Goal: Task Accomplishment & Management: Manage account settings

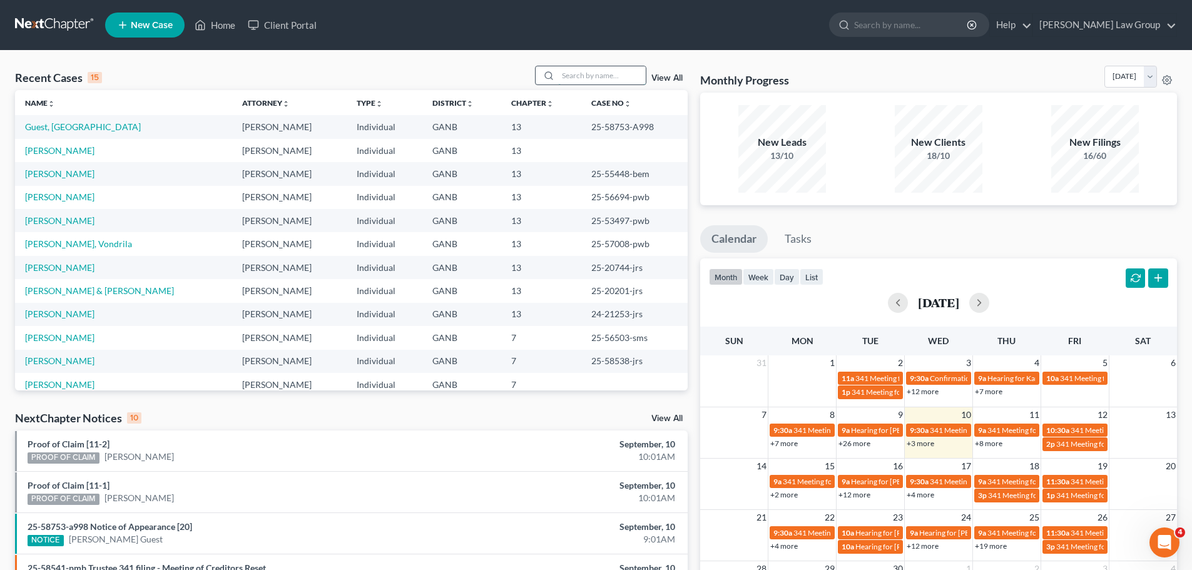
click at [609, 73] on input "search" at bounding box center [602, 75] width 88 height 18
click at [613, 73] on input "search" at bounding box center [602, 75] width 88 height 18
type input "brown"
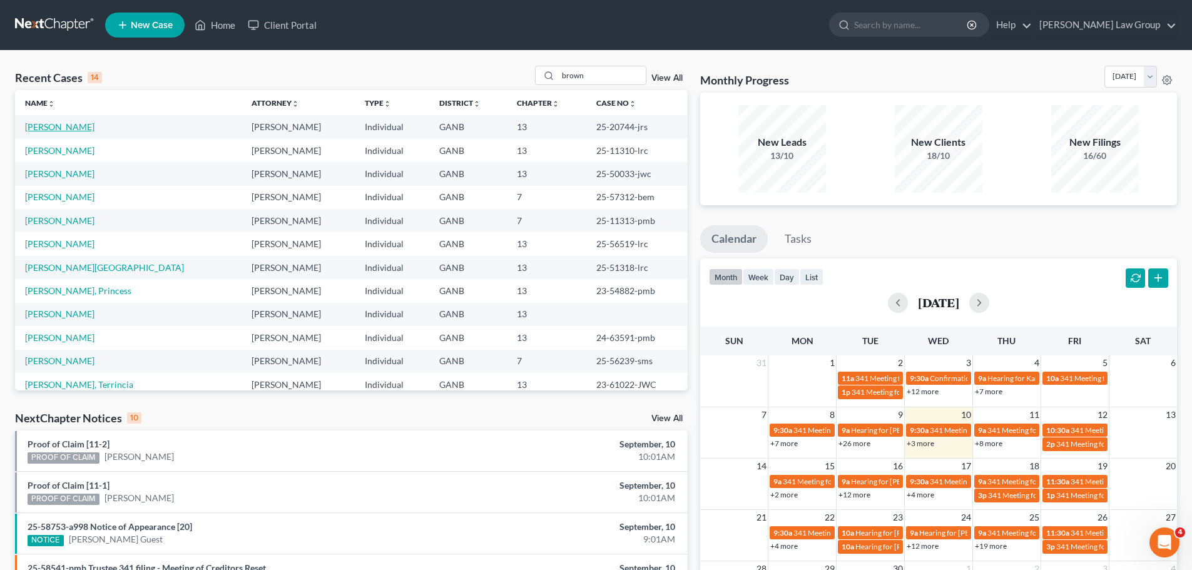
click at [68, 124] on link "[PERSON_NAME]" at bounding box center [59, 126] width 69 height 11
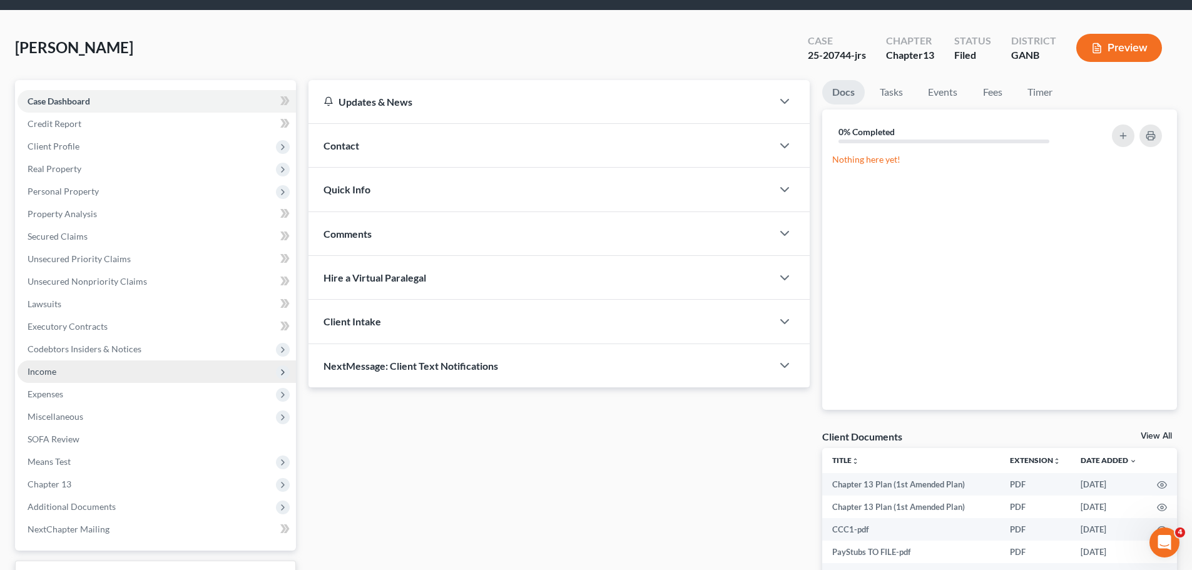
scroll to position [63, 0]
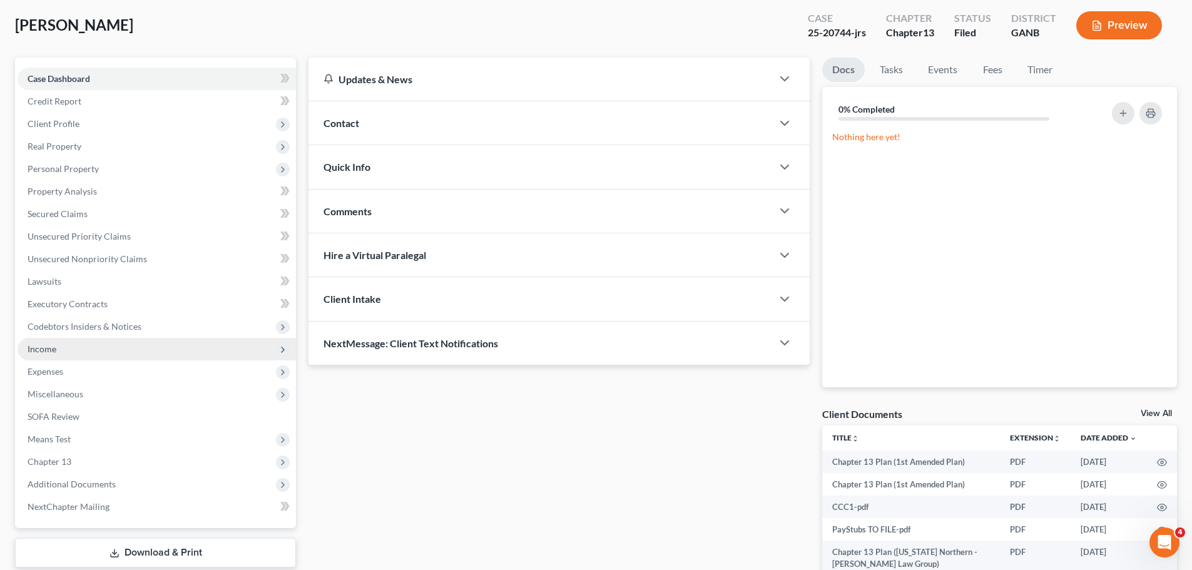
click at [127, 350] on span "Income" at bounding box center [157, 349] width 278 height 23
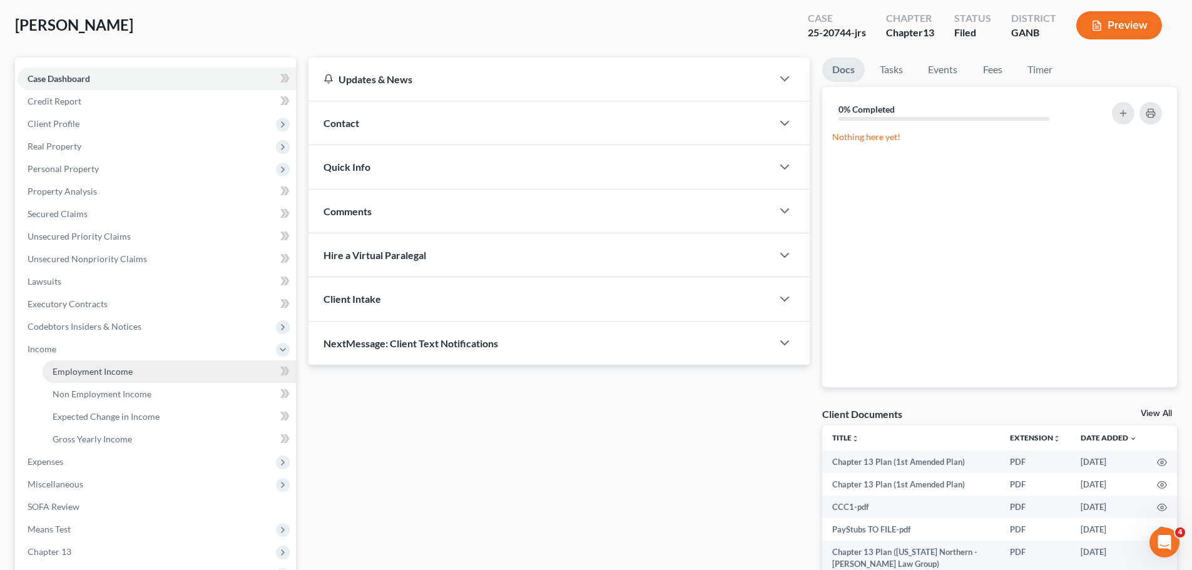
click at [132, 362] on link "Employment Income" at bounding box center [169, 371] width 253 height 23
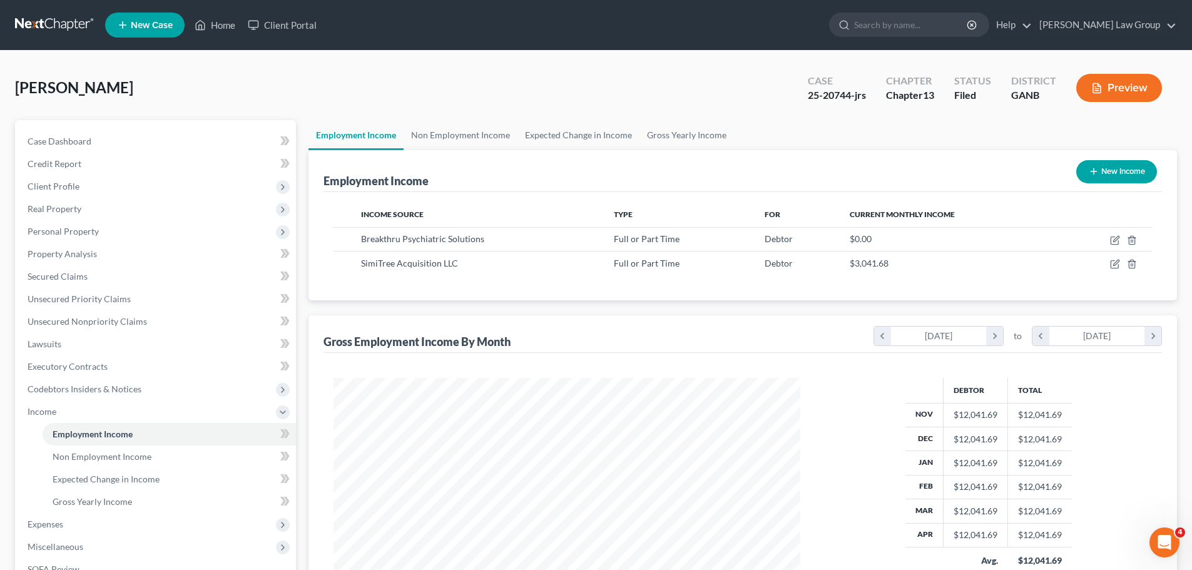
scroll to position [233, 492]
click at [457, 138] on link "Non Employment Income" at bounding box center [461, 135] width 114 height 30
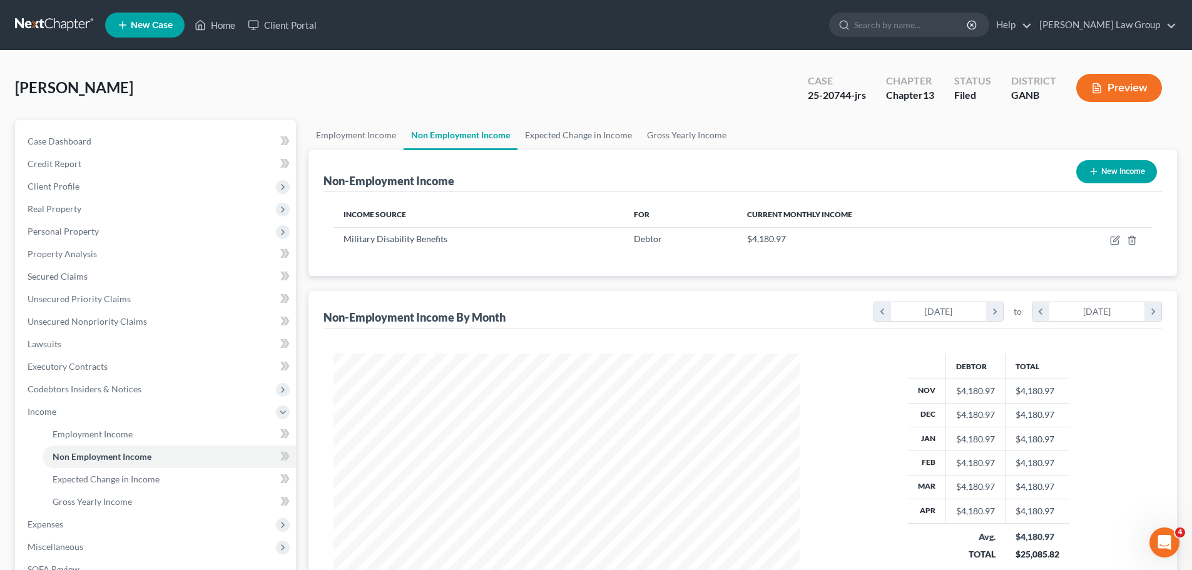
scroll to position [233, 492]
click at [99, 191] on span "Client Profile" at bounding box center [157, 186] width 278 height 23
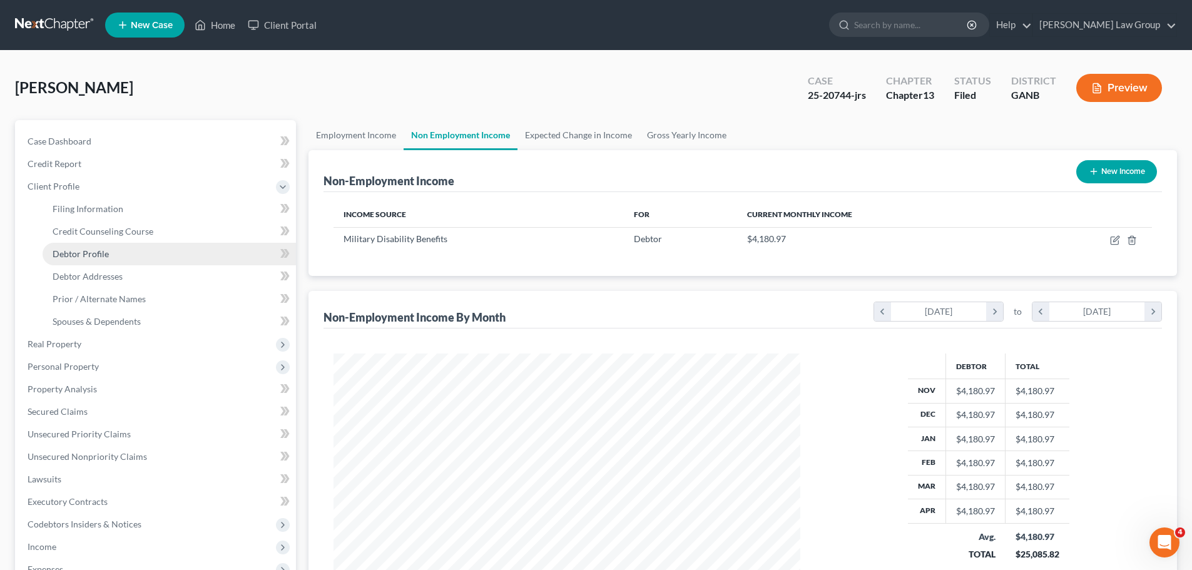
click at [145, 252] on link "Debtor Profile" at bounding box center [169, 254] width 253 height 23
select select "1"
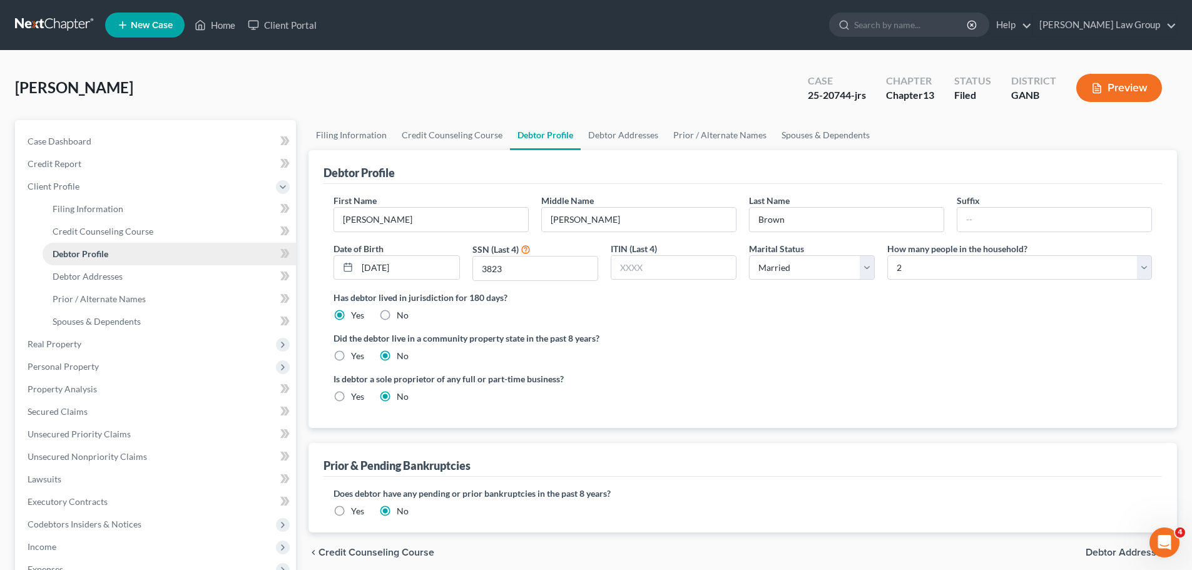
radio input "true"
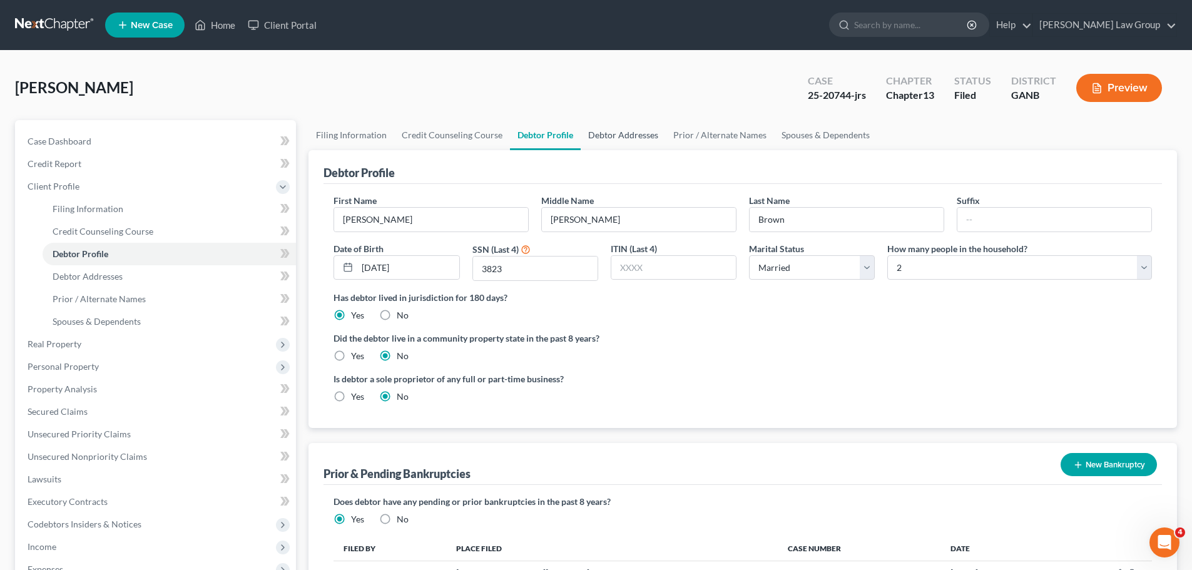
click at [622, 138] on link "Debtor Addresses" at bounding box center [623, 135] width 85 height 30
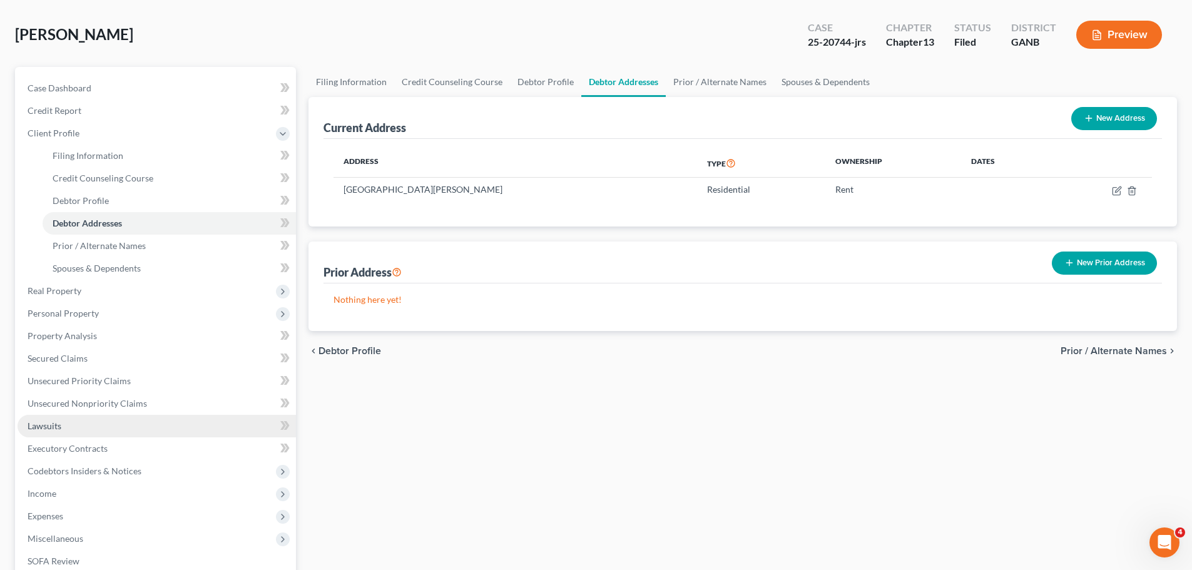
scroll to position [188, 0]
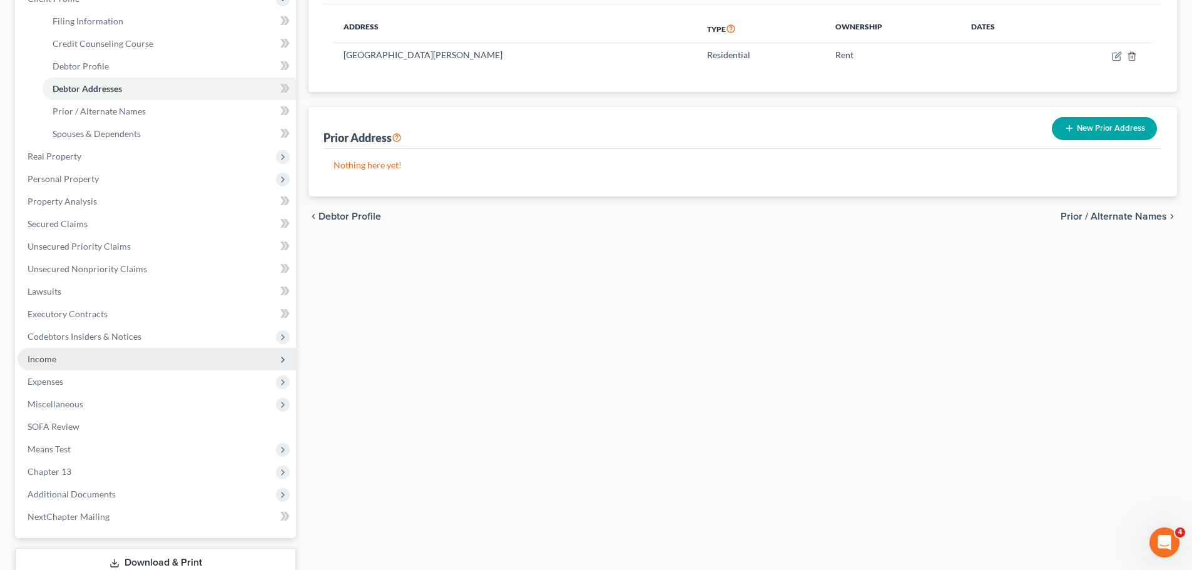
click at [168, 360] on span "Income" at bounding box center [157, 359] width 278 height 23
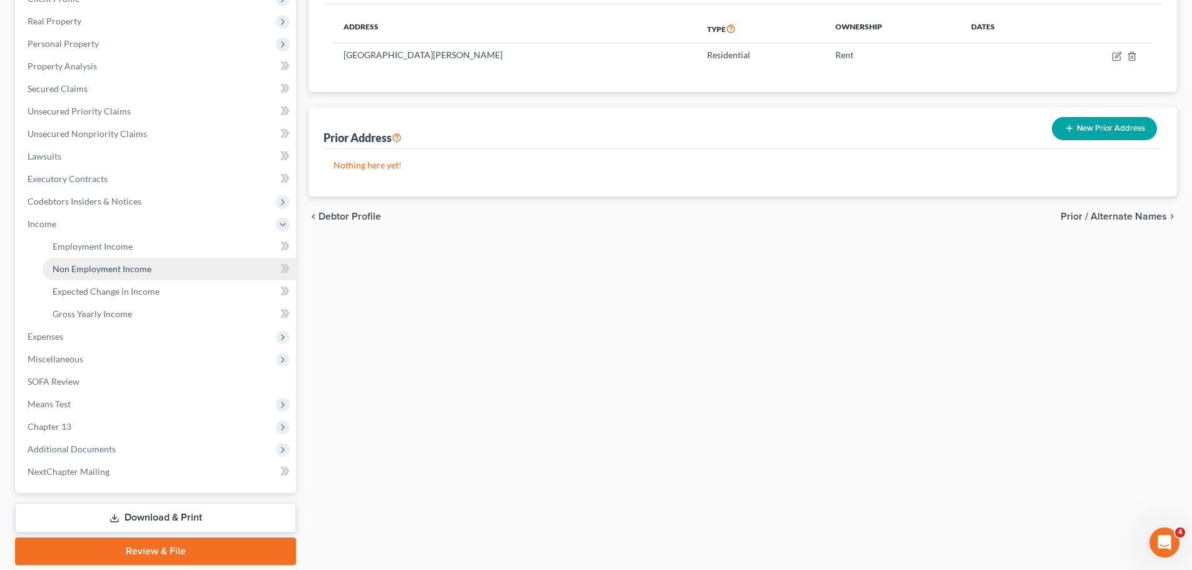
click at [178, 258] on link "Non Employment Income" at bounding box center [169, 269] width 253 height 23
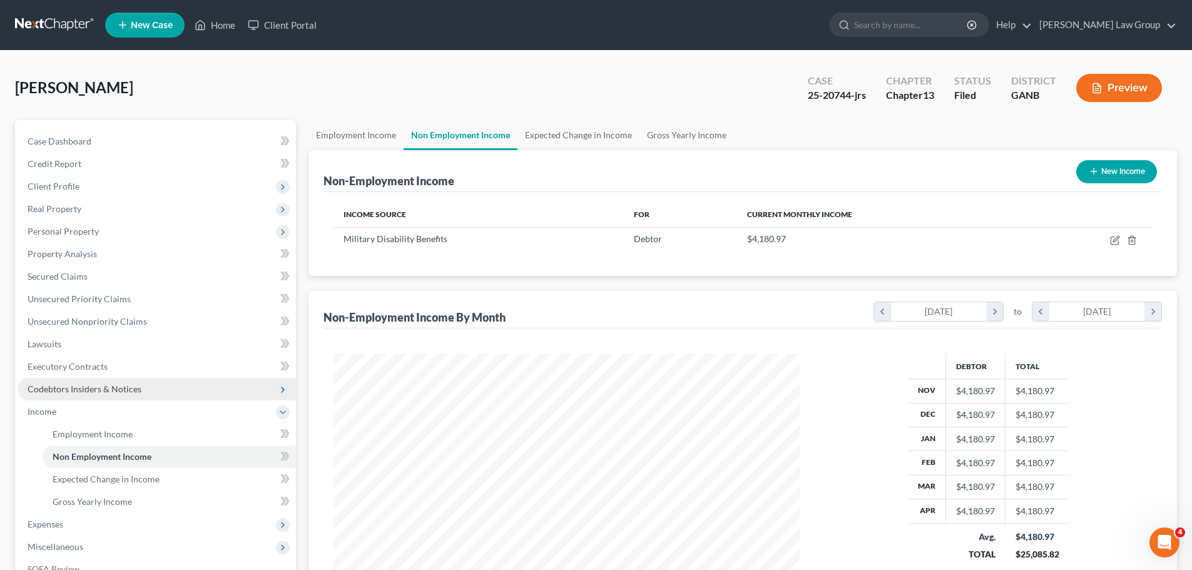
scroll to position [233, 492]
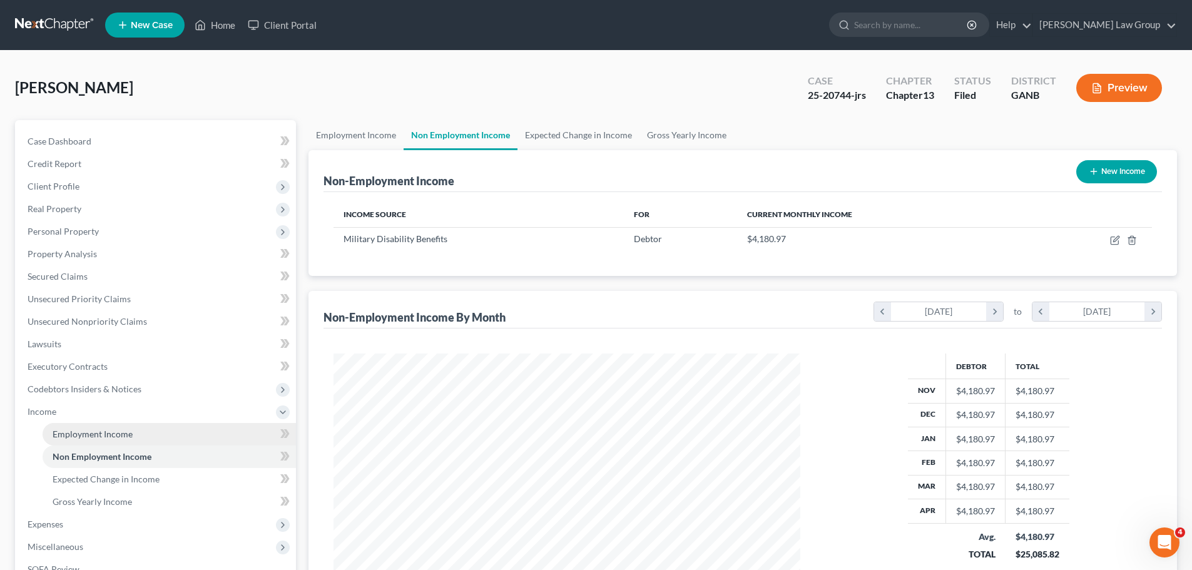
click at [138, 432] on link "Employment Income" at bounding box center [169, 434] width 253 height 23
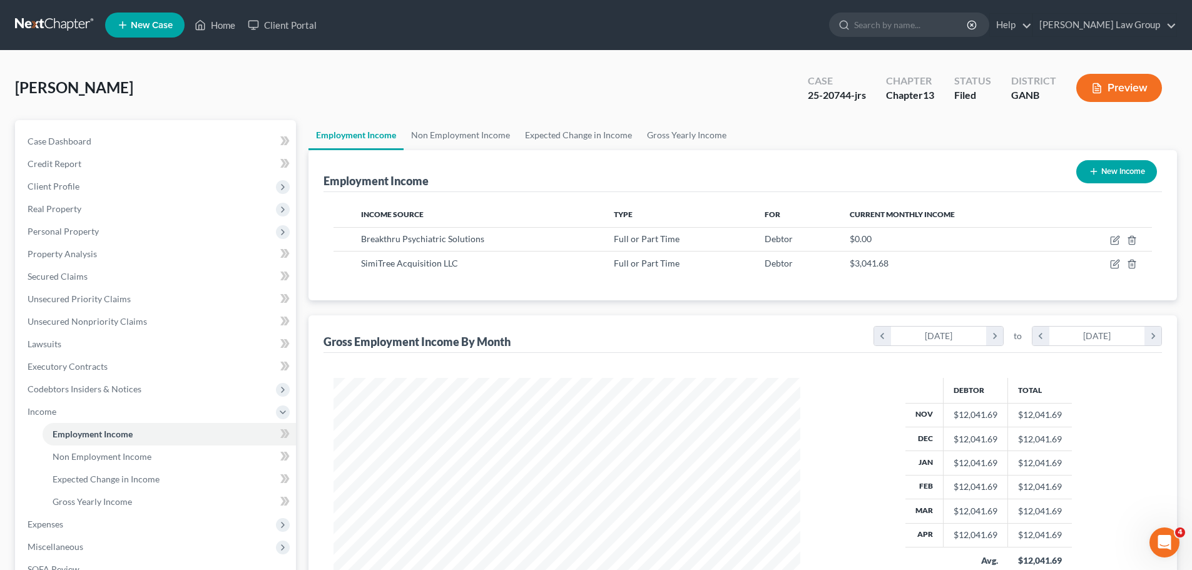
scroll to position [233, 492]
click at [453, 136] on link "Non Employment Income" at bounding box center [461, 135] width 114 height 30
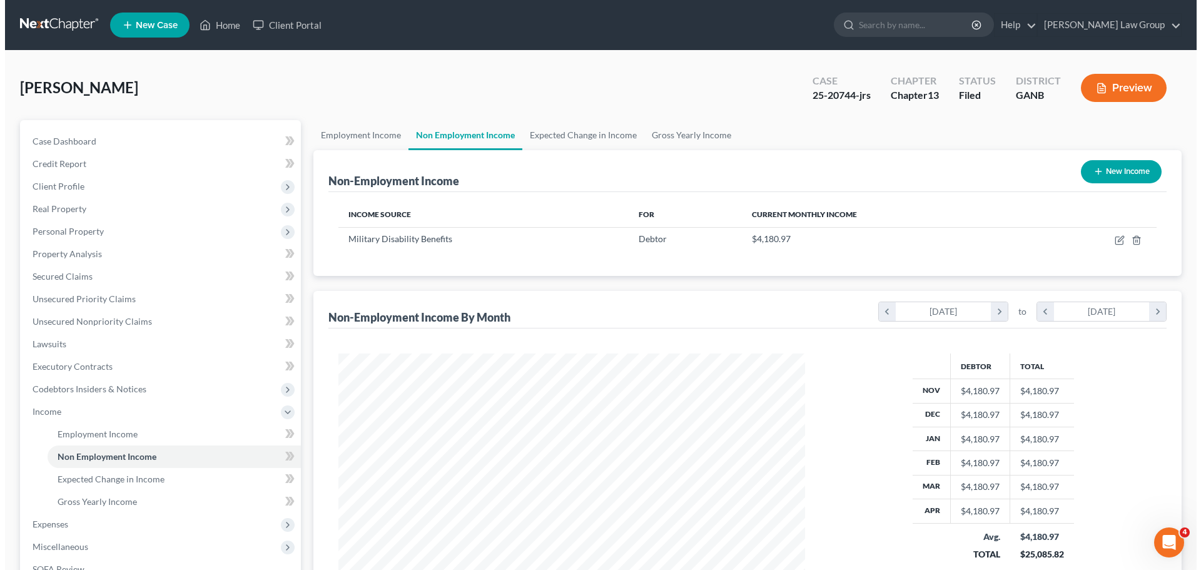
scroll to position [233, 492]
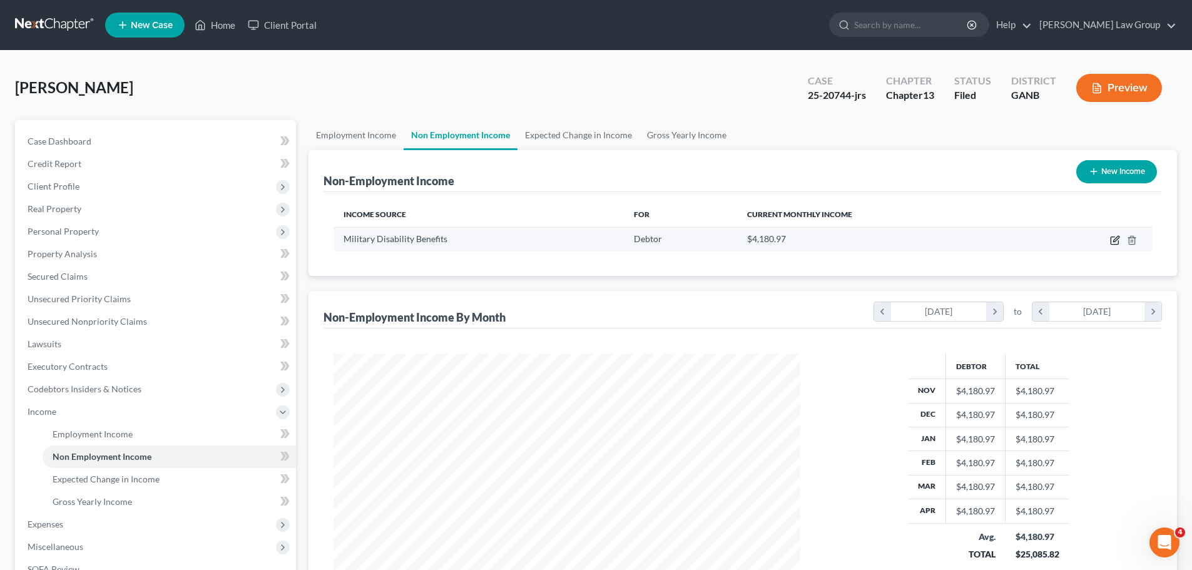
click at [1116, 236] on icon "button" at bounding box center [1115, 240] width 10 height 10
select select "12"
select select "0"
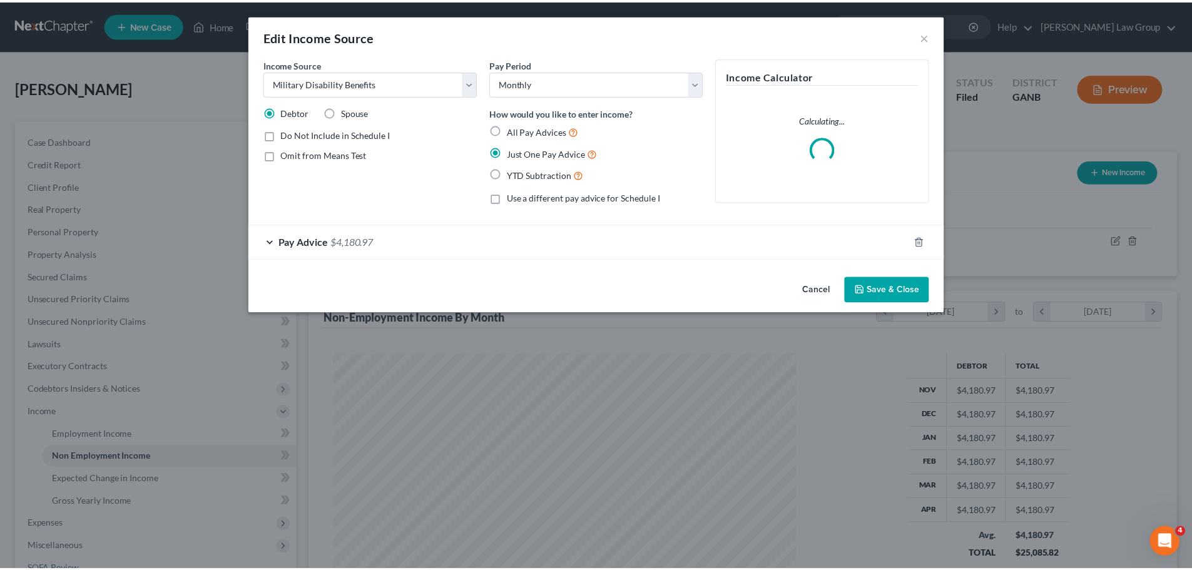
scroll to position [235, 496]
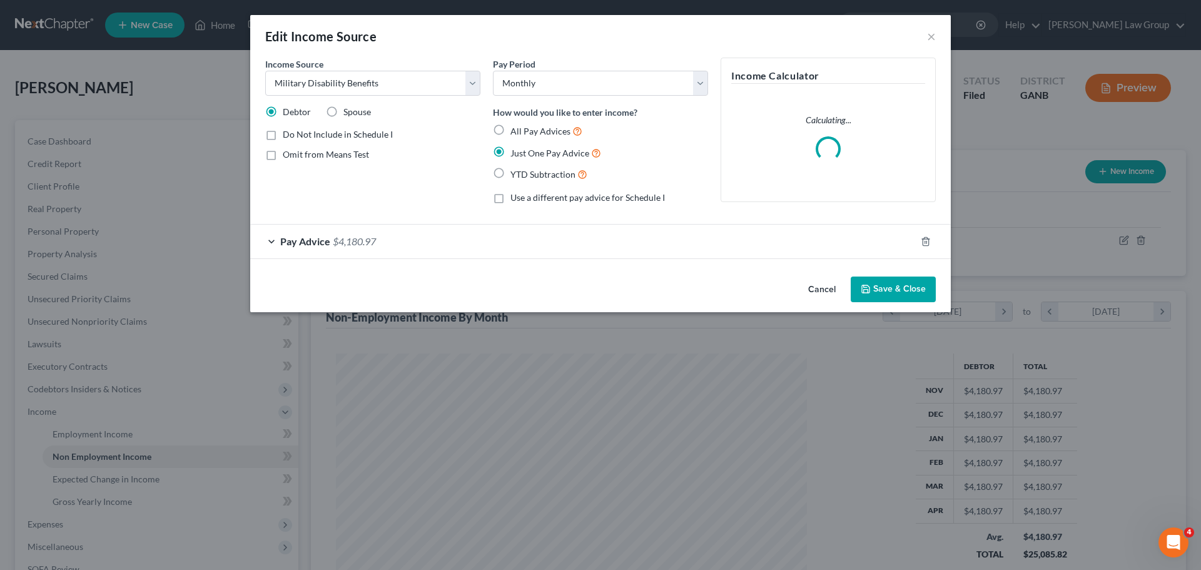
click at [343, 113] on label "Spouse" at bounding box center [357, 112] width 28 height 13
click at [348, 113] on input "Spouse" at bounding box center [352, 110] width 8 height 8
radio input "true"
click at [283, 160] on label "Omit from Means Test" at bounding box center [326, 154] width 86 height 13
click at [288, 156] on input "Omit from Means Test" at bounding box center [292, 152] width 8 height 8
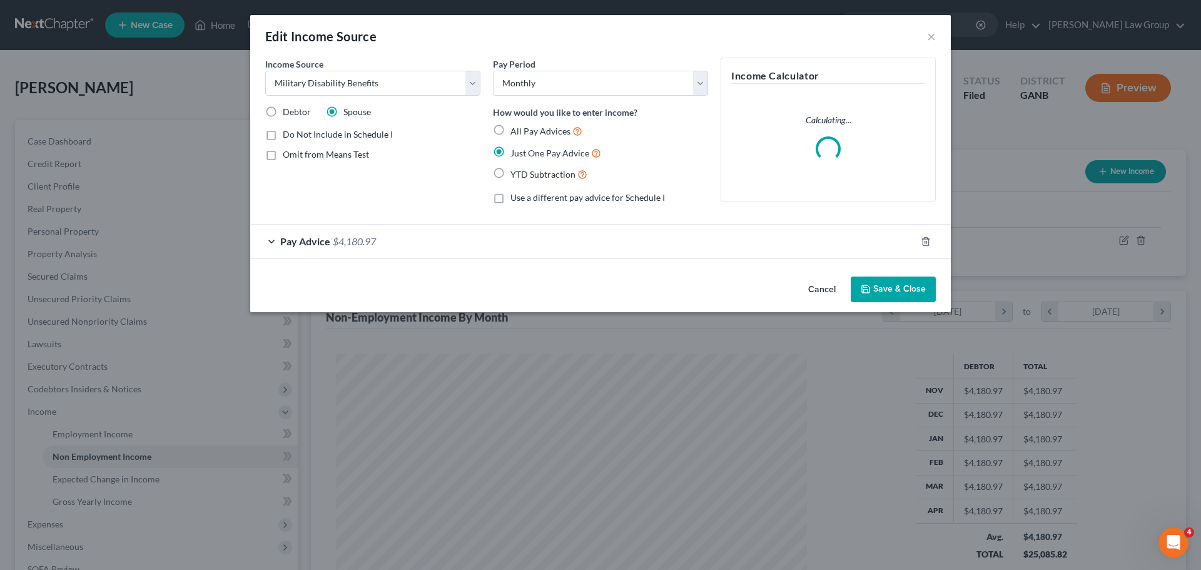
checkbox input "true"
click at [882, 282] on button "Save & Close" at bounding box center [893, 290] width 85 height 26
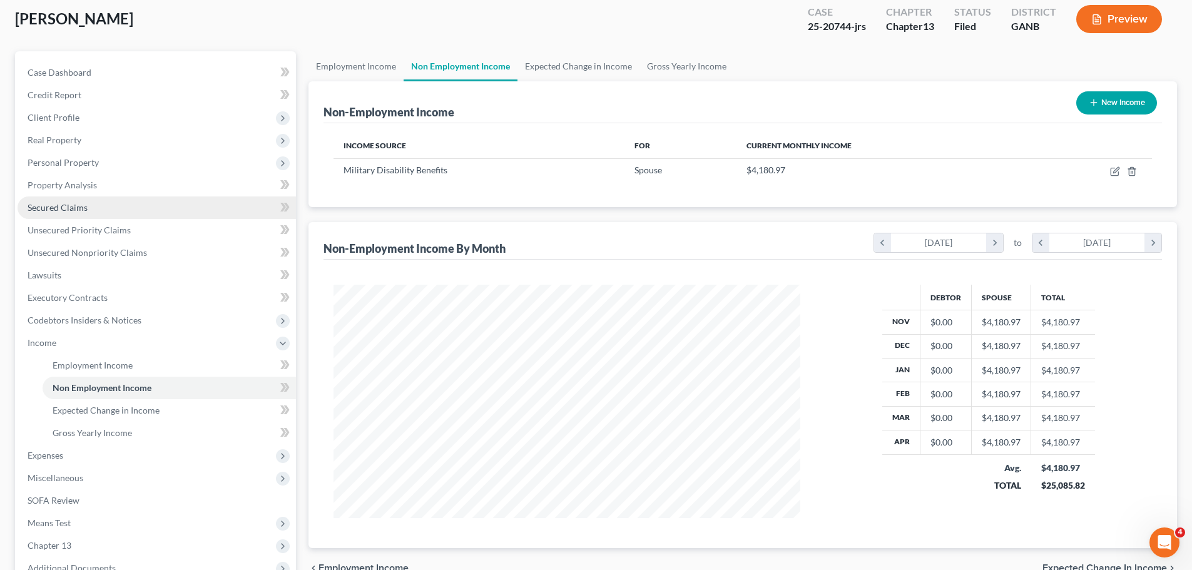
scroll to position [230, 0]
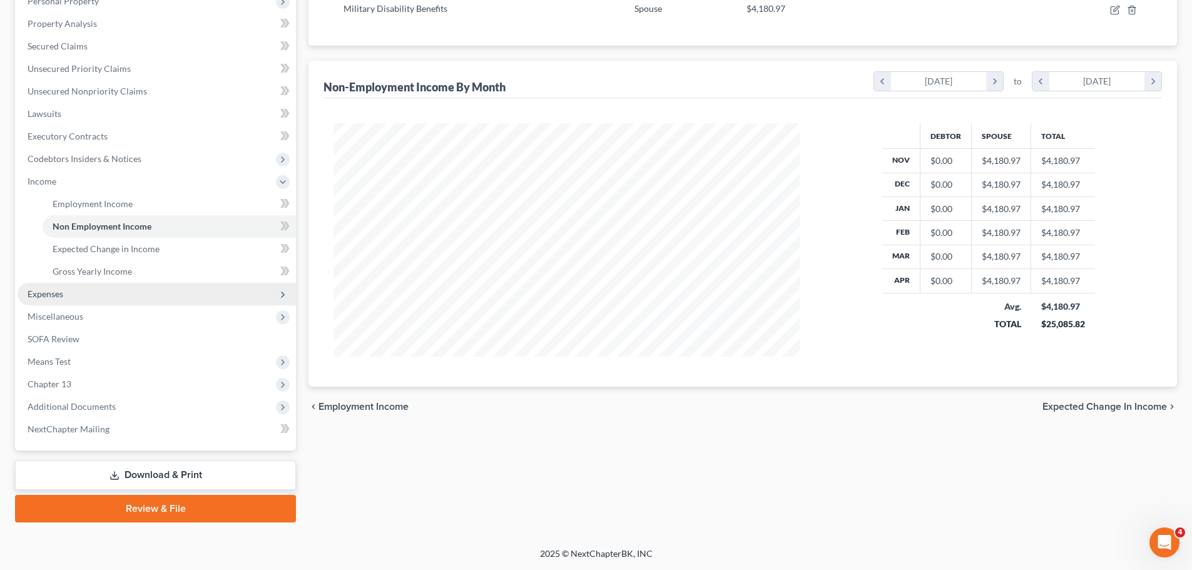
click at [137, 295] on span "Expenses" at bounding box center [157, 294] width 278 height 23
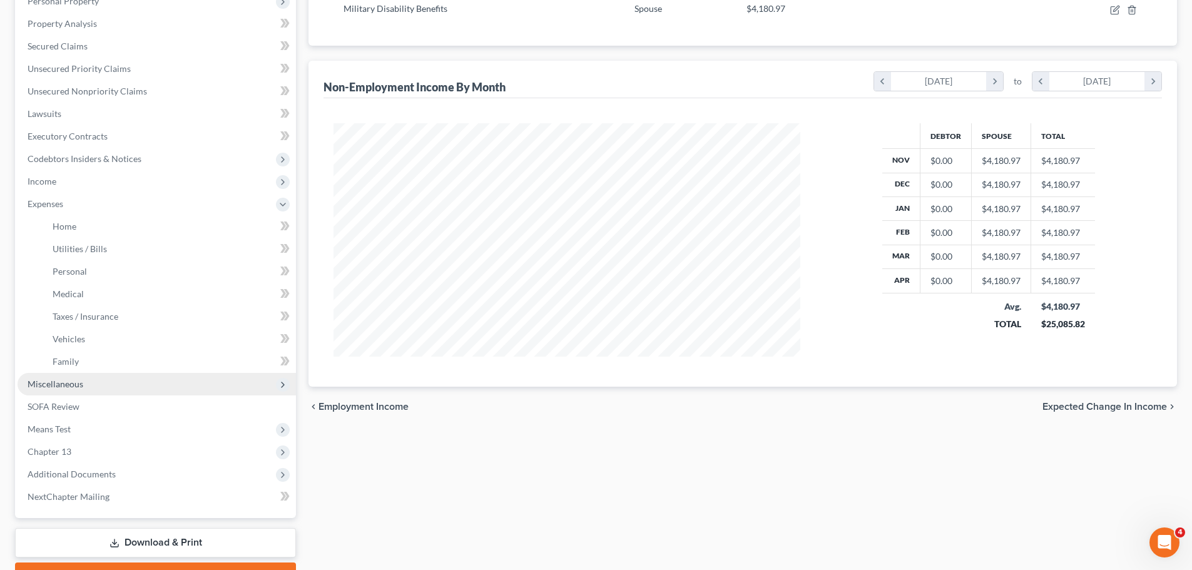
click at [108, 387] on span "Miscellaneous" at bounding box center [157, 384] width 278 height 23
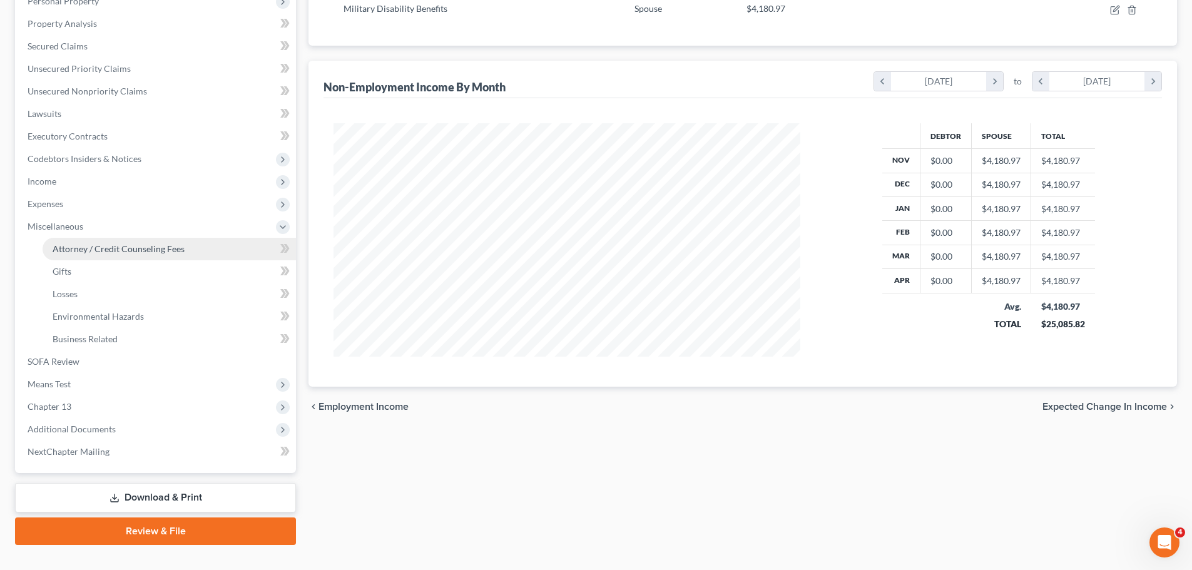
click at [155, 248] on span "Attorney / Credit Counseling Fees" at bounding box center [119, 248] width 132 height 11
select select "1"
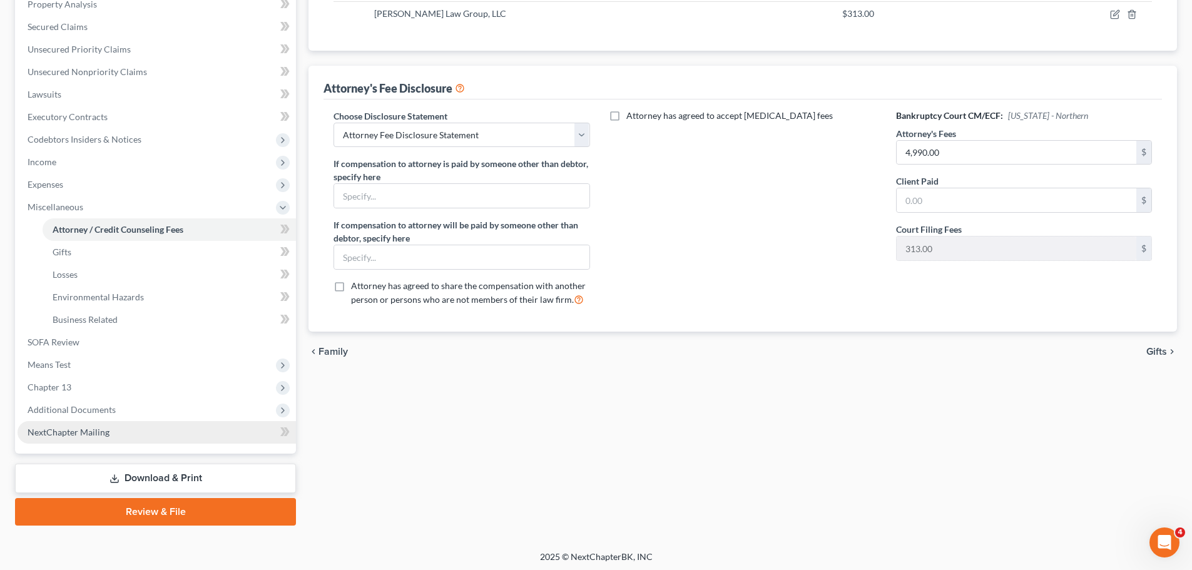
scroll to position [250, 0]
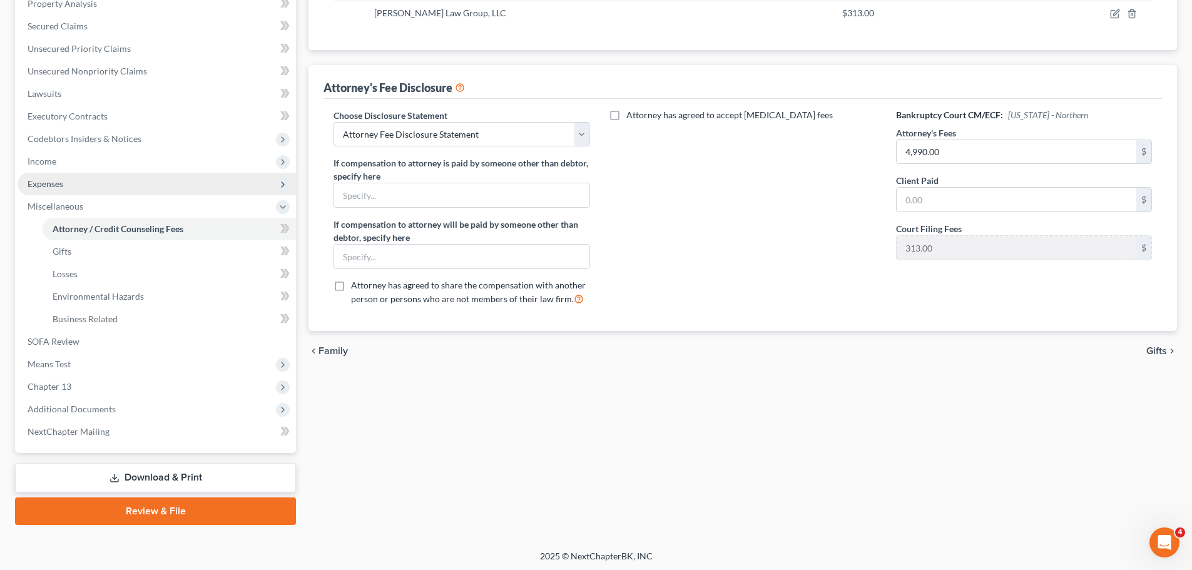
click at [60, 179] on span "Expenses" at bounding box center [46, 183] width 36 height 11
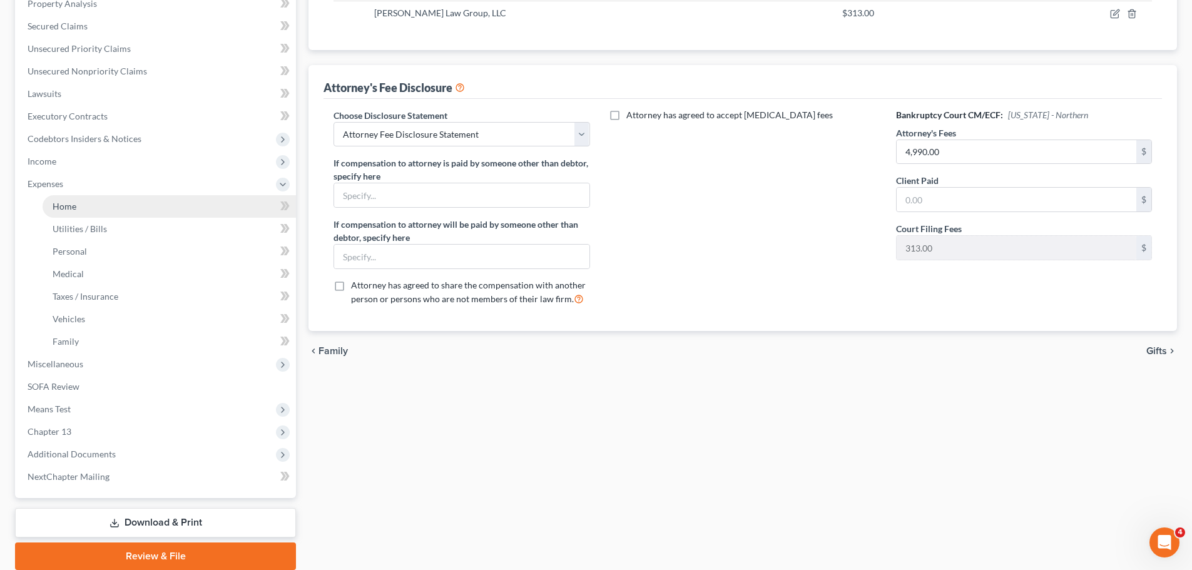
click at [114, 197] on link "Home" at bounding box center [169, 206] width 253 height 23
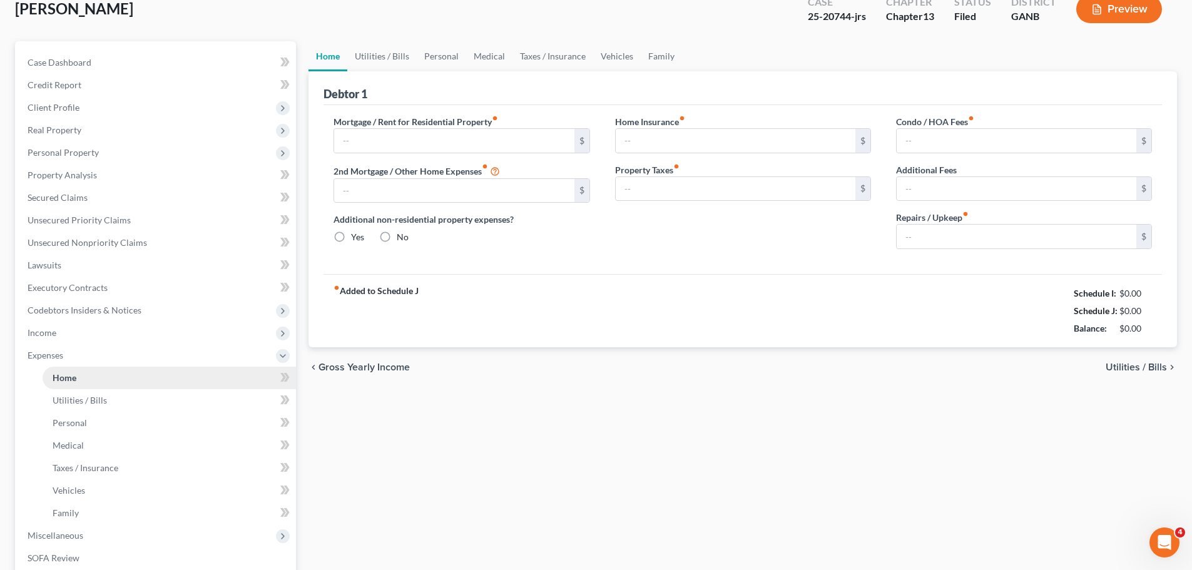
type input "1,500.00"
type input "0.00"
radio input "true"
type input "120.00"
type input "0.00"
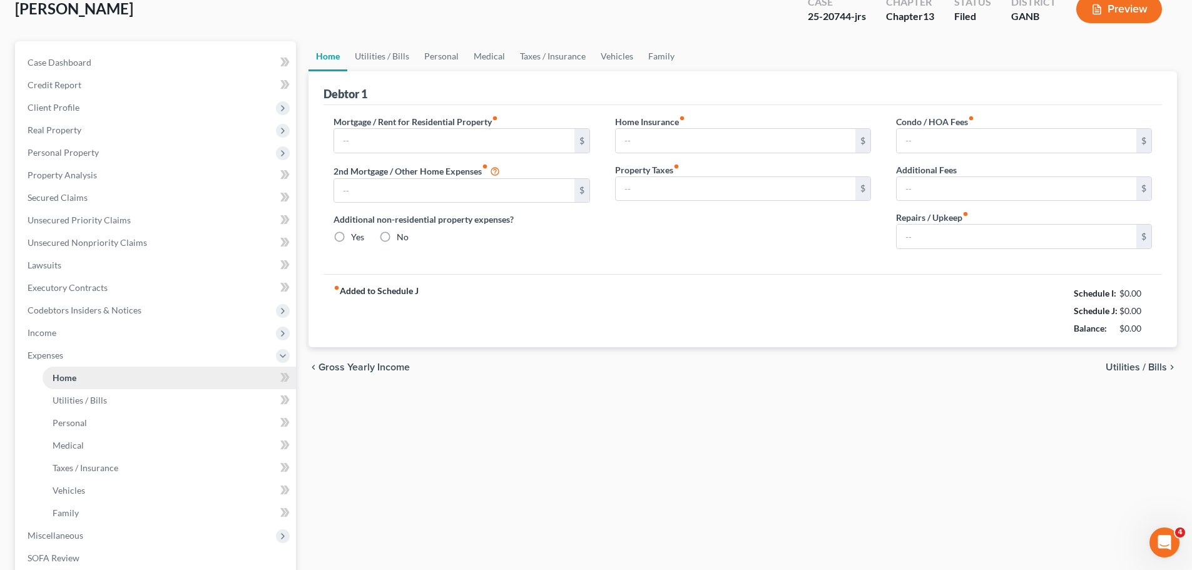
type input "416.67"
type input "0.00"
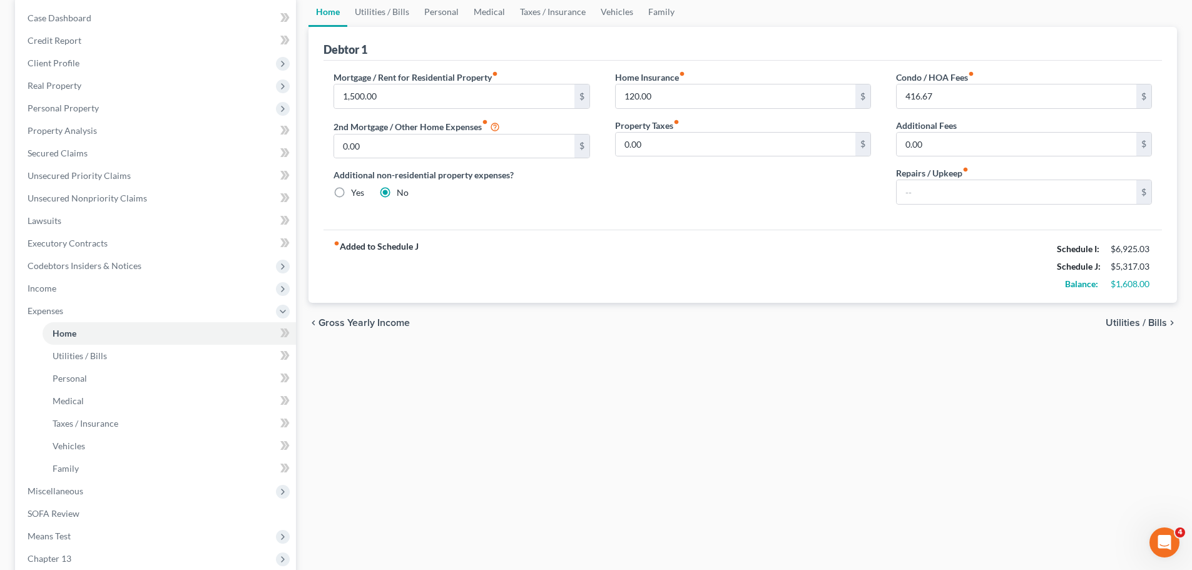
scroll to position [298, 0]
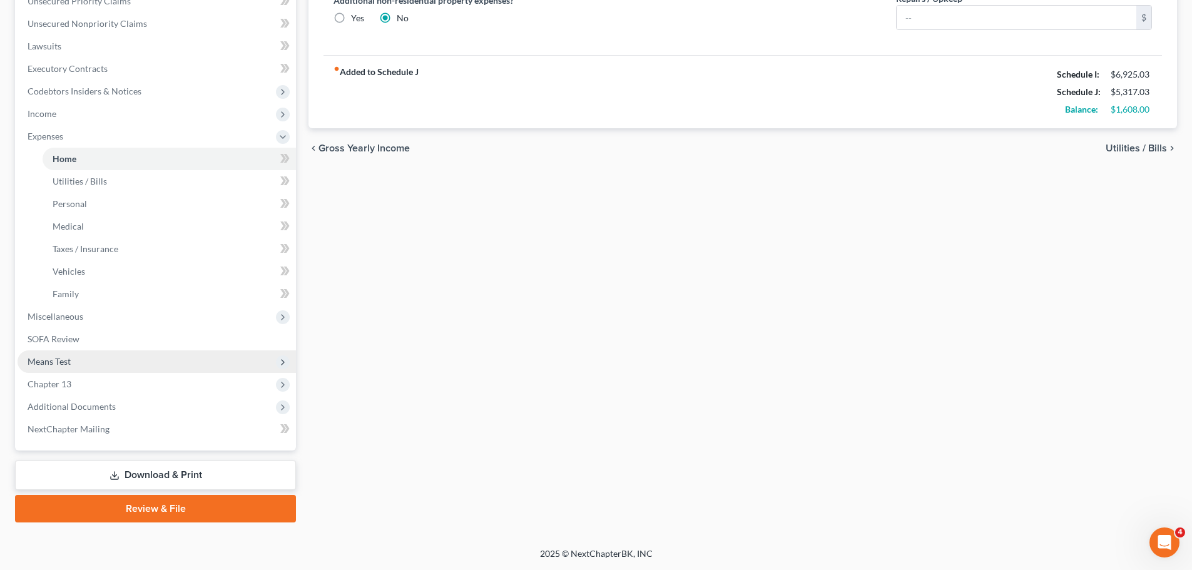
click at [160, 371] on span "Means Test" at bounding box center [157, 361] width 278 height 23
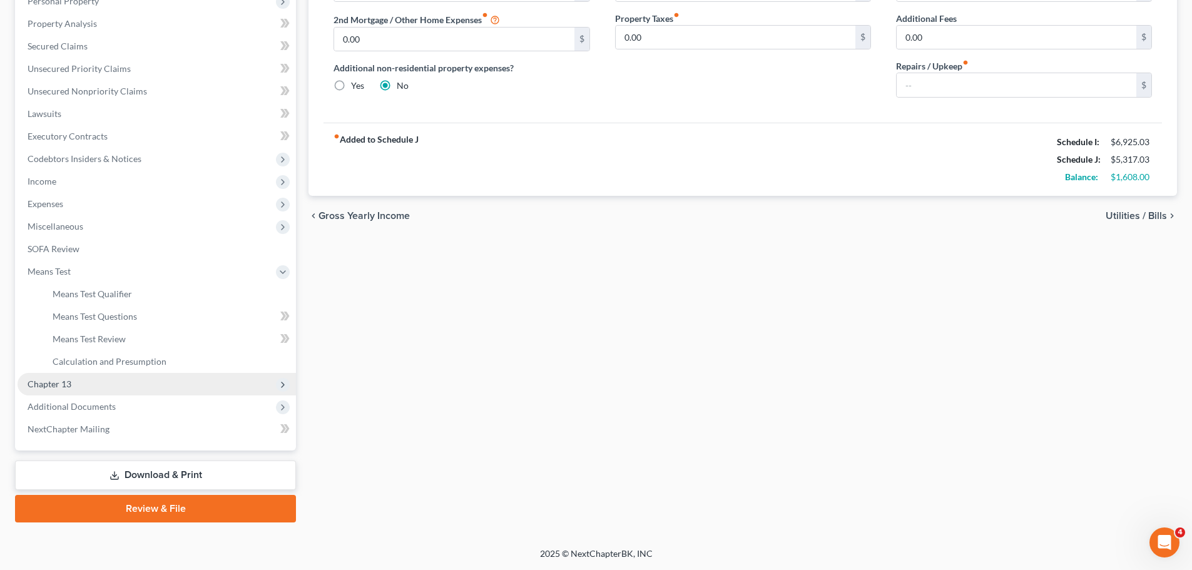
click at [186, 392] on span "Chapter 13" at bounding box center [157, 384] width 278 height 23
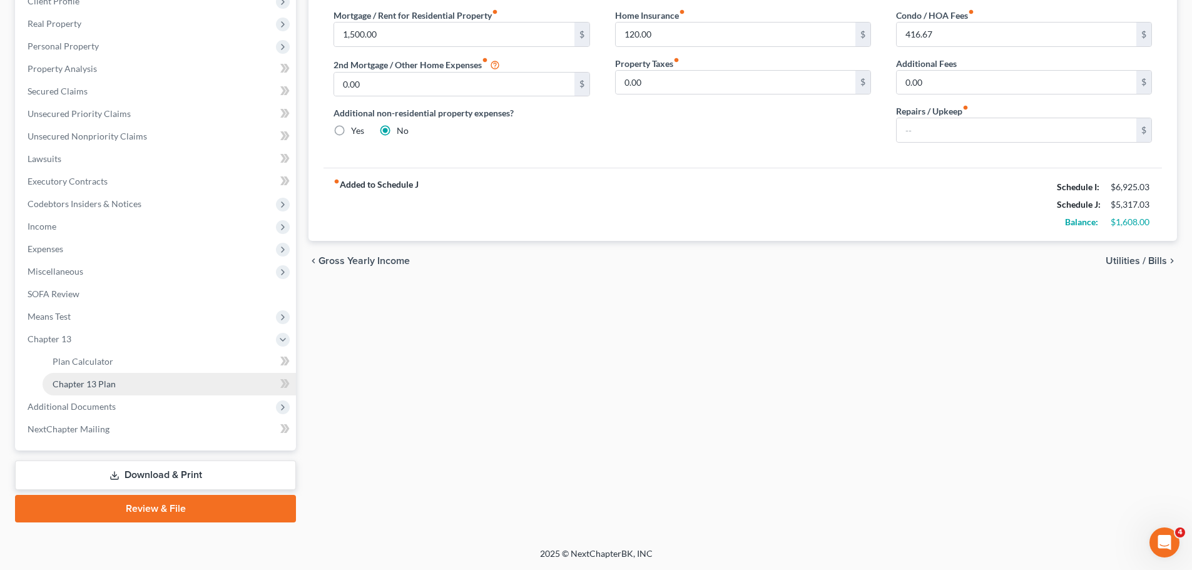
click at [178, 388] on link "Chapter 13 Plan" at bounding box center [169, 384] width 253 height 23
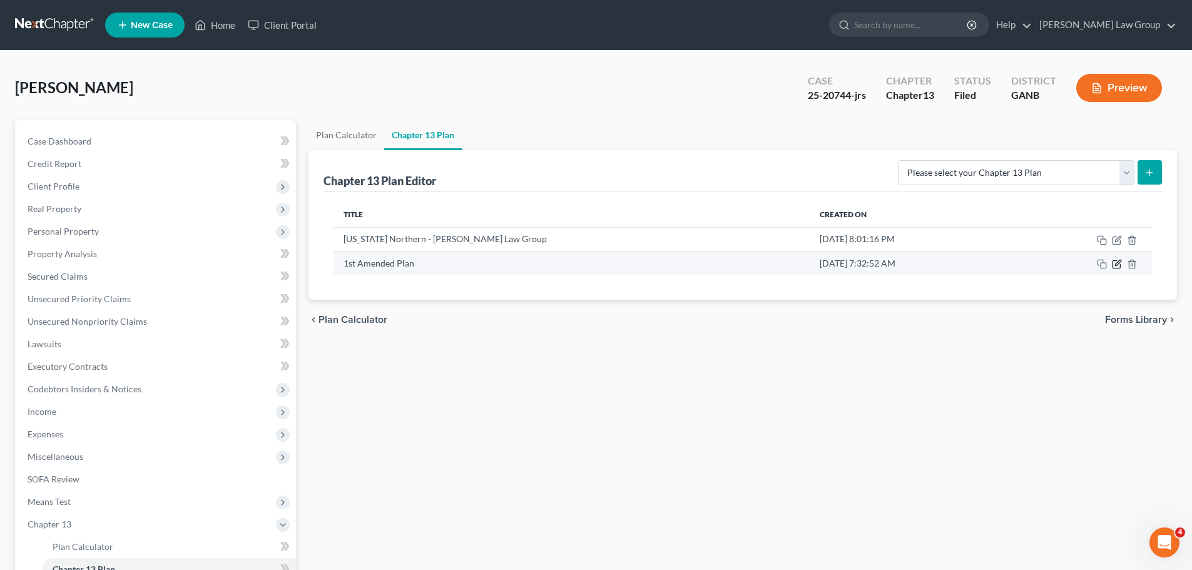
click at [1117, 263] on icon "button" at bounding box center [1118, 263] width 6 height 6
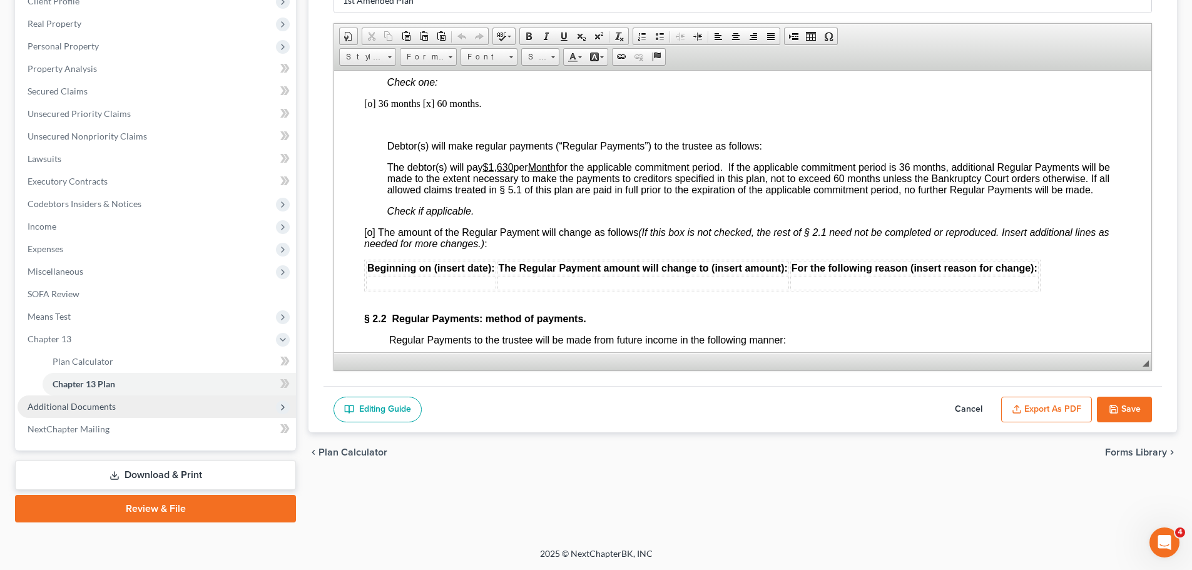
click at [154, 409] on span "Additional Documents" at bounding box center [157, 406] width 278 height 23
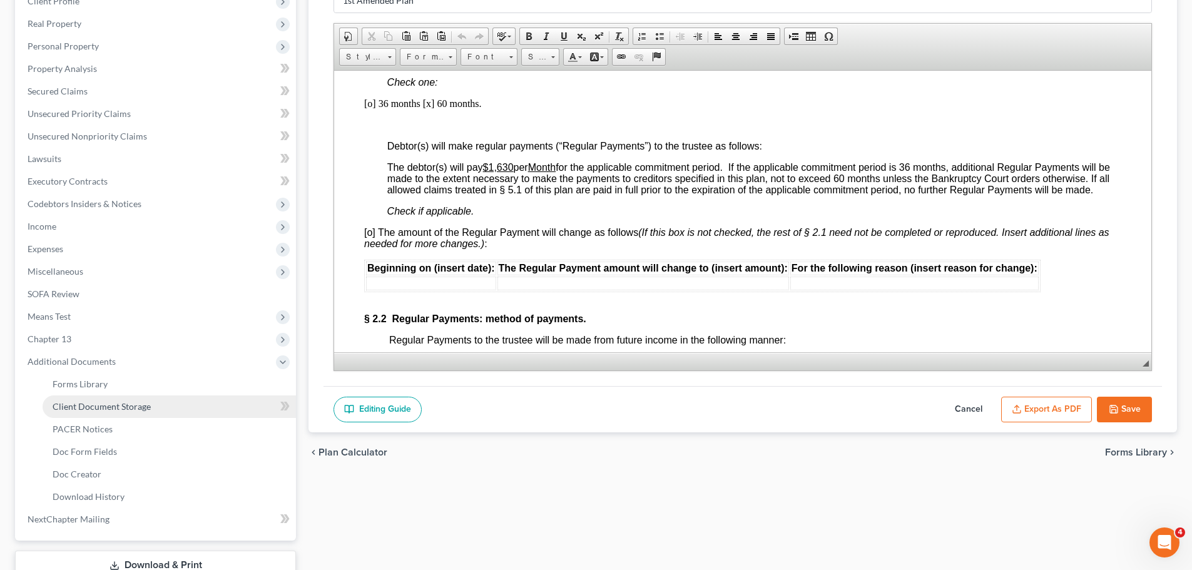
click at [154, 407] on link "Client Document Storage" at bounding box center [169, 406] width 253 height 23
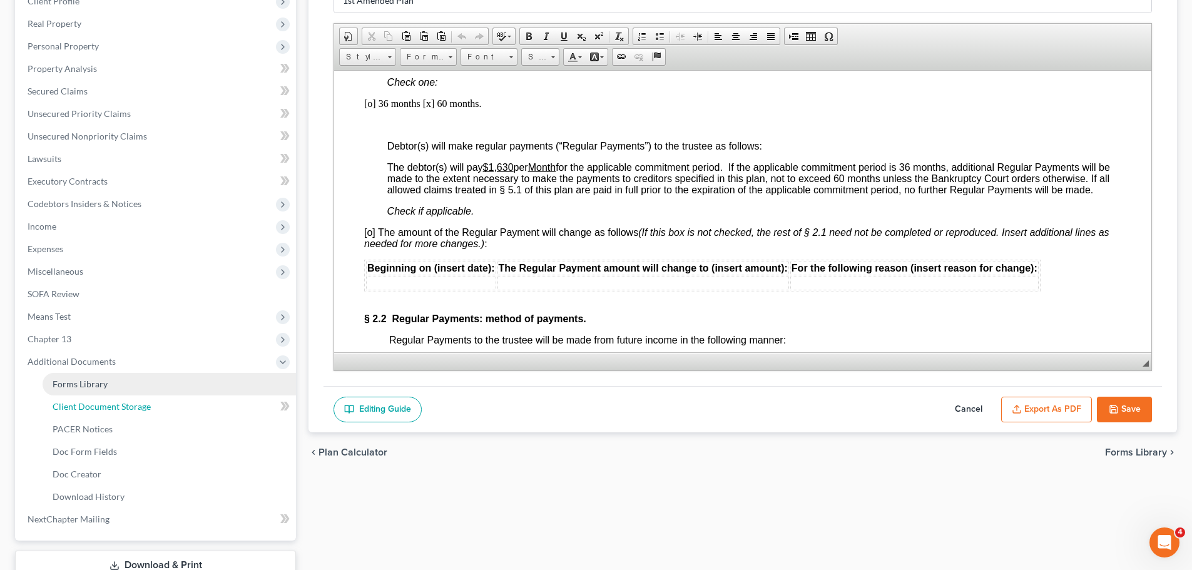
select select "0"
select select "35"
select select "5"
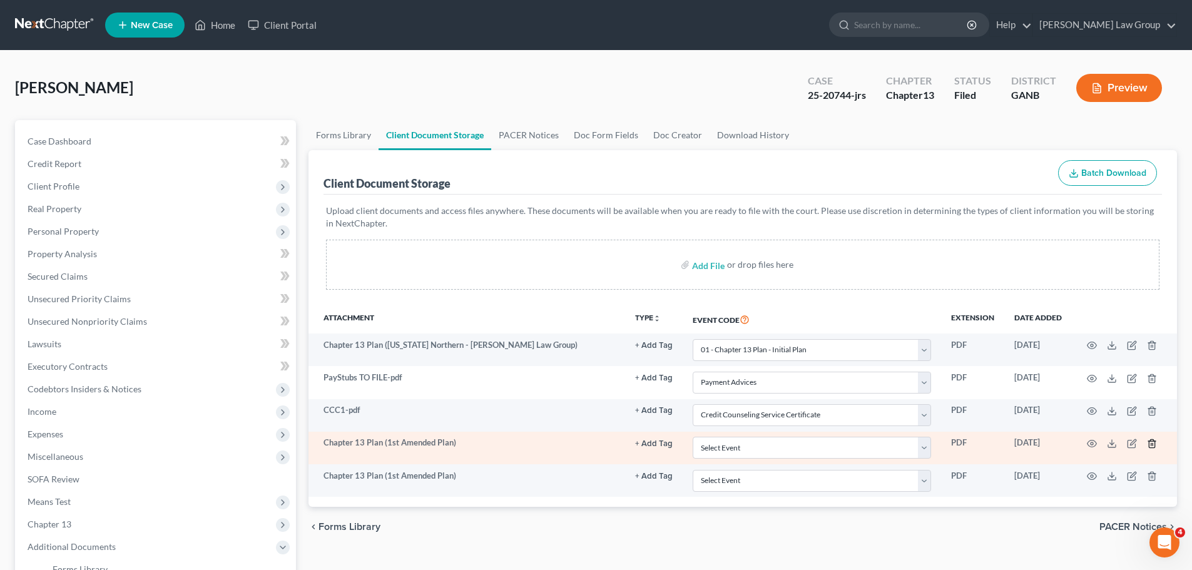
click at [1154, 442] on icon "button" at bounding box center [1152, 443] width 6 height 8
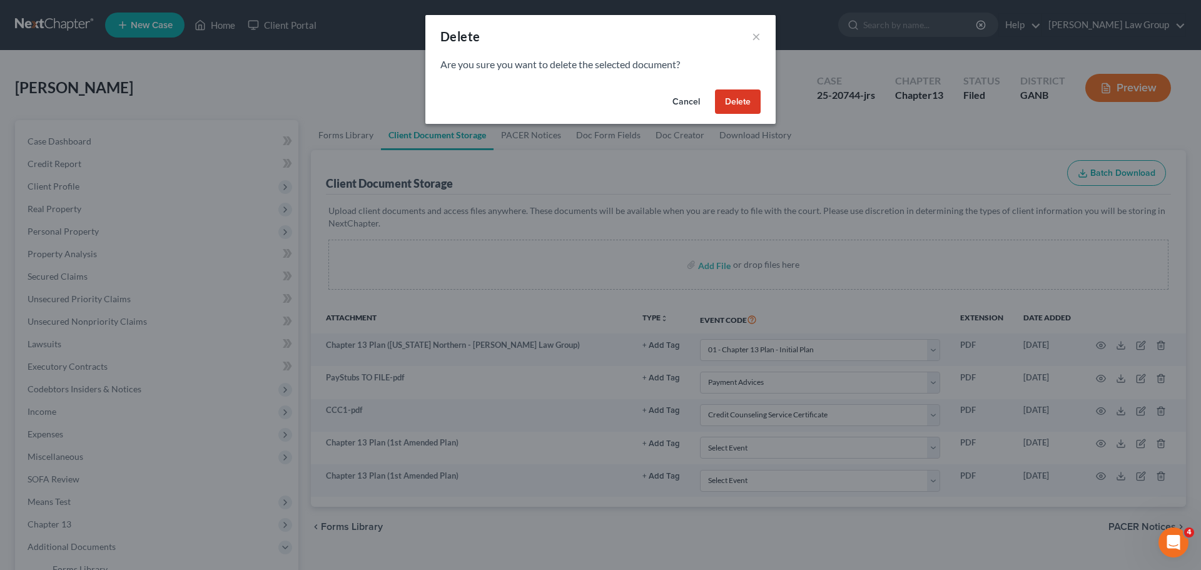
click at [741, 102] on button "Delete" at bounding box center [738, 101] width 46 height 25
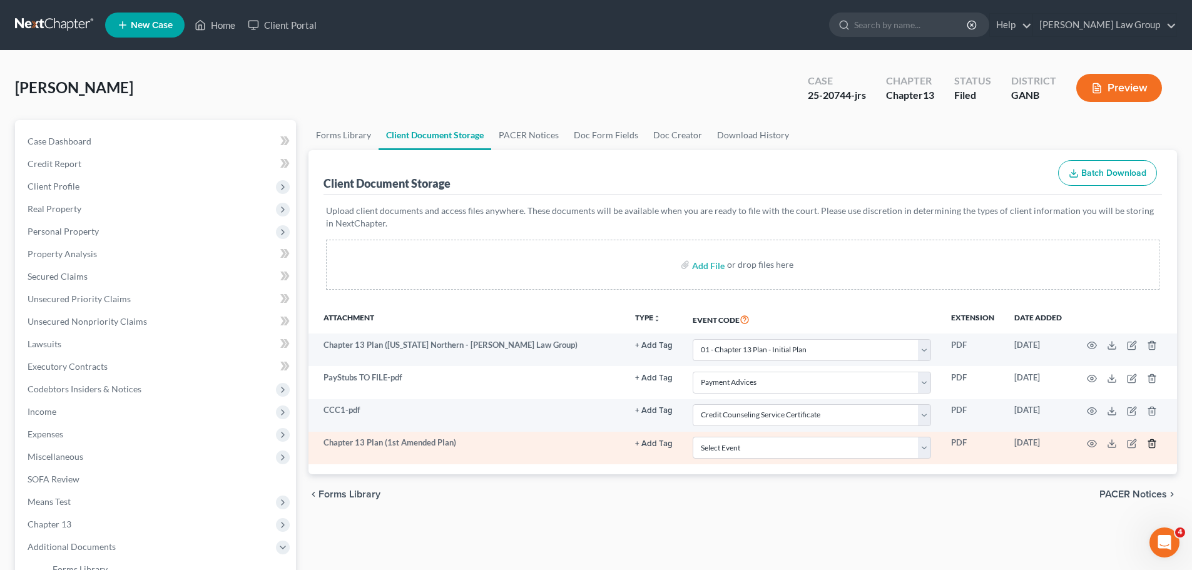
click at [1152, 447] on icon "button" at bounding box center [1152, 444] width 10 height 10
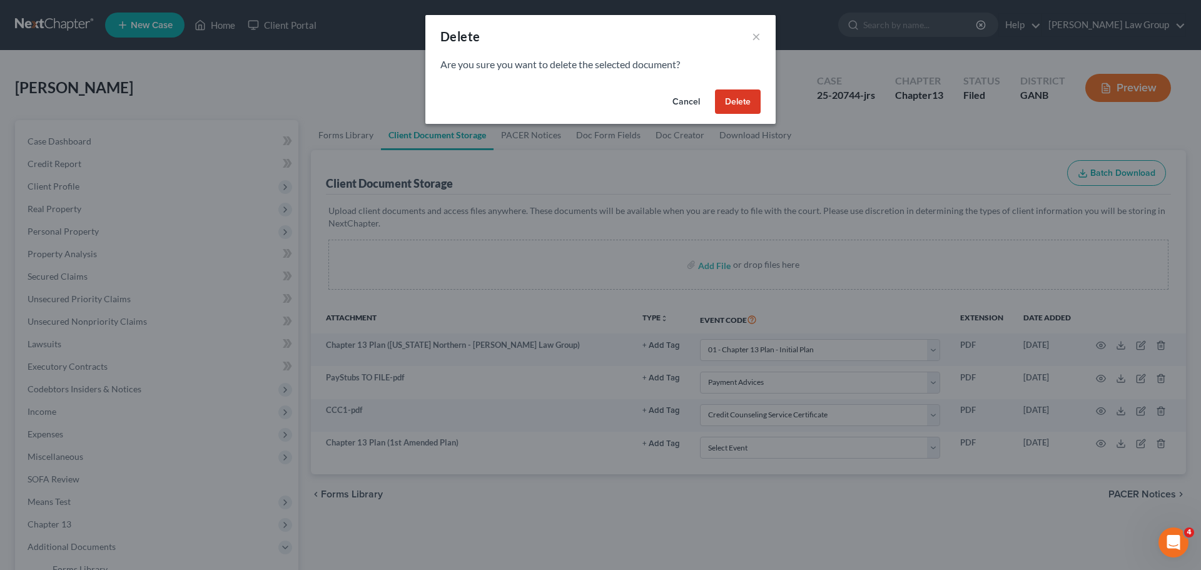
click at [760, 103] on button "Delete" at bounding box center [738, 101] width 46 height 25
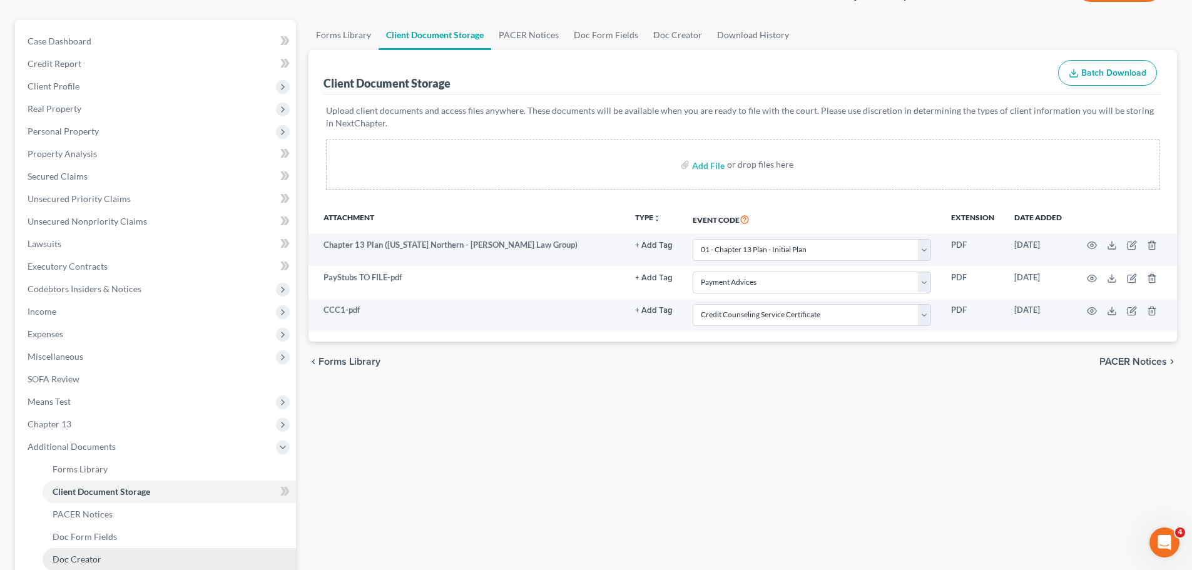
scroll to position [250, 0]
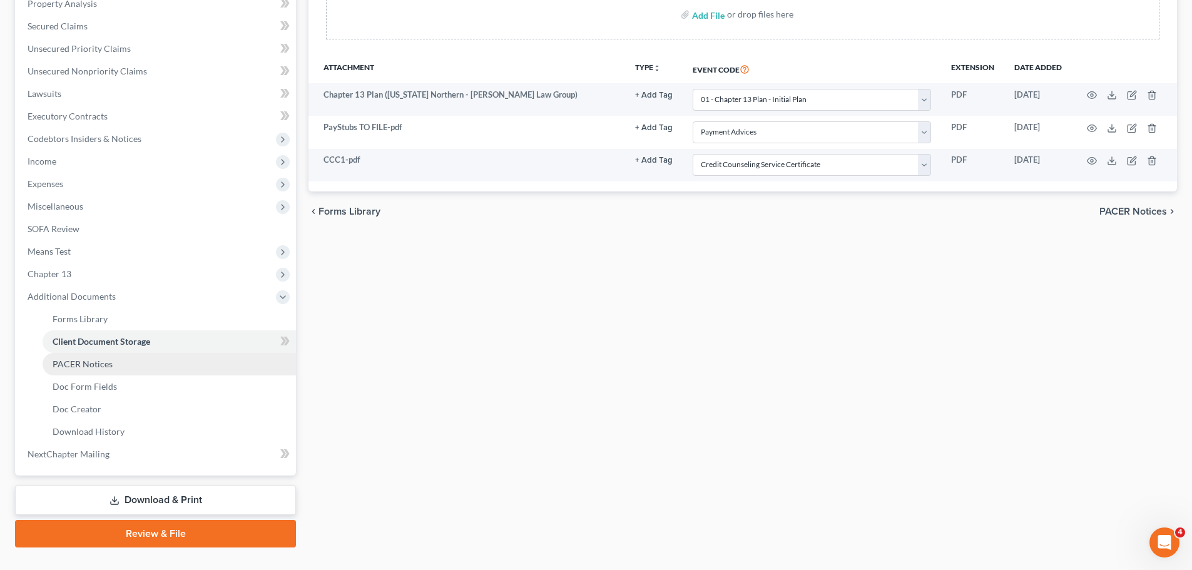
click at [150, 363] on link "PACER Notices" at bounding box center [169, 364] width 253 height 23
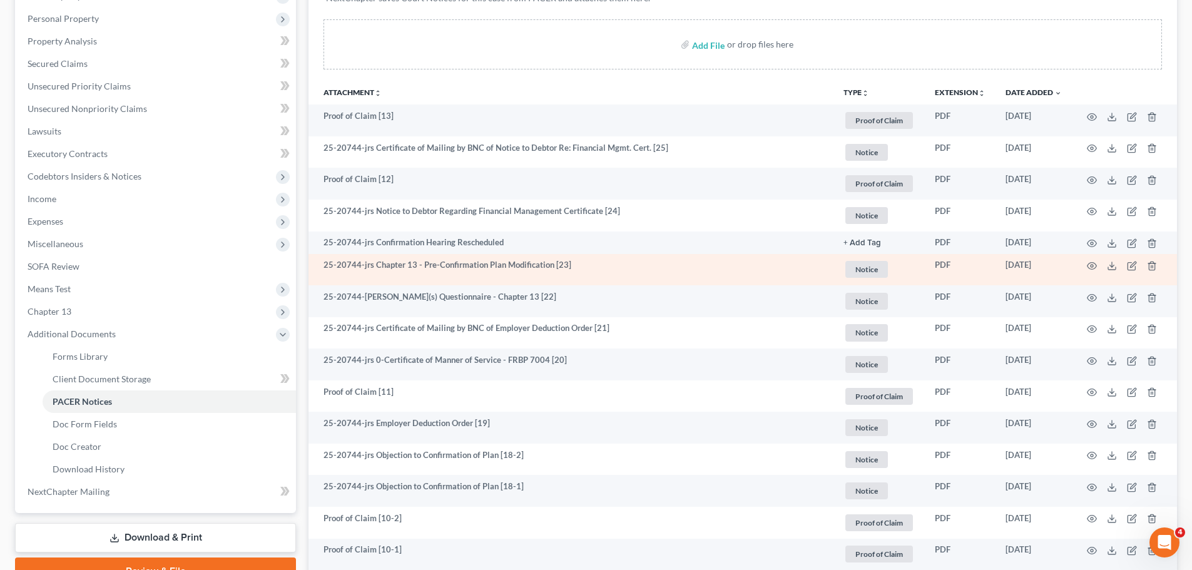
click at [1084, 264] on td at bounding box center [1124, 270] width 105 height 32
click at [1097, 266] on td at bounding box center [1124, 270] width 105 height 32
click at [1090, 265] on circle "button" at bounding box center [1091, 266] width 3 height 3
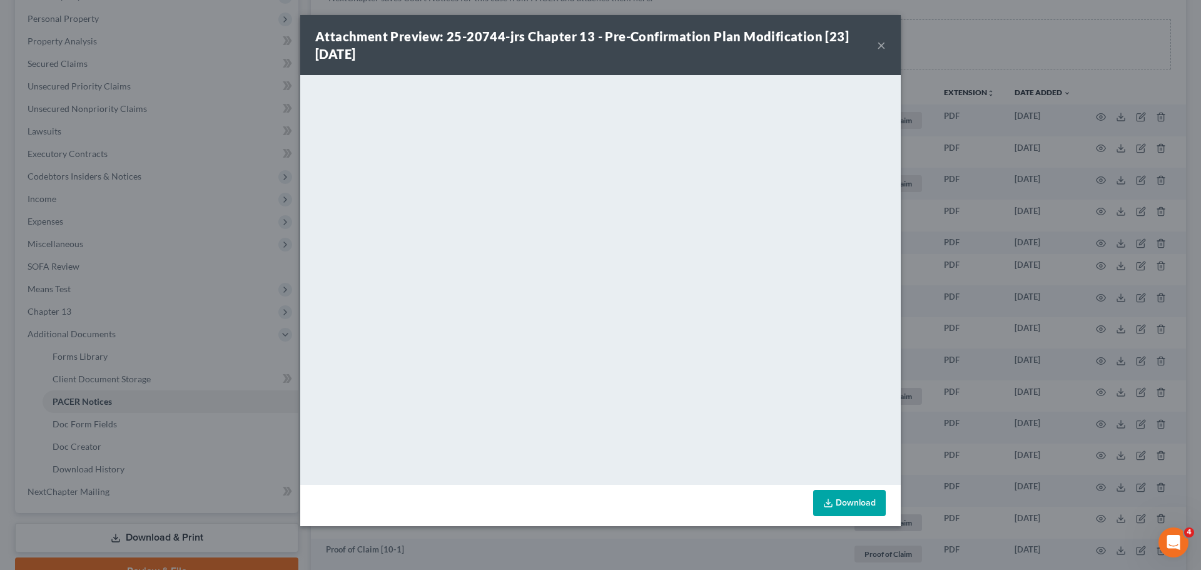
click at [883, 51] on button "×" at bounding box center [881, 45] width 9 height 15
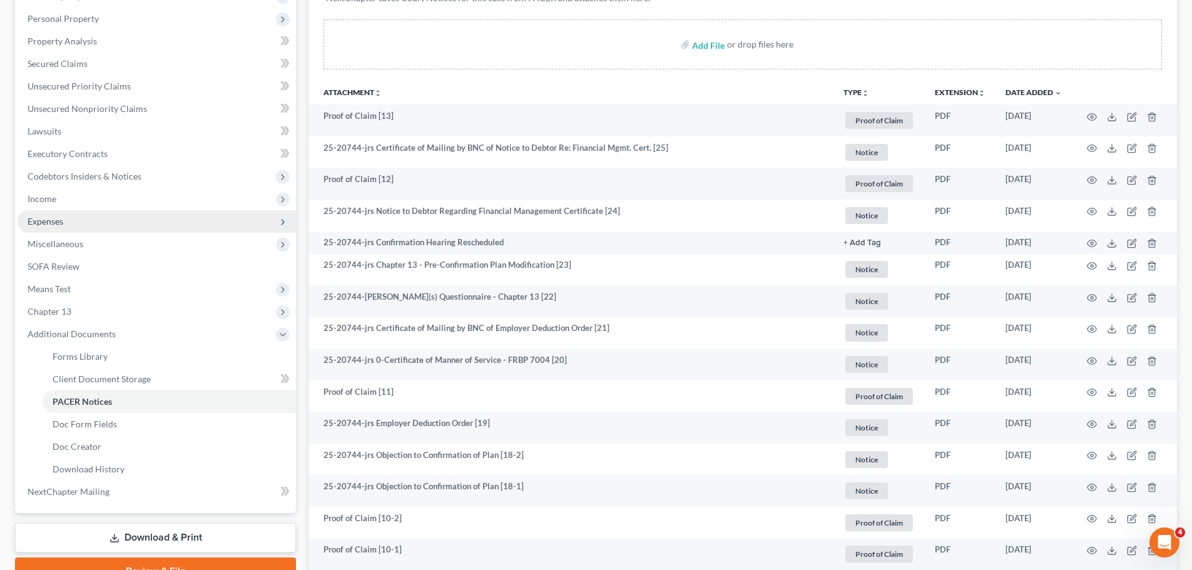
click at [94, 223] on span "Expenses" at bounding box center [157, 221] width 278 height 23
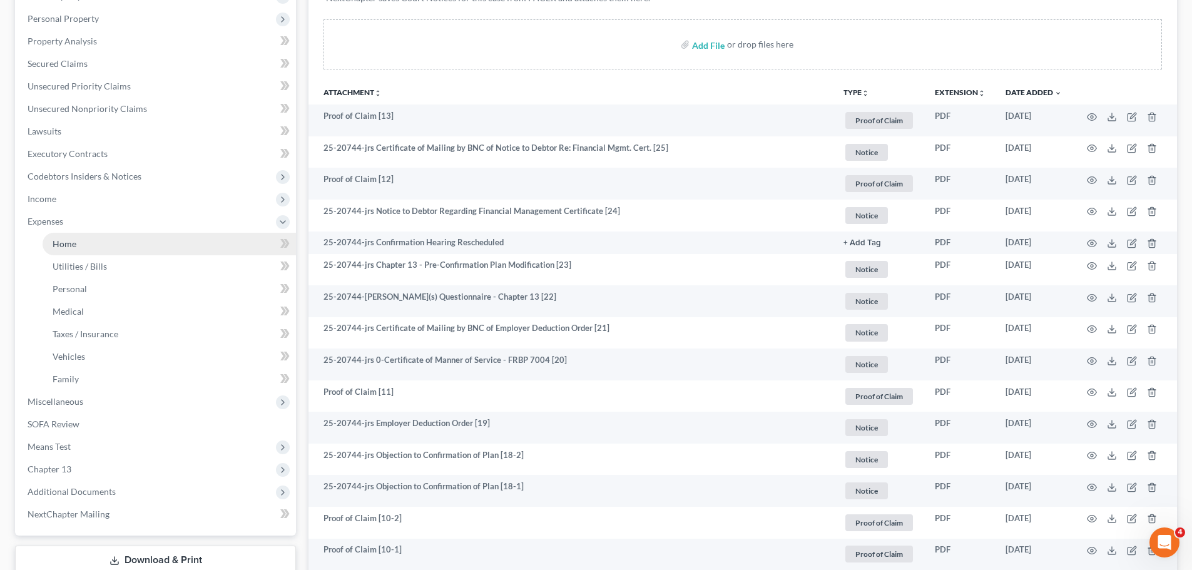
click at [110, 241] on link "Home" at bounding box center [169, 244] width 253 height 23
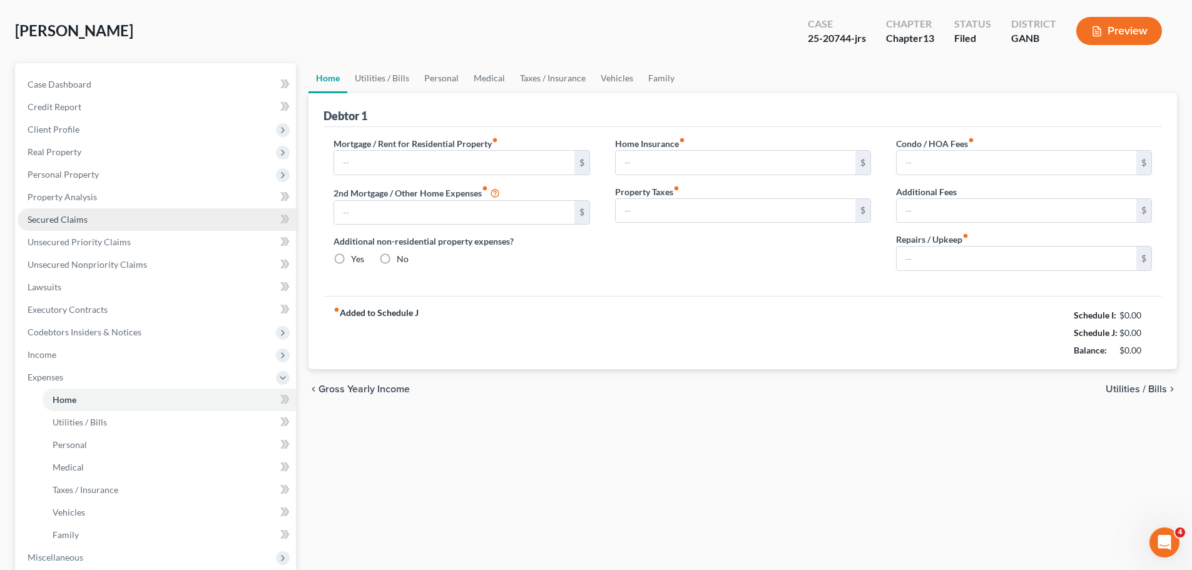
type input "1,500.00"
type input "0.00"
radio input "true"
type input "120.00"
type input "0.00"
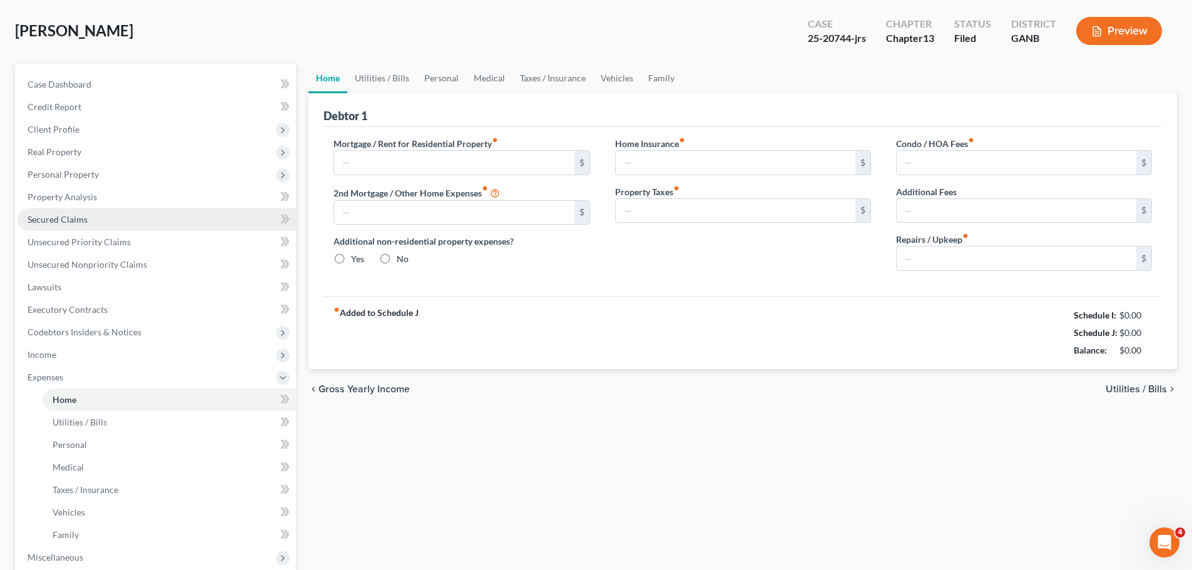
type input "416.67"
type input "0.00"
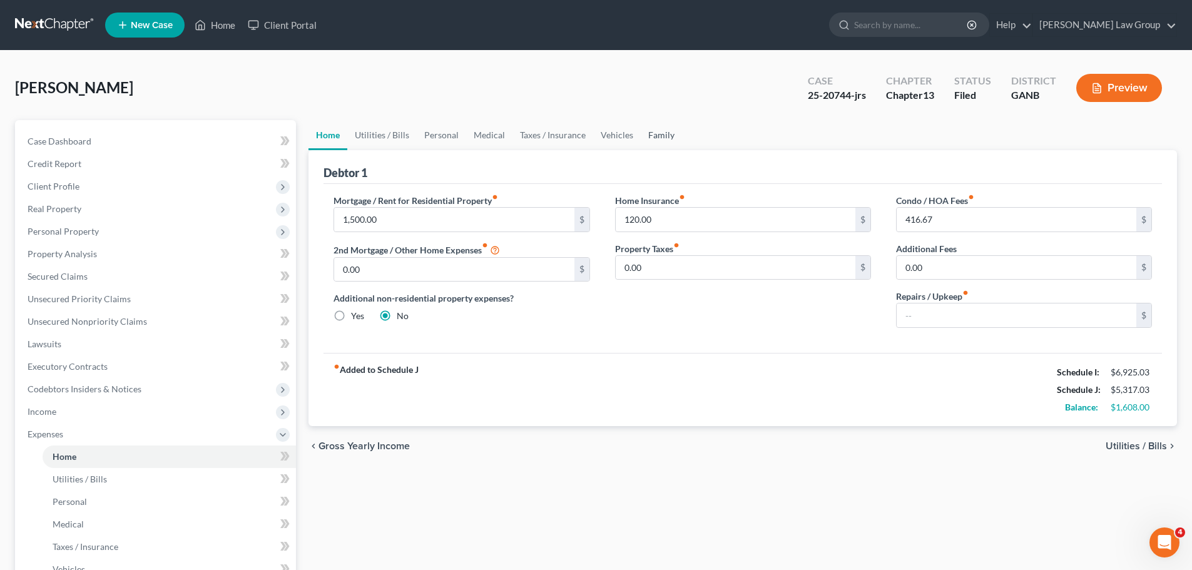
click at [650, 135] on link "Family" at bounding box center [661, 135] width 41 height 30
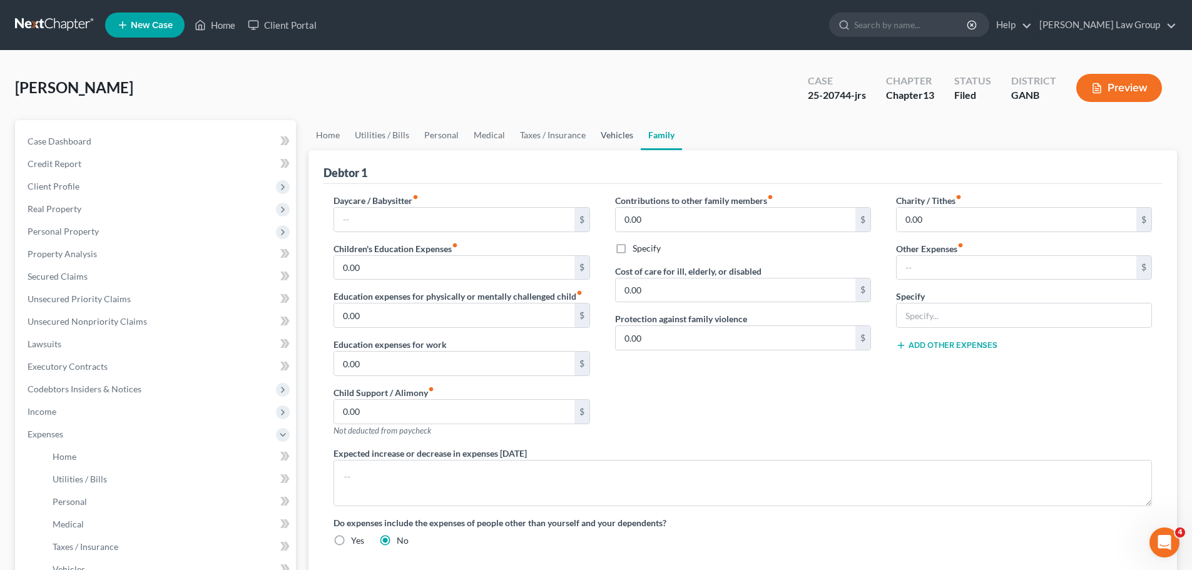
click at [630, 133] on link "Vehicles" at bounding box center [617, 135] width 48 height 30
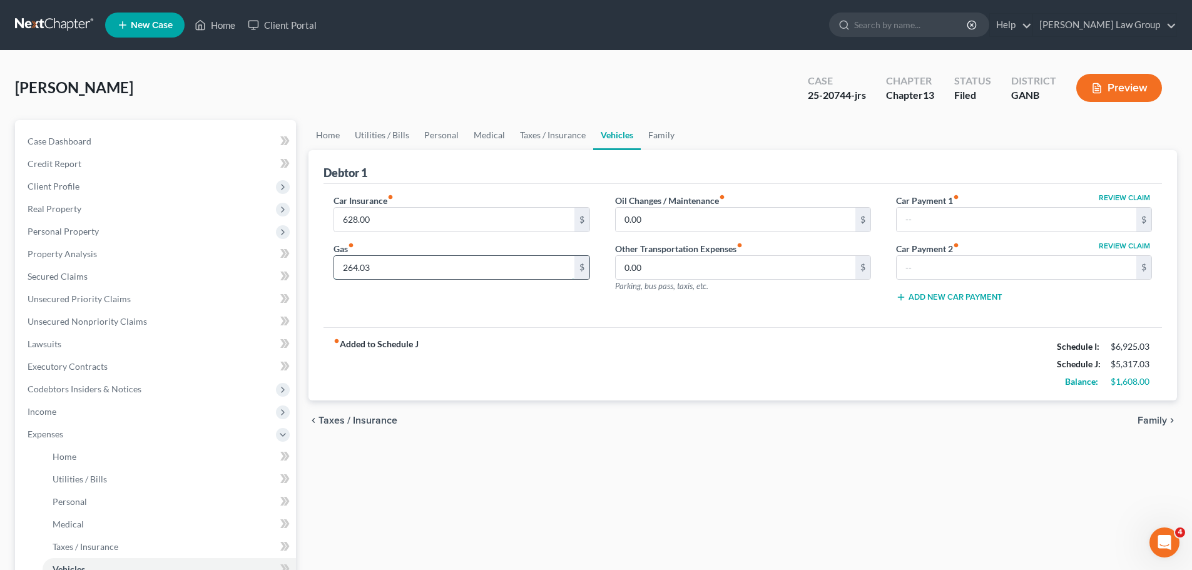
click at [360, 260] on input "264.03" at bounding box center [454, 268] width 240 height 24
click at [353, 265] on input "264.03" at bounding box center [454, 268] width 240 height 24
click at [352, 266] on input "264.03" at bounding box center [454, 268] width 240 height 24
drag, startPoint x: 355, startPoint y: 268, endPoint x: 349, endPoint y: 267, distance: 6.4
click at [349, 267] on input "264.03" at bounding box center [454, 268] width 240 height 24
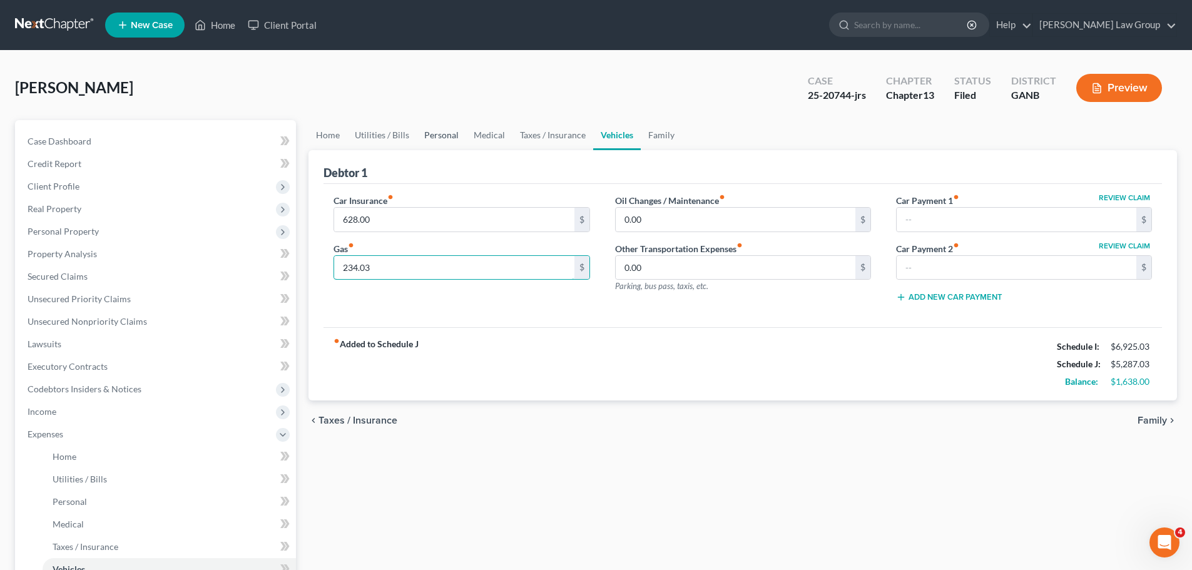
type input "234.03"
click at [438, 130] on link "Personal" at bounding box center [441, 135] width 49 height 30
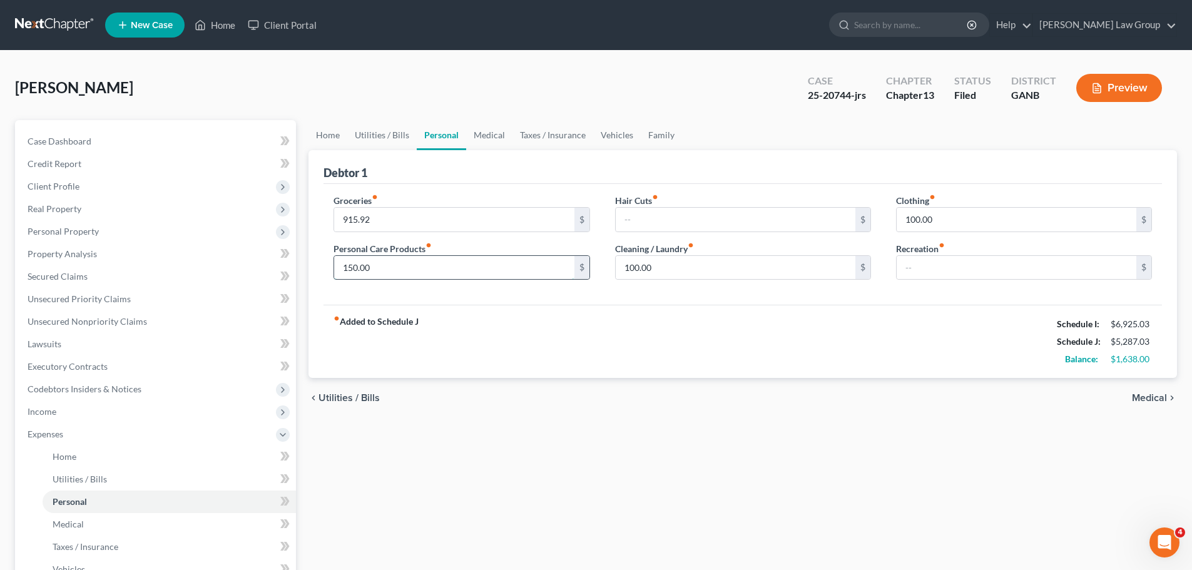
click at [353, 267] on input "150.00" at bounding box center [454, 268] width 240 height 24
click at [357, 265] on input "150.00" at bounding box center [454, 268] width 240 height 24
click at [354, 265] on input "150.00" at bounding box center [454, 268] width 240 height 24
type input "158.00"
click at [621, 335] on div "fiber_manual_record Added to Schedule J Schedule I: $6,925.03 Schedule J: $5,29…" at bounding box center [742, 341] width 838 height 73
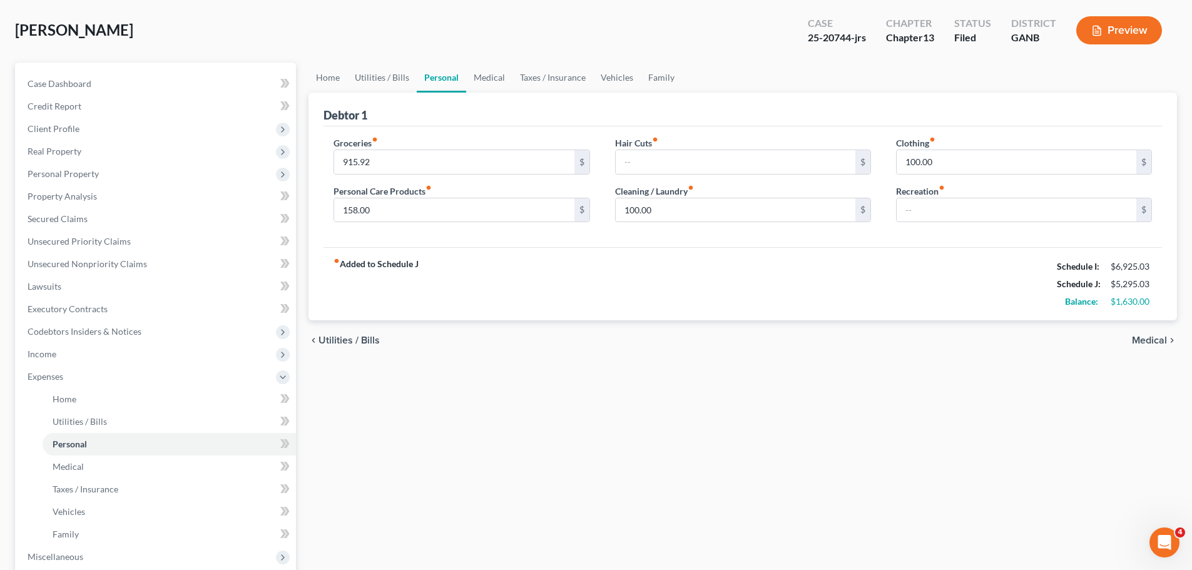
scroll to position [298, 0]
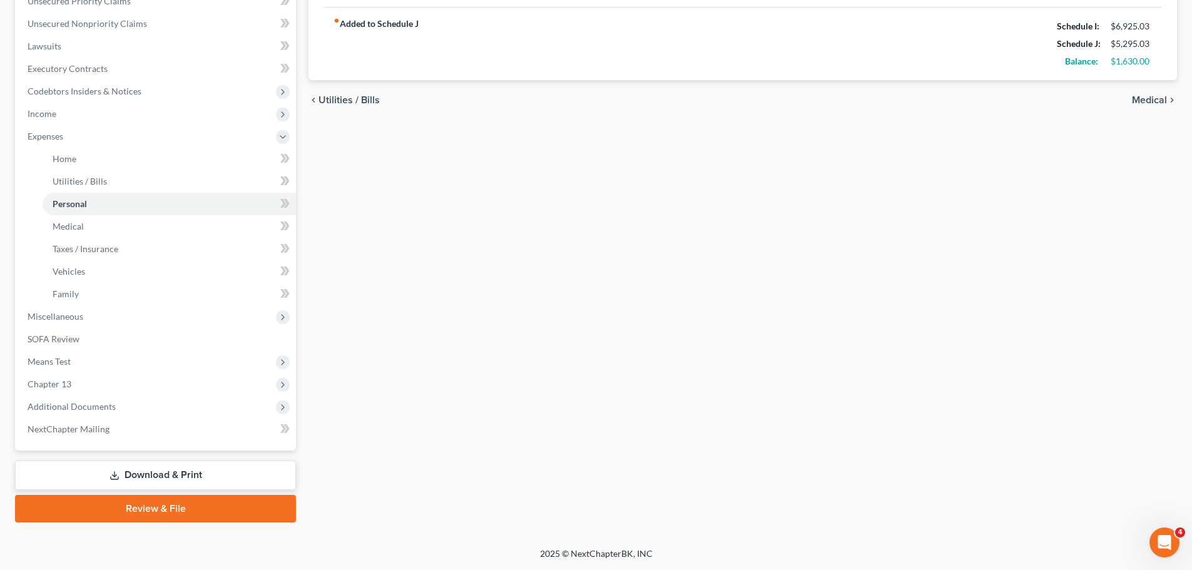
click at [198, 479] on link "Download & Print" at bounding box center [155, 474] width 281 height 29
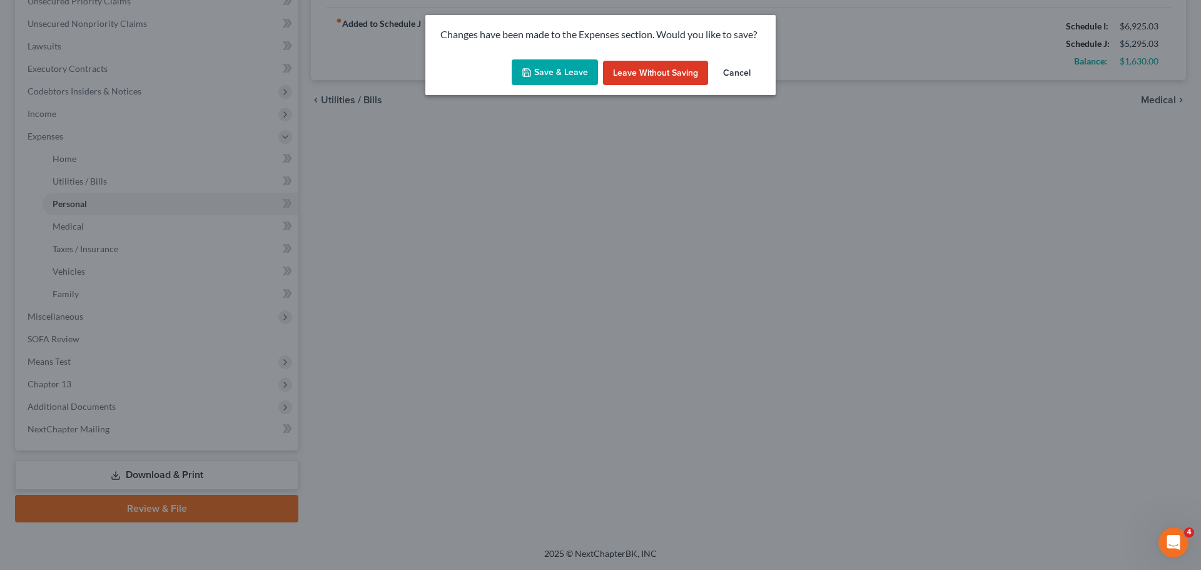
click at [548, 78] on button "Save & Leave" at bounding box center [555, 72] width 86 height 26
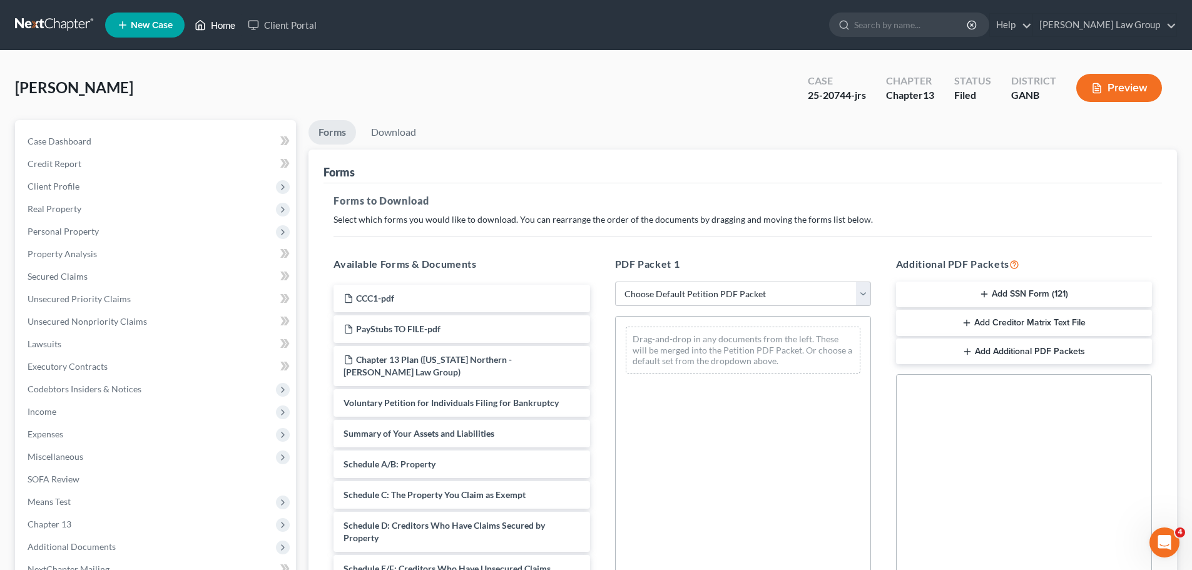
click at [212, 30] on link "Home" at bounding box center [214, 25] width 53 height 23
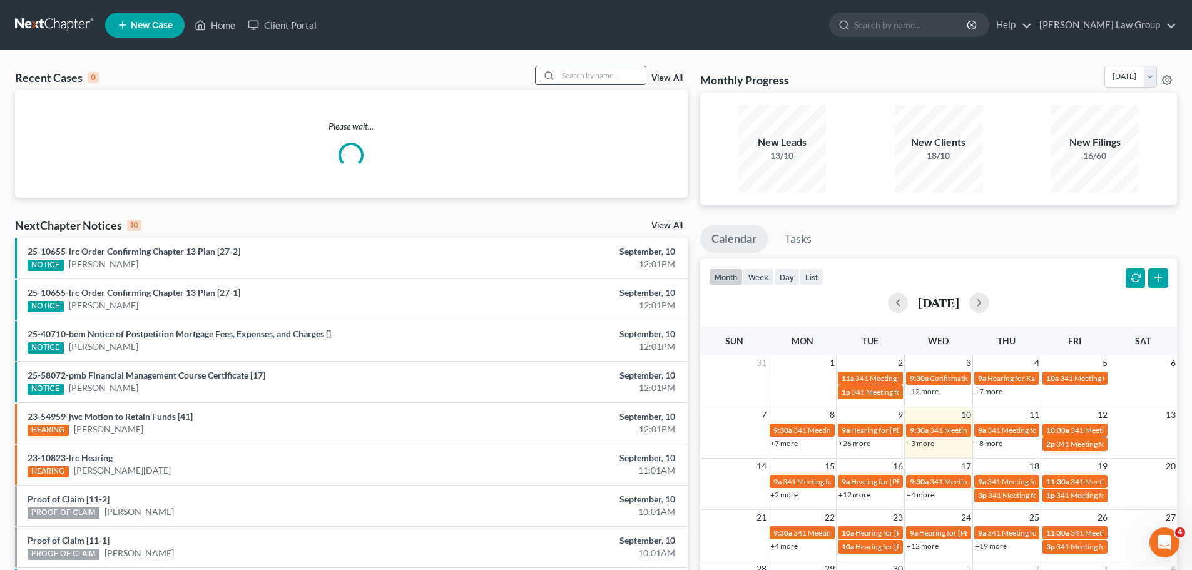
click at [581, 76] on input "search" at bounding box center [602, 75] width 88 height 18
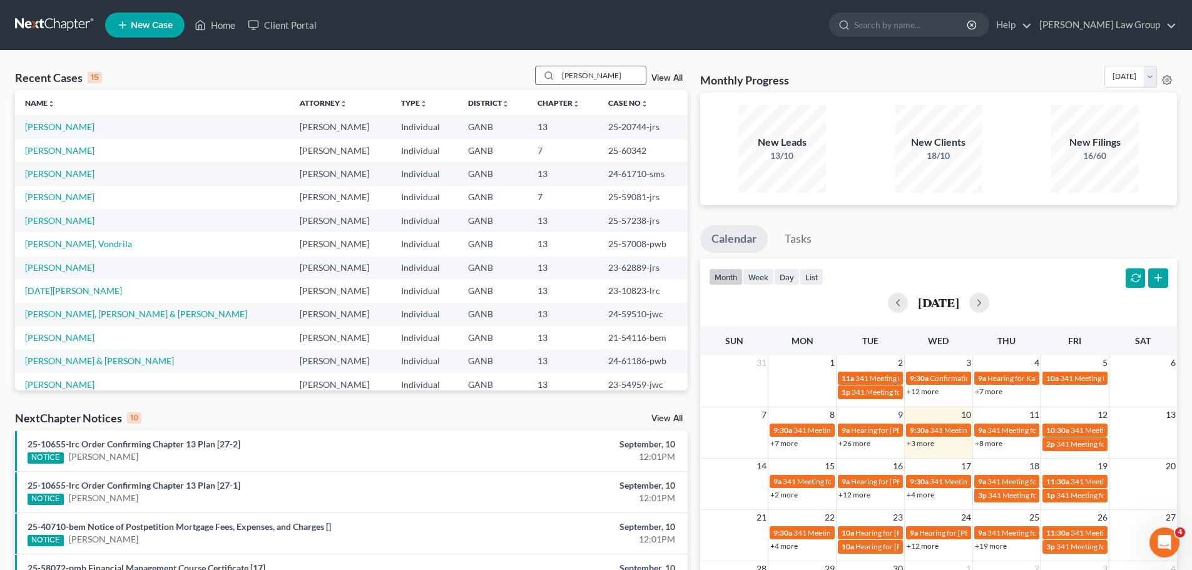
type input "[PERSON_NAME]"
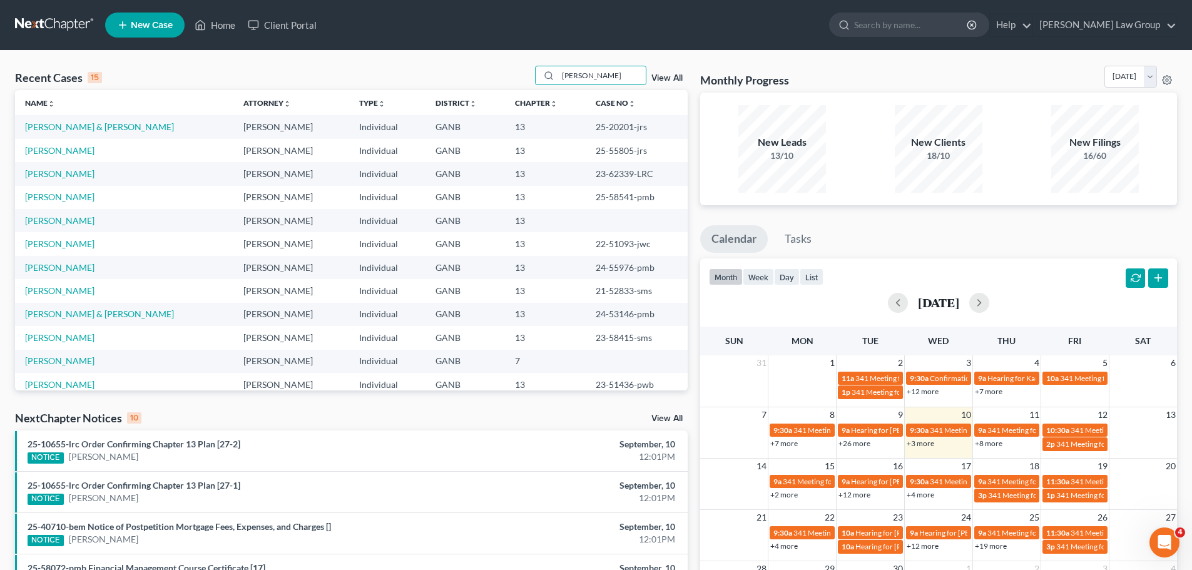
click at [79, 119] on td "[PERSON_NAME] & [PERSON_NAME]" at bounding box center [124, 126] width 218 height 23
click at [81, 128] on link "[PERSON_NAME] & [PERSON_NAME]" at bounding box center [99, 126] width 149 height 11
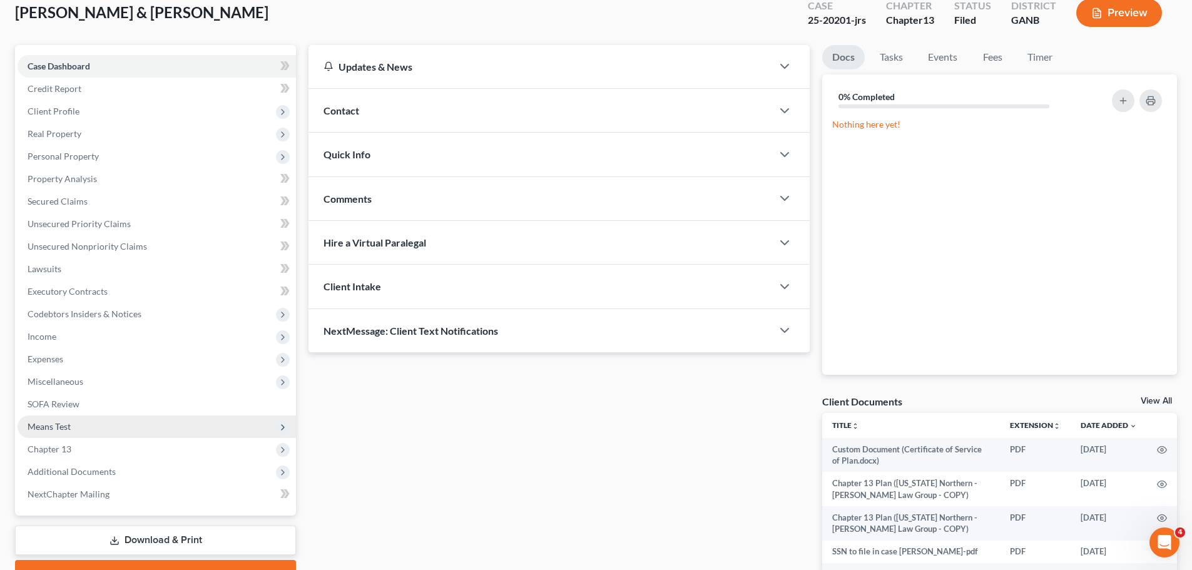
scroll to position [236, 0]
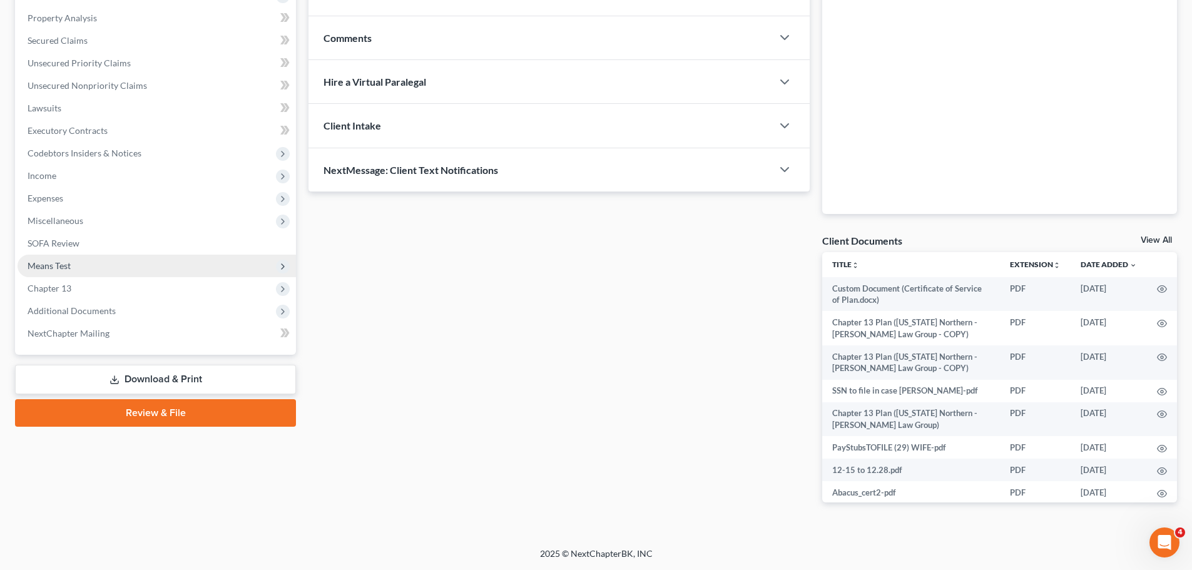
click at [140, 263] on span "Means Test" at bounding box center [157, 266] width 278 height 23
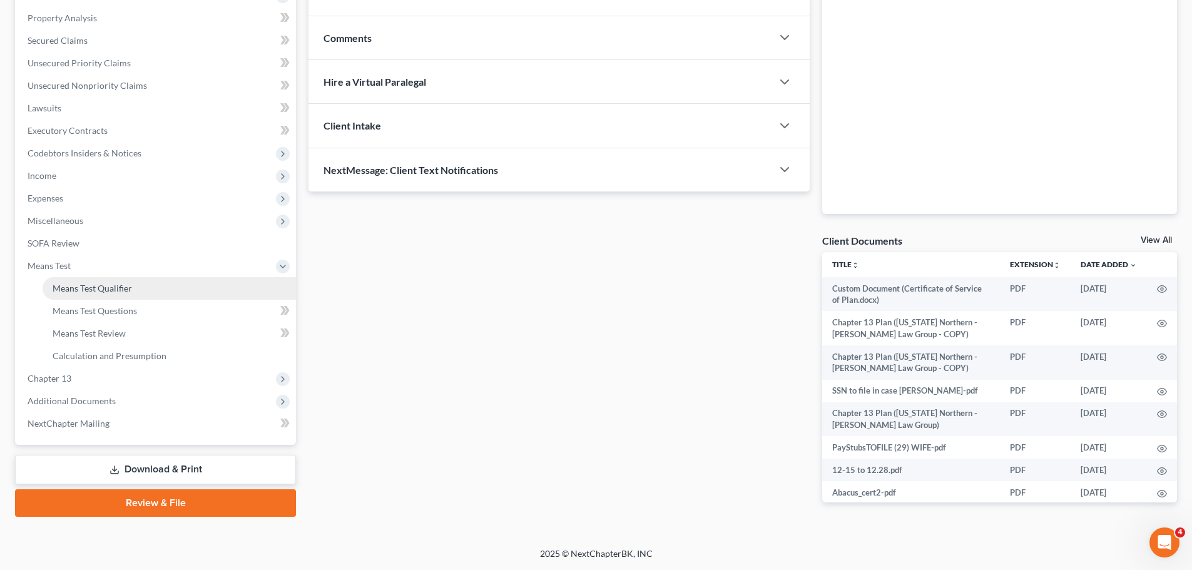
click at [213, 289] on link "Means Test Qualifier" at bounding box center [169, 288] width 253 height 23
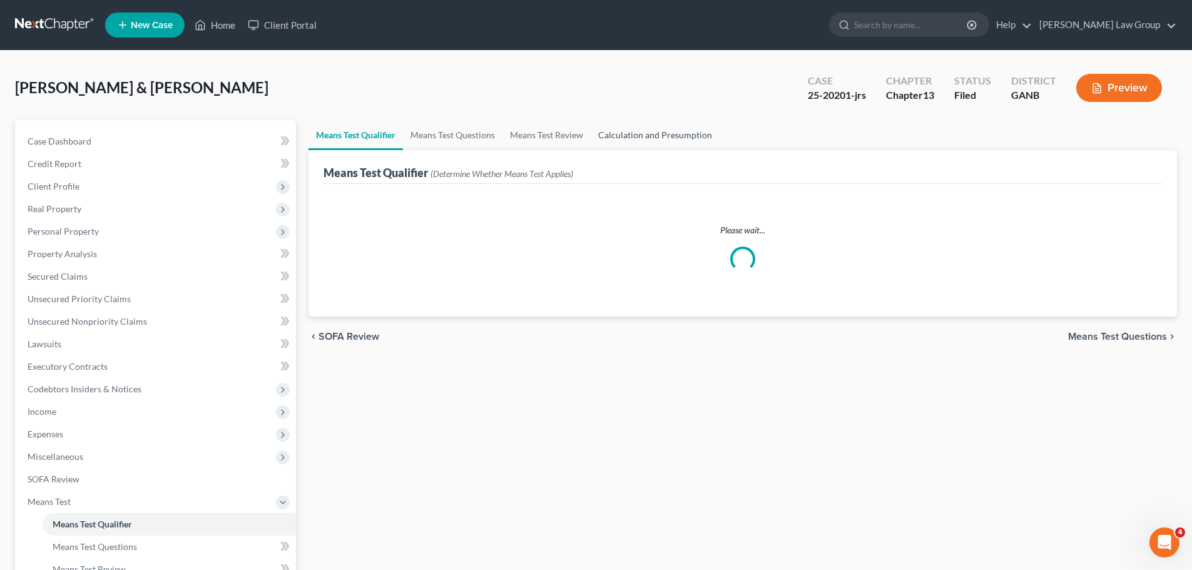
click at [647, 142] on link "Calculation and Presumption" at bounding box center [655, 135] width 129 height 30
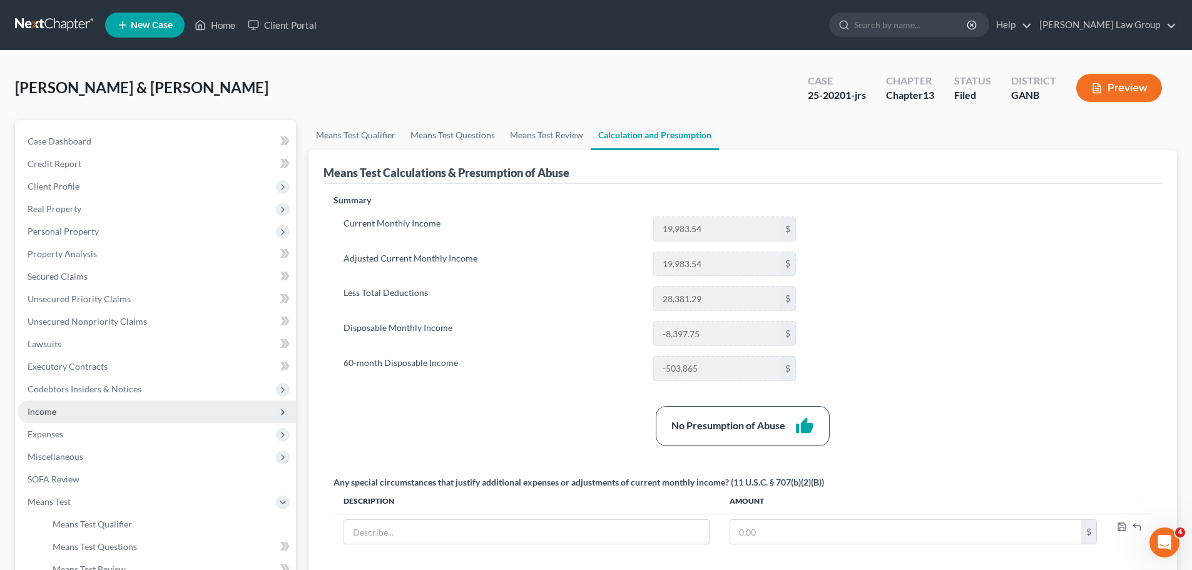
click at [110, 414] on span "Income" at bounding box center [157, 411] width 278 height 23
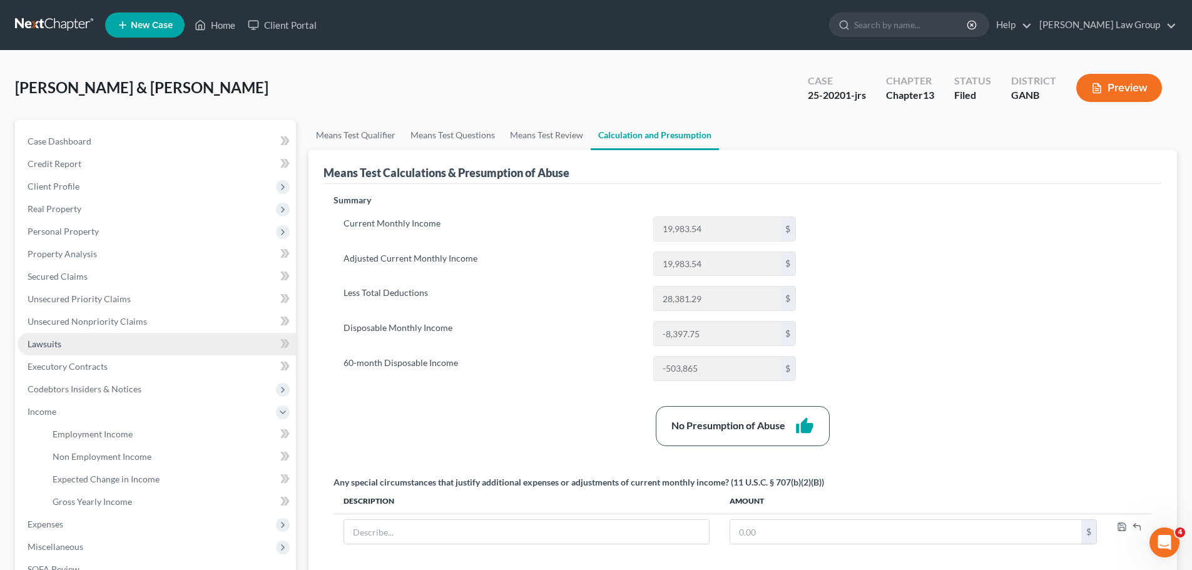
scroll to position [239, 0]
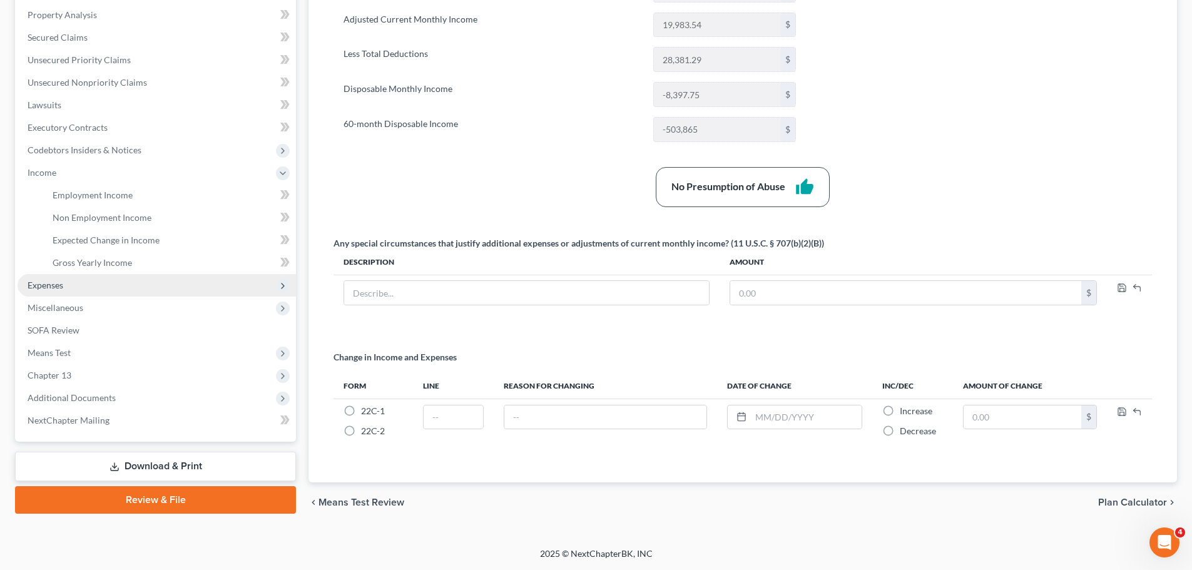
click at [108, 290] on span "Expenses" at bounding box center [157, 285] width 278 height 23
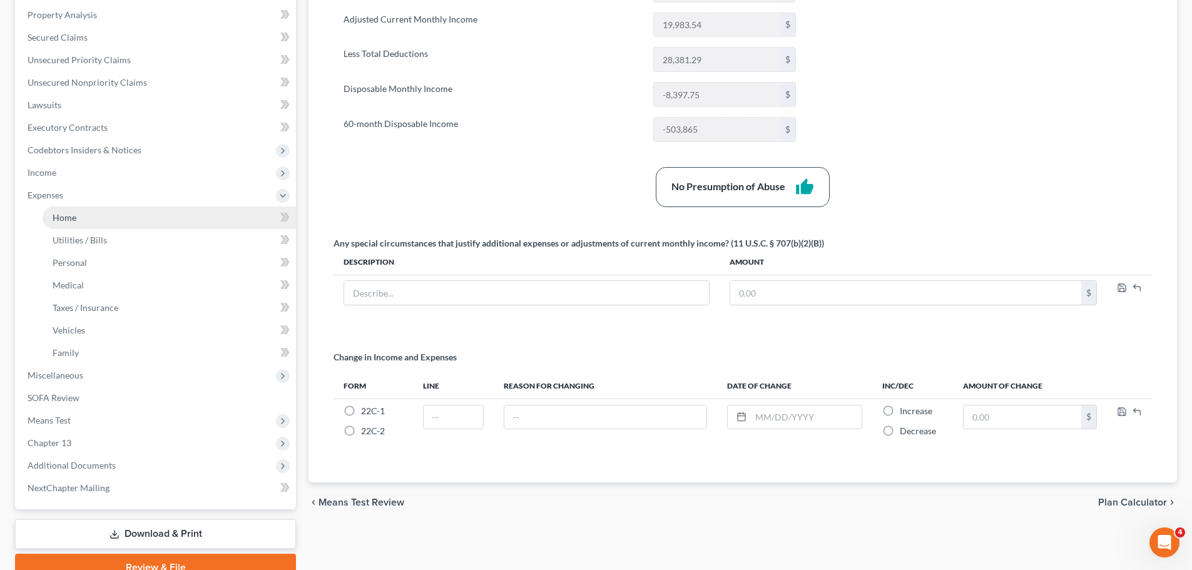
click at [127, 220] on link "Home" at bounding box center [169, 217] width 253 height 23
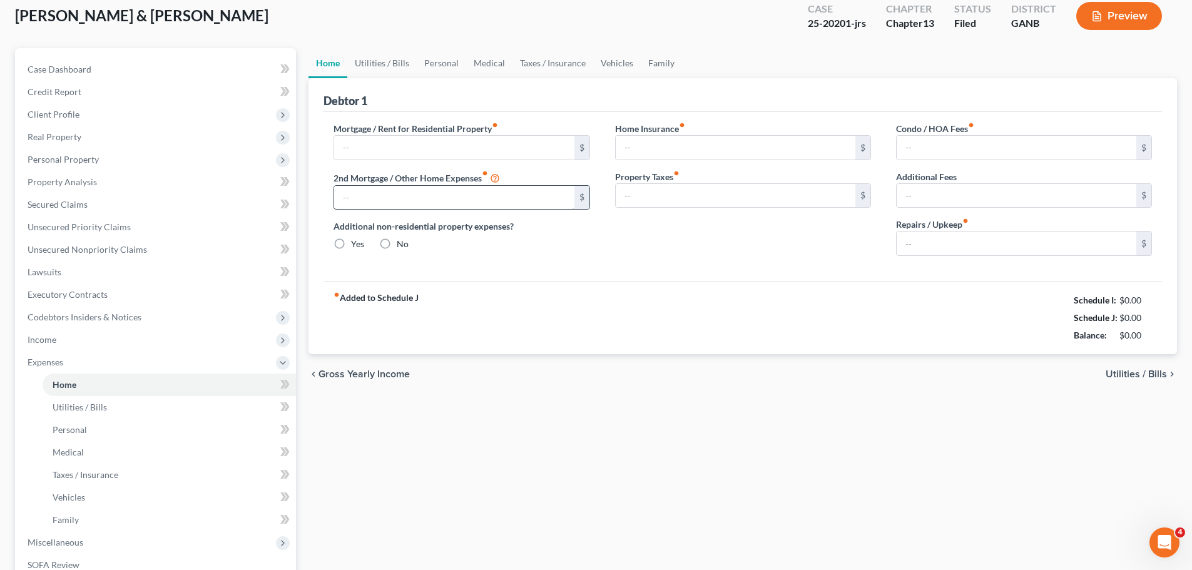
type input "4,500.00"
type input "0.00"
radio input "true"
type input "0.00"
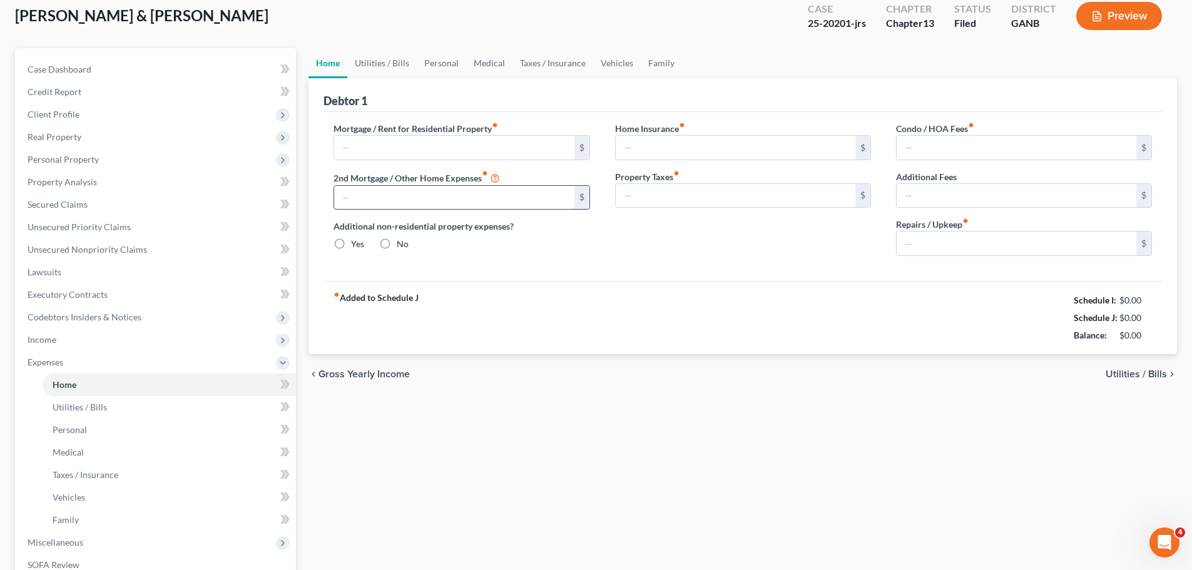
type input "0.00"
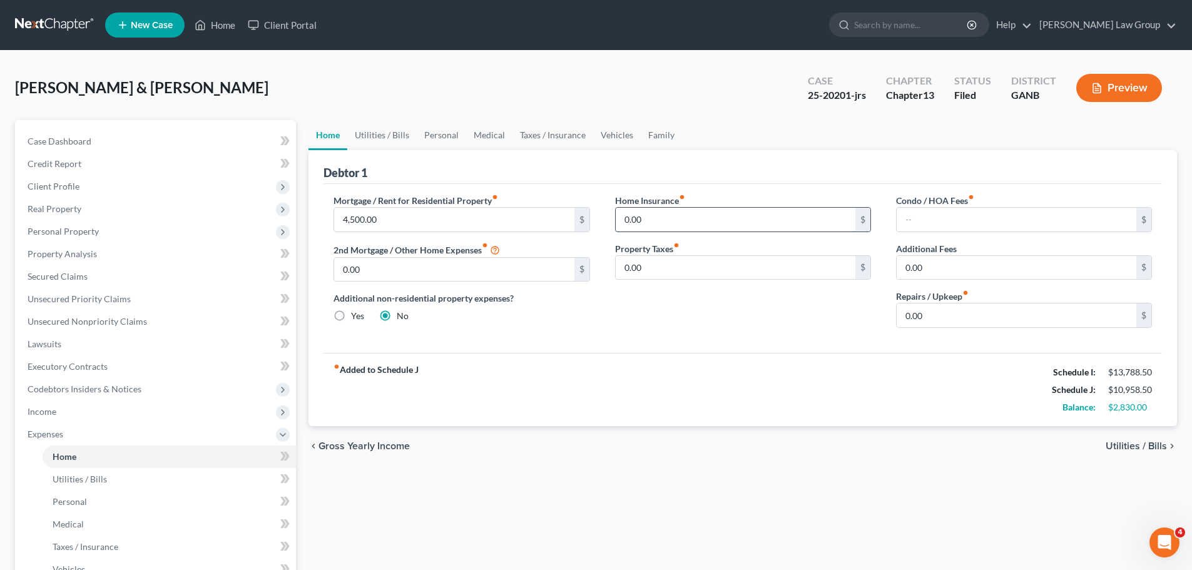
click at [676, 230] on input "0.00" at bounding box center [736, 220] width 240 height 24
type input "55"
click at [392, 126] on link "Utilities / Bills" at bounding box center [381, 135] width 69 height 30
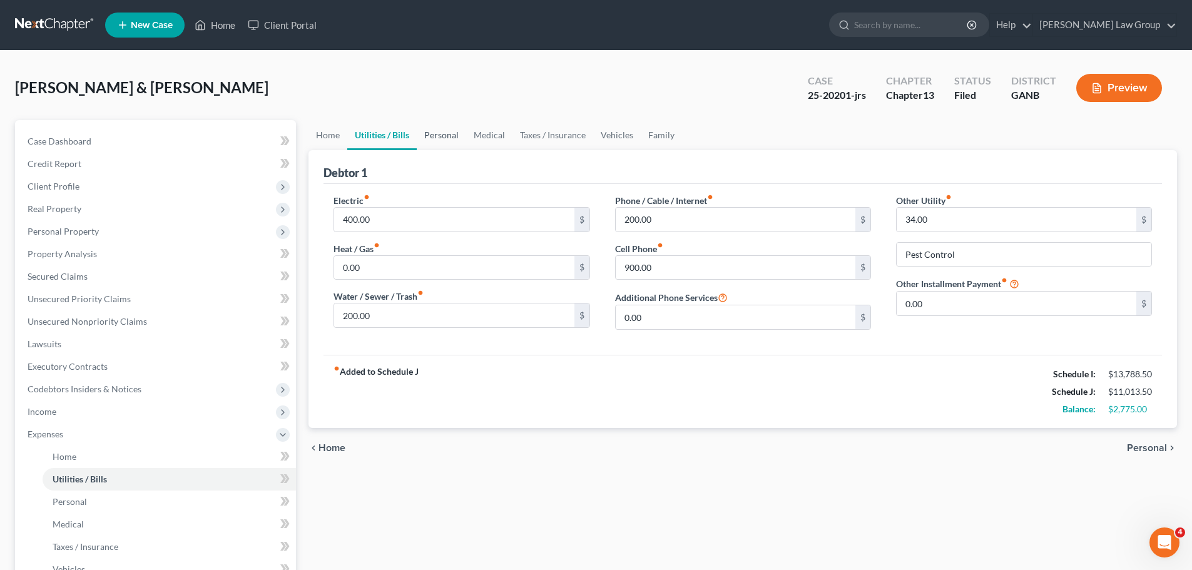
click at [445, 138] on link "Personal" at bounding box center [441, 135] width 49 height 30
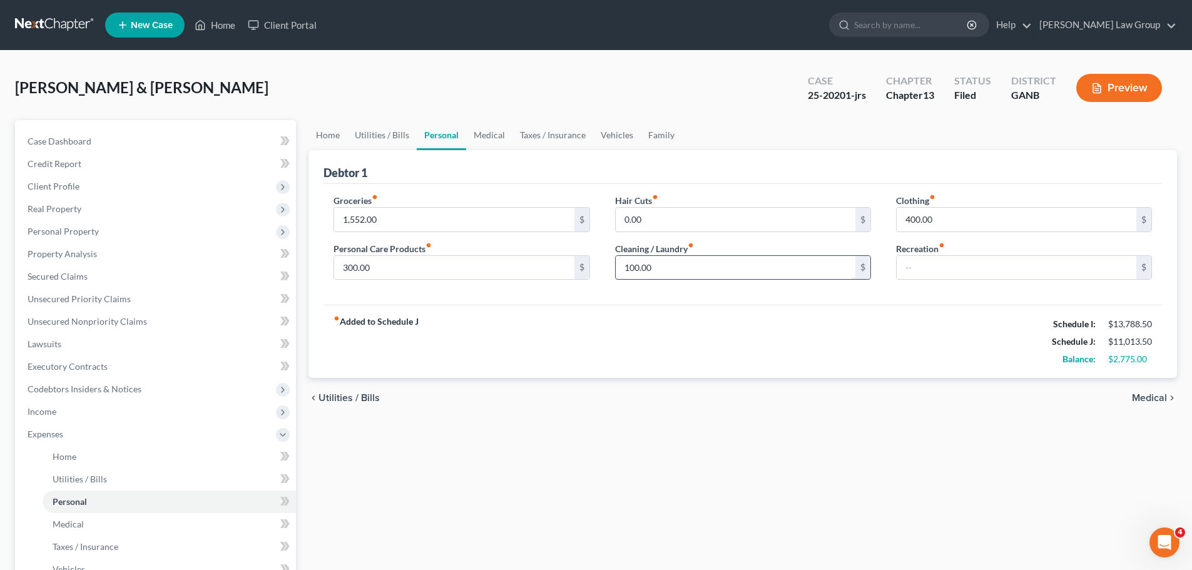
click at [663, 269] on input "100.00" at bounding box center [736, 268] width 240 height 24
type input "150"
click at [507, 285] on div "Groceries fiber_manual_record 1,552.00 $ Personal Care Products fiber_manual_re…" at bounding box center [461, 242] width 281 height 96
click at [485, 278] on input "300.00" at bounding box center [454, 268] width 240 height 24
type input "400"
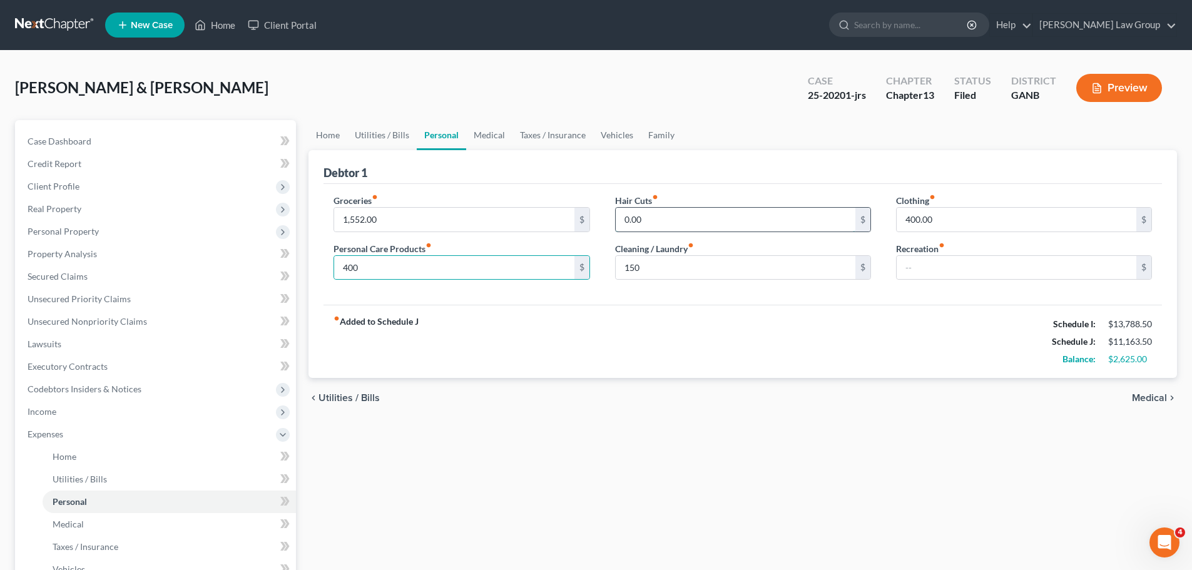
click at [674, 221] on input "0.00" at bounding box center [736, 220] width 240 height 24
click at [495, 136] on link "Medical" at bounding box center [489, 135] width 46 height 30
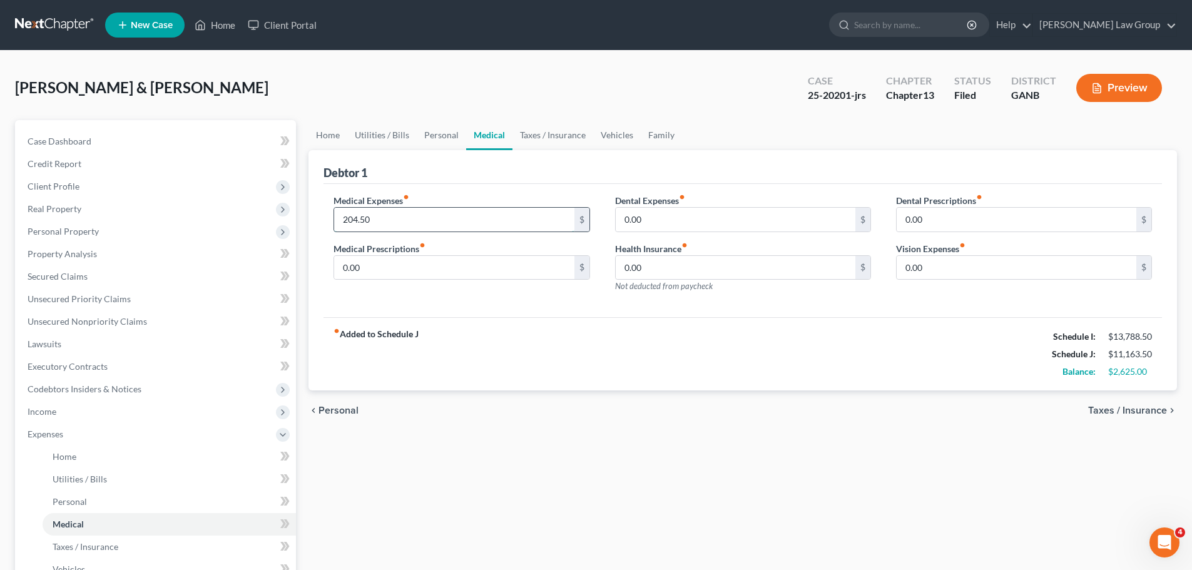
click at [400, 219] on input "204.50" at bounding box center [454, 220] width 240 height 24
click at [355, 223] on input "204.50" at bounding box center [454, 220] width 240 height 24
drag, startPoint x: 347, startPoint y: 220, endPoint x: 337, endPoint y: 220, distance: 10.0
click at [337, 220] on input "204.50" at bounding box center [454, 220] width 240 height 24
type input "404.50"
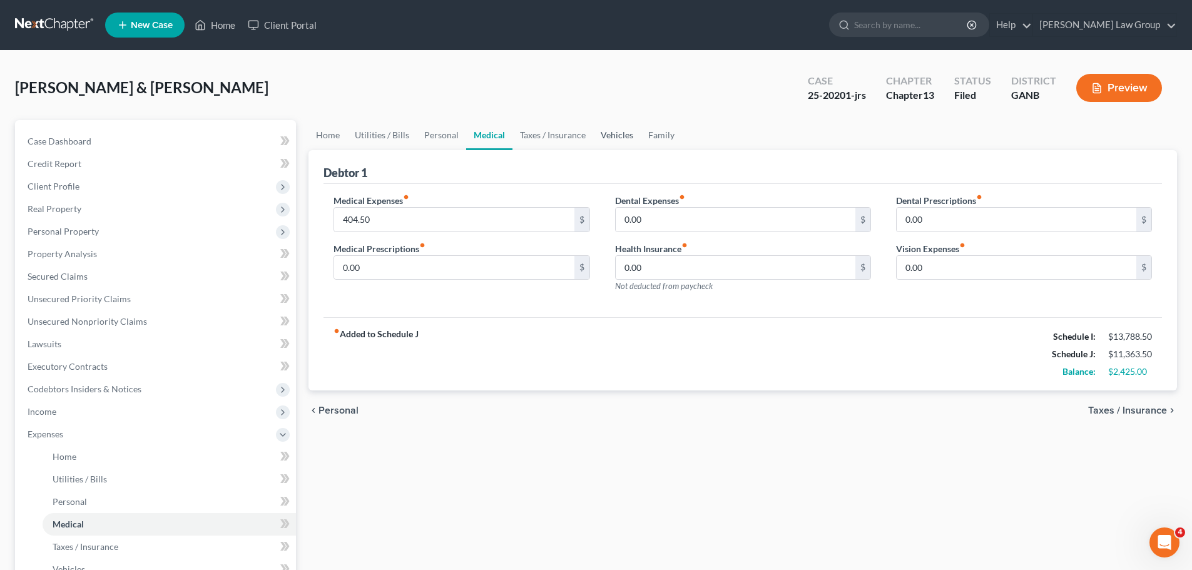
click at [616, 132] on link "Vehicles" at bounding box center [617, 135] width 48 height 30
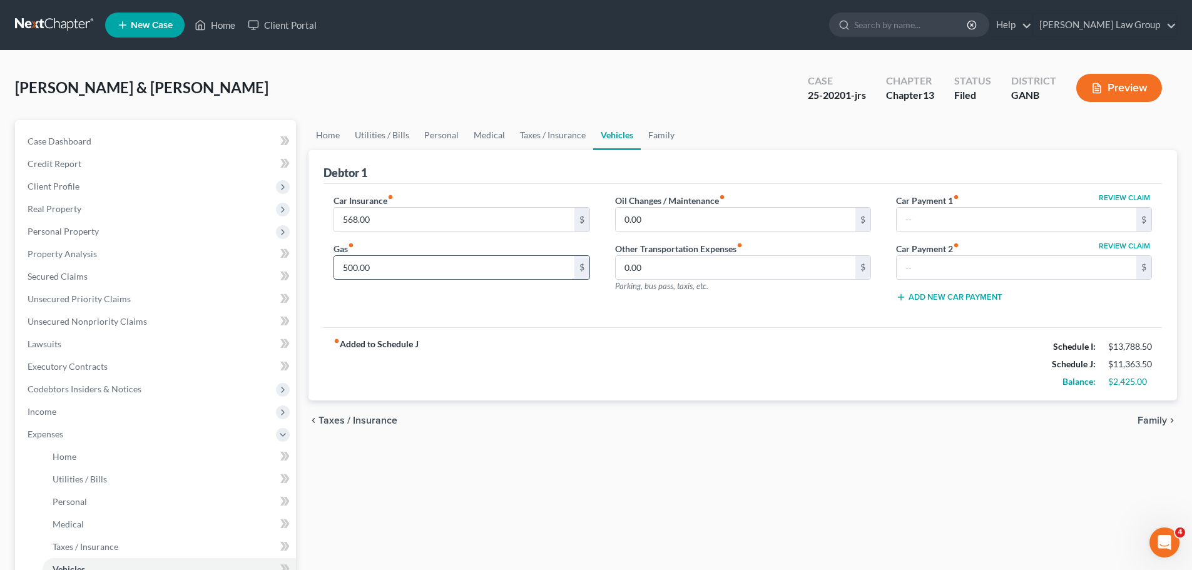
click at [407, 262] on input "500.00" at bounding box center [454, 268] width 240 height 24
type input "520"
click at [644, 355] on div "fiber_manual_record Added to Schedule J Schedule I: $13,788.50 Schedule J: $11,…" at bounding box center [742, 363] width 838 height 73
click at [658, 138] on link "Family" at bounding box center [661, 135] width 41 height 30
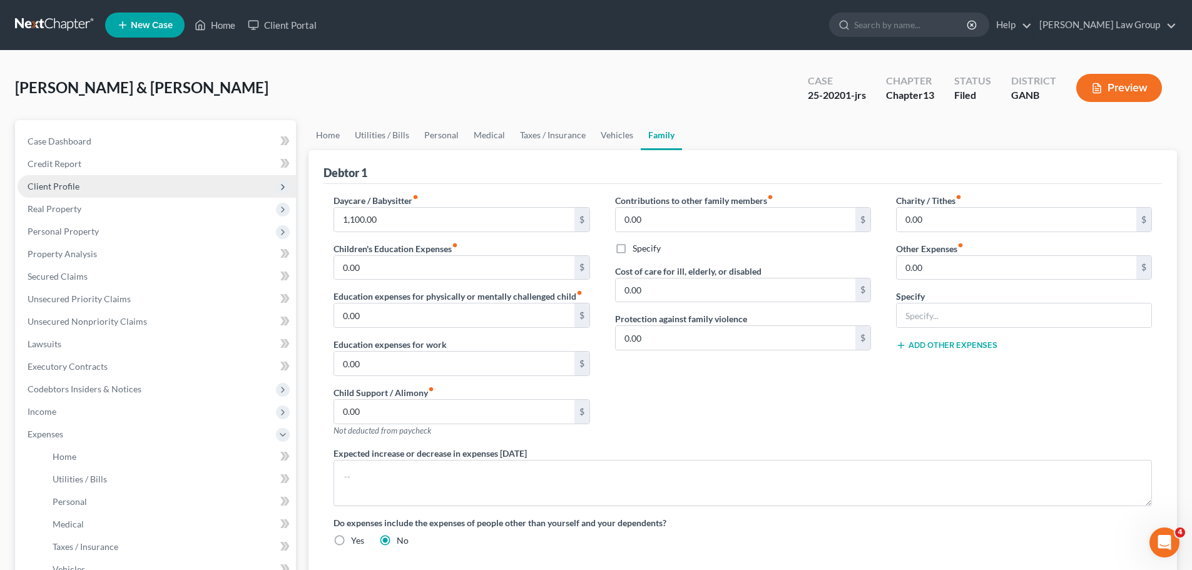
click at [166, 181] on span "Client Profile" at bounding box center [157, 186] width 278 height 23
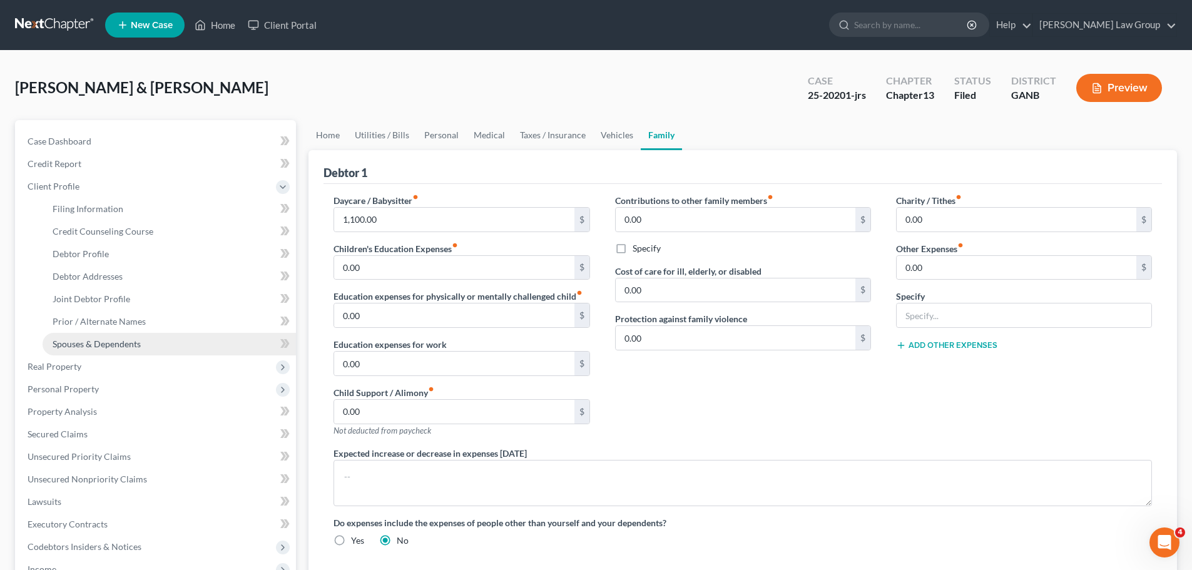
click at [114, 348] on span "Spouses & Dependents" at bounding box center [97, 343] width 88 height 11
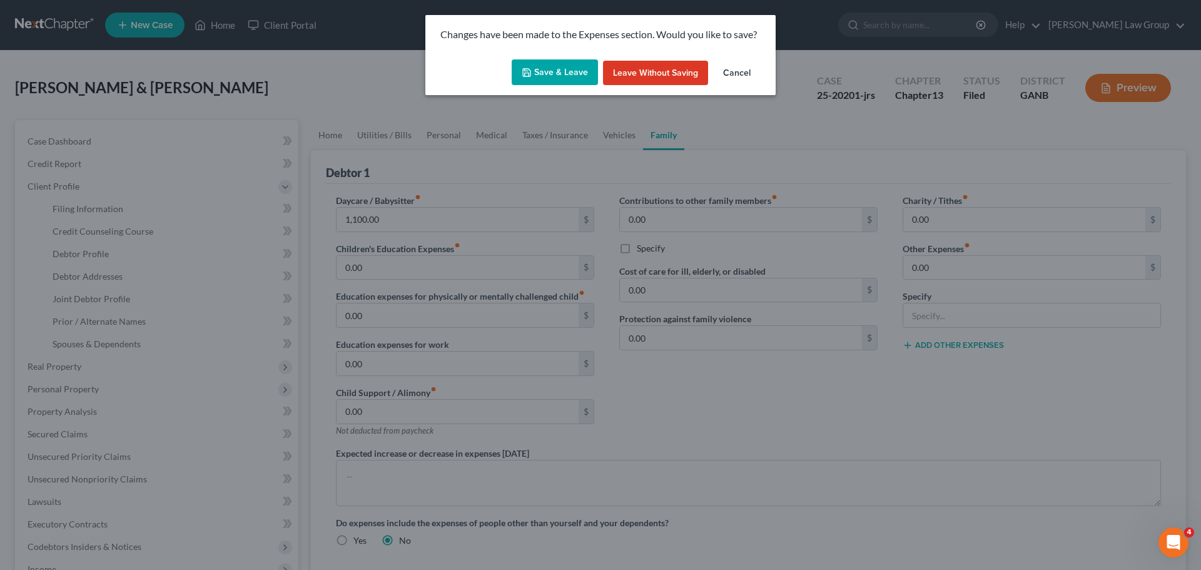
click at [548, 70] on button "Save & Leave" at bounding box center [555, 72] width 86 height 26
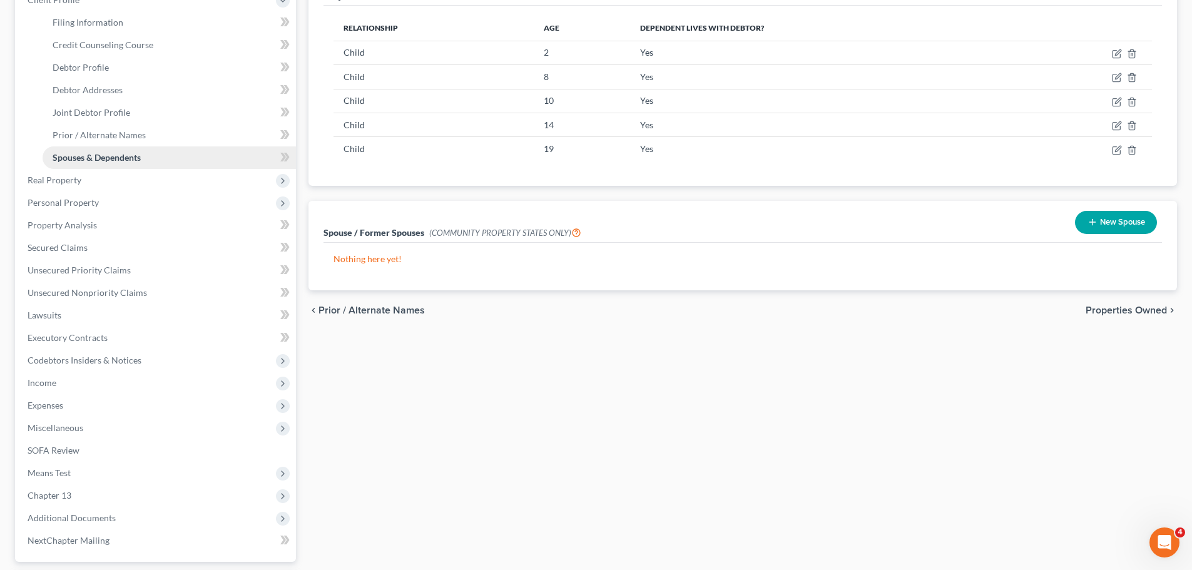
scroll to position [188, 0]
click at [152, 385] on span "Income" at bounding box center [157, 381] width 278 height 23
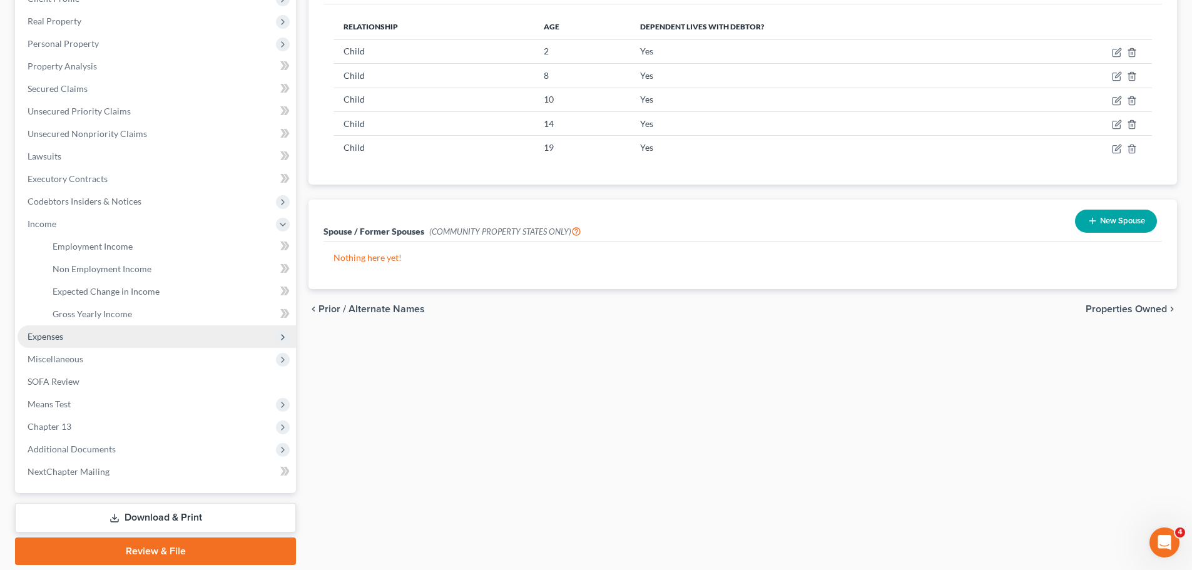
click at [97, 335] on span "Expenses" at bounding box center [157, 336] width 278 height 23
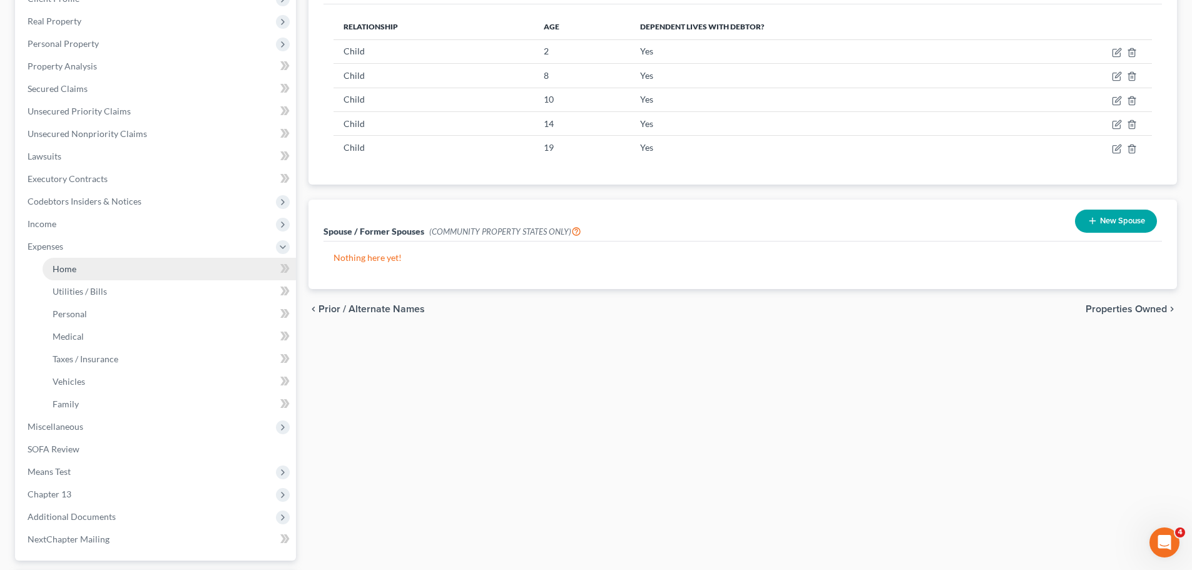
click at [128, 267] on link "Home" at bounding box center [169, 269] width 253 height 23
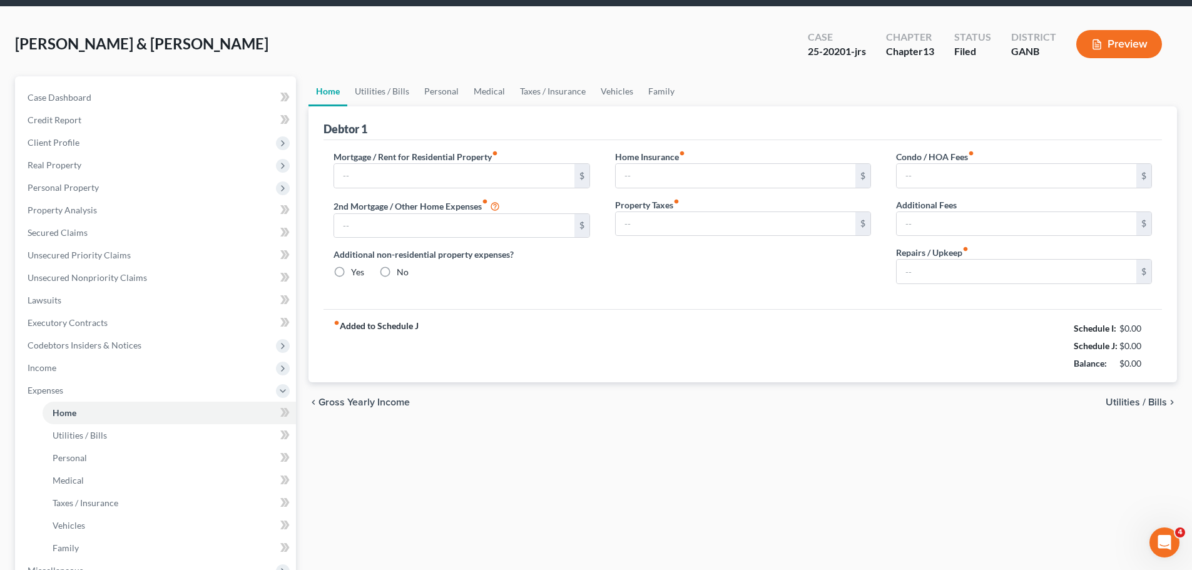
type input "4,500.00"
type input "0.00"
radio input "true"
type input "55.00"
type input "0.00"
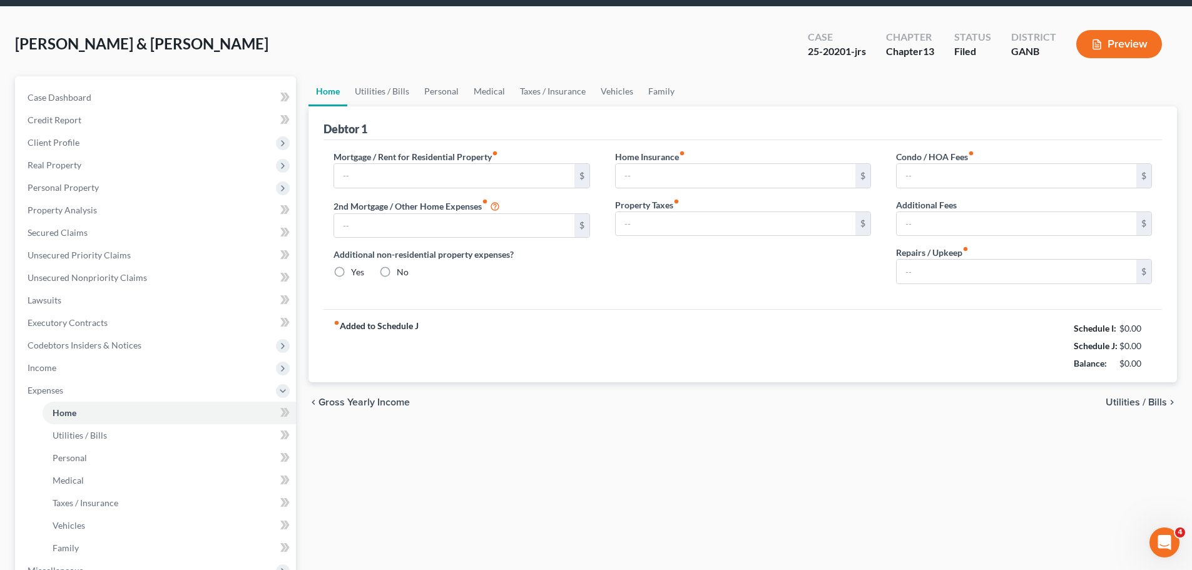
type input "0.00"
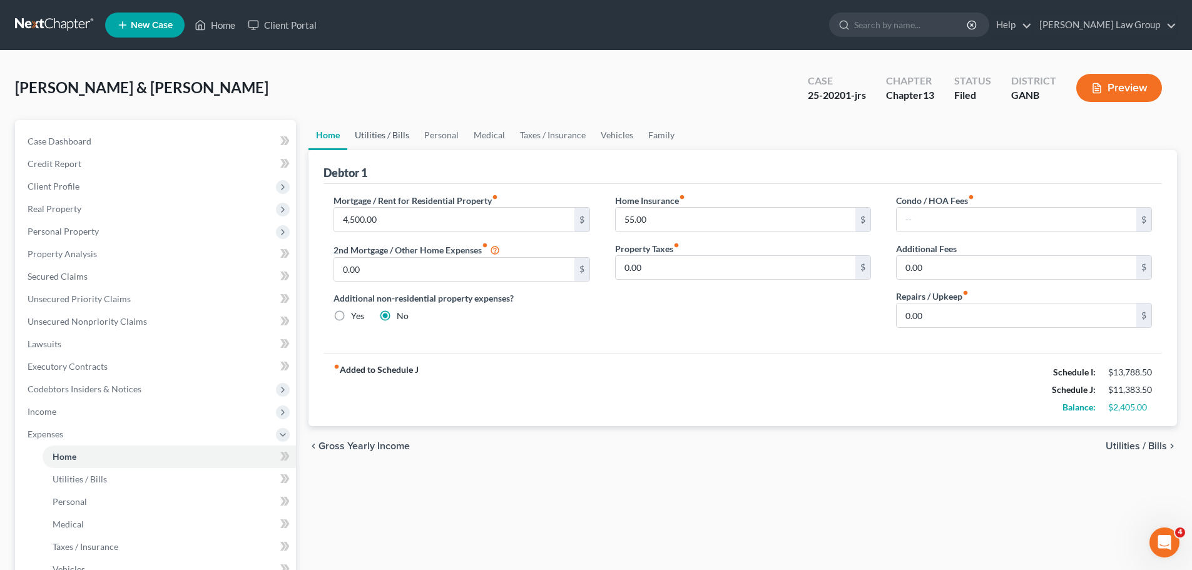
click at [395, 132] on link "Utilities / Bills" at bounding box center [381, 135] width 69 height 30
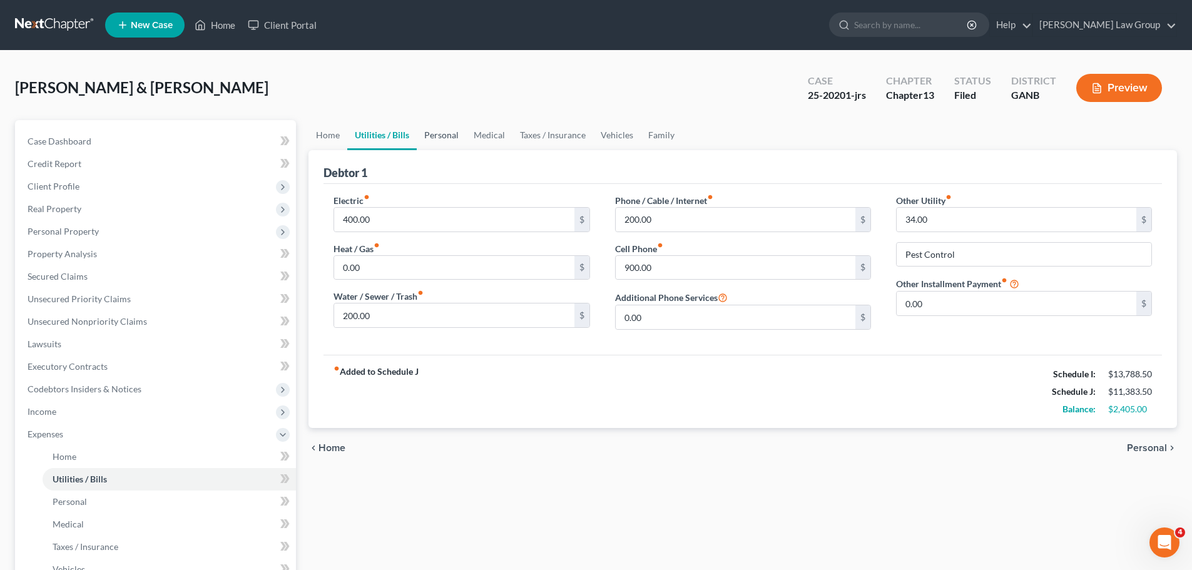
click at [450, 134] on link "Personal" at bounding box center [441, 135] width 49 height 30
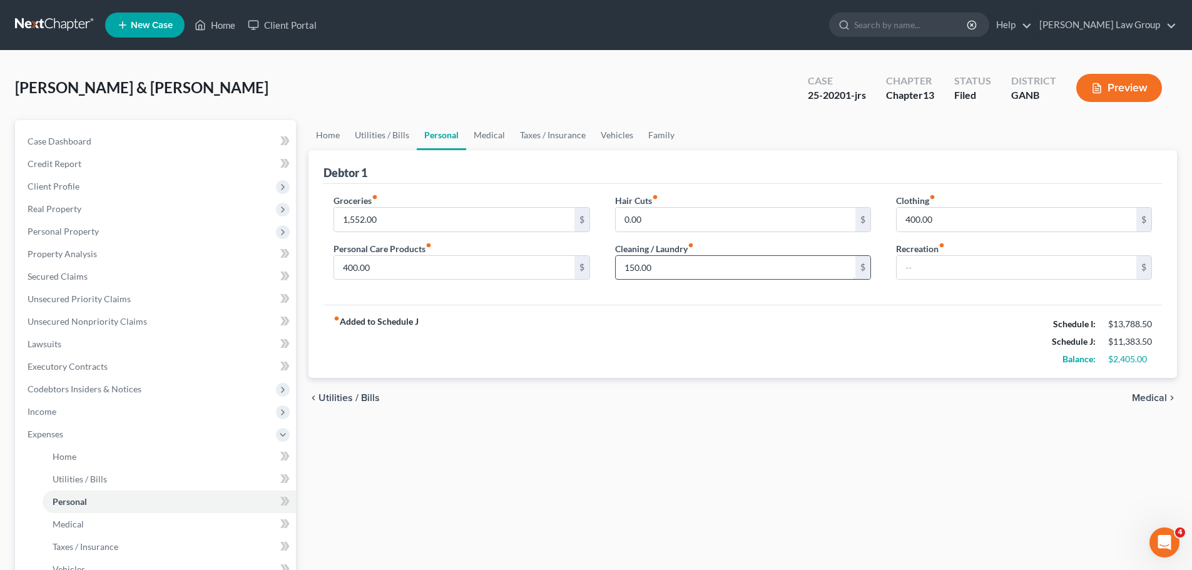
click at [674, 275] on input "150.00" at bounding box center [736, 268] width 240 height 24
type input "200"
click at [634, 292] on div "Groceries fiber_manual_record 1,552.00 $ Personal Care Products fiber_manual_re…" at bounding box center [742, 244] width 838 height 121
click at [669, 201] on div "Hair Cuts fiber_manual_record 0.00 $" at bounding box center [743, 213] width 256 height 38
click at [669, 221] on input "0.00" at bounding box center [736, 220] width 240 height 24
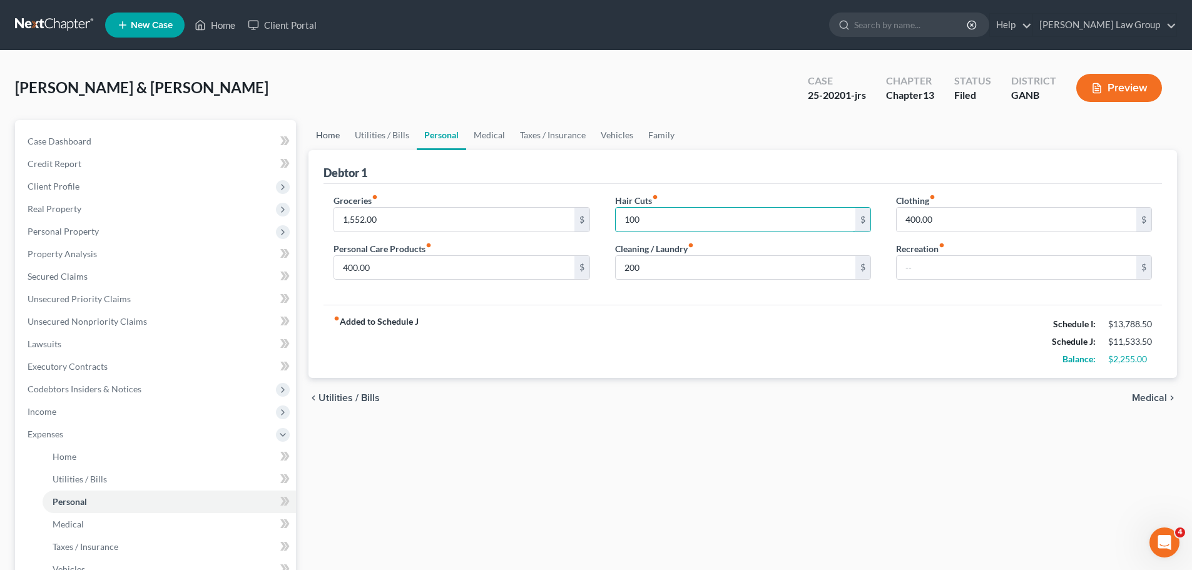
type input "100"
click at [337, 131] on link "Home" at bounding box center [327, 135] width 39 height 30
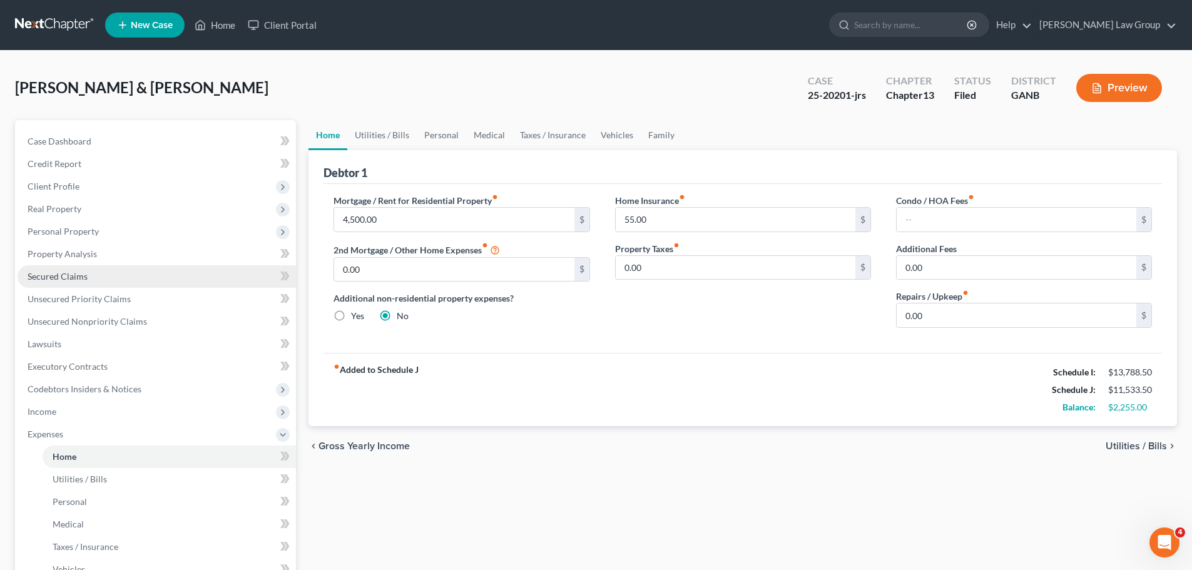
click at [111, 279] on link "Secured Claims" at bounding box center [157, 276] width 278 height 23
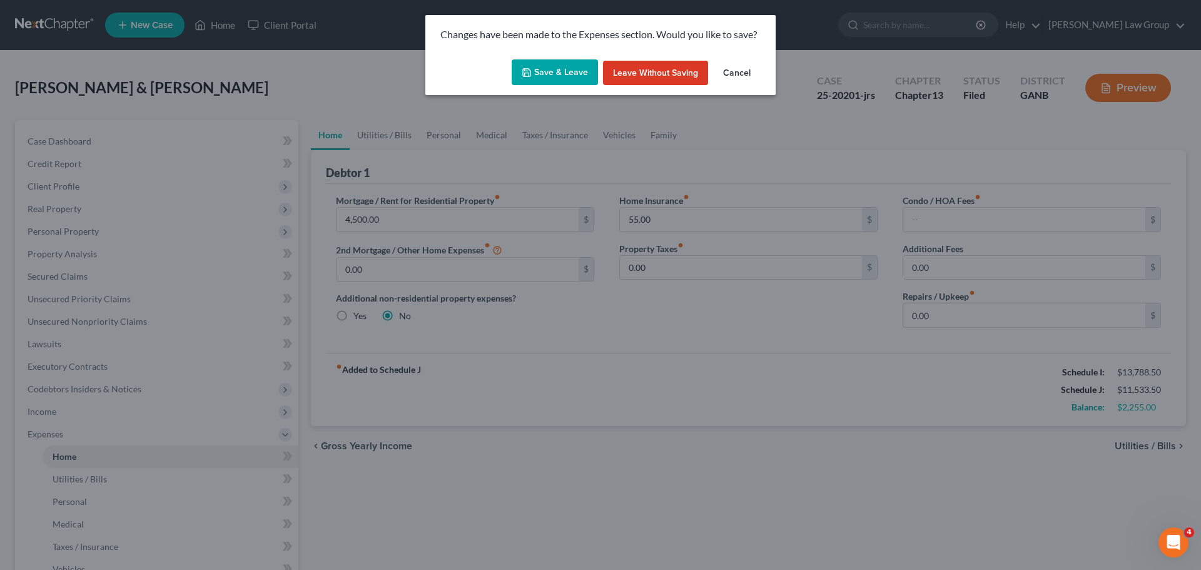
click at [559, 84] on button "Save & Leave" at bounding box center [555, 72] width 86 height 26
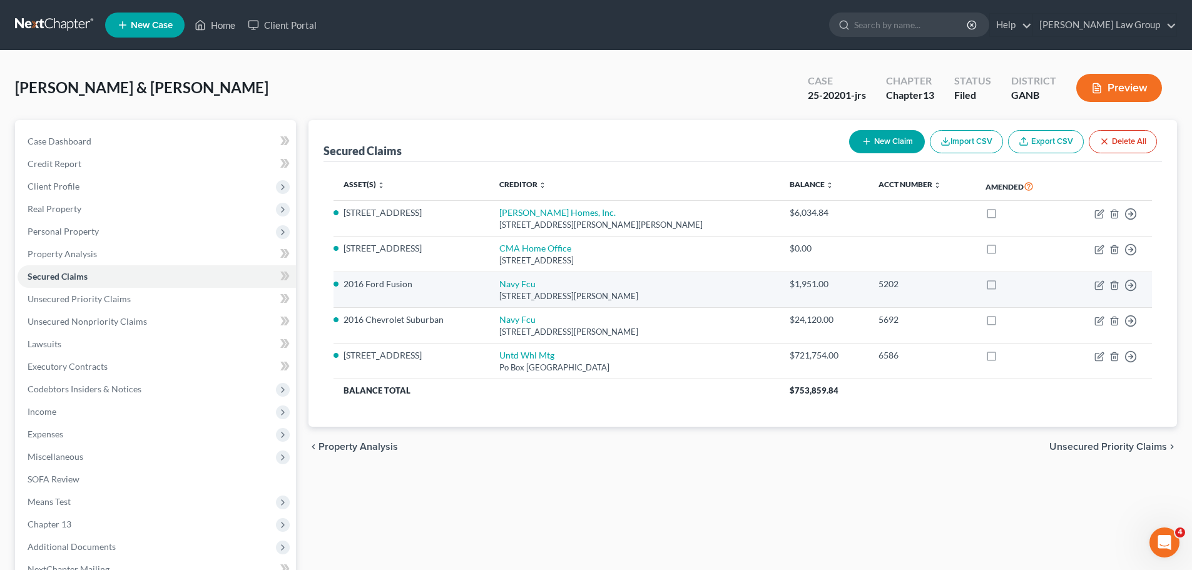
click at [529, 278] on td "Navy Fcu [STREET_ADDRESS][PERSON_NAME]" at bounding box center [634, 290] width 290 height 36
click at [524, 281] on link "Navy Fcu" at bounding box center [517, 283] width 36 height 11
select select "48"
select select "2"
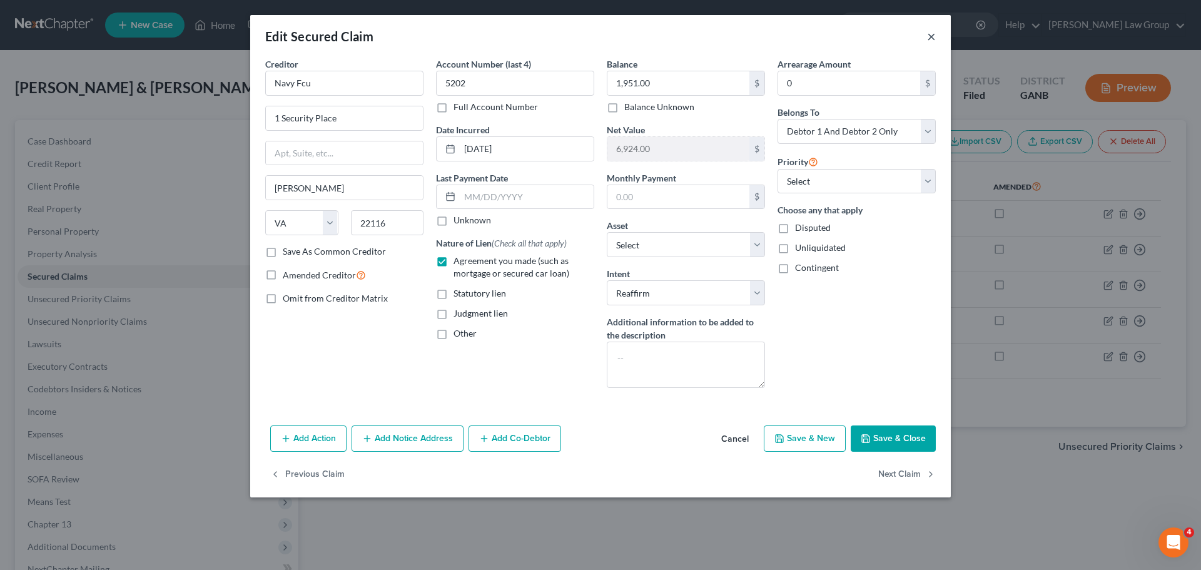
click at [933, 39] on button "×" at bounding box center [931, 36] width 9 height 15
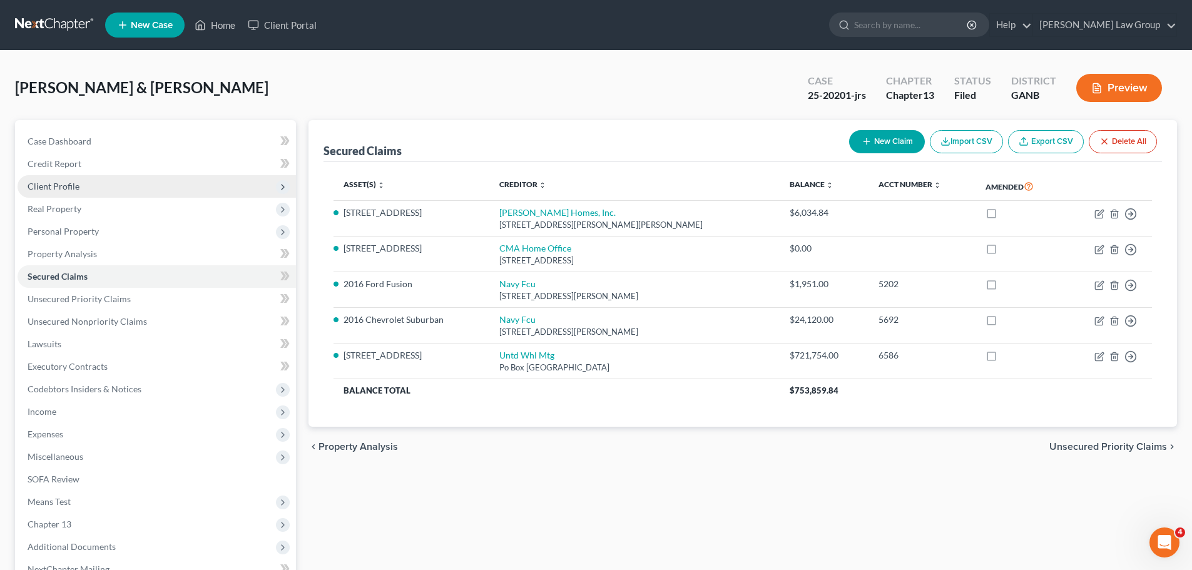
click at [119, 186] on span "Client Profile" at bounding box center [157, 186] width 278 height 23
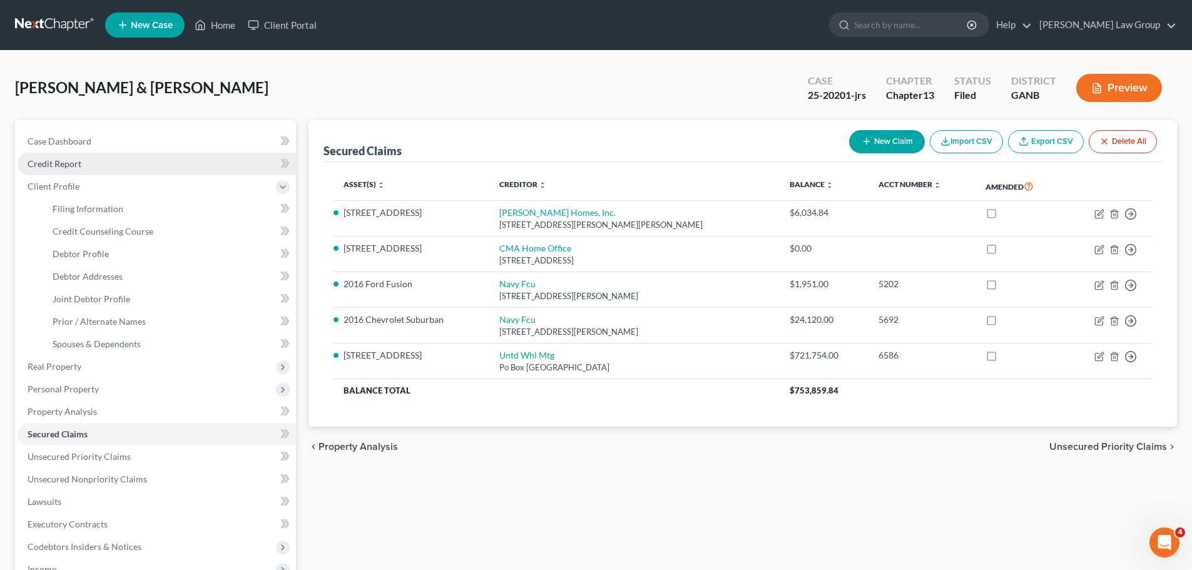
click at [114, 166] on link "Credit Report" at bounding box center [157, 164] width 278 height 23
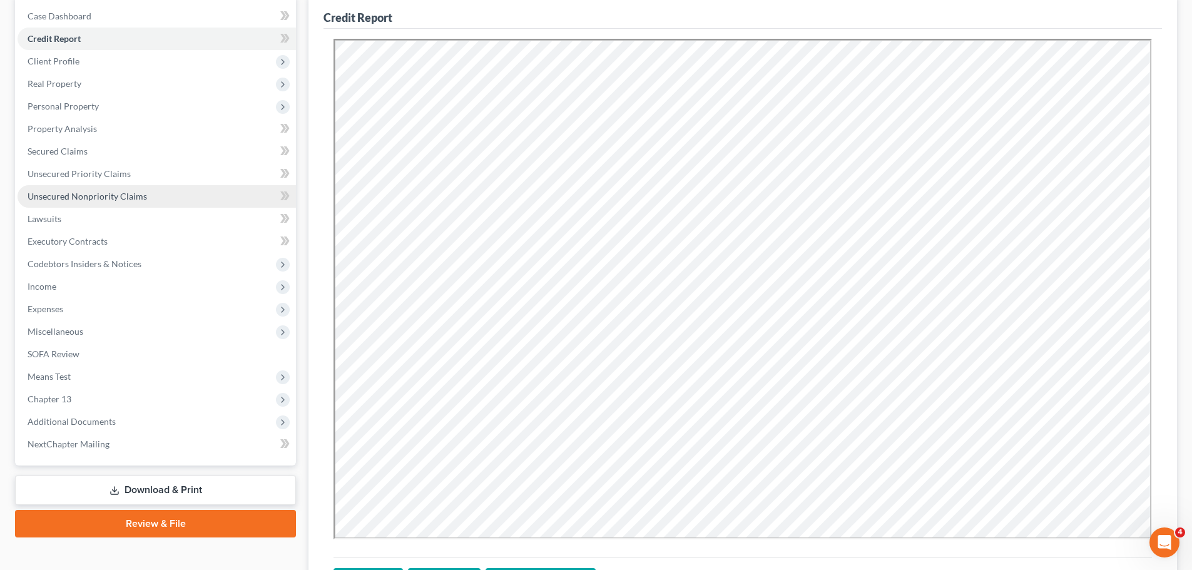
scroll to position [252, 0]
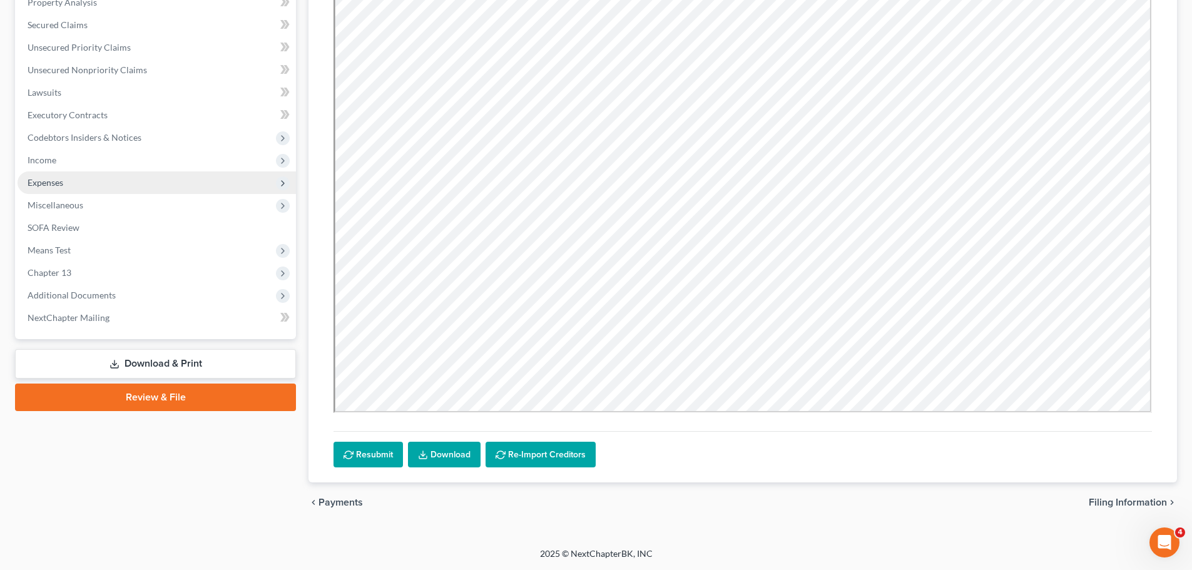
click at [72, 187] on span "Expenses" at bounding box center [157, 182] width 278 height 23
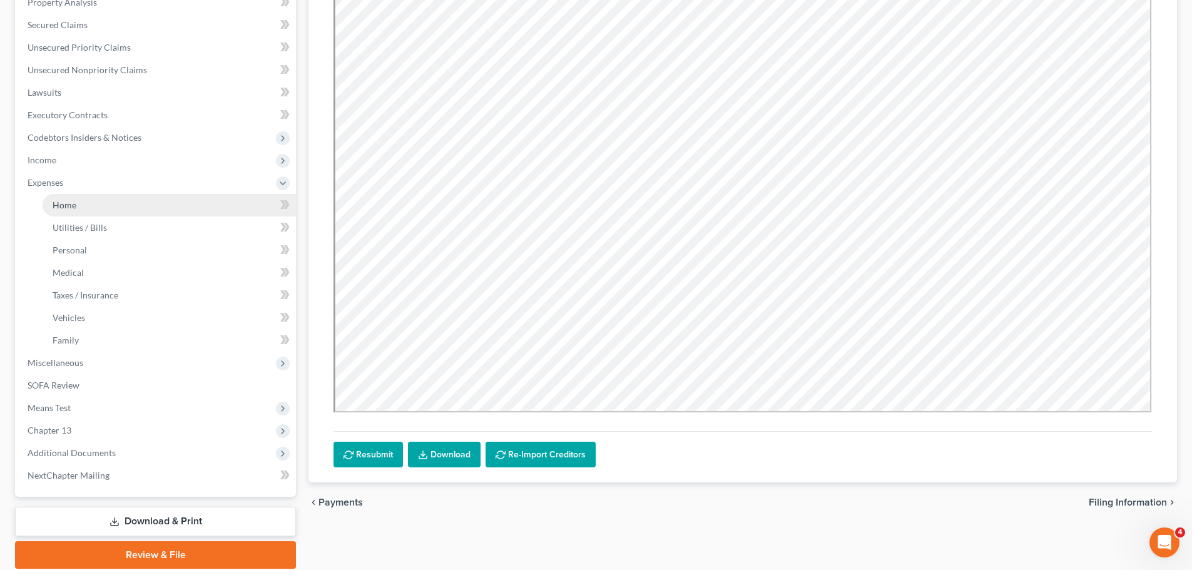
click at [100, 201] on link "Home" at bounding box center [169, 205] width 253 height 23
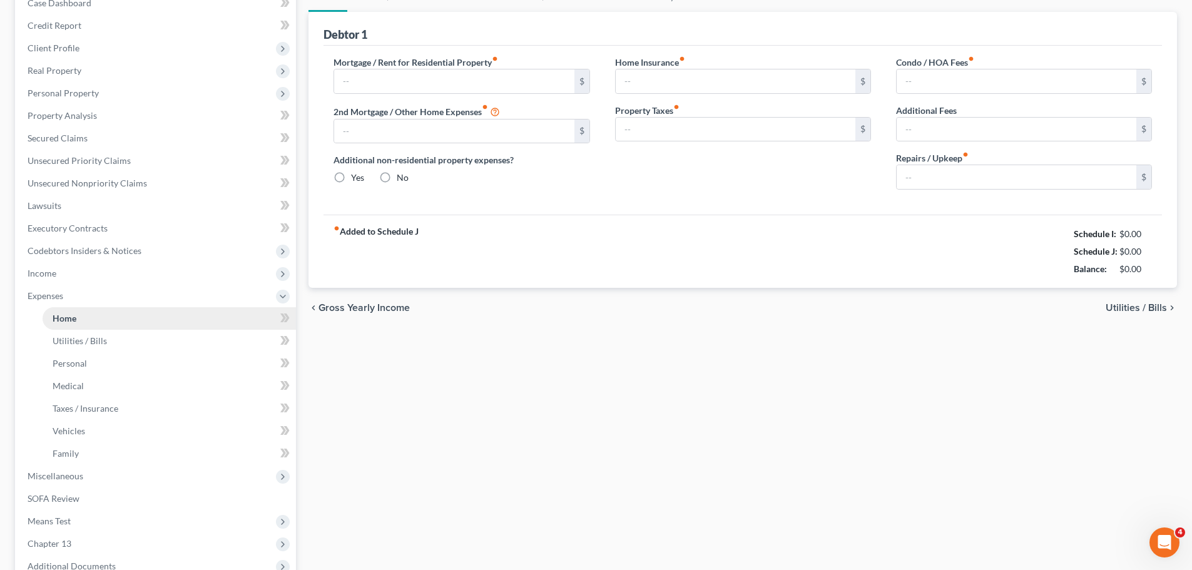
type input "4,500.00"
type input "0.00"
radio input "true"
type input "55.00"
type input "0.00"
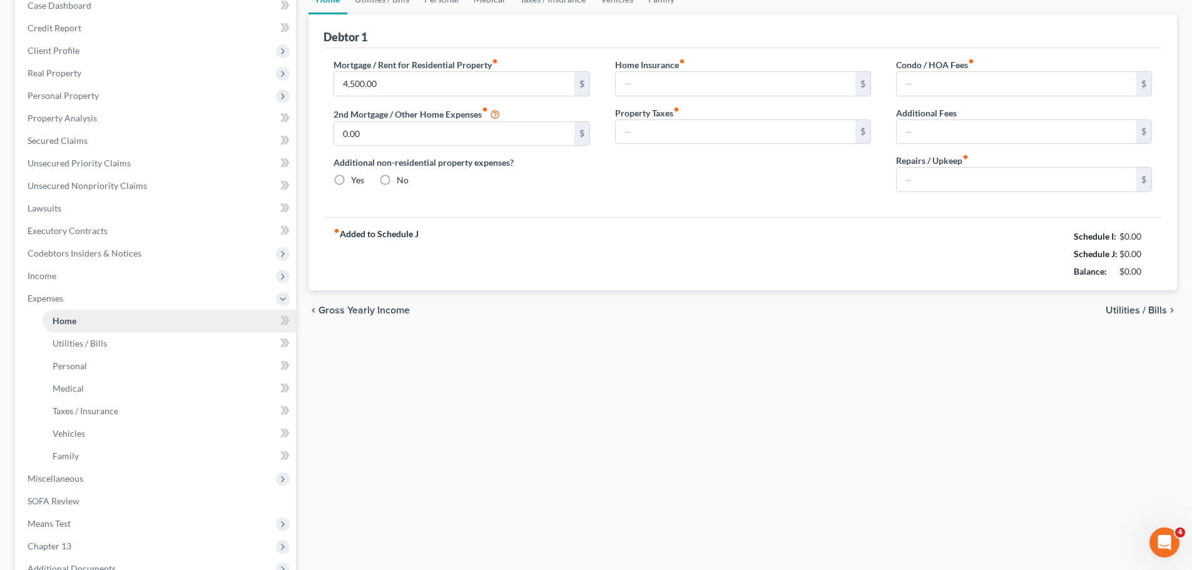
type input "0.00"
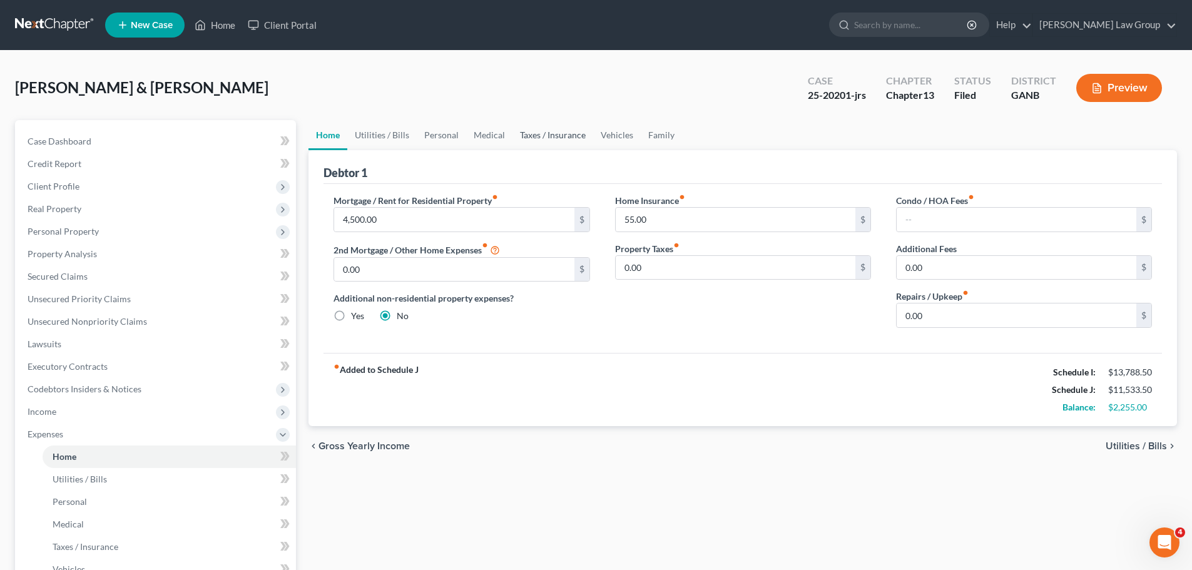
click at [574, 143] on link "Taxes / Insurance" at bounding box center [552, 135] width 81 height 30
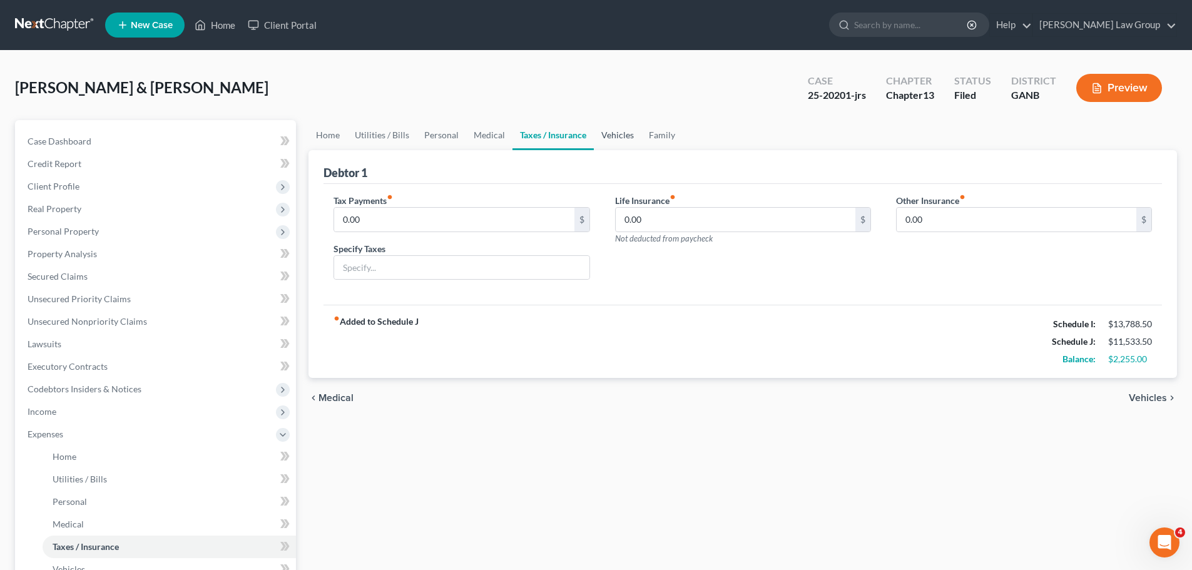
click at [621, 136] on link "Vehicles" at bounding box center [618, 135] width 48 height 30
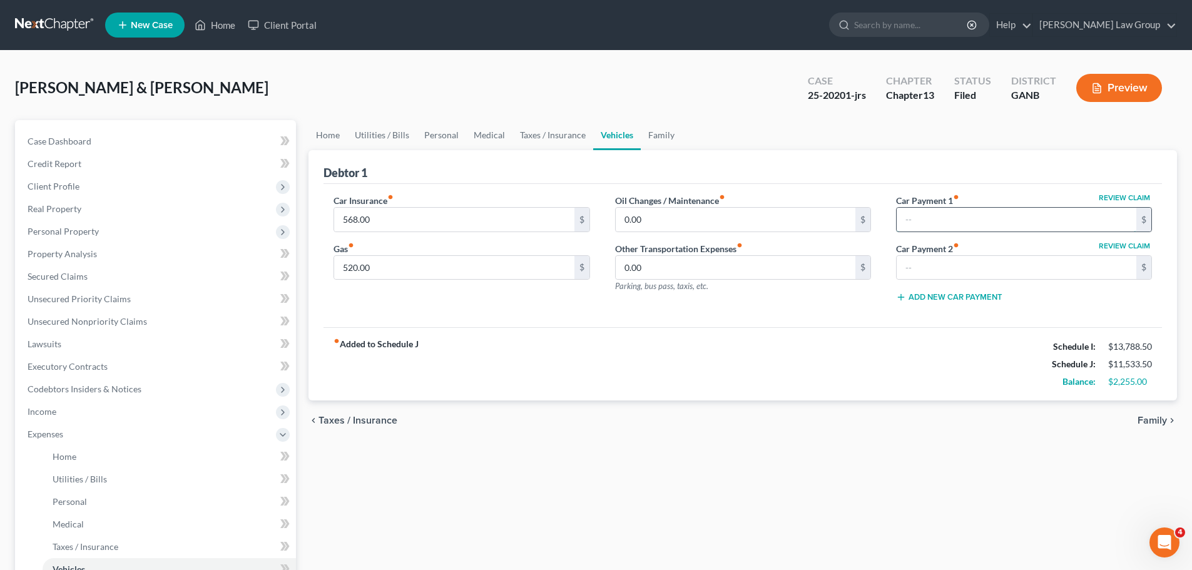
click at [1009, 230] on input "text" at bounding box center [1017, 220] width 240 height 24
type input "552"
click at [964, 250] on div "Review Claim Car Payment 2 fiber_manual_record $" at bounding box center [1024, 261] width 256 height 38
click at [953, 261] on input "text" at bounding box center [1017, 268] width 240 height 24
type input "601"
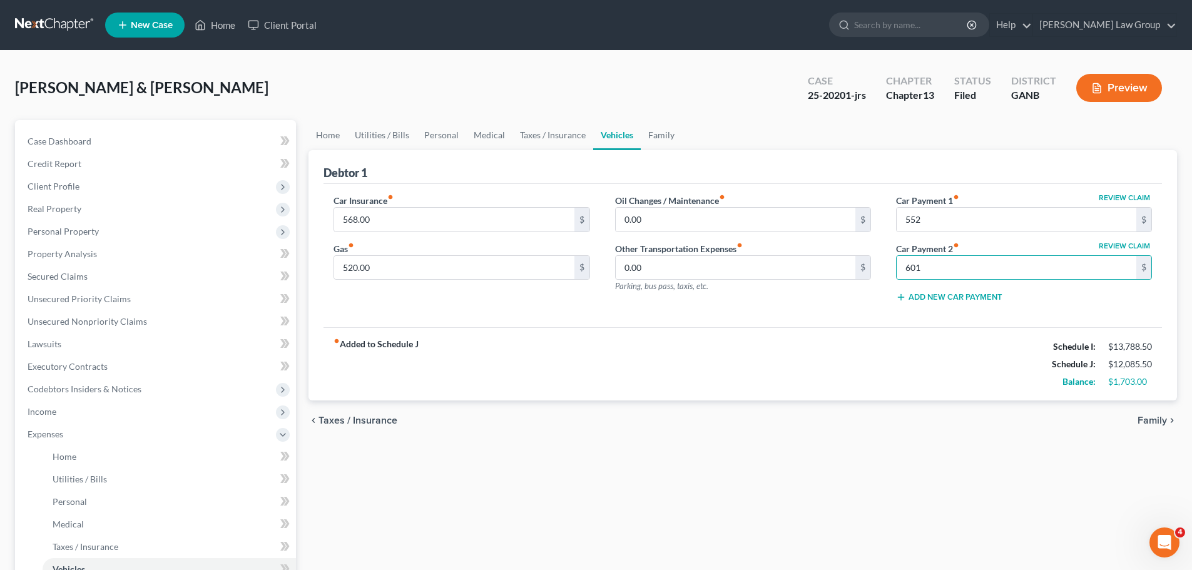
click at [822, 331] on div "fiber_manual_record Added to Schedule J Schedule I: $13,788.50 Schedule J: $12,…" at bounding box center [742, 363] width 838 height 73
click at [402, 260] on input "520.00" at bounding box center [454, 268] width 240 height 24
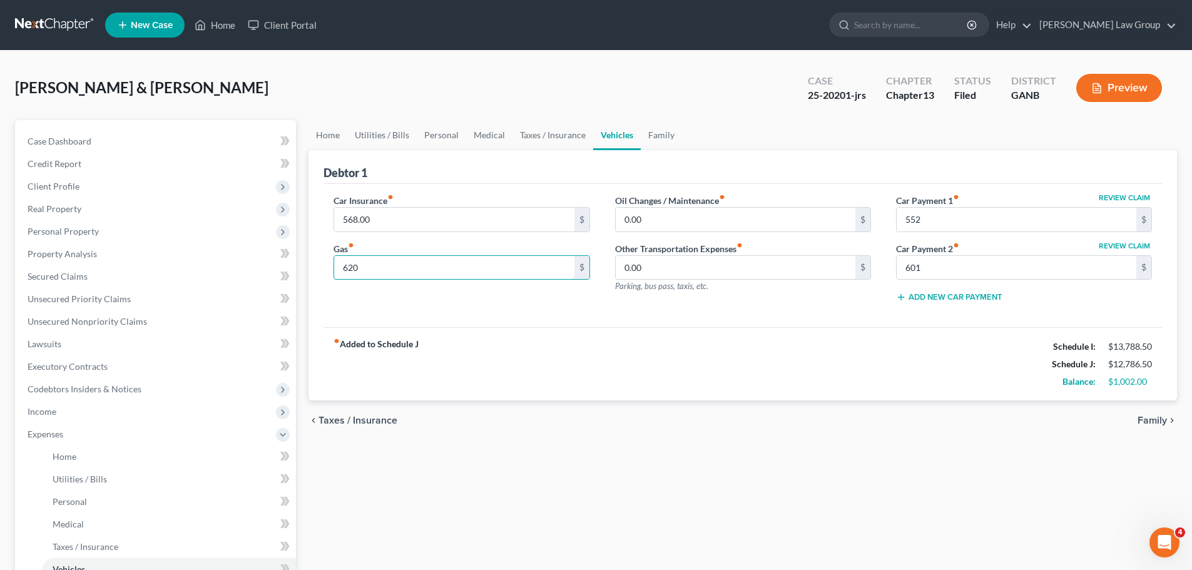
type input "620"
click at [540, 327] on div "fiber_manual_record Added to Schedule J Schedule I: $13,788.50 Schedule J: $12,…" at bounding box center [742, 363] width 838 height 73
click at [651, 137] on link "Family" at bounding box center [661, 135] width 41 height 30
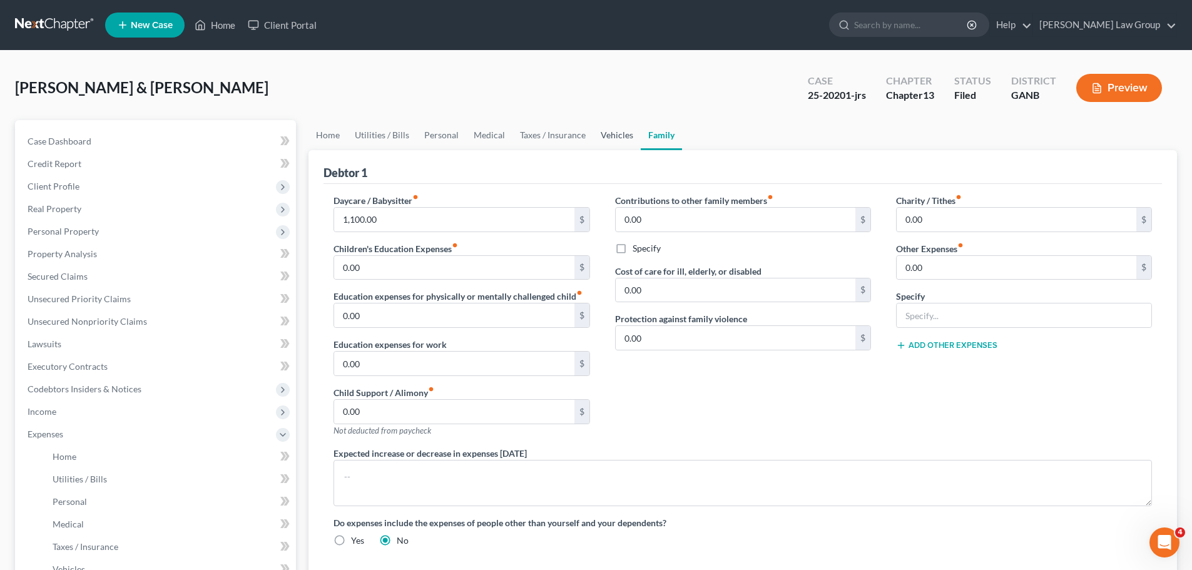
click at [594, 135] on link "Vehicles" at bounding box center [617, 135] width 48 height 30
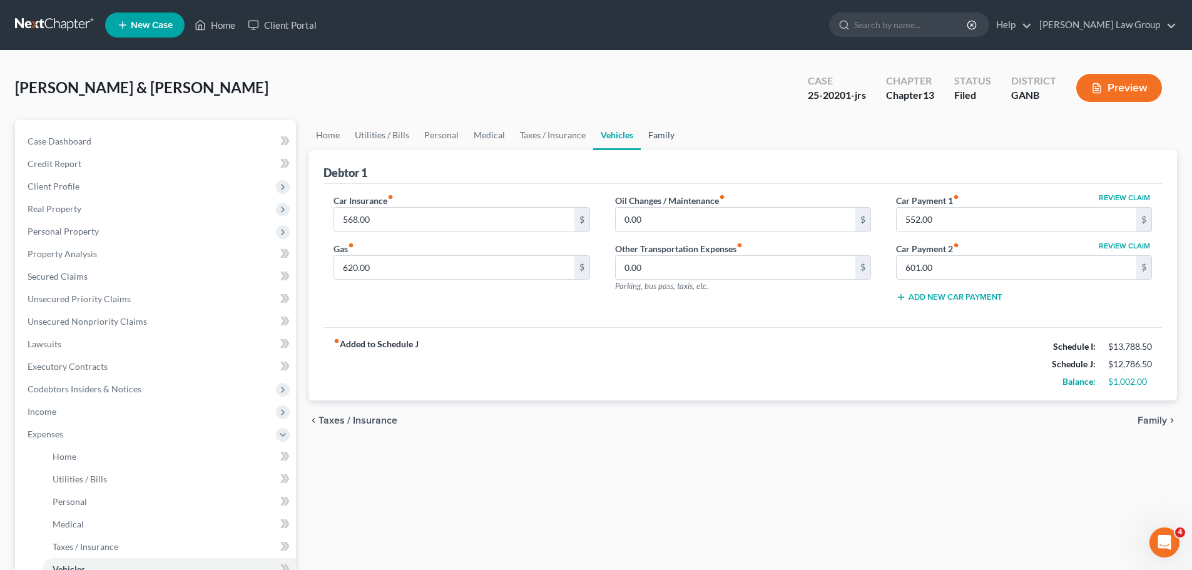
click at [641, 136] on link "Family" at bounding box center [661, 135] width 41 height 30
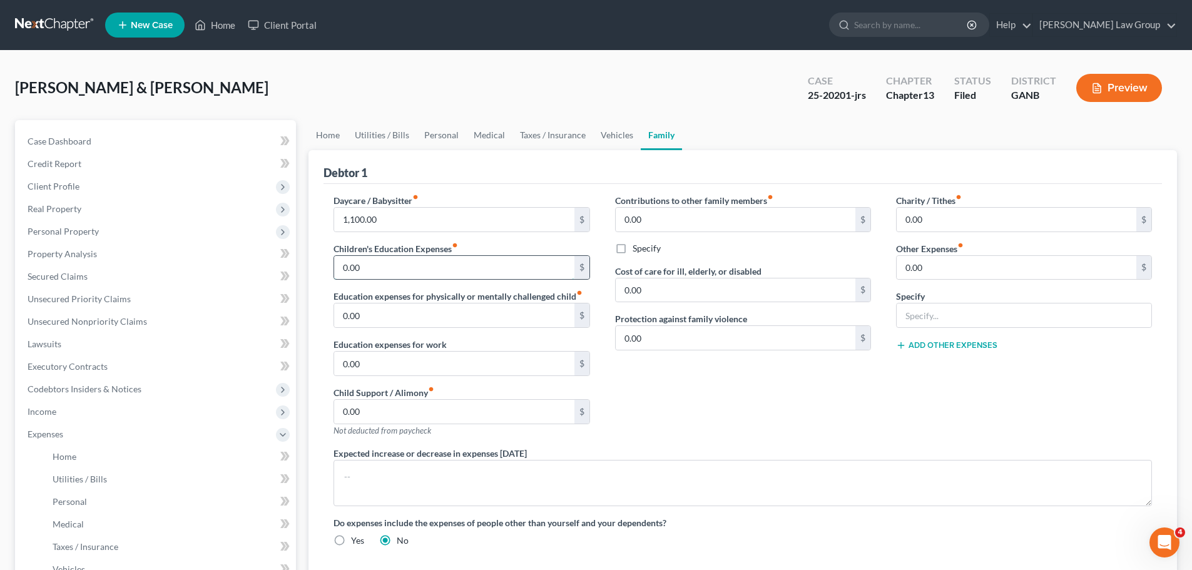
click at [375, 268] on input "0.00" at bounding box center [454, 268] width 240 height 24
type input "200"
click at [783, 438] on div "Contributions to other family members fiber_manual_record 0.00 $ Specify Cost o…" at bounding box center [742, 320] width 281 height 253
click at [602, 124] on link "Vehicles" at bounding box center [617, 135] width 48 height 30
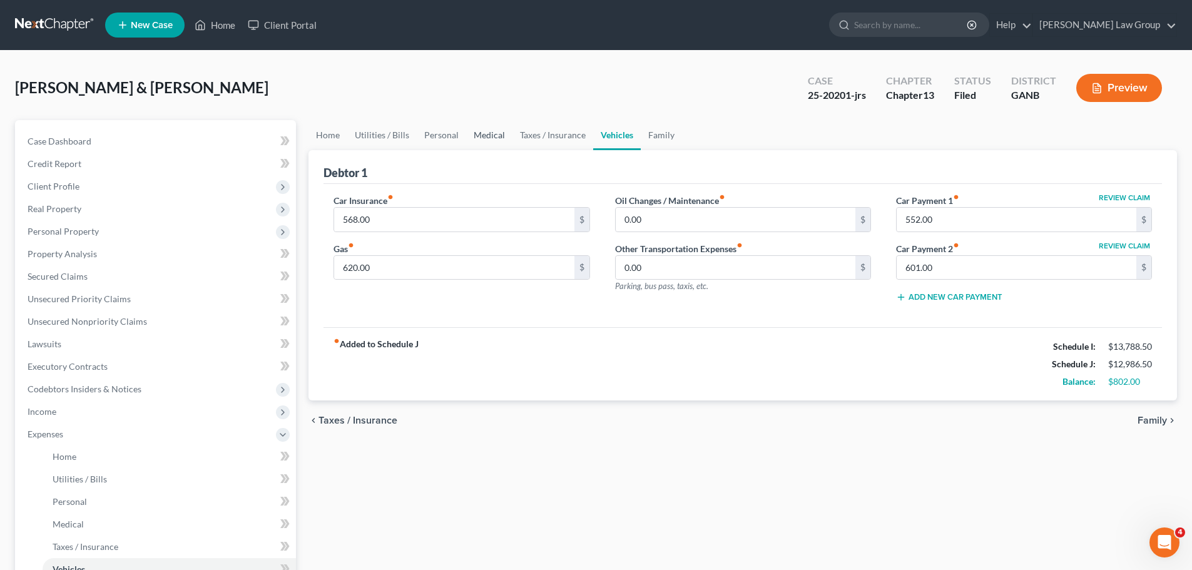
click at [475, 124] on link "Medical" at bounding box center [489, 135] width 46 height 30
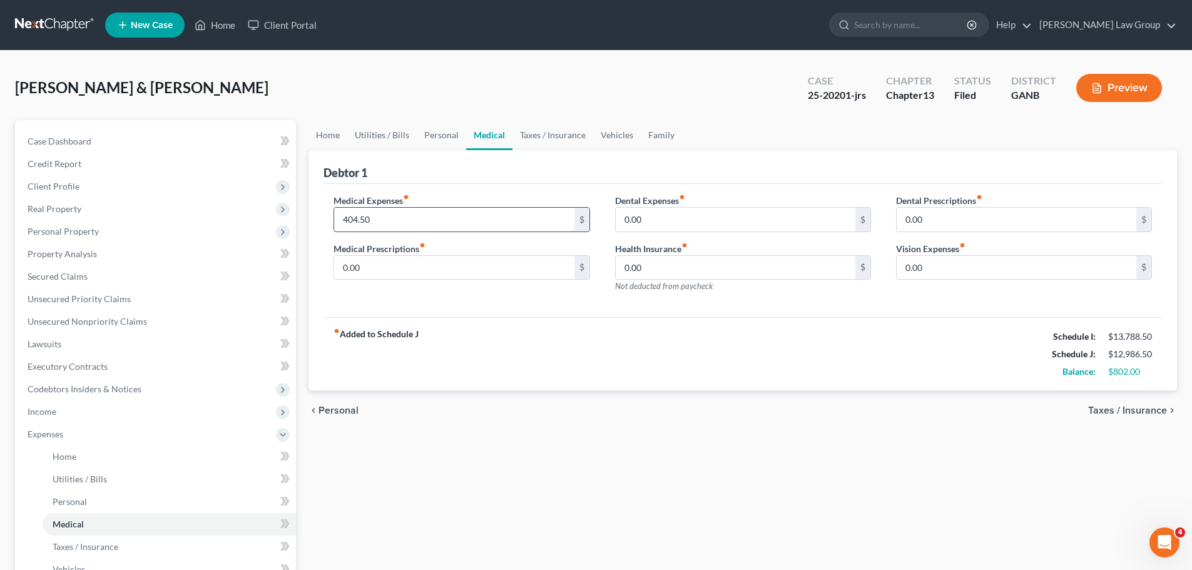
click at [347, 213] on input "404.50" at bounding box center [454, 220] width 240 height 24
click at [346, 218] on input "404.50" at bounding box center [454, 220] width 240 height 24
click at [345, 217] on input "404.50" at bounding box center [454, 220] width 240 height 24
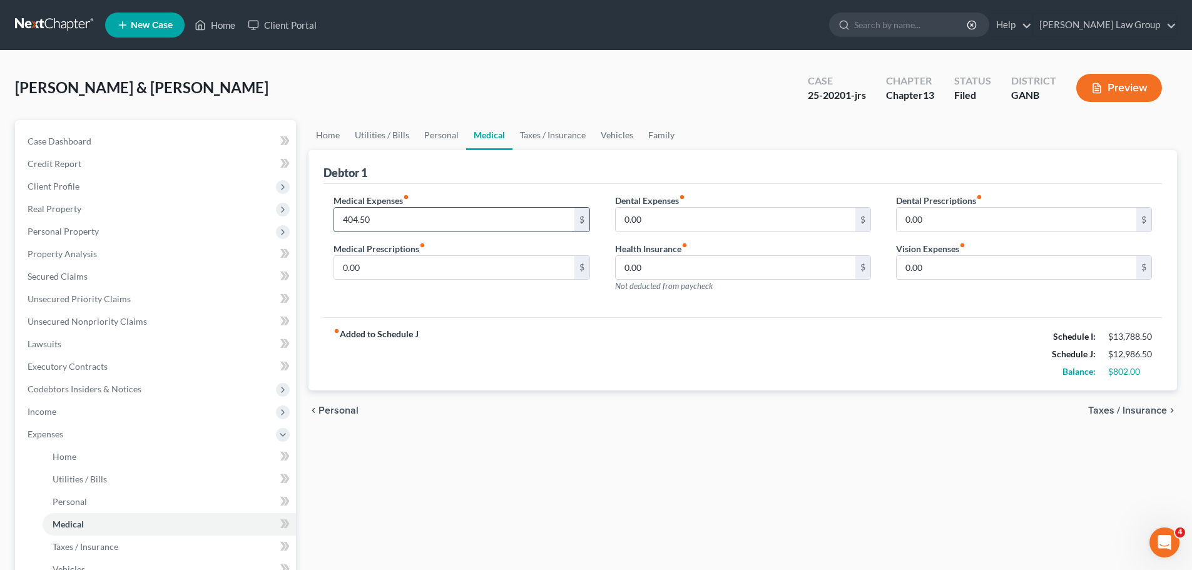
click at [345, 217] on input "404.50" at bounding box center [454, 220] width 240 height 24
drag, startPoint x: 348, startPoint y: 218, endPoint x: 316, endPoint y: 219, distance: 31.9
click at [316, 219] on div "Debtor 1 Medical Expenses fiber_manual_record 404.50 $ Medical Prescriptions fi…" at bounding box center [742, 270] width 868 height 241
type input "504.50"
click at [432, 127] on link "Personal" at bounding box center [441, 135] width 49 height 30
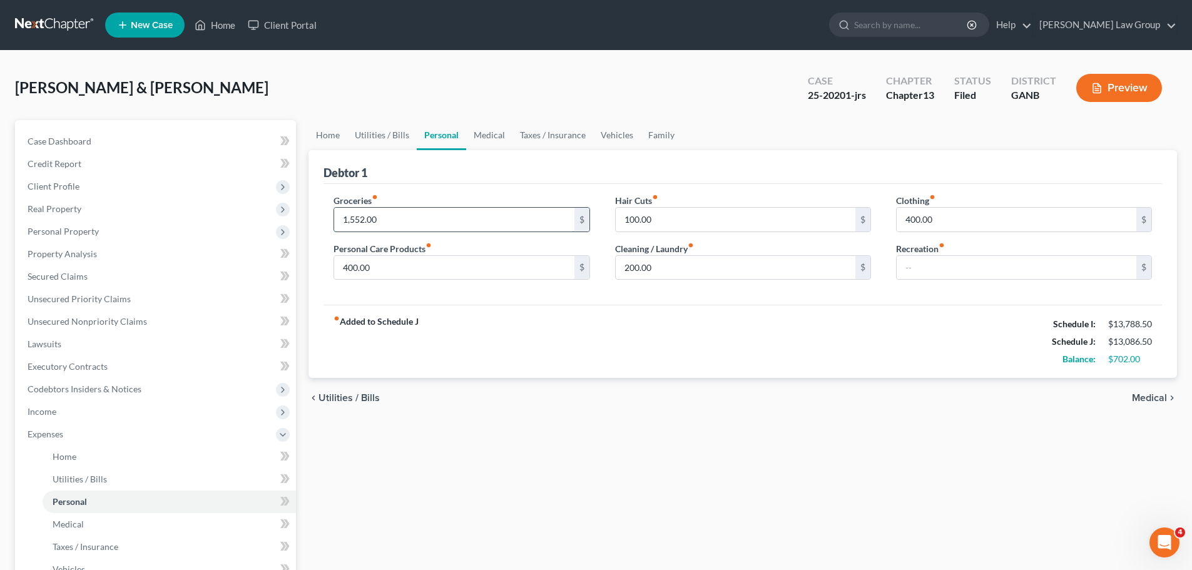
click at [346, 223] on input "1,552.00" at bounding box center [454, 220] width 240 height 24
click at [359, 221] on input "1,552.00" at bounding box center [454, 220] width 240 height 24
click at [350, 215] on input "1,552.00" at bounding box center [454, 220] width 240 height 24
type input "1,652.00"
click at [421, 273] on input "400.00" at bounding box center [454, 268] width 240 height 24
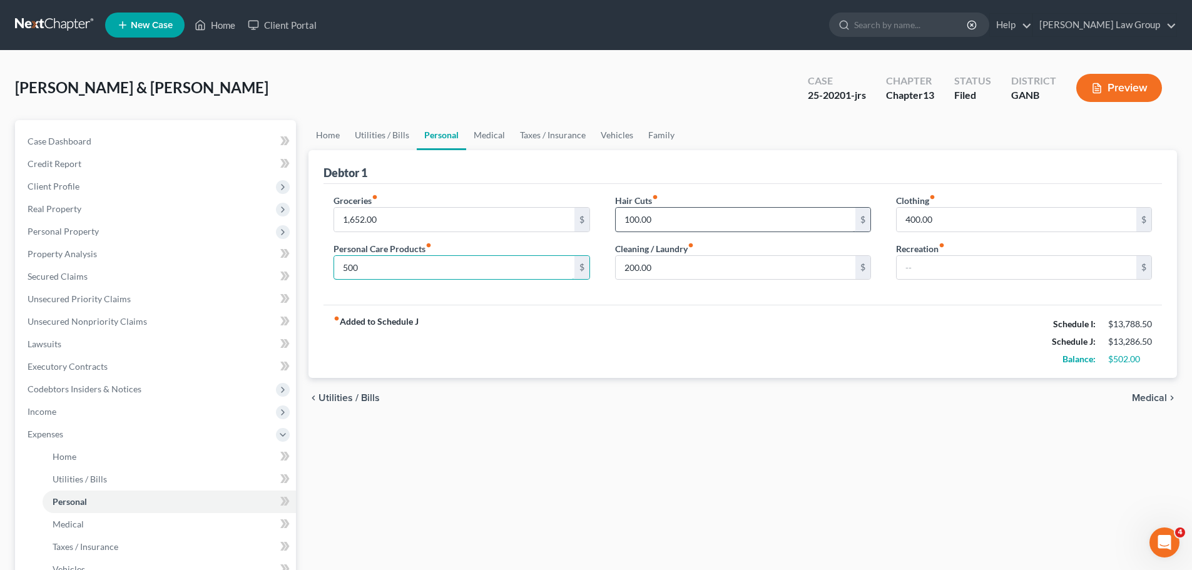
type input "500"
click at [667, 224] on input "100.00" at bounding box center [736, 220] width 240 height 24
type input "200"
click at [841, 305] on div "fiber_manual_record Added to Schedule J Schedule I: $13,788.50 Schedule J: $13,…" at bounding box center [742, 341] width 838 height 73
click at [344, 134] on link "Home" at bounding box center [327, 135] width 39 height 30
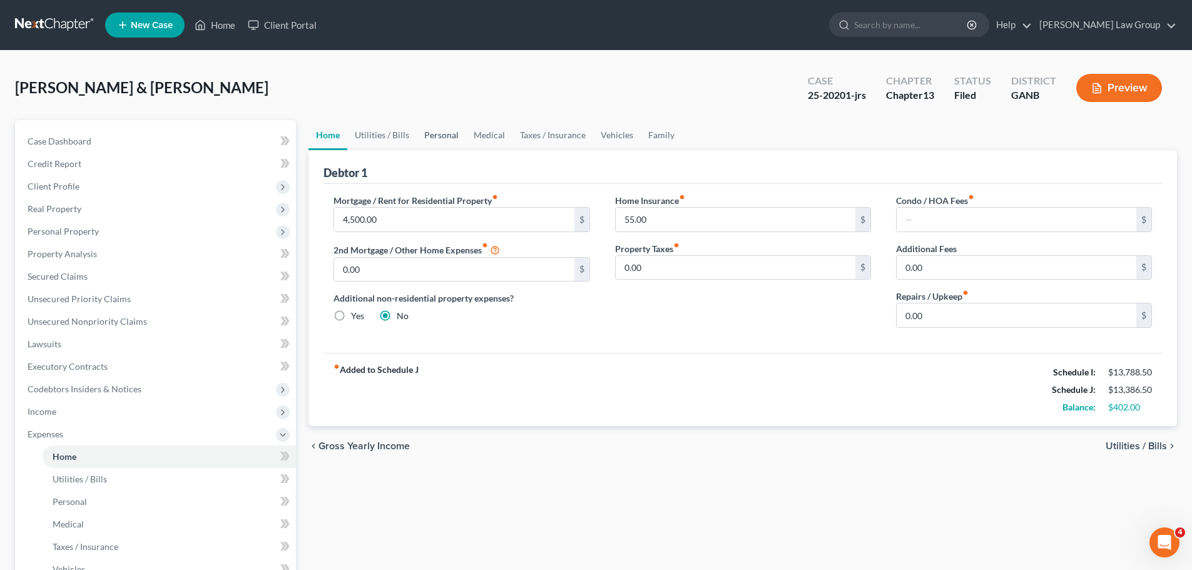
click at [421, 136] on link "Personal" at bounding box center [441, 135] width 49 height 30
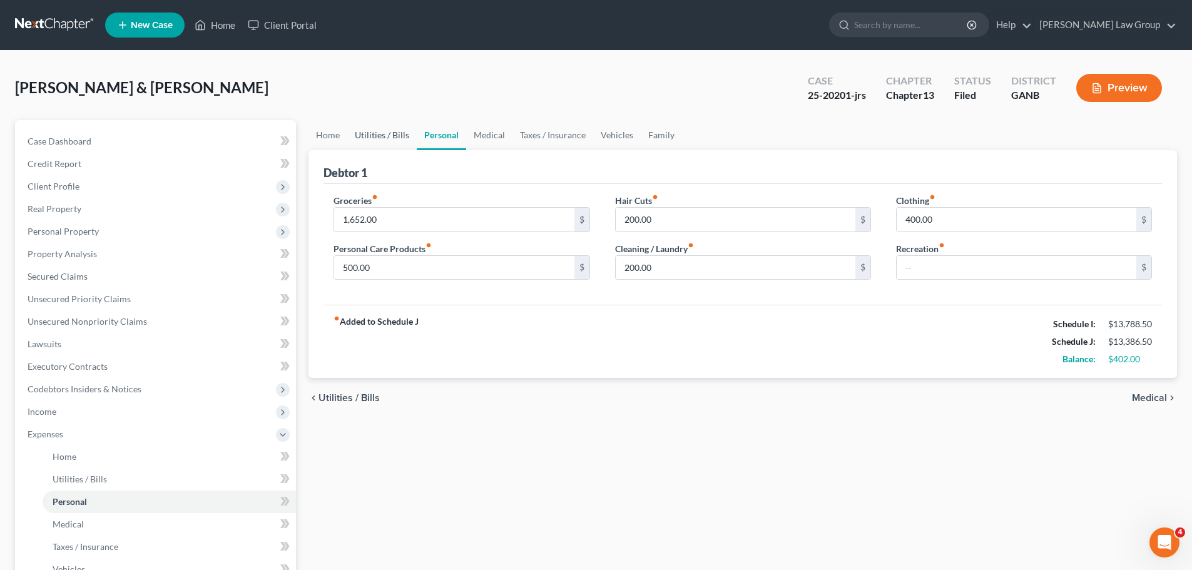
click at [375, 134] on link "Utilities / Bills" at bounding box center [381, 135] width 69 height 30
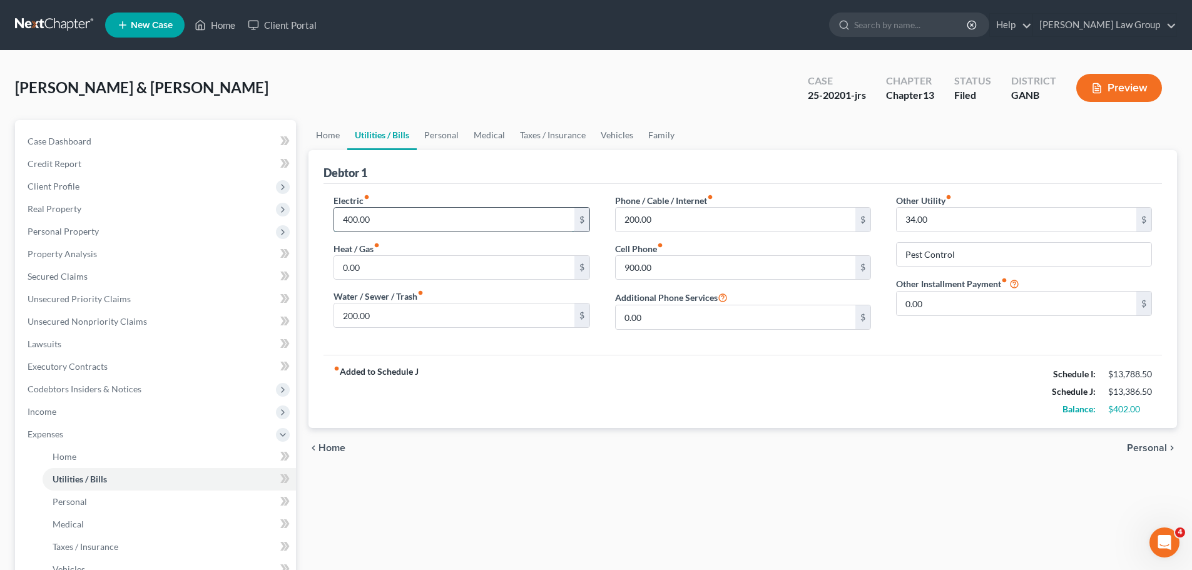
click at [380, 225] on input "400.00" at bounding box center [454, 220] width 240 height 24
drag, startPoint x: 406, startPoint y: 215, endPoint x: 292, endPoint y: 221, distance: 114.0
click at [292, 221] on div "Petition Navigation Case Dashboard Payments Invoices Payments Payments Credit R…" at bounding box center [596, 470] width 1174 height 700
click at [684, 397] on div "fiber_manual_record Added to Schedule J Schedule I: $13,788.50 Schedule J: $13,…" at bounding box center [742, 391] width 838 height 73
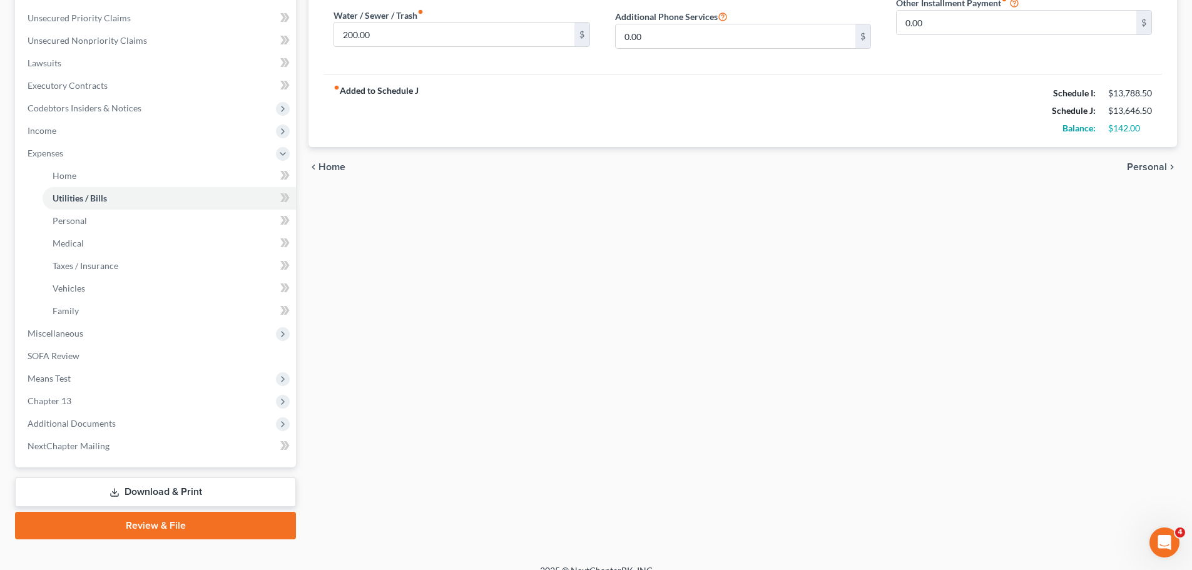
scroll to position [298, 0]
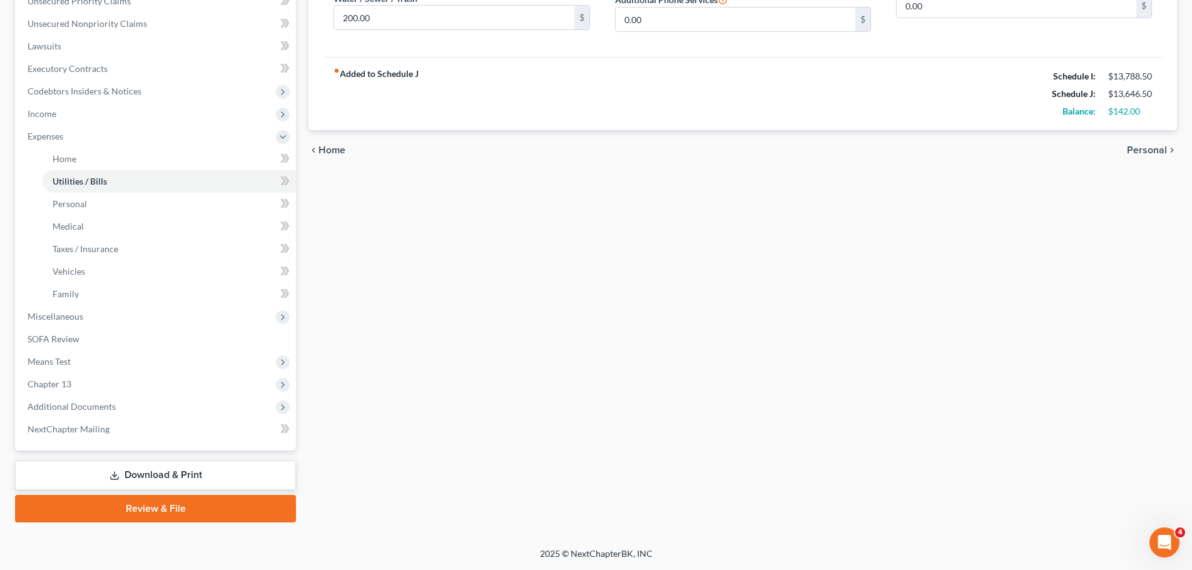
click at [994, 157] on div "chevron_left Home Personal chevron_right" at bounding box center [742, 150] width 868 height 40
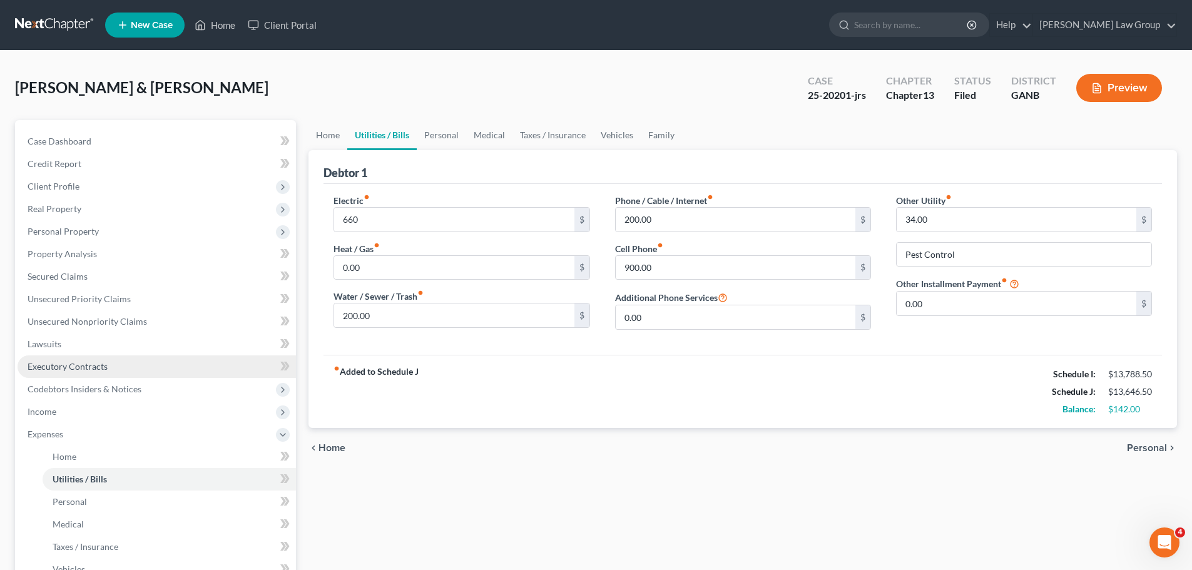
scroll to position [125, 0]
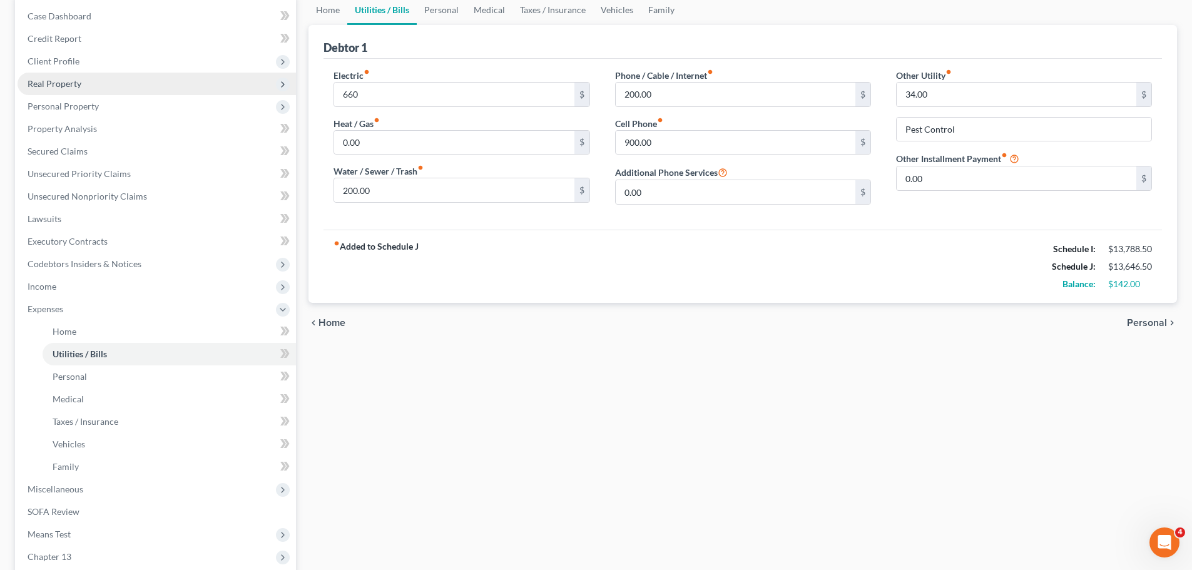
click at [79, 83] on span "Real Property" at bounding box center [55, 83] width 54 height 11
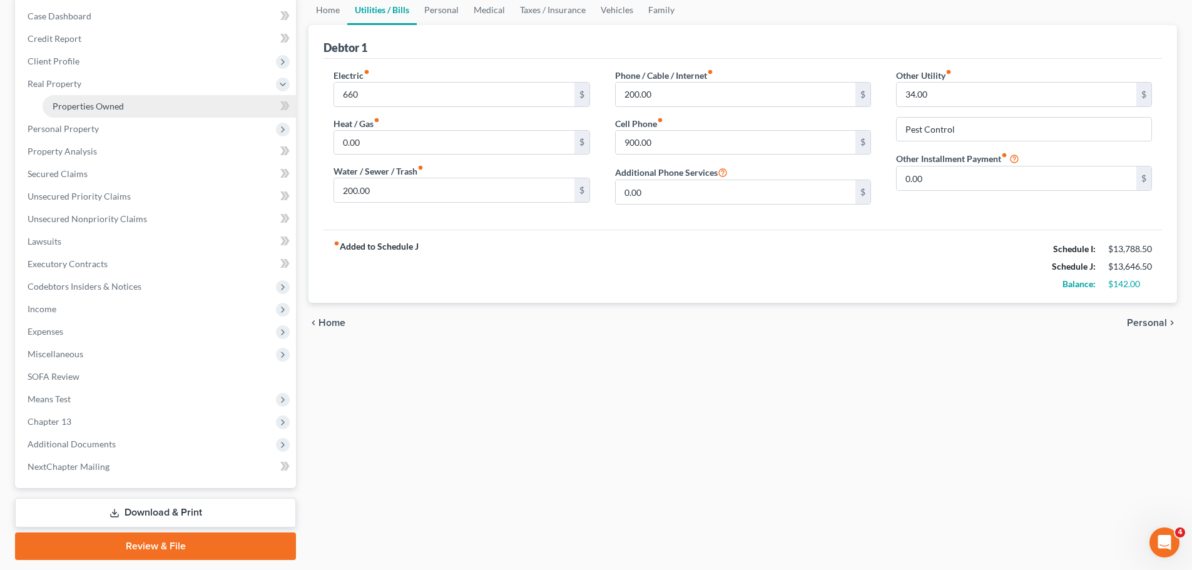
click at [148, 103] on link "Properties Owned" at bounding box center [169, 106] width 253 height 23
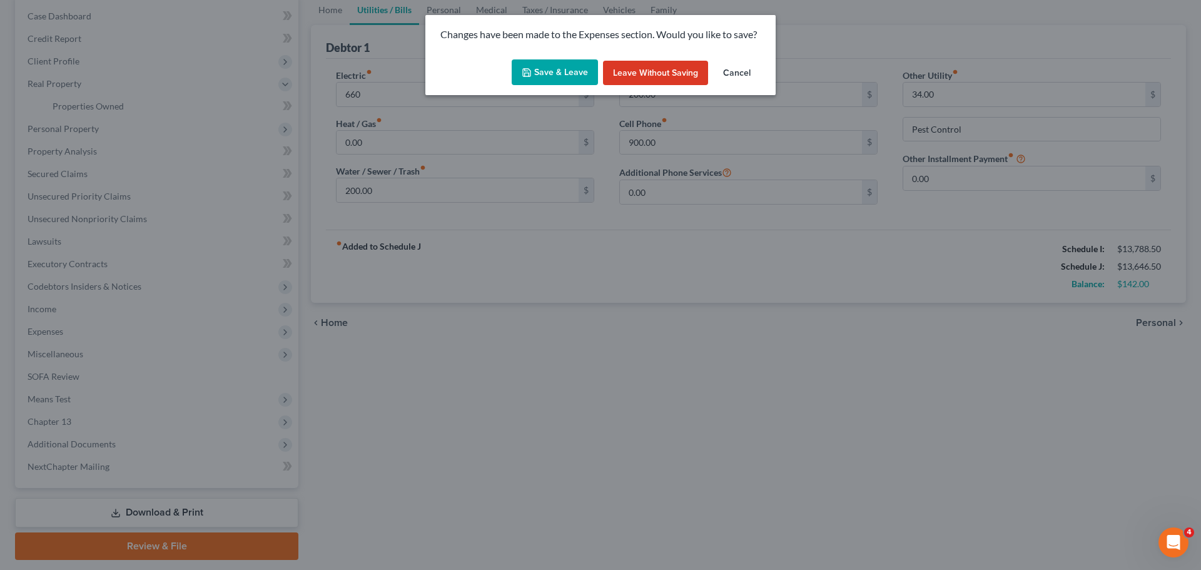
click at [538, 64] on button "Save & Leave" at bounding box center [555, 72] width 86 height 26
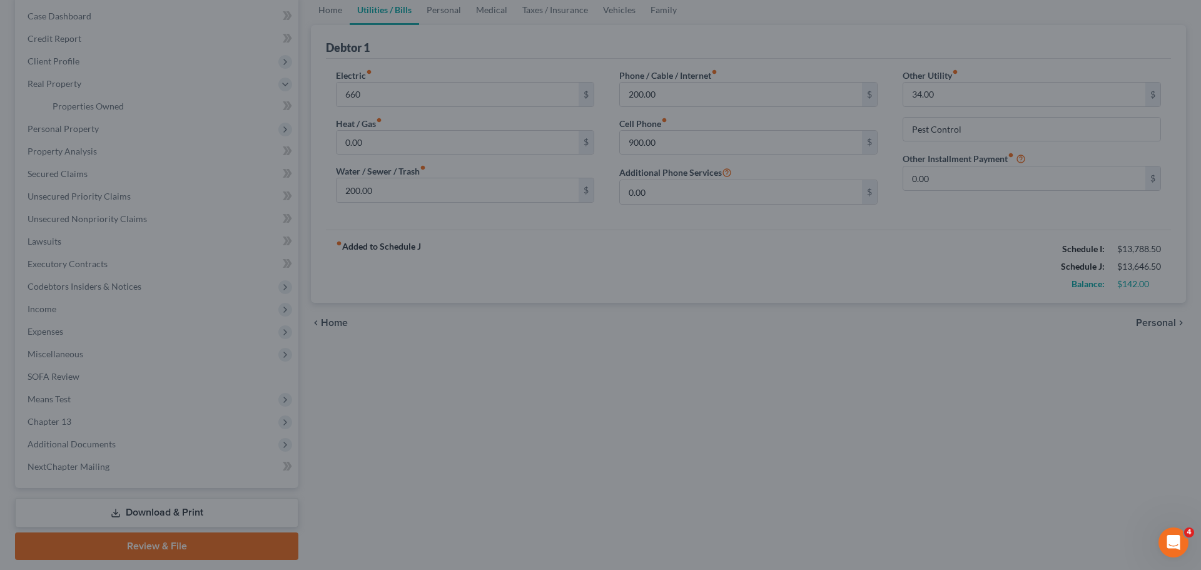
type input "660.00"
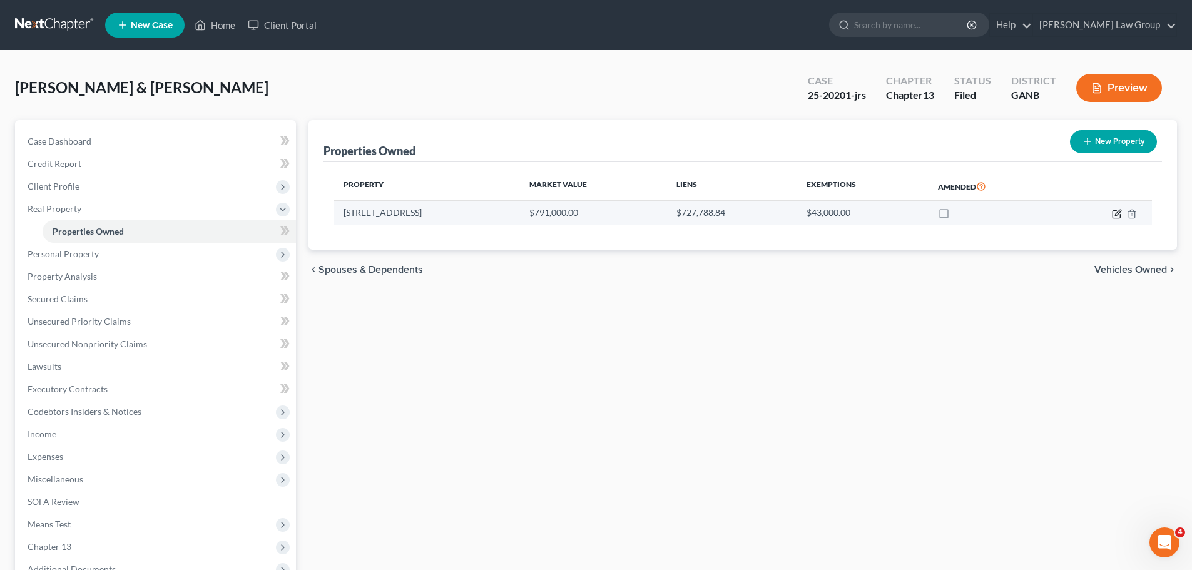
click at [1114, 209] on icon "button" at bounding box center [1117, 214] width 10 height 10
select select "10"
select select "77"
select select "1"
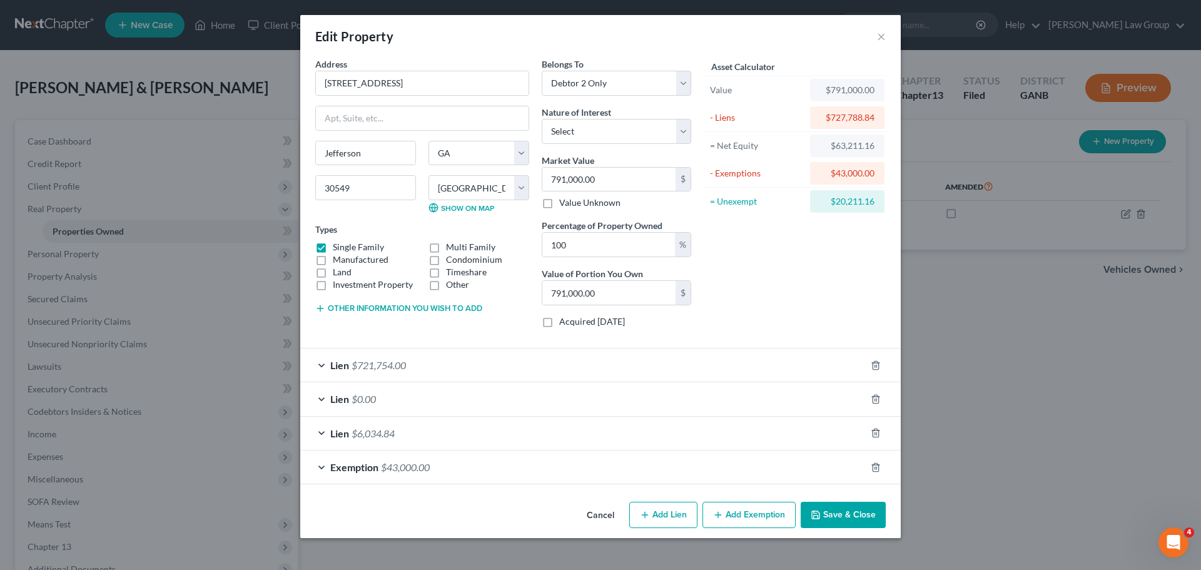
click at [841, 517] on button "Save & Close" at bounding box center [843, 515] width 85 height 26
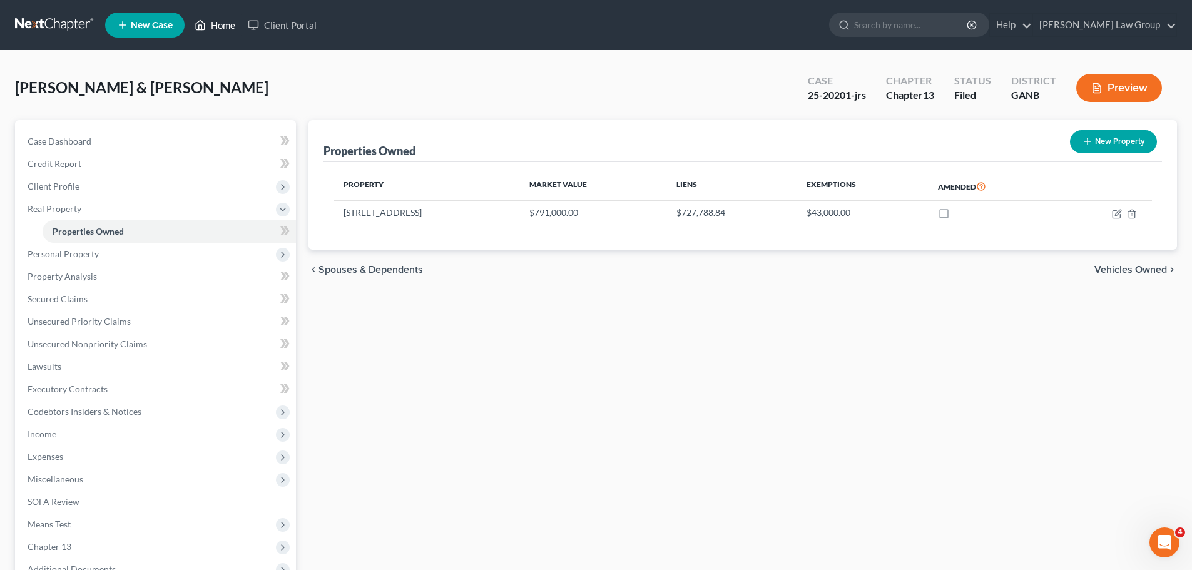
click at [223, 24] on link "Home" at bounding box center [214, 25] width 53 height 23
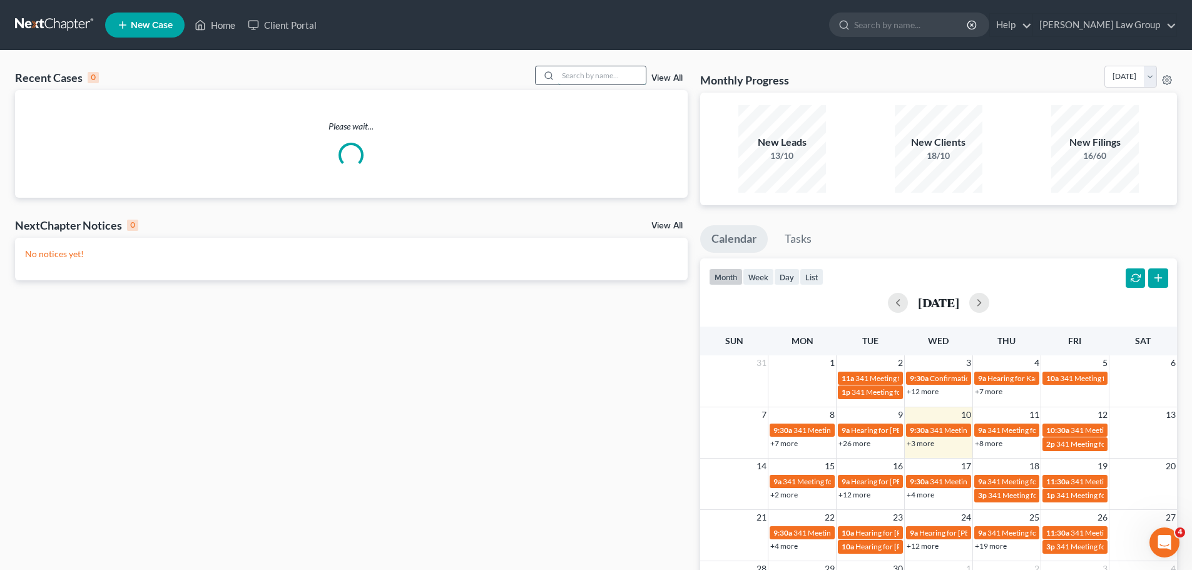
click at [573, 81] on input "search" at bounding box center [602, 75] width 88 height 18
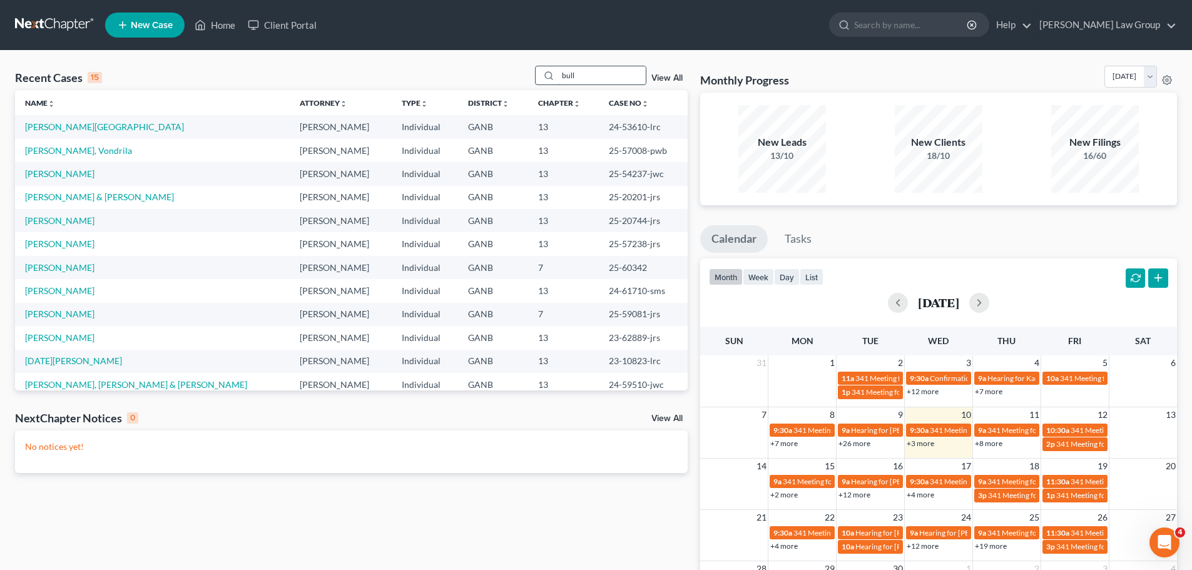
type input "bull"
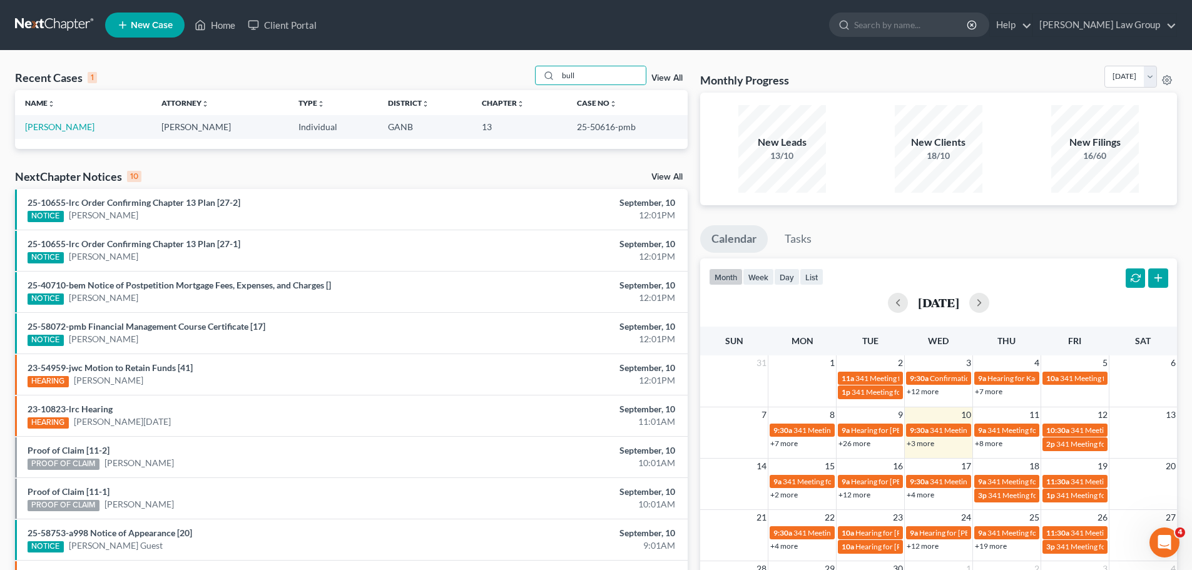
click at [161, 25] on span "New Case" at bounding box center [152, 25] width 42 height 9
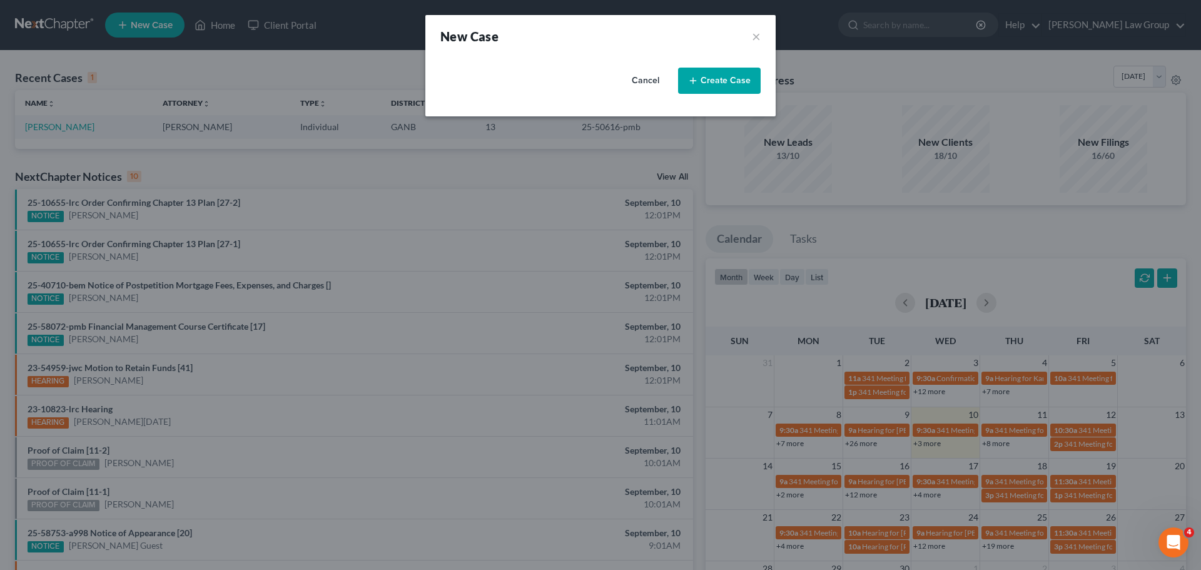
select select "19"
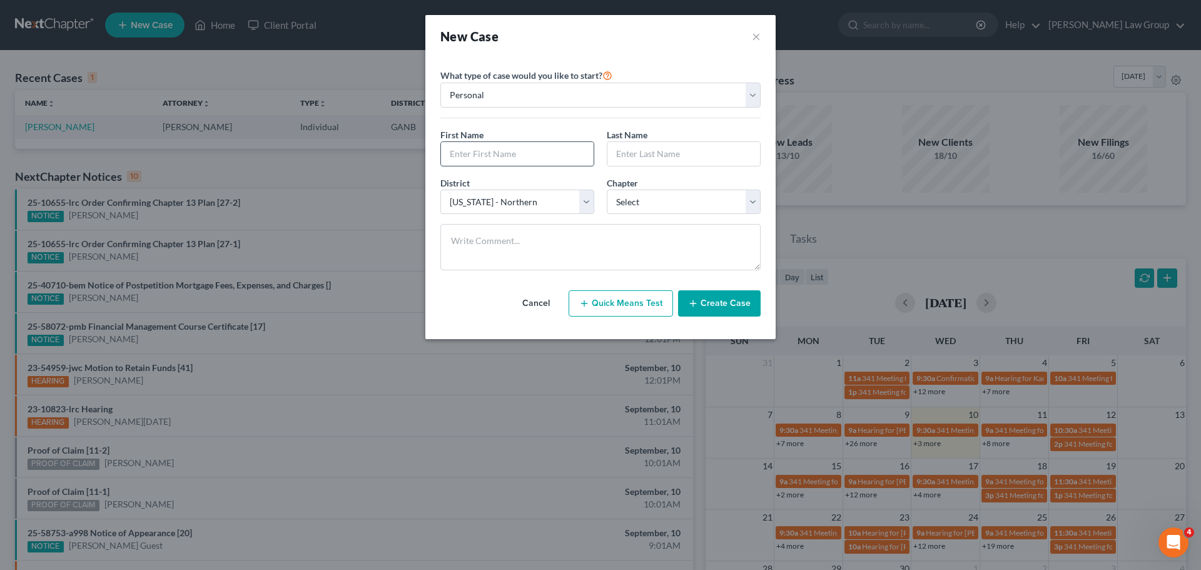
click at [505, 159] on input "text" at bounding box center [517, 154] width 153 height 24
type input "[PERSON_NAME]"
type input "Bull"
click at [662, 198] on select "Select 7 11 12 13" at bounding box center [684, 202] width 154 height 25
select select "0"
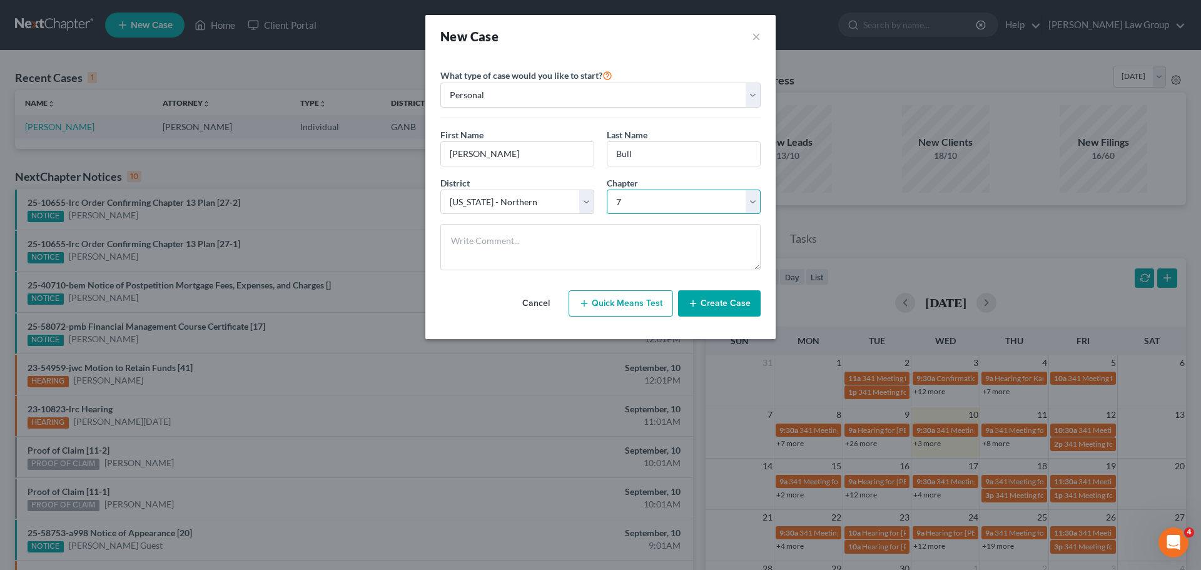
click at [607, 190] on select "Select 7 11 12 13" at bounding box center [684, 202] width 154 height 25
click at [723, 305] on button "Create Case" at bounding box center [719, 303] width 83 height 26
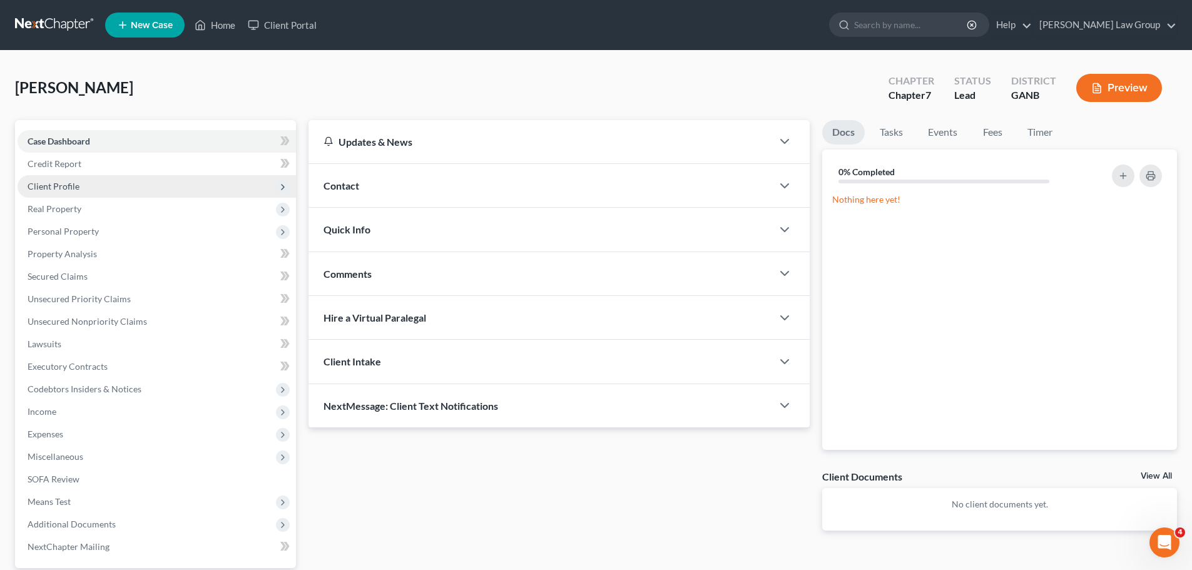
click at [79, 195] on span "Client Profile" at bounding box center [157, 186] width 278 height 23
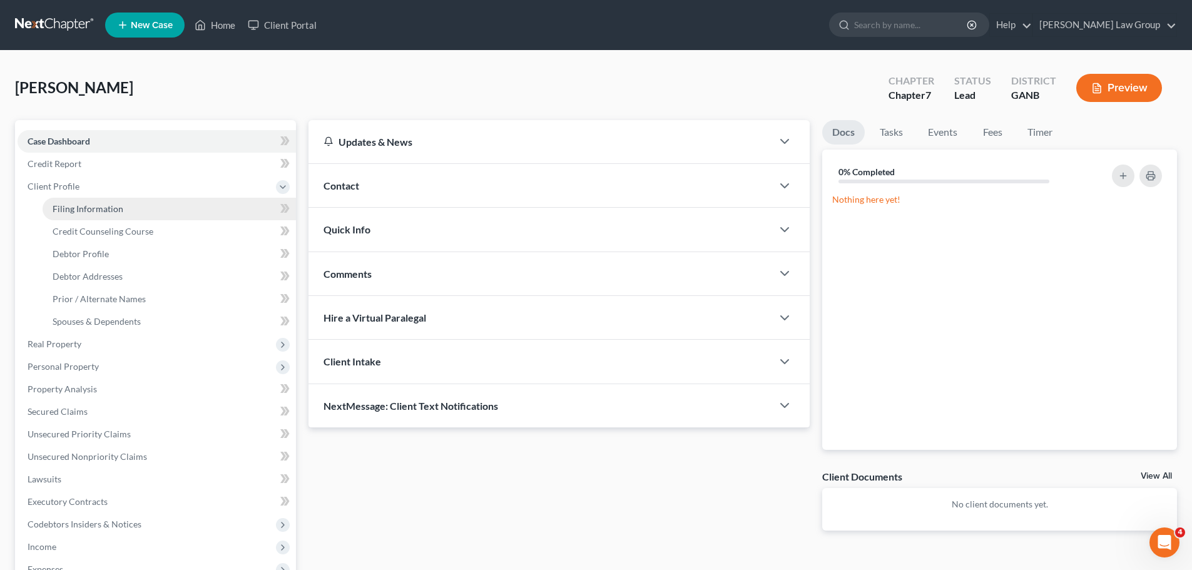
click at [113, 208] on span "Filing Information" at bounding box center [88, 208] width 71 height 11
select select "1"
select select "0"
select select "19"
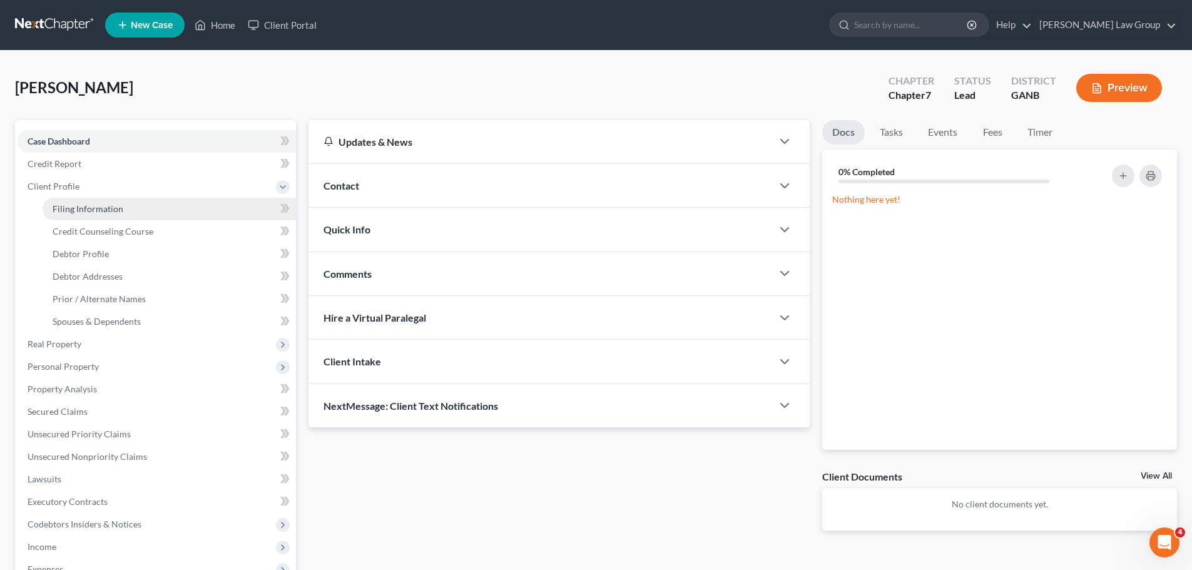
select select "10"
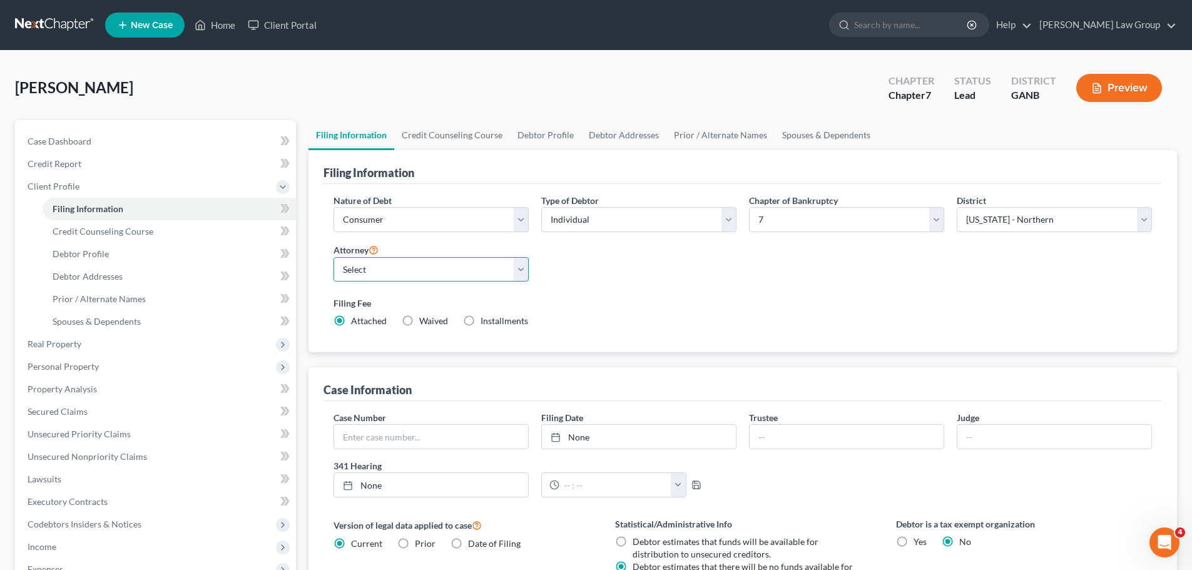
click at [405, 275] on select "Select [PERSON_NAME] - GANB [PERSON_NAME] - GANB [PERSON_NAME] - GANB [PERSON_N…" at bounding box center [430, 269] width 195 height 25
select select "0"
click at [333, 257] on select "Select [PERSON_NAME] - GANB [PERSON_NAME] - GANB [PERSON_NAME] - GANB [PERSON_N…" at bounding box center [430, 269] width 195 height 25
click at [649, 230] on select "Select Individual Joint" at bounding box center [638, 219] width 195 height 25
select select "1"
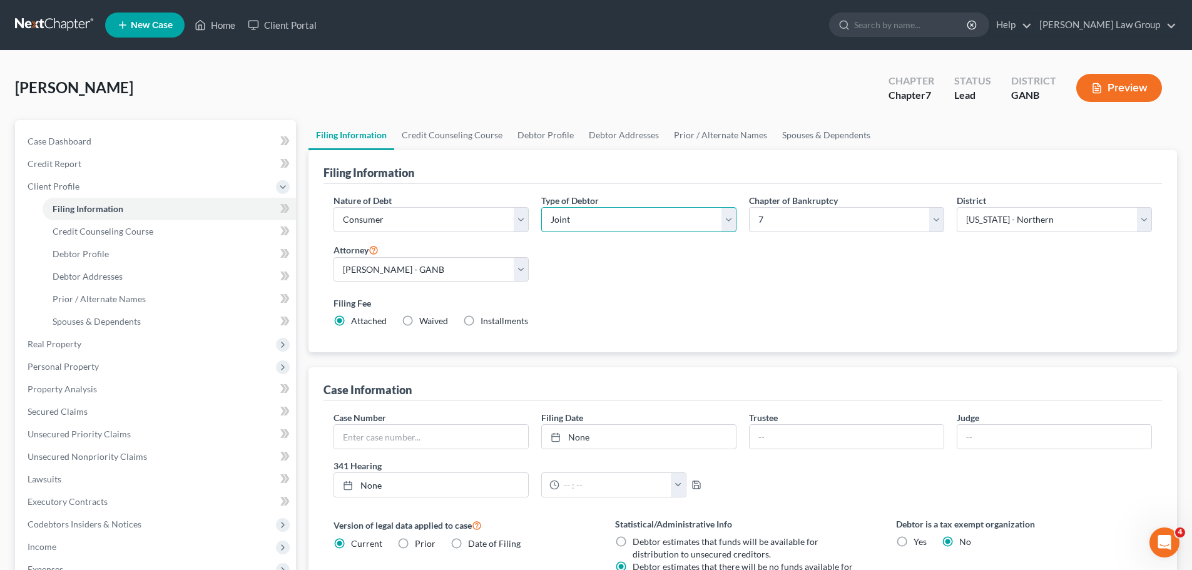
click at [541, 207] on select "Select Individual Joint" at bounding box center [638, 219] width 195 height 25
click at [479, 133] on link "Credit Counseling Course" at bounding box center [452, 135] width 116 height 30
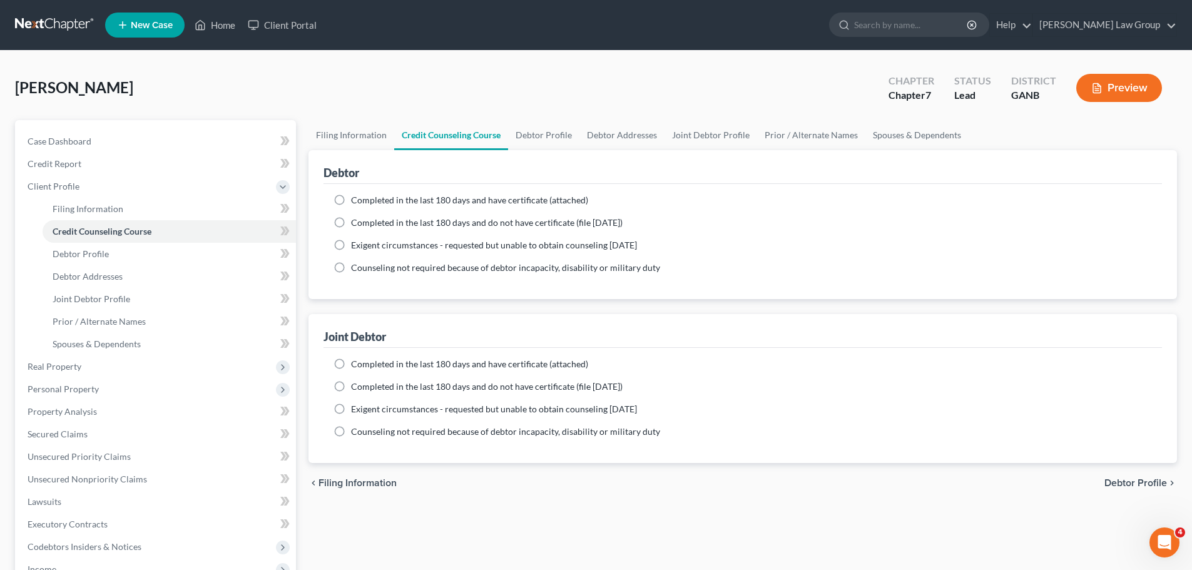
click at [351, 201] on label "Completed in the last 180 days and have certificate (attached)" at bounding box center [469, 200] width 237 height 13
click at [356, 201] on input "Completed in the last 180 days and have certificate (attached)" at bounding box center [360, 198] width 8 height 8
radio input "true"
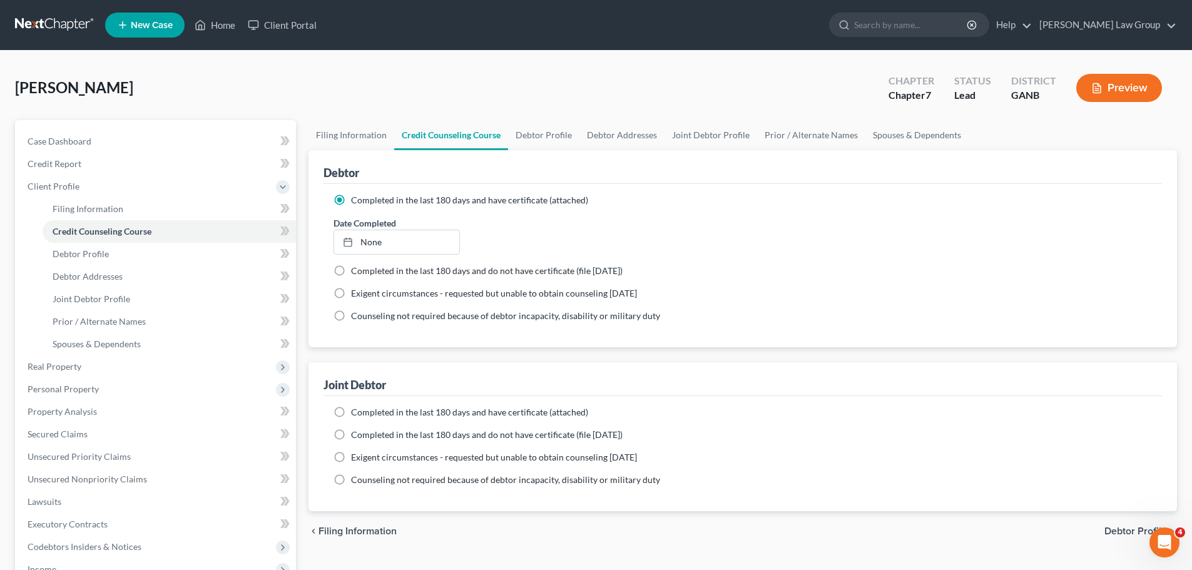
click at [345, 403] on div "Completed in the last 180 days and have certificate (attached) Date Completed N…" at bounding box center [742, 453] width 838 height 115
click at [351, 412] on label "Completed in the last 180 days and have certificate (attached)" at bounding box center [469, 412] width 237 height 13
click at [356, 412] on input "Completed in the last 180 days and have certificate (attached)" at bounding box center [360, 410] width 8 height 8
radio input "true"
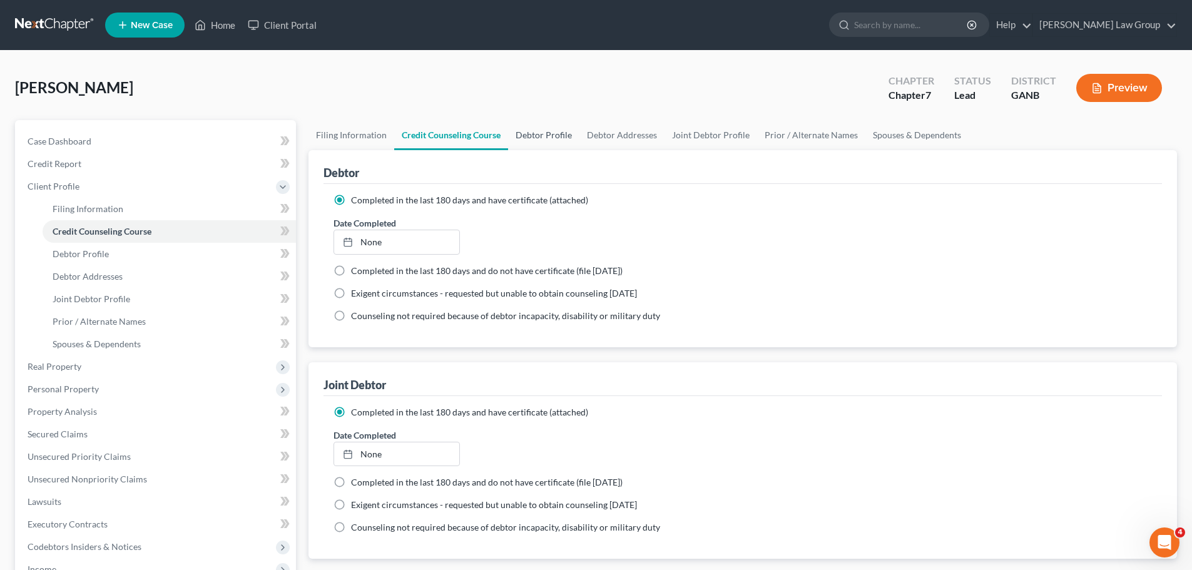
click at [546, 125] on link "Debtor Profile" at bounding box center [543, 135] width 71 height 30
select select "1"
select select "0"
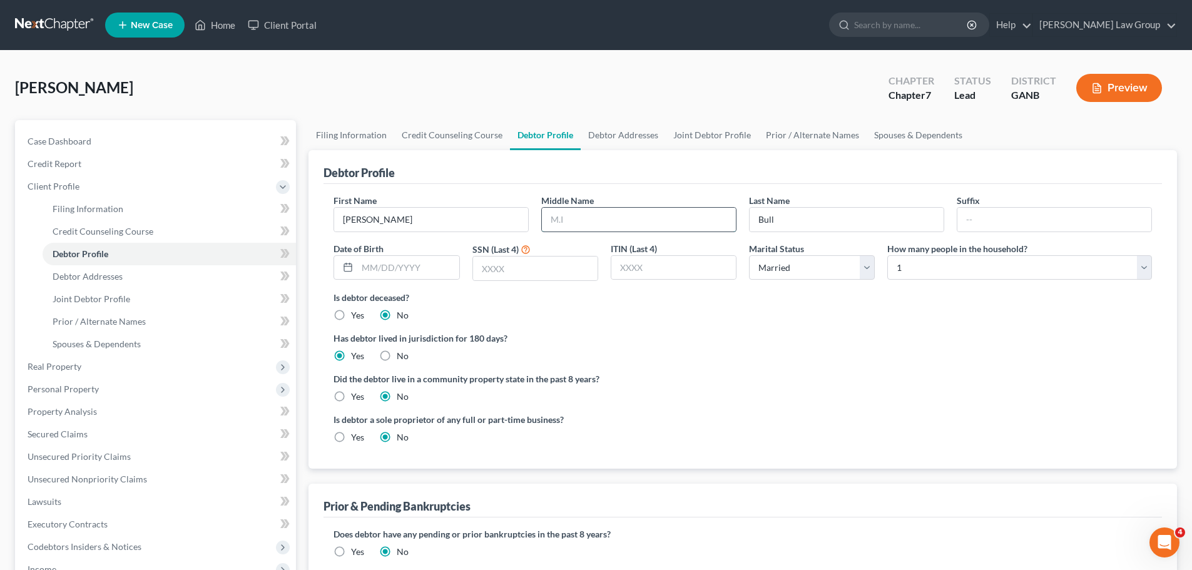
click at [663, 216] on input "text" at bounding box center [639, 220] width 194 height 24
paste input "[PERSON_NAME]"
type input "[PERSON_NAME]"
click at [395, 268] on input "text" at bounding box center [407, 268] width 101 height 24
paste input "[DATE]"
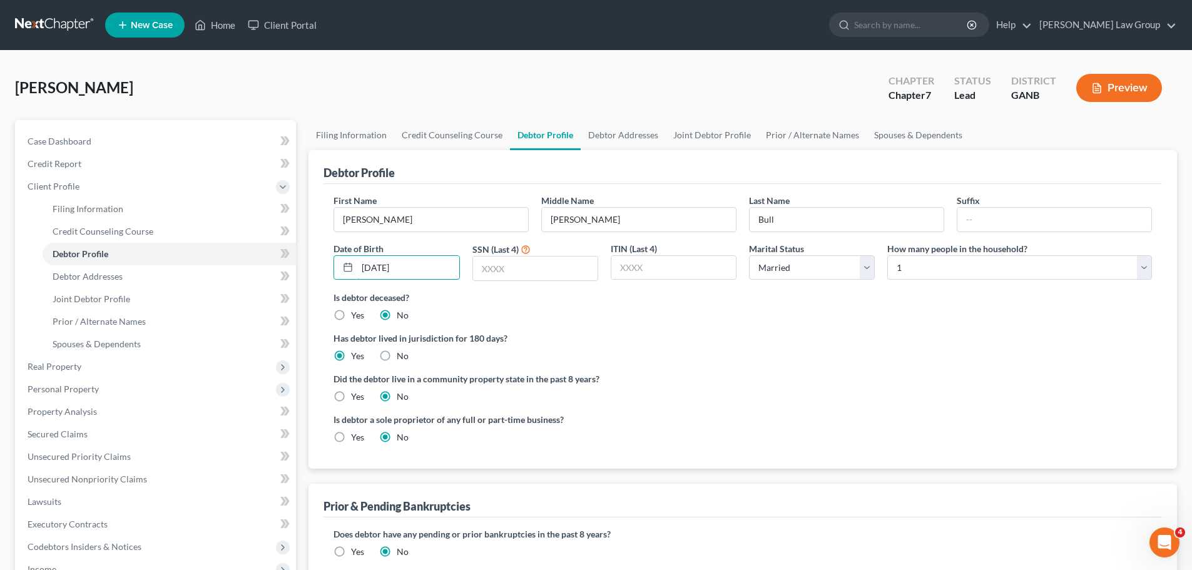
type input "[DATE]"
click at [529, 270] on input "text" at bounding box center [535, 269] width 124 height 24
paste input "7227"
type input "7227"
click at [729, 322] on div "Is debtor deceased? Yes No" at bounding box center [742, 306] width 818 height 31
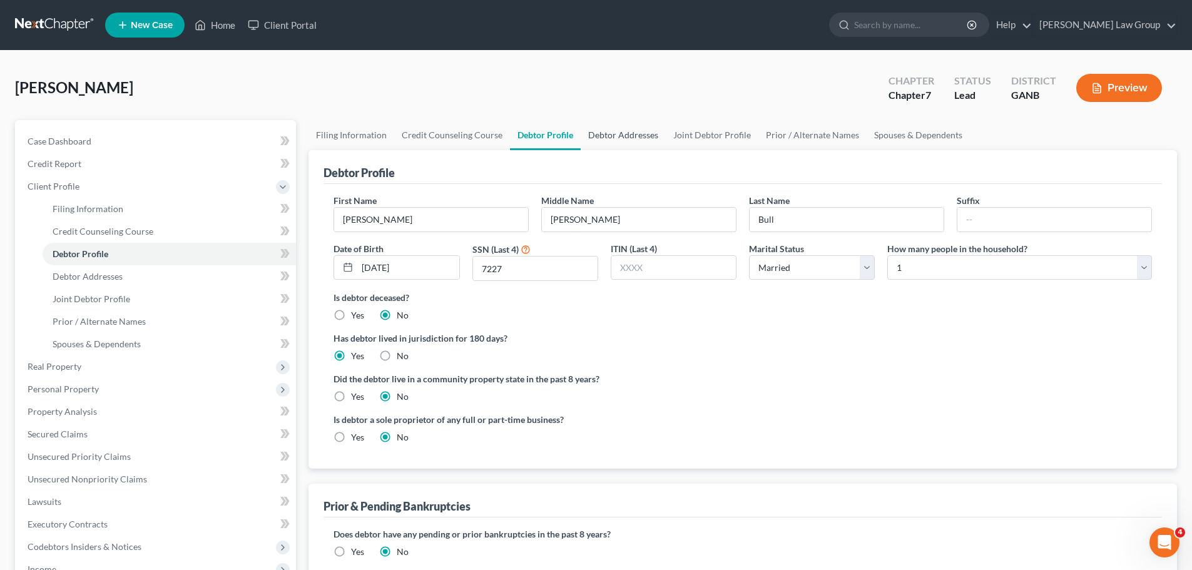
click at [609, 128] on link "Debtor Addresses" at bounding box center [623, 135] width 85 height 30
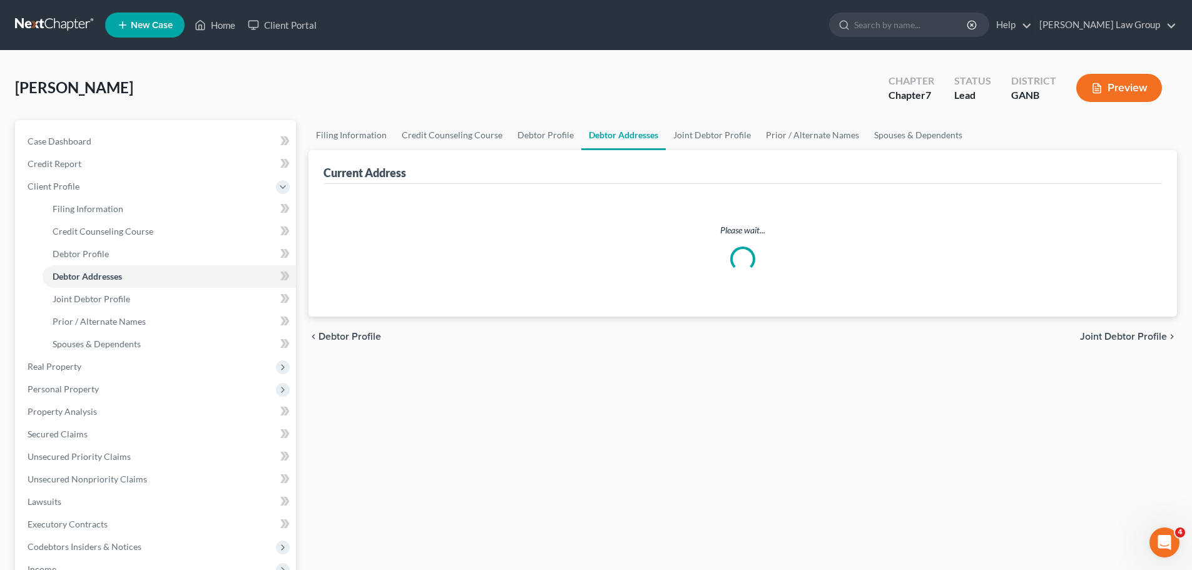
select select "0"
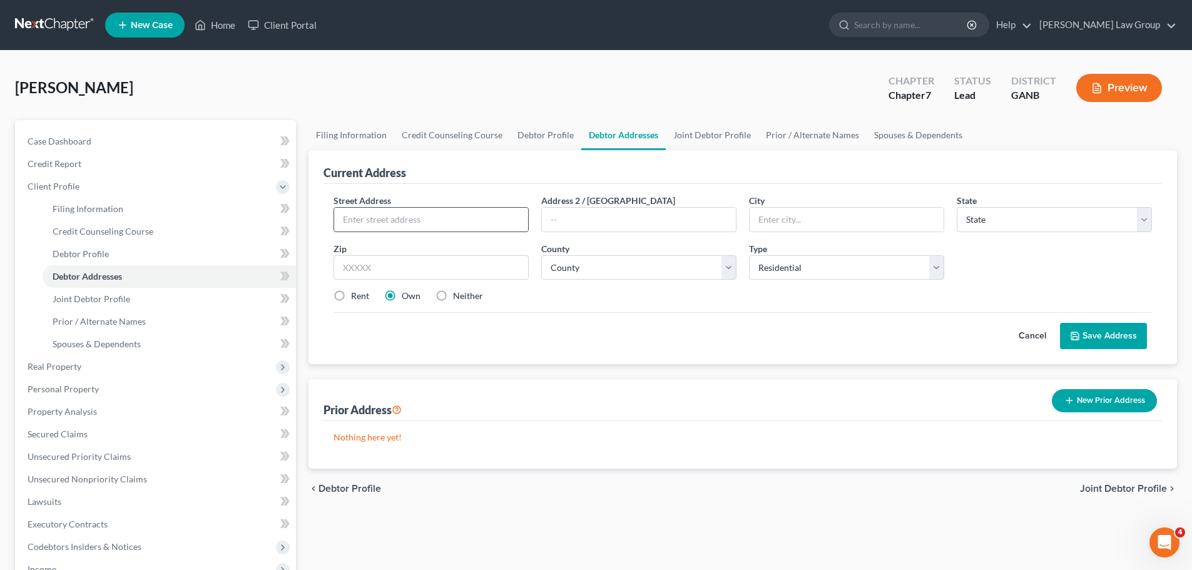
click at [488, 219] on input "text" at bounding box center [431, 220] width 194 height 24
paste input "2182 Skytop DRive"
click at [404, 224] on input "2182 Skytop DRive" at bounding box center [431, 220] width 194 height 24
type input "[STREET_ADDRESS]"
click at [387, 275] on input "text" at bounding box center [430, 267] width 195 height 25
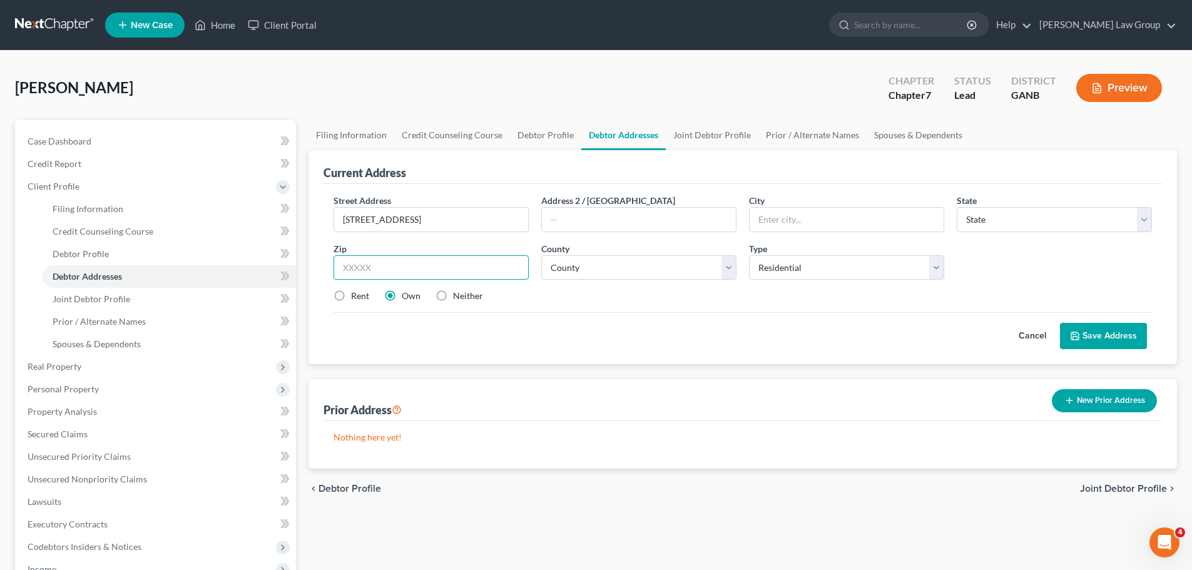
paste input "30087"
type input "30087"
click at [351, 300] on label "Rent" at bounding box center [360, 296] width 18 height 13
click at [356, 298] on input "Rent" at bounding box center [360, 294] width 8 height 8
radio input "true"
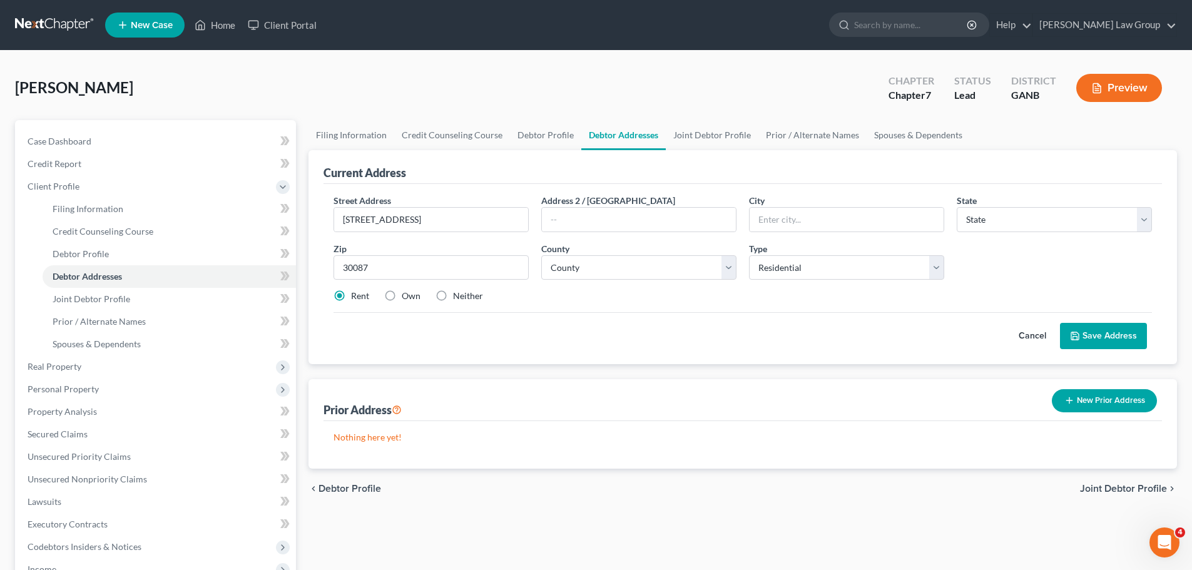
type input "Stone Mountain"
select select "10"
click at [620, 272] on select "County" at bounding box center [638, 267] width 195 height 25
select select "42"
click at [541, 255] on select "County [GEOGRAPHIC_DATA] [GEOGRAPHIC_DATA] [GEOGRAPHIC_DATA] [GEOGRAPHIC_DATA] …" at bounding box center [638, 267] width 195 height 25
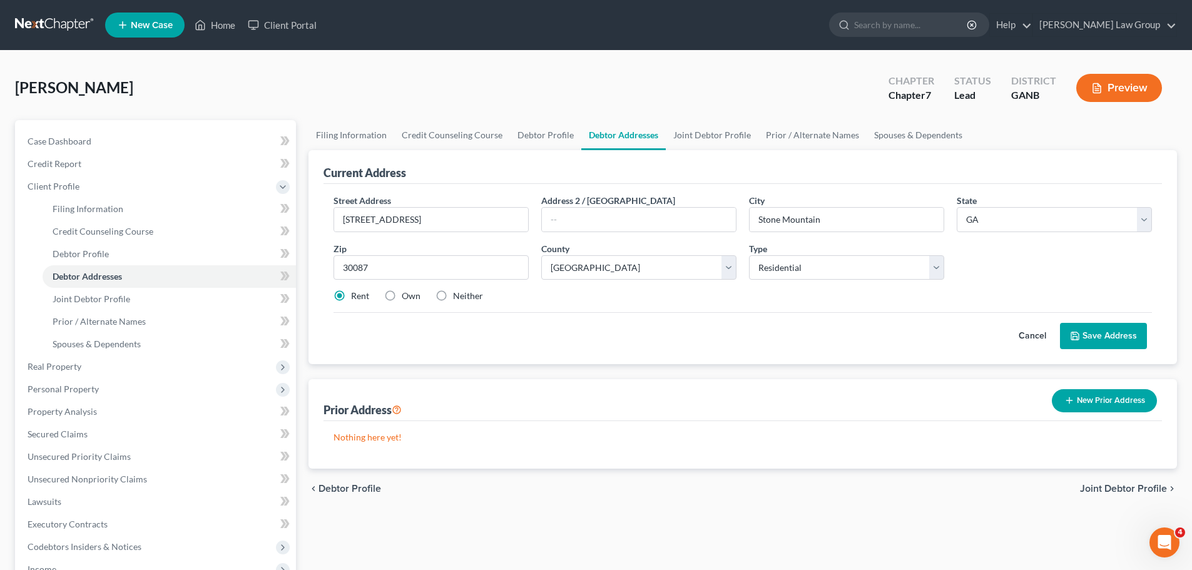
click at [1092, 345] on button "Save Address" at bounding box center [1103, 336] width 87 height 26
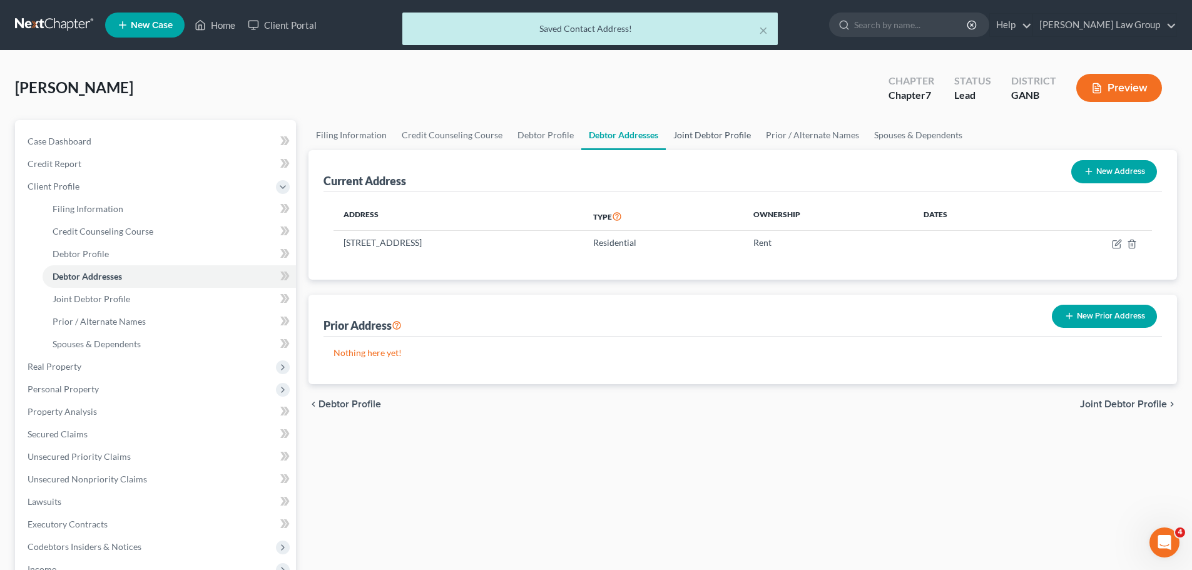
click at [713, 140] on link "Joint Debtor Profile" at bounding box center [712, 135] width 93 height 30
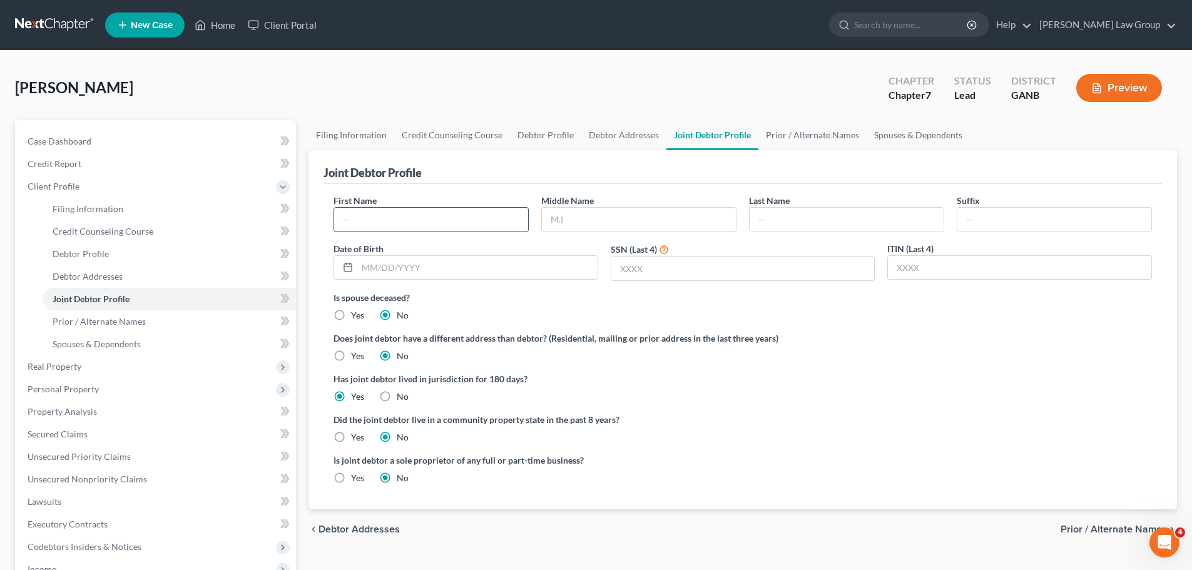
click at [402, 222] on input "text" at bounding box center [431, 220] width 194 height 24
paste input "[PERSON_NAME]"
type input "[PERSON_NAME]"
click at [581, 218] on input "text" at bounding box center [639, 220] width 194 height 24
paste input "[PERSON_NAME]"
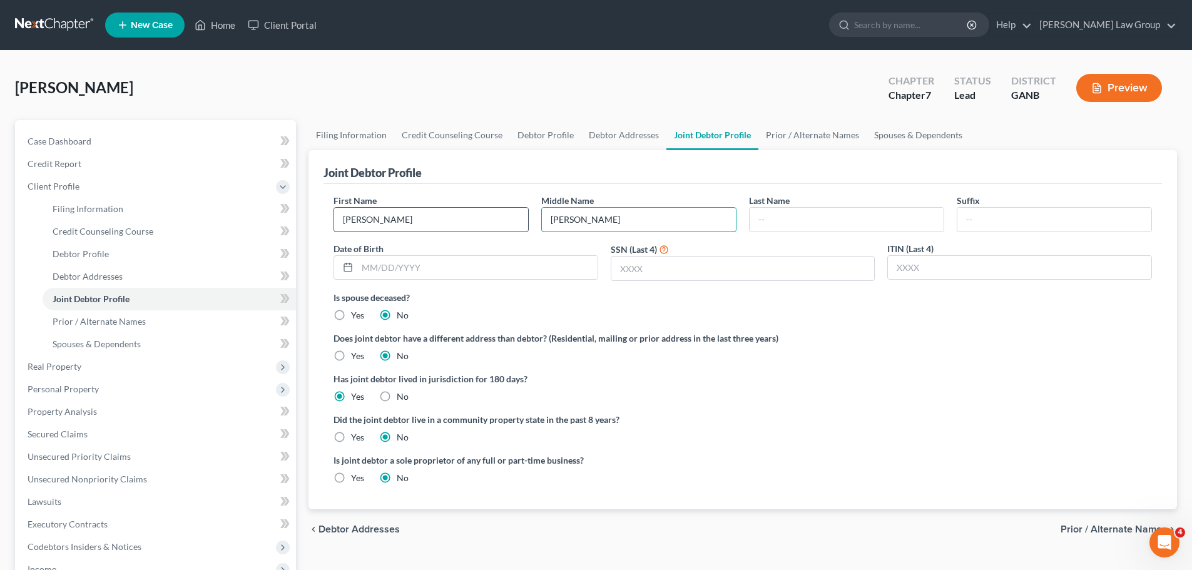
type input "[PERSON_NAME]"
drag, startPoint x: 339, startPoint y: 220, endPoint x: 376, endPoint y: 216, distance: 37.1
click at [342, 218] on input "[PERSON_NAME]" at bounding box center [431, 220] width 194 height 24
click at [549, 214] on input "[PERSON_NAME]" at bounding box center [639, 220] width 194 height 24
click at [375, 271] on input "text" at bounding box center [477, 268] width 240 height 24
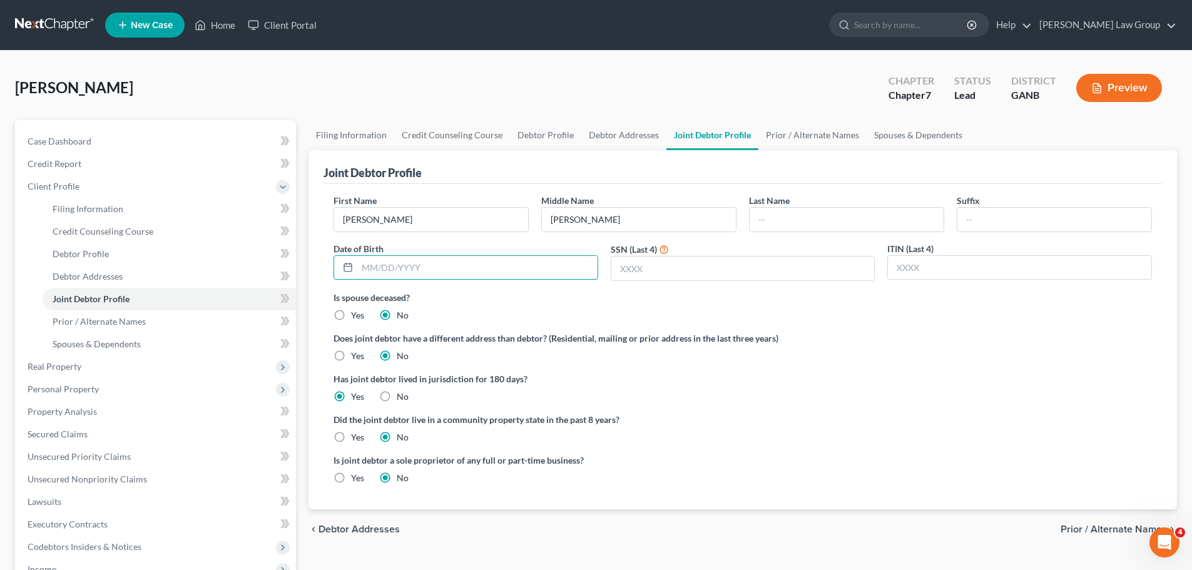
paste input "[DATE]"
type input "[DATE]"
click at [741, 278] on input "text" at bounding box center [742, 269] width 263 height 24
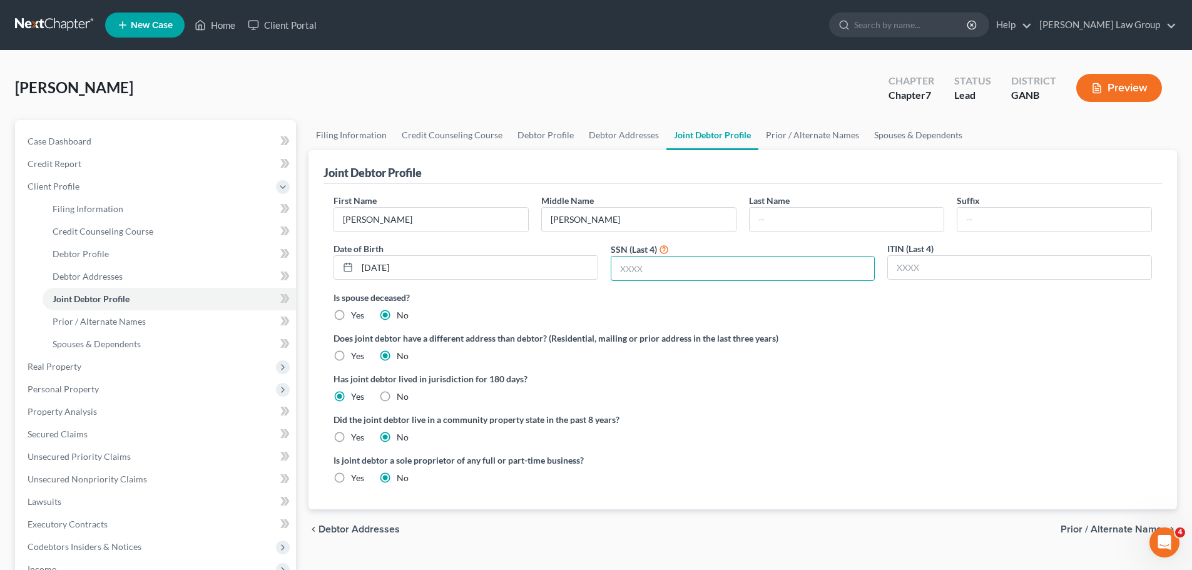
paste input "6526"
type input "6526"
click at [646, 126] on link "Debtor Addresses" at bounding box center [623, 135] width 85 height 30
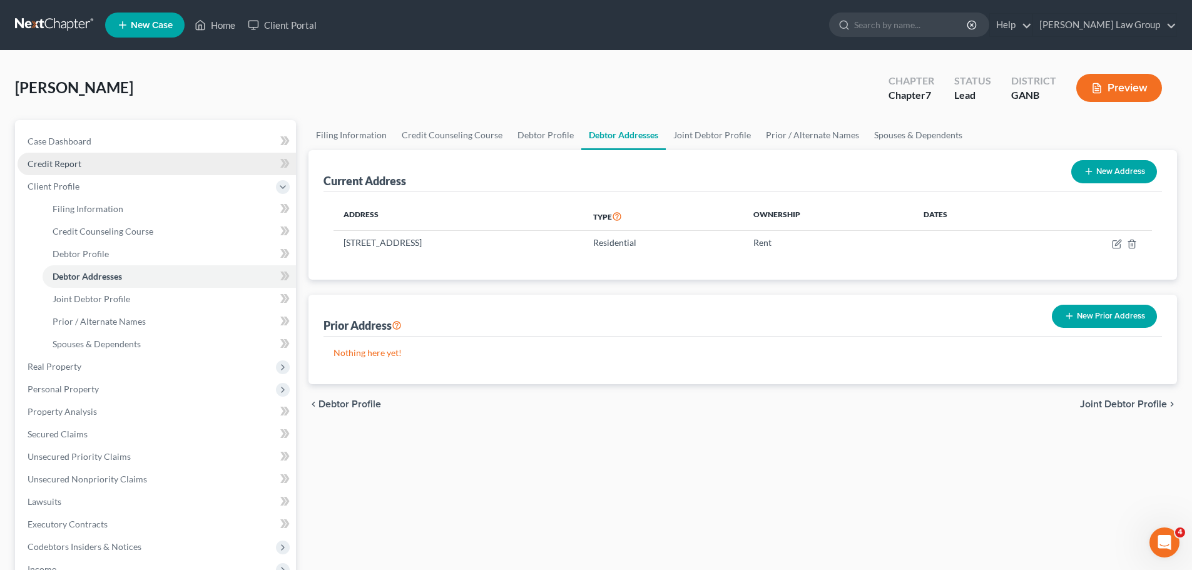
click at [79, 169] on link "Credit Report" at bounding box center [157, 164] width 278 height 23
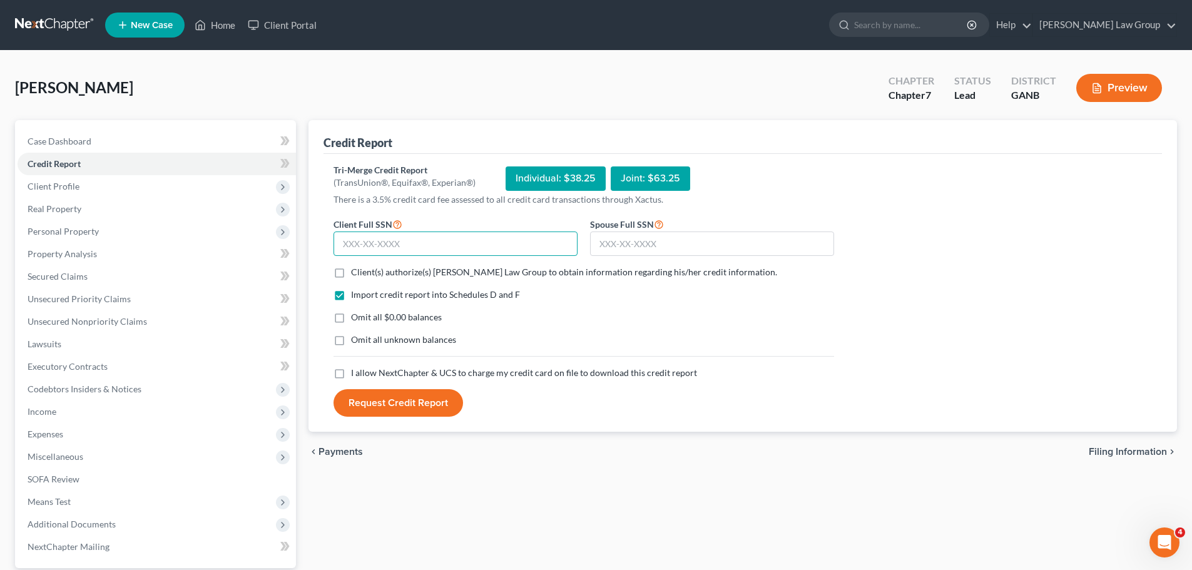
drag, startPoint x: 426, startPoint y: 247, endPoint x: 472, endPoint y: 258, distance: 47.0
click at [426, 247] on input "text" at bounding box center [455, 243] width 244 height 25
paste input "136-80-7227"
type input "136-80-7227"
click at [620, 252] on input "text" at bounding box center [712, 243] width 244 height 25
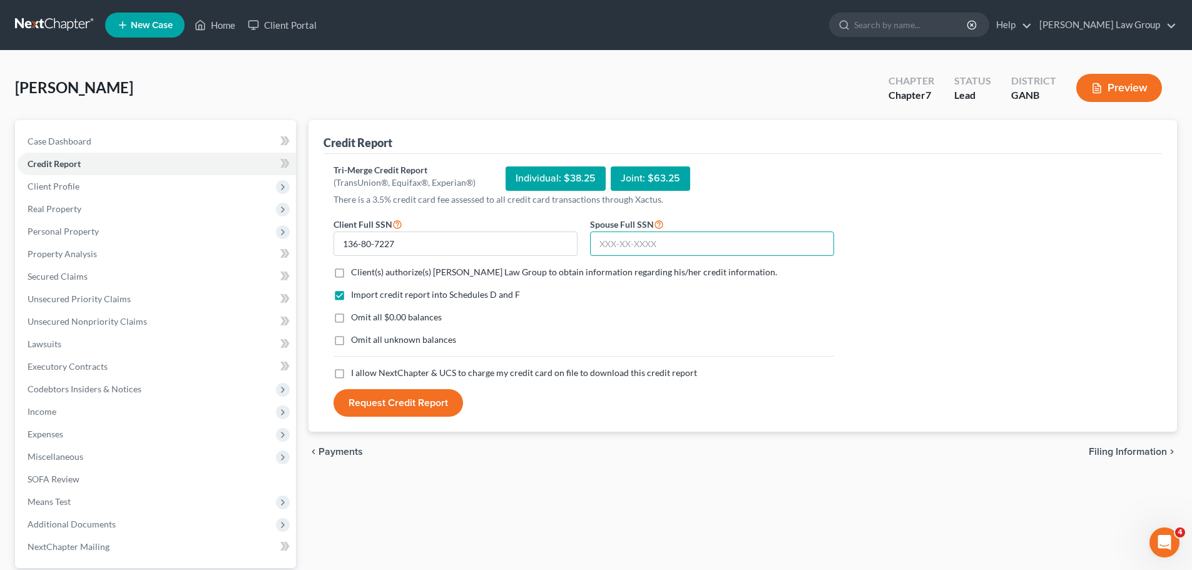
paste input "055-62-6526"
type input "055-62-6526"
click at [383, 405] on button "Request Credit Report" at bounding box center [398, 403] width 130 height 28
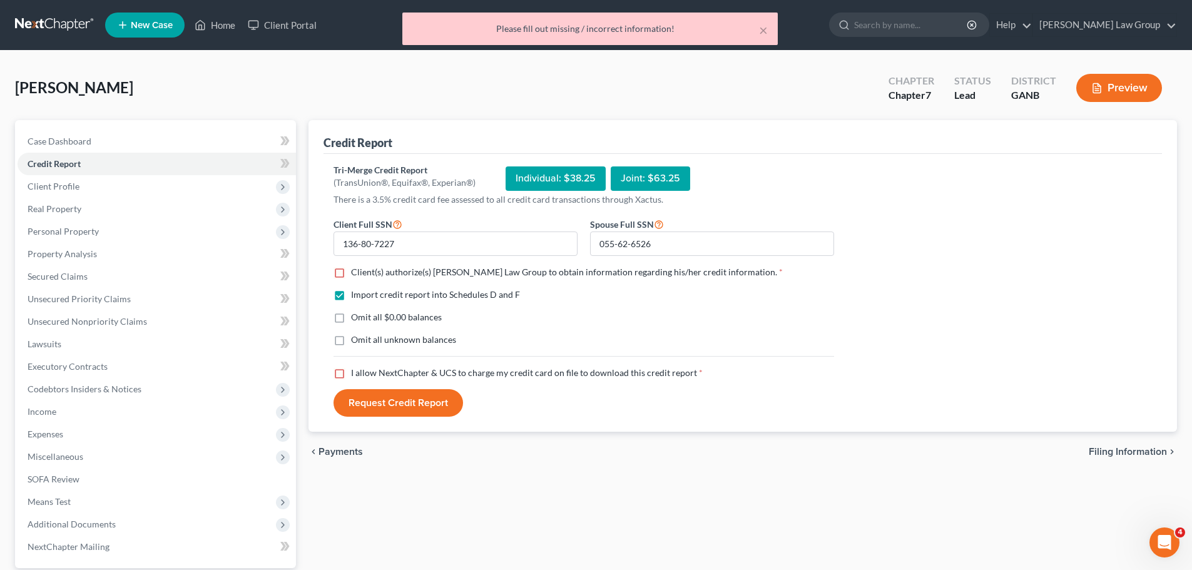
click at [351, 273] on label "Client(s) authorize(s) [PERSON_NAME] Law Group to obtain information regarding …" at bounding box center [567, 272] width 432 height 13
click at [356, 273] on input "Client(s) authorize(s) [PERSON_NAME] Law Group to obtain information regarding …" at bounding box center [360, 270] width 8 height 8
checkbox input "true"
click at [351, 376] on label "I allow NextChapter & UCS to charge my credit card on file to download this cre…" at bounding box center [527, 373] width 352 height 13
click at [356, 375] on input "I allow NextChapter & UCS to charge my credit card on file to download this cre…" at bounding box center [360, 371] width 8 height 8
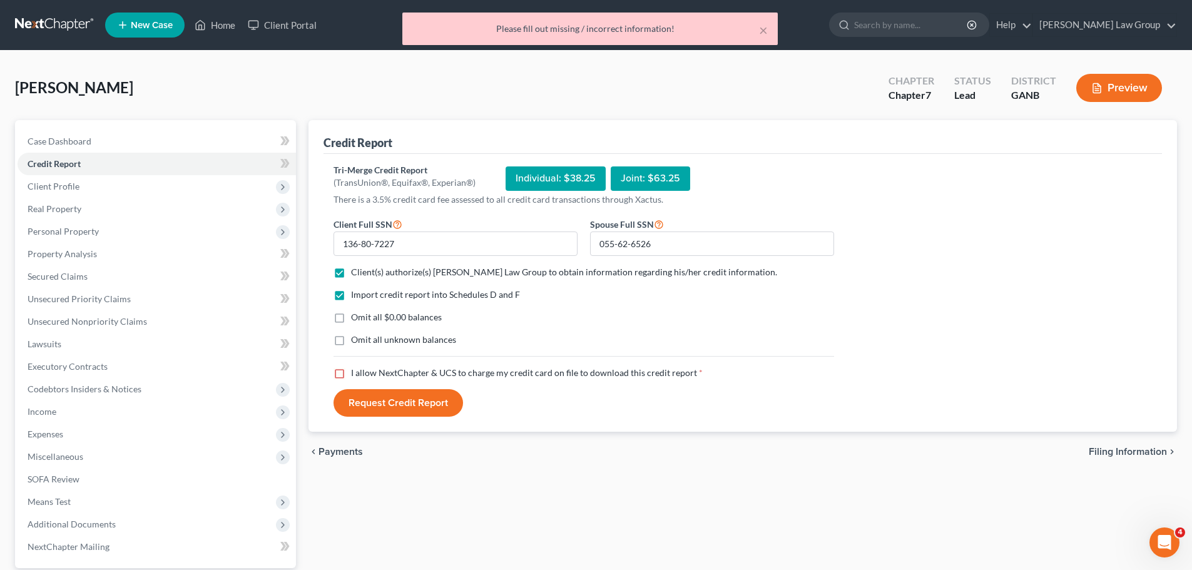
checkbox input "true"
click at [397, 400] on button "Request Credit Report" at bounding box center [398, 403] width 130 height 28
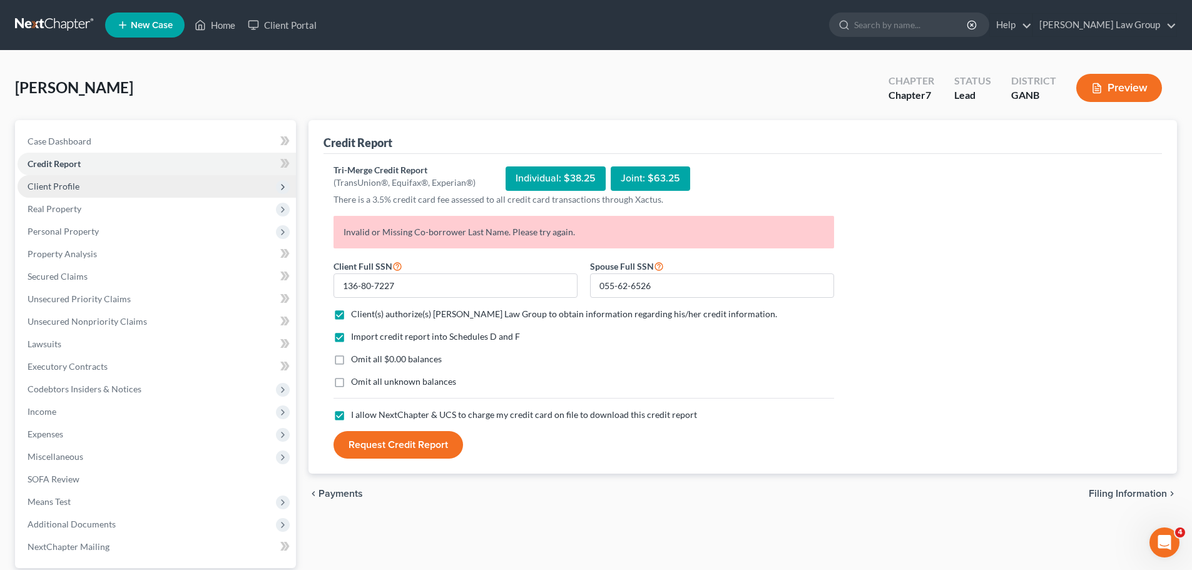
click at [91, 185] on span "Client Profile" at bounding box center [157, 186] width 278 height 23
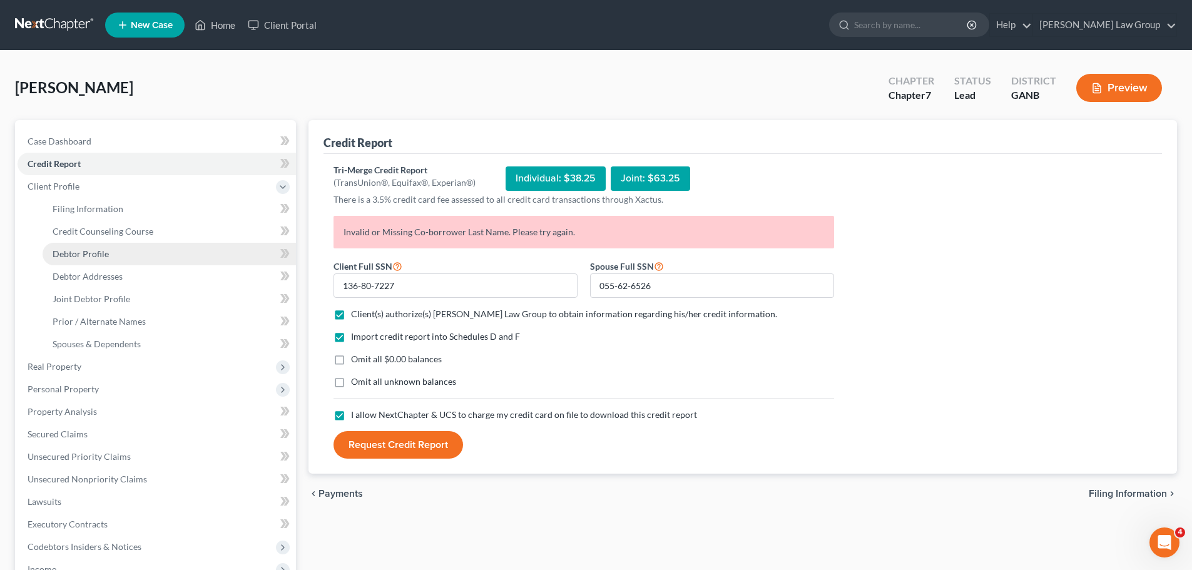
click at [111, 250] on link "Debtor Profile" at bounding box center [169, 254] width 253 height 23
select select "1"
select select "0"
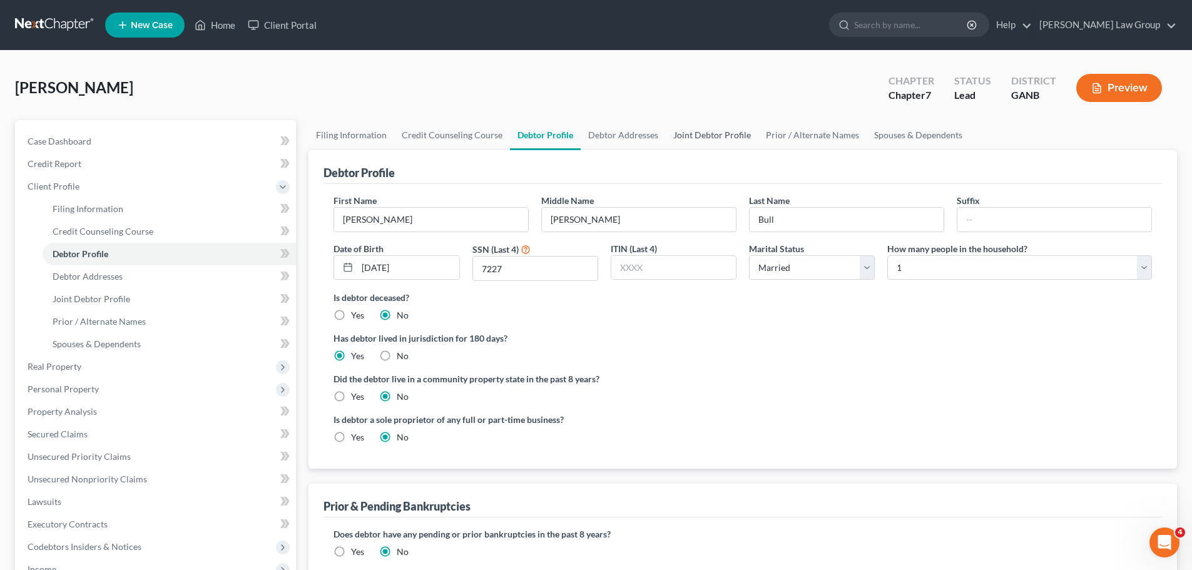
click at [721, 134] on link "Joint Debtor Profile" at bounding box center [712, 135] width 93 height 30
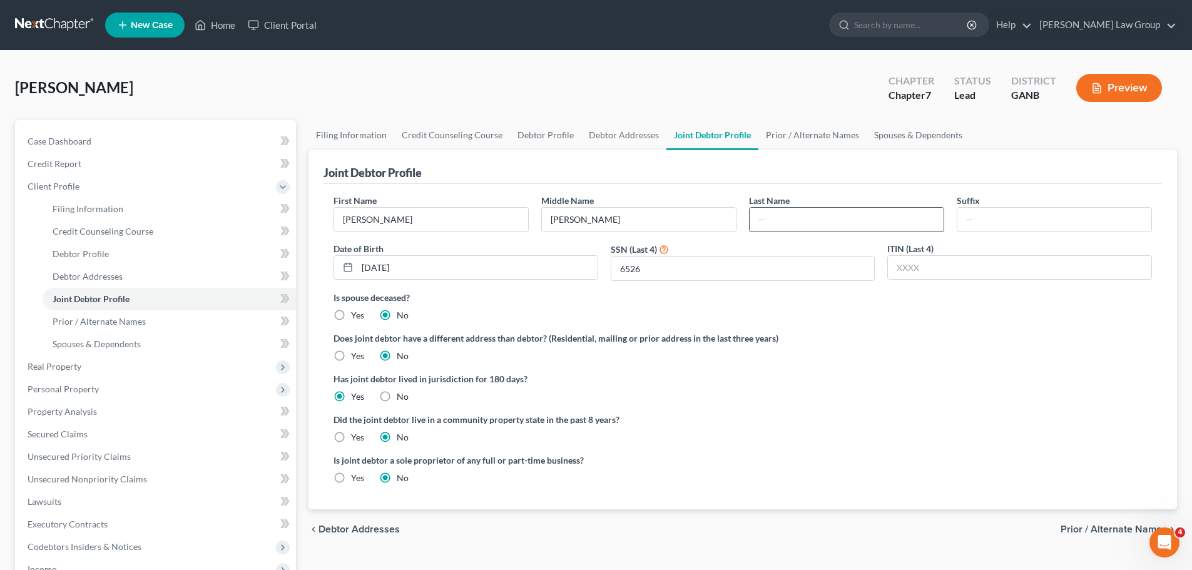
click at [796, 218] on input "text" at bounding box center [846, 220] width 194 height 24
type input "Bull"
click at [828, 353] on div "Does joint debtor have a different address than debtor? (Residential, mailing o…" at bounding box center [742, 347] width 818 height 31
click at [85, 163] on link "Credit Report" at bounding box center [157, 164] width 278 height 23
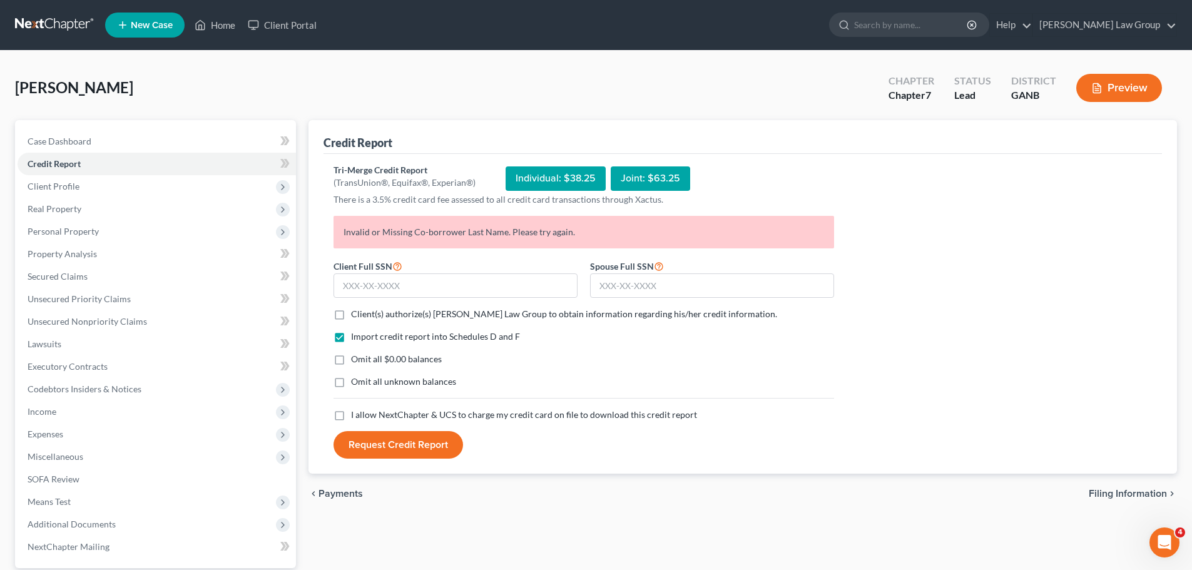
click at [351, 318] on label "Client(s) authorize(s) [PERSON_NAME] Law Group to obtain information regarding …" at bounding box center [564, 314] width 426 height 13
click at [356, 316] on input "Client(s) authorize(s) [PERSON_NAME] Law Group to obtain information regarding …" at bounding box center [360, 312] width 8 height 8
checkbox input "true"
click at [351, 414] on label "I allow NextChapter & UCS to charge my credit card on file to download this cre…" at bounding box center [524, 415] width 346 height 13
click at [356, 414] on input "I allow NextChapter & UCS to charge my credit card on file to download this cre…" at bounding box center [360, 413] width 8 height 8
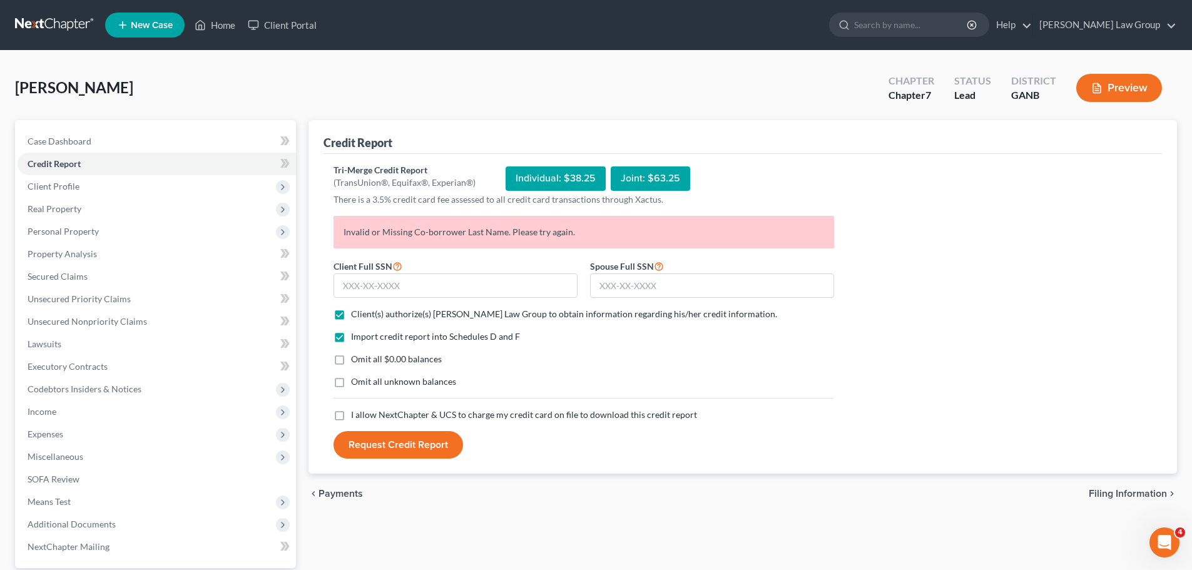
checkbox input "true"
click at [663, 295] on input "text" at bounding box center [712, 285] width 244 height 25
paste input "055-62-6526"
type input "055-62-6526"
click at [379, 287] on input "text" at bounding box center [455, 285] width 244 height 25
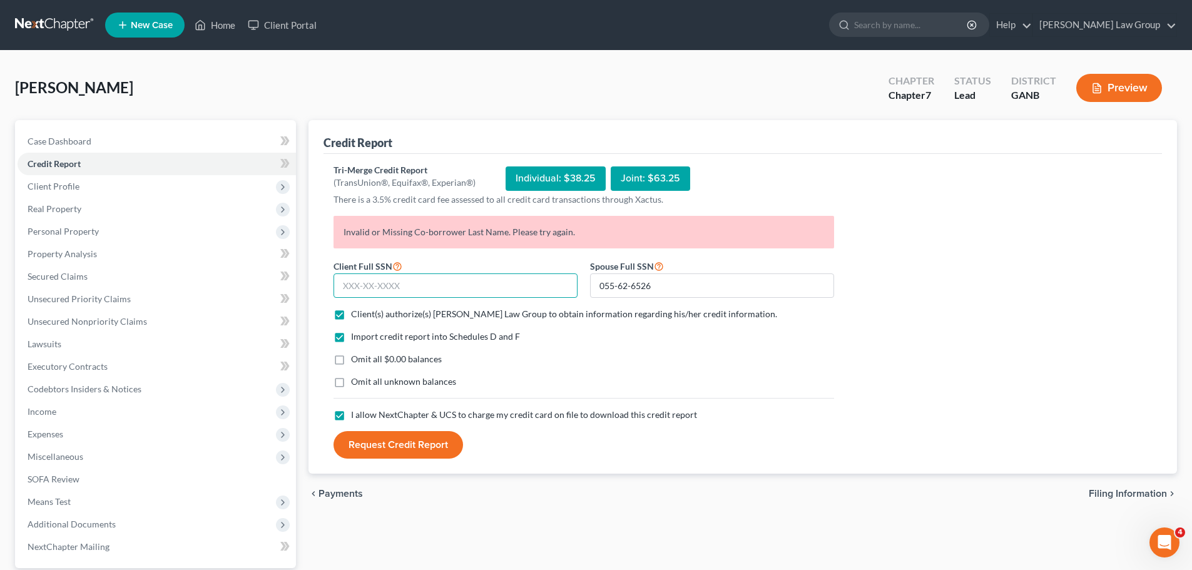
paste input "136-80-7227"
type input "136-80-7227"
click at [392, 437] on button "Request Credit Report" at bounding box center [398, 445] width 130 height 28
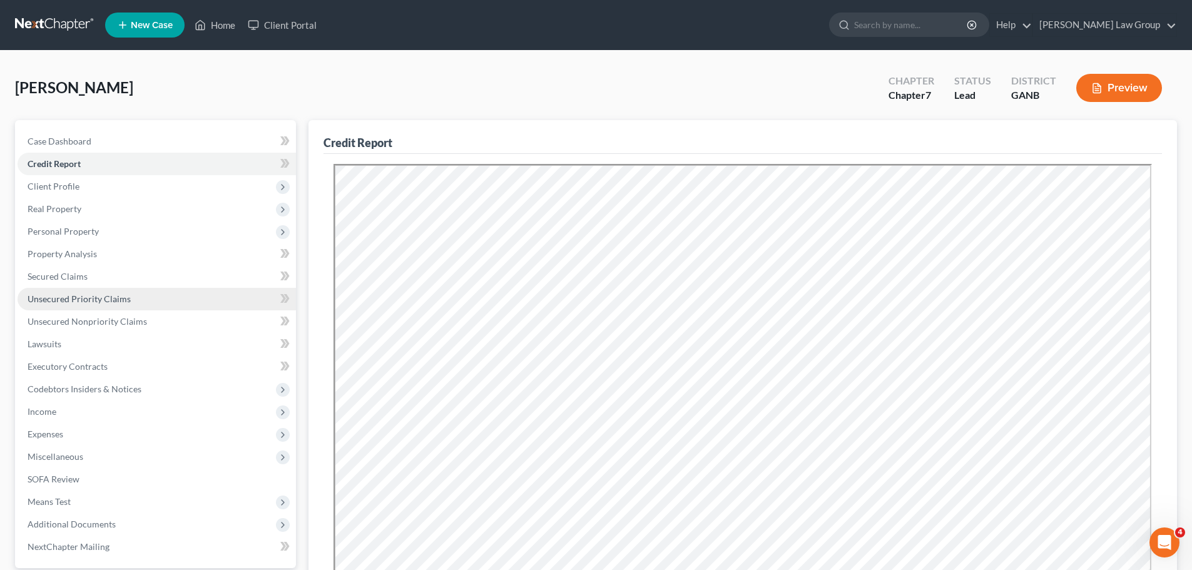
click at [106, 302] on span "Unsecured Priority Claims" at bounding box center [79, 298] width 103 height 11
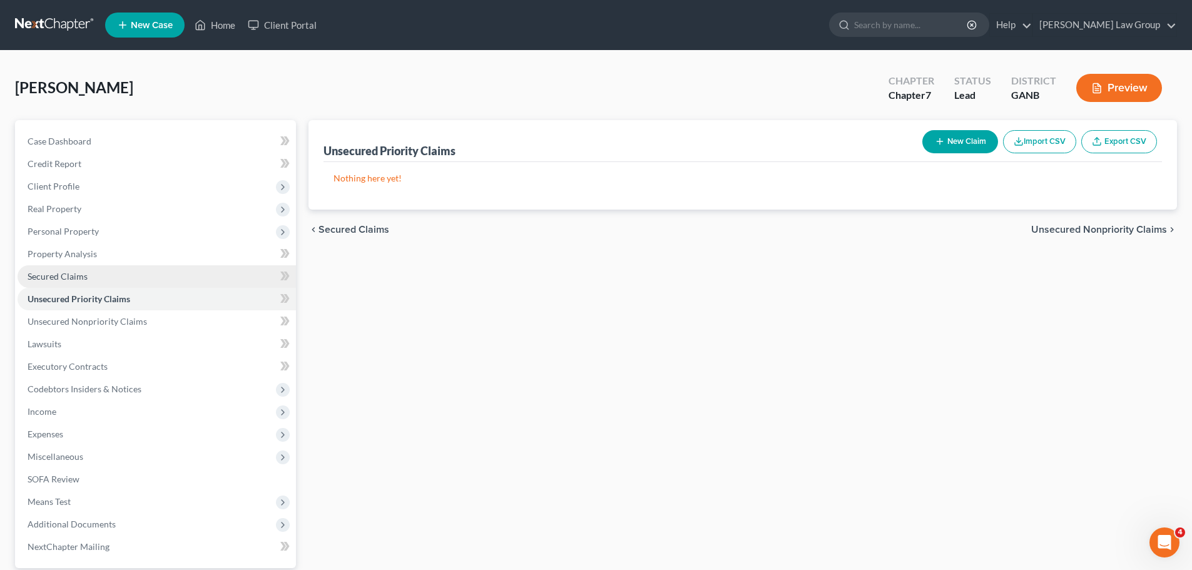
click at [110, 277] on link "Secured Claims" at bounding box center [157, 276] width 278 height 23
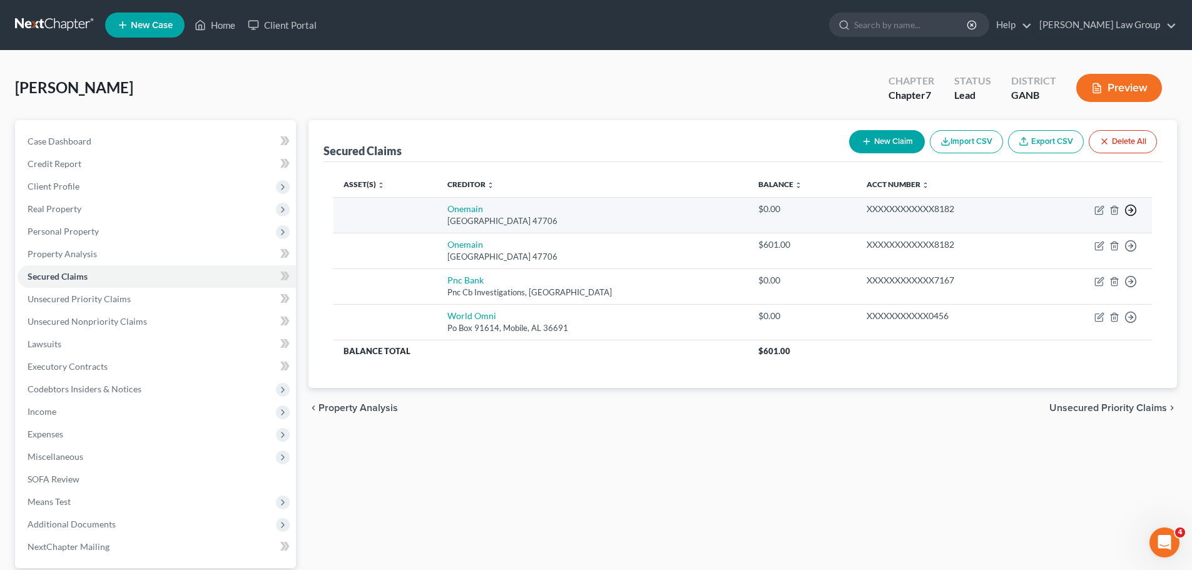
click at [1129, 205] on circle "button" at bounding box center [1130, 210] width 11 height 11
click at [1089, 235] on link "Move to F" at bounding box center [1073, 240] width 104 height 21
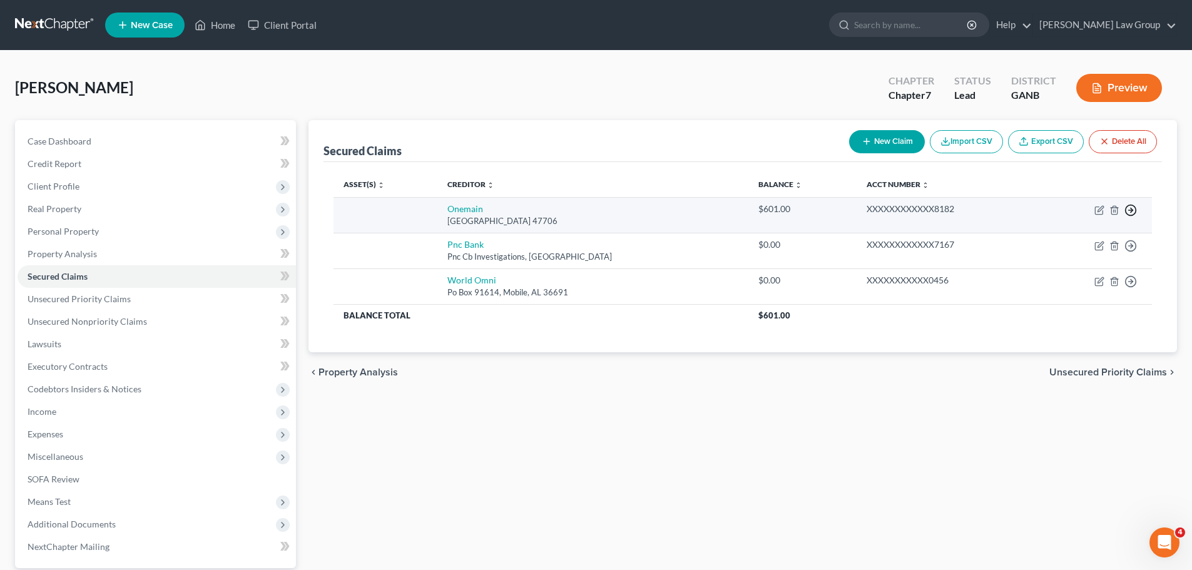
click at [1133, 210] on line "button" at bounding box center [1131, 210] width 4 height 0
click at [1098, 233] on link "Move to F" at bounding box center [1073, 240] width 104 height 21
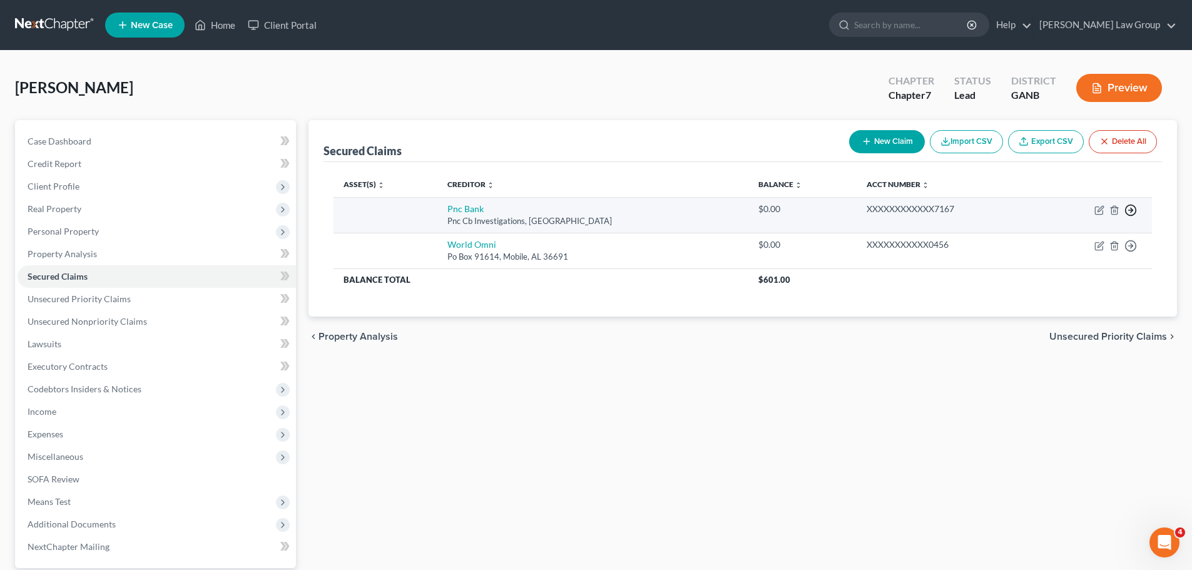
click at [1132, 211] on polyline "button" at bounding box center [1131, 210] width 2 height 4
click at [1097, 227] on link "Move to E" at bounding box center [1073, 218] width 104 height 21
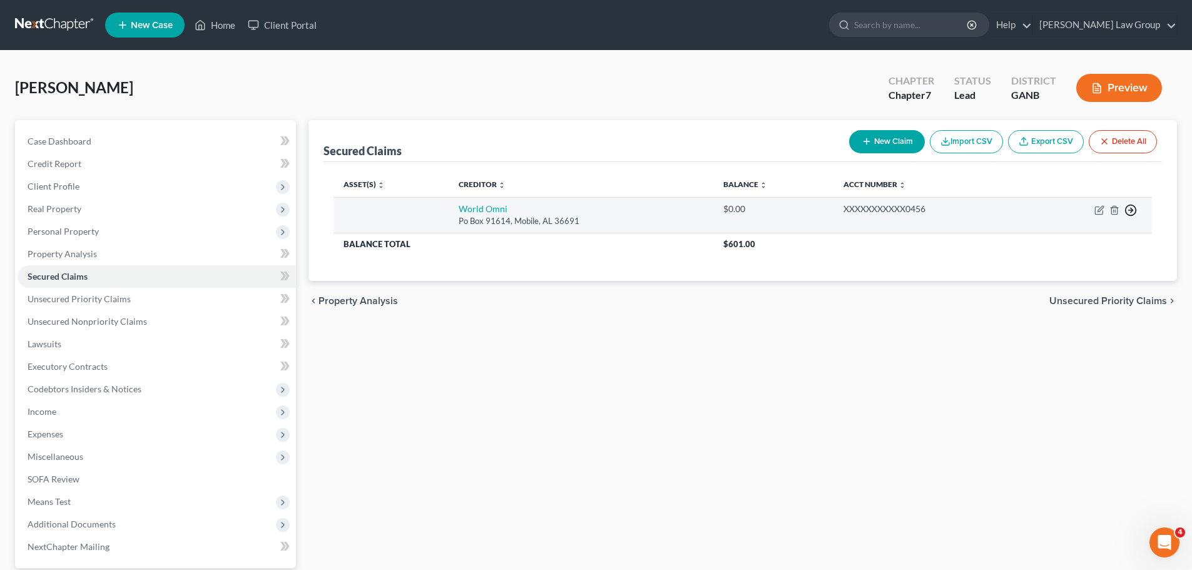
click at [1135, 210] on icon "button" at bounding box center [1130, 210] width 13 height 13
click at [1084, 236] on link "Move to F" at bounding box center [1073, 240] width 104 height 21
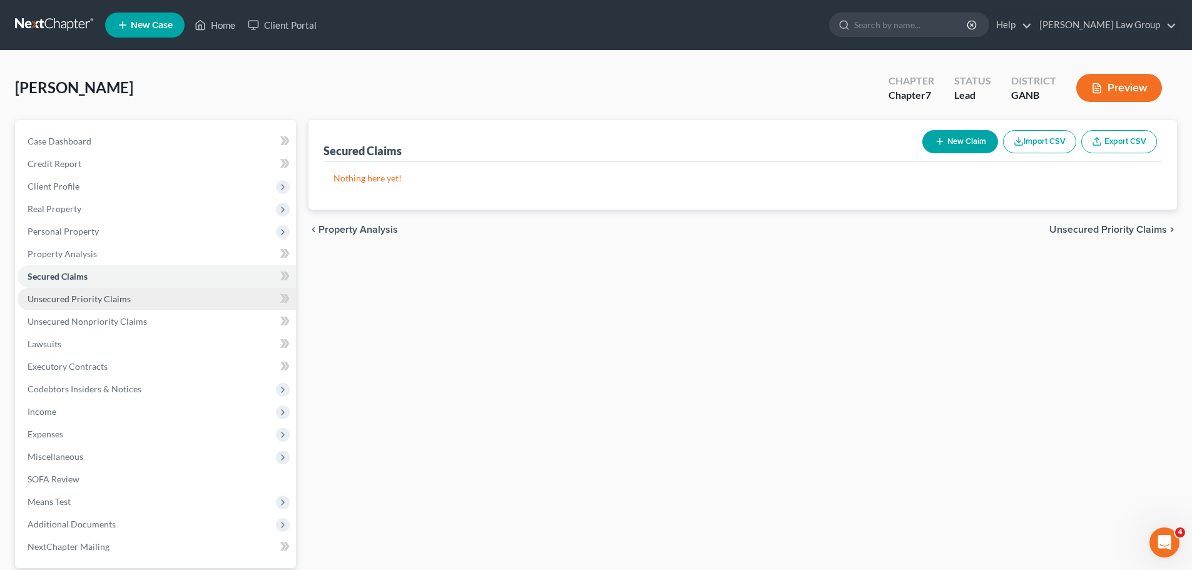
click at [136, 296] on link "Unsecured Priority Claims" at bounding box center [157, 299] width 278 height 23
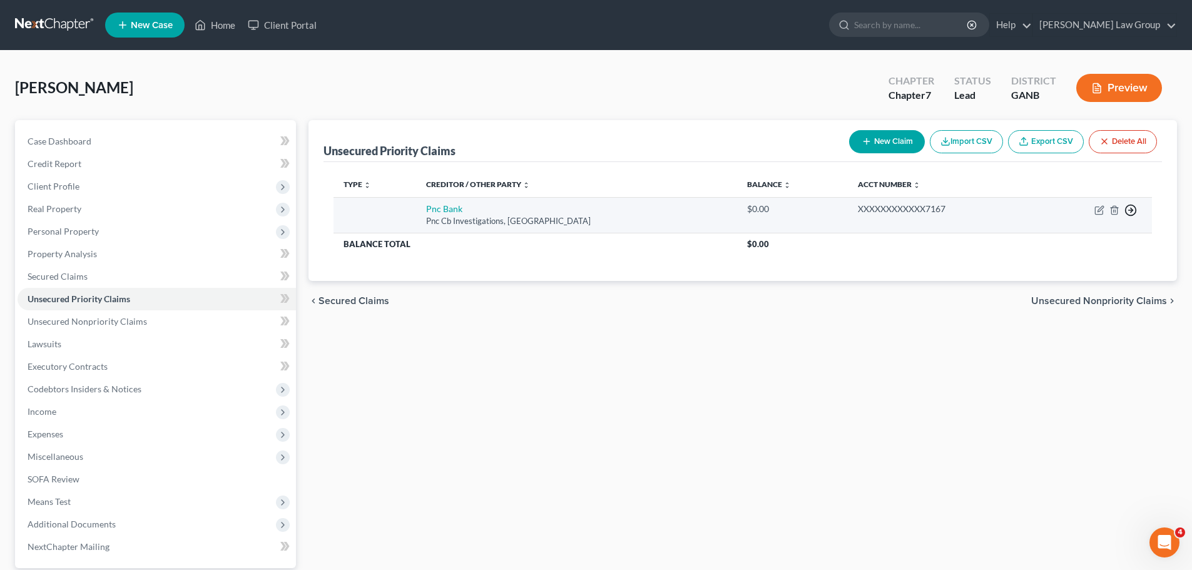
click at [1132, 213] on icon "button" at bounding box center [1130, 210] width 13 height 13
click at [1072, 235] on link "Move to F" at bounding box center [1073, 240] width 104 height 21
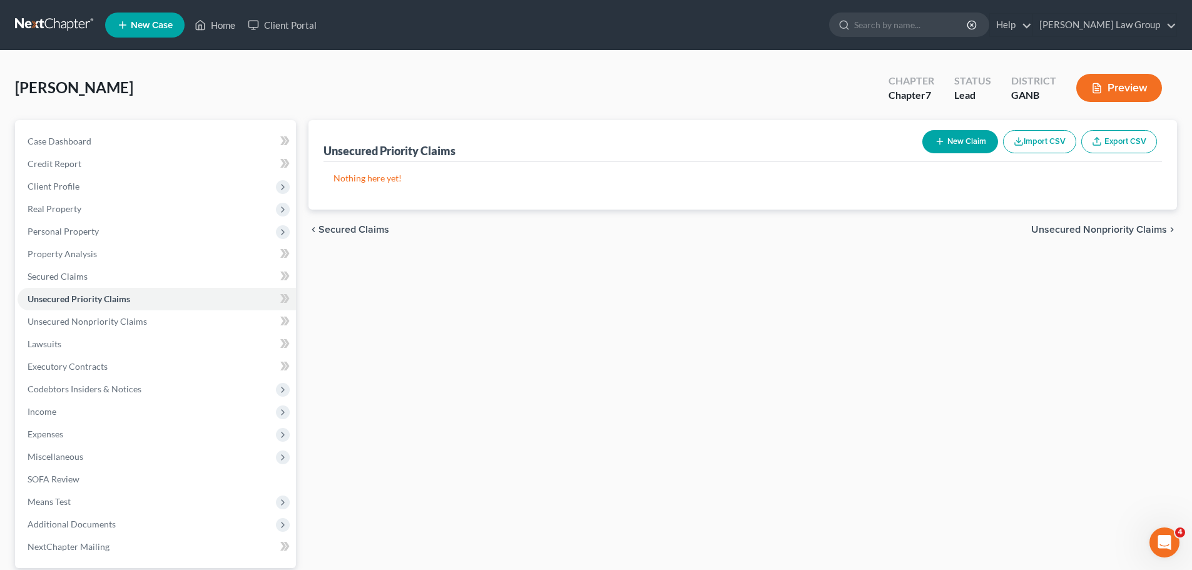
click at [968, 146] on button "New Claim" at bounding box center [960, 141] width 76 height 23
select select "2"
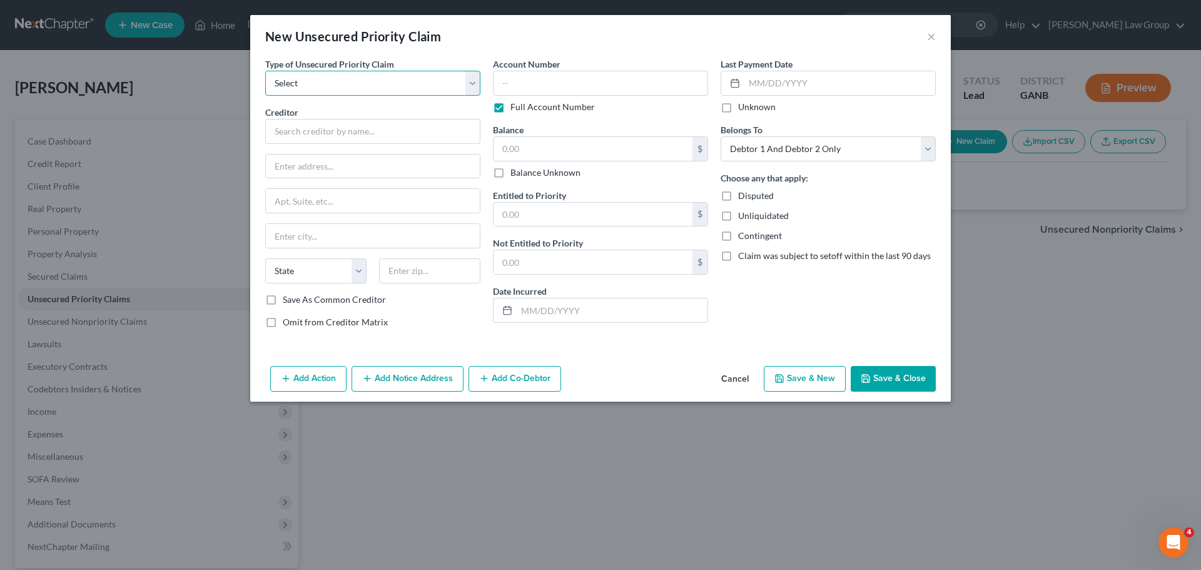
click at [308, 73] on select "Select Taxes & Other Government Units Domestic Support Obligations Extensions o…" at bounding box center [372, 83] width 215 height 25
select select "0"
click at [265, 71] on select "Select Taxes & Other Government Units Domestic Support Obligations Extensions o…" at bounding box center [372, 83] width 215 height 25
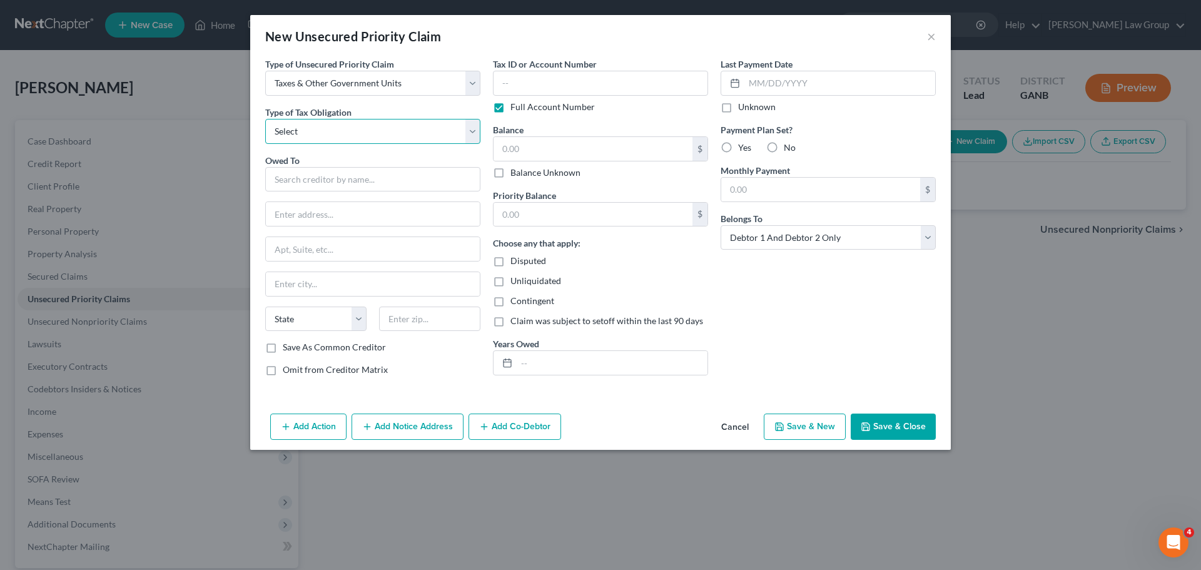
click at [313, 141] on select "Select Federal City State Franchise Tax Board Other" at bounding box center [372, 131] width 215 height 25
select select "0"
click at [265, 119] on select "Select Federal City State Franchise Tax Board Other" at bounding box center [372, 131] width 215 height 25
click at [328, 177] on input "text" at bounding box center [372, 179] width 215 height 25
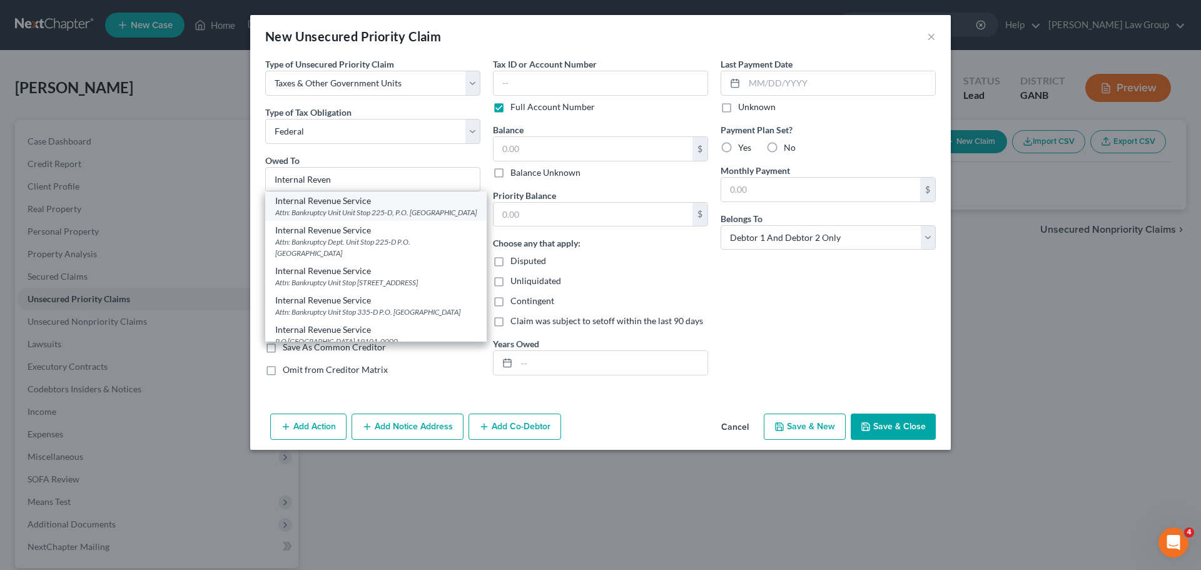
click at [349, 210] on div "Attn: Bankruptcy Unit Unit Stop 225-D, P.O. [GEOGRAPHIC_DATA]" at bounding box center [375, 212] width 201 height 11
type input "Internal Revenue Service"
type input "Attn: Bankruptcy Unit"
type input "Unit Stop 225-D, P.O. Box 995"
type input "[GEOGRAPHIC_DATA]"
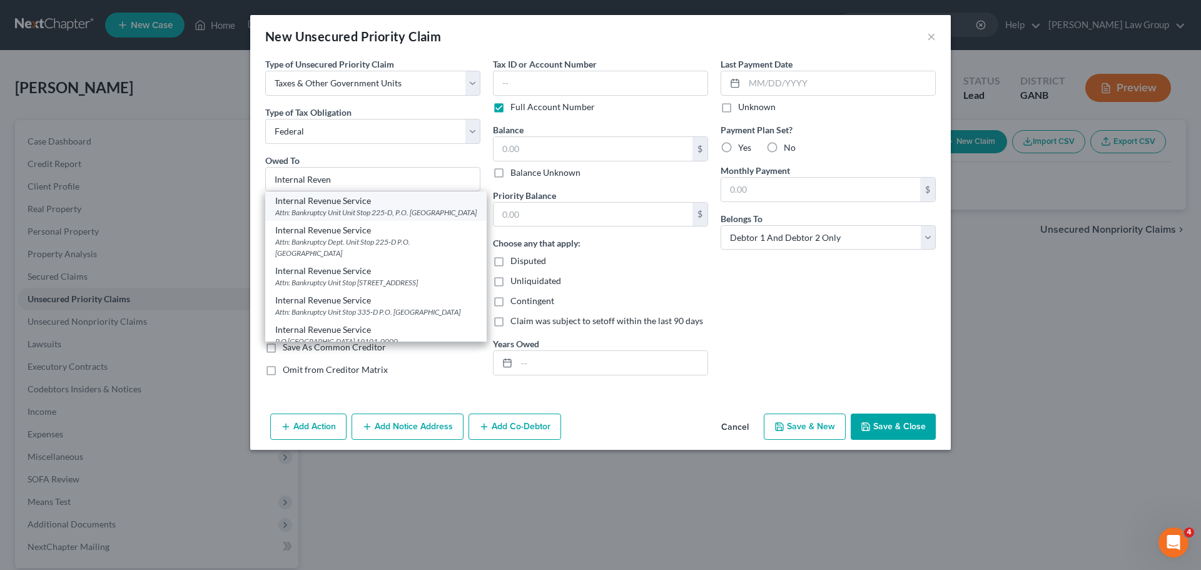
select select "10"
type input "30370"
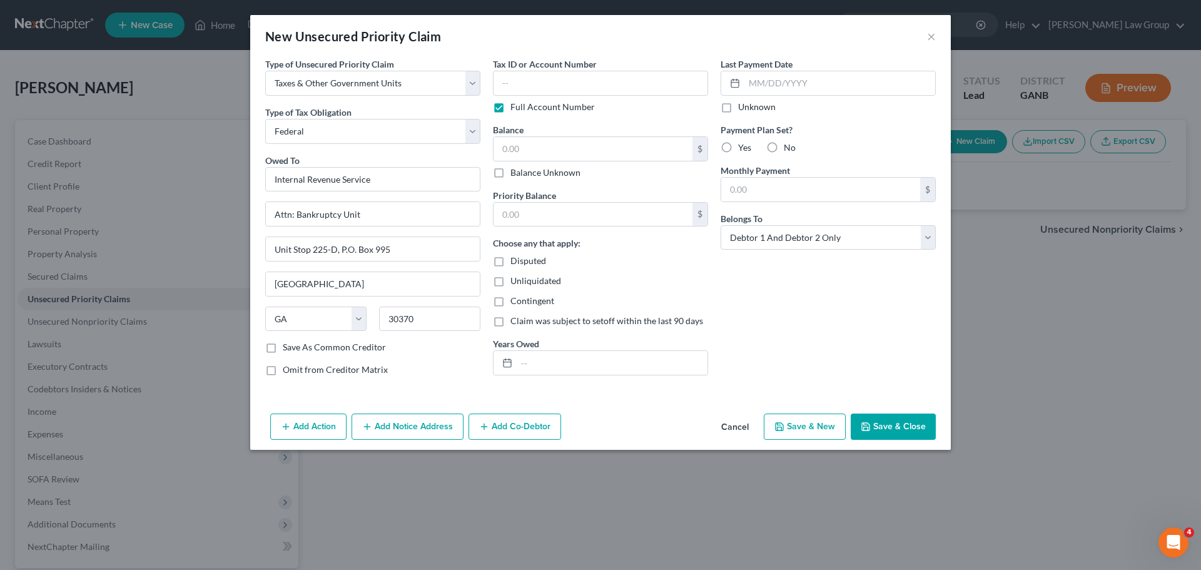
click at [880, 426] on button "Save & Close" at bounding box center [893, 427] width 85 height 26
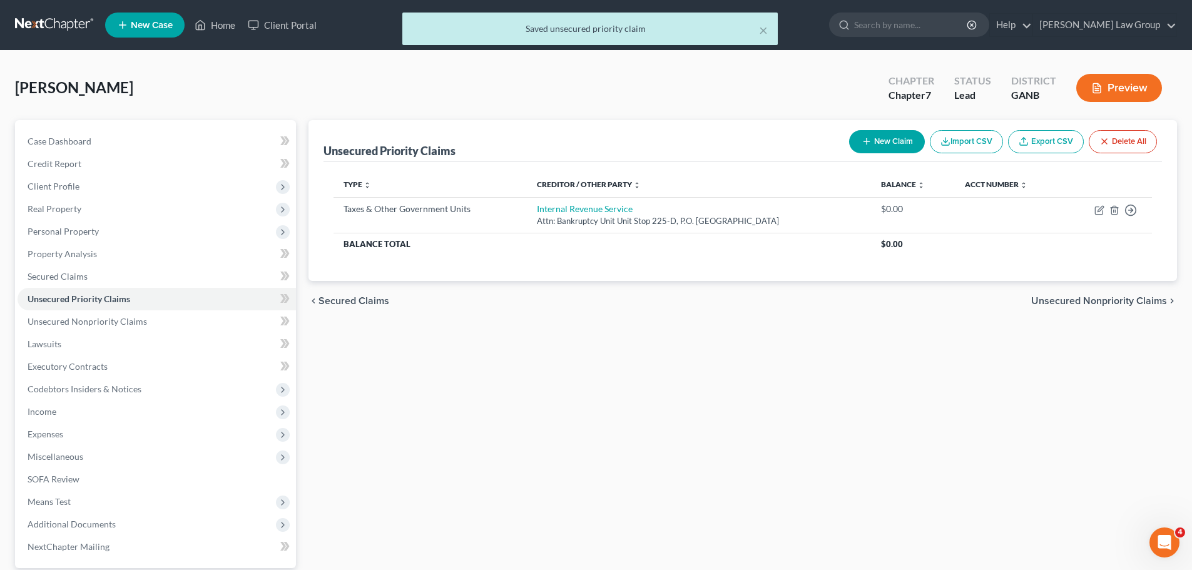
drag, startPoint x: 948, startPoint y: 140, endPoint x: 848, endPoint y: 137, distance: 100.8
click at [910, 147] on div "New Claim Import CSV Export CSV Delete All" at bounding box center [1003, 141] width 318 height 33
click at [849, 137] on button "New Claim" at bounding box center [887, 141] width 76 height 23
select select "2"
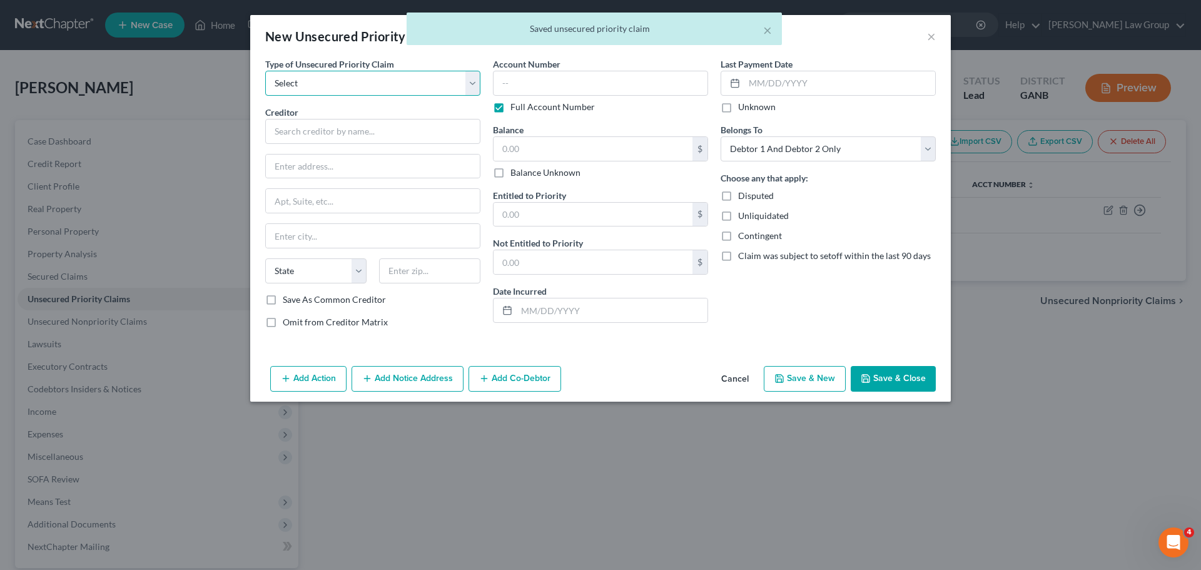
drag, startPoint x: 315, startPoint y: 77, endPoint x: 313, endPoint y: 95, distance: 18.2
click at [315, 77] on select "Select Taxes & Other Government Units Domestic Support Obligations Extensions o…" at bounding box center [372, 83] width 215 height 25
select select "0"
click at [265, 71] on select "Select Taxes & Other Government Units Domestic Support Obligations Extensions o…" at bounding box center [372, 83] width 215 height 25
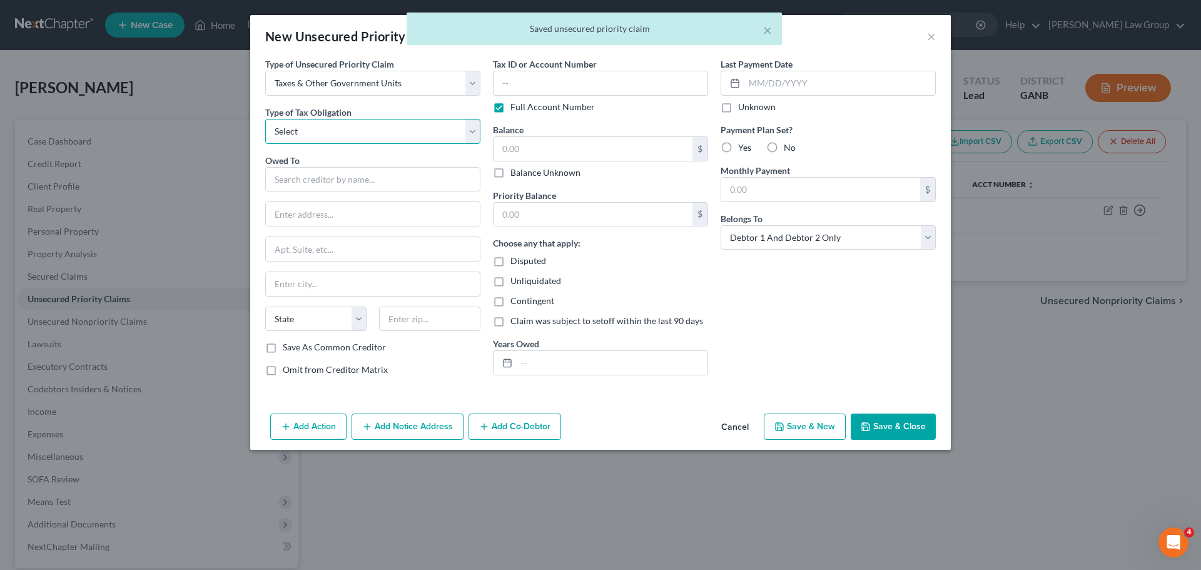
drag, startPoint x: 320, startPoint y: 129, endPoint x: 319, endPoint y: 142, distance: 13.2
click at [320, 129] on select "Select Federal City State Franchise Tax Board Other" at bounding box center [372, 131] width 215 height 25
select select "2"
click at [265, 119] on select "Select Federal City State Franchise Tax Board Other" at bounding box center [372, 131] width 215 height 25
click at [306, 184] on input "text" at bounding box center [372, 179] width 215 height 25
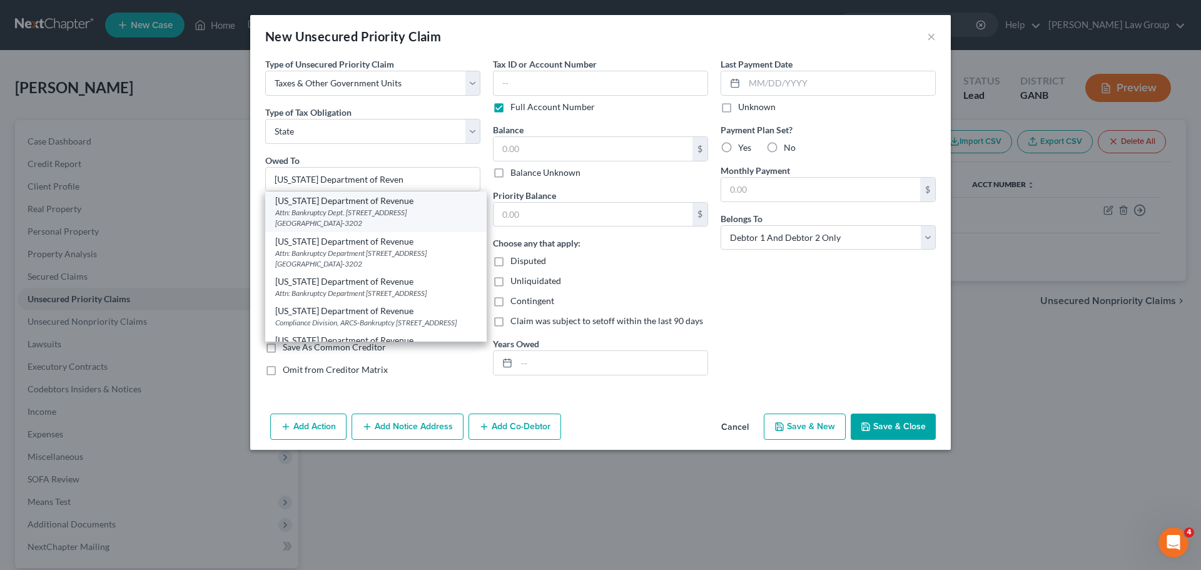
click at [366, 211] on div "Attn: Bankruptcy Dept. [STREET_ADDRESS] [GEOGRAPHIC_DATA]-3202" at bounding box center [375, 217] width 201 height 21
type input "[US_STATE] Department of Revenue"
type input "Attn: Bankruptcy Dept."
type input "[STREET_ADDRESS] NE Suite 9100"
type input "[GEOGRAPHIC_DATA]"
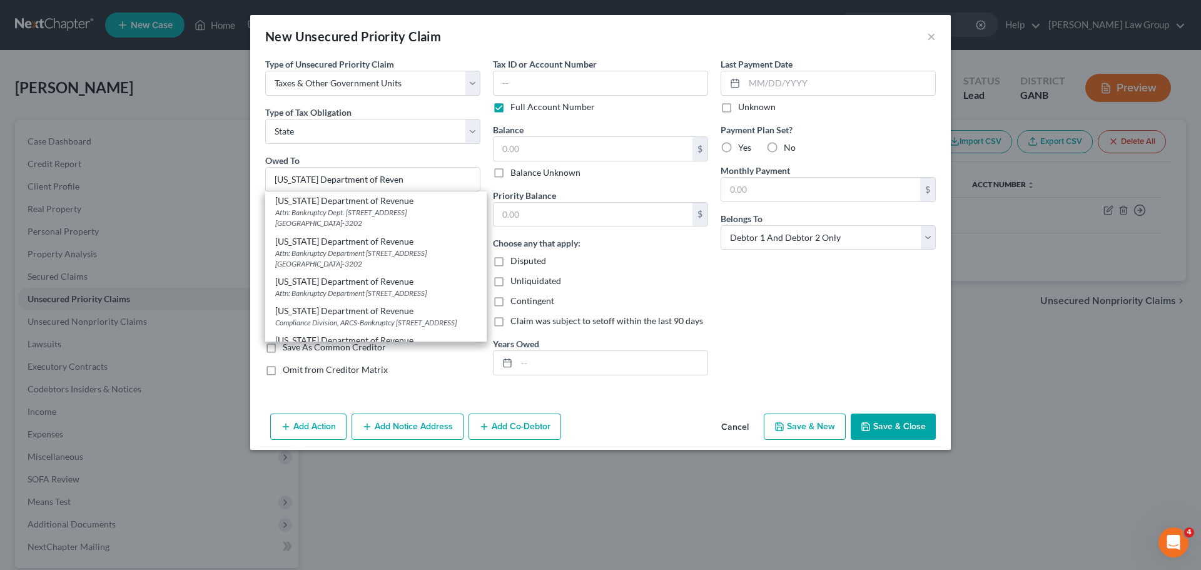
select select "10"
type input "30345-3202"
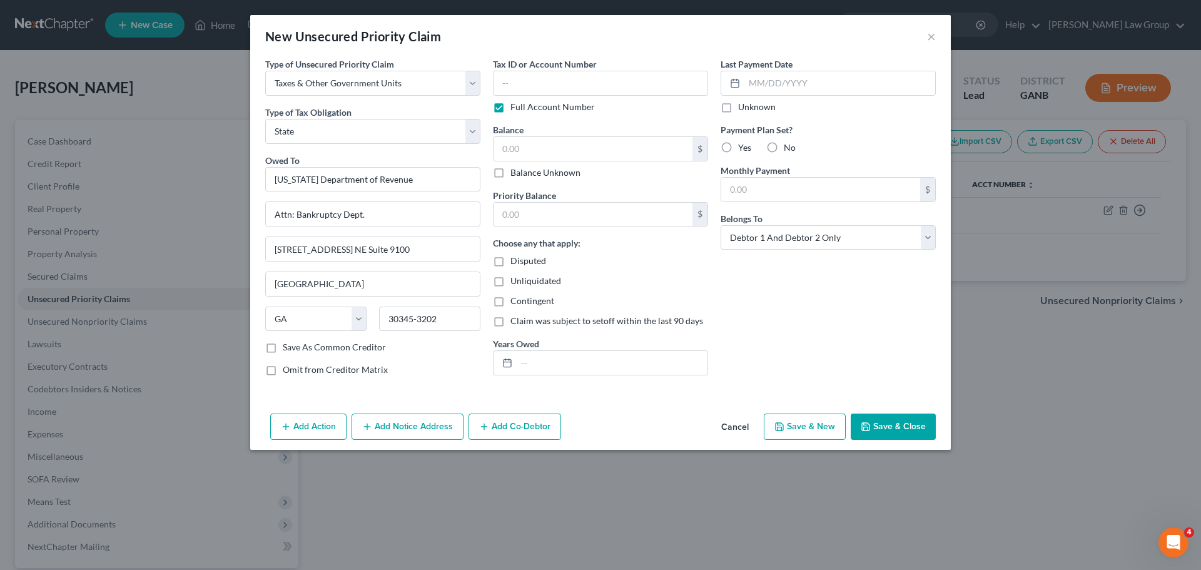
click at [895, 415] on button "Save & Close" at bounding box center [893, 427] width 85 height 26
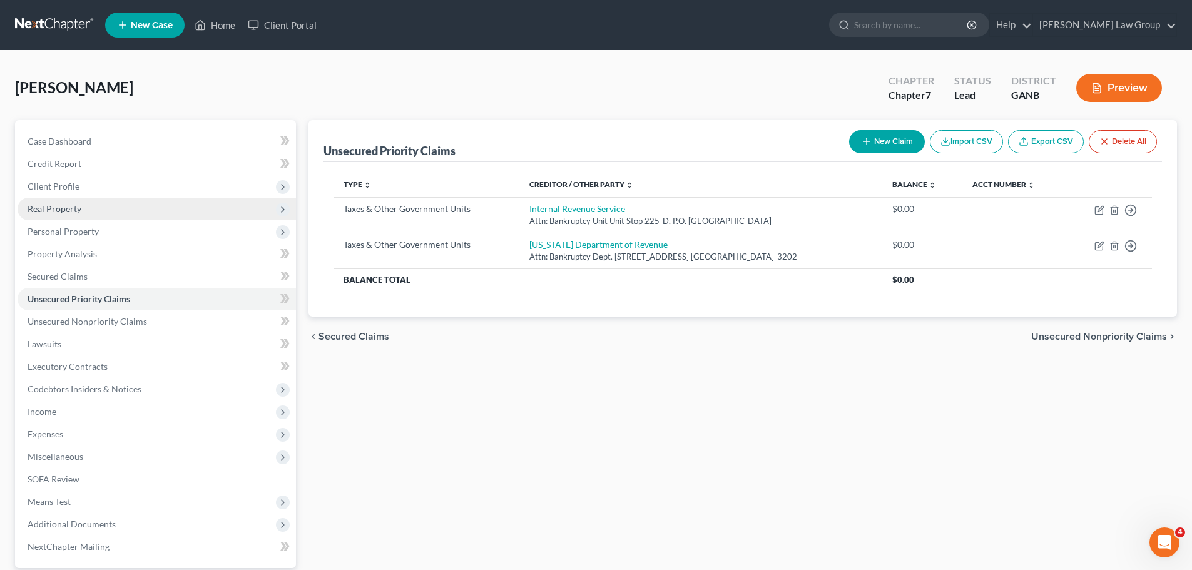
click at [57, 198] on span "Real Property" at bounding box center [157, 209] width 278 height 23
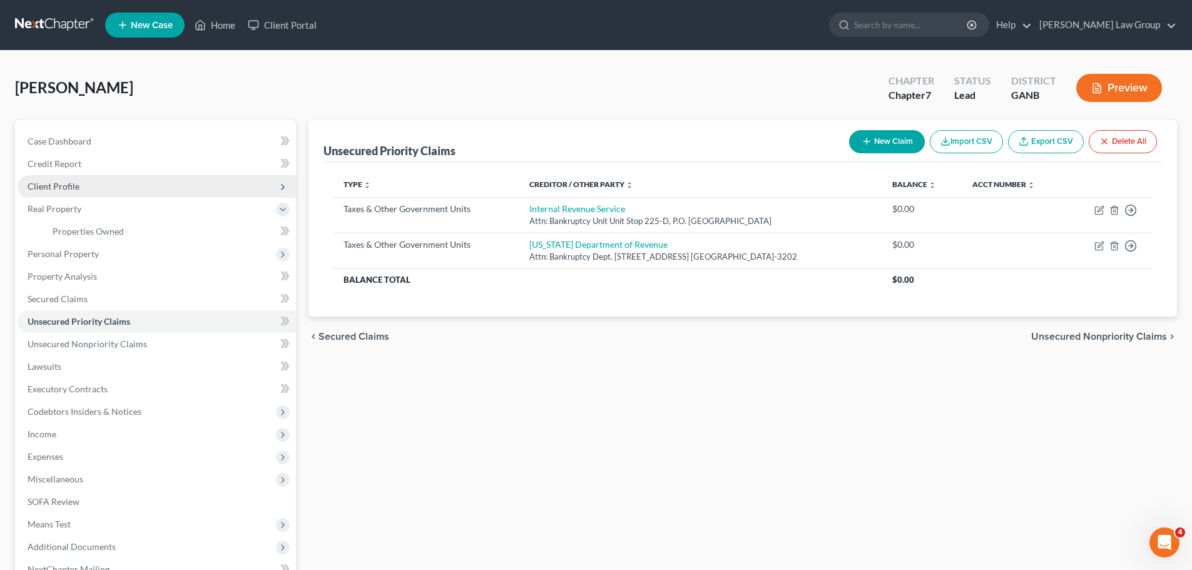
click at [60, 188] on span "Client Profile" at bounding box center [54, 186] width 52 height 11
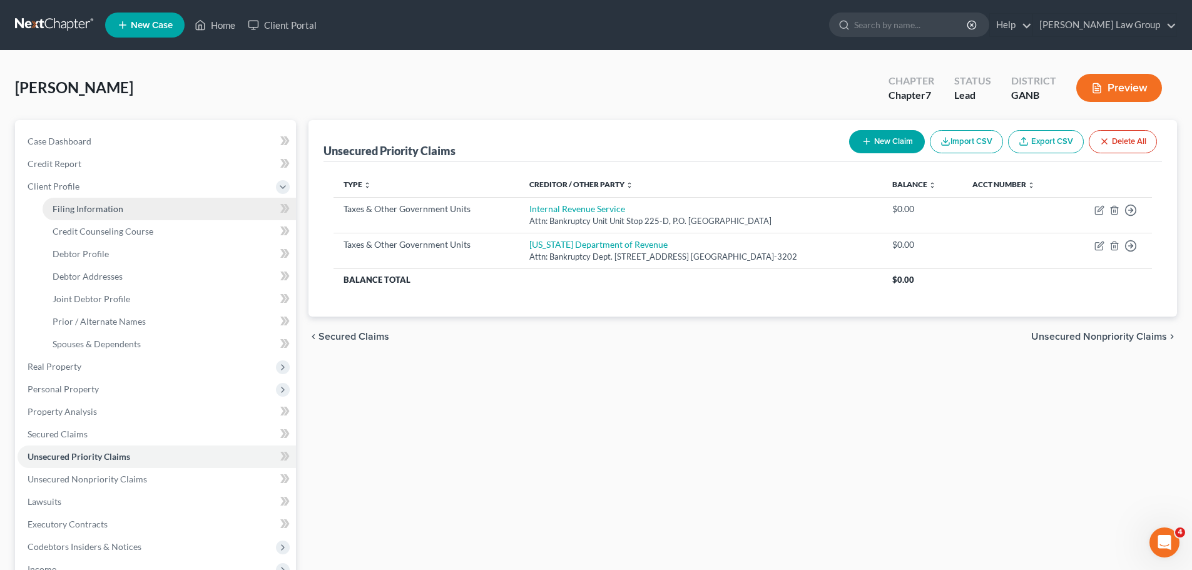
click at [79, 205] on span "Filing Information" at bounding box center [88, 208] width 71 height 11
select select "1"
select select "0"
select select "19"
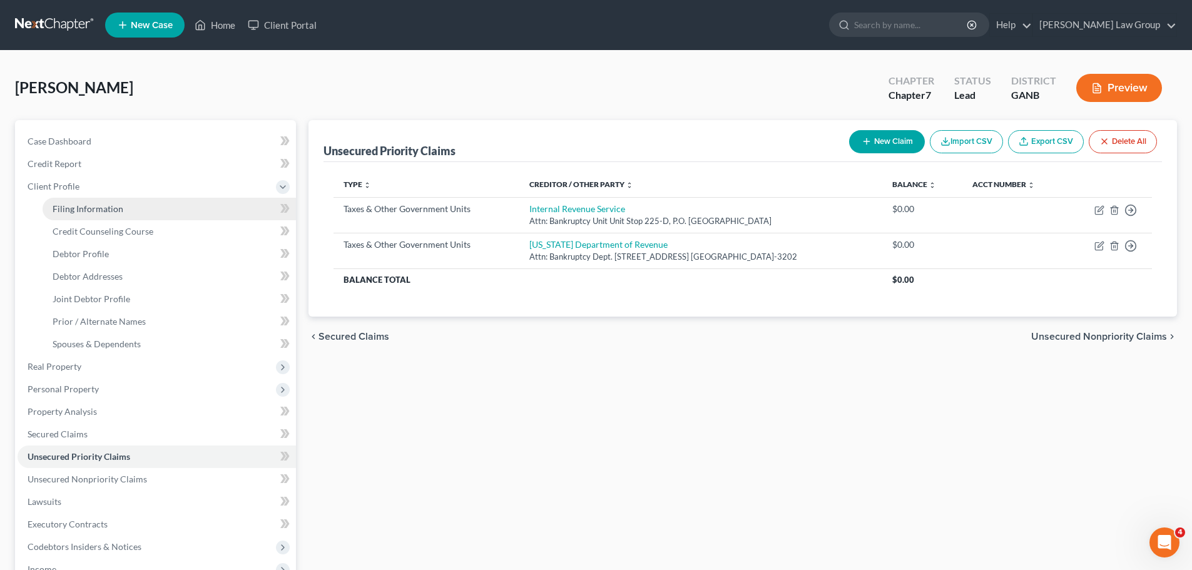
select select "0"
select select "10"
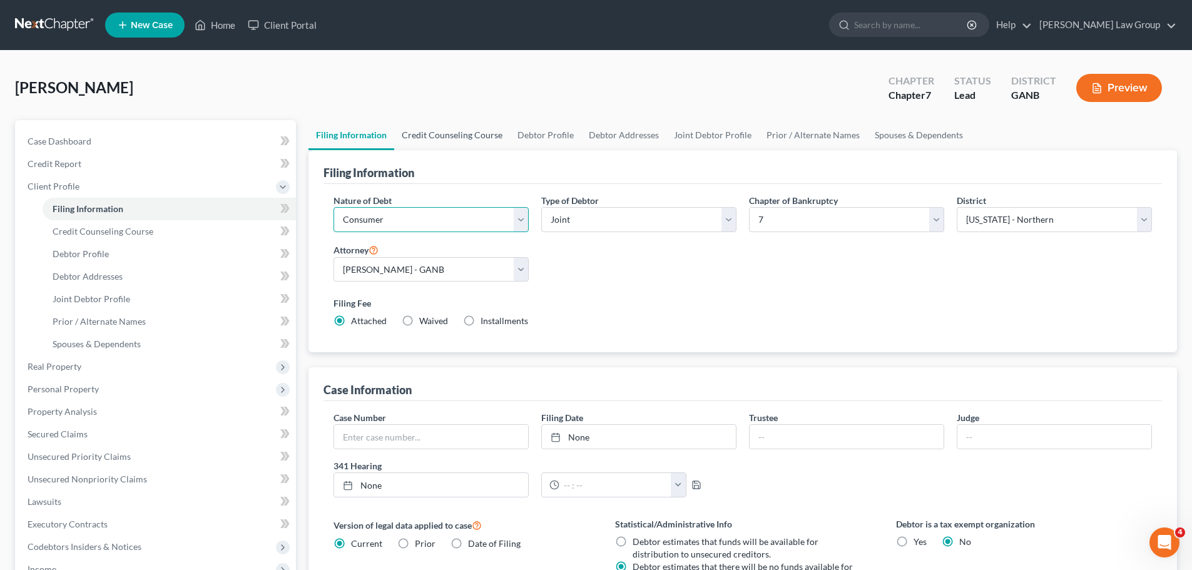
drag, startPoint x: 357, startPoint y: 220, endPoint x: 457, endPoint y: 149, distance: 122.0
click at [357, 220] on select "Select Business Consumer Other" at bounding box center [430, 219] width 195 height 25
drag, startPoint x: 462, startPoint y: 144, endPoint x: 472, endPoint y: 137, distance: 12.7
click at [462, 144] on link "Credit Counseling Course" at bounding box center [452, 135] width 116 height 30
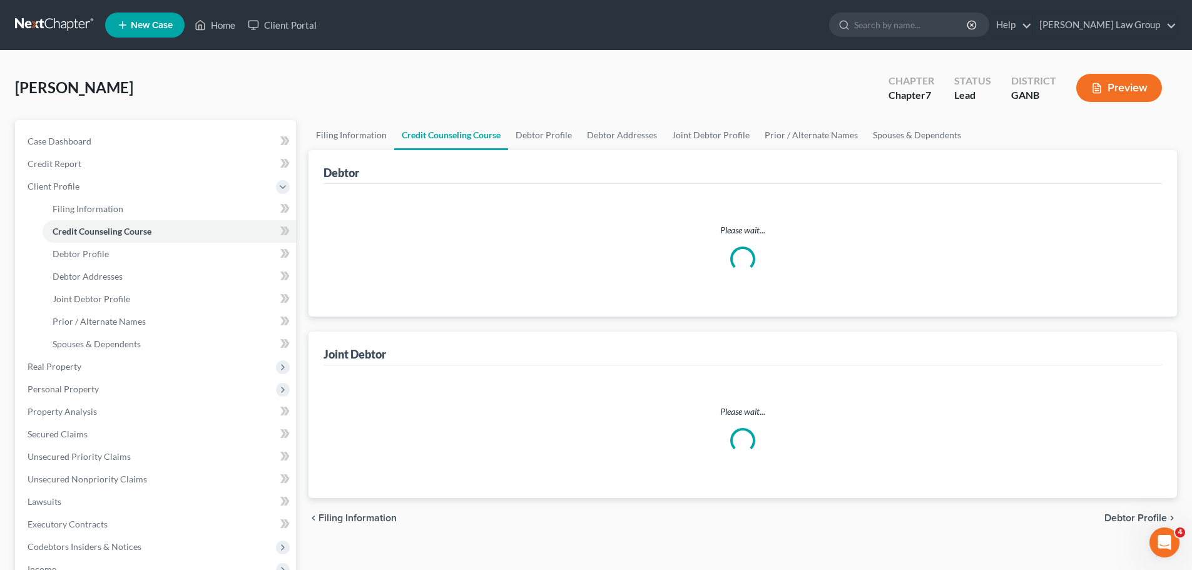
click at [474, 130] on link "Credit Counseling Course" at bounding box center [451, 135] width 114 height 30
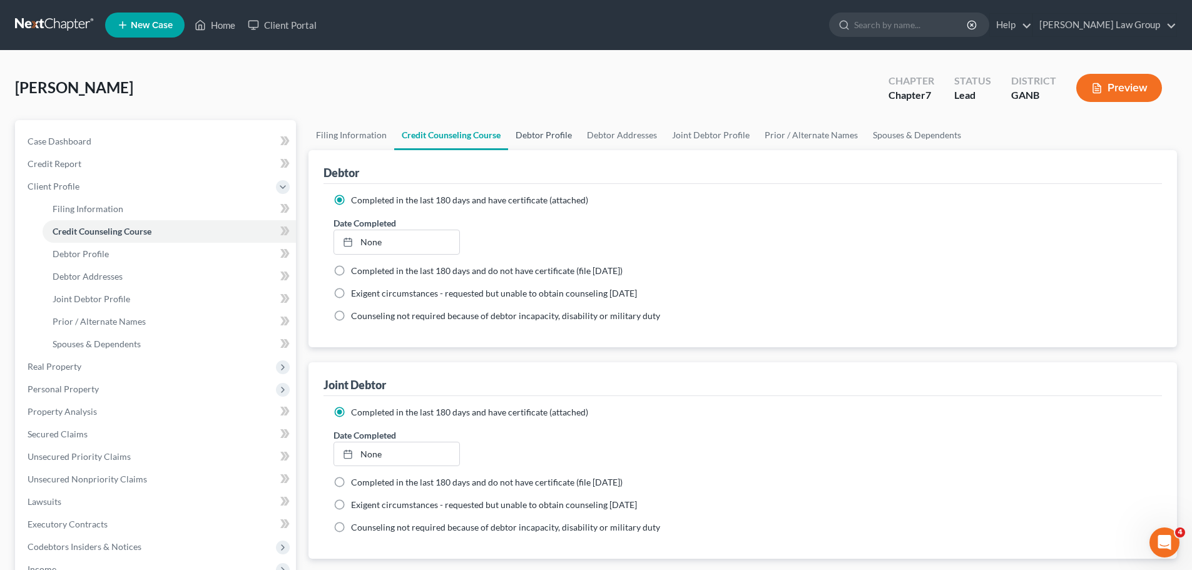
click at [543, 136] on link "Debtor Profile" at bounding box center [543, 135] width 71 height 30
select select "1"
select select "0"
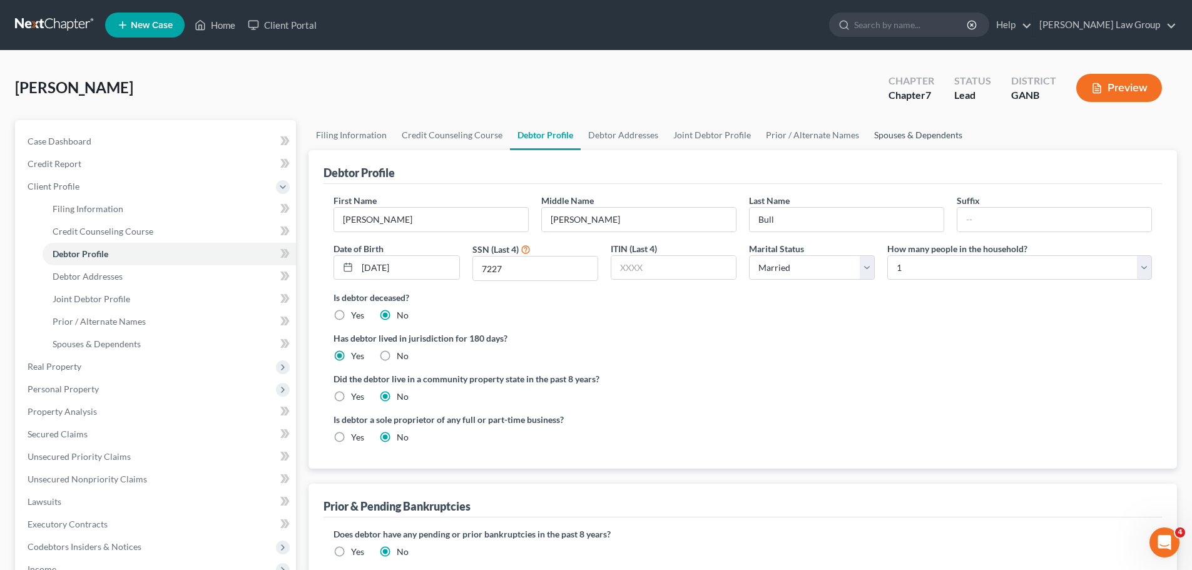
click at [912, 136] on link "Spouses & Dependents" at bounding box center [917, 135] width 103 height 30
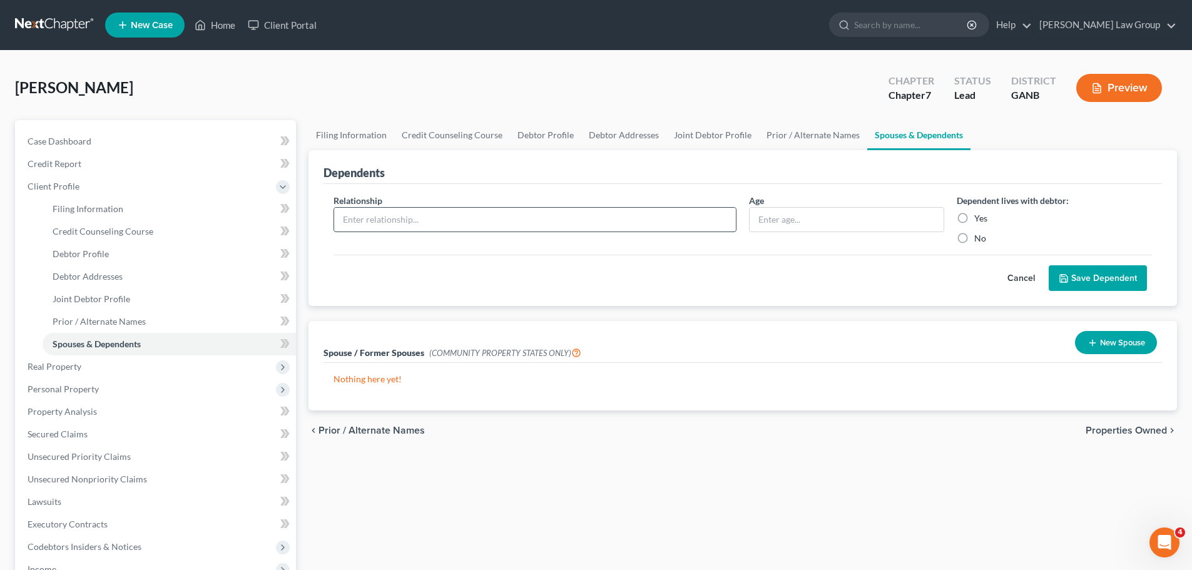
click at [405, 215] on input "text" at bounding box center [535, 220] width 402 height 24
type input "Son"
click at [819, 225] on input "text" at bounding box center [846, 220] width 194 height 24
type input "16"
click at [974, 220] on label "Yes" at bounding box center [980, 218] width 13 height 13
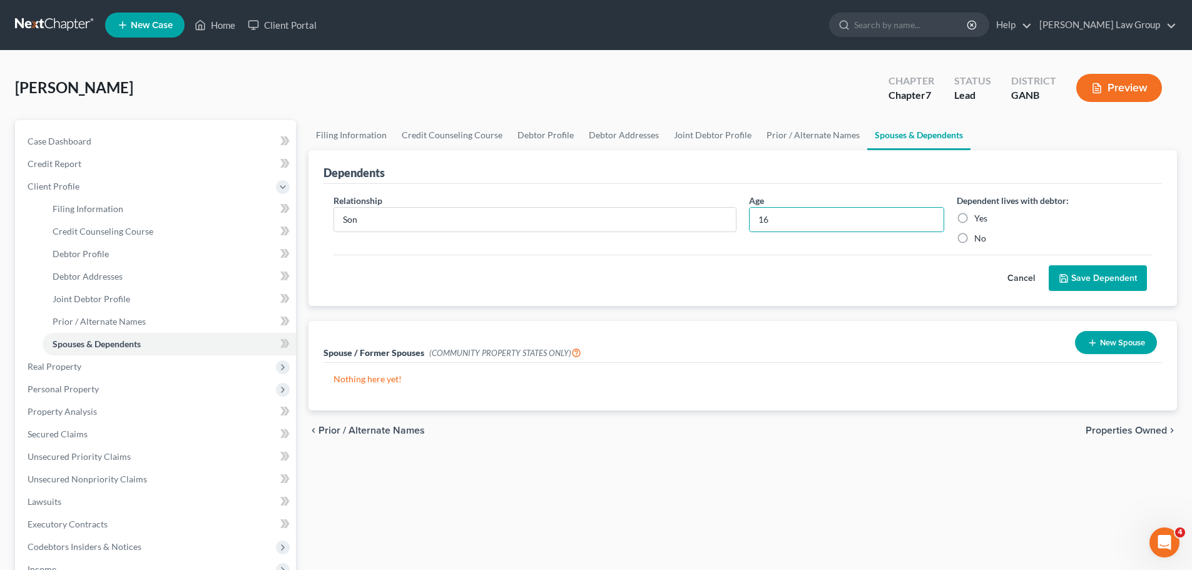
click at [979, 220] on input "Yes" at bounding box center [983, 216] width 8 height 8
radio input "true"
click at [1071, 273] on button "Save Dependent" at bounding box center [1098, 278] width 98 height 26
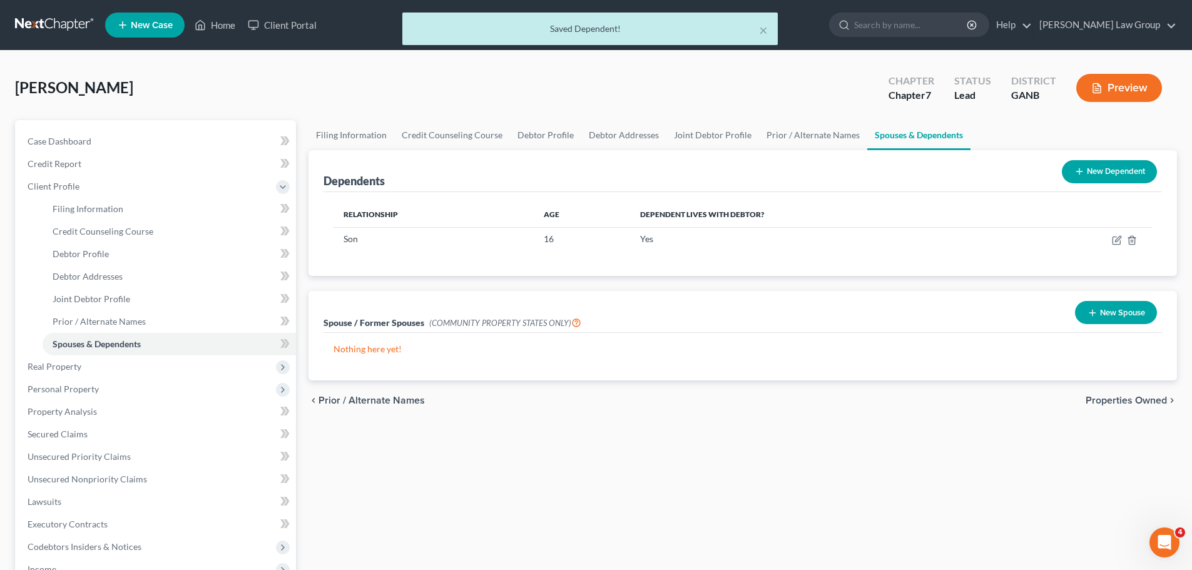
click at [1119, 180] on button "New Dependent" at bounding box center [1109, 171] width 95 height 23
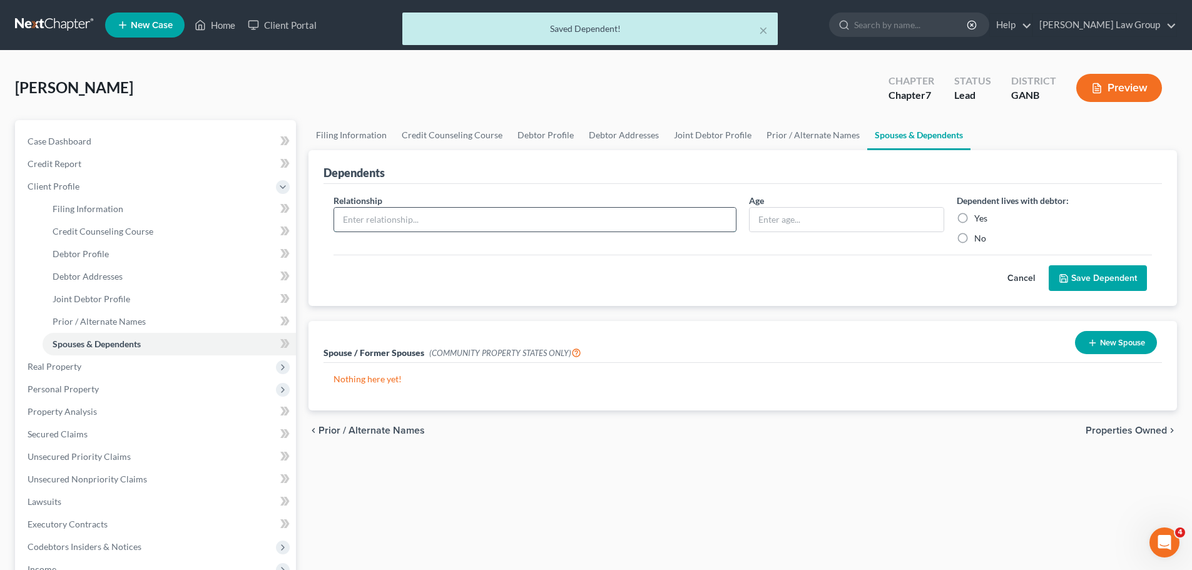
click at [400, 222] on input "text" at bounding box center [535, 220] width 402 height 24
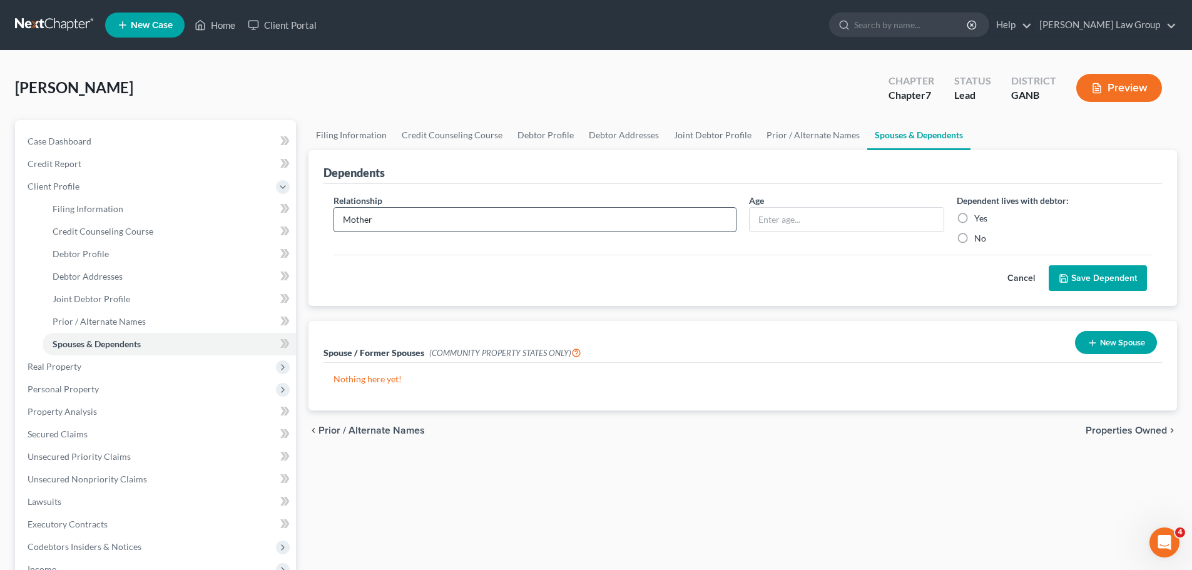
type input "Mother"
type input "76"
drag, startPoint x: 950, startPoint y: 214, endPoint x: 972, endPoint y: 224, distance: 23.5
click at [950, 215] on div "Dependent lives with debtor: Yes No" at bounding box center [1054, 219] width 208 height 51
drag, startPoint x: 970, startPoint y: 222, endPoint x: 1000, endPoint y: 235, distance: 32.2
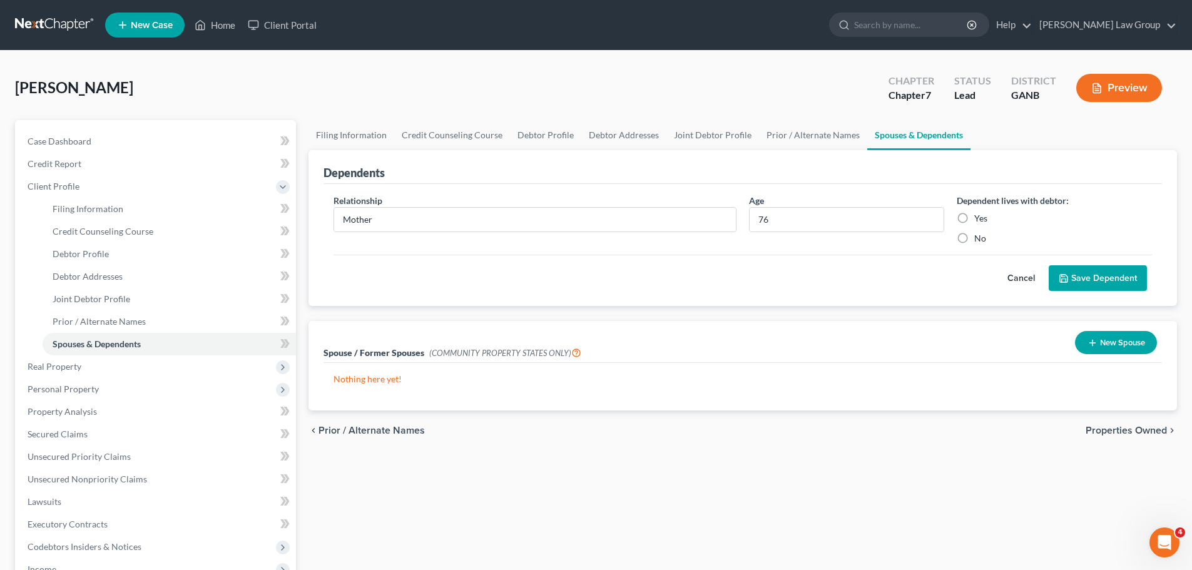
click at [974, 222] on label "Yes" at bounding box center [980, 218] width 13 height 13
click at [979, 220] on input "Yes" at bounding box center [983, 216] width 8 height 8
radio input "true"
click at [1124, 292] on div "Relationship * Mother Age [DEMOGRAPHIC_DATA] Dependent lives with debtor: Yes N…" at bounding box center [742, 245] width 838 height 123
click at [1117, 283] on button "Save Dependent" at bounding box center [1098, 278] width 98 height 26
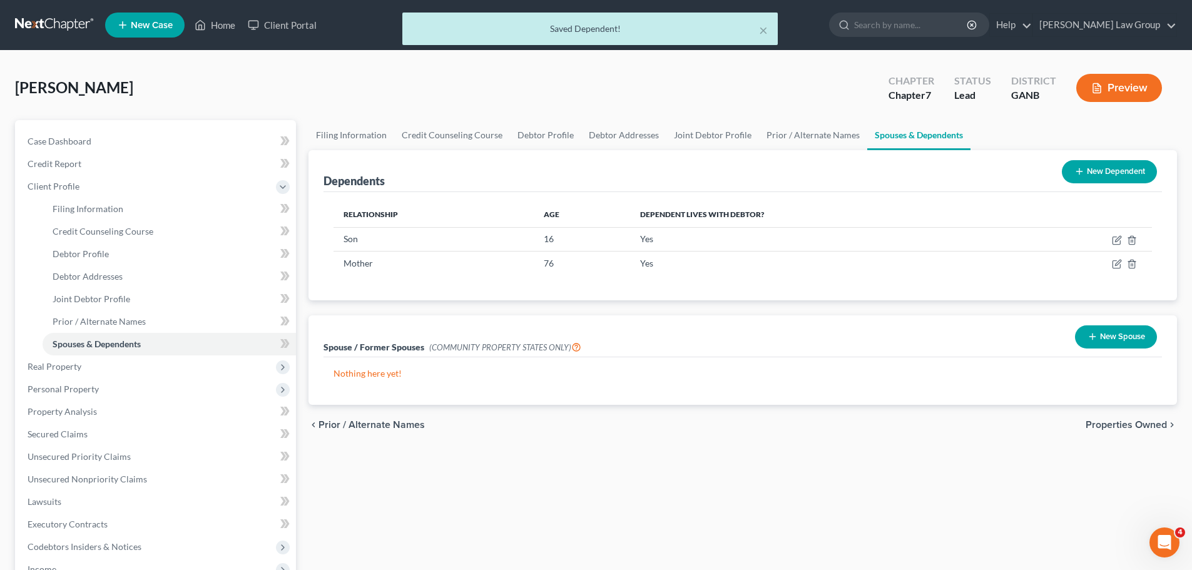
click at [1070, 176] on button "New Dependent" at bounding box center [1109, 171] width 95 height 23
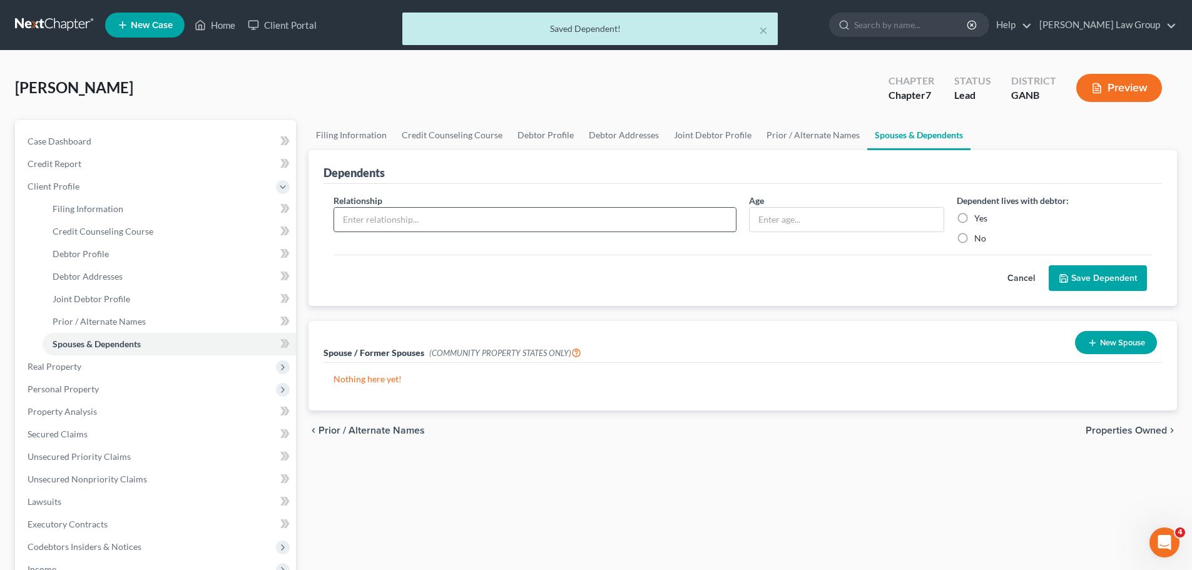
click at [362, 211] on input "text" at bounding box center [535, 220] width 402 height 24
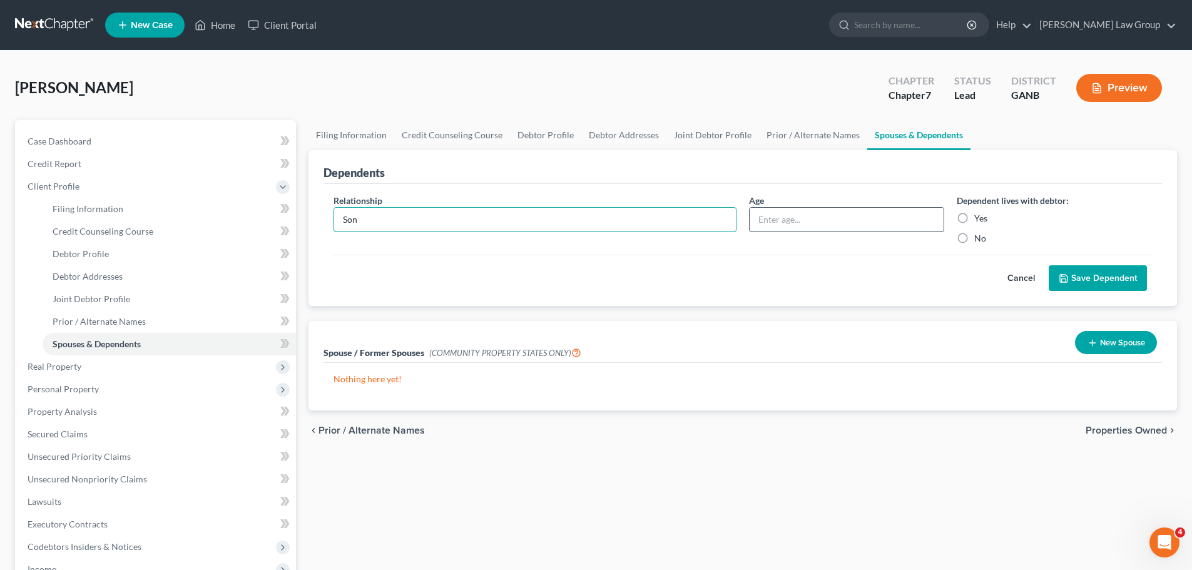
type input "Son"
click at [783, 220] on input "text" at bounding box center [846, 220] width 194 height 24
type input "1"
click at [972, 212] on div "Yes" at bounding box center [1054, 218] width 195 height 13
click at [974, 220] on label "Yes" at bounding box center [980, 218] width 13 height 13
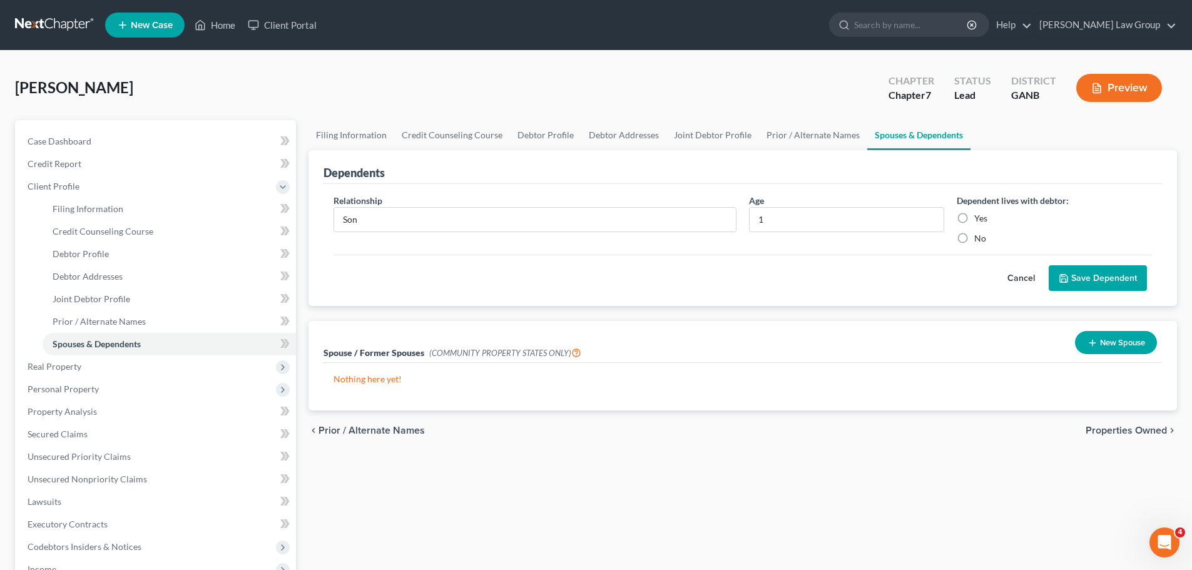
click at [979, 220] on input "Yes" at bounding box center [983, 216] width 8 height 8
radio input "true"
click at [1086, 283] on button "Save Dependent" at bounding box center [1098, 278] width 98 height 26
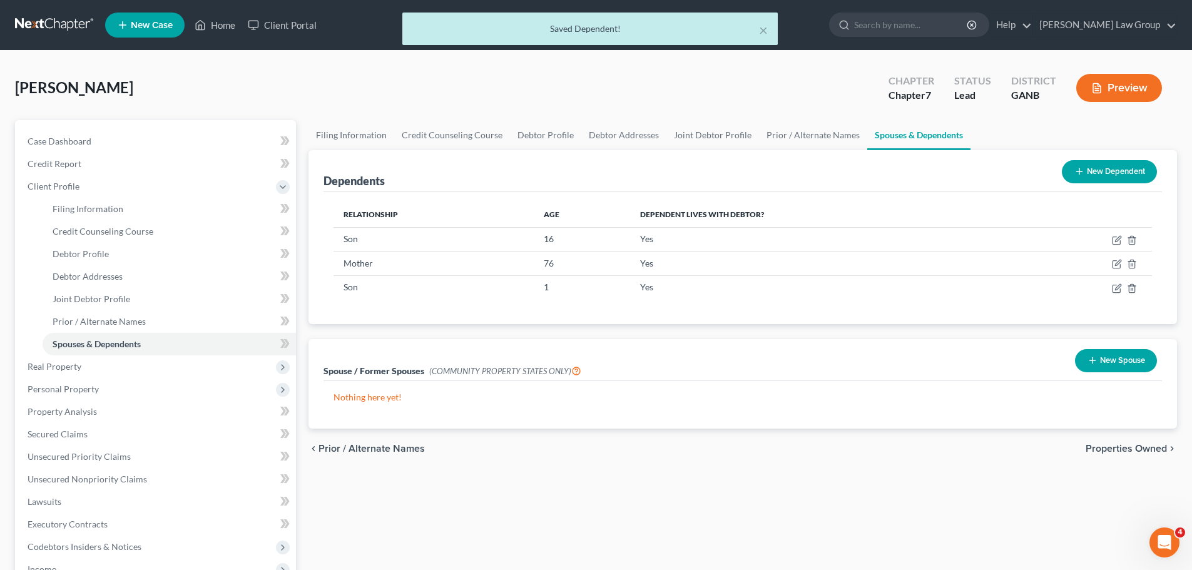
click at [1094, 165] on button "New Dependent" at bounding box center [1109, 171] width 95 height 23
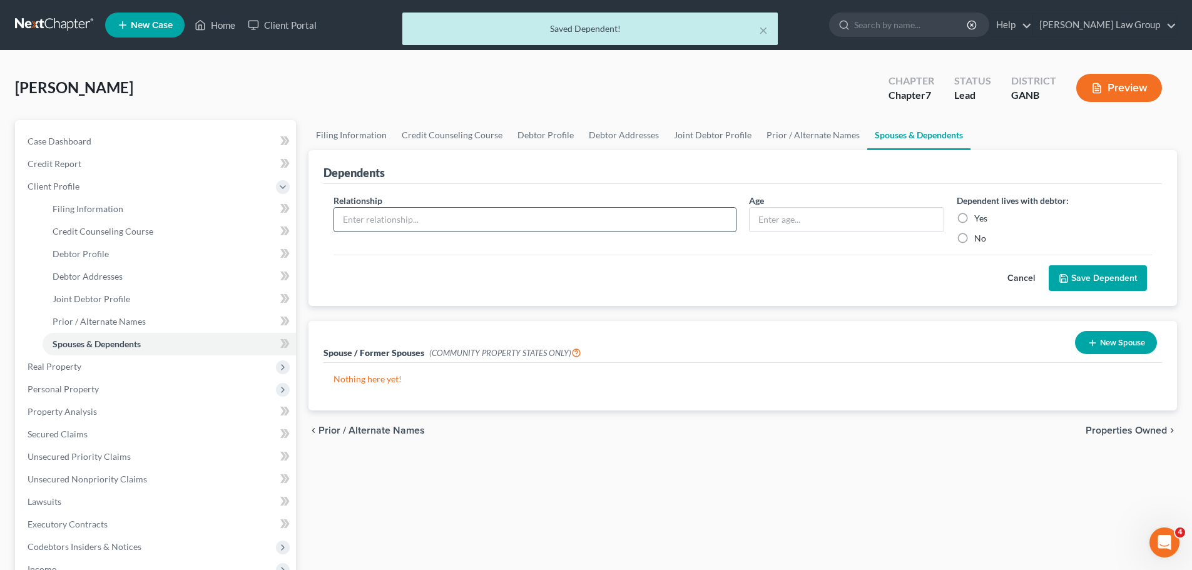
click at [440, 216] on input "text" at bounding box center [535, 220] width 402 height 24
type input "Son"
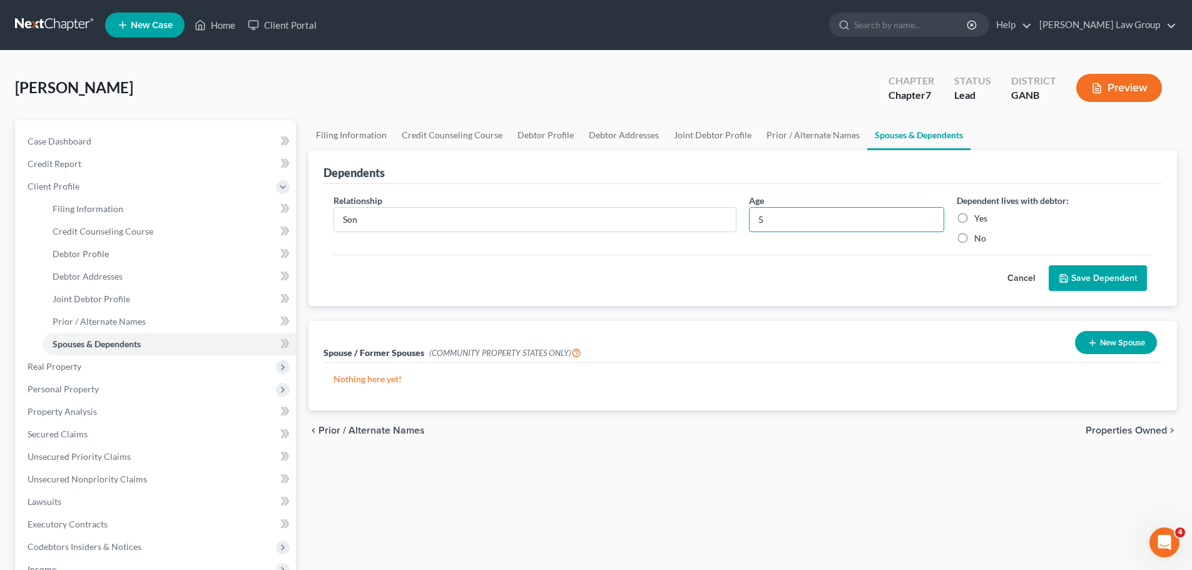
type input "5"
click at [974, 221] on label "Yes" at bounding box center [980, 218] width 13 height 13
click at [979, 220] on input "Yes" at bounding box center [983, 216] width 8 height 8
radio input "true"
click at [1102, 281] on button "Save Dependent" at bounding box center [1098, 278] width 98 height 26
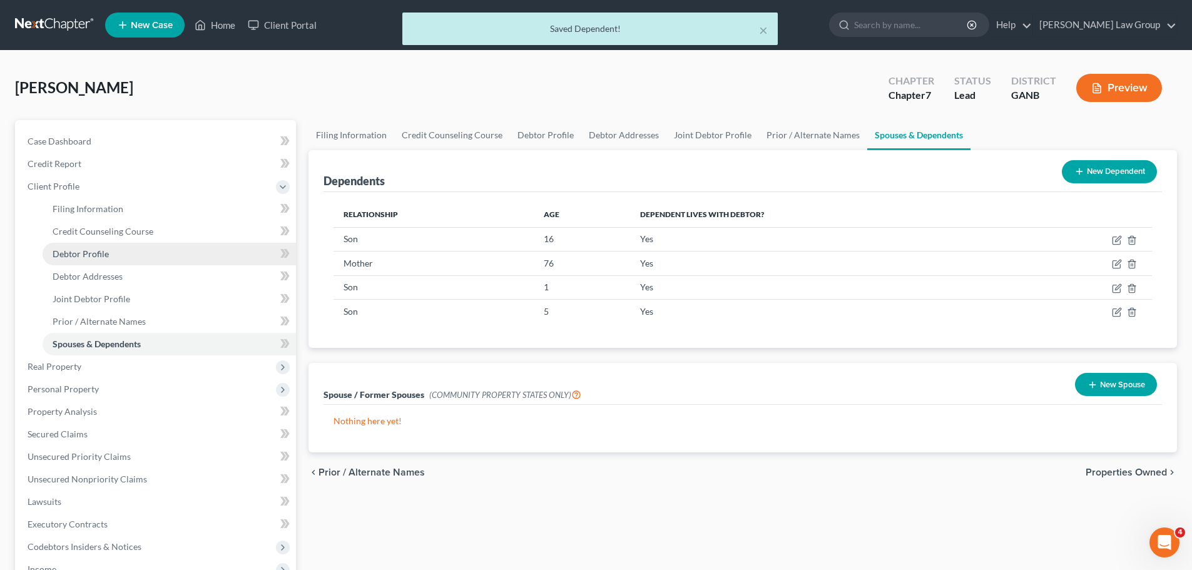
click at [133, 256] on link "Debtor Profile" at bounding box center [169, 254] width 253 height 23
select select "1"
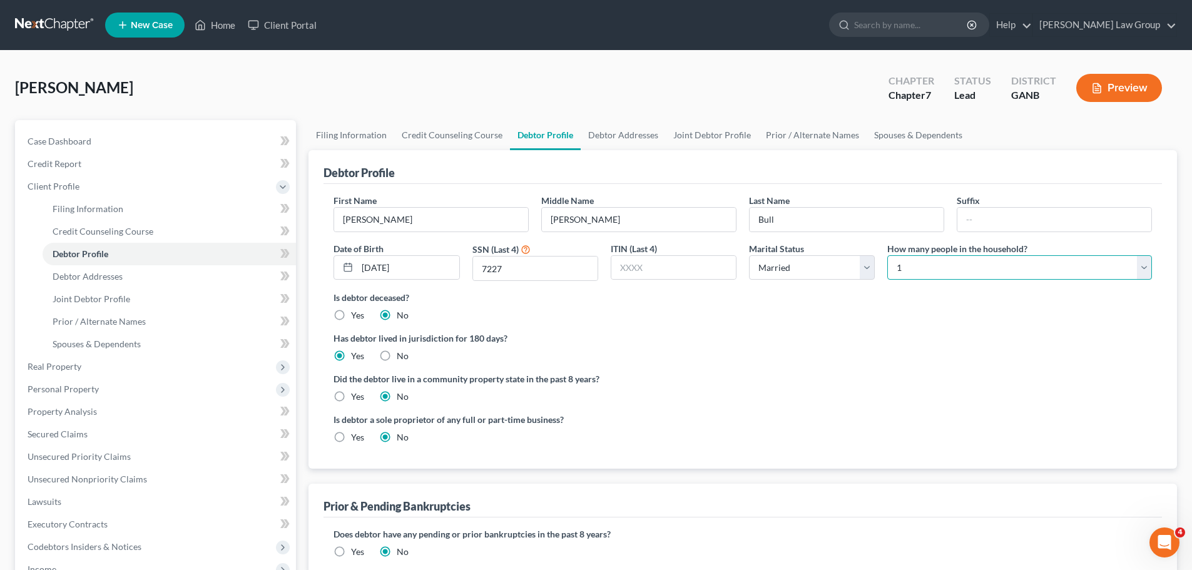
click at [952, 263] on select "Select 1 2 3 4 5 6 7 8 9 10 11 12 13 14 15 16 17 18 19 20" at bounding box center [1019, 267] width 265 height 25
select select "5"
click at [887, 255] on select "Select 1 2 3 4 5 6 7 8 9 10 11 12 13 14 15 16 17 18 19 20" at bounding box center [1019, 267] width 265 height 25
click at [871, 312] on div "Is debtor deceased? Yes No" at bounding box center [742, 306] width 818 height 31
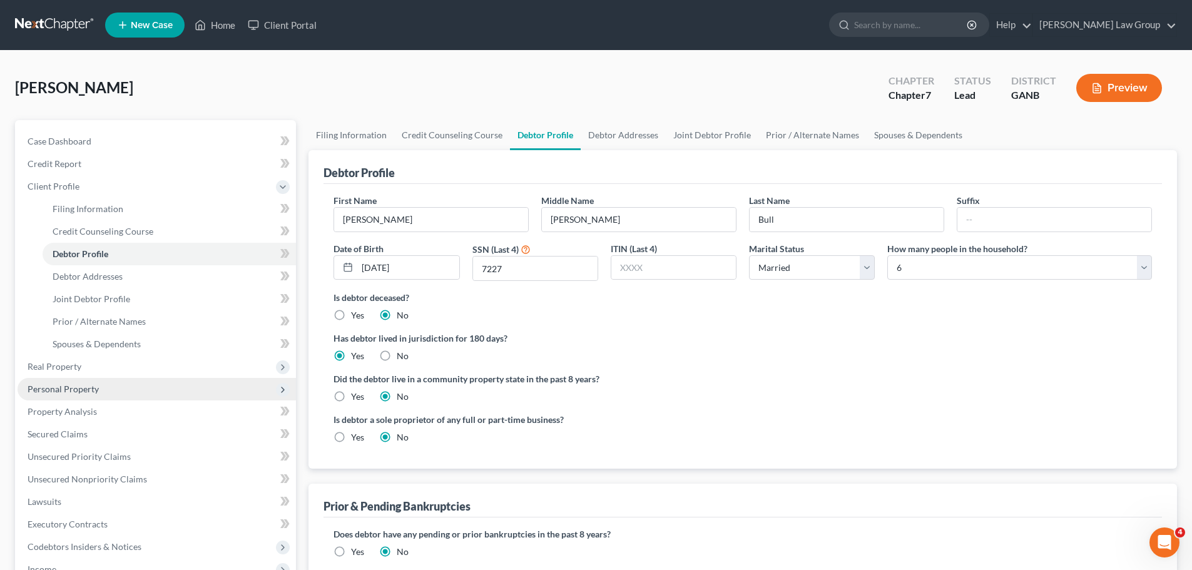
click at [74, 389] on span "Personal Property" at bounding box center [63, 389] width 71 height 11
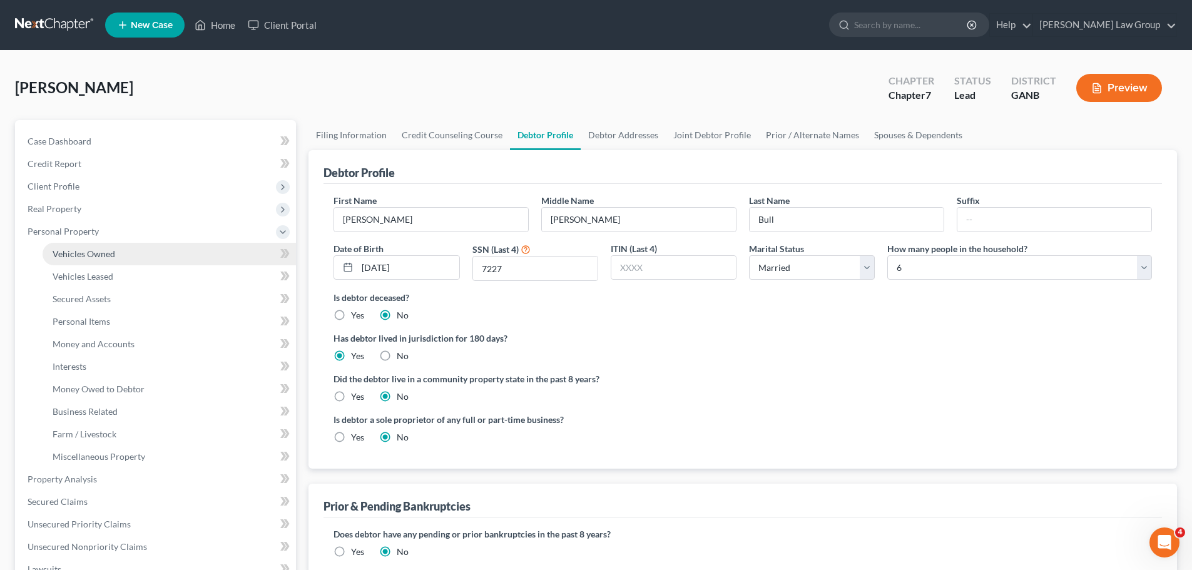
click at [86, 259] on link "Vehicles Owned" at bounding box center [169, 254] width 253 height 23
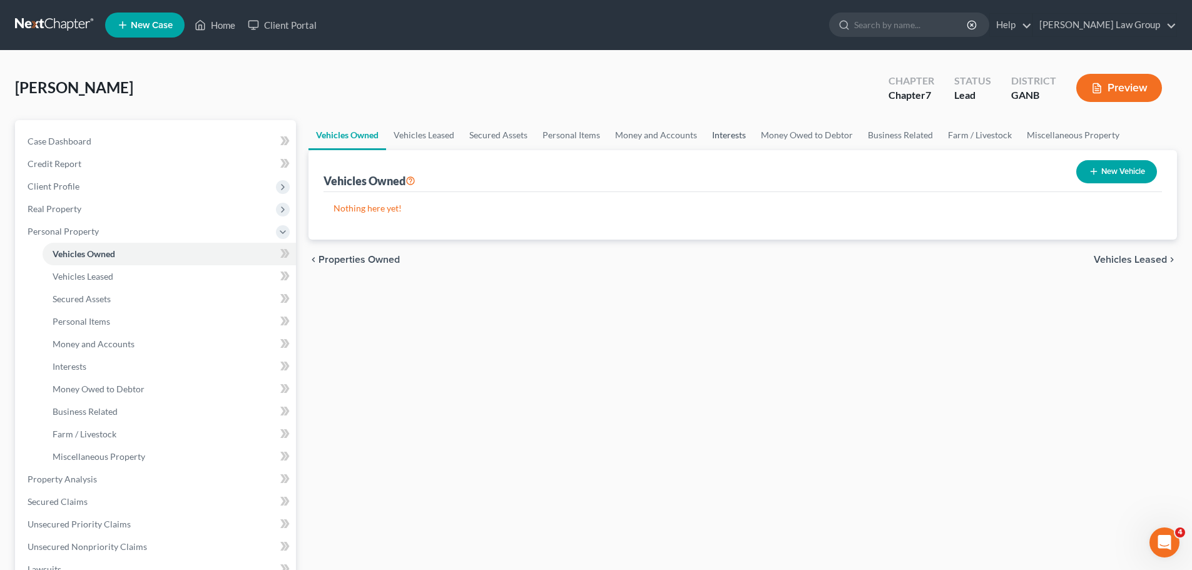
drag, startPoint x: 711, startPoint y: 135, endPoint x: 731, endPoint y: 141, distance: 21.2
click at [711, 134] on link "Interests" at bounding box center [728, 135] width 49 height 30
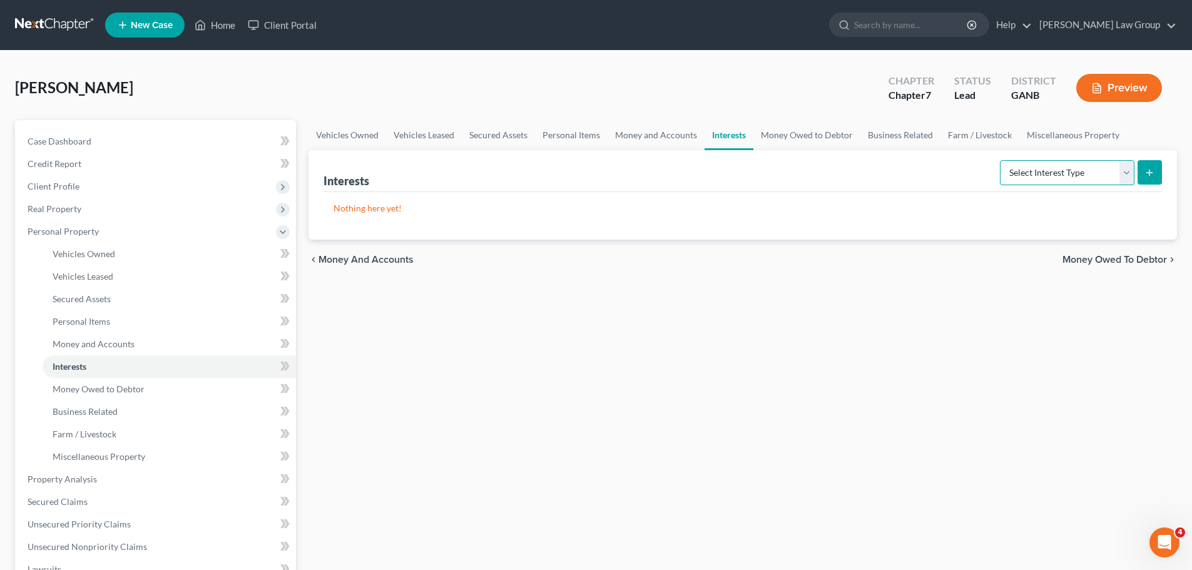
click at [1039, 171] on select "Select Interest Type 401K Annuity Bond Education IRA Government Bond Government…" at bounding box center [1067, 172] width 135 height 25
select select "401k"
click at [1001, 160] on select "Select Interest Type 401K Annuity Bond Education IRA Government Bond Government…" at bounding box center [1067, 172] width 135 height 25
click at [1148, 165] on button "submit" at bounding box center [1149, 172] width 24 height 24
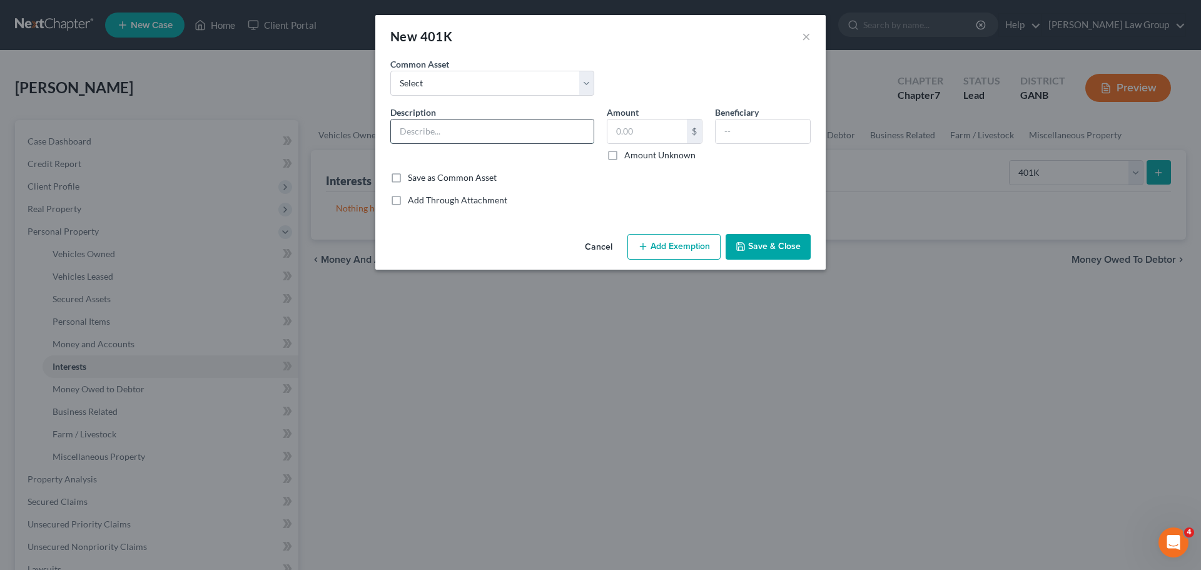
click at [419, 134] on input "text" at bounding box center [492, 131] width 203 height 24
type input "401K"
drag, startPoint x: 668, startPoint y: 124, endPoint x: 536, endPoint y: 130, distance: 132.1
click at [536, 130] on div "Description * 401K Amount 26,659 $ Amount Unknown Beneficiary" at bounding box center [600, 139] width 433 height 66
type input "26,659"
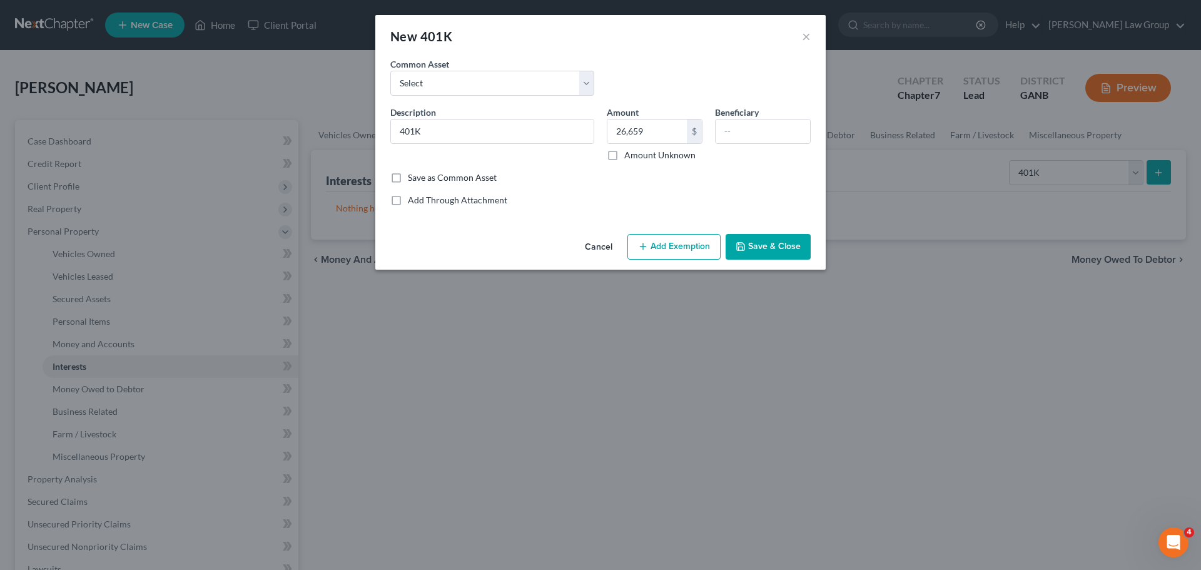
click at [676, 250] on button "Add Exemption" at bounding box center [673, 247] width 93 height 26
select select "2"
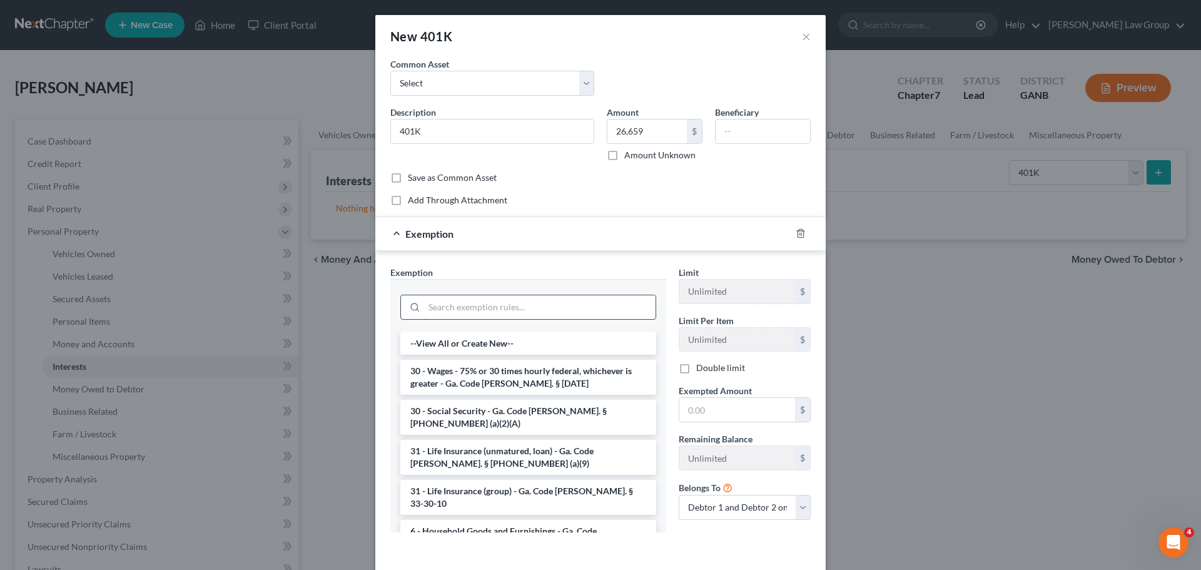
click at [441, 305] on input "search" at bounding box center [539, 307] width 231 height 24
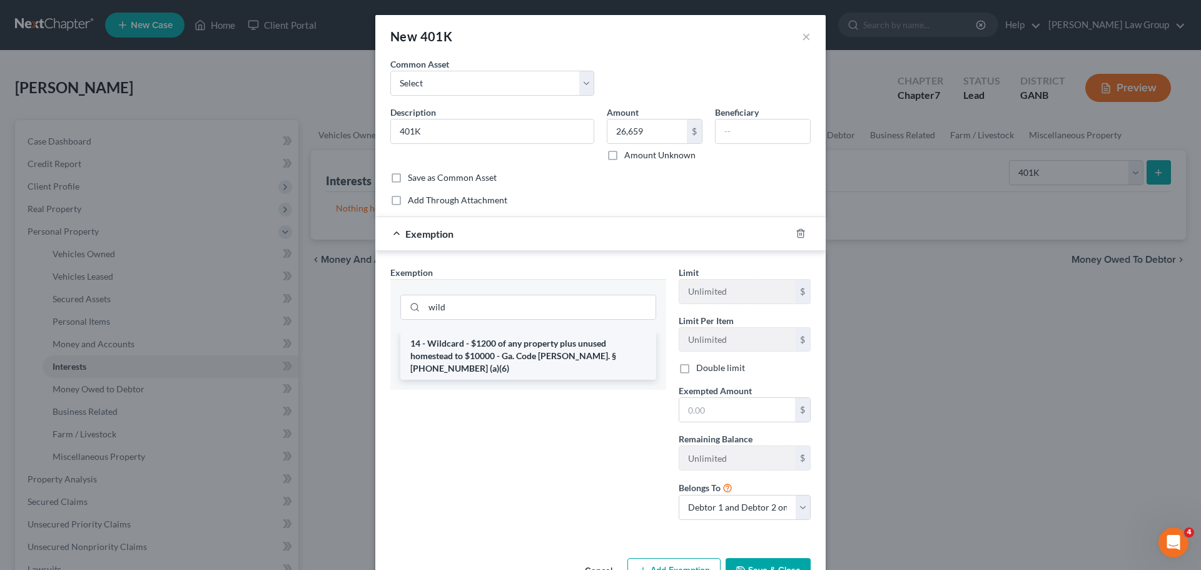
click at [485, 361] on li "14 - Wildcard - $1200 of any property plus unused homestead to $10000 - Ga. Cod…" at bounding box center [528, 356] width 256 height 48
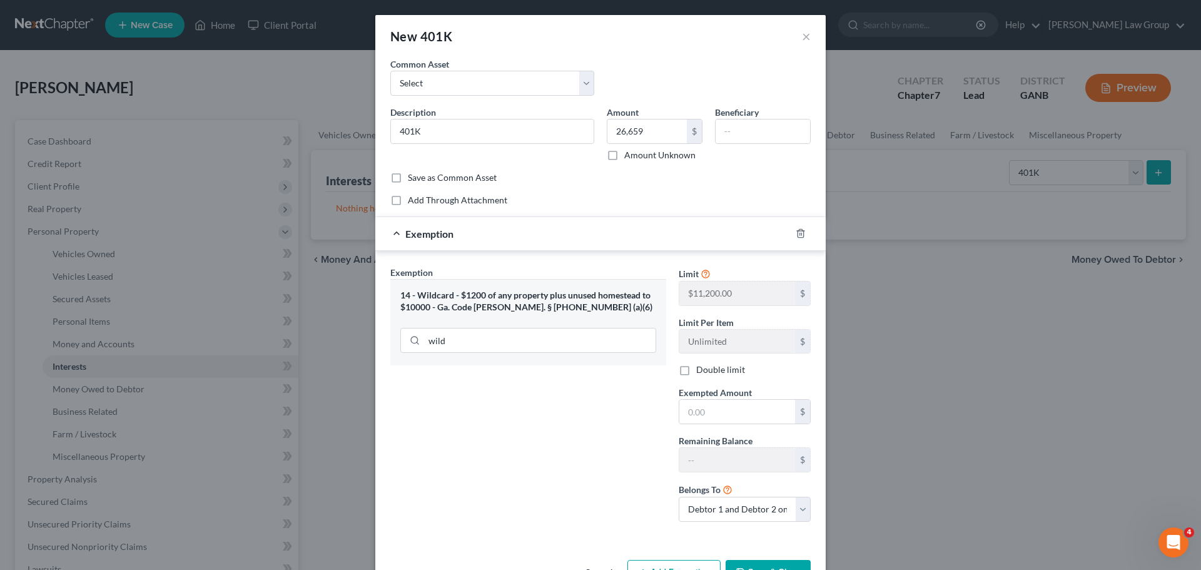
click at [491, 353] on div "wild" at bounding box center [528, 339] width 256 height 33
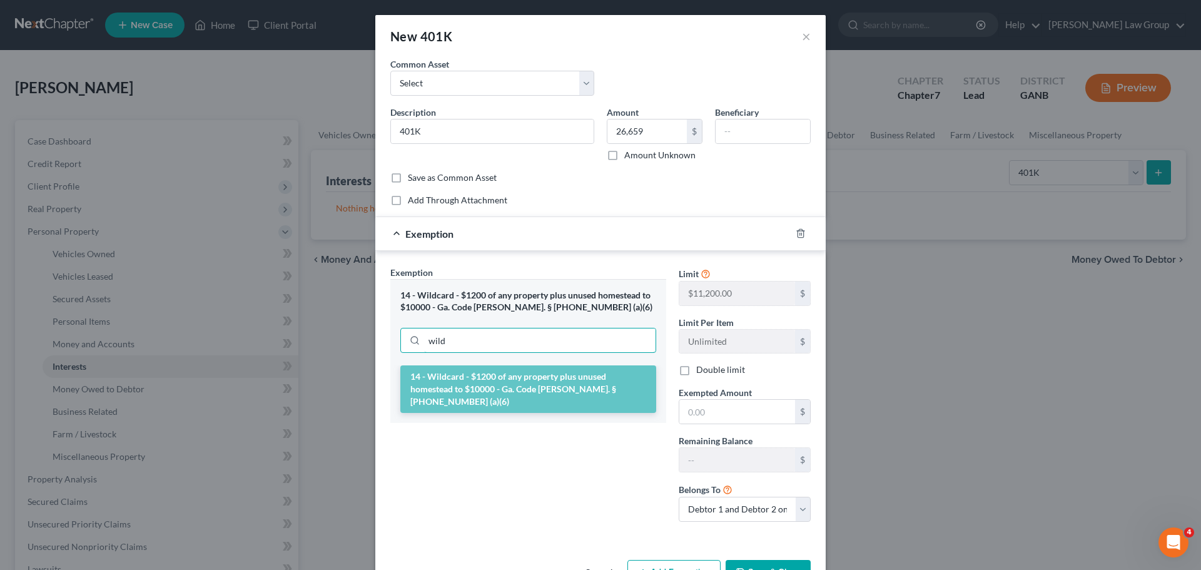
drag, startPoint x: 478, startPoint y: 345, endPoint x: 312, endPoint y: 326, distance: 167.5
click at [328, 327] on div "New 401K × An exemption set must first be selected from the Filing Information …" at bounding box center [600, 285] width 1201 height 570
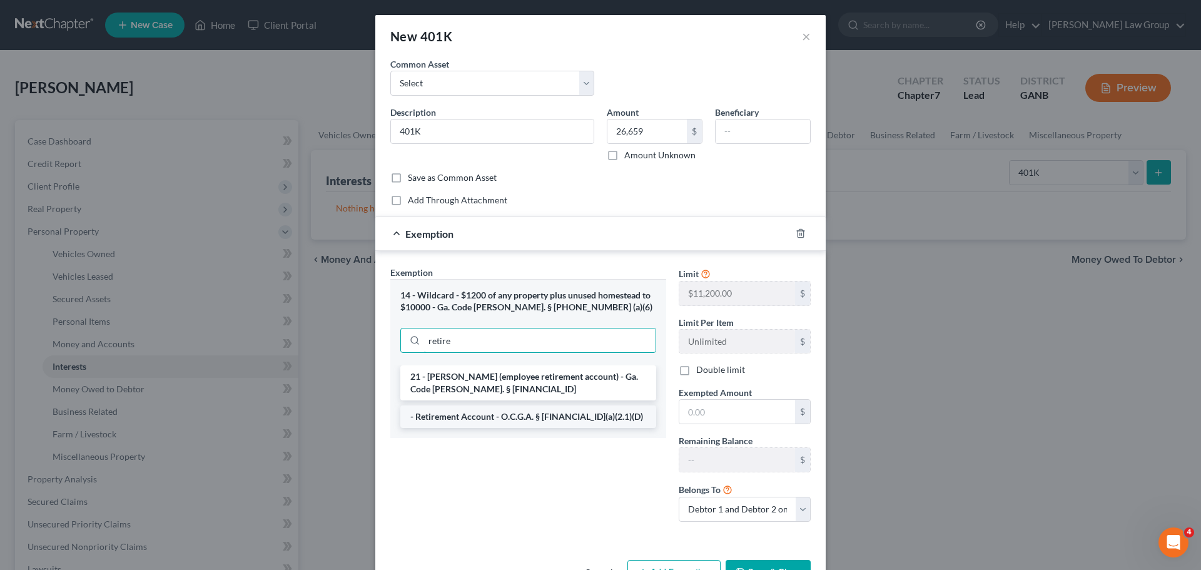
type input "retire"
drag, startPoint x: 464, startPoint y: 427, endPoint x: 604, endPoint y: 424, distance: 140.2
click at [466, 427] on li "- Retirement Account - O.C.G.A. § [FINANCIAL_ID](a)(2.1)(D)" at bounding box center [528, 416] width 256 height 23
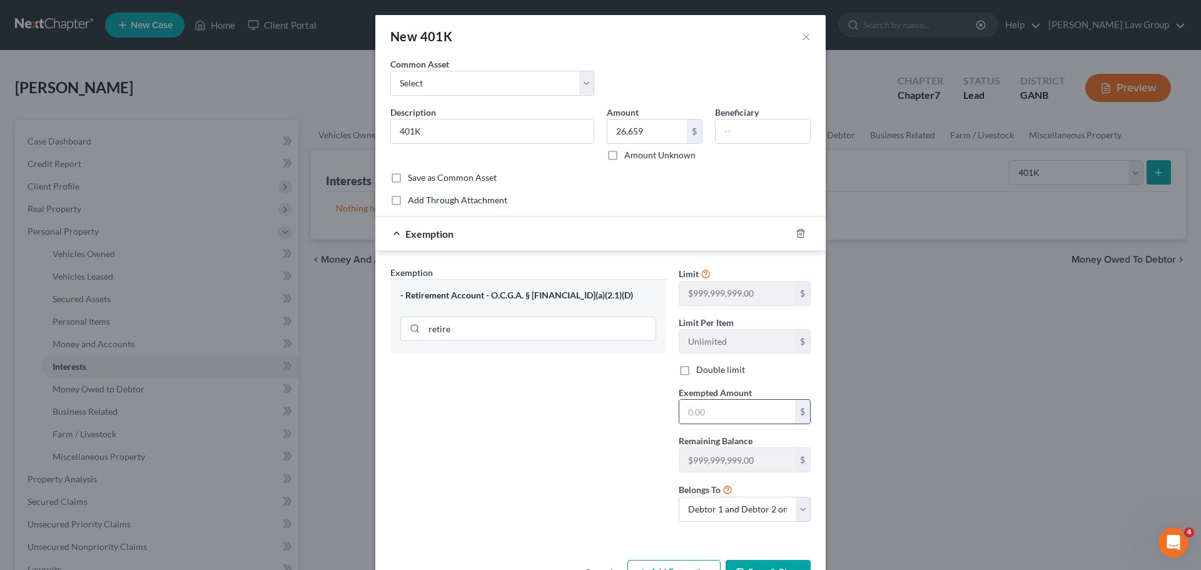
click at [707, 413] on input "text" at bounding box center [737, 412] width 116 height 24
paste input "26,659"
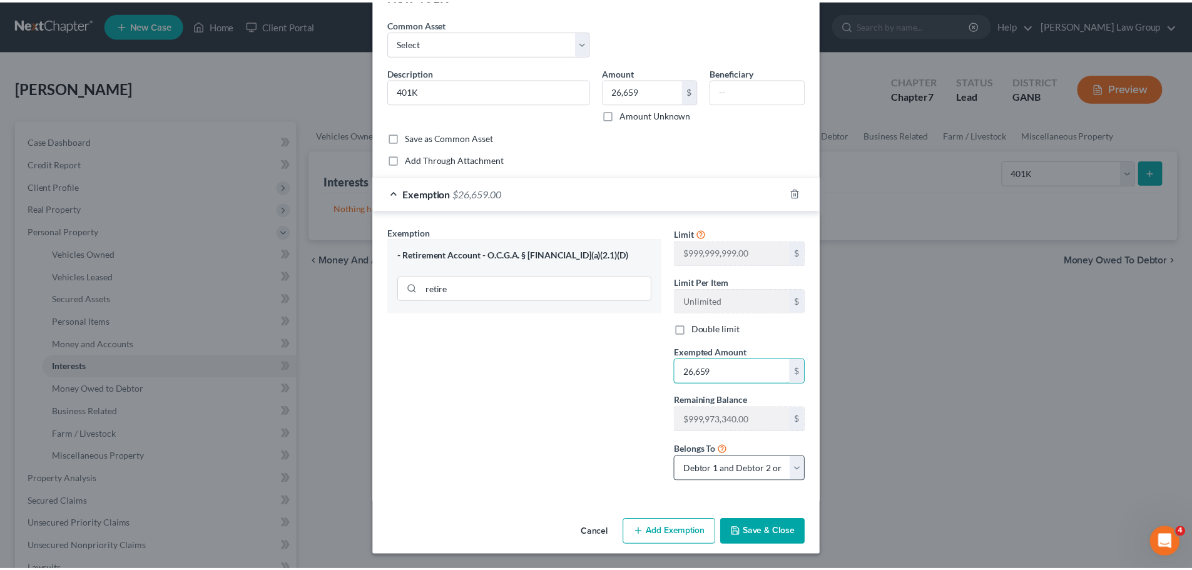
scroll to position [41, 0]
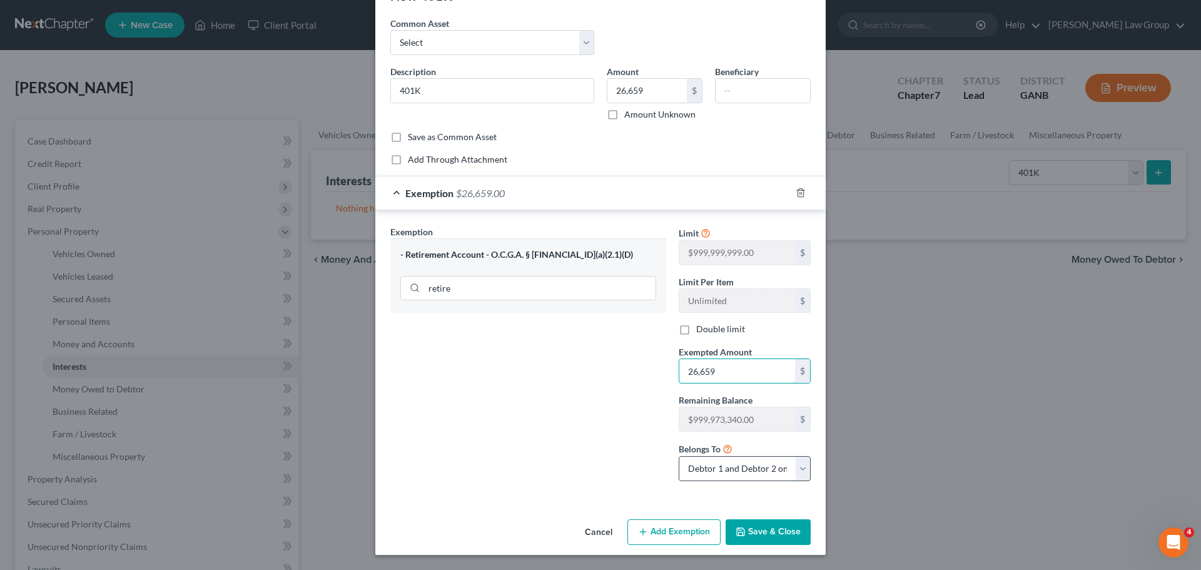
type input "26,659"
click at [770, 465] on select "Debtor 1 only Debtor 2 only Debtor 1 and Debtor 2 only" at bounding box center [745, 468] width 132 height 25
select select "0"
click at [679, 456] on select "Debtor 1 only Debtor 2 only Debtor 1 and Debtor 2 only" at bounding box center [745, 468] width 132 height 25
click at [741, 526] on button "Save & Close" at bounding box center [768, 532] width 85 height 26
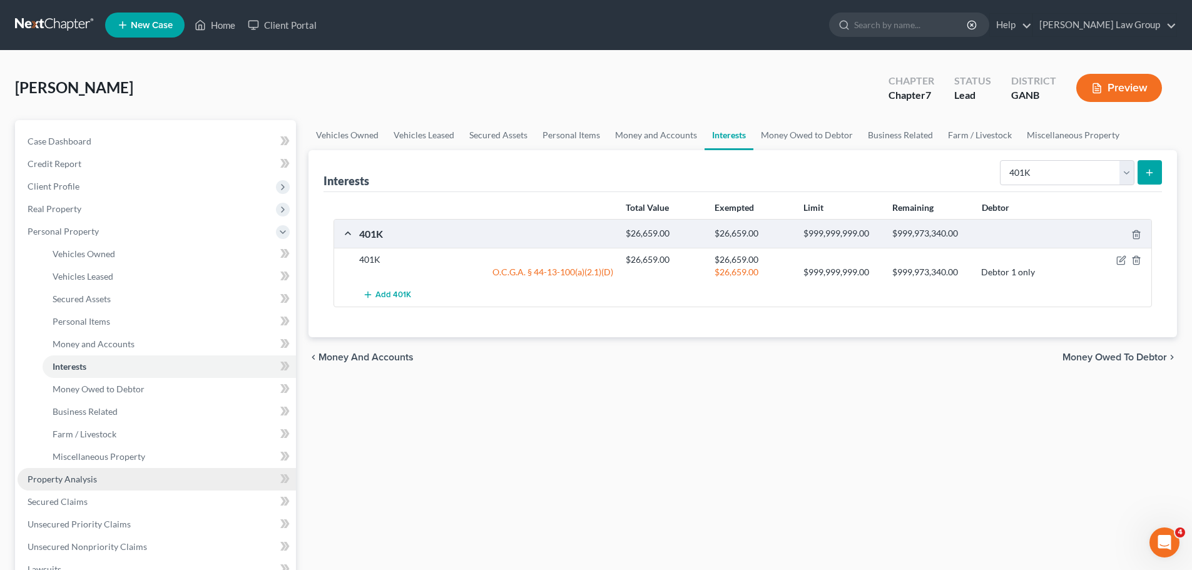
scroll to position [250, 0]
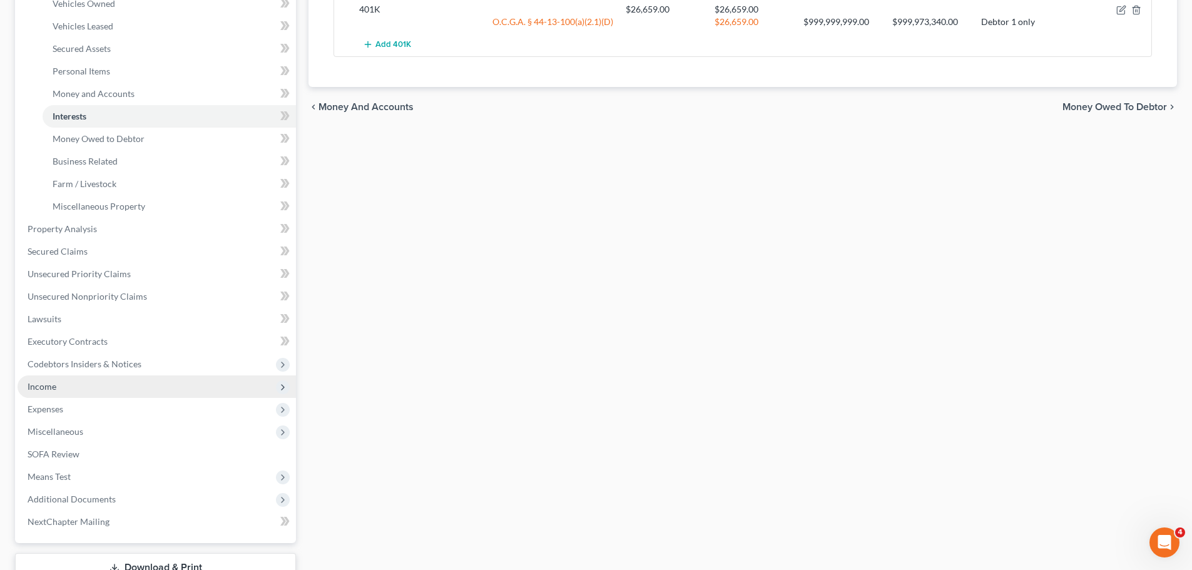
click at [77, 386] on span "Income" at bounding box center [157, 386] width 278 height 23
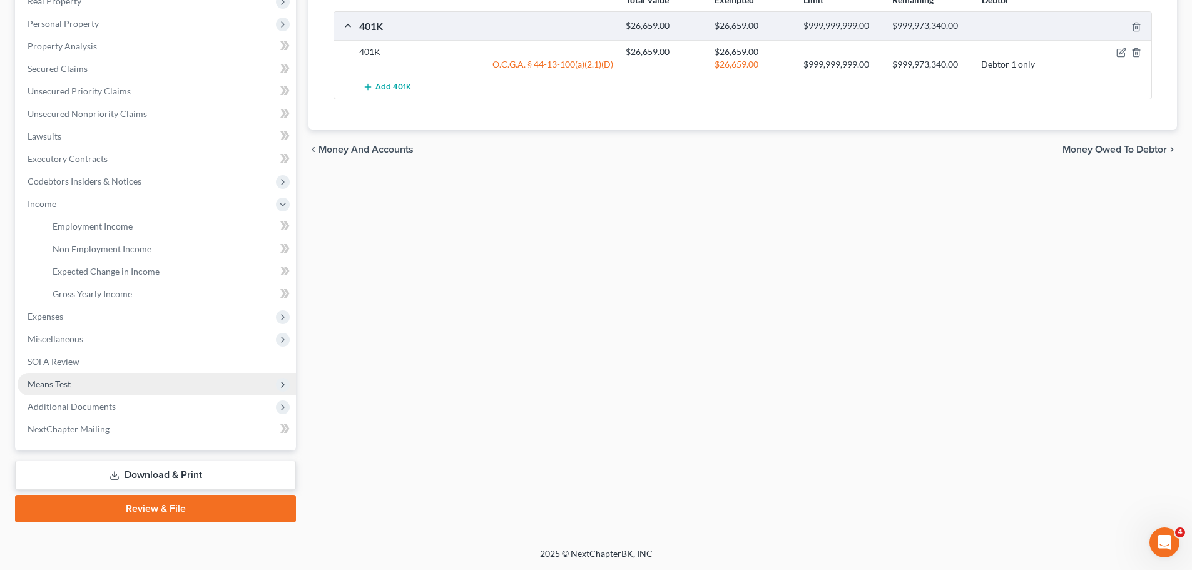
scroll to position [208, 0]
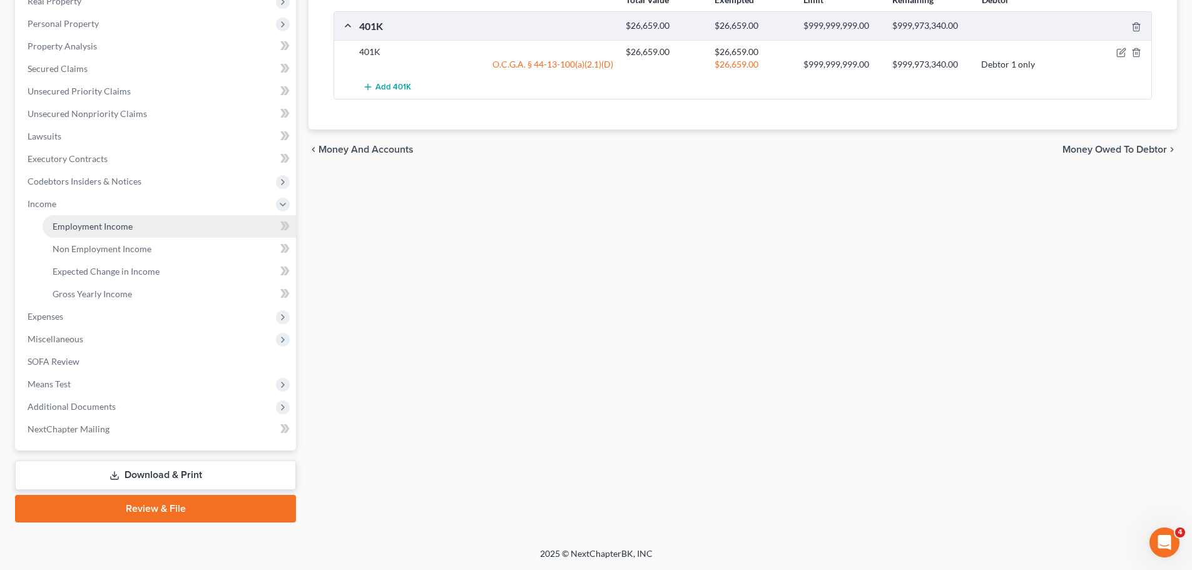
click at [122, 221] on span "Employment Income" at bounding box center [93, 226] width 80 height 11
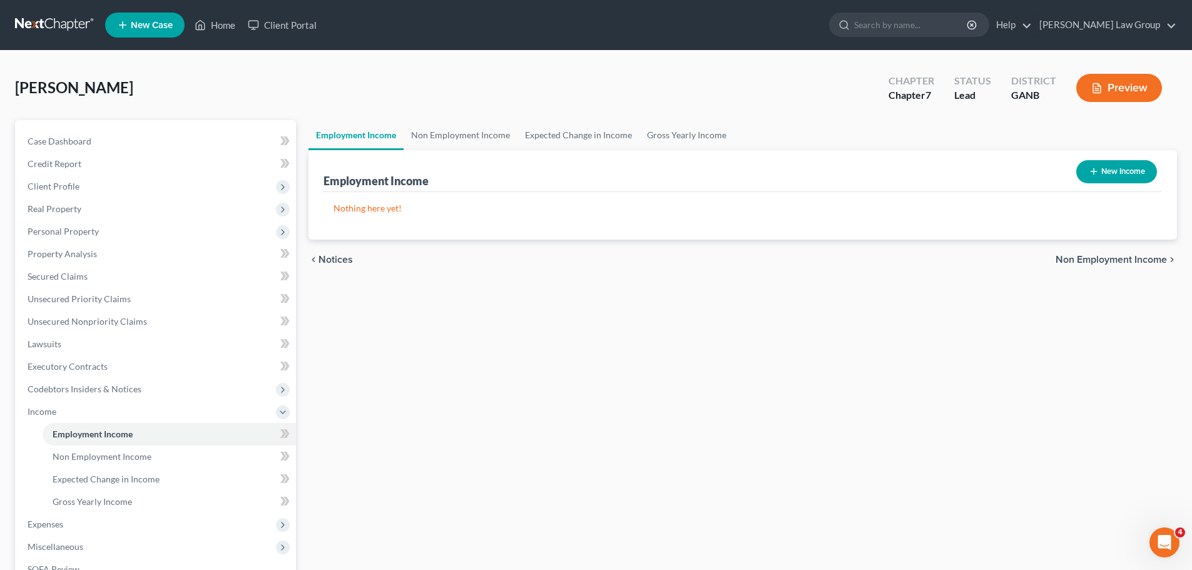
click at [1117, 174] on button "New Income" at bounding box center [1116, 171] width 81 height 23
select select "0"
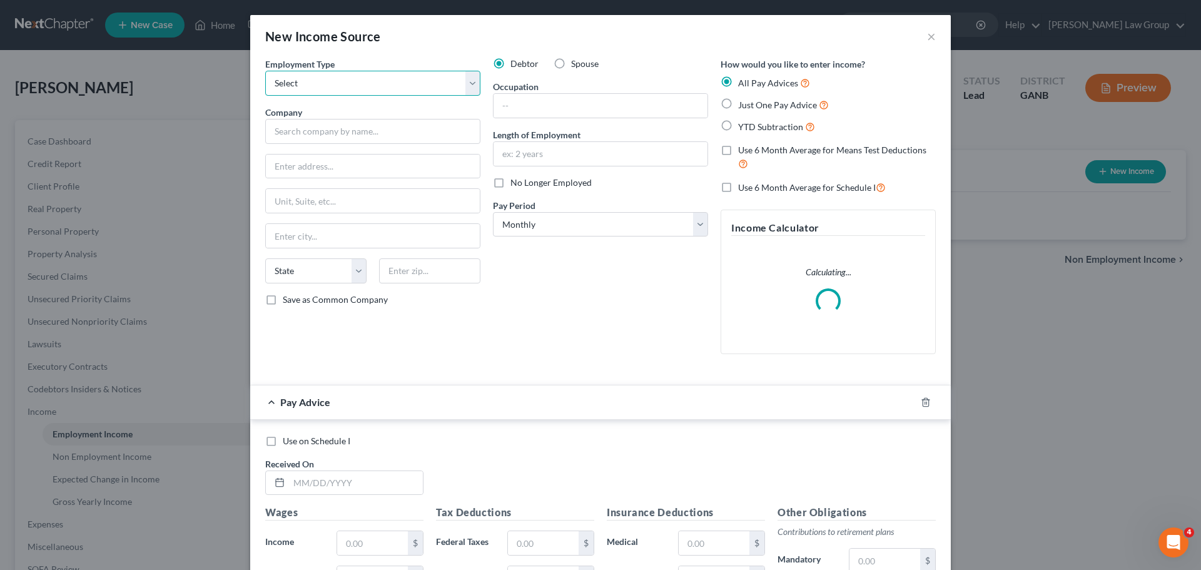
click at [306, 90] on select "Select Full or [DEMOGRAPHIC_DATA] Employment Self Employment" at bounding box center [372, 83] width 215 height 25
select select "0"
click at [265, 71] on select "Select Full or [DEMOGRAPHIC_DATA] Employment Self Employment" at bounding box center [372, 83] width 215 height 25
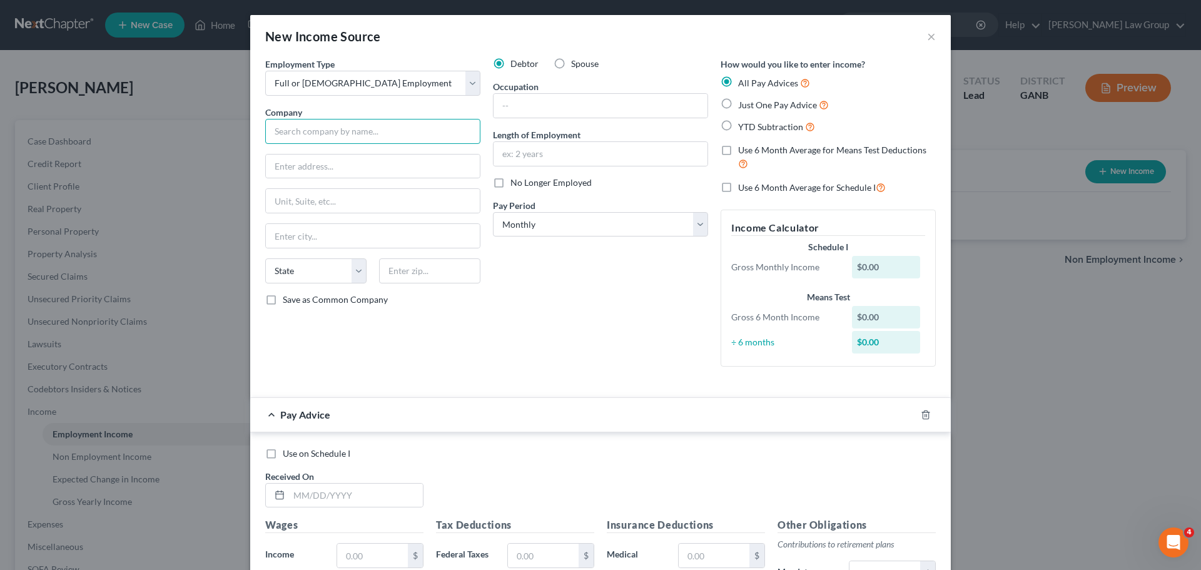
click at [342, 124] on input "text" at bounding box center [372, 131] width 215 height 25
paste input "Elevance Health"
type input "Elevance Health"
click at [303, 172] on input "text" at bounding box center [373, 167] width 214 height 24
paste input "[STREET_ADDRESS]"
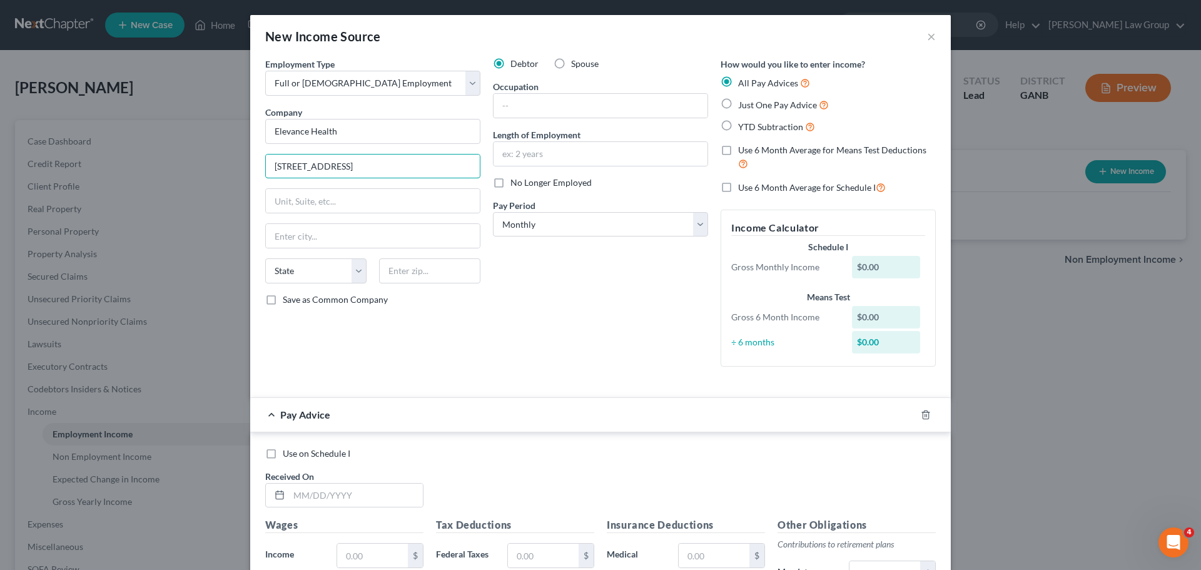
type input "[STREET_ADDRESS]"
click at [447, 282] on input "text" at bounding box center [429, 270] width 101 height 25
paste input "30308"
type input "30308"
drag, startPoint x: 721, startPoint y: 98, endPoint x: 727, endPoint y: 97, distance: 6.4
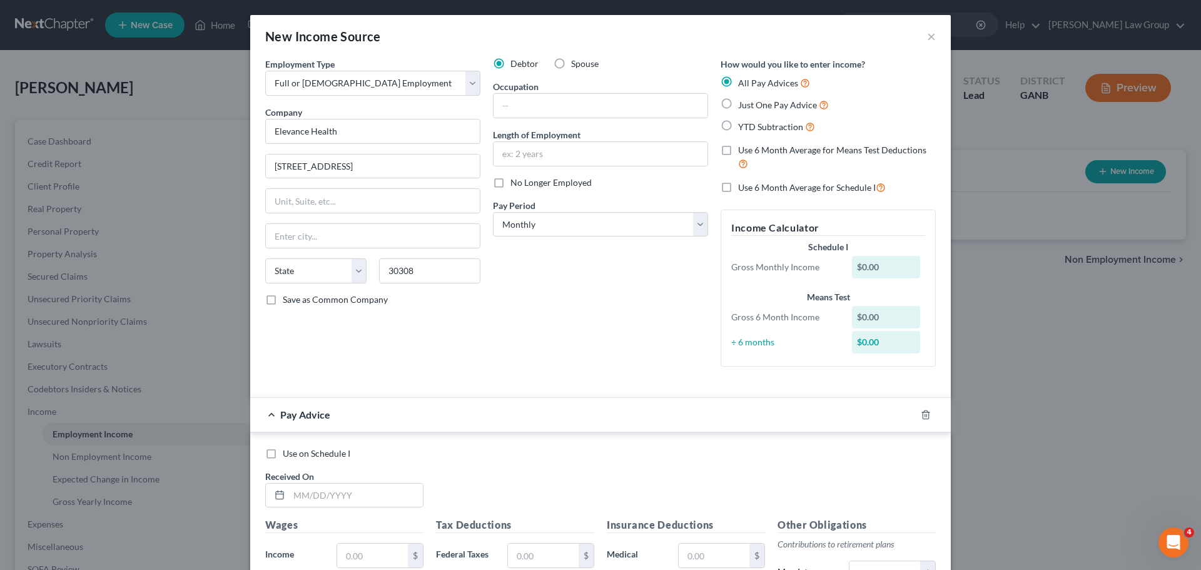
click at [738, 98] on label "Just One Pay Advice" at bounding box center [783, 105] width 91 height 14
click at [743, 98] on input "Just One Pay Advice" at bounding box center [747, 102] width 8 height 8
radio input "true"
type input "[GEOGRAPHIC_DATA]"
select select "10"
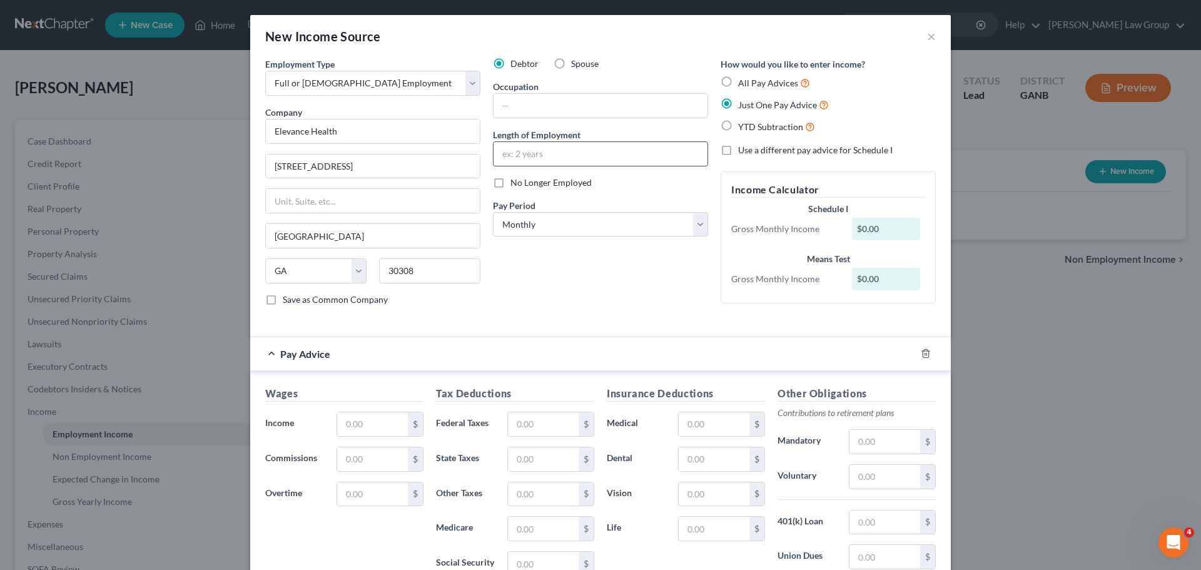
click at [519, 160] on input "text" at bounding box center [601, 154] width 214 height 24
type input "2 yeras"
click at [555, 113] on input "text" at bounding box center [601, 106] width 214 height 24
paste input "writer"
type input "writer"
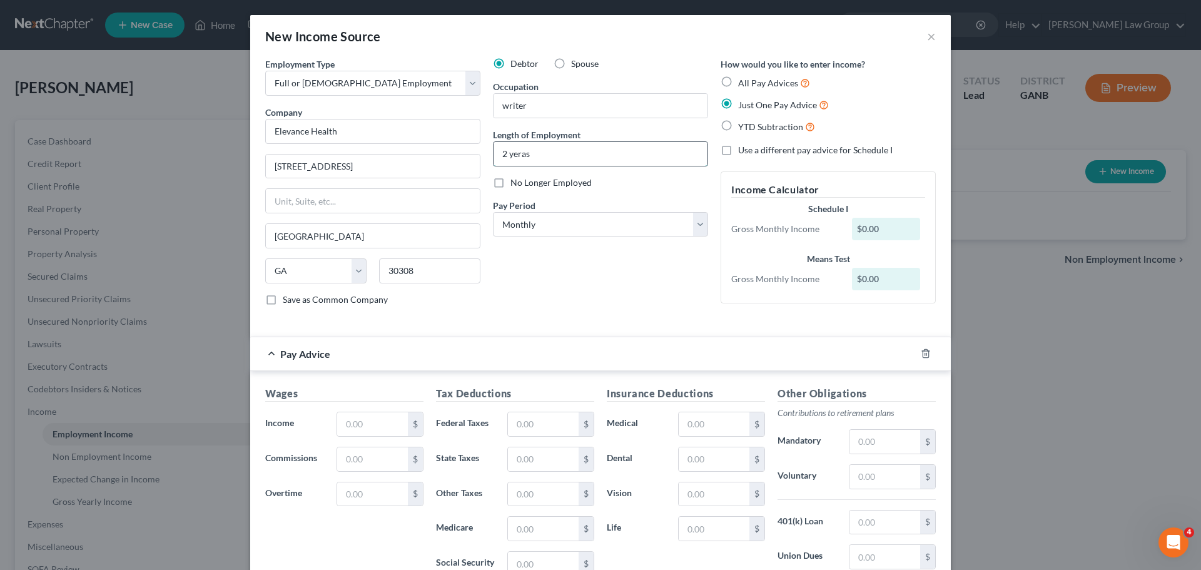
drag, startPoint x: 531, startPoint y: 158, endPoint x: 505, endPoint y: 159, distance: 25.7
click at [505, 159] on input "2 yeras" at bounding box center [601, 154] width 214 height 24
type input "2 years"
click at [575, 275] on div "Debtor Spouse Occupation writer Length of Employment 2 years No Longer Employed…" at bounding box center [601, 187] width 228 height 258
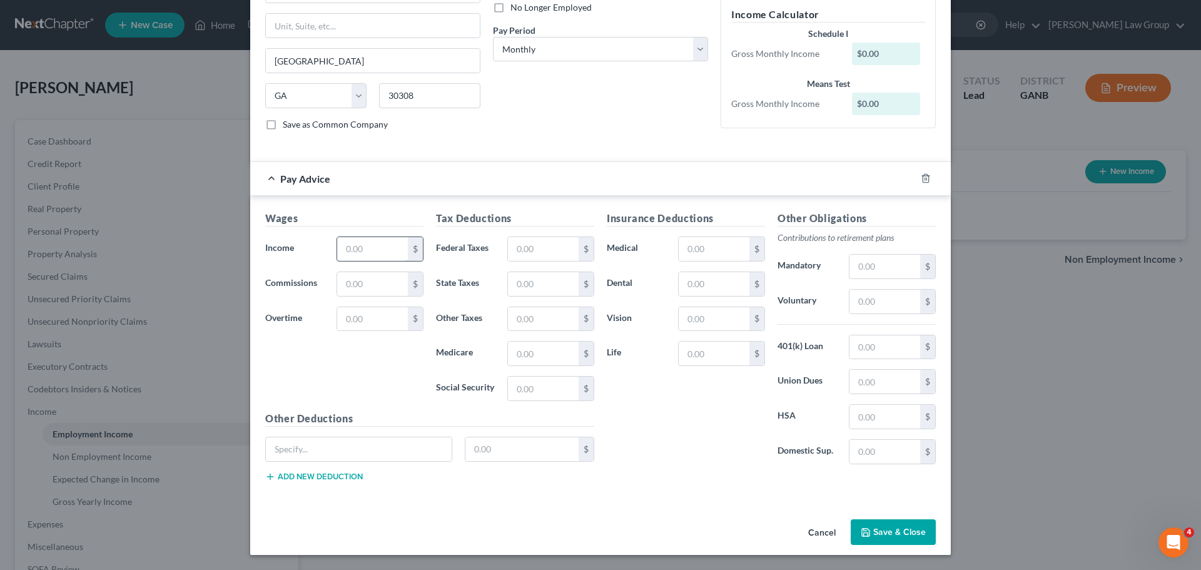
click at [358, 253] on input "text" at bounding box center [372, 249] width 71 height 24
paste input "5,922.25"
type input "5,922.25"
click at [551, 246] on input "text" at bounding box center [543, 249] width 71 height 24
paste input "1,436.85"
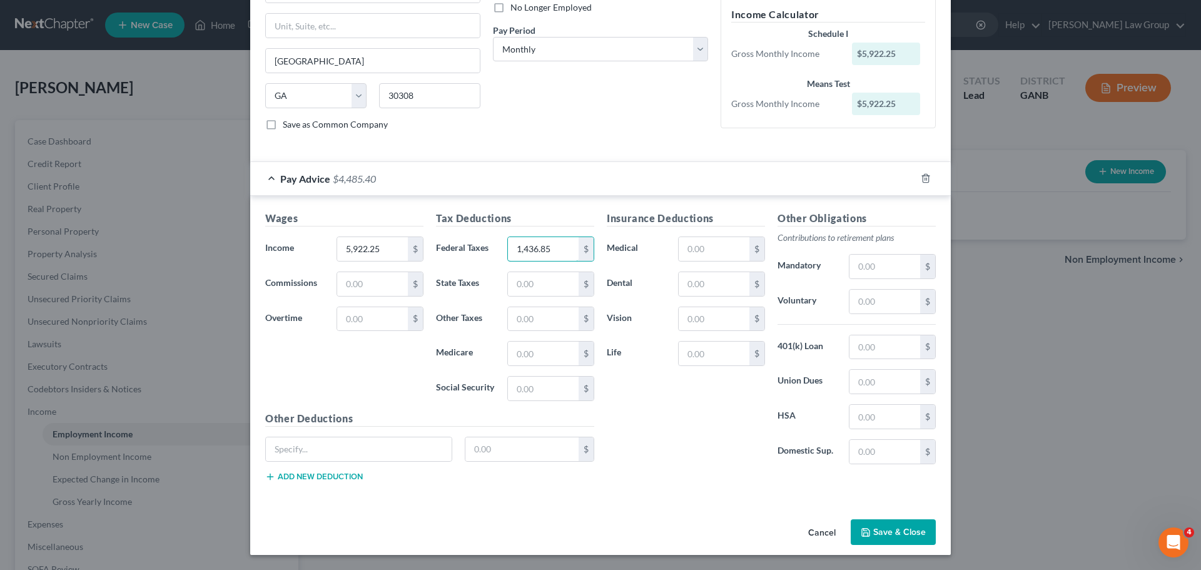
type input "1,436.85"
click at [888, 297] on input "text" at bounding box center [885, 302] width 71 height 24
paste input "592.23"
type input "592.23"
click at [704, 255] on input "text" at bounding box center [714, 249] width 71 height 24
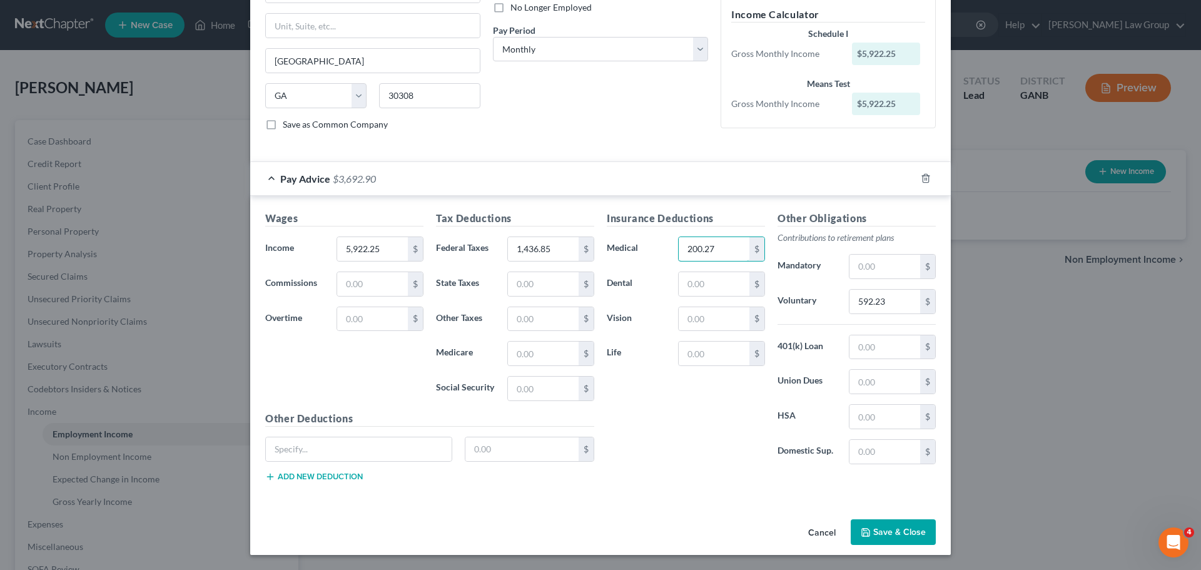
type input "200.27"
click at [887, 530] on button "Save & Close" at bounding box center [893, 532] width 85 height 26
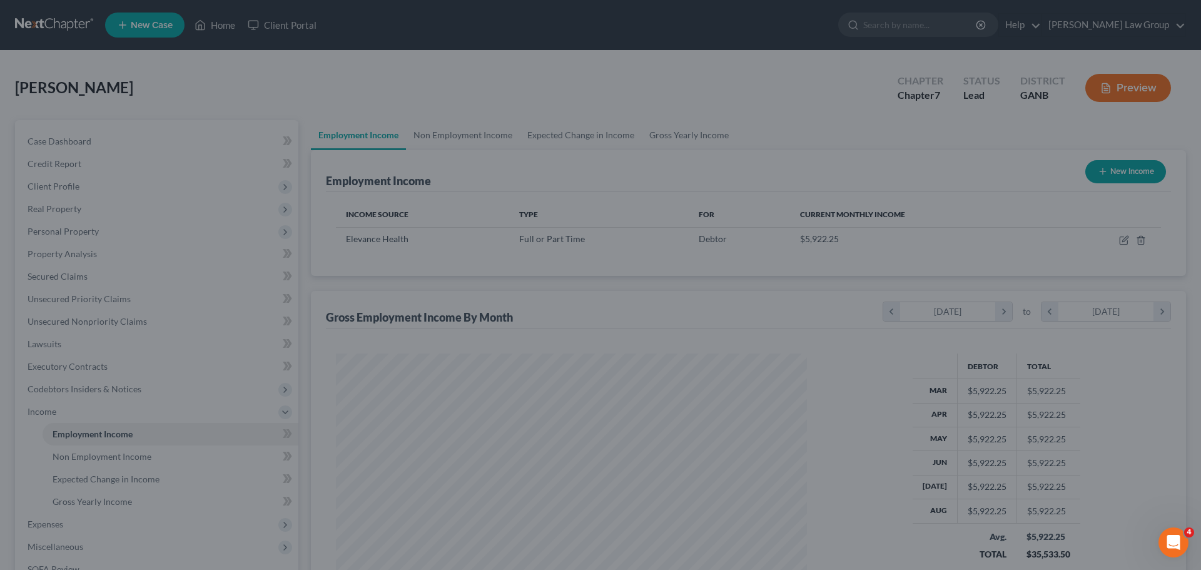
scroll to position [233, 492]
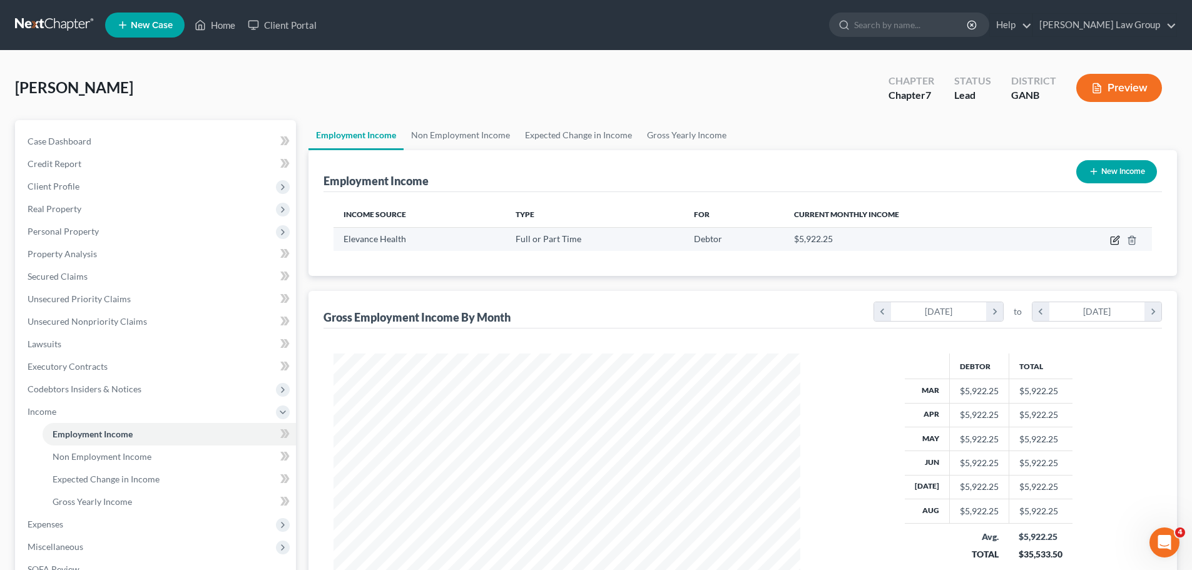
click at [1114, 237] on icon "button" at bounding box center [1114, 241] width 8 height 8
select select "0"
select select "10"
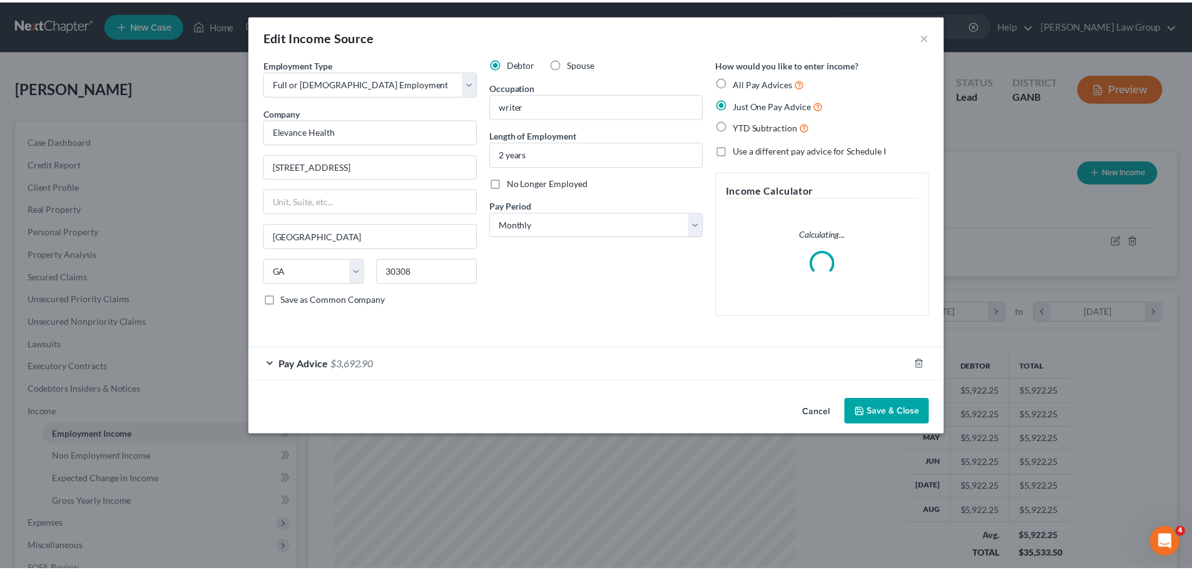
scroll to position [235, 496]
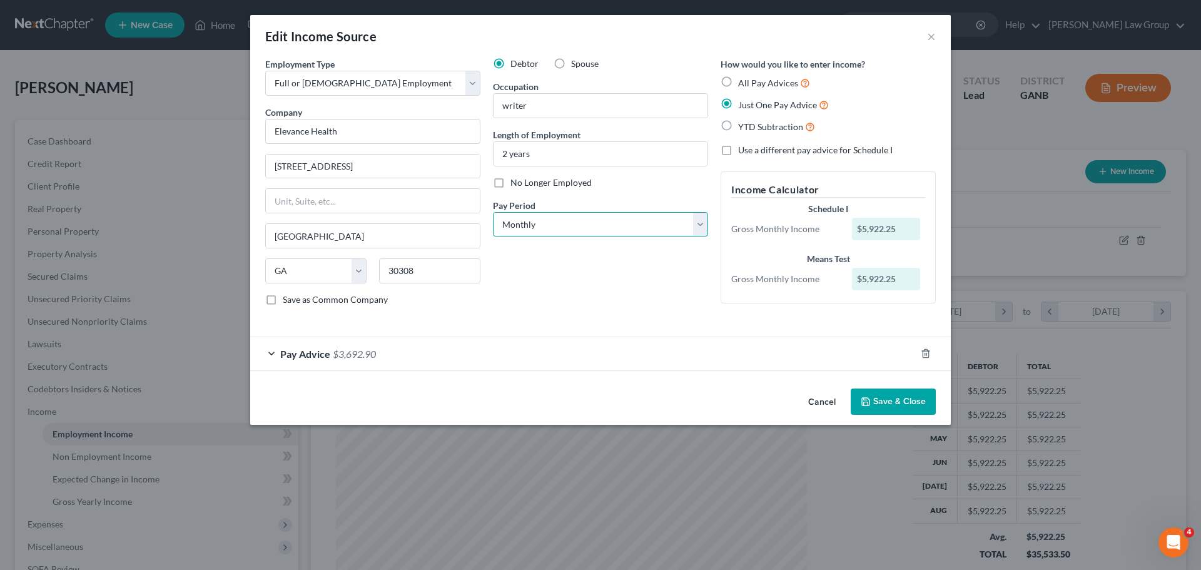
click at [568, 230] on select "Select Monthly Twice Monthly Every Other Week Weekly" at bounding box center [600, 224] width 215 height 25
select select "2"
click at [493, 212] on select "Select Monthly Twice Monthly Every Other Week Weekly" at bounding box center [600, 224] width 215 height 25
click at [907, 411] on button "Save & Close" at bounding box center [893, 402] width 85 height 26
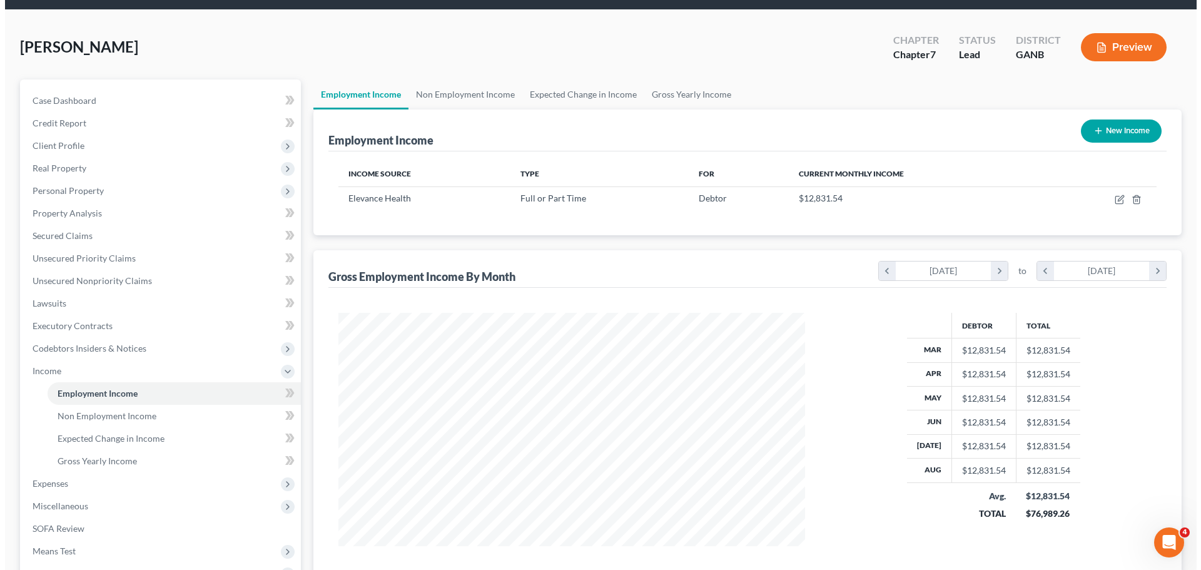
scroll to position [0, 0]
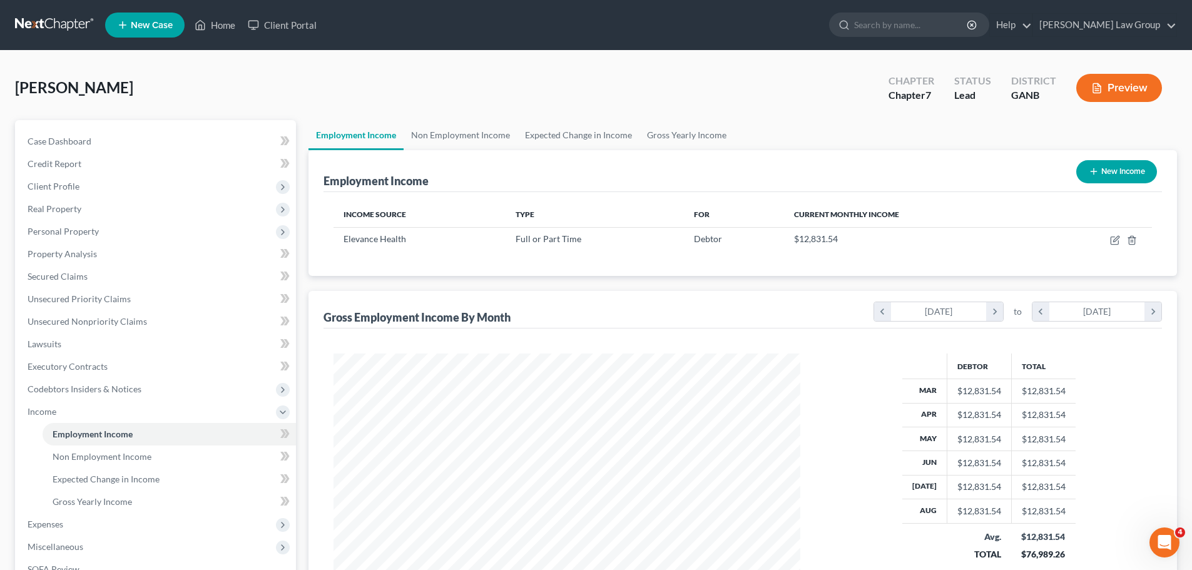
drag, startPoint x: 1102, startPoint y: 156, endPoint x: 1102, endPoint y: 163, distance: 6.9
click at [1102, 156] on div "New Income" at bounding box center [1116, 171] width 91 height 33
click at [1099, 165] on button "New Income" at bounding box center [1116, 171] width 81 height 23
select select "0"
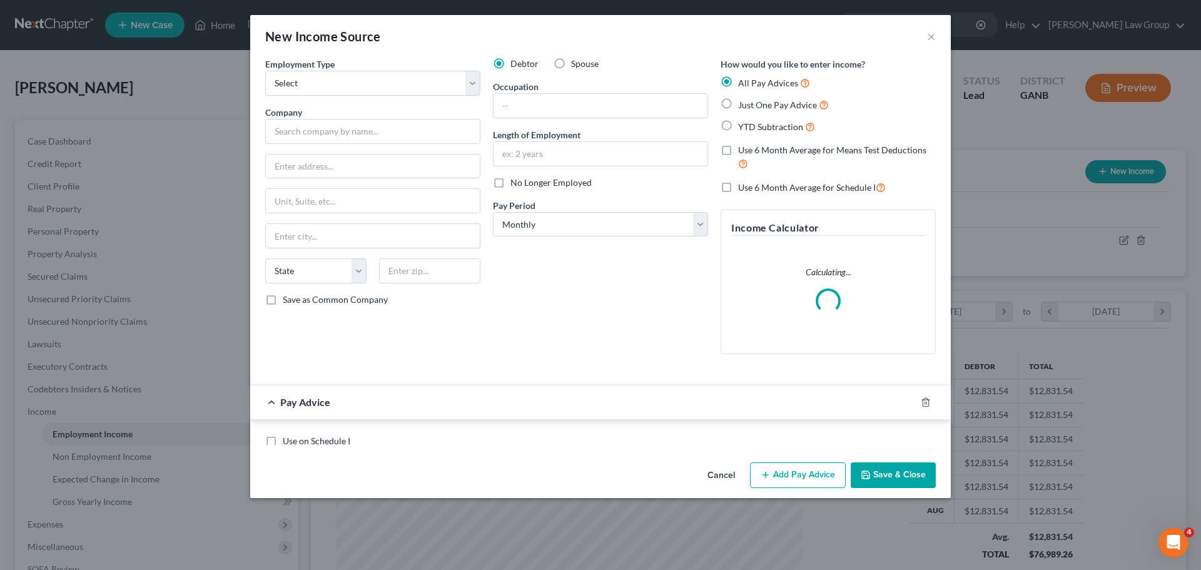
scroll to position [235, 496]
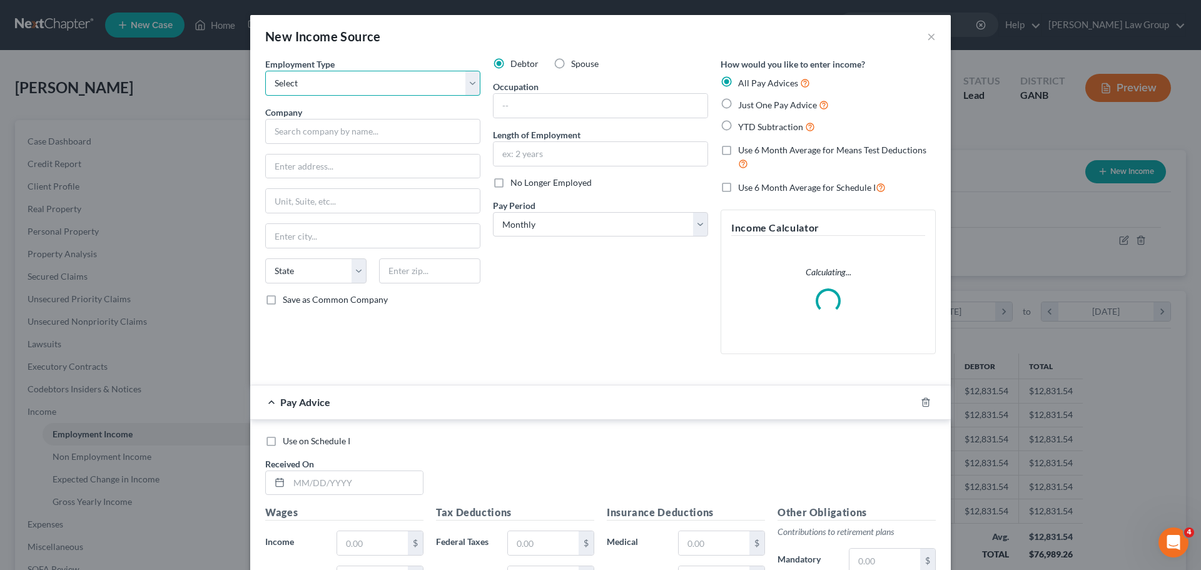
click at [325, 87] on select "Select Full or [DEMOGRAPHIC_DATA] Employment Self Employment" at bounding box center [372, 83] width 215 height 25
select select "0"
click at [265, 71] on select "Select Full or [DEMOGRAPHIC_DATA] Employment Self Employment" at bounding box center [372, 83] width 215 height 25
click at [738, 103] on label "Just One Pay Advice" at bounding box center [783, 105] width 91 height 14
click at [738, 102] on label "Just One Pay Advice" at bounding box center [783, 105] width 91 height 14
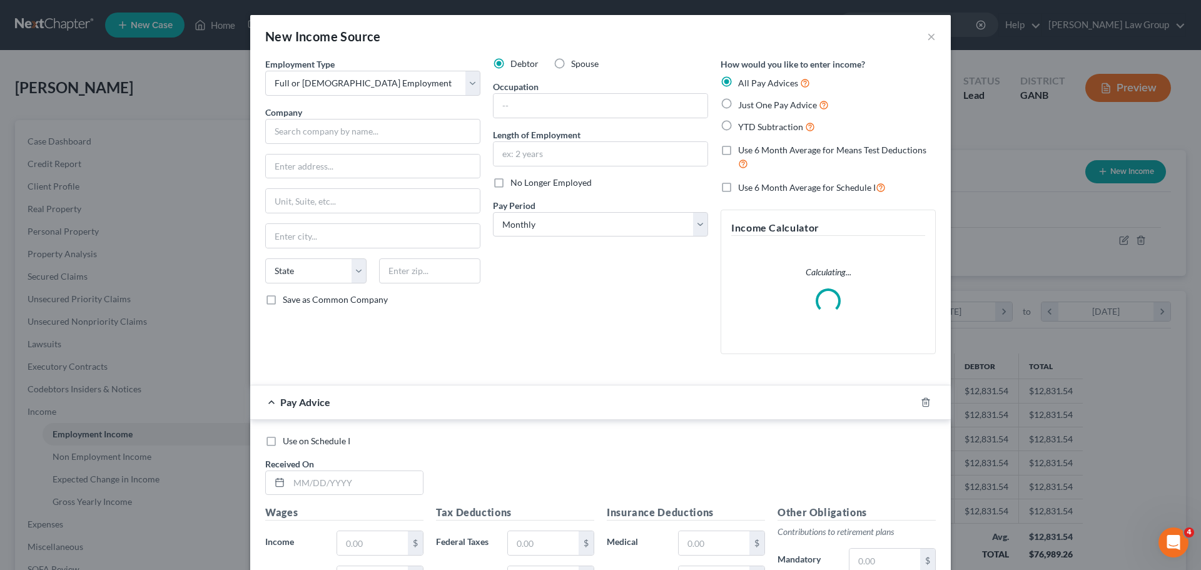
click at [743, 102] on input "Just One Pay Advice" at bounding box center [747, 102] width 8 height 8
radio input "true"
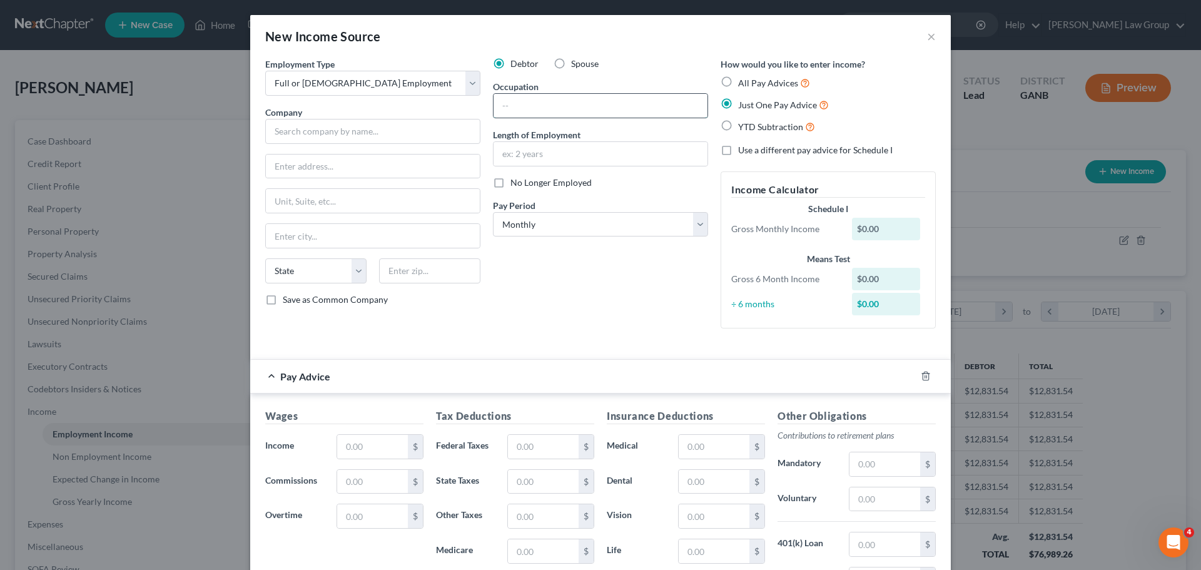
click at [552, 104] on input "text" at bounding box center [601, 106] width 214 height 24
type input "Teacher"
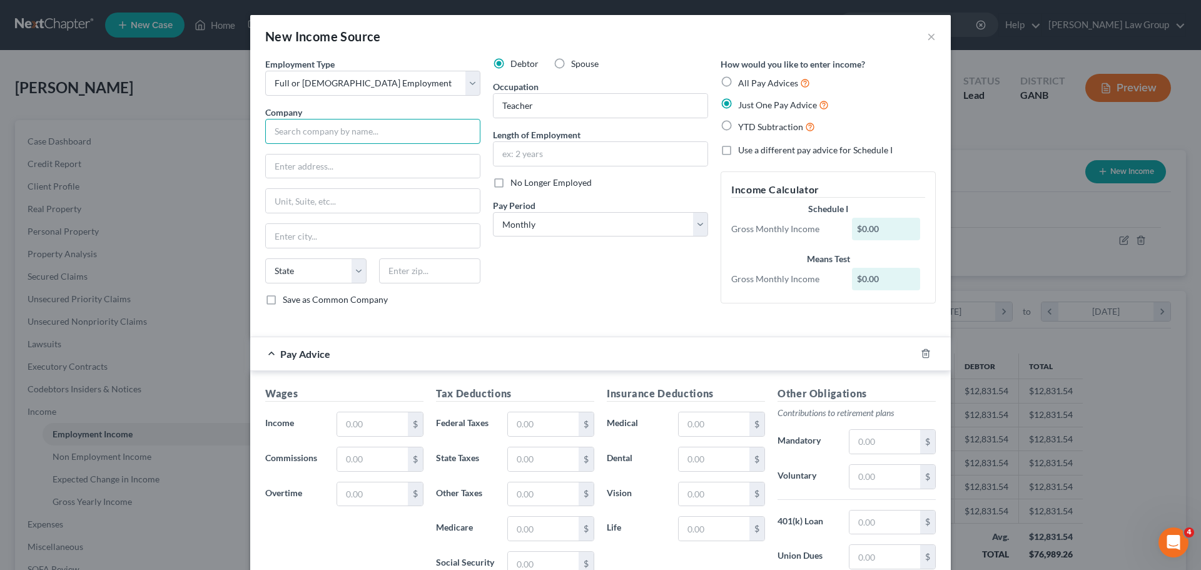
click at [306, 128] on input "text" at bounding box center [372, 131] width 215 height 25
paste input "Dekalb County Schools"
type input "Dekalb County Schools"
drag, startPoint x: 346, startPoint y: 160, endPoint x: 277, endPoint y: 205, distance: 82.8
click at [346, 160] on input "text" at bounding box center [373, 167] width 214 height 24
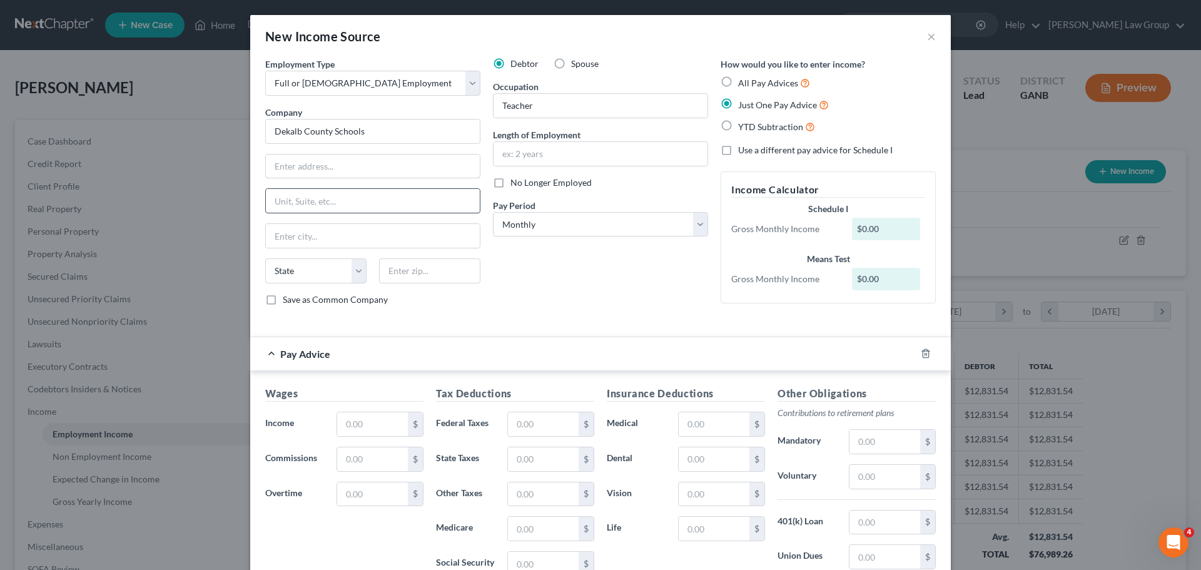
paste input "[STREET_ADDRESS]"
type input "[STREET_ADDRESS]"
click at [410, 283] on div "State [US_STATE] AK AR AZ CA CO CT DE DC [GEOGRAPHIC_DATA] [GEOGRAPHIC_DATA] GU…" at bounding box center [373, 275] width 228 height 35
click at [412, 278] on input "text" at bounding box center [429, 270] width 101 height 25
paste input "30083"
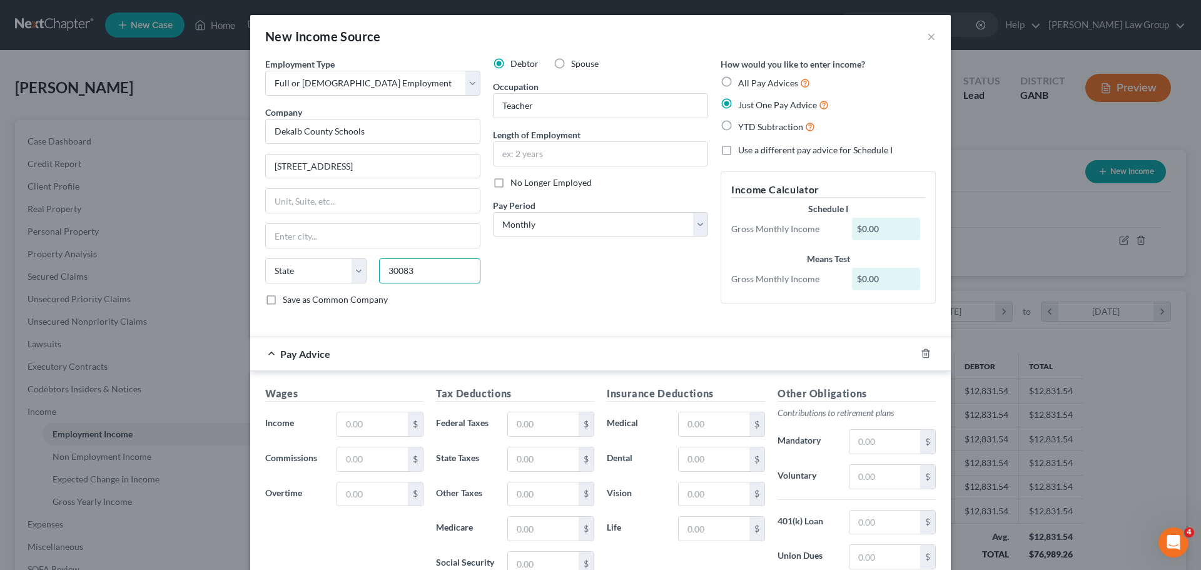
type input "30083"
type input "Stone Mountain"
select select "10"
click at [530, 154] on input "text" at bounding box center [601, 154] width 214 height 24
type input "10 years"
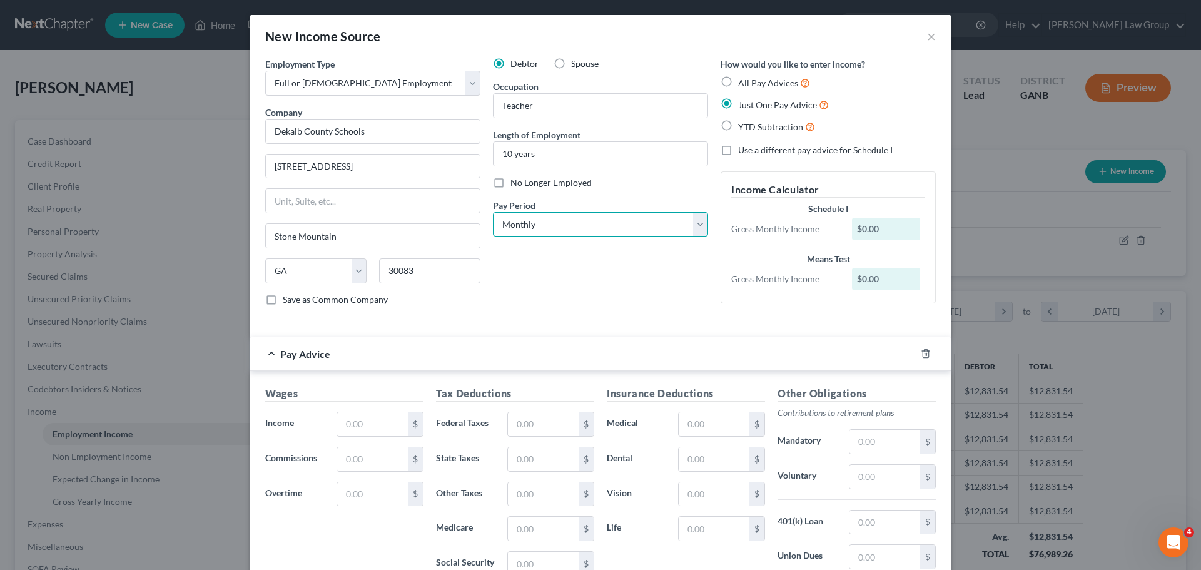
click at [538, 228] on select "Select Monthly Twice Monthly Every Other Week Weekly" at bounding box center [600, 224] width 215 height 25
select select "1"
click at [493, 212] on select "Select Monthly Twice Monthly Every Other Week Weekly" at bounding box center [600, 224] width 215 height 25
click at [364, 421] on input "text" at bounding box center [372, 424] width 71 height 24
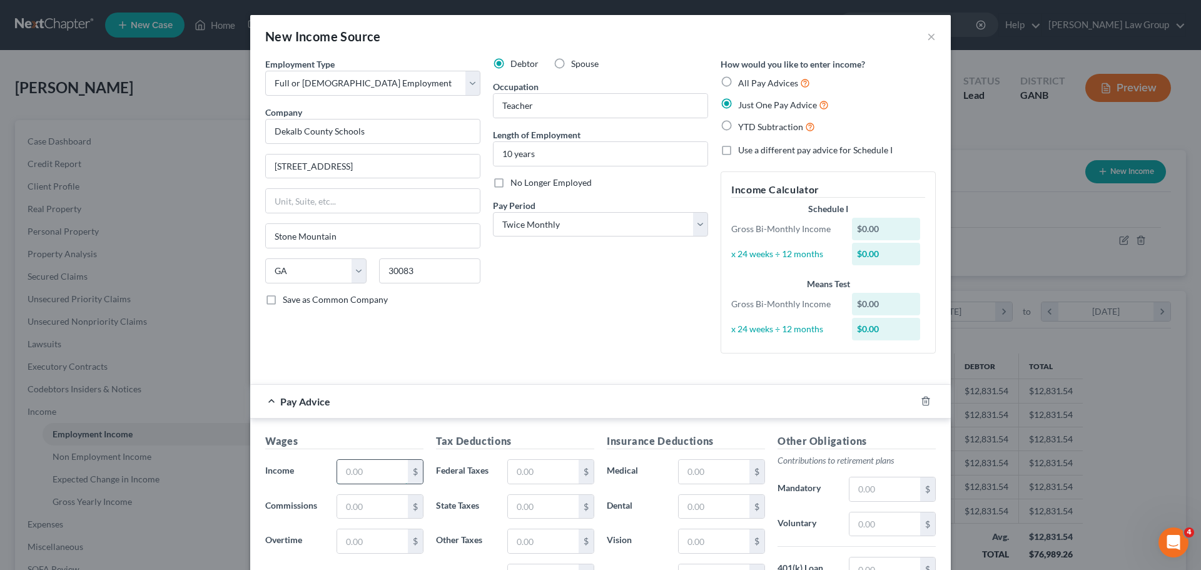
click at [357, 462] on input "text" at bounding box center [372, 472] width 71 height 24
paste input "3045.83"
type input "3,045.83"
click at [542, 472] on input "text" at bounding box center [543, 472] width 71 height 24
type input "240"
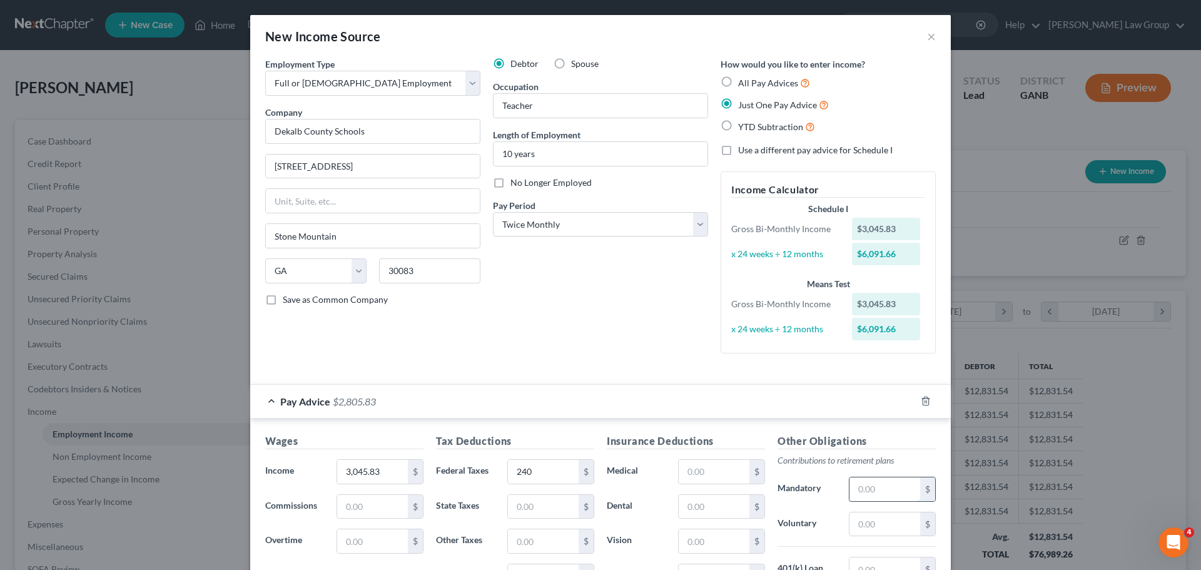
click at [865, 490] on input "text" at bounding box center [885, 489] width 71 height 24
type input "338.56"
click at [542, 339] on div "Debtor Spouse Occupation Teacher Length of Employment 10 years No Longer Employ…" at bounding box center [601, 211] width 228 height 306
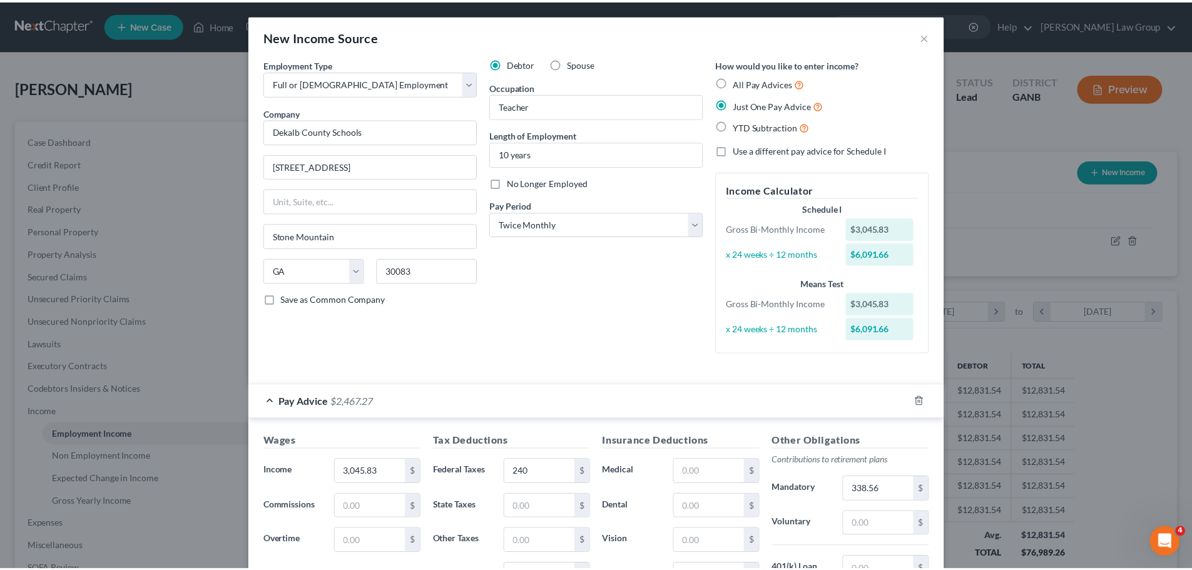
scroll to position [223, 0]
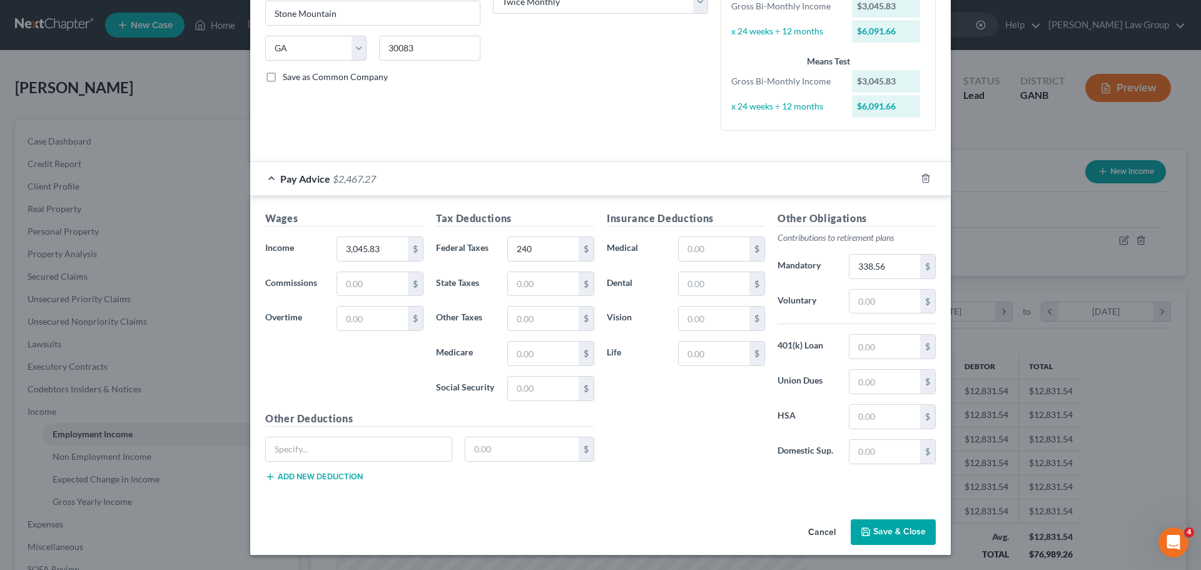
click at [885, 527] on button "Save & Close" at bounding box center [893, 532] width 85 height 26
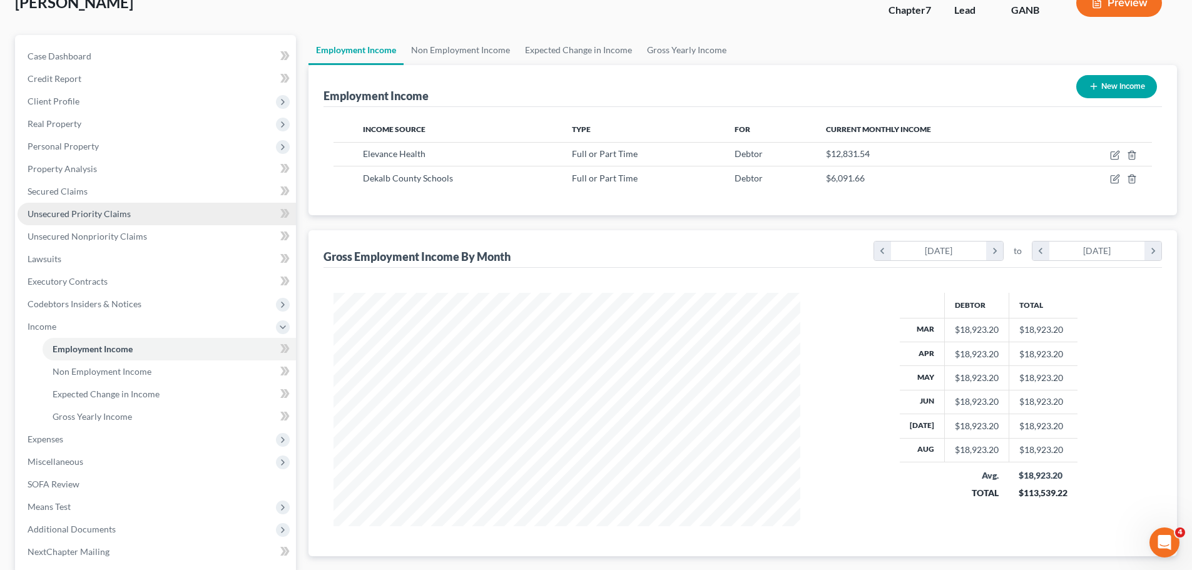
scroll to position [208, 0]
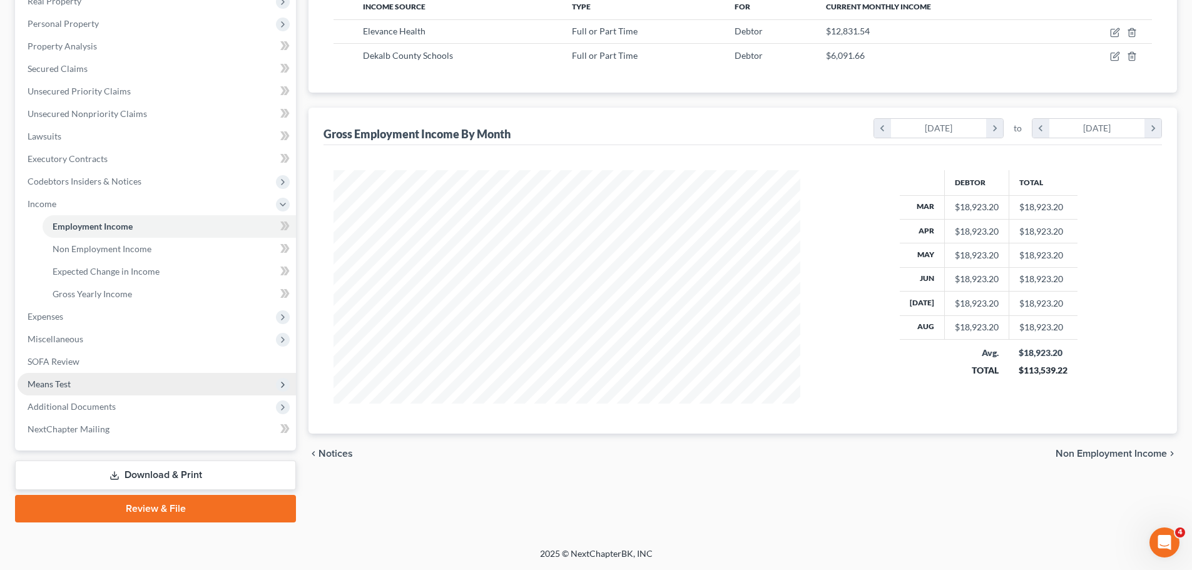
click at [114, 381] on span "Means Test" at bounding box center [157, 384] width 278 height 23
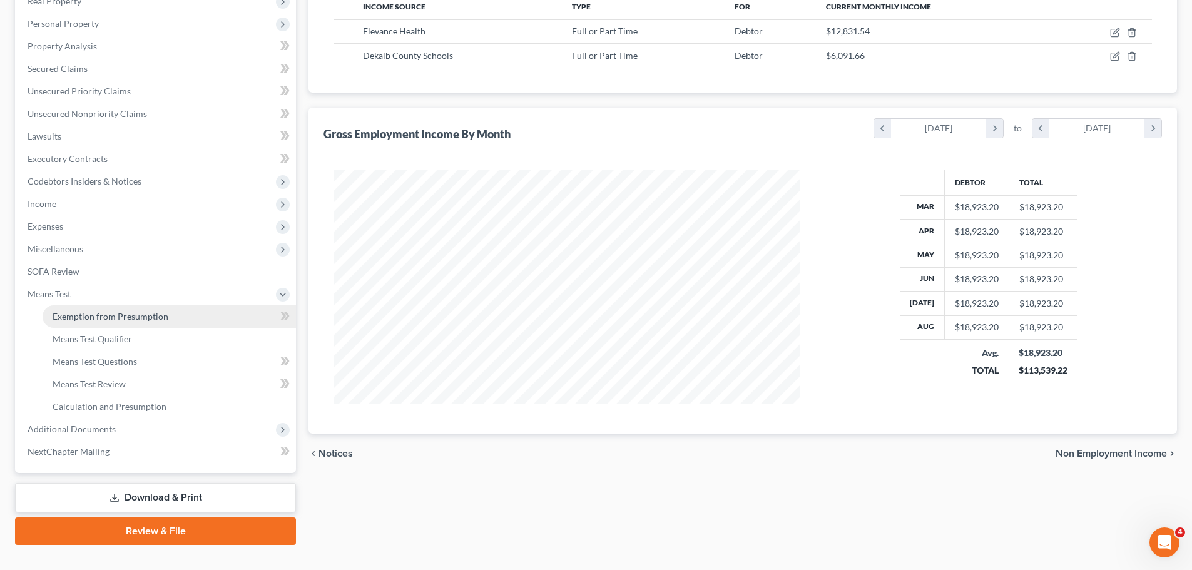
click at [166, 317] on link "Exemption from Presumption" at bounding box center [169, 316] width 253 height 23
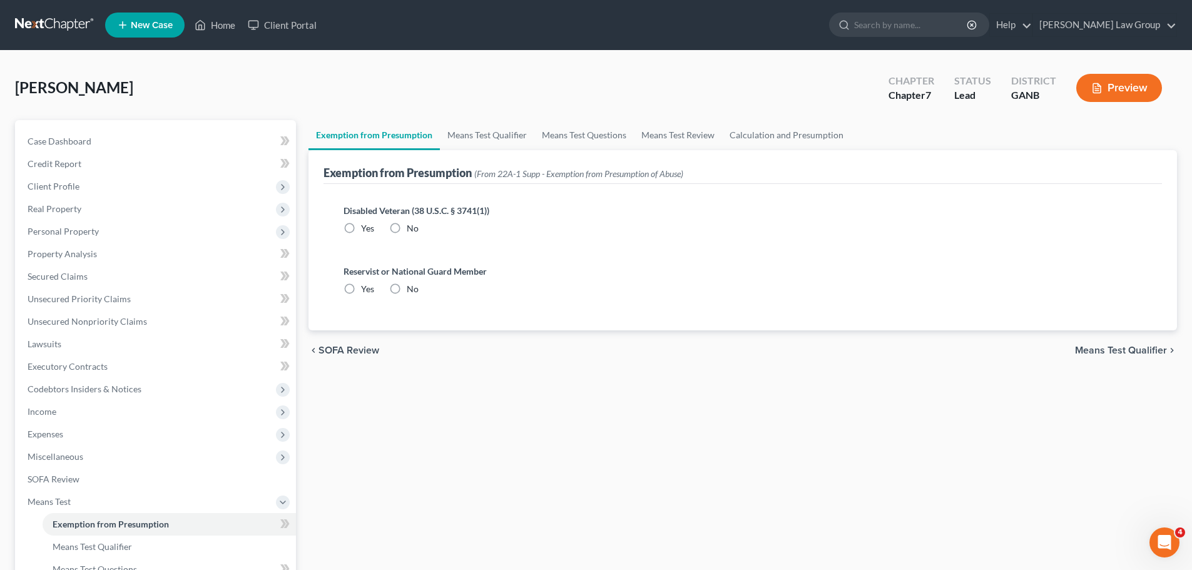
click at [406, 228] on div "No" at bounding box center [403, 228] width 29 height 13
click at [407, 231] on label "No" at bounding box center [413, 228] width 12 height 13
click at [412, 230] on input "No" at bounding box center [416, 226] width 8 height 8
radio input "true"
click at [407, 293] on label "No" at bounding box center [413, 289] width 12 height 13
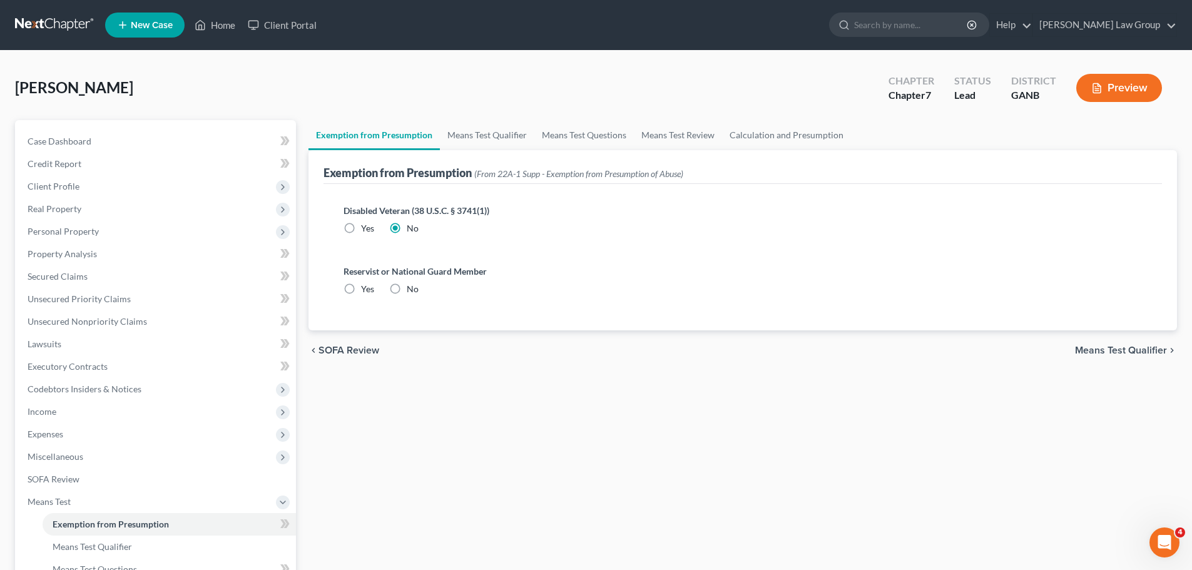
click at [412, 291] on input "No" at bounding box center [416, 287] width 8 height 8
radio input "true"
click at [476, 131] on link "Means Test Qualifier" at bounding box center [487, 135] width 94 height 30
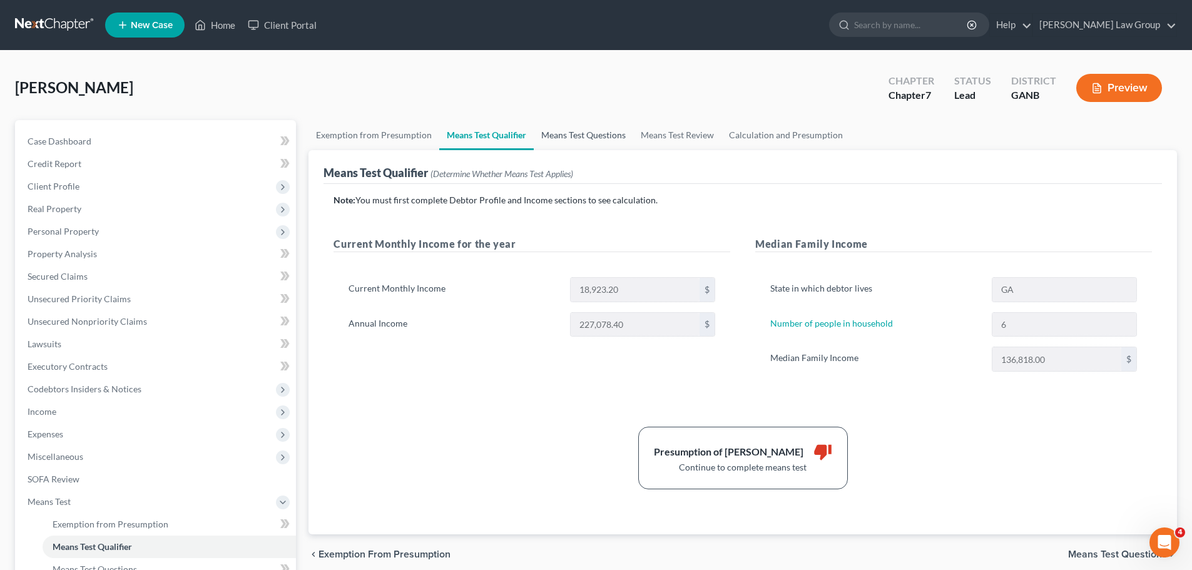
click at [579, 126] on link "Means Test Questions" at bounding box center [583, 135] width 99 height 30
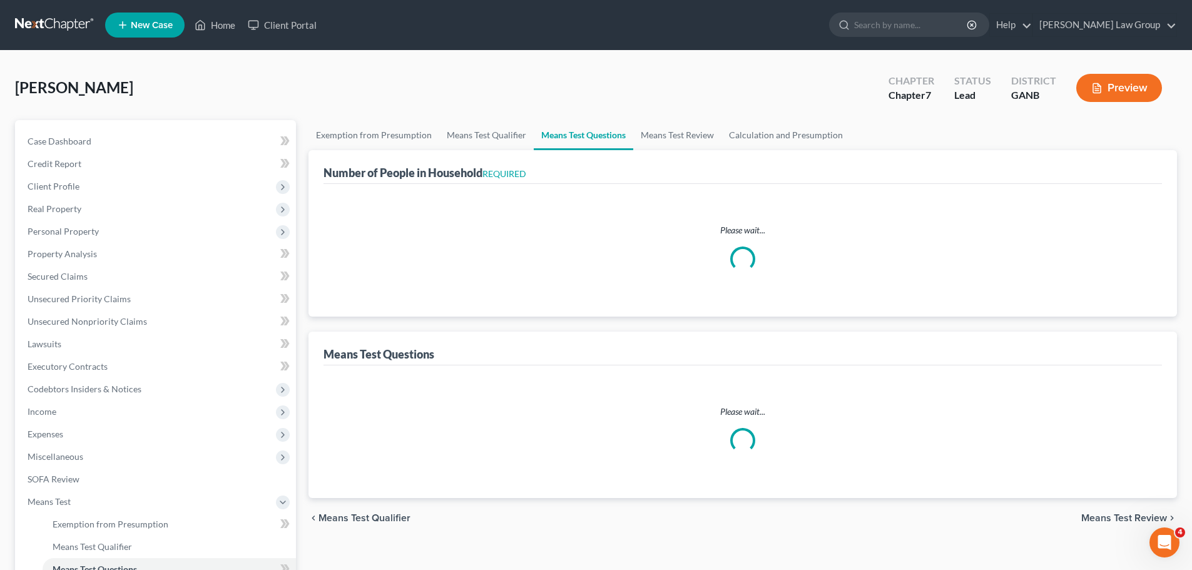
select select "0"
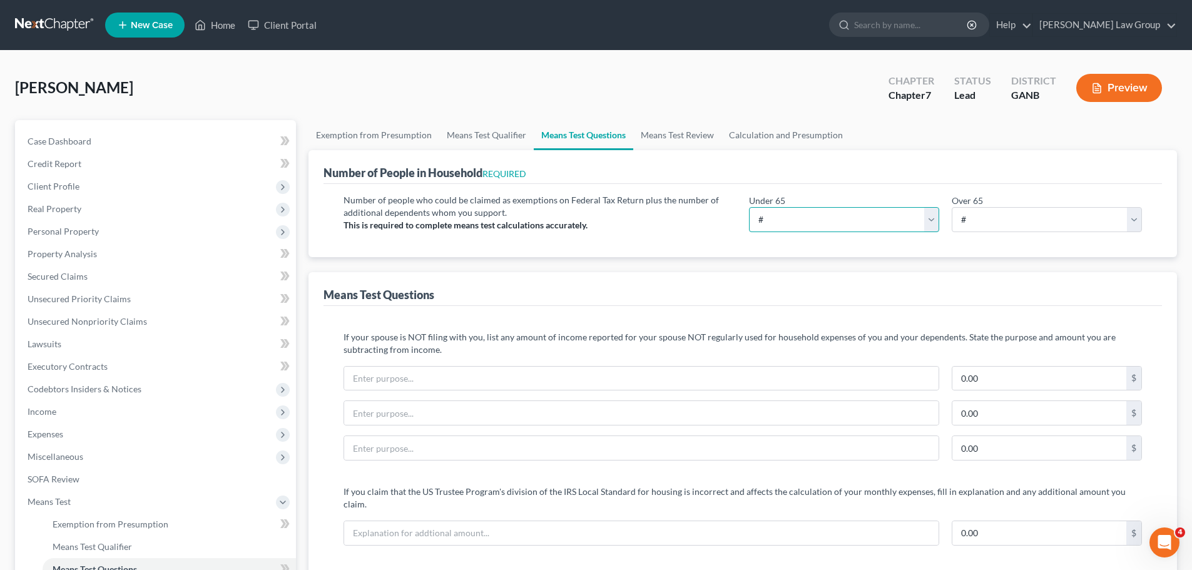
click at [800, 216] on select "# 0 1 2 3 4 5 6 7 8 9 10" at bounding box center [844, 219] width 190 height 25
select select "5"
click at [749, 207] on select "# 0 1 2 3 4 5 6 7 8 9 10" at bounding box center [844, 219] width 190 height 25
drag, startPoint x: 1011, startPoint y: 220, endPoint x: 1003, endPoint y: 230, distance: 12.9
click at [1011, 220] on select "# 0 1 2 3 4 5 6 7 8 9 10" at bounding box center [1047, 219] width 190 height 25
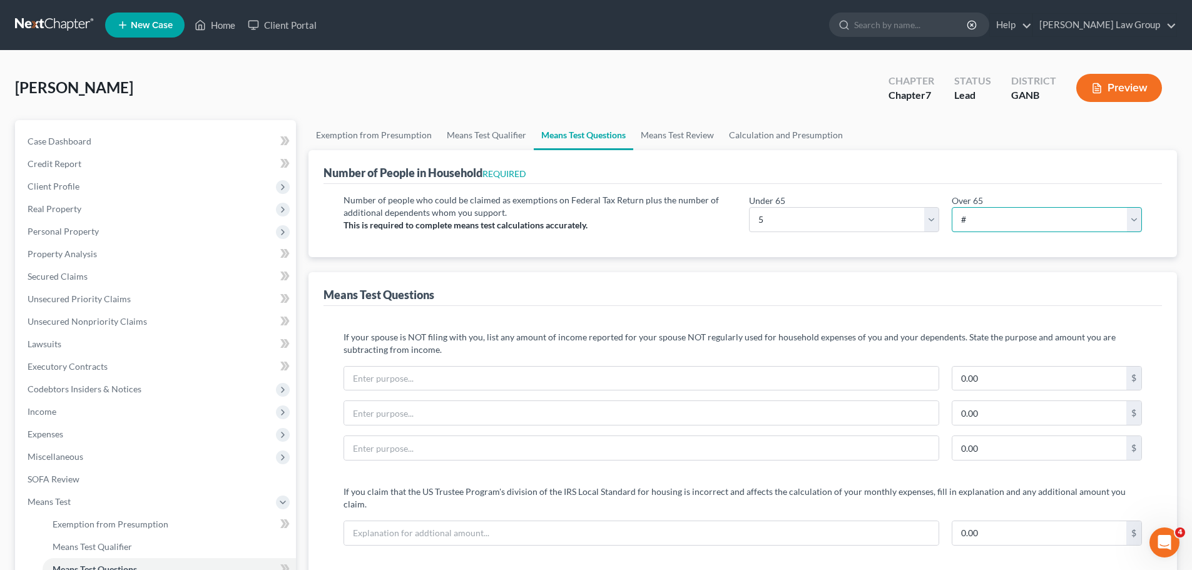
select select "1"
click at [952, 207] on select "# 0 1 2 3 4 5 6 7 8 9 10" at bounding box center [1047, 219] width 190 height 25
click at [658, 250] on div "Number of people who could be claimed as exemptions on Federal Tax Return plus …" at bounding box center [742, 220] width 838 height 73
click at [673, 140] on link "Means Test Review" at bounding box center [677, 135] width 88 height 30
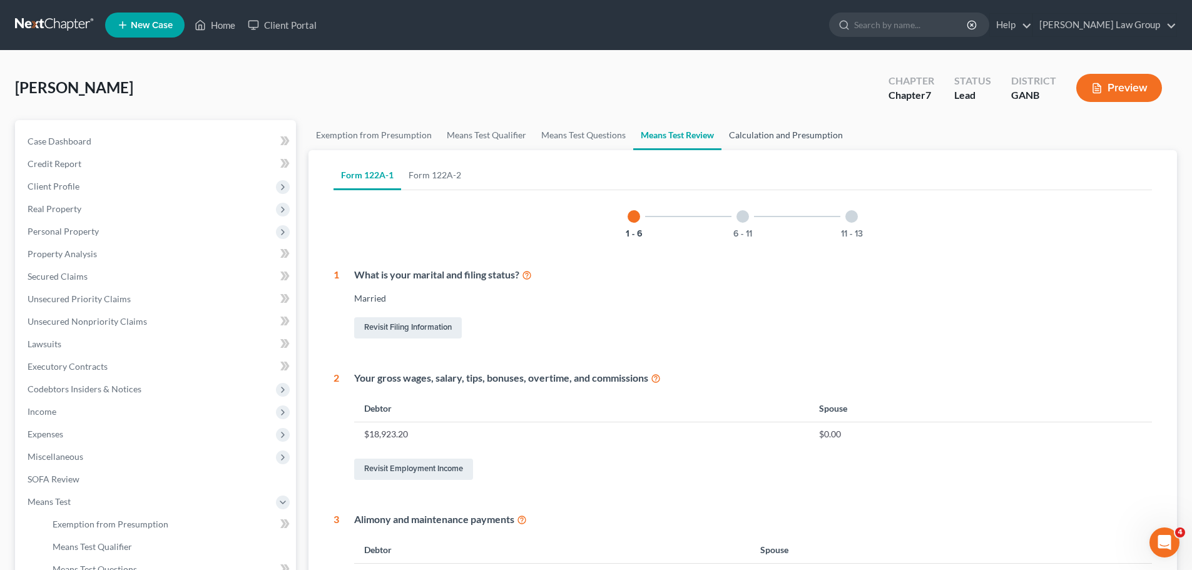
click at [781, 133] on link "Calculation and Presumption" at bounding box center [785, 135] width 129 height 30
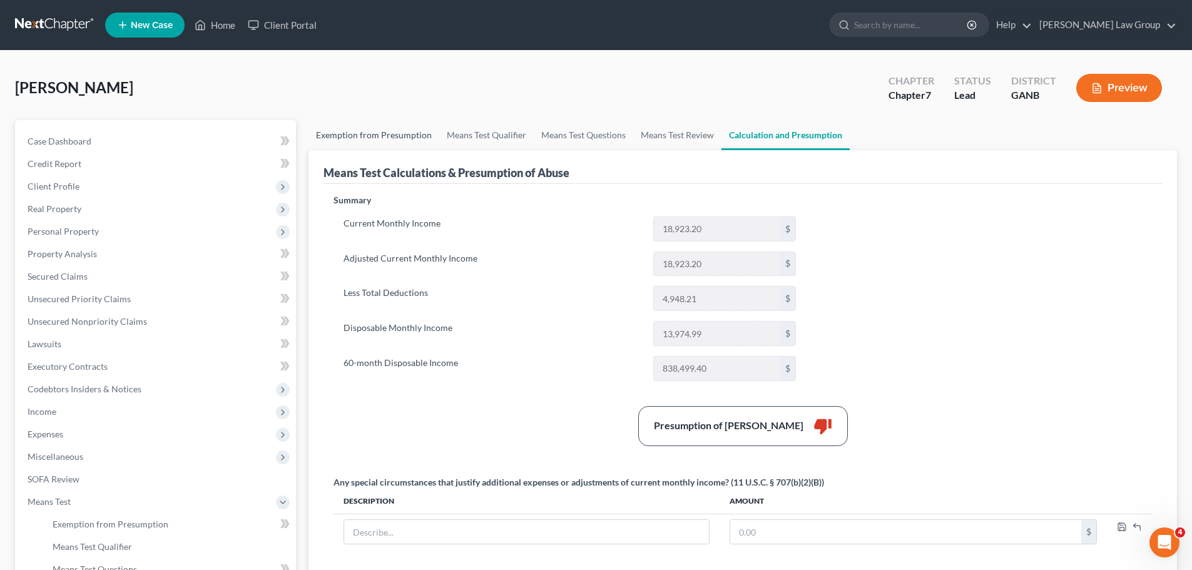
click at [354, 126] on link "Exemption from Presumption" at bounding box center [373, 135] width 131 height 30
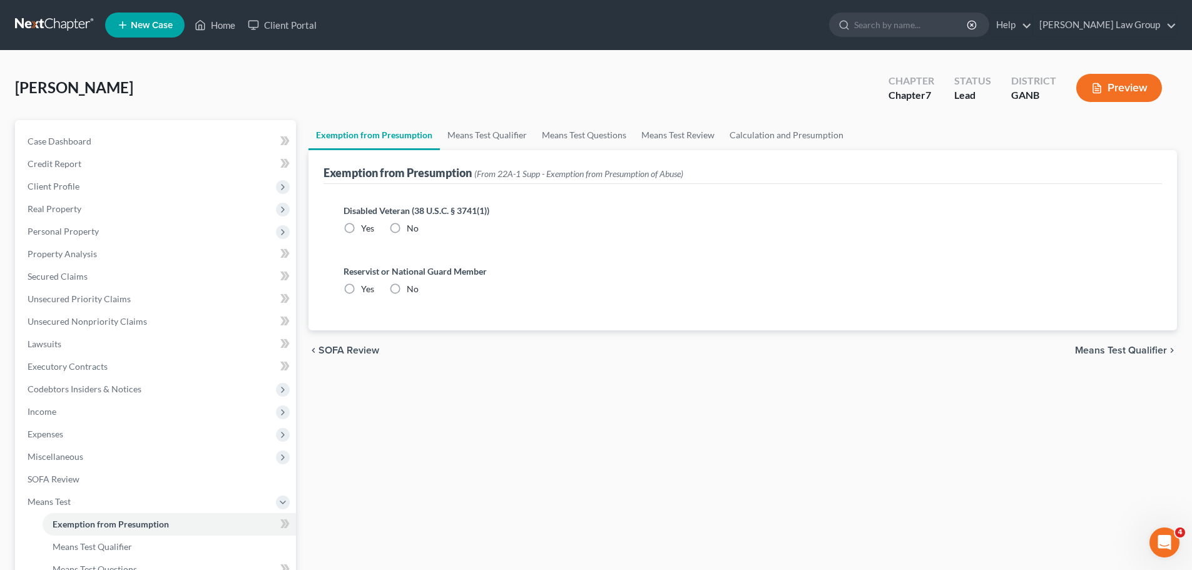
radio input "true"
click at [90, 228] on span "Personal Property" at bounding box center [63, 231] width 71 height 11
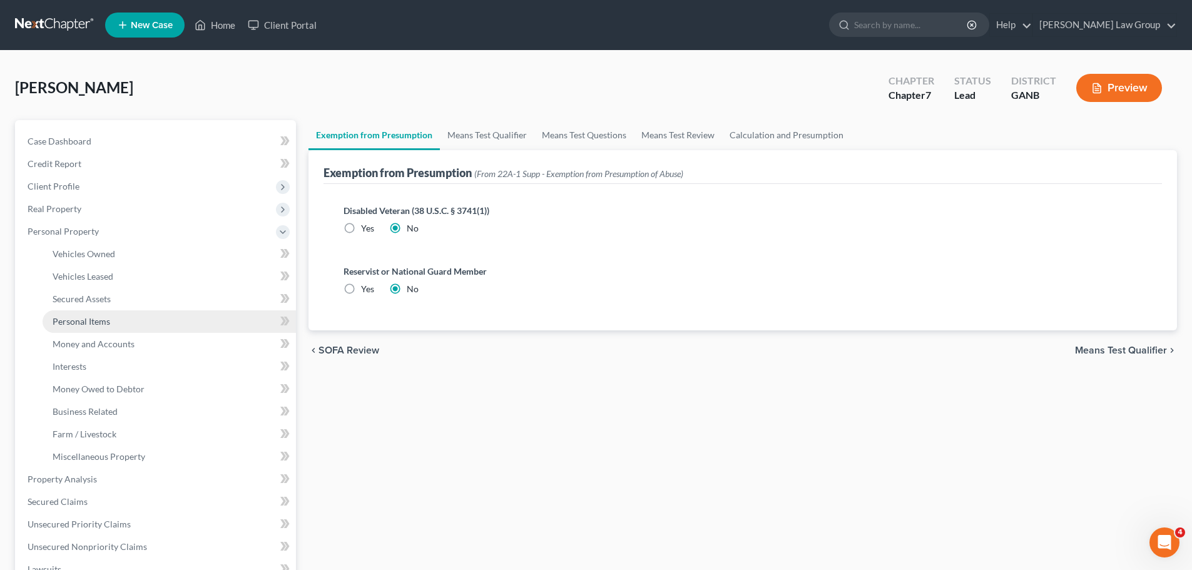
click at [125, 311] on link "Personal Items" at bounding box center [169, 321] width 253 height 23
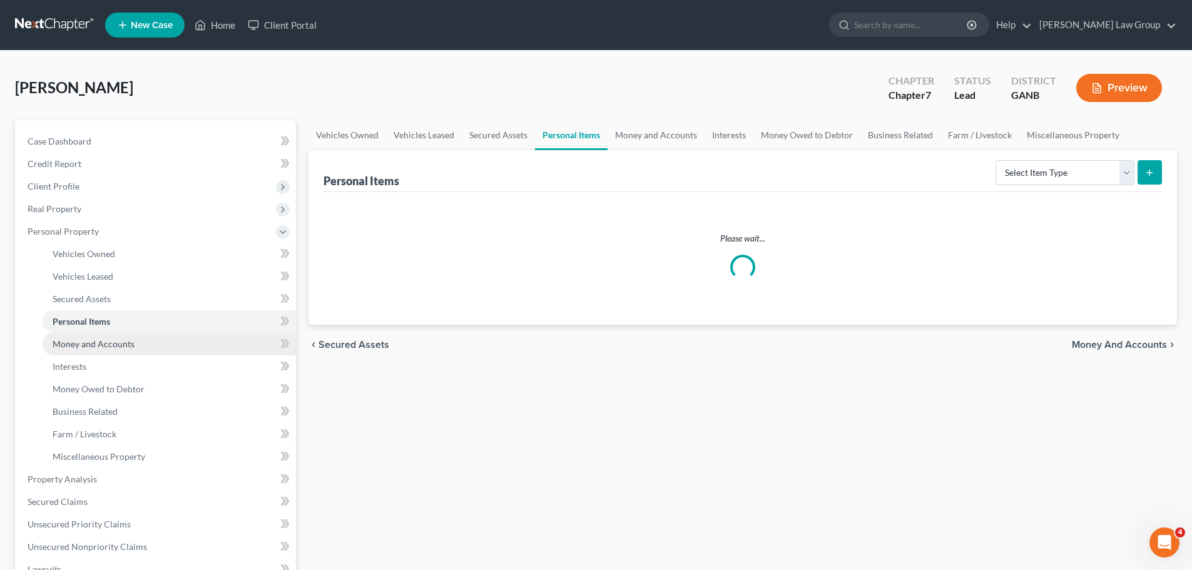
click at [125, 341] on span "Money and Accounts" at bounding box center [94, 343] width 82 height 11
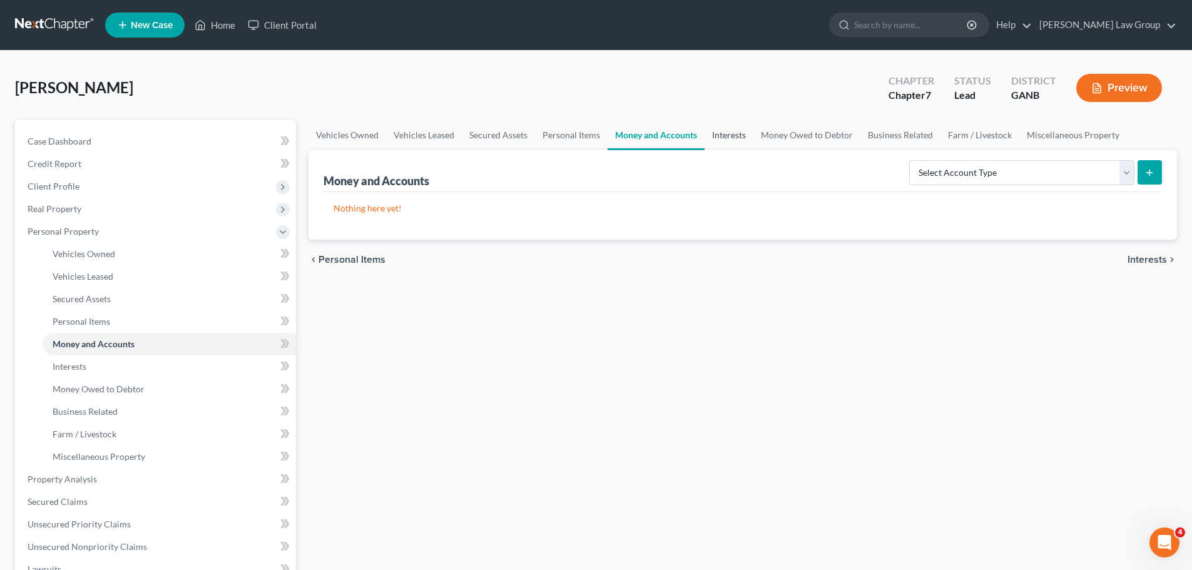
click at [741, 146] on link "Interests" at bounding box center [728, 135] width 49 height 30
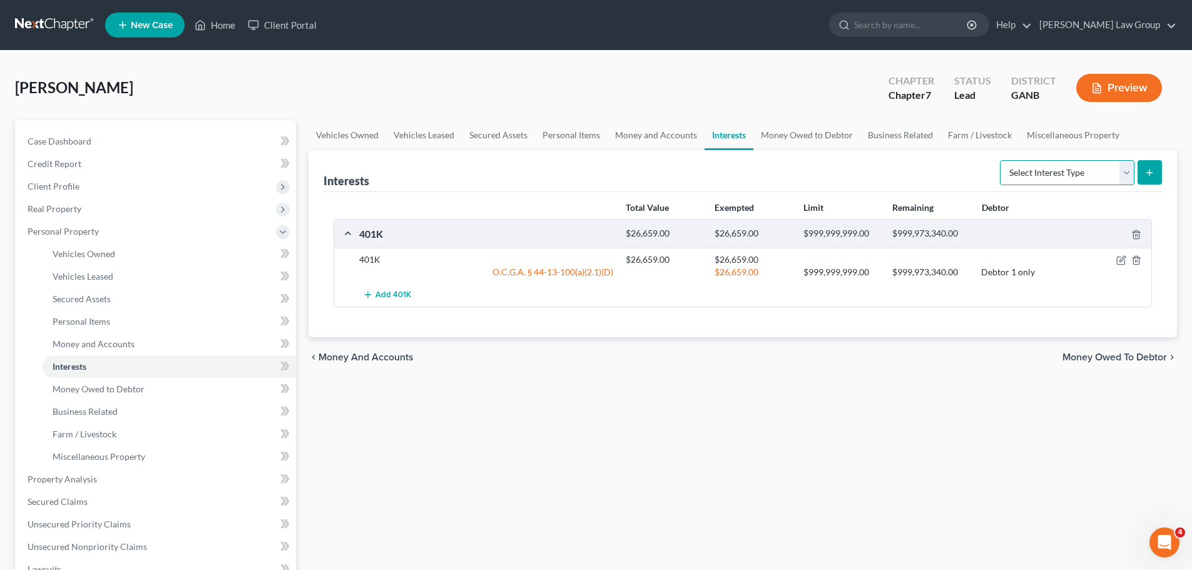
click at [1047, 178] on select "Select Interest Type 401K Annuity Bond Education IRA Government Bond Government…" at bounding box center [1067, 172] width 135 height 25
select select "401k"
click at [1001, 160] on select "Select Interest Type 401K Annuity Bond Education IRA Government Bond Government…" at bounding box center [1067, 172] width 135 height 25
click at [1161, 170] on button "submit" at bounding box center [1149, 172] width 24 height 24
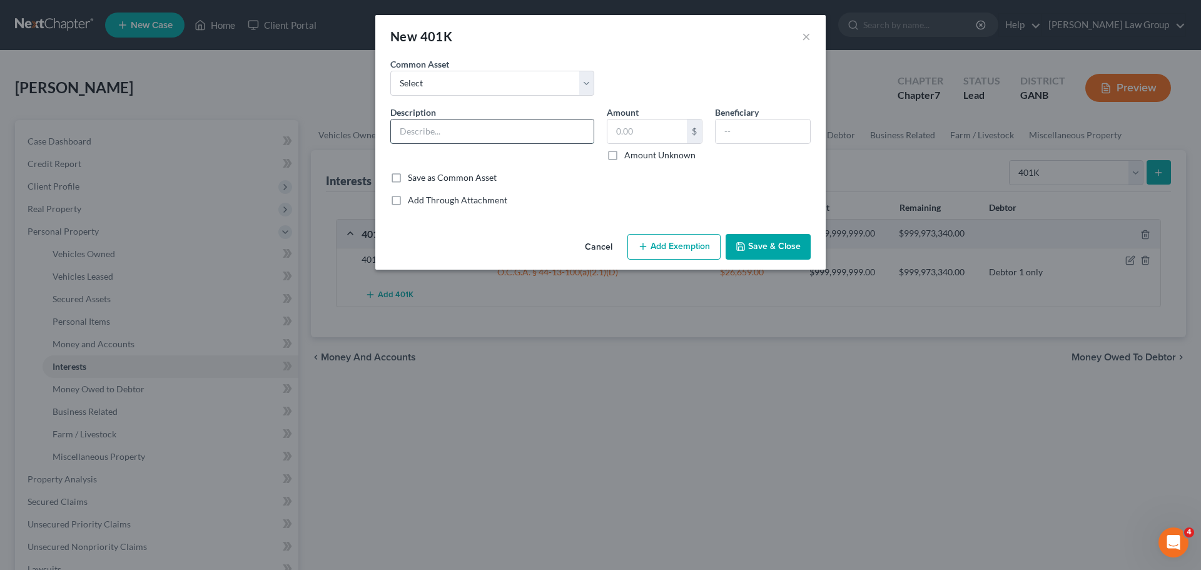
click at [435, 128] on input "text" at bounding box center [492, 131] width 203 height 24
click at [656, 125] on input "text" at bounding box center [646, 131] width 79 height 24
drag, startPoint x: 663, startPoint y: 128, endPoint x: 498, endPoint y: 123, distance: 165.2
click at [498, 123] on div "Description * Fidelity Amount 29,500 $ Amount Unknown Beneficiary" at bounding box center [600, 139] width 433 height 66
click at [637, 252] on button "Add Exemption" at bounding box center [673, 247] width 93 height 26
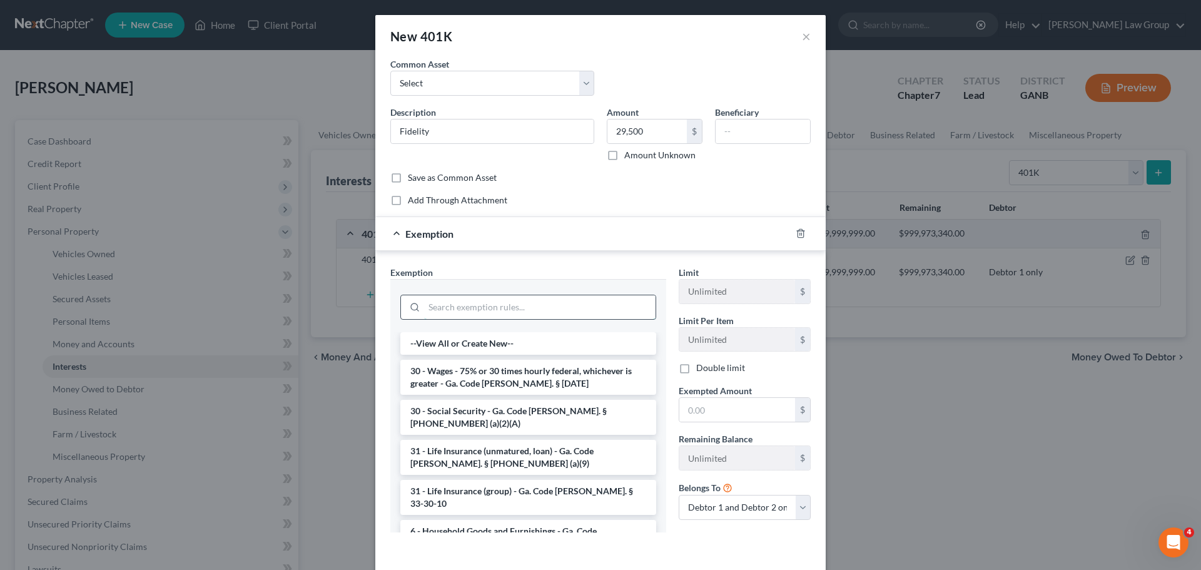
click at [480, 315] on input "search" at bounding box center [539, 307] width 231 height 24
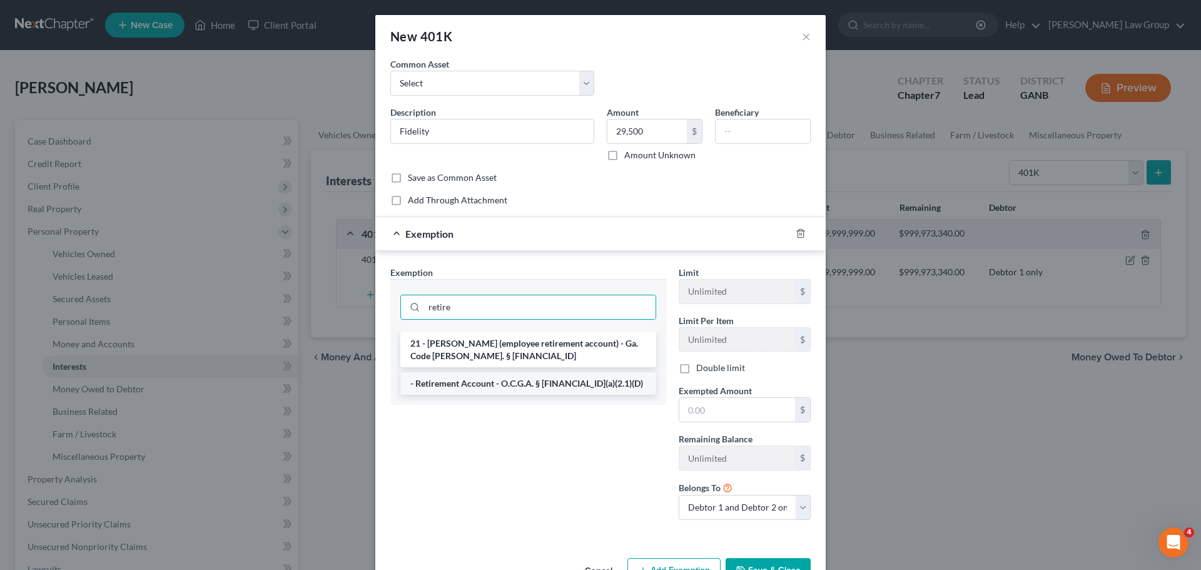
click at [499, 384] on li "- Retirement Account - O.C.G.A. § [FINANCIAL_ID](a)(2.1)(D)" at bounding box center [528, 383] width 256 height 23
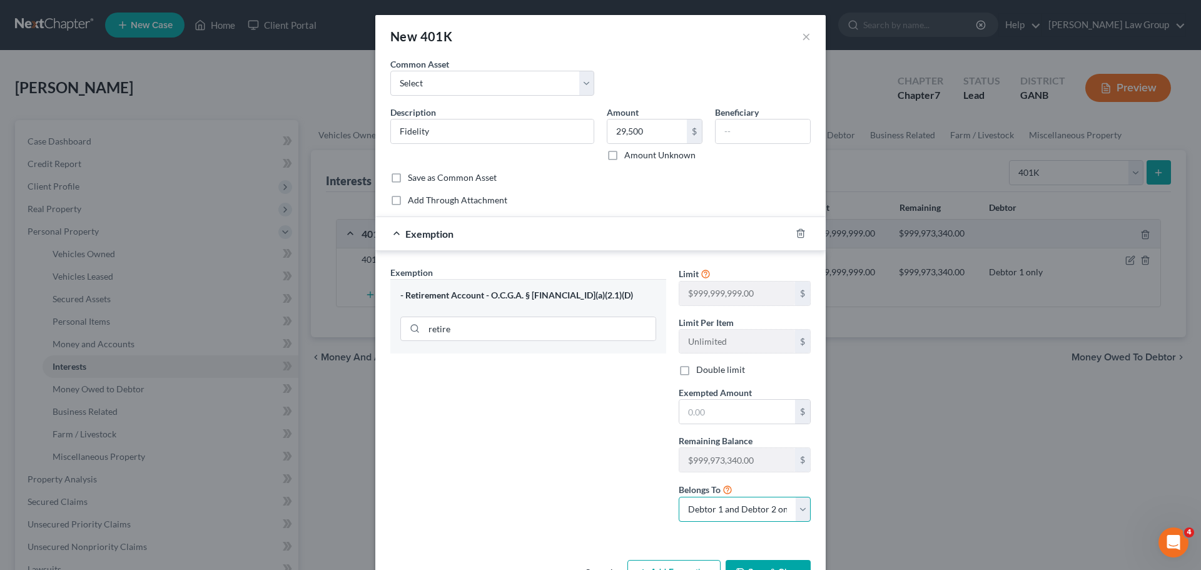
click at [723, 512] on select "Debtor 1 only Debtor 2 only Debtor 1 and Debtor 2 only" at bounding box center [745, 509] width 132 height 25
click at [679, 497] on select "Debtor 1 only Debtor 2 only Debtor 1 and Debtor 2 only" at bounding box center [745, 509] width 132 height 25
click at [728, 422] on input "text" at bounding box center [737, 412] width 116 height 24
paste input "29,500"
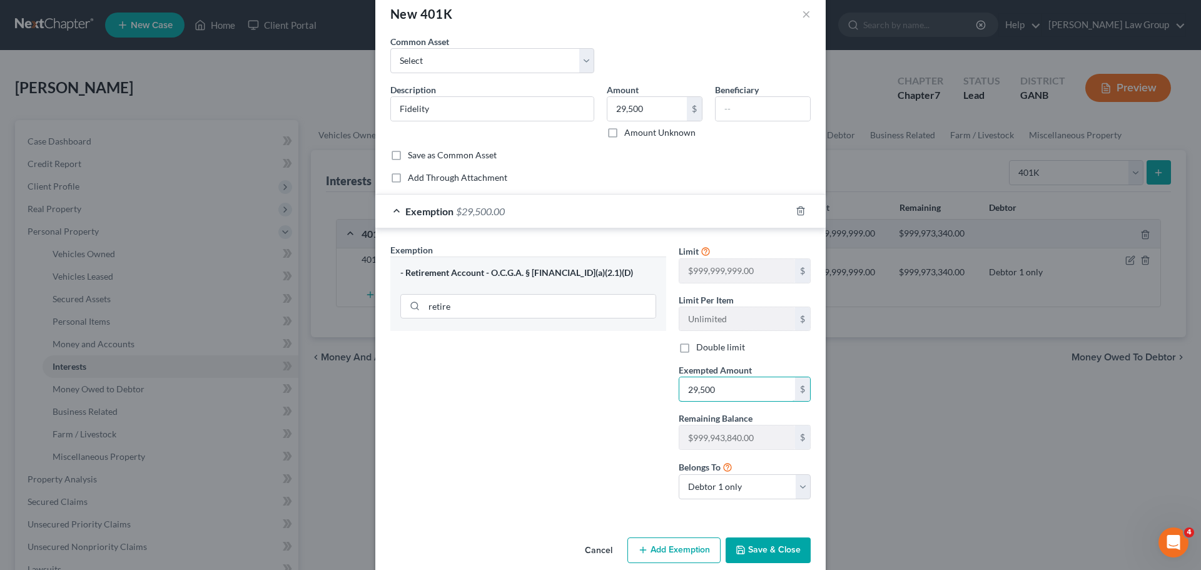
scroll to position [41, 0]
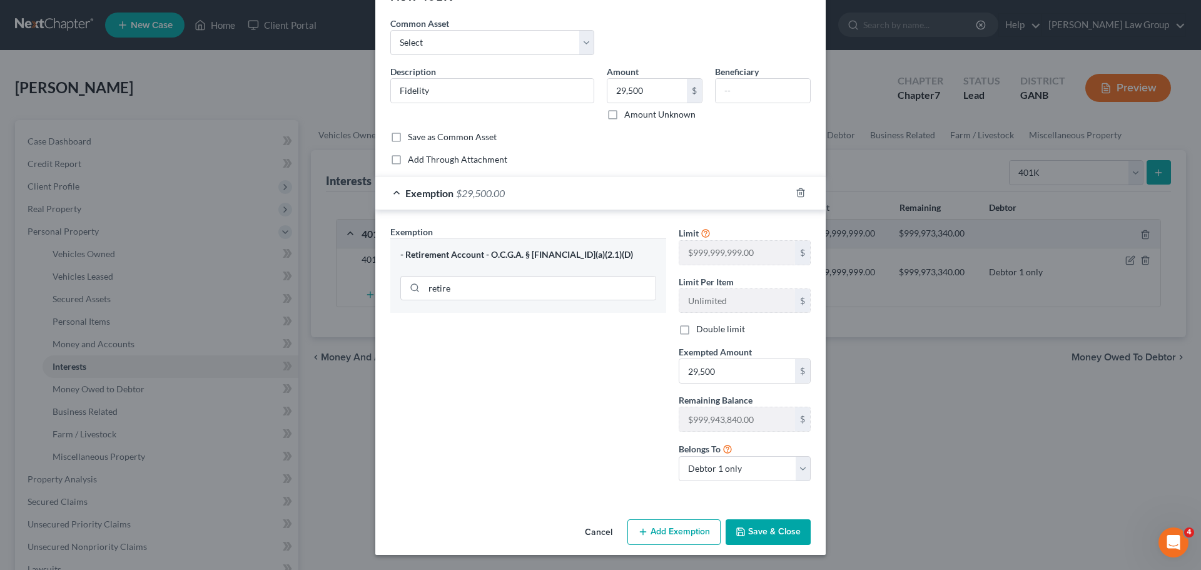
click at [783, 536] on button "Save & Close" at bounding box center [768, 532] width 85 height 26
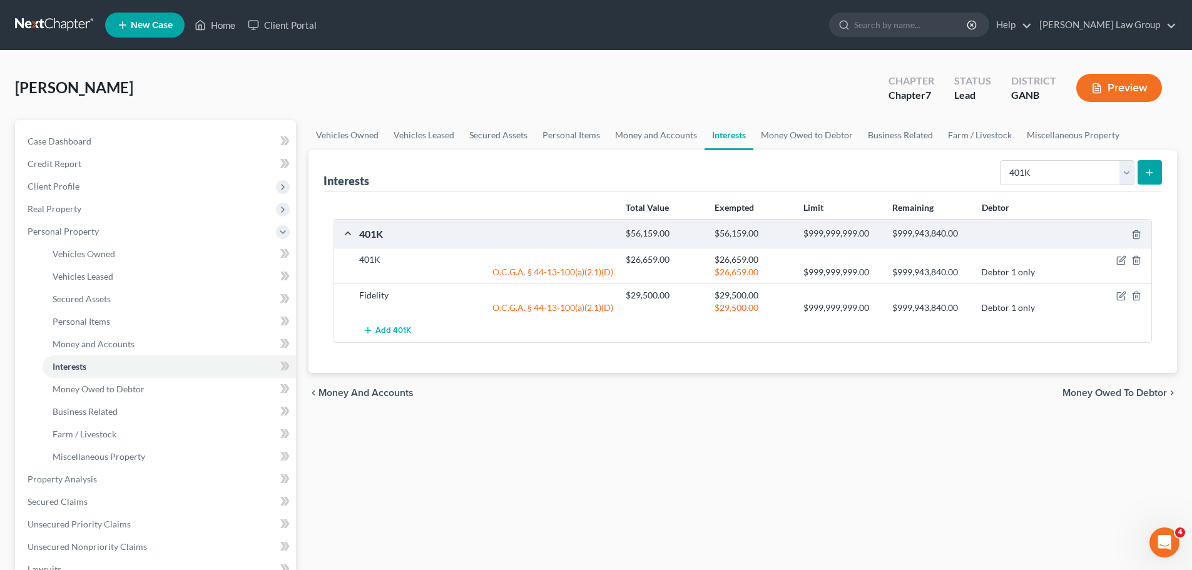
click at [1152, 168] on icon "submit" at bounding box center [1149, 173] width 10 height 10
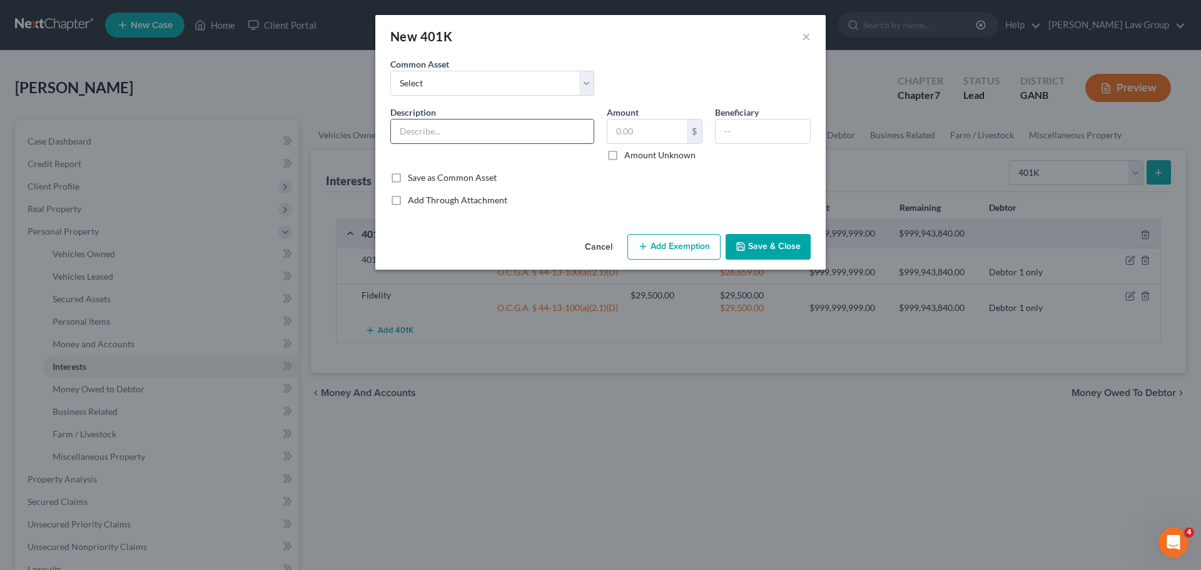
click at [454, 141] on input "text" at bounding box center [492, 131] width 203 height 24
click at [645, 131] on input "text" at bounding box center [646, 131] width 79 height 24
drag, startPoint x: 643, startPoint y: 132, endPoint x: 587, endPoint y: 130, distance: 55.7
click at [587, 130] on div "Description * TRS Amount 14,800 $ Amount Unknown Beneficiary" at bounding box center [600, 139] width 433 height 66
click at [666, 245] on button "Add Exemption" at bounding box center [673, 247] width 93 height 26
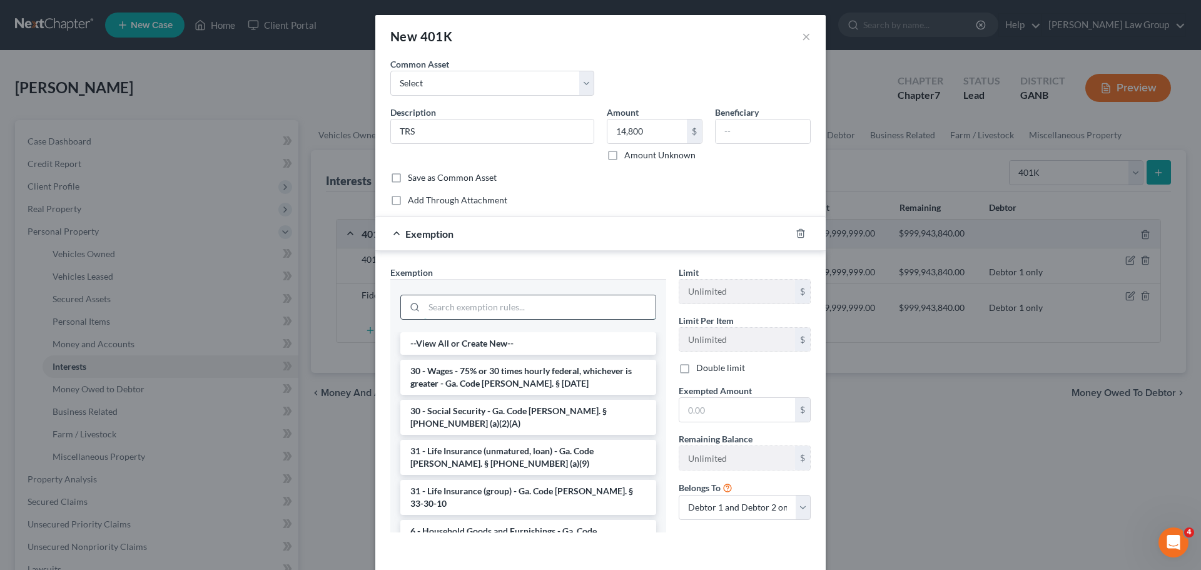
click at [454, 310] on input "search" at bounding box center [539, 307] width 231 height 24
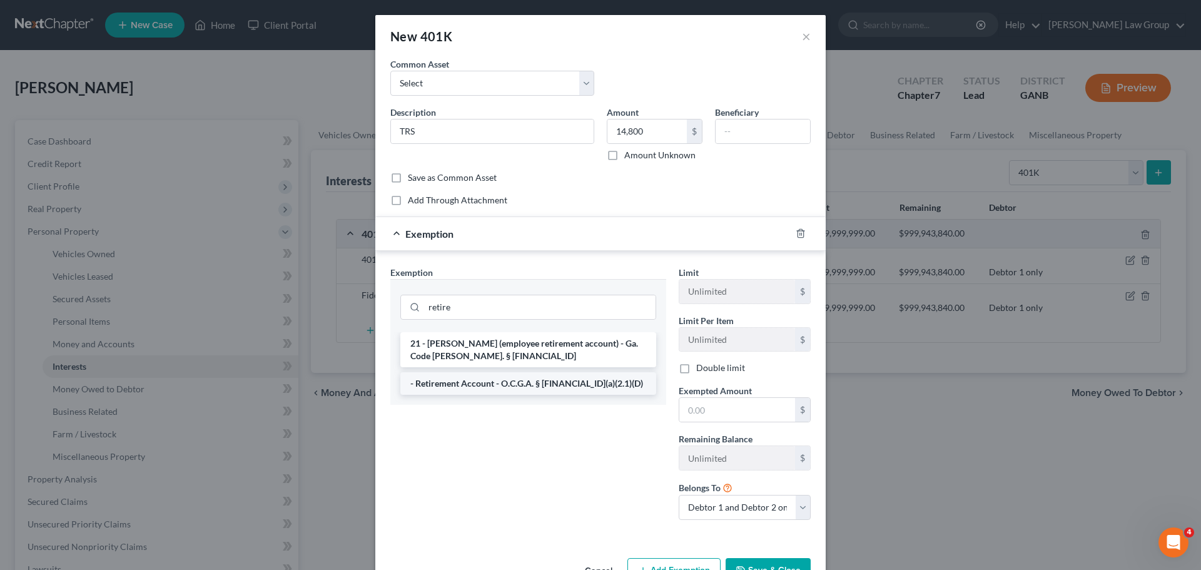
click at [508, 375] on li "- Retirement Account - O.C.G.A. § [FINANCIAL_ID](a)(2.1)(D)" at bounding box center [528, 383] width 256 height 23
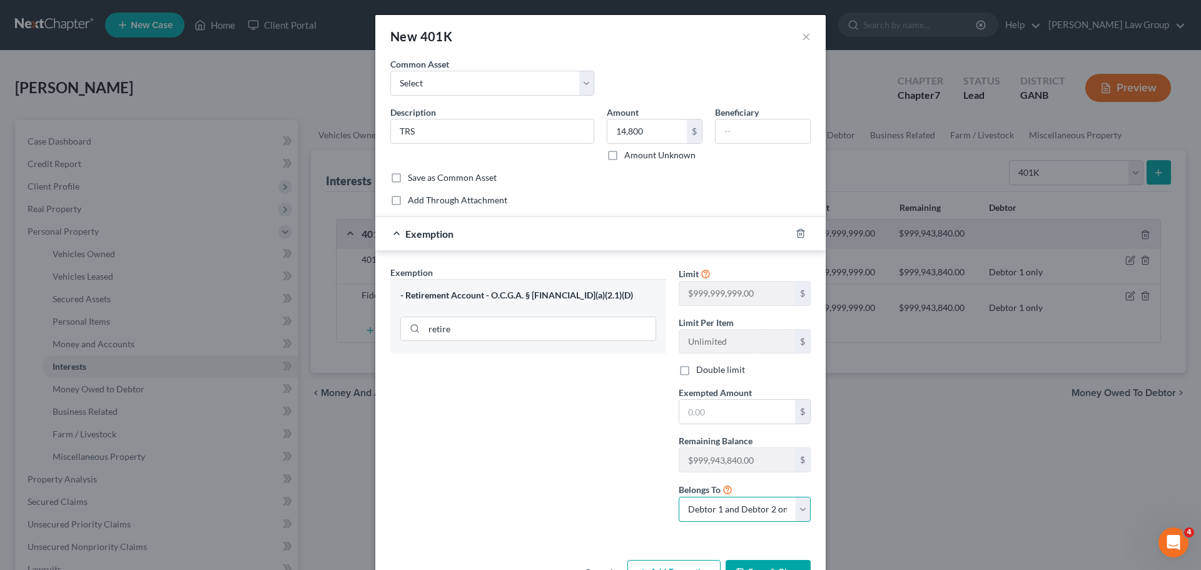
drag, startPoint x: 700, startPoint y: 503, endPoint x: 707, endPoint y: 517, distance: 15.4
click at [700, 503] on select "Debtor 1 only Debtor 2 only Debtor 1 and Debtor 2 only" at bounding box center [745, 509] width 132 height 25
click at [679, 497] on select "Debtor 1 only Debtor 2 only Debtor 1 and Debtor 2 only" at bounding box center [745, 509] width 132 height 25
click at [711, 414] on input "text" at bounding box center [737, 412] width 116 height 24
paste input "14,800"
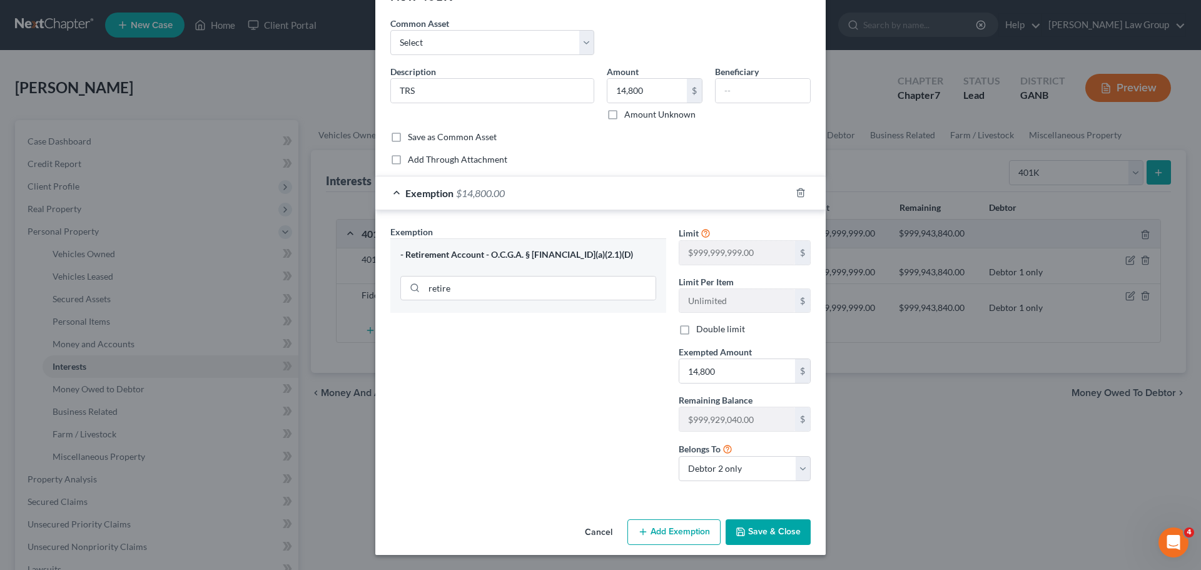
click at [763, 529] on button "Save & Close" at bounding box center [768, 532] width 85 height 26
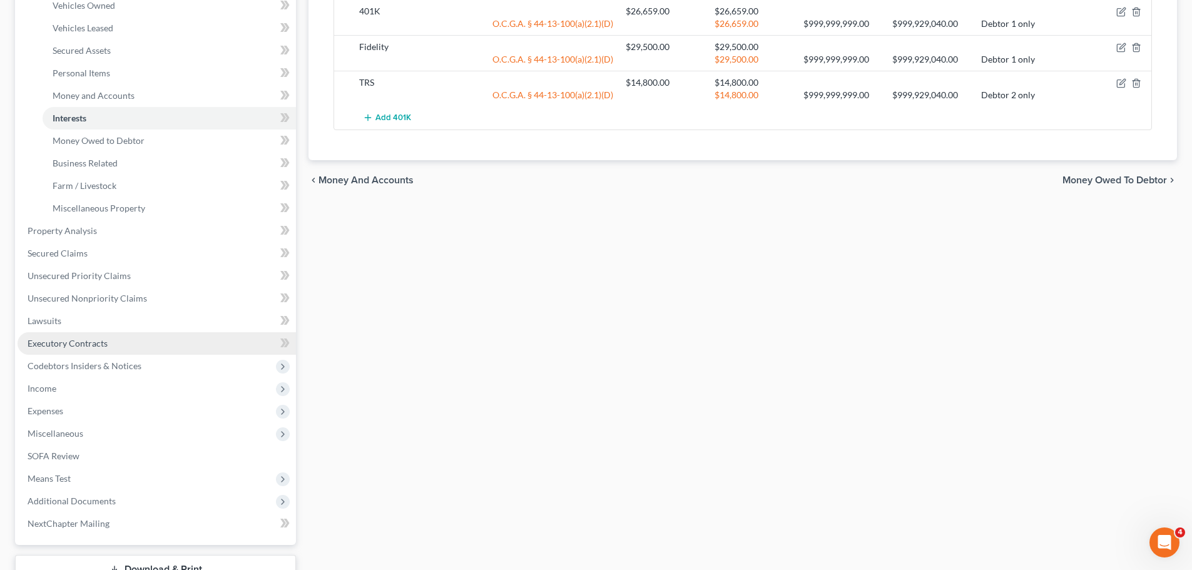
scroll to position [250, 0]
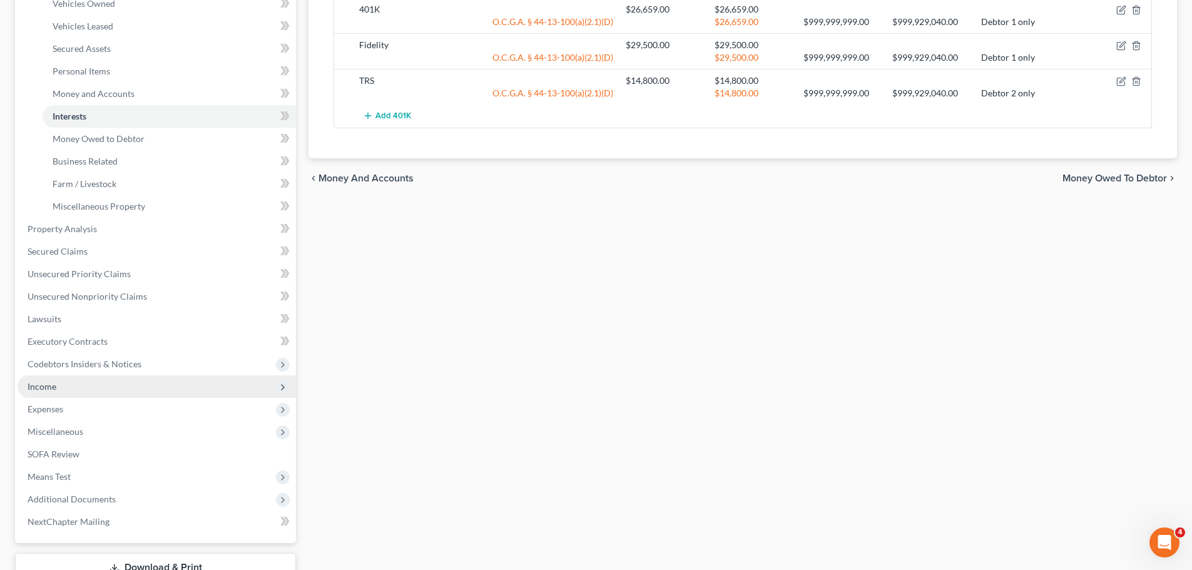
click at [90, 394] on span "Income" at bounding box center [157, 386] width 278 height 23
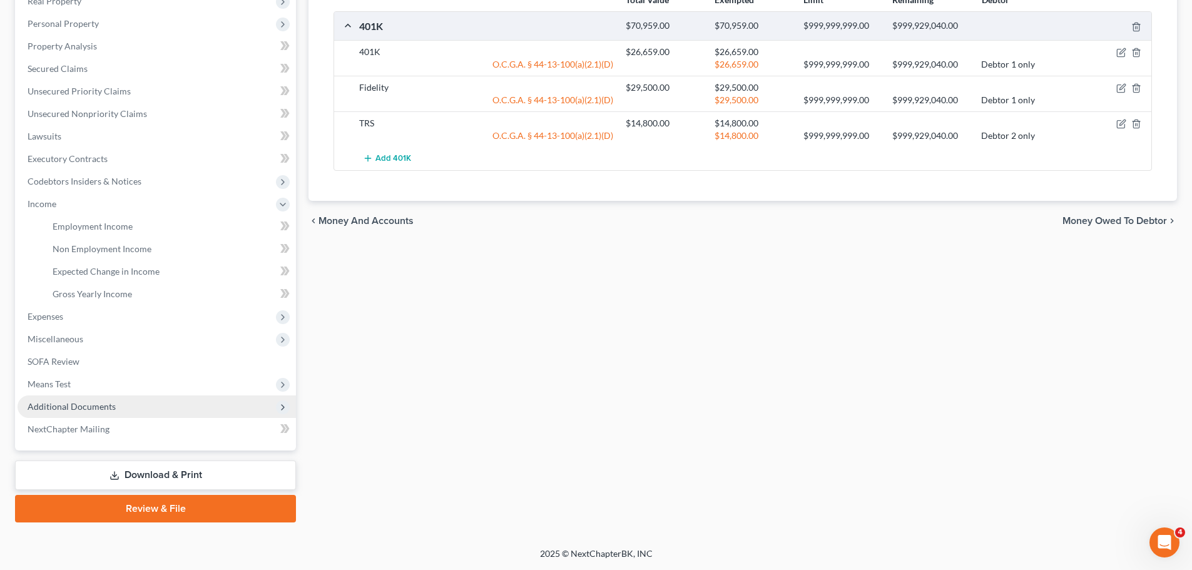
scroll to position [208, 0]
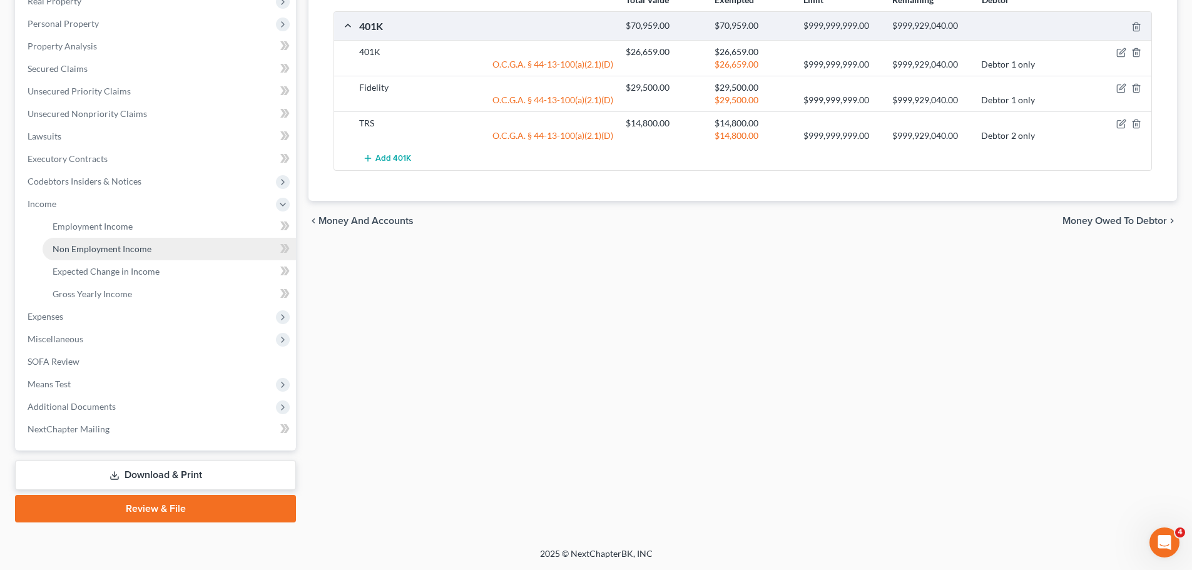
click at [105, 241] on link "Non Employment Income" at bounding box center [169, 249] width 253 height 23
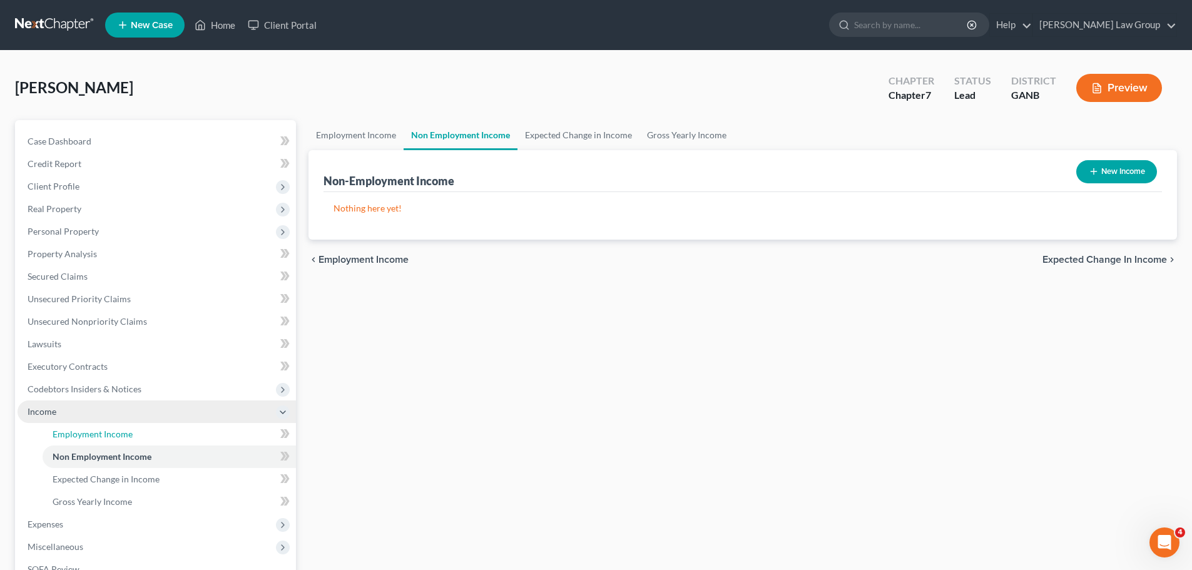
drag, startPoint x: 78, startPoint y: 435, endPoint x: 151, endPoint y: 417, distance: 74.7
click at [76, 436] on span "Employment Income" at bounding box center [93, 434] width 80 height 11
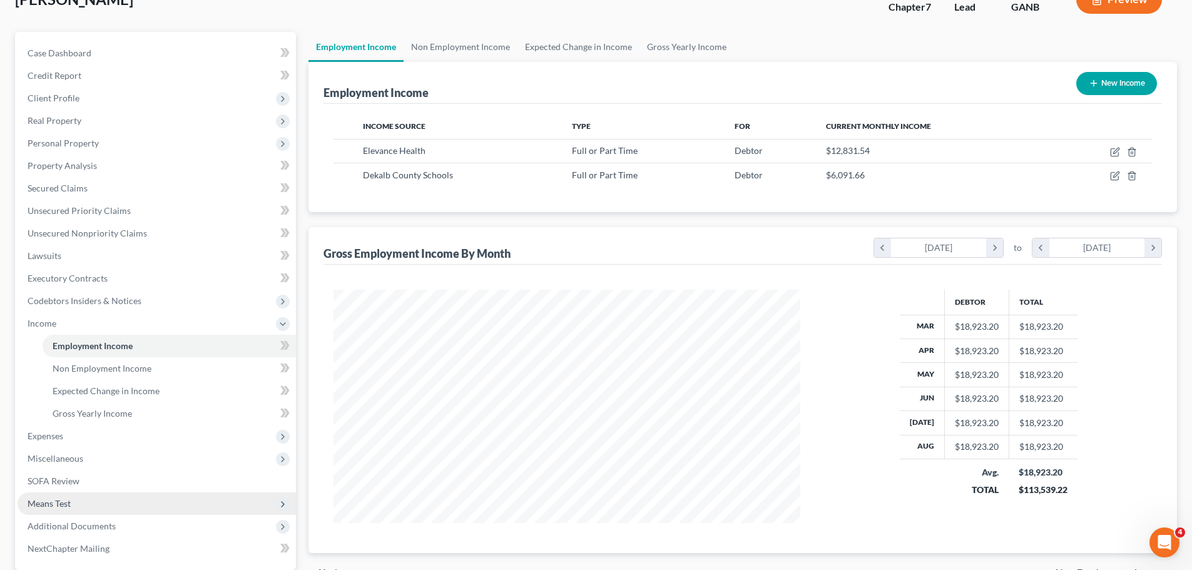
scroll to position [208, 0]
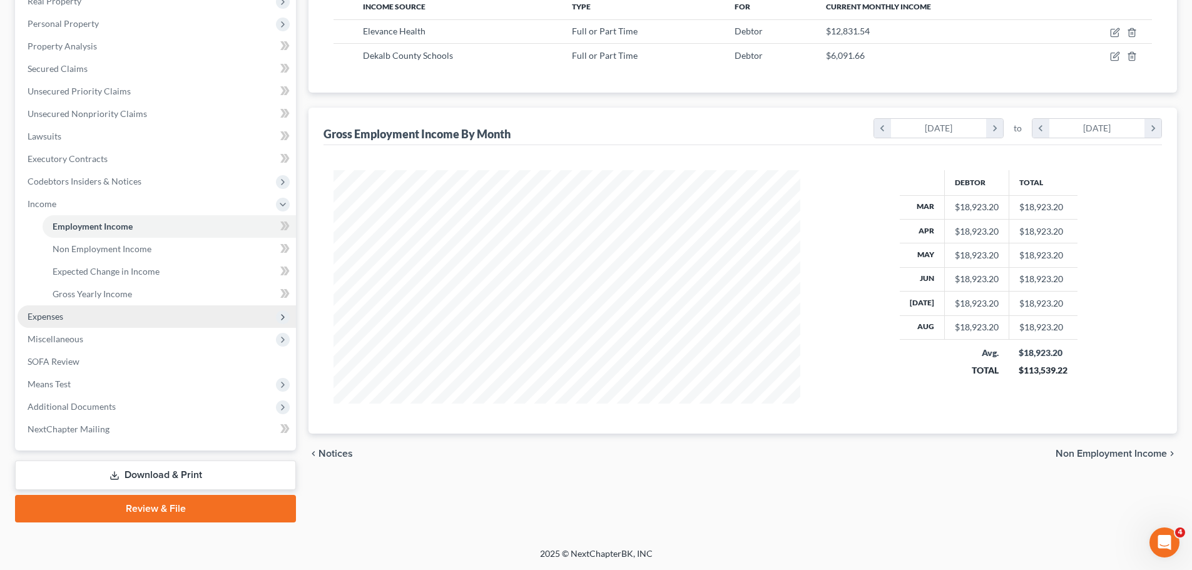
click at [34, 315] on span "Expenses" at bounding box center [46, 316] width 36 height 11
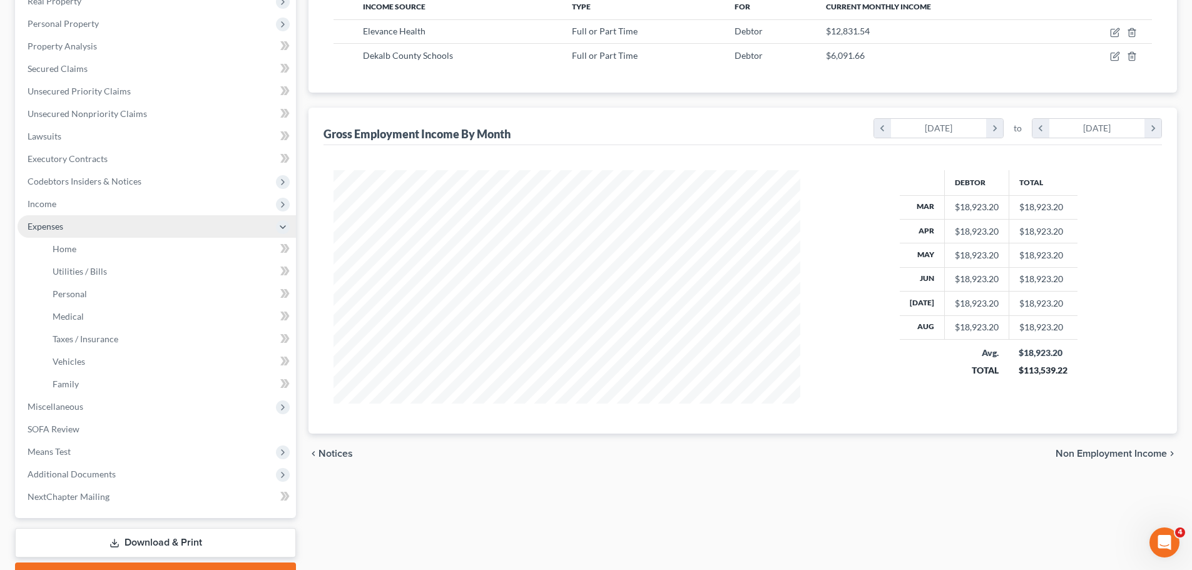
click at [89, 235] on span "Expenses" at bounding box center [157, 226] width 278 height 23
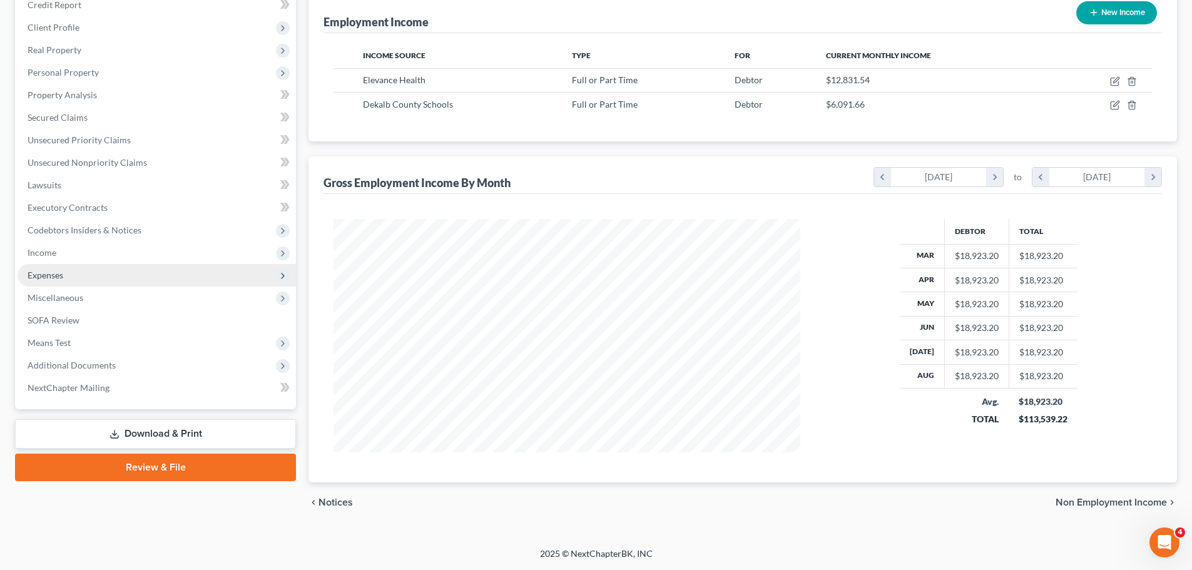
scroll to position [159, 0]
click at [55, 282] on span "Expenses" at bounding box center [157, 275] width 278 height 23
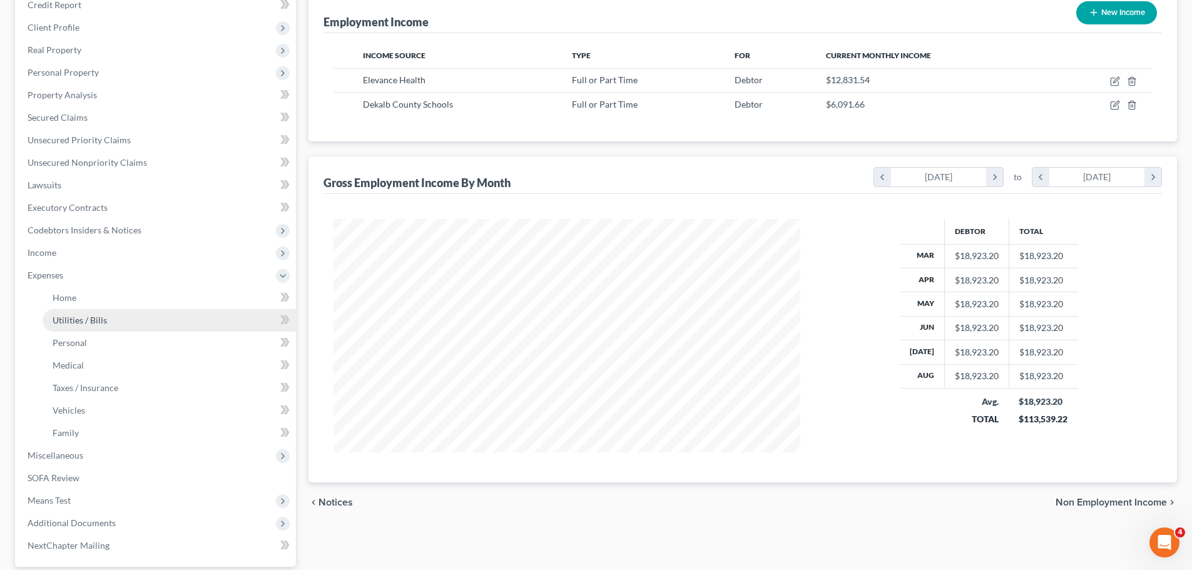
scroll to position [208, 0]
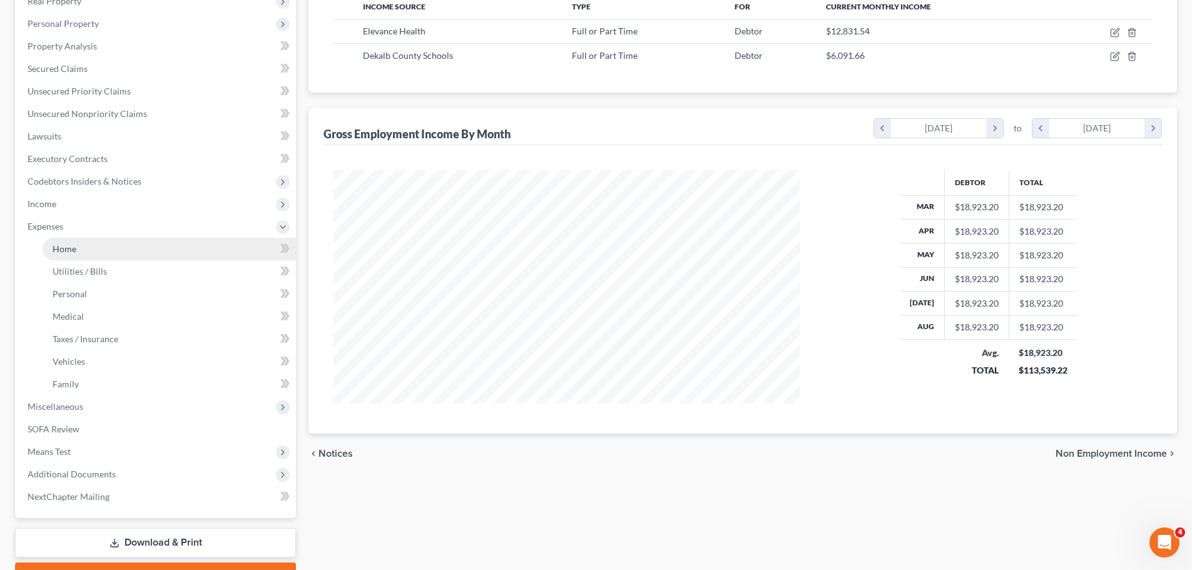
click at [71, 245] on span "Home" at bounding box center [65, 248] width 24 height 11
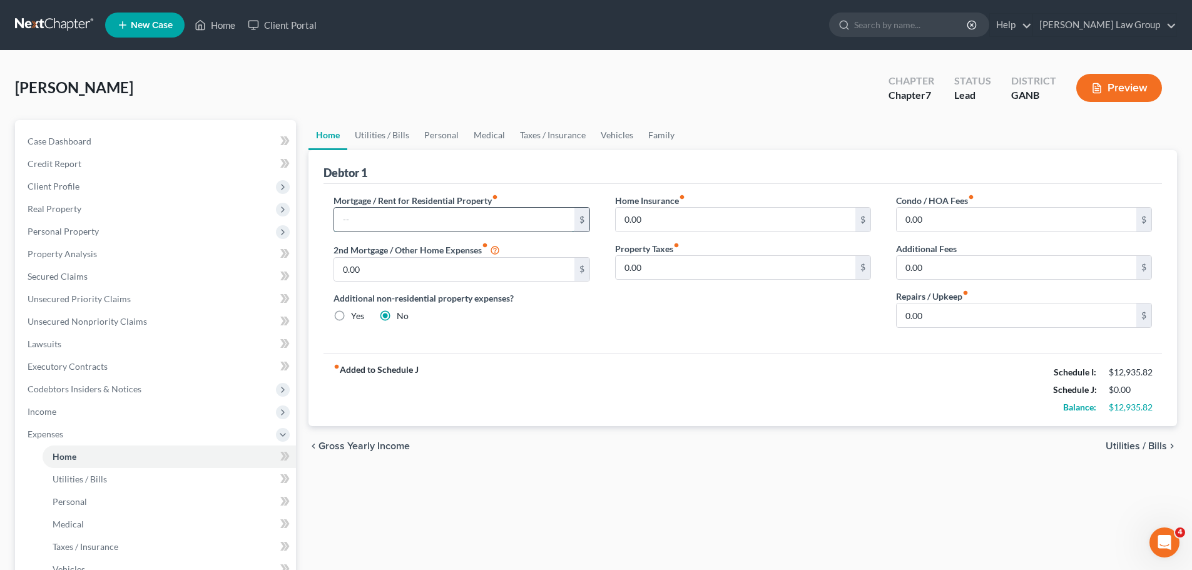
click at [376, 220] on input "text" at bounding box center [454, 220] width 240 height 24
paste input "2,067.99"
drag, startPoint x: 379, startPoint y: 131, endPoint x: 382, endPoint y: 172, distance: 40.8
click at [379, 131] on link "Utilities / Bills" at bounding box center [381, 135] width 69 height 30
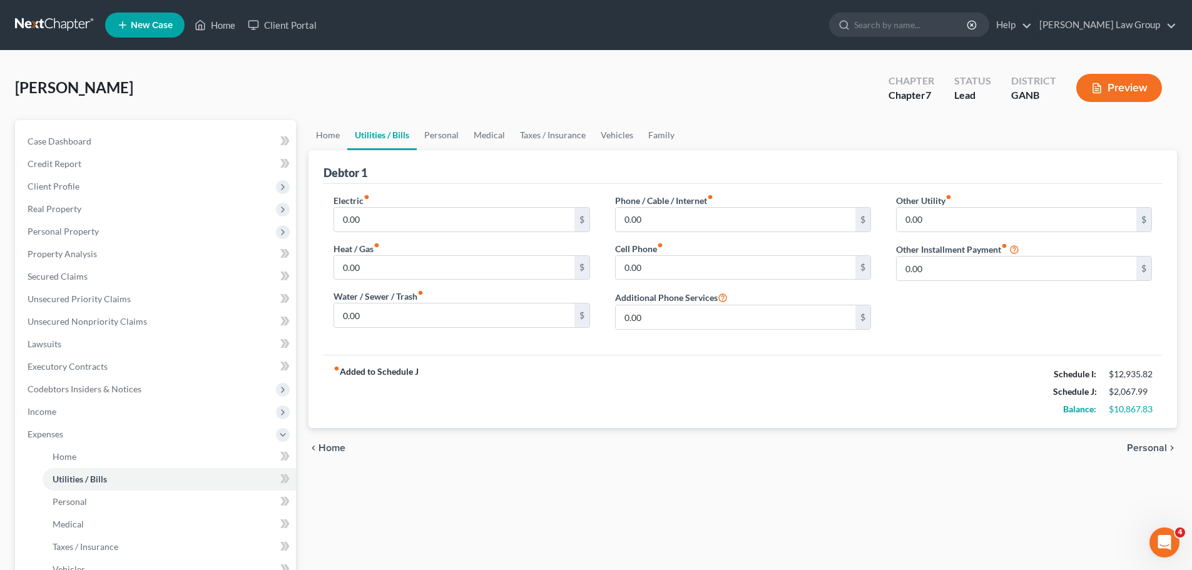
click at [377, 234] on div "Electric fiber_manual_record 0.00 $ Heat / Gas fiber_manual_record 0.00 $ Water…" at bounding box center [461, 267] width 281 height 146
click at [377, 227] on input "0.00" at bounding box center [454, 220] width 240 height 24
paste input "1,000"
drag, startPoint x: 348, startPoint y: 315, endPoint x: 387, endPoint y: 313, distance: 38.8
click at [348, 315] on input "0.00" at bounding box center [454, 315] width 240 height 24
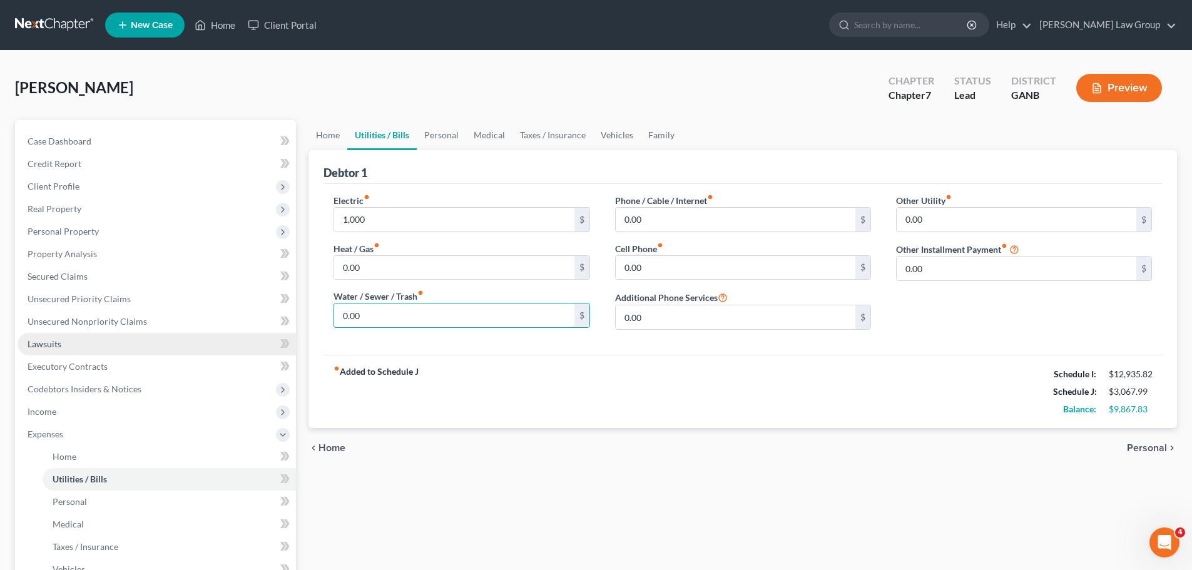
paste input "197"
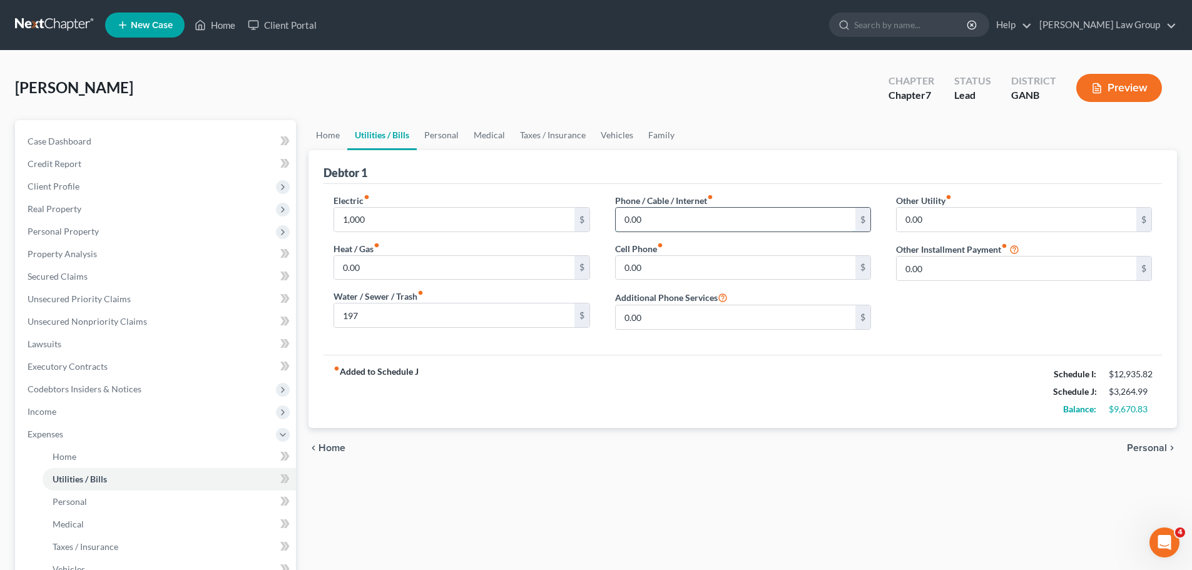
drag, startPoint x: 686, startPoint y: 215, endPoint x: 614, endPoint y: 228, distance: 72.4
click at [686, 215] on input "0.00" at bounding box center [736, 220] width 240 height 24
paste input "295"
click at [663, 265] on input "0.00" at bounding box center [736, 268] width 240 height 24
paste input "667"
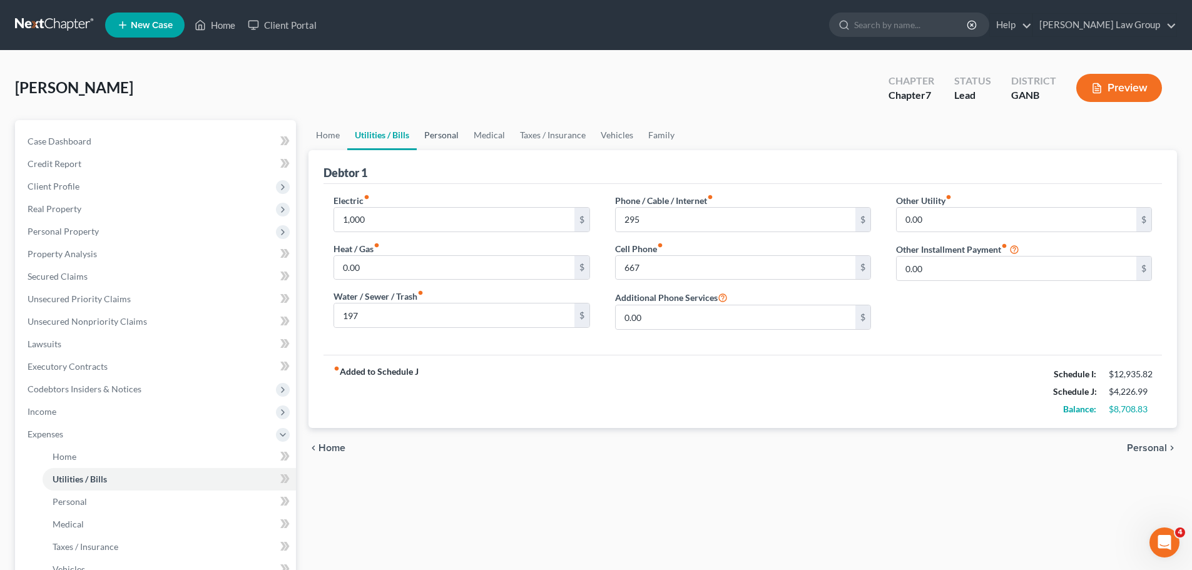
click at [444, 139] on link "Personal" at bounding box center [441, 135] width 49 height 30
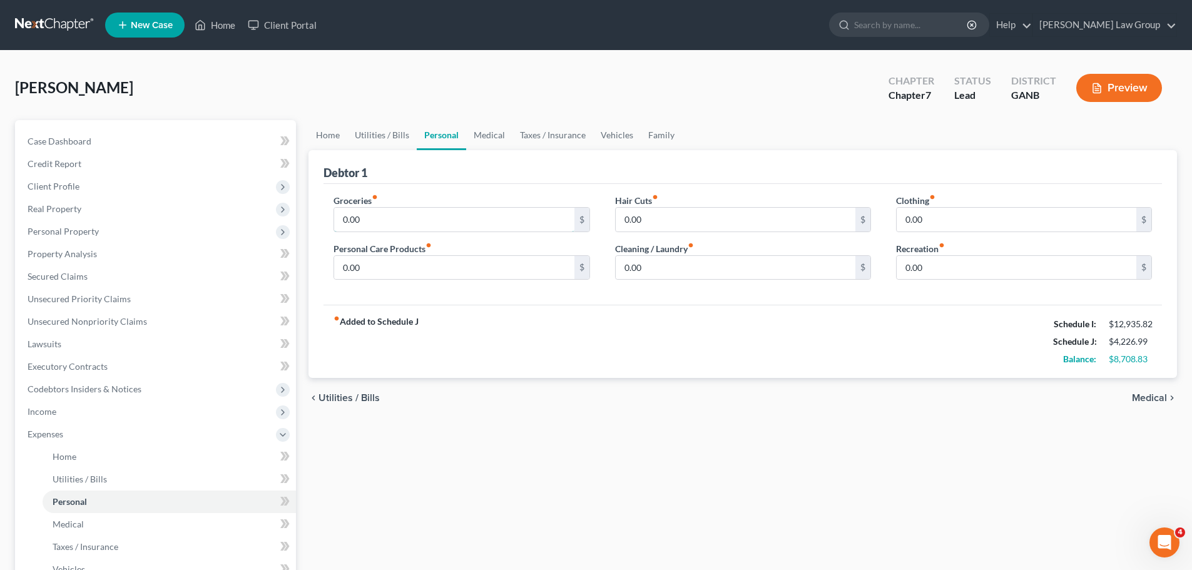
click at [389, 216] on input "0.00" at bounding box center [454, 220] width 240 height 24
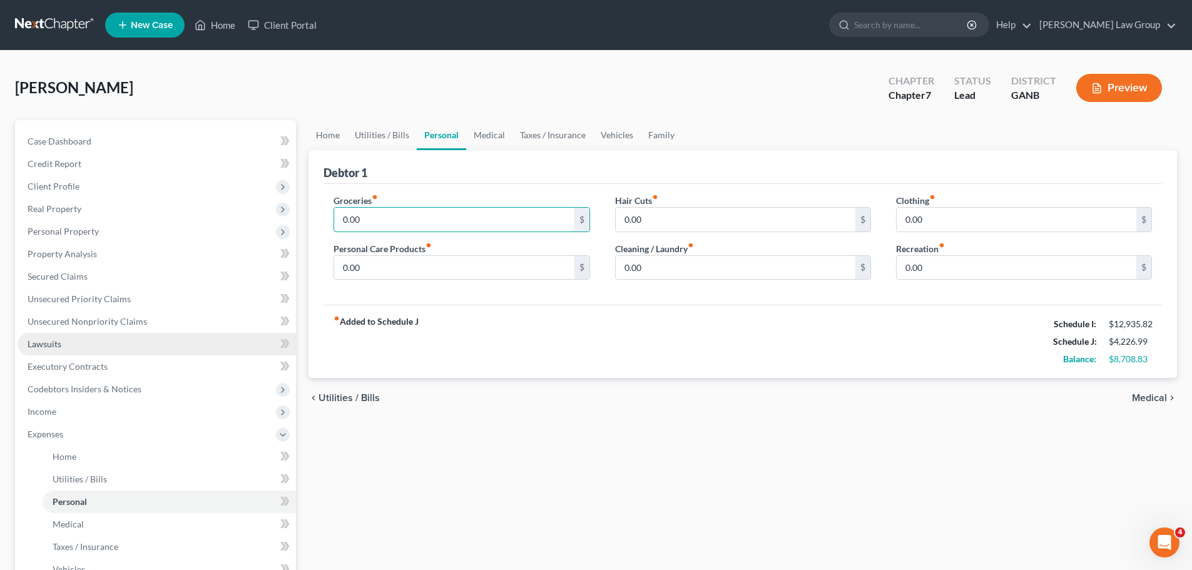
paste input "1,196"
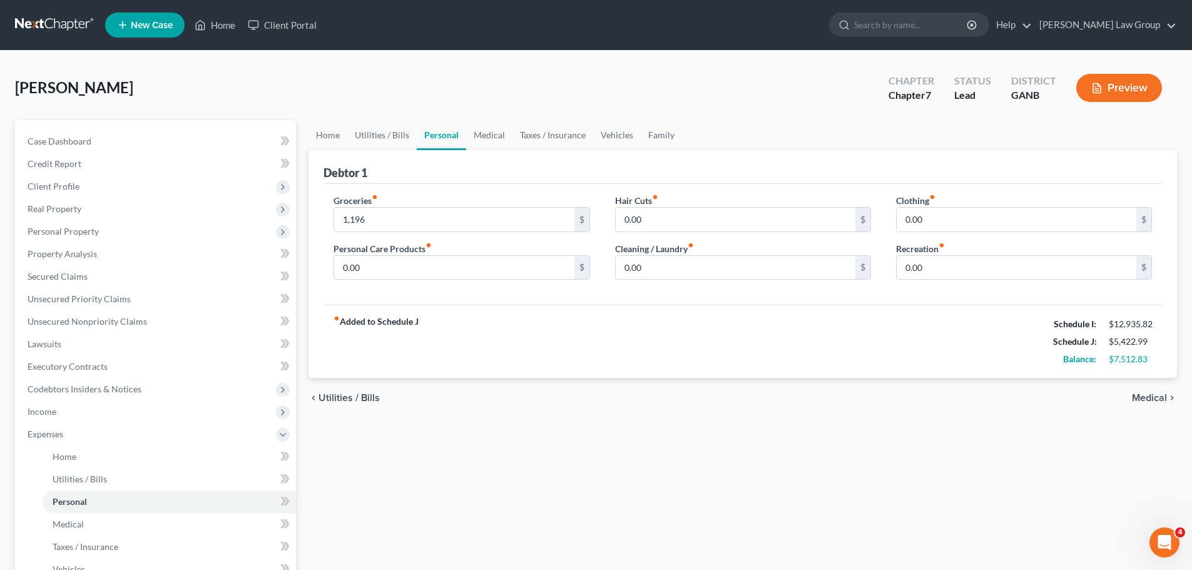
click at [996, 202] on div "Clothing fiber_manual_record 0.00 $" at bounding box center [1024, 213] width 256 height 38
click at [978, 210] on input "0.00" at bounding box center [1017, 220] width 240 height 24
paste input "2"
click at [324, 276] on div "Groceries fiber_manual_record 1,196 $ Personal Care Products fiber_manual_recor…" at bounding box center [461, 242] width 281 height 96
click at [380, 273] on input "0.00" at bounding box center [454, 268] width 240 height 24
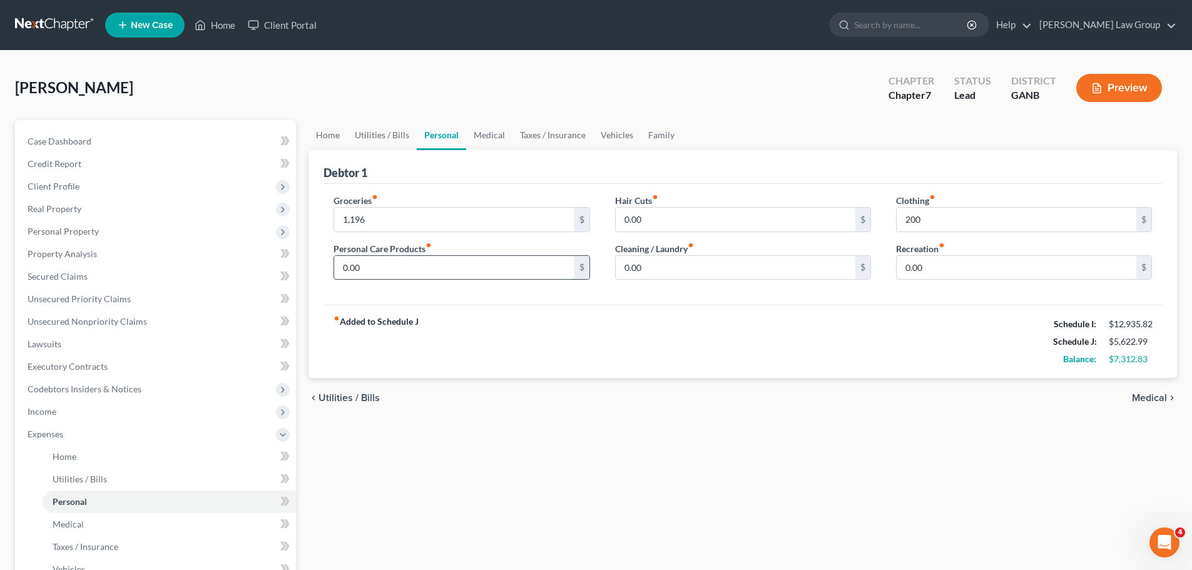
paste input "150"
click at [475, 132] on link "Medical" at bounding box center [489, 135] width 46 height 30
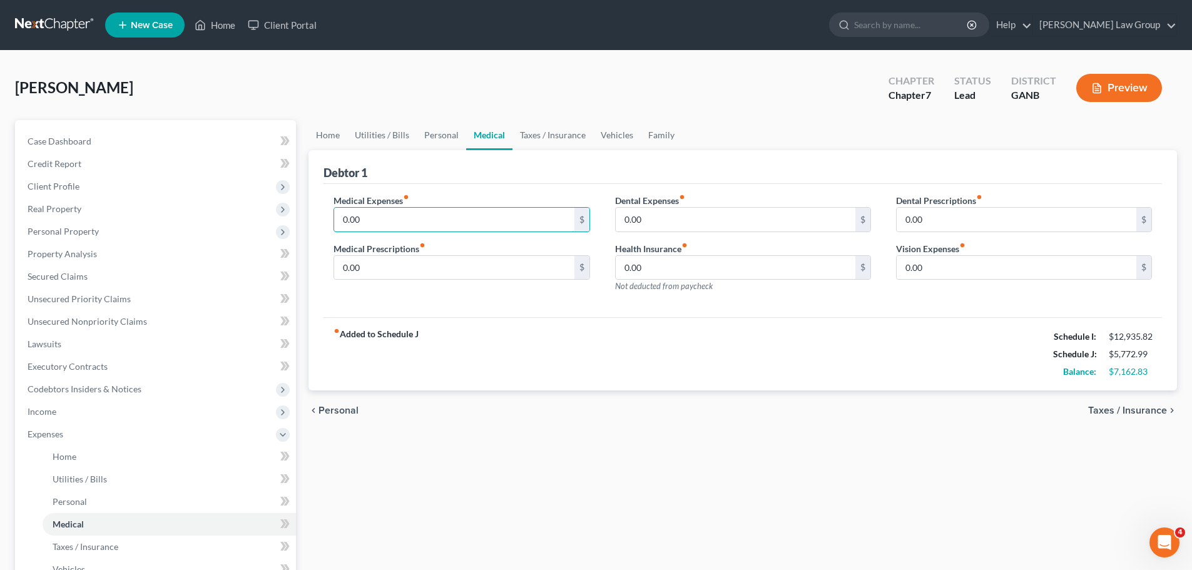
drag, startPoint x: 382, startPoint y: 219, endPoint x: 312, endPoint y: 230, distance: 71.0
click at [382, 219] on input "0.00" at bounding box center [454, 220] width 240 height 24
paste input "4"
click at [556, 135] on link "Taxes / Insurance" at bounding box center [552, 135] width 81 height 30
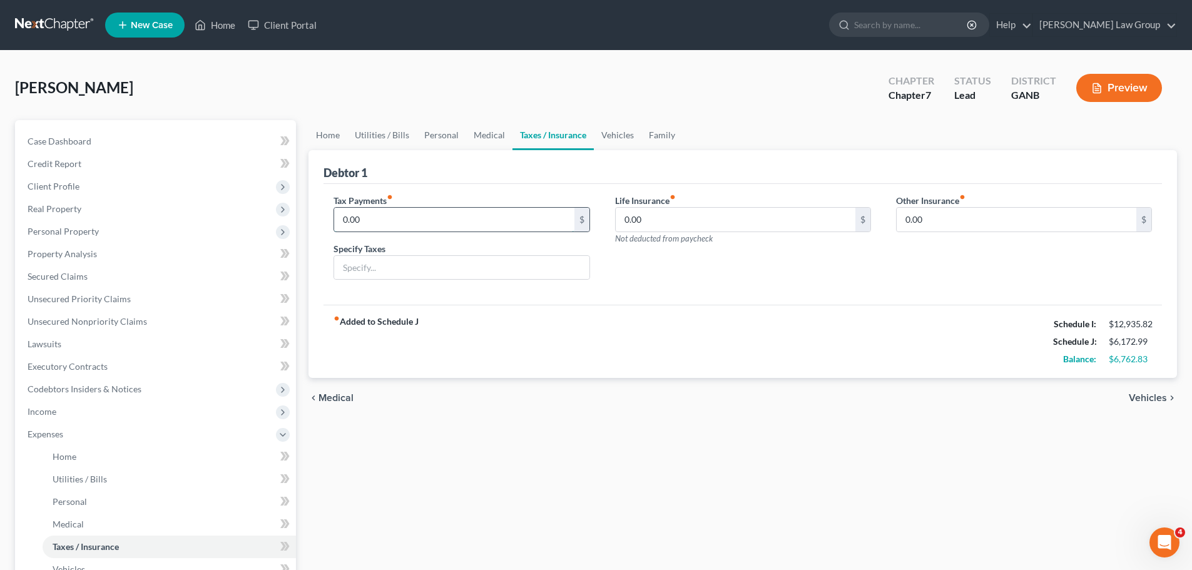
drag, startPoint x: 395, startPoint y: 213, endPoint x: 424, endPoint y: 212, distance: 28.8
click at [395, 212] on input "0.00" at bounding box center [454, 220] width 240 height 24
click at [627, 125] on link "Vehicles" at bounding box center [618, 135] width 48 height 30
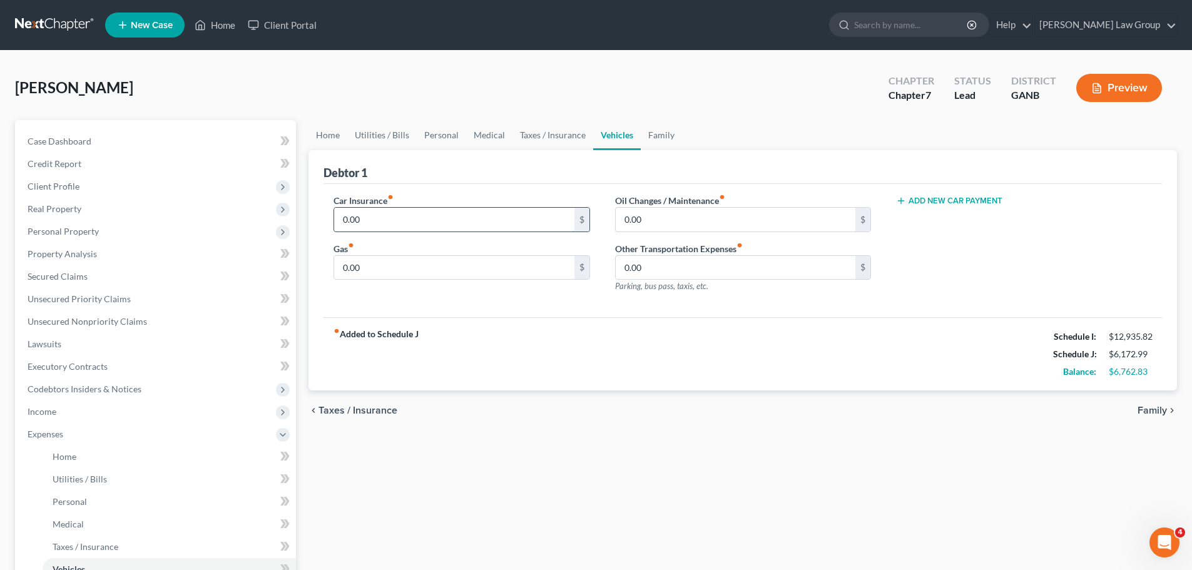
click at [440, 215] on input "0.00" at bounding box center [454, 220] width 240 height 24
click at [387, 271] on input "0.00" at bounding box center [454, 268] width 240 height 24
click at [390, 229] on input "0.00" at bounding box center [454, 220] width 240 height 24
paste input "1,105.96"
click at [424, 303] on div "Car Insurance fiber_manual_record 1,105.96 $ Gas fiber_manual_record 560 $ Oil …" at bounding box center [742, 251] width 838 height 134
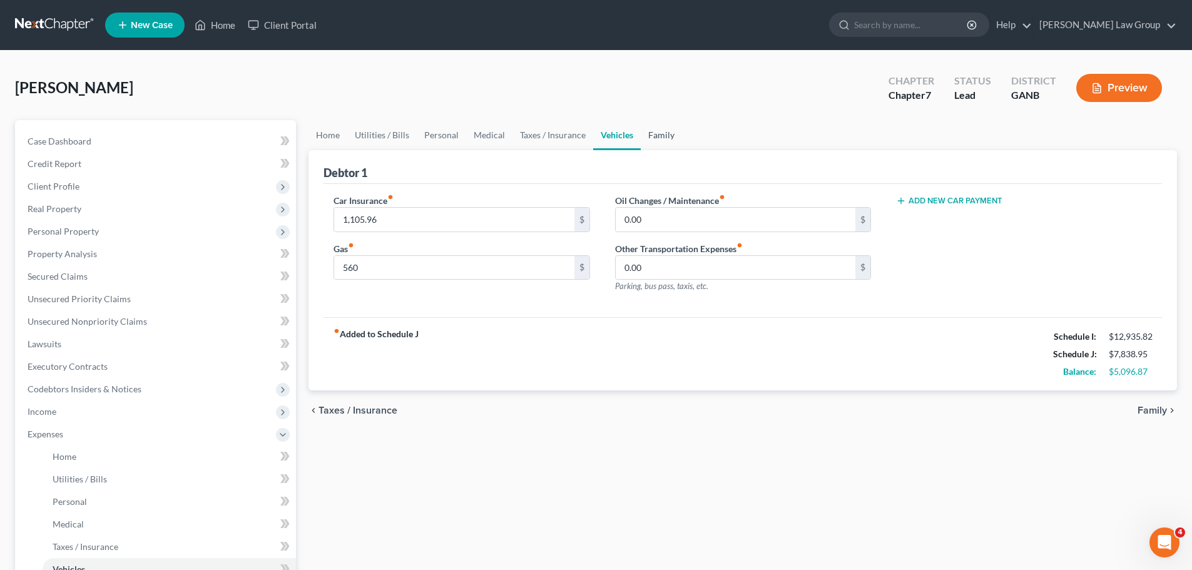
click at [669, 134] on link "Family" at bounding box center [661, 135] width 41 height 30
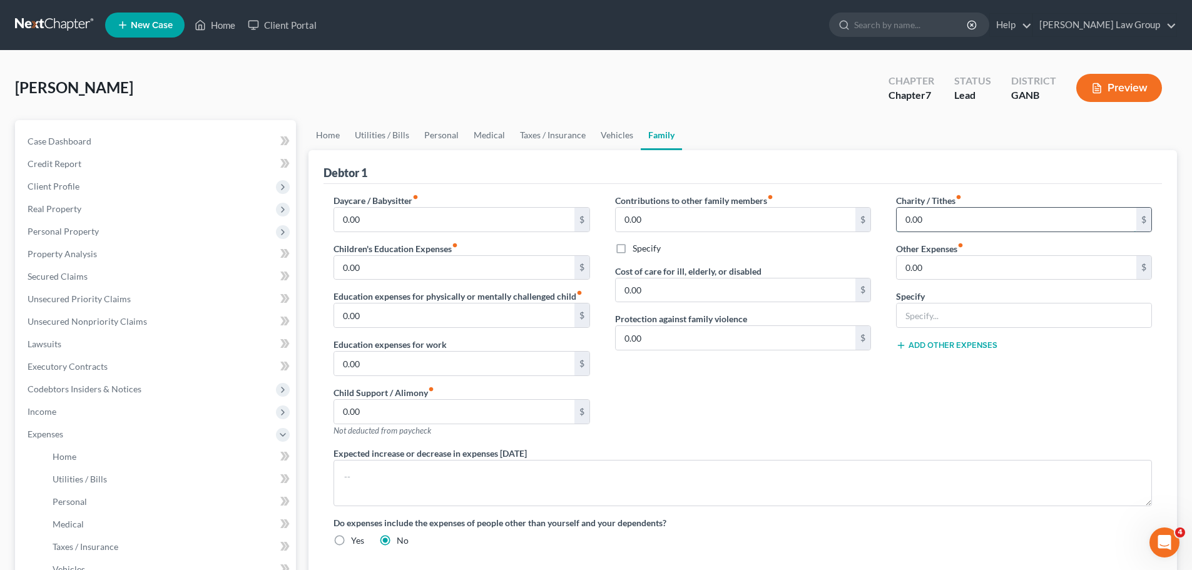
click at [975, 220] on input "0.00" at bounding box center [1017, 220] width 240 height 24
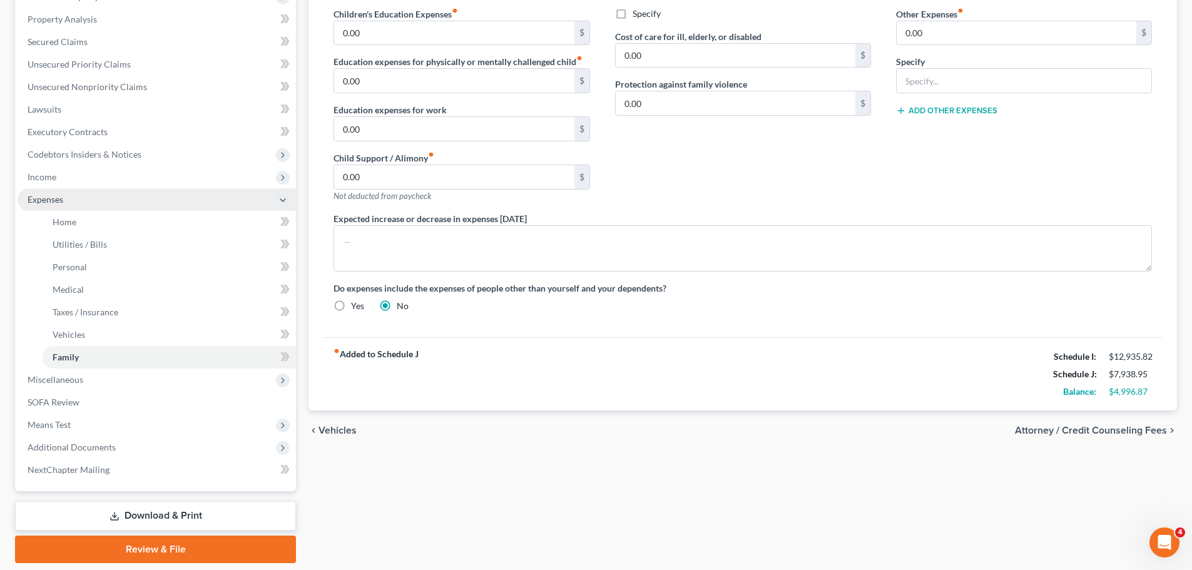
scroll to position [213, 0]
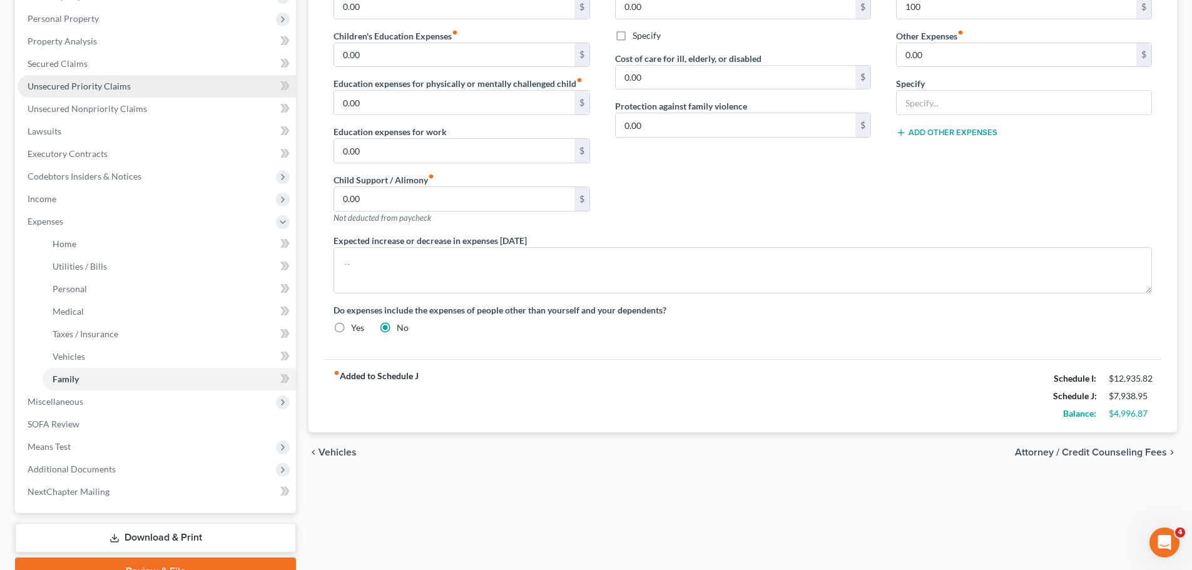
click at [121, 82] on span "Unsecured Priority Claims" at bounding box center [79, 86] width 103 height 11
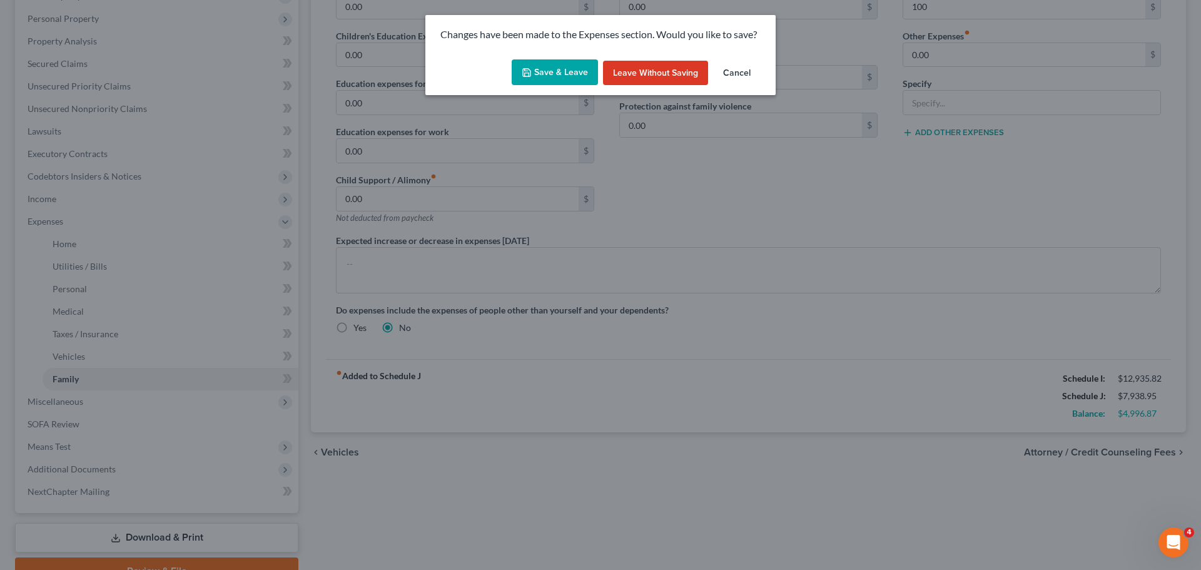
click at [567, 73] on button "Save & Leave" at bounding box center [555, 72] width 86 height 26
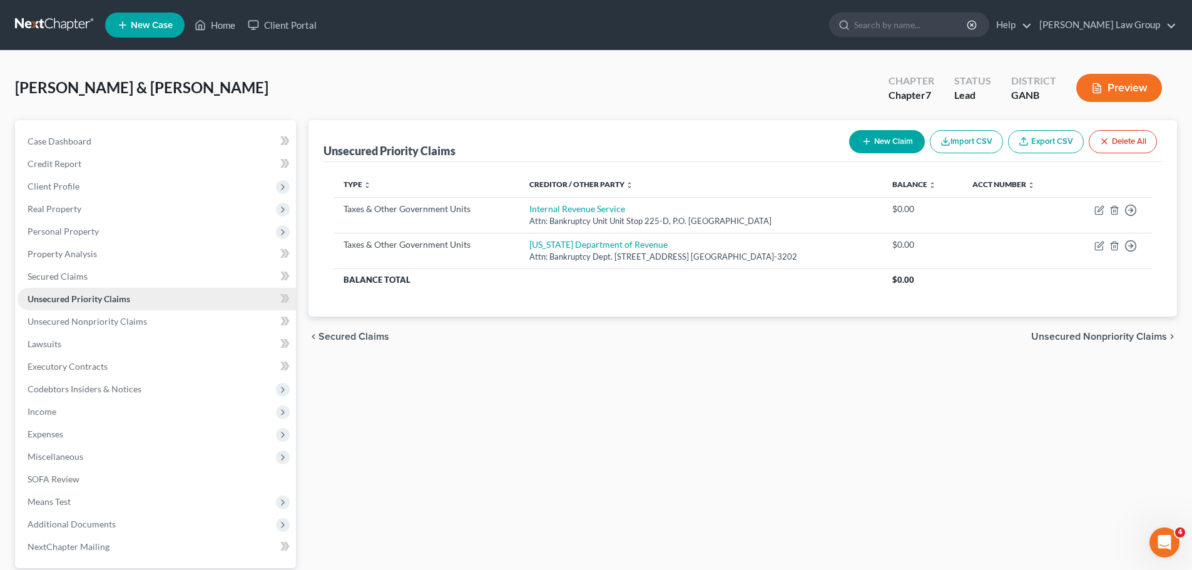
click at [93, 308] on link "Unsecured Priority Claims" at bounding box center [157, 299] width 278 height 23
click at [96, 323] on span "Unsecured Nonpriority Claims" at bounding box center [87, 321] width 119 height 11
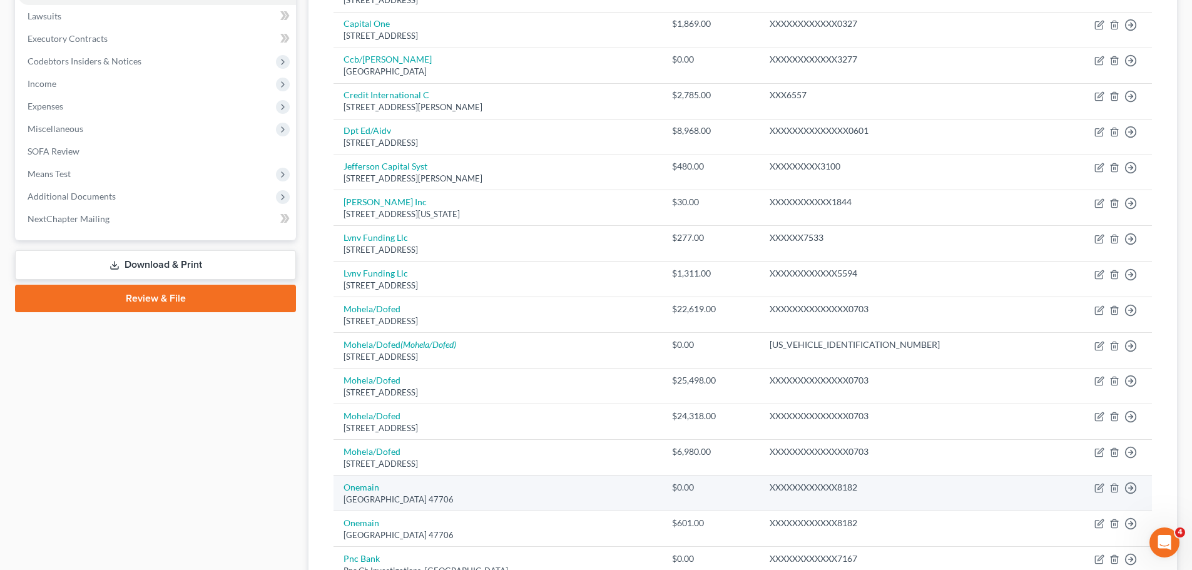
scroll to position [145, 0]
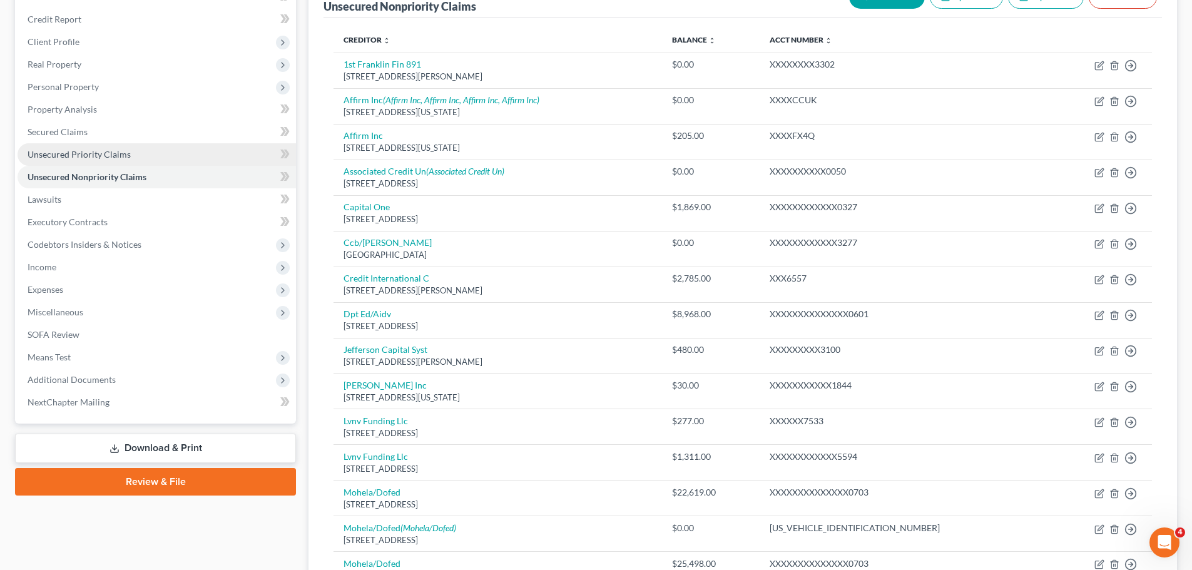
click at [152, 157] on link "Unsecured Priority Claims" at bounding box center [157, 154] width 278 height 23
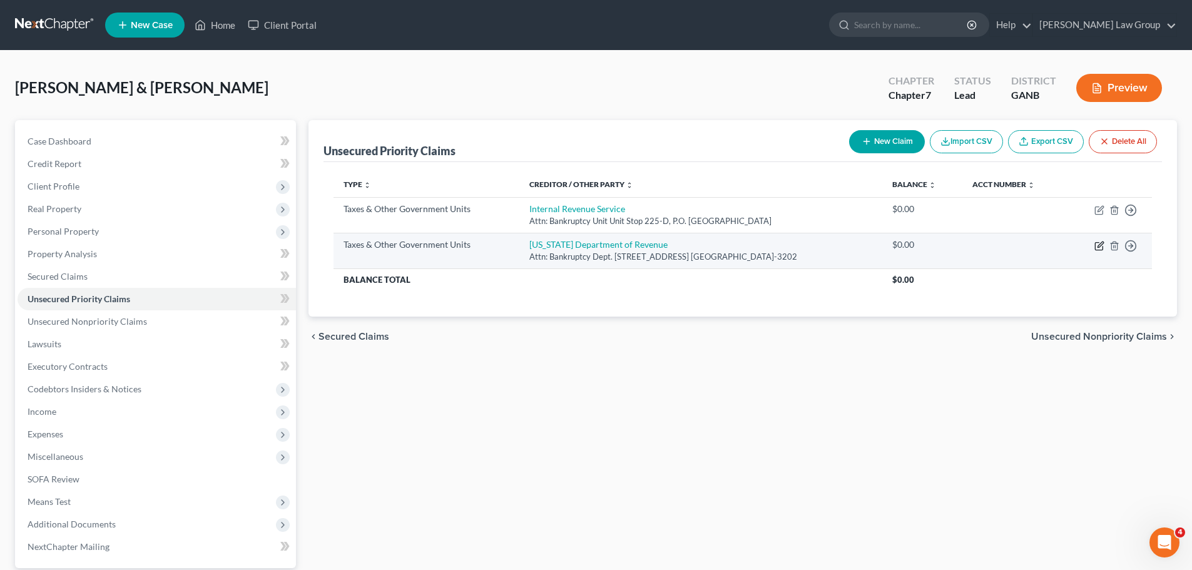
click at [1099, 246] on icon "button" at bounding box center [1100, 244] width 6 height 6
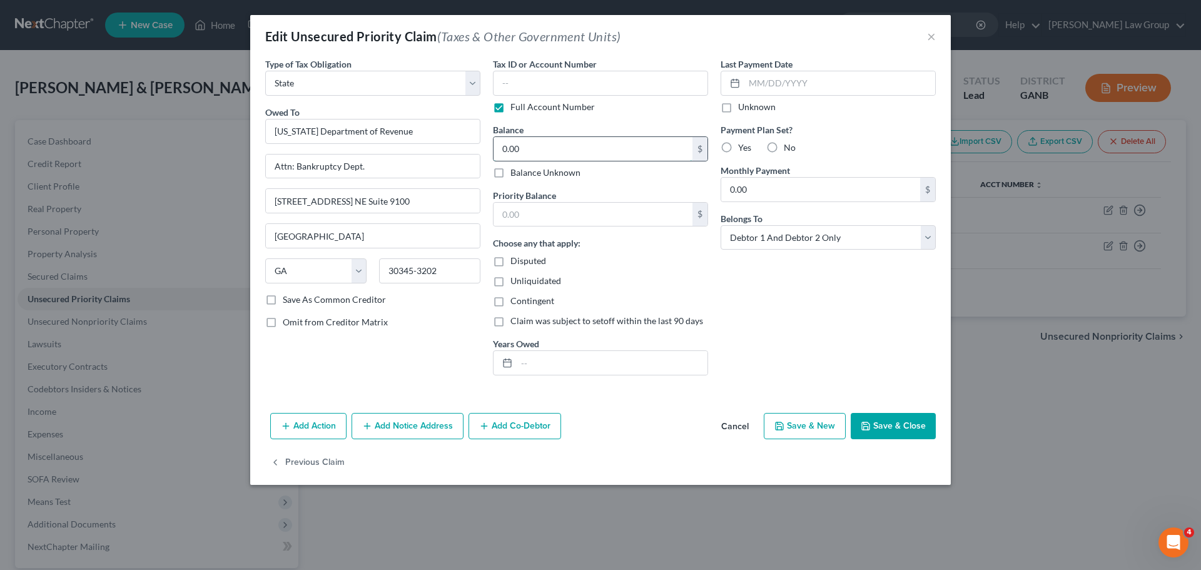
click at [551, 146] on input "0.00" at bounding box center [593, 149] width 199 height 24
paste input "93,028.26"
click at [536, 358] on input "text" at bounding box center [612, 363] width 191 height 24
click at [693, 279] on div "Unliquidated" at bounding box center [600, 281] width 215 height 13
click at [534, 224] on input "text" at bounding box center [593, 215] width 199 height 24
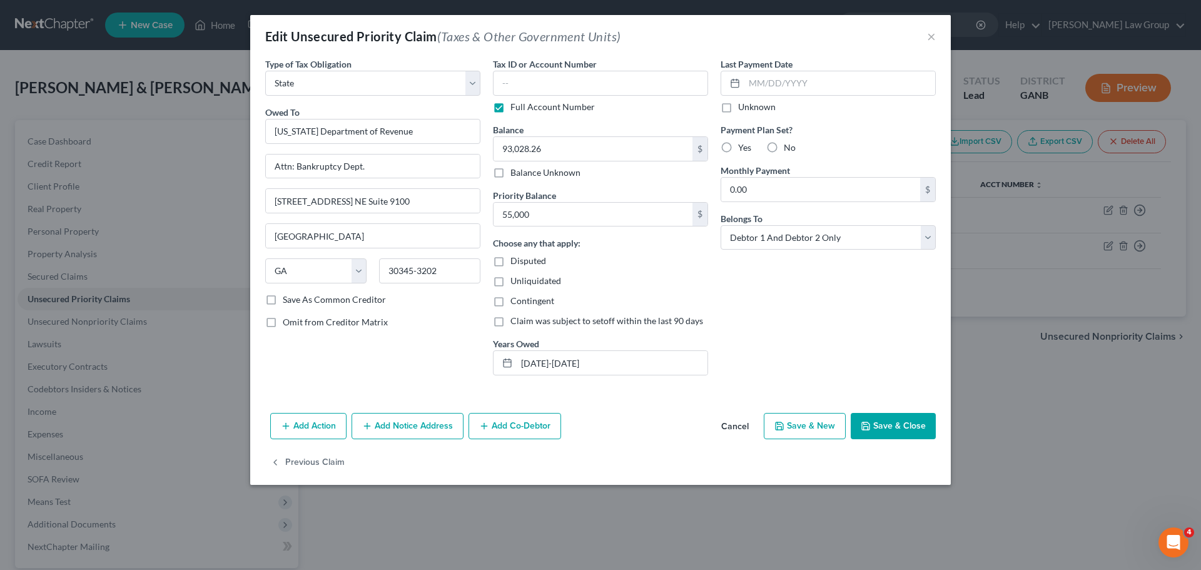
click at [886, 437] on button "Save & Close" at bounding box center [893, 426] width 85 height 26
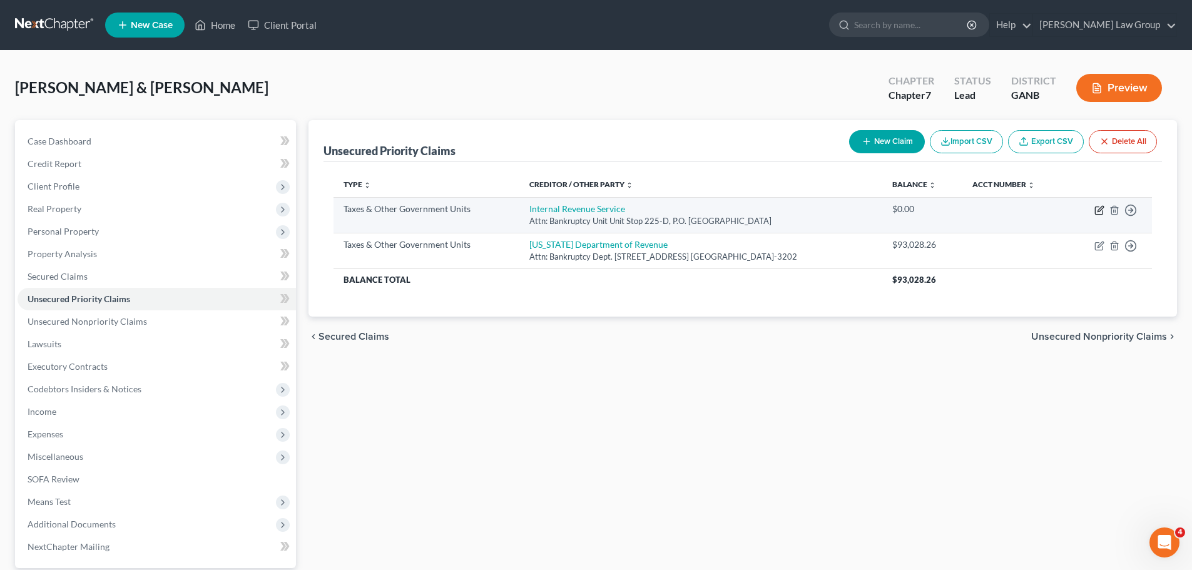
click at [1100, 212] on icon "button" at bounding box center [1099, 210] width 10 height 10
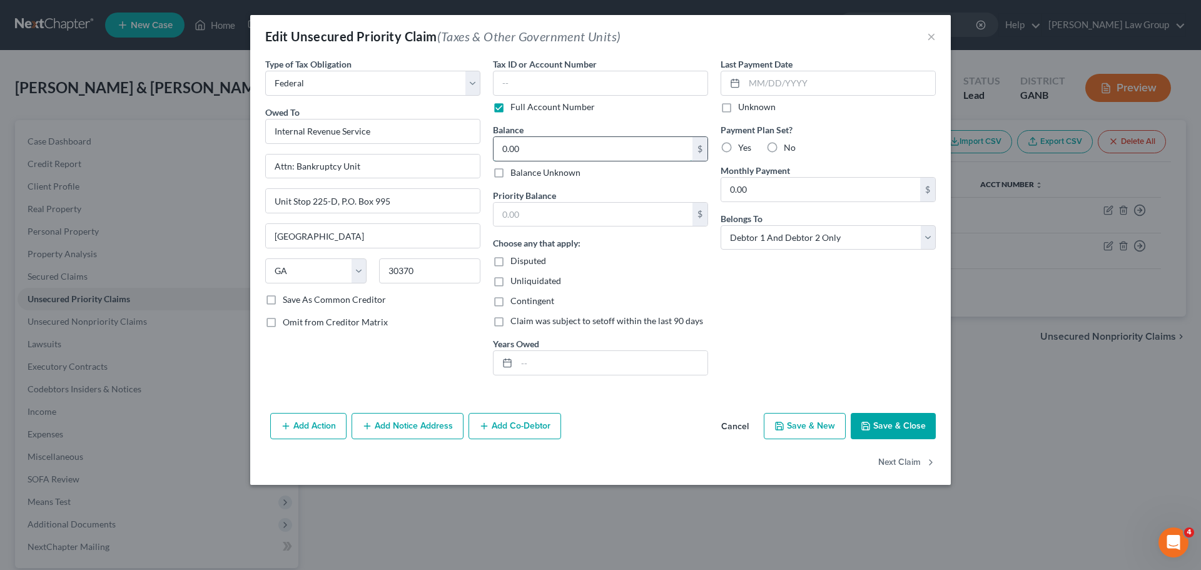
click at [538, 140] on input "0.00" at bounding box center [593, 149] width 199 height 24
drag, startPoint x: 582, startPoint y: 155, endPoint x: 480, endPoint y: 144, distance: 103.2
click at [480, 144] on div "Type of Tax Obligation * Select Federal City State Franchise Tax Board Other Ow…" at bounding box center [600, 222] width 683 height 328
click at [562, 210] on input "text" at bounding box center [593, 215] width 199 height 24
paste input "135,366.32"
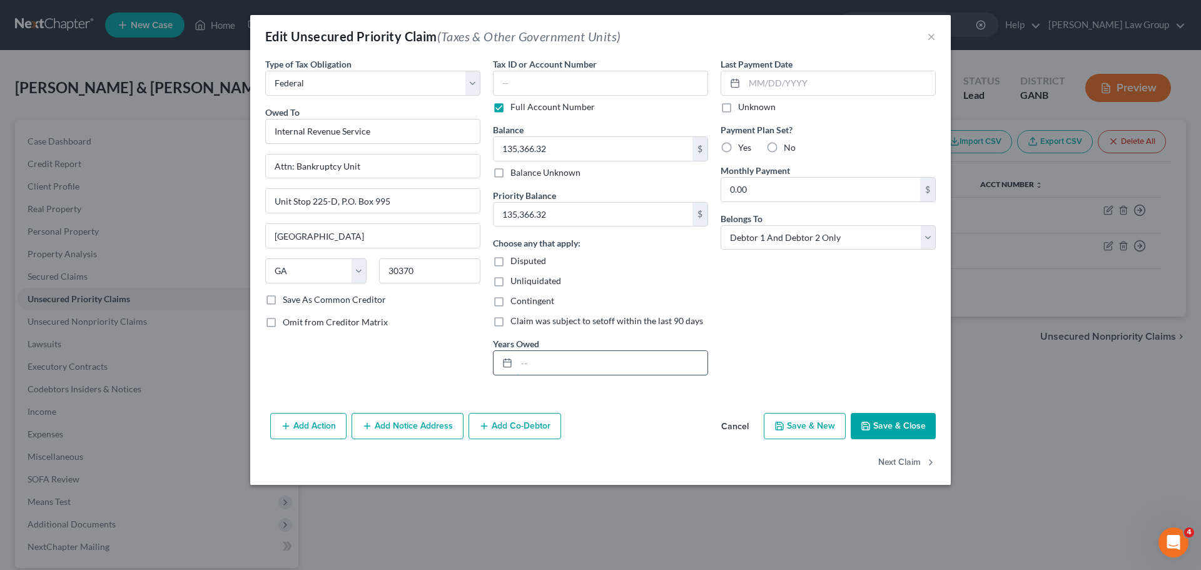
click at [517, 359] on input "text" at bounding box center [612, 363] width 191 height 24
click at [887, 431] on button "Save & Close" at bounding box center [893, 426] width 85 height 26
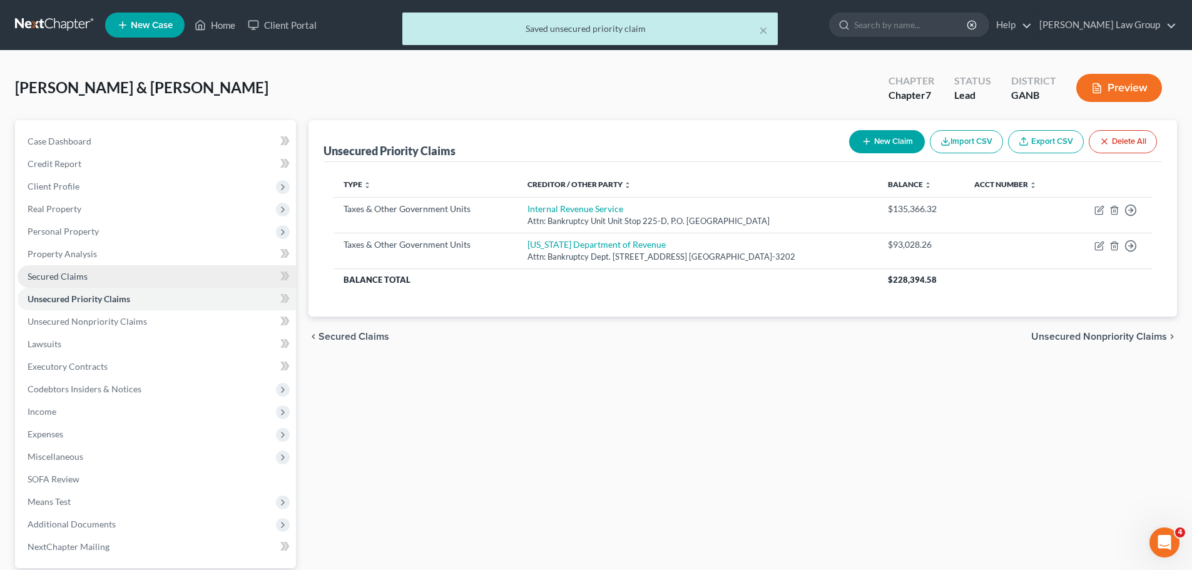
click at [88, 274] on link "Secured Claims" at bounding box center [157, 276] width 278 height 23
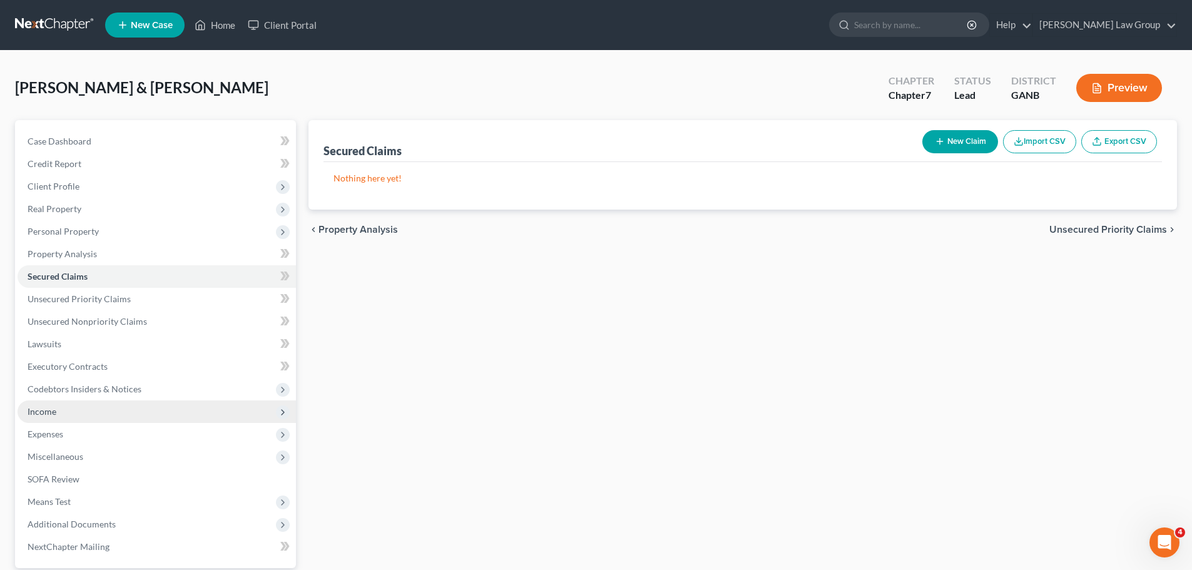
click at [83, 420] on span "Income" at bounding box center [157, 411] width 278 height 23
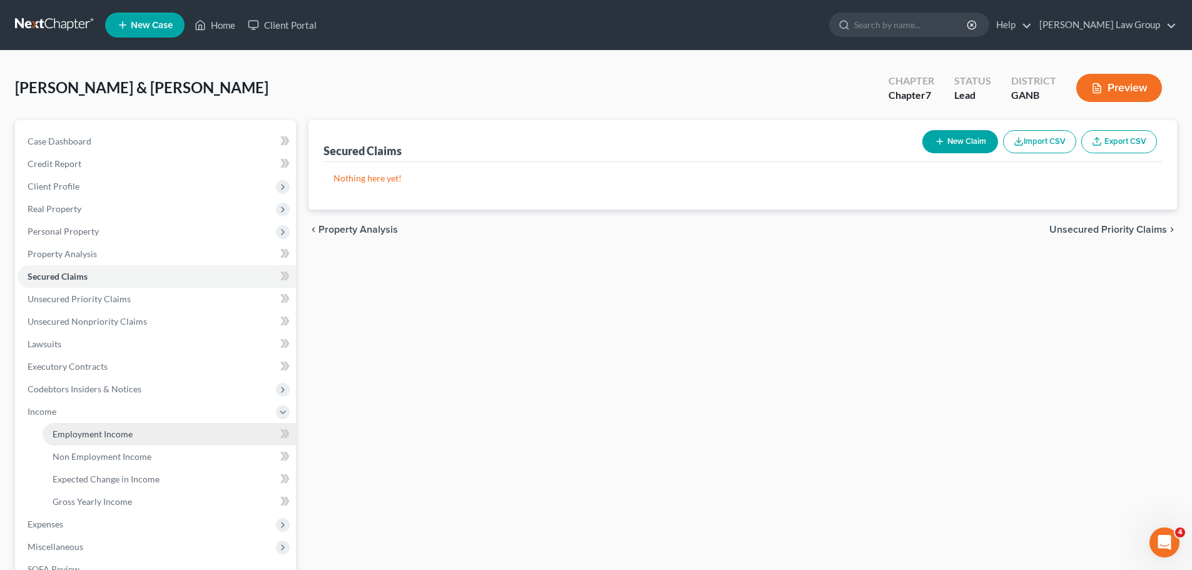
click at [108, 429] on span "Employment Income" at bounding box center [93, 434] width 80 height 11
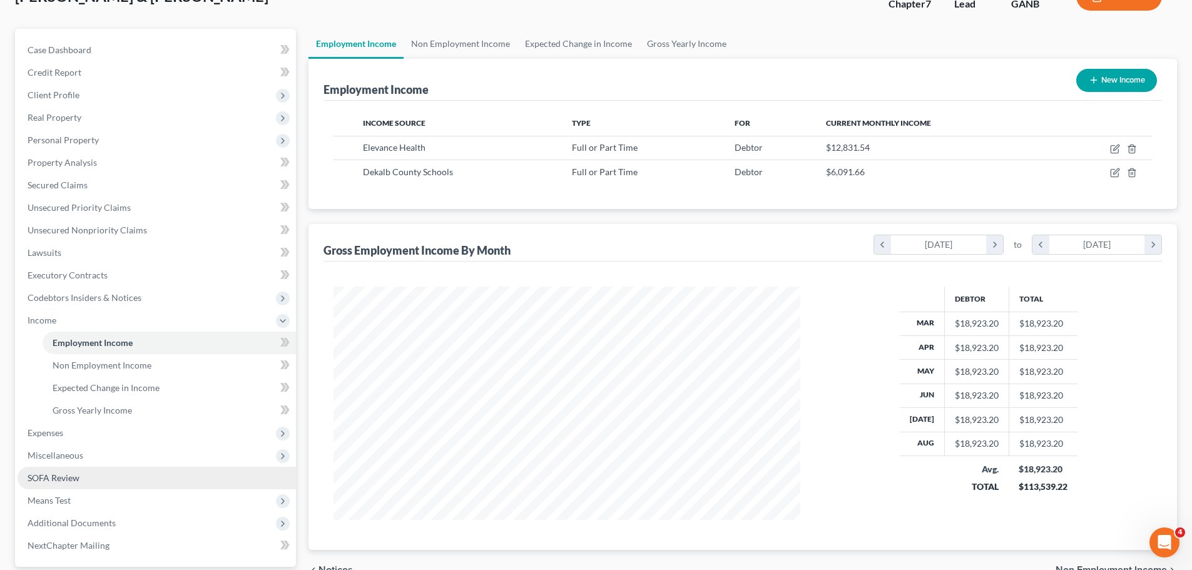
scroll to position [208, 0]
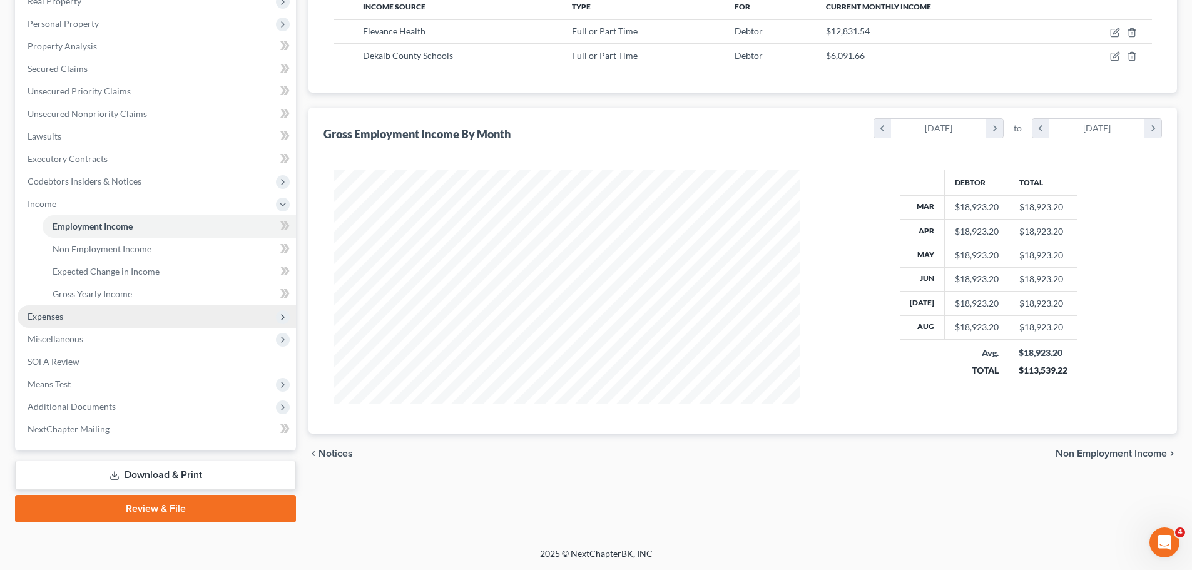
click at [86, 315] on span "Expenses" at bounding box center [157, 316] width 278 height 23
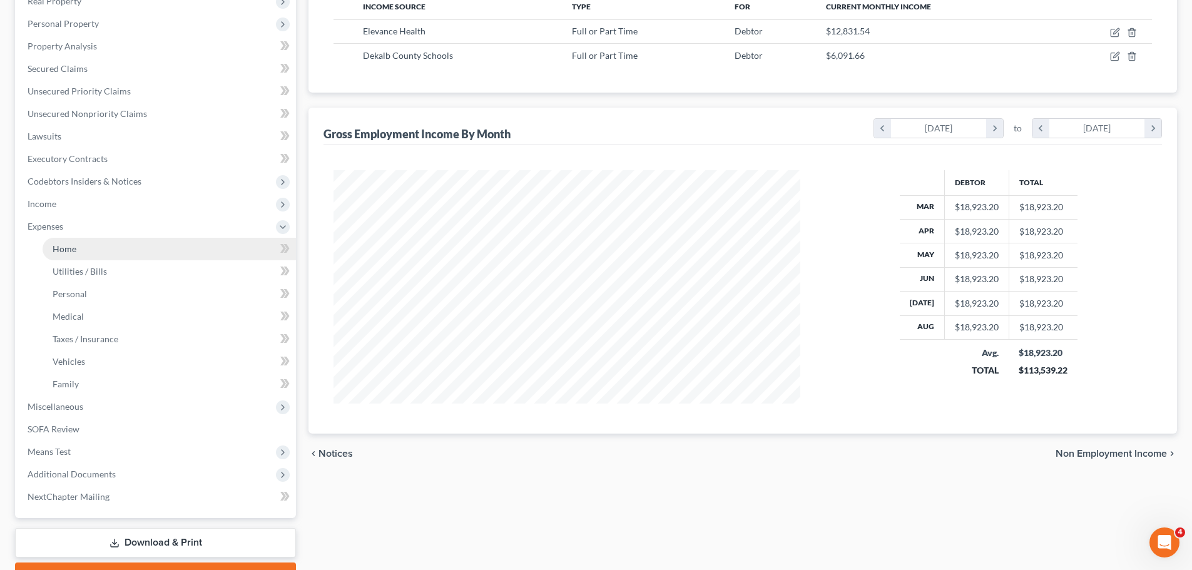
click at [110, 248] on link "Home" at bounding box center [169, 249] width 253 height 23
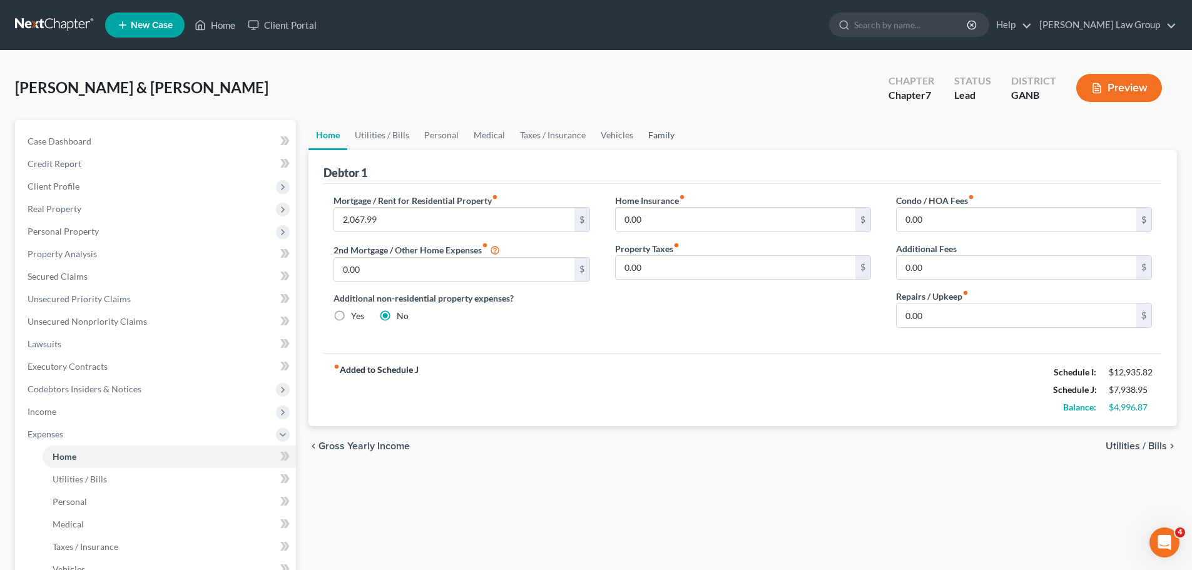
click at [665, 136] on link "Family" at bounding box center [661, 135] width 41 height 30
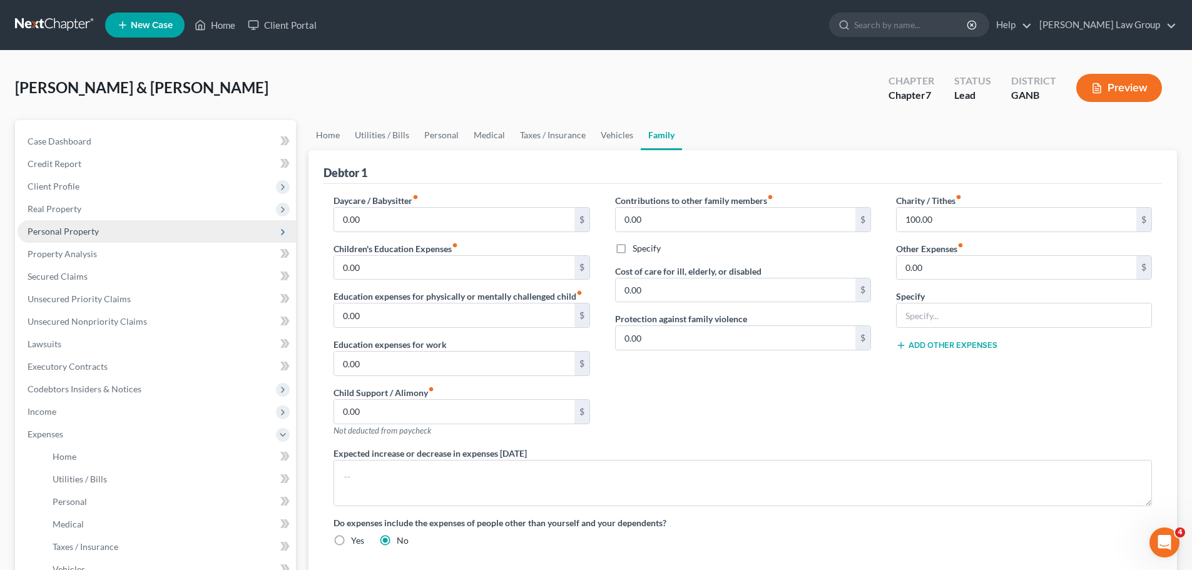
click at [84, 231] on span "Personal Property" at bounding box center [63, 231] width 71 height 11
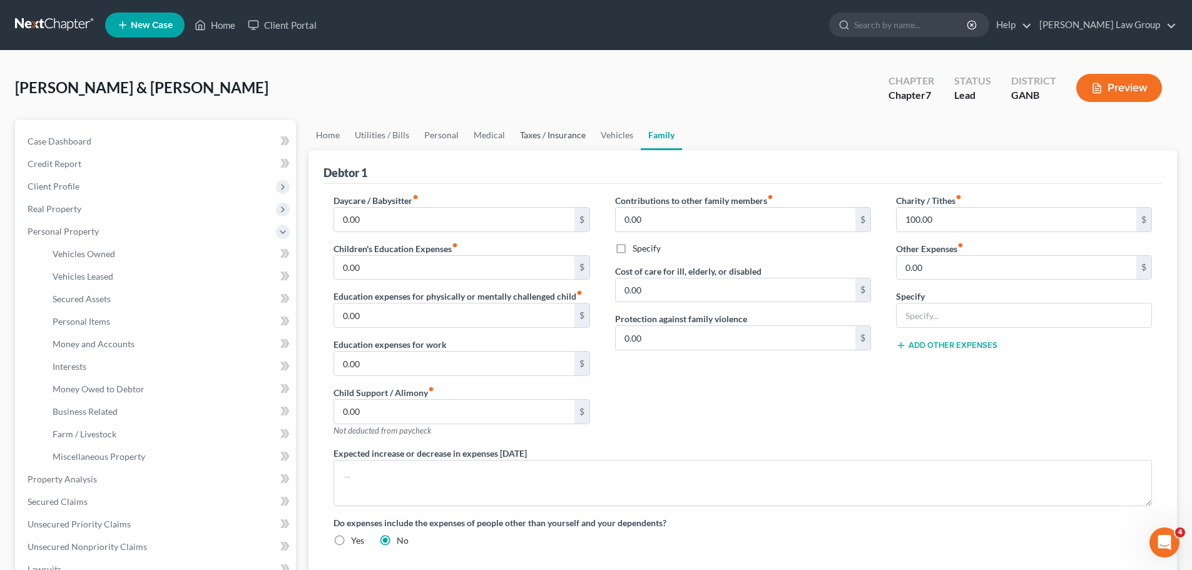
click at [556, 112] on div "[PERSON_NAME] & [PERSON_NAME] Upgraded Chapter Chapter 7 Status Lead District G…" at bounding box center [596, 93] width 1162 height 54
click at [557, 128] on link "Taxes / Insurance" at bounding box center [552, 135] width 81 height 30
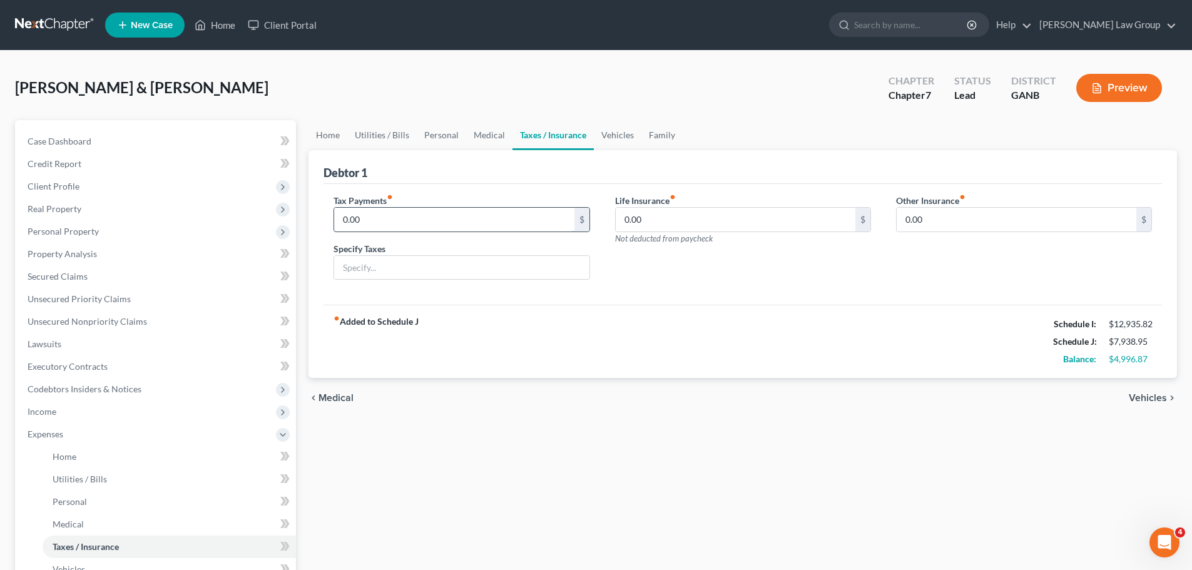
click at [382, 211] on input "0.00" at bounding box center [454, 220] width 240 height 24
click at [372, 279] on input "text" at bounding box center [461, 268] width 255 height 24
click at [501, 136] on link "Medical" at bounding box center [489, 135] width 46 height 30
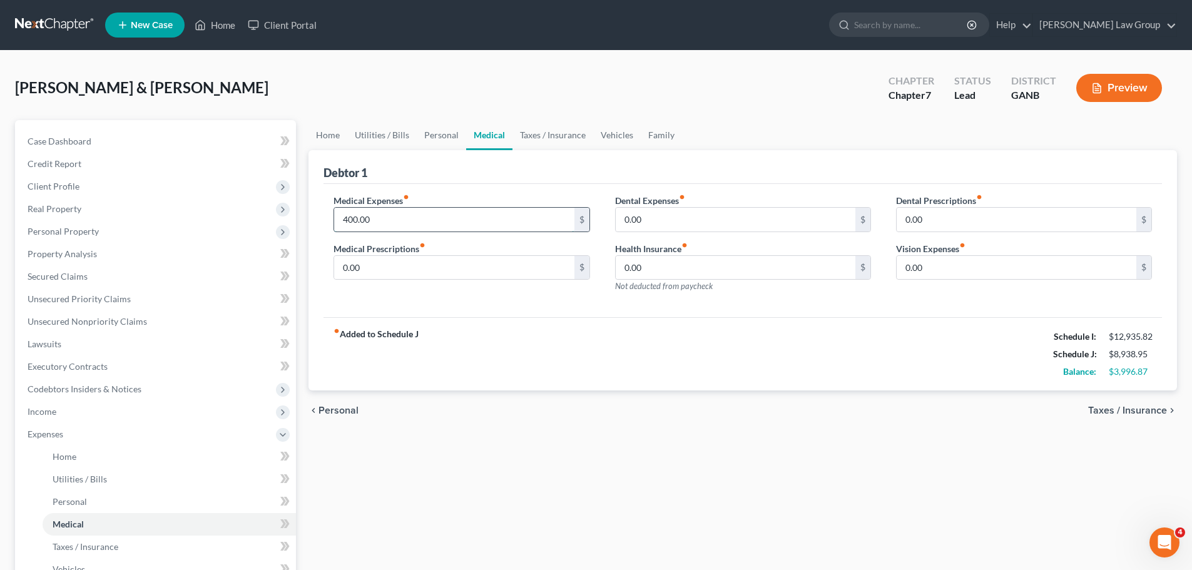
click at [403, 225] on input "400.00" at bounding box center [454, 220] width 240 height 24
click at [606, 131] on link "Vehicles" at bounding box center [617, 135] width 48 height 30
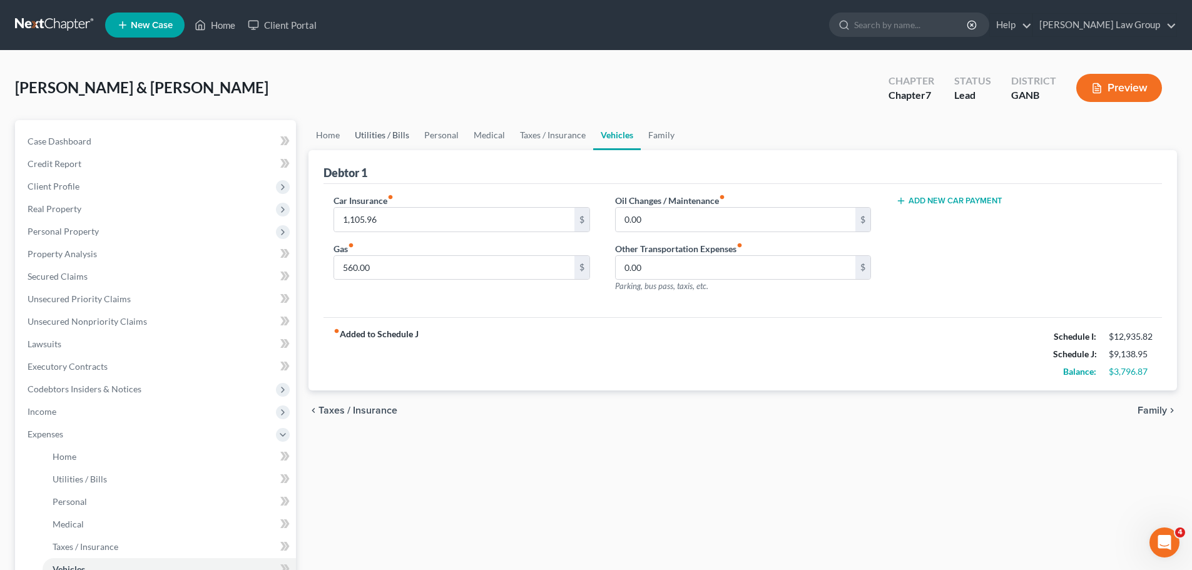
click at [379, 134] on link "Utilities / Bills" at bounding box center [381, 135] width 69 height 30
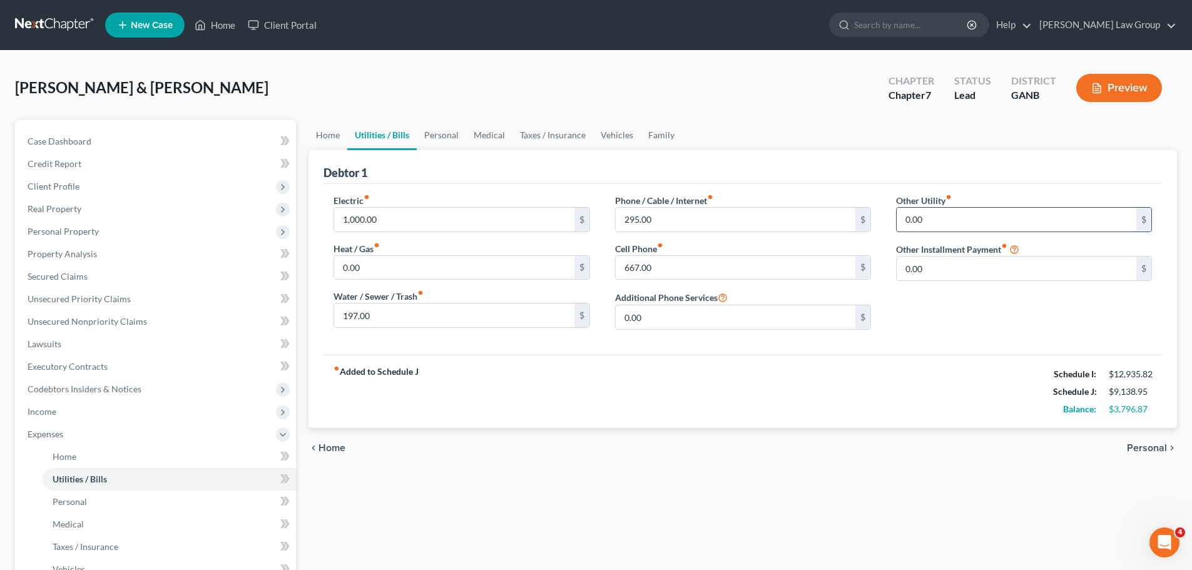
click at [947, 220] on input "0.00" at bounding box center [1017, 220] width 240 height 24
click at [987, 252] on input "text" at bounding box center [1024, 255] width 255 height 24
click at [430, 141] on link "Personal" at bounding box center [441, 135] width 49 height 30
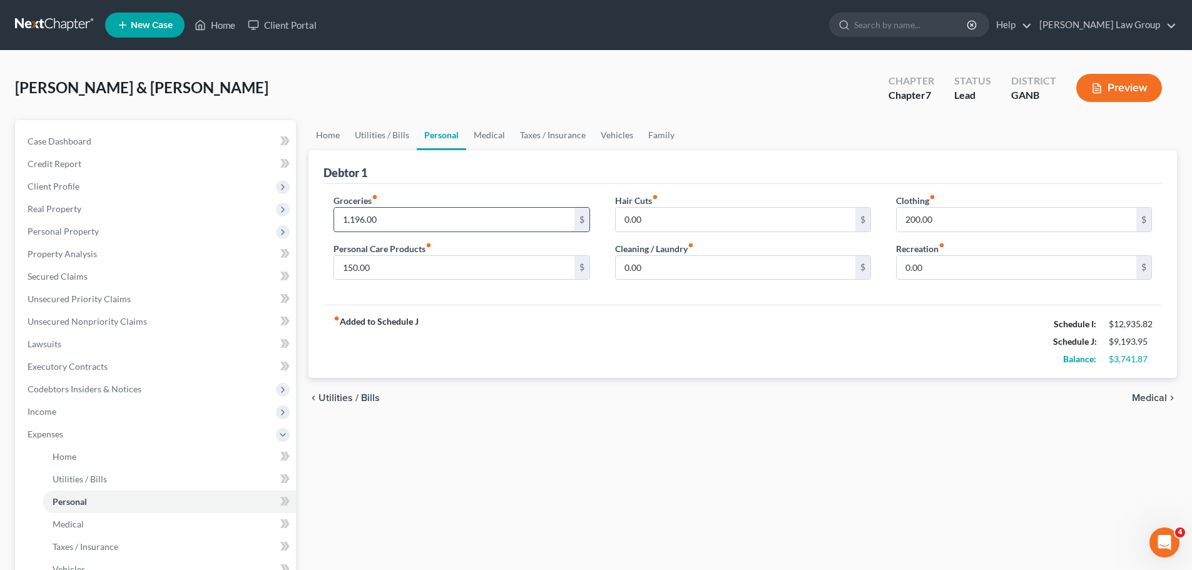
click at [406, 218] on input "1,196.00" at bounding box center [454, 220] width 240 height 24
click at [420, 264] on input "150.00" at bounding box center [454, 268] width 240 height 24
click at [718, 265] on input "0.00" at bounding box center [736, 268] width 240 height 24
click at [962, 226] on input "200.00" at bounding box center [1017, 220] width 240 height 24
click at [489, 125] on link "Medical" at bounding box center [489, 135] width 46 height 30
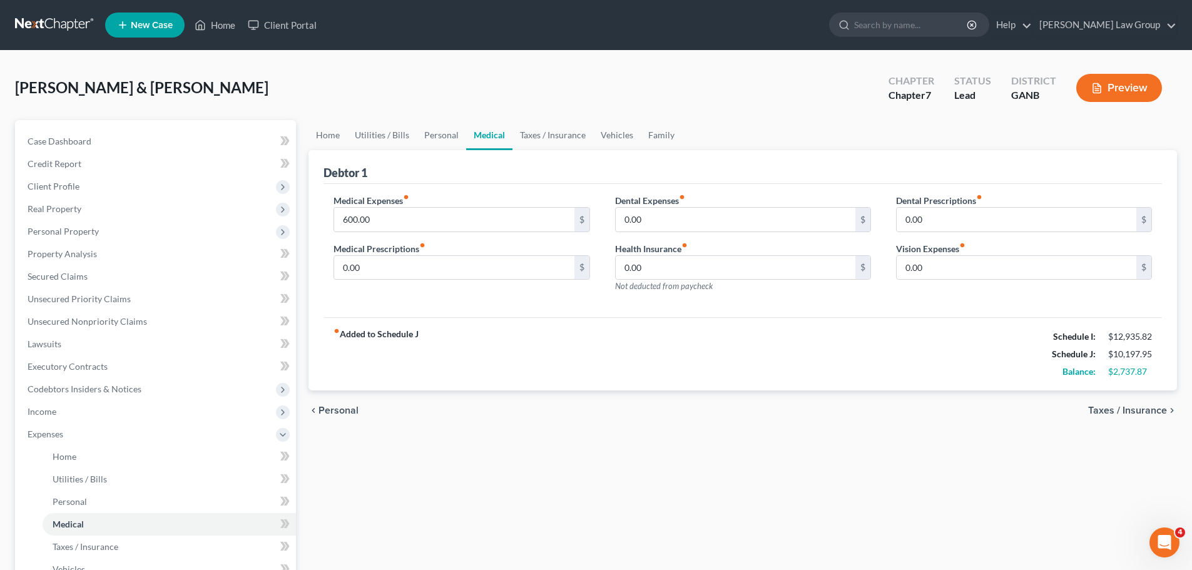
click at [539, 363] on div "fiber_manual_record Added to Schedule J Schedule I: $12,935.82 Schedule J: $10,…" at bounding box center [742, 353] width 838 height 73
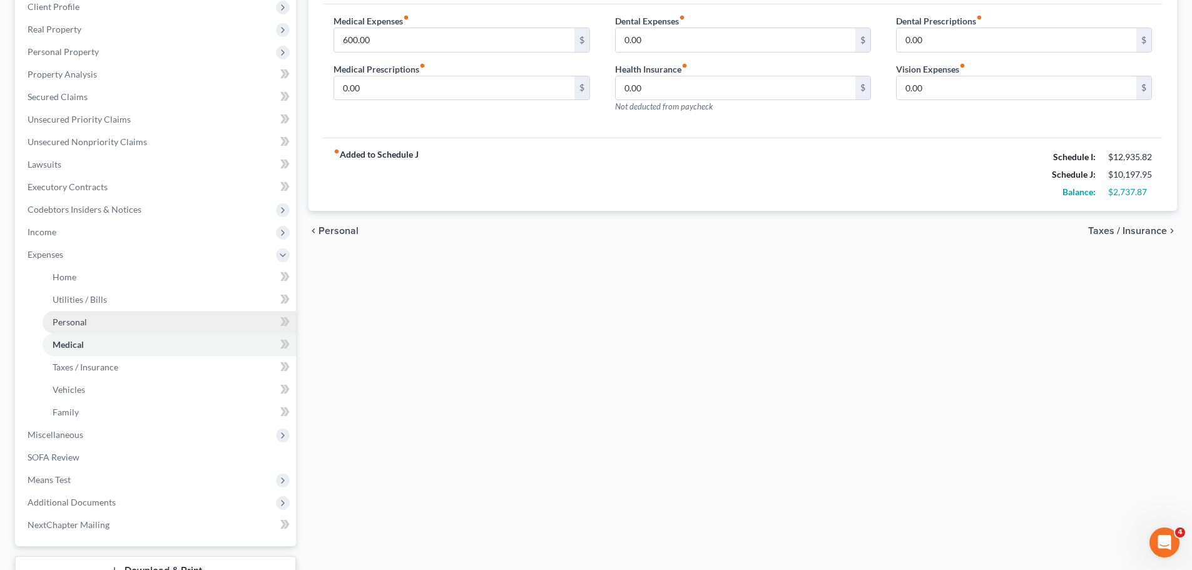
scroll to position [188, 0]
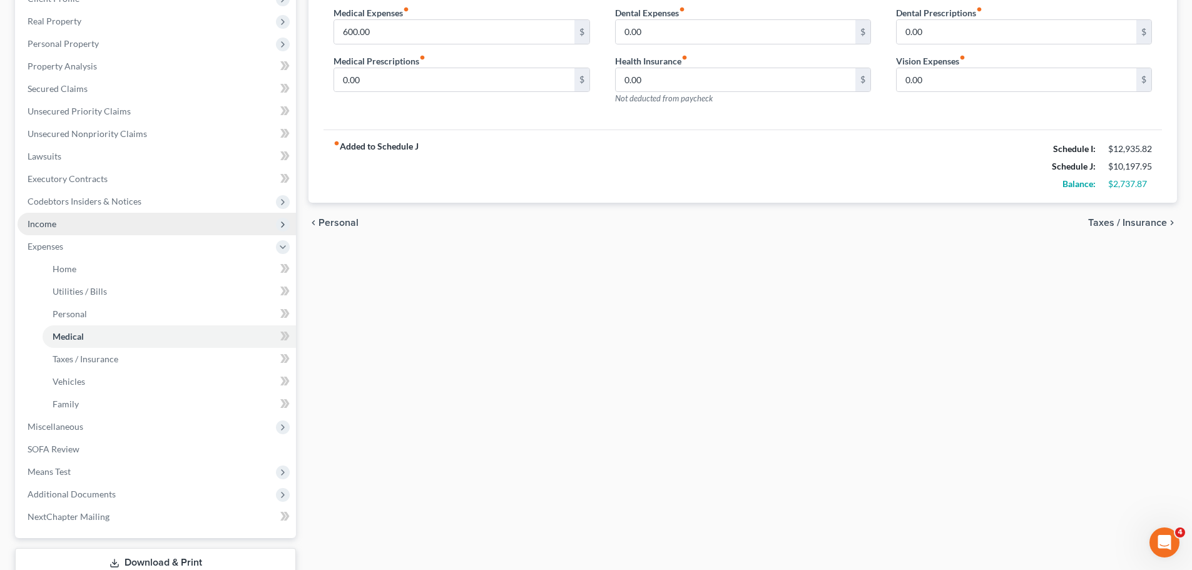
click at [87, 234] on span "Income" at bounding box center [157, 224] width 278 height 23
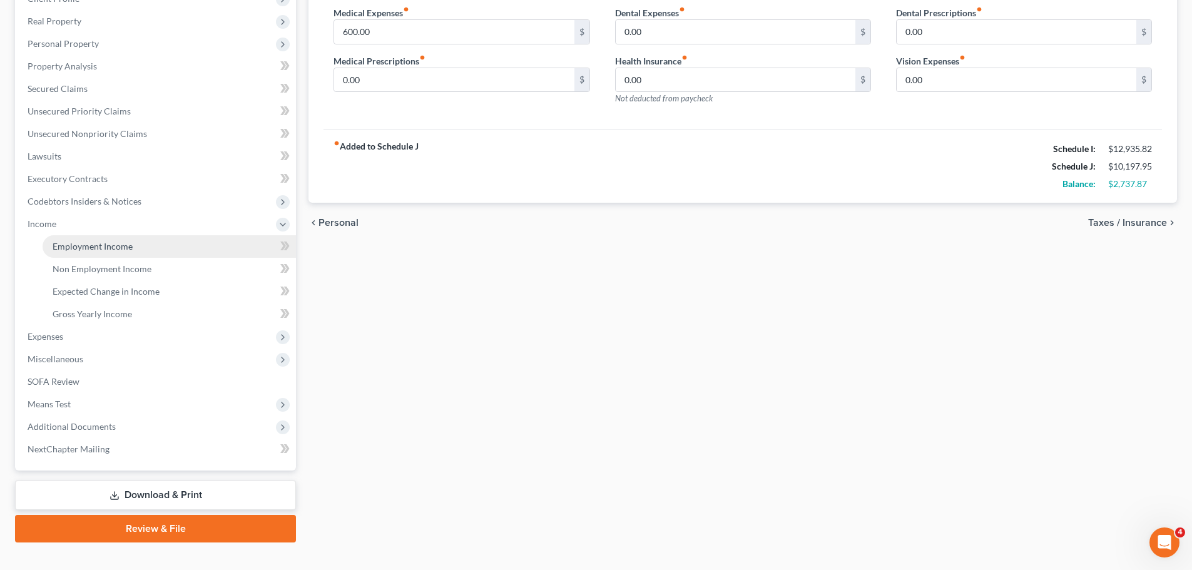
click at [123, 256] on link "Employment Income" at bounding box center [169, 246] width 253 height 23
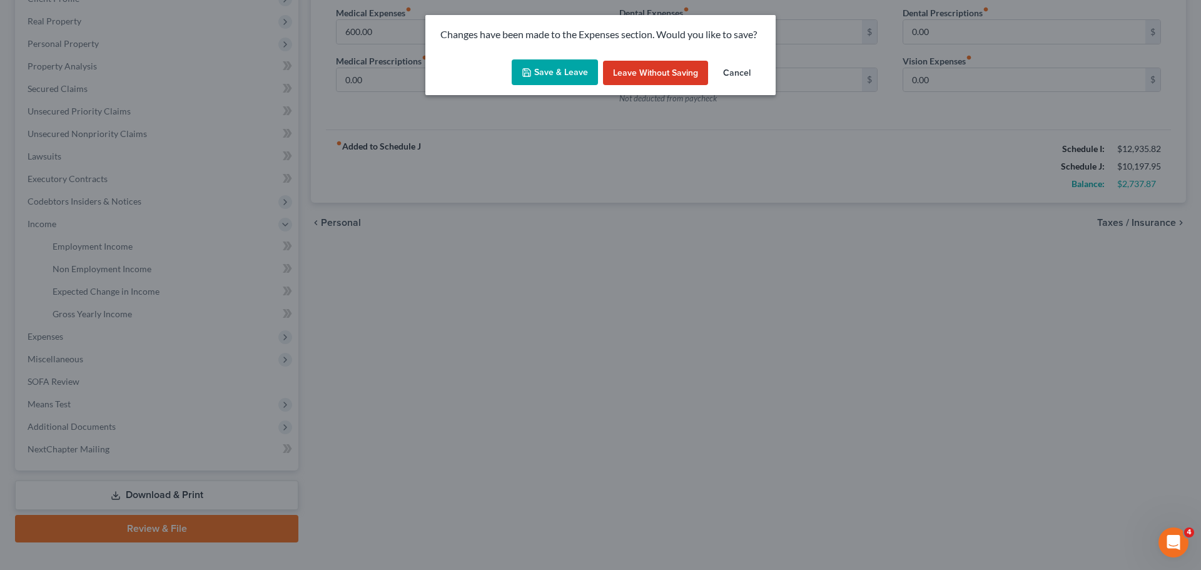
click at [560, 78] on button "Save & Leave" at bounding box center [555, 72] width 86 height 26
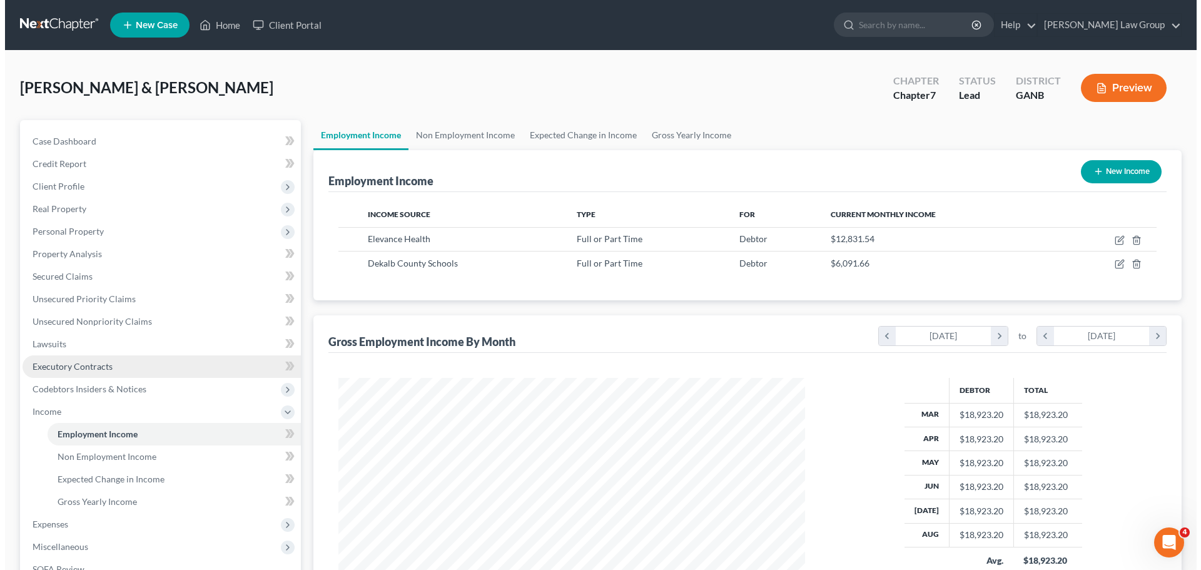
scroll to position [233, 492]
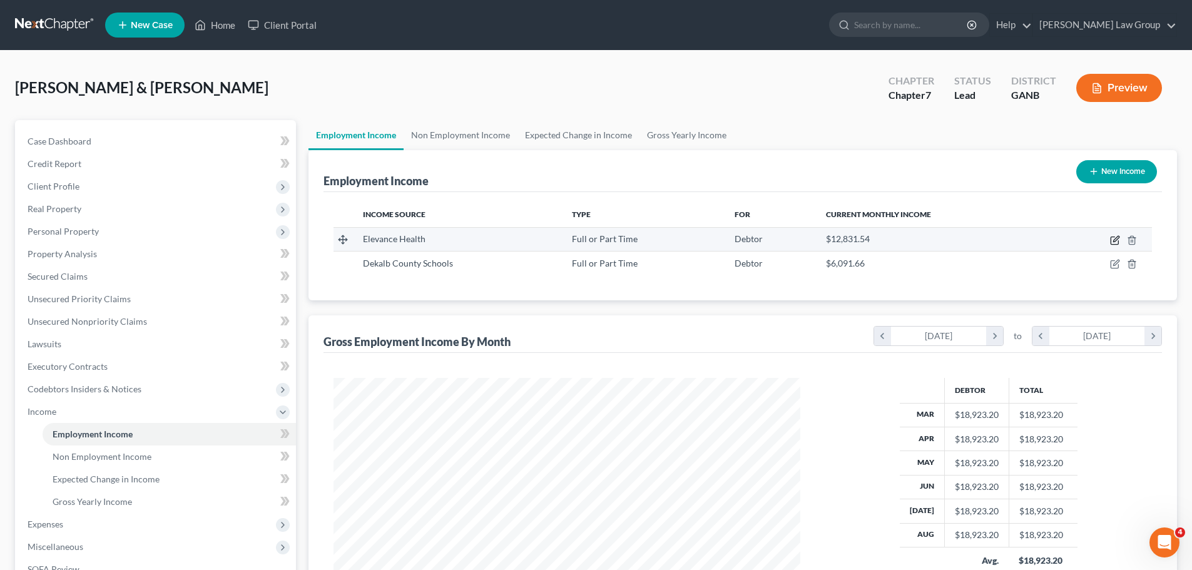
click at [1117, 241] on icon "button" at bounding box center [1115, 240] width 10 height 10
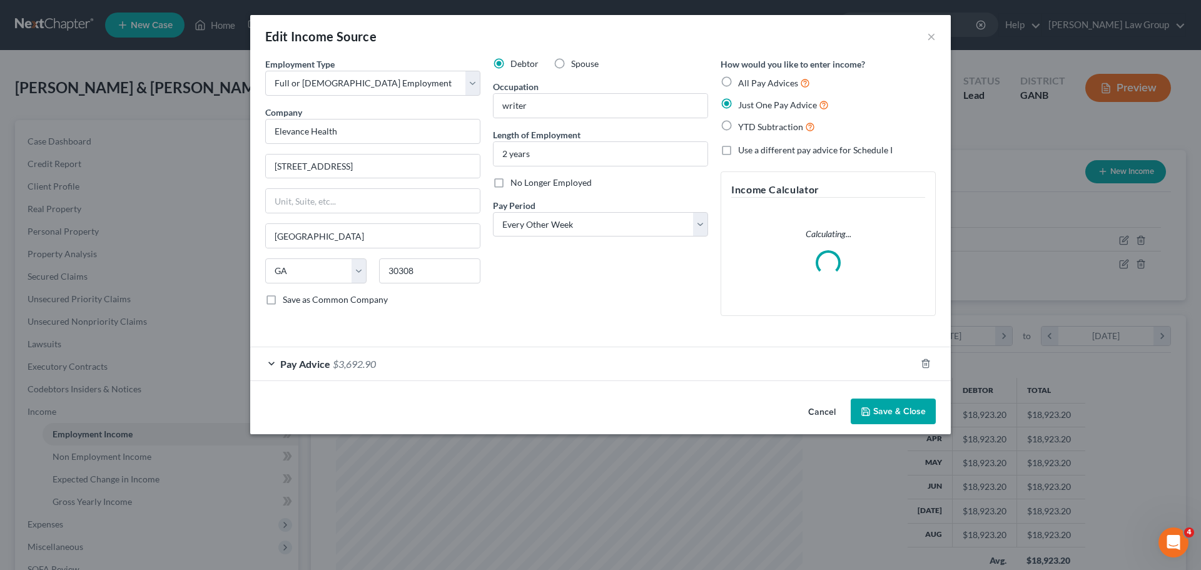
scroll to position [235, 496]
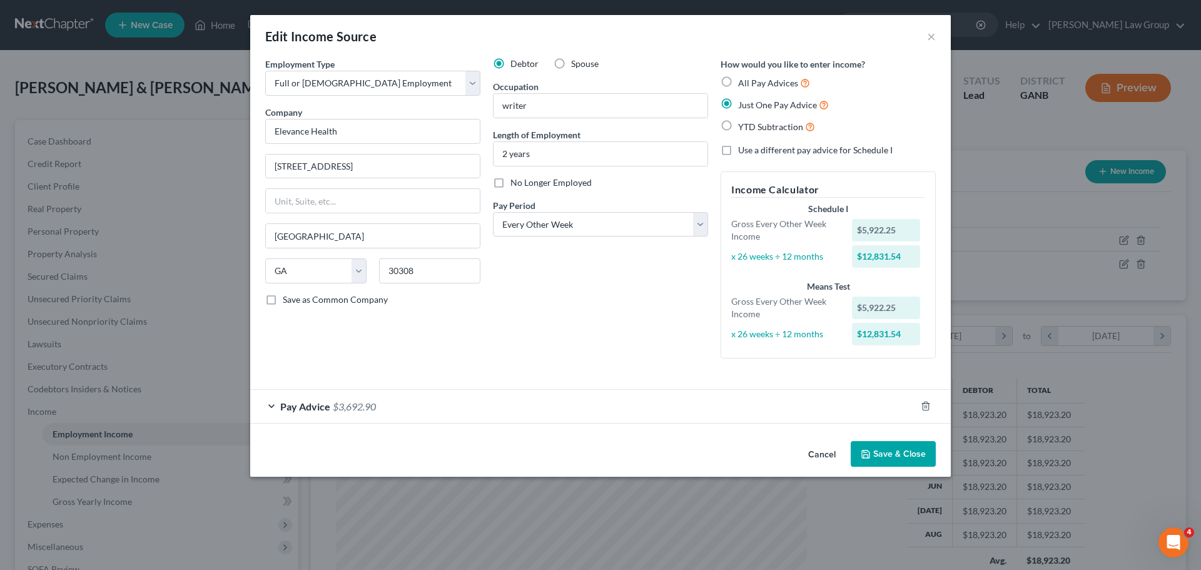
click at [293, 408] on span "Pay Advice" at bounding box center [305, 406] width 50 height 12
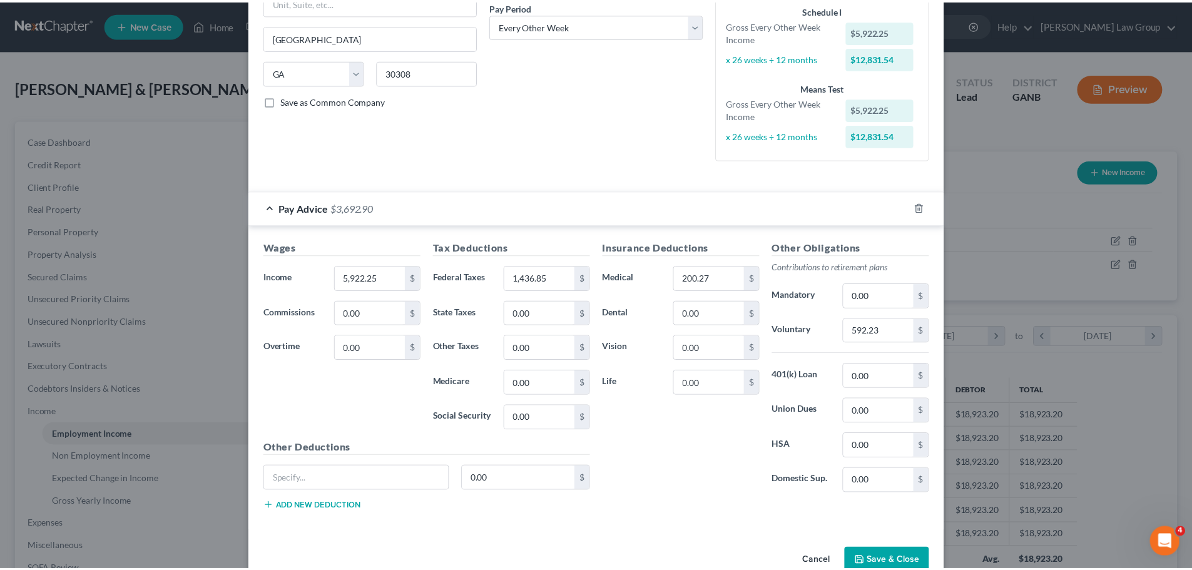
scroll to position [228, 0]
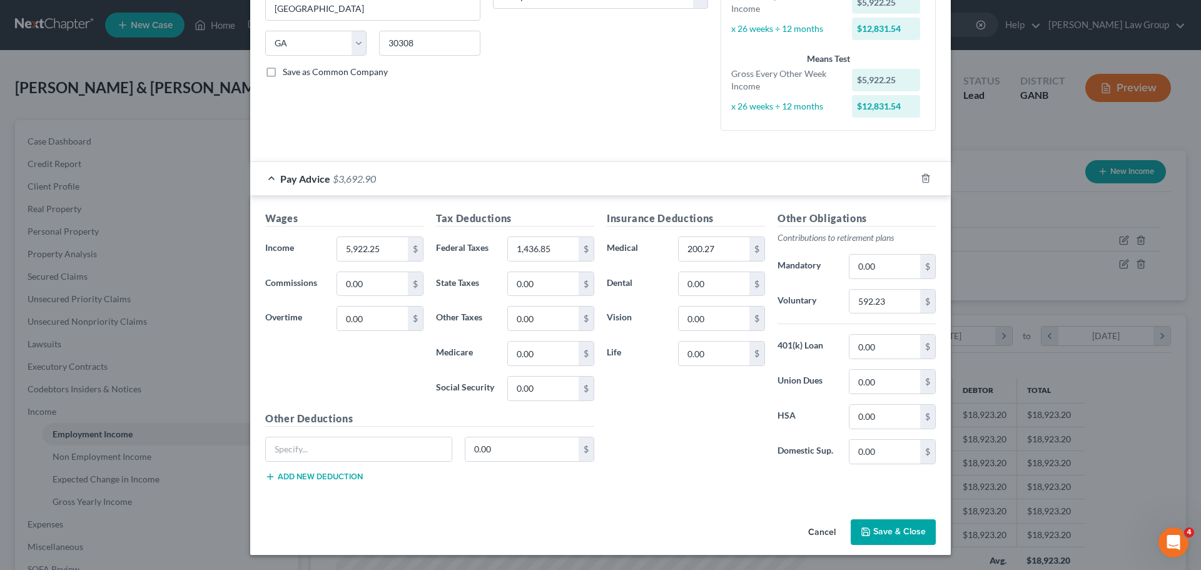
click at [890, 532] on button "Save & Close" at bounding box center [893, 532] width 85 height 26
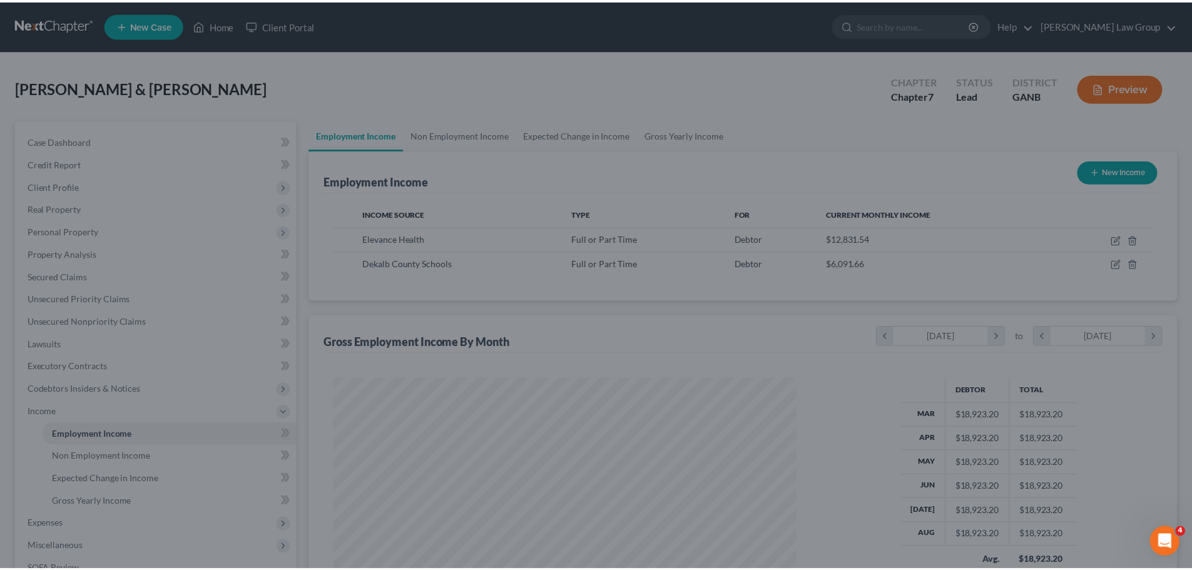
scroll to position [625389, 625131]
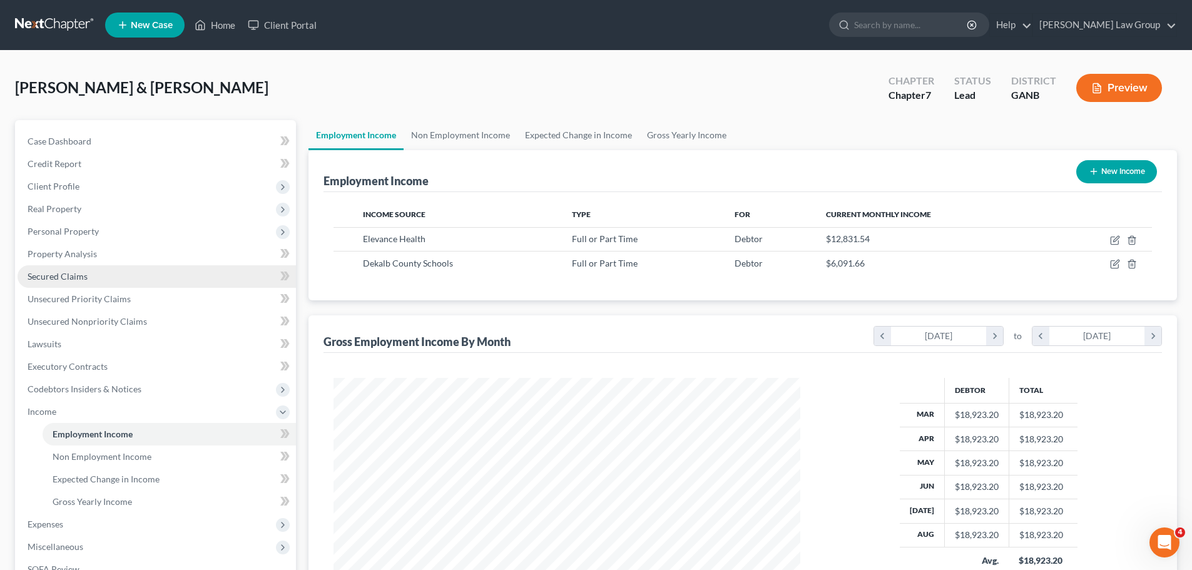
click at [76, 285] on link "Secured Claims" at bounding box center [157, 276] width 278 height 23
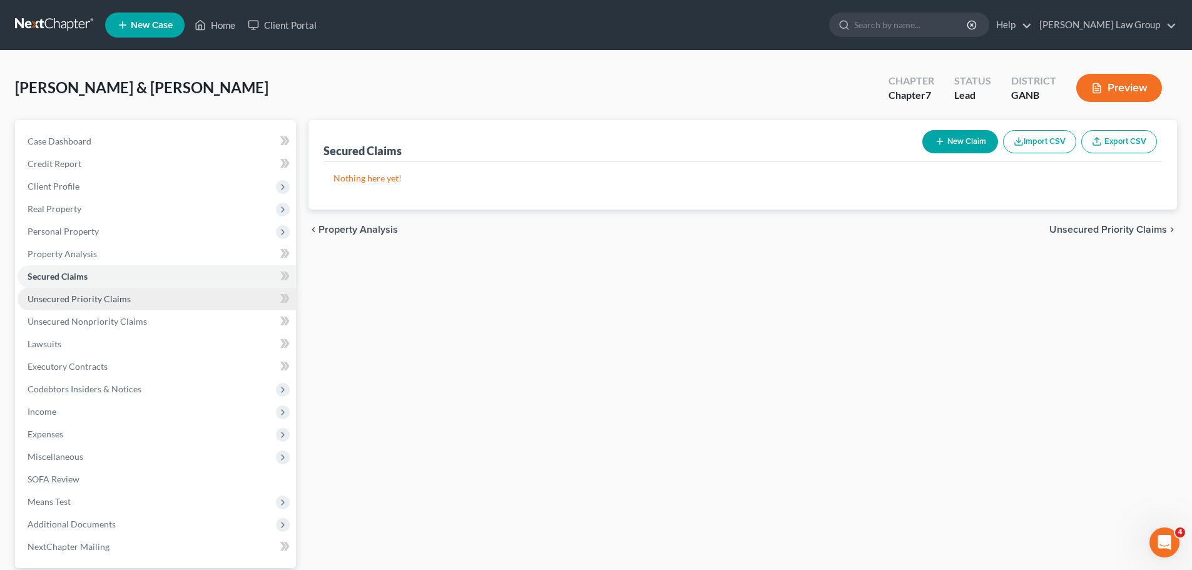
click at [88, 303] on span "Unsecured Priority Claims" at bounding box center [79, 298] width 103 height 11
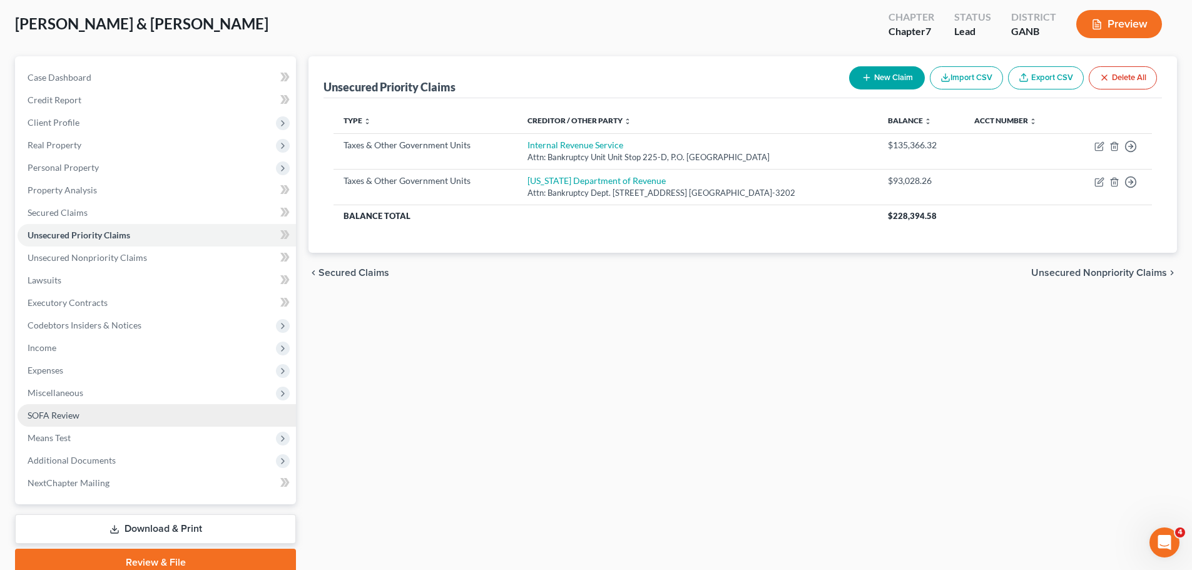
scroll to position [118, 0]
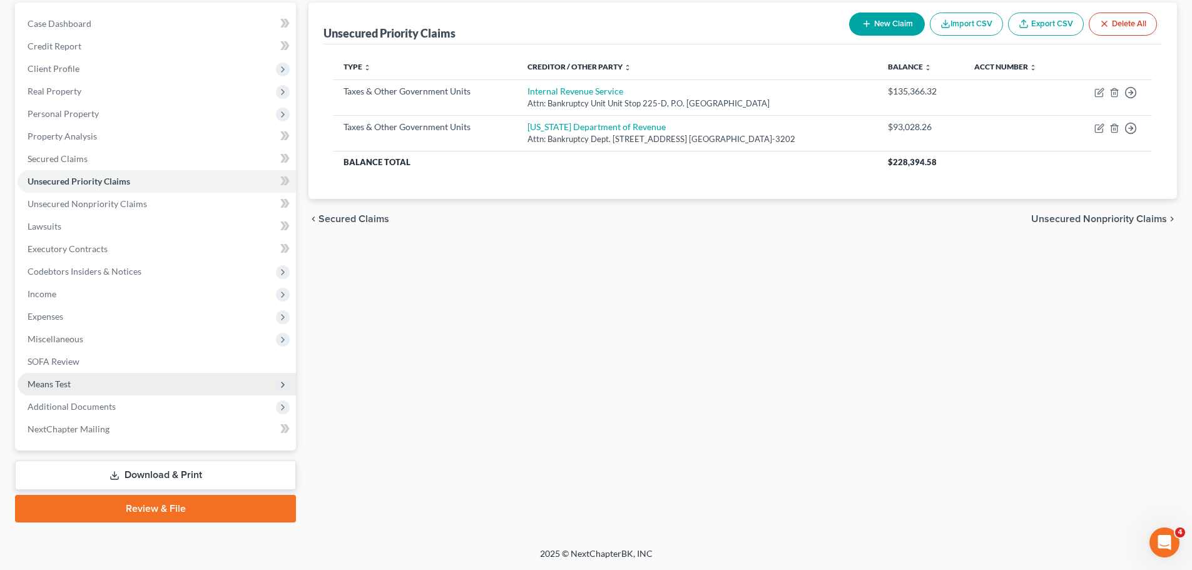
click at [124, 388] on span "Means Test" at bounding box center [157, 384] width 278 height 23
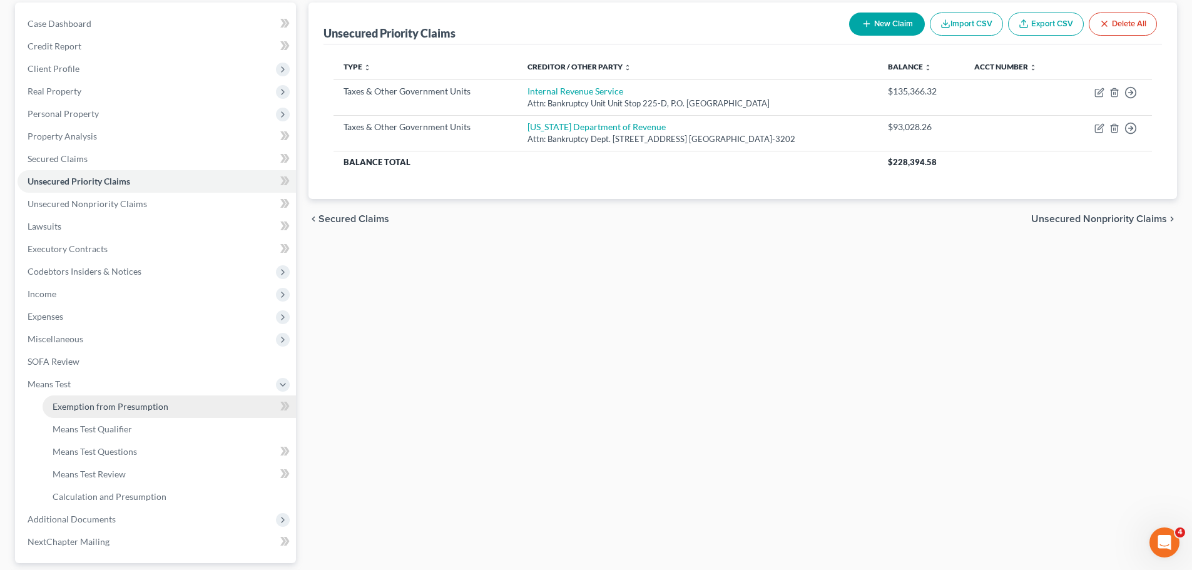
click at [180, 404] on link "Exemption from Presumption" at bounding box center [169, 406] width 253 height 23
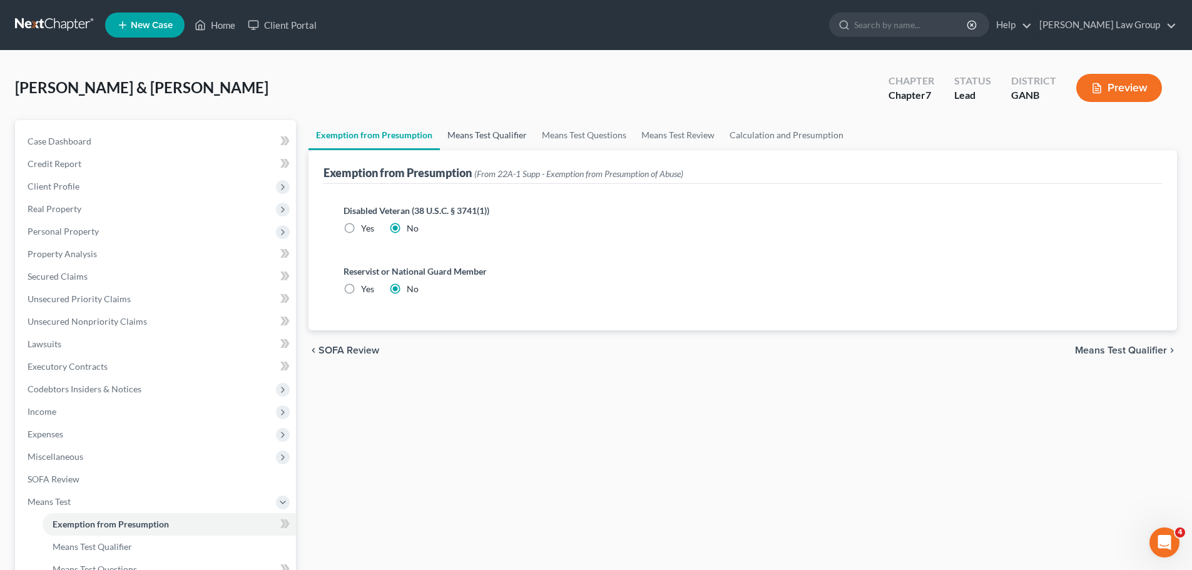
click at [472, 131] on link "Means Test Qualifier" at bounding box center [487, 135] width 94 height 30
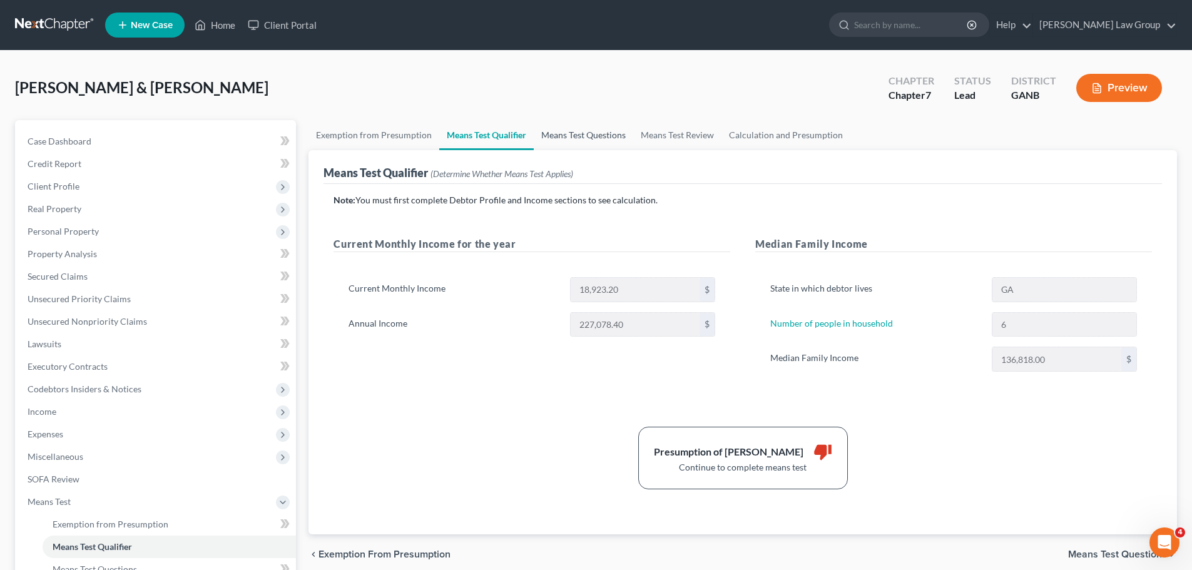
click at [574, 139] on link "Means Test Questions" at bounding box center [583, 135] width 99 height 30
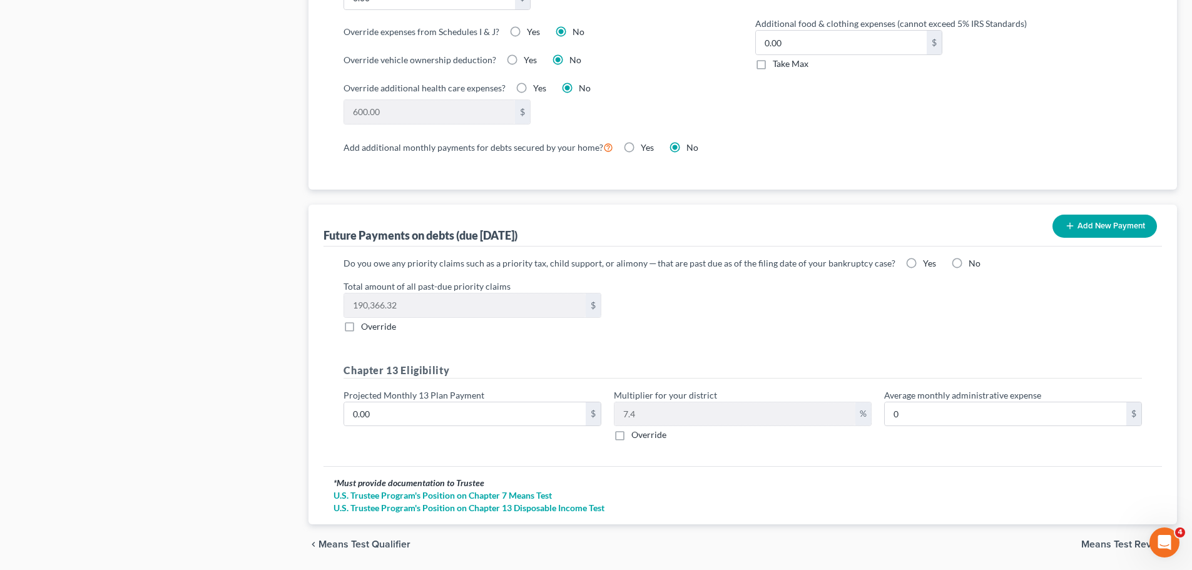
scroll to position [1083, 0]
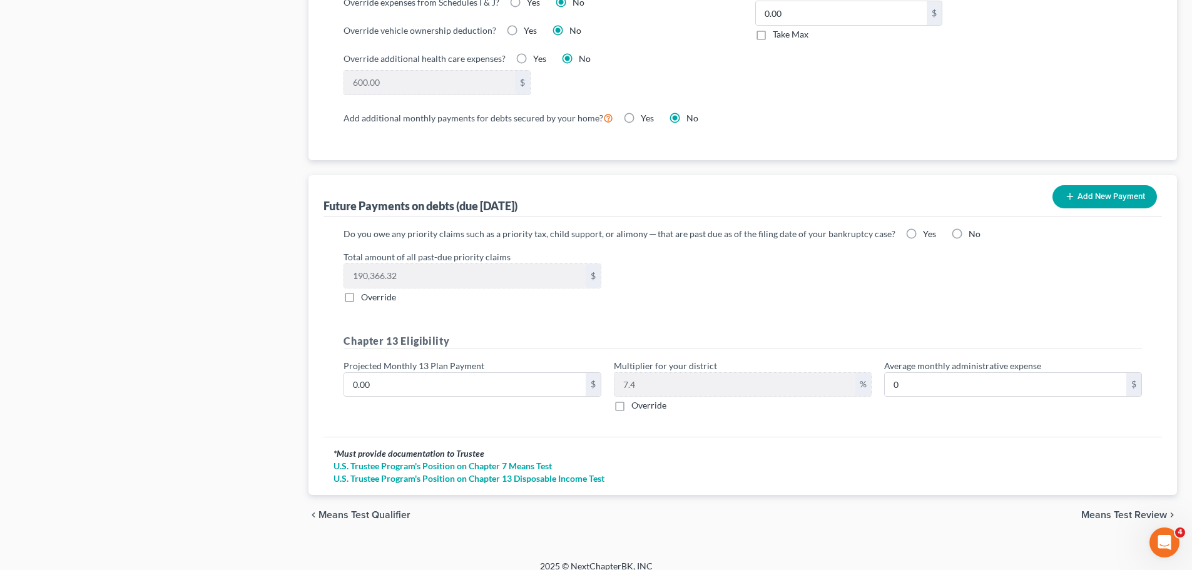
click at [923, 228] on label "Yes" at bounding box center [929, 234] width 13 height 13
click at [928, 228] on input "Yes" at bounding box center [932, 232] width 8 height 8
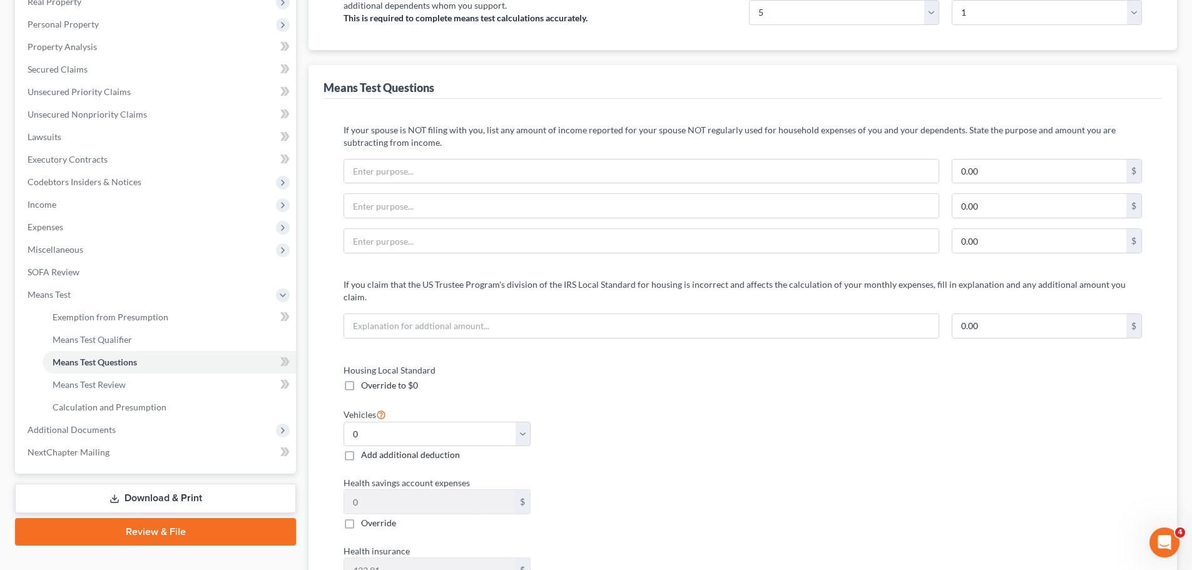
scroll to position [0, 0]
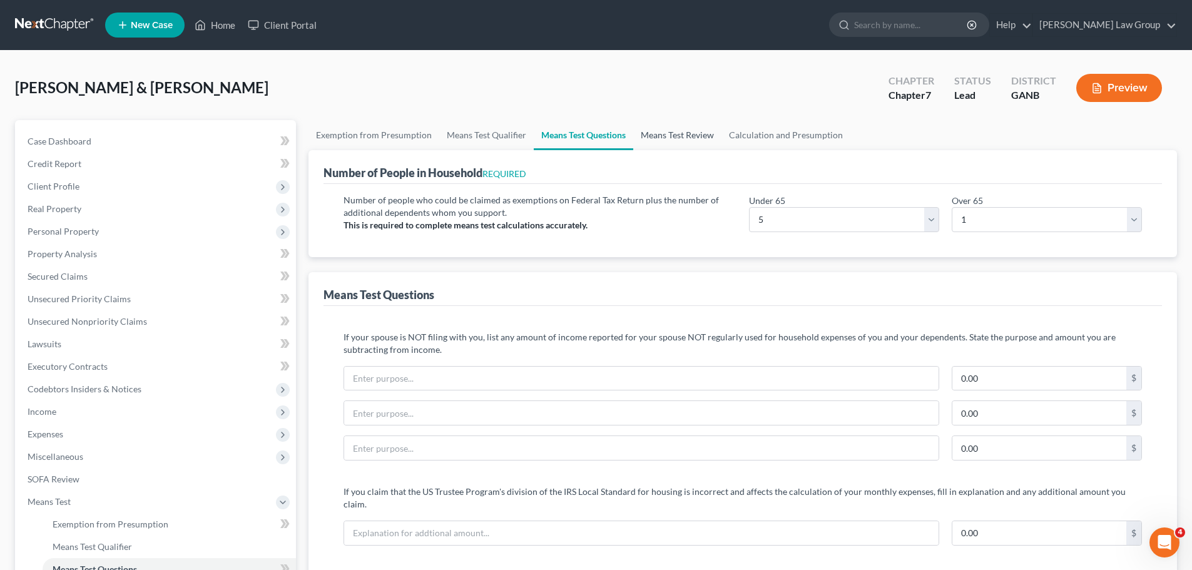
click at [688, 137] on link "Means Test Review" at bounding box center [677, 135] width 88 height 30
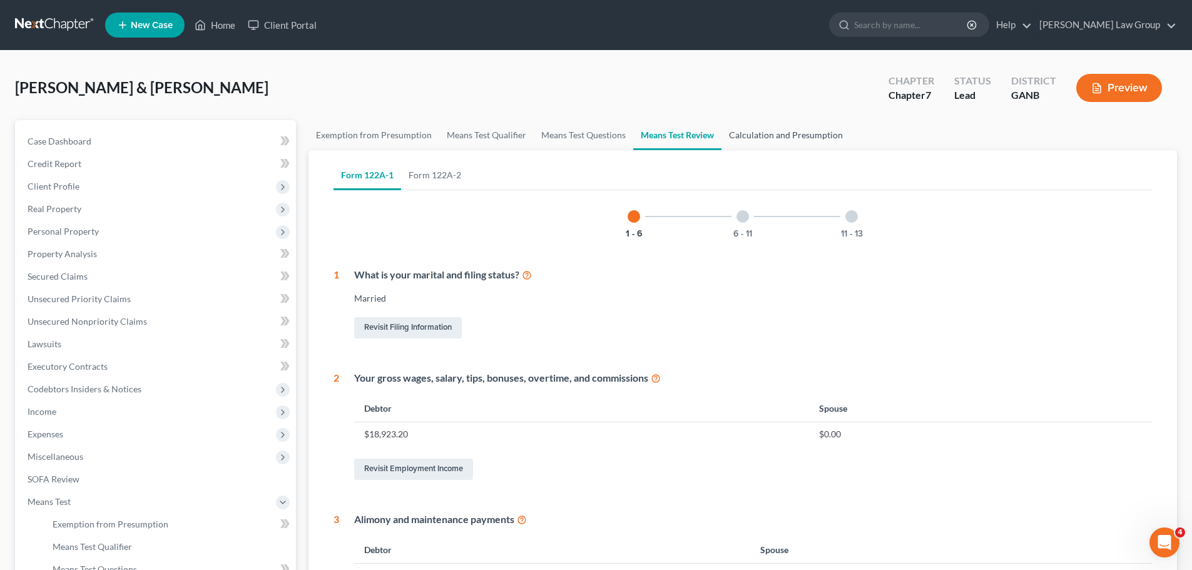
click at [787, 138] on link "Calculation and Presumption" at bounding box center [785, 135] width 129 height 30
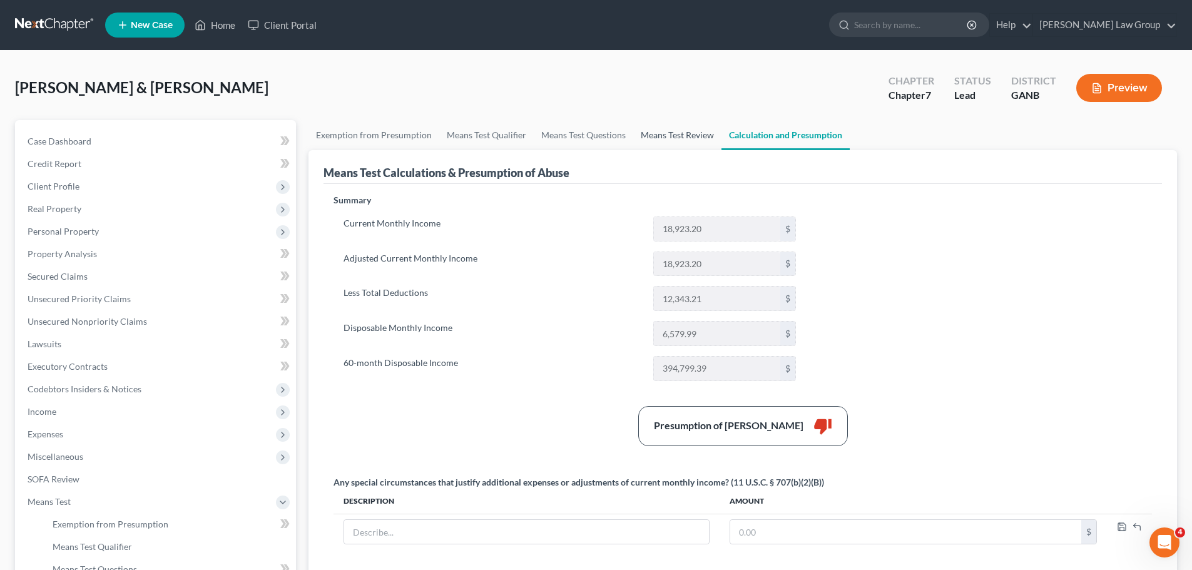
click at [671, 138] on link "Means Test Review" at bounding box center [677, 135] width 88 height 30
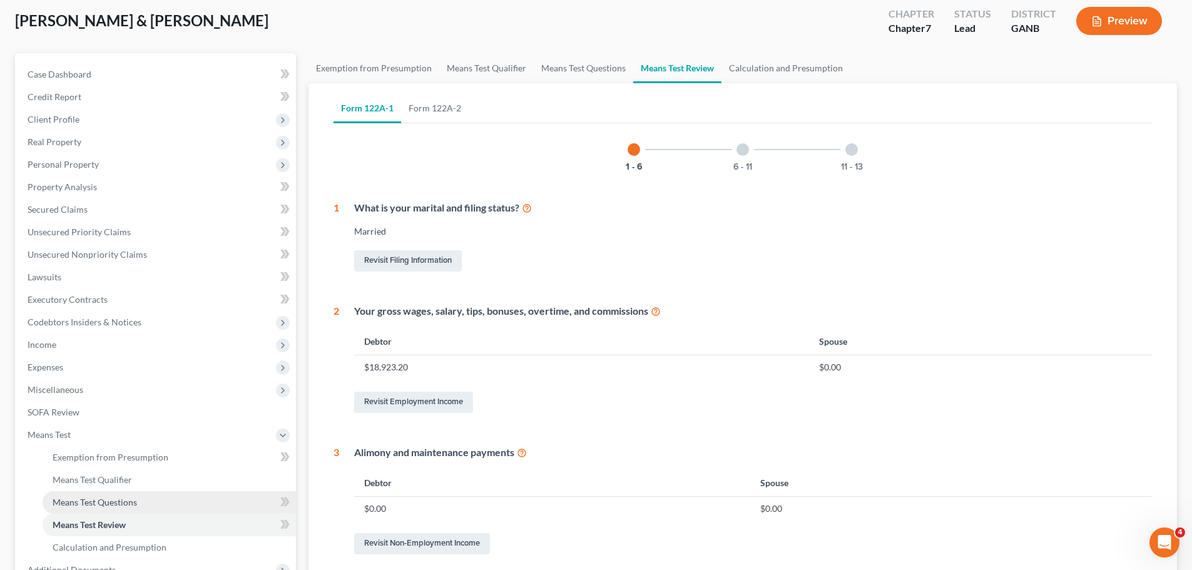
scroll to position [230, 0]
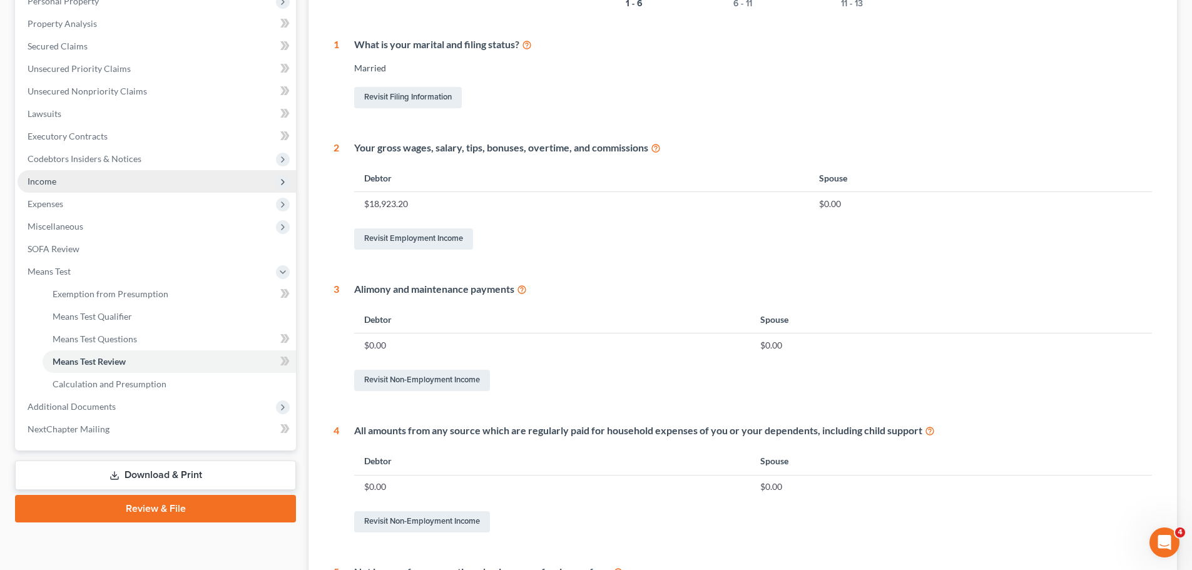
click at [85, 180] on span "Income" at bounding box center [157, 181] width 278 height 23
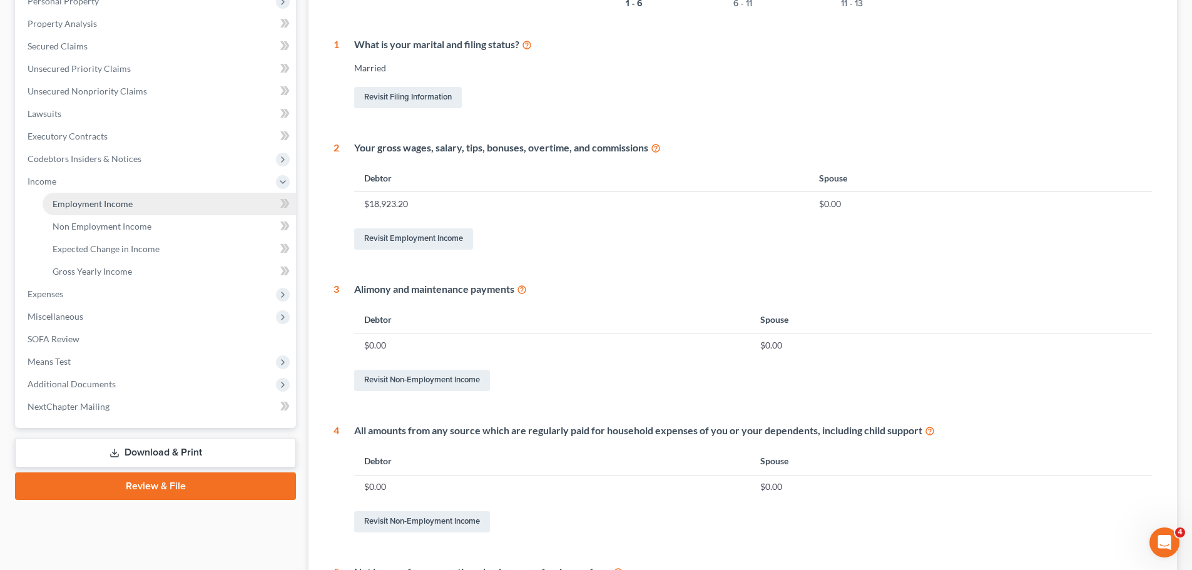
click at [175, 206] on link "Employment Income" at bounding box center [169, 204] width 253 height 23
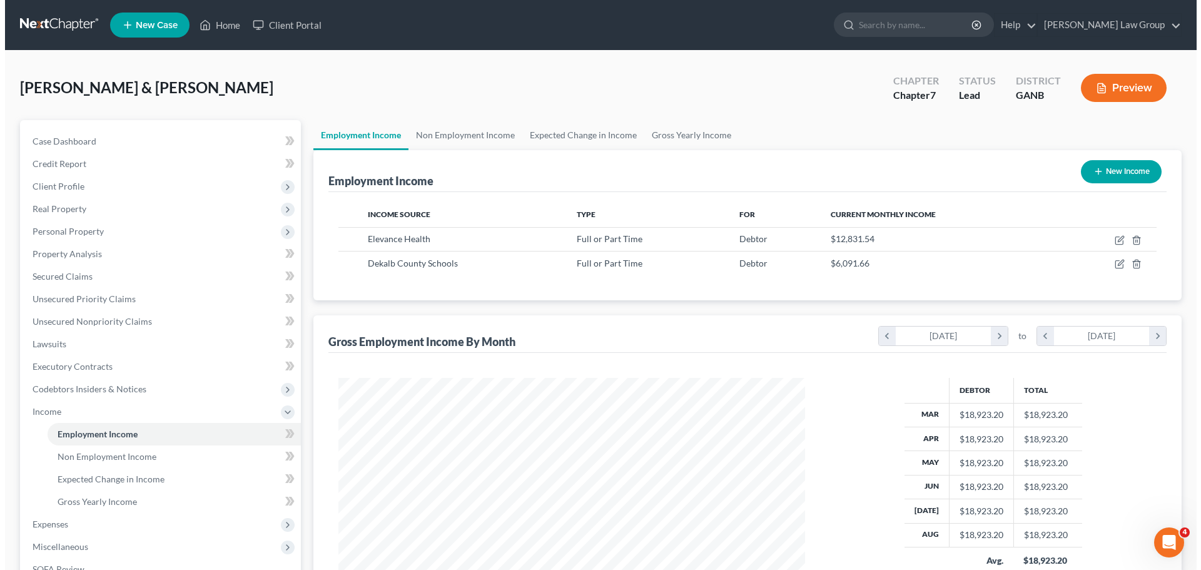
scroll to position [233, 492]
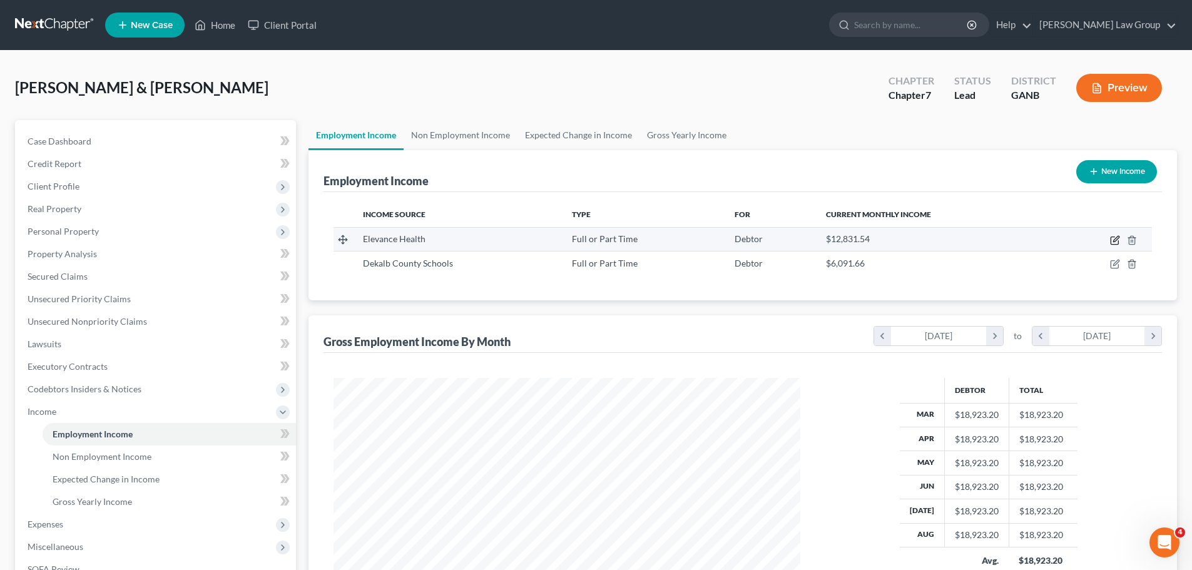
click at [1118, 237] on icon "button" at bounding box center [1115, 240] width 10 height 10
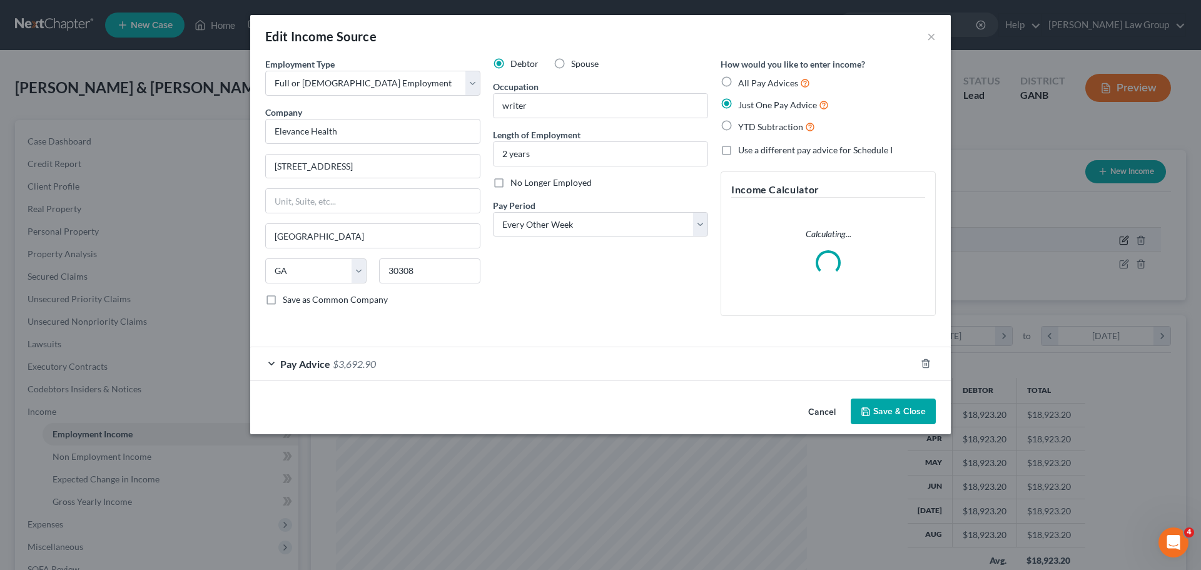
scroll to position [235, 496]
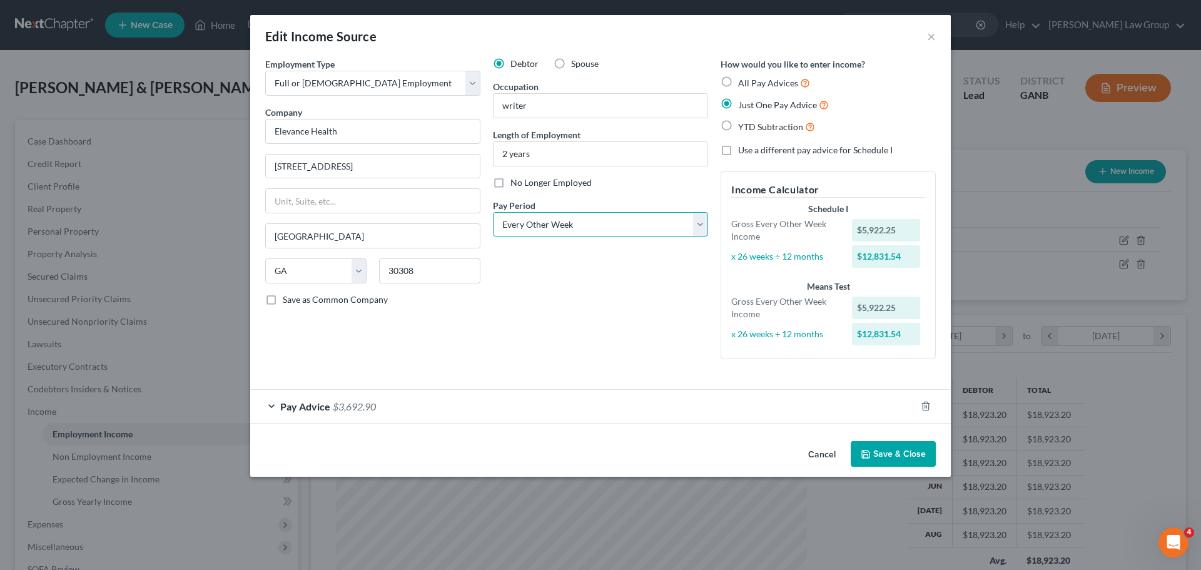
click at [554, 218] on select "Select Monthly Twice Monthly Every Other Week Weekly" at bounding box center [600, 224] width 215 height 25
click at [493, 212] on select "Select Monthly Twice Monthly Every Other Week Weekly" at bounding box center [600, 224] width 215 height 25
click at [300, 407] on span "Pay Advice" at bounding box center [305, 406] width 50 height 12
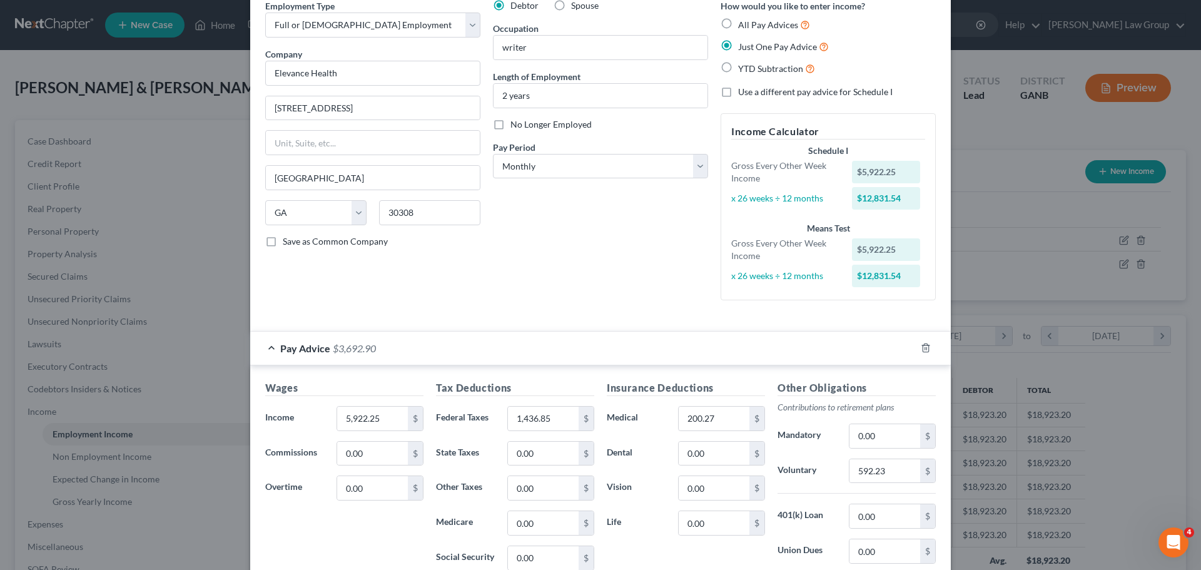
scroll to position [125, 0]
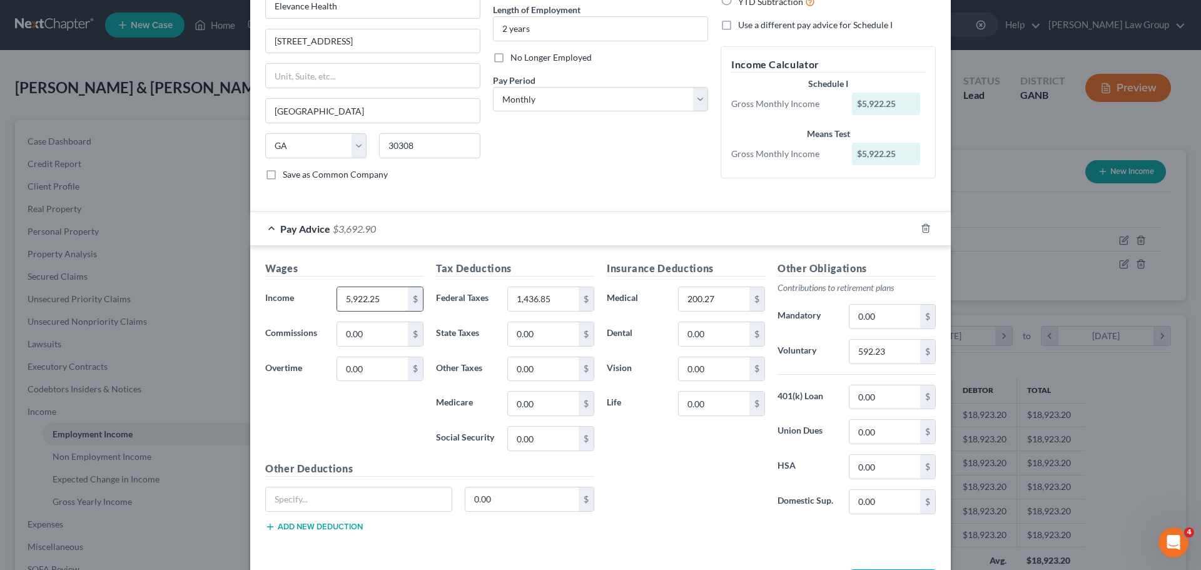
click at [385, 293] on input "5,922.25" at bounding box center [372, 299] width 71 height 24
click at [570, 299] on input "1,436.85" at bounding box center [543, 299] width 71 height 24
click at [717, 455] on div "Insurance Deductions Medical 200.27 $ Dental 0.00 $ Vision 0.00 $ Life 0.00 $" at bounding box center [686, 392] width 171 height 263
click at [895, 355] on input "592.23" at bounding box center [885, 352] width 71 height 24
click at [885, 350] on input "text" at bounding box center [885, 352] width 71 height 24
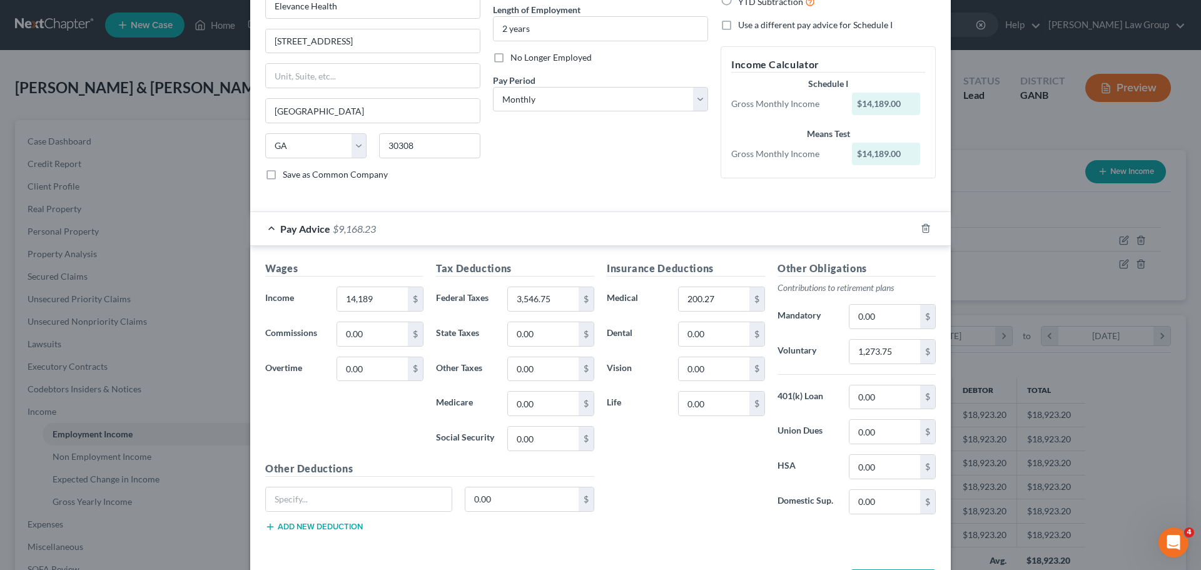
click at [667, 472] on div "Insurance Deductions Medical 200.27 $ Dental 0.00 $ Vision 0.00 $ Life 0.00 $" at bounding box center [686, 392] width 171 height 263
click at [721, 308] on input "200.27" at bounding box center [714, 299] width 71 height 24
click at [673, 460] on div "Insurance Deductions Medical 450.63 $ Dental 0.00 $ Vision 0.00 $ Life 0.00 $" at bounding box center [686, 392] width 171 height 263
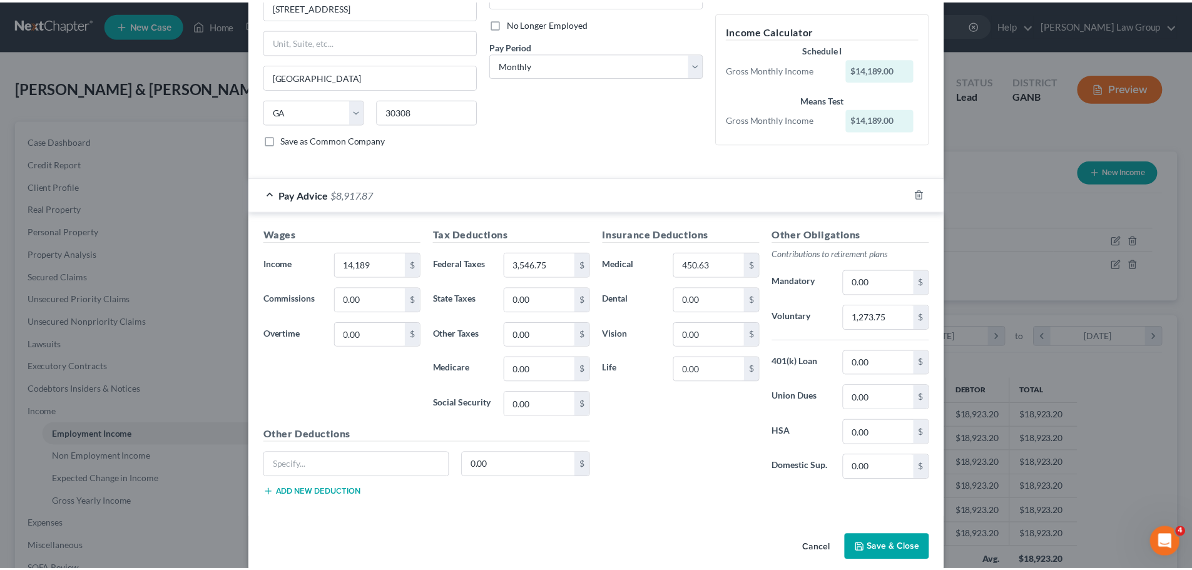
scroll to position [175, 0]
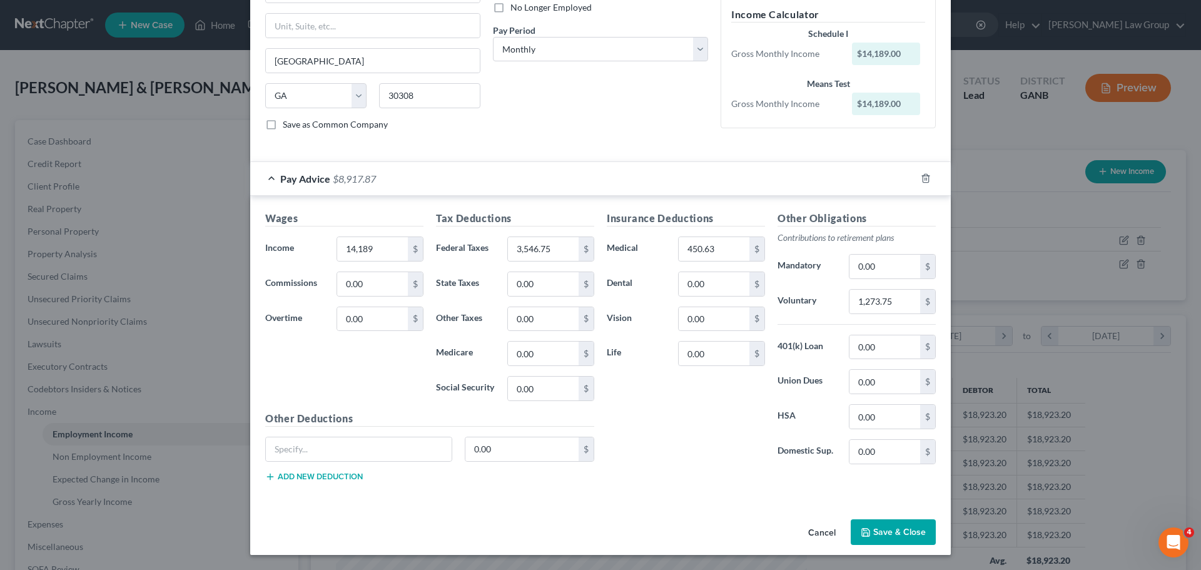
click at [871, 532] on button "Save & Close" at bounding box center [893, 532] width 85 height 26
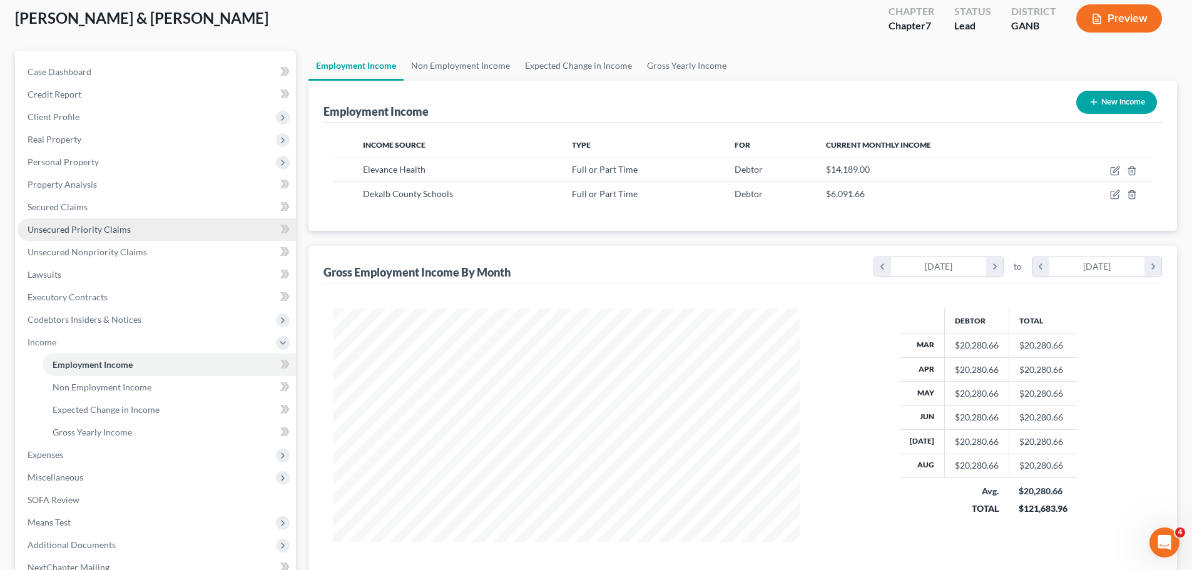
scroll to position [188, 0]
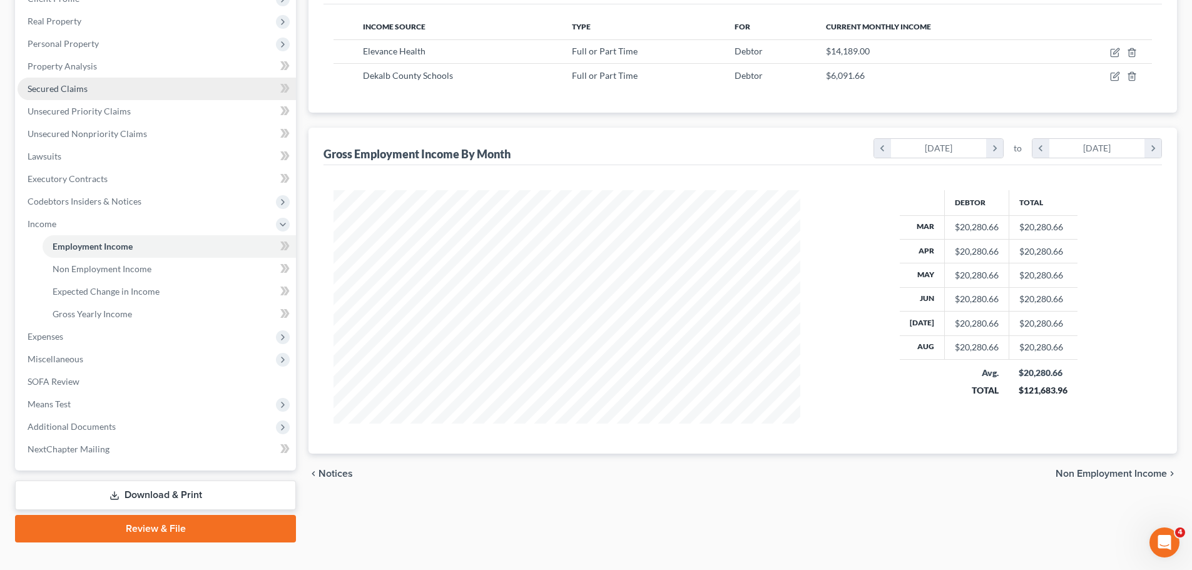
click at [76, 94] on link "Secured Claims" at bounding box center [157, 89] width 278 height 23
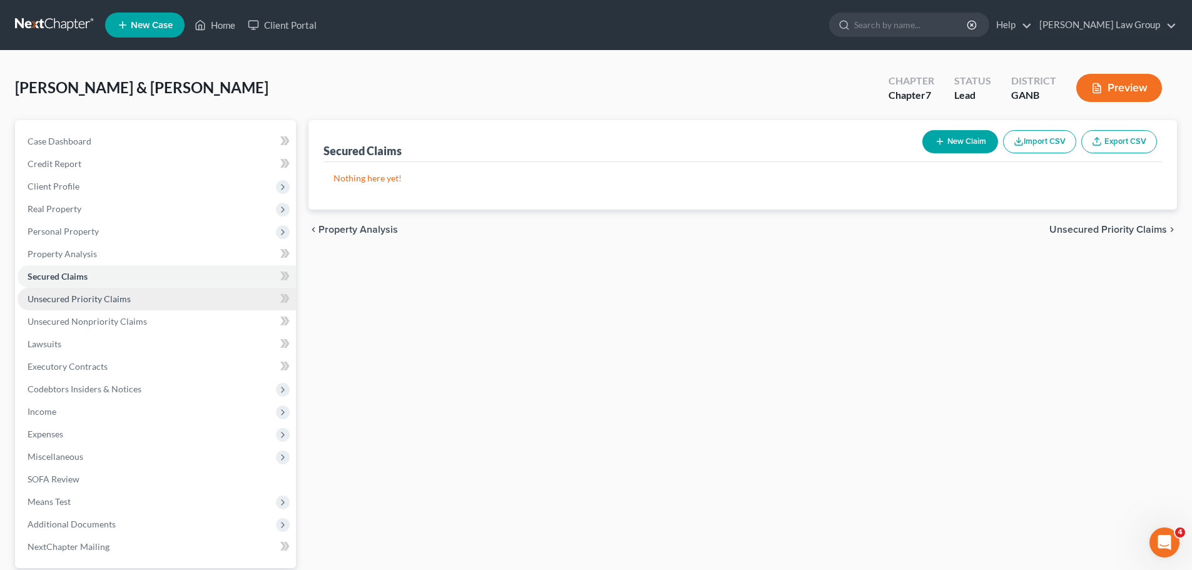
click at [99, 298] on span "Unsecured Priority Claims" at bounding box center [79, 298] width 103 height 11
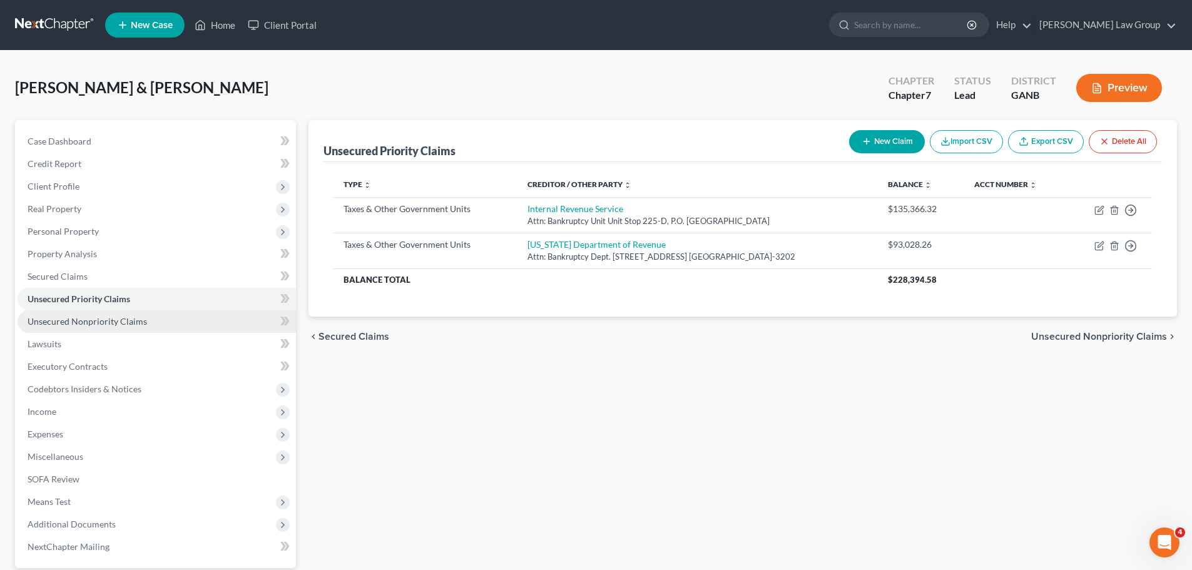
click at [111, 322] on span "Unsecured Nonpriority Claims" at bounding box center [87, 321] width 119 height 11
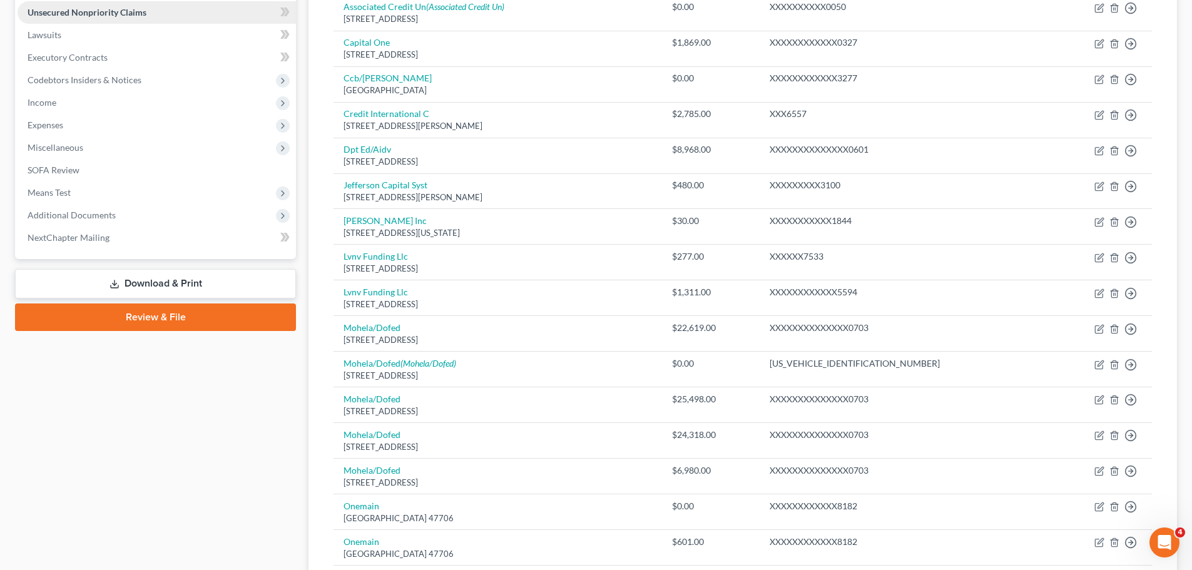
scroll to position [313, 0]
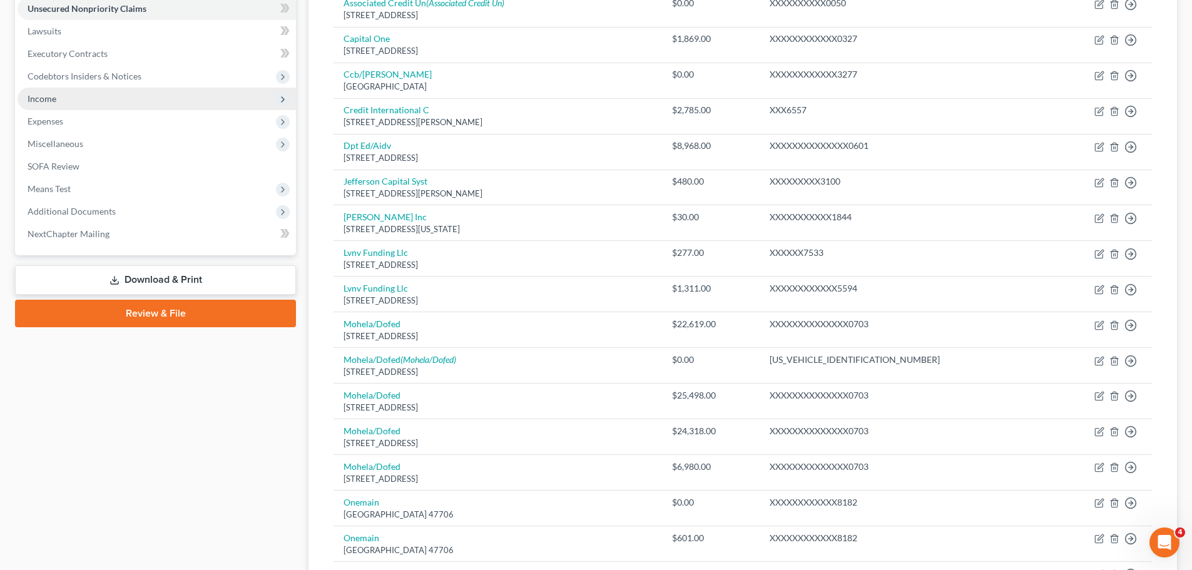
click at [74, 97] on span "Income" at bounding box center [157, 99] width 278 height 23
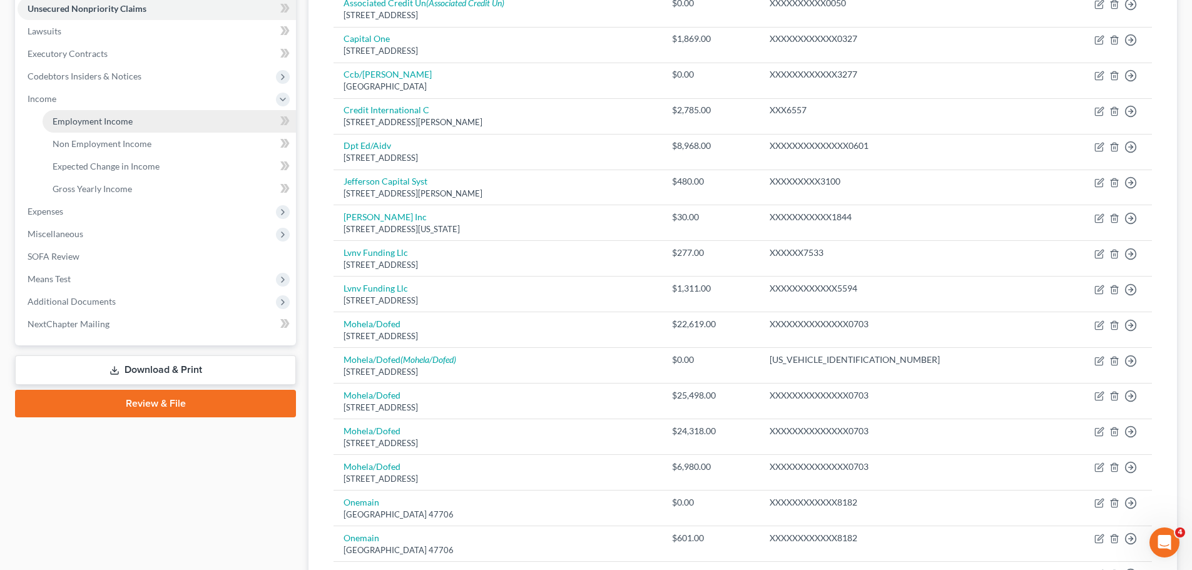
click at [116, 118] on span "Employment Income" at bounding box center [93, 121] width 80 height 11
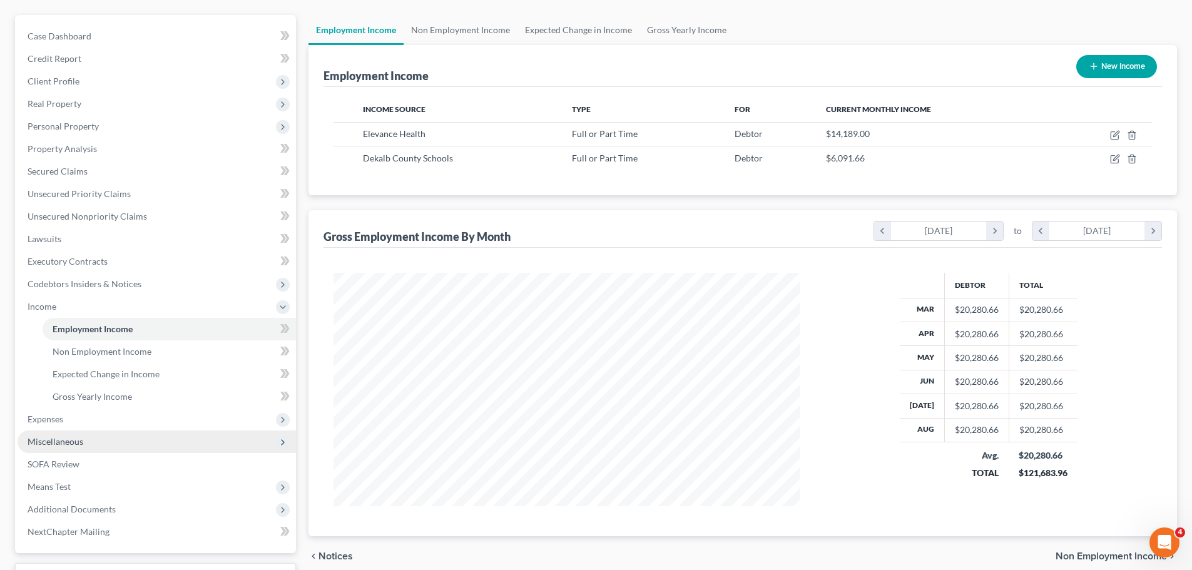
scroll to position [208, 0]
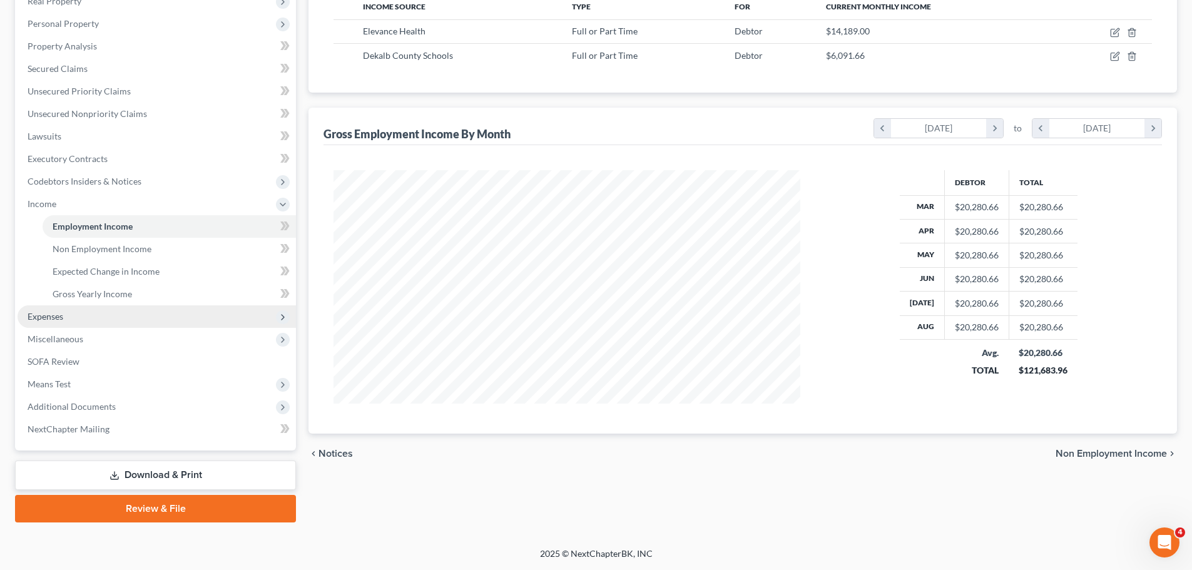
click at [101, 320] on span "Expenses" at bounding box center [157, 316] width 278 height 23
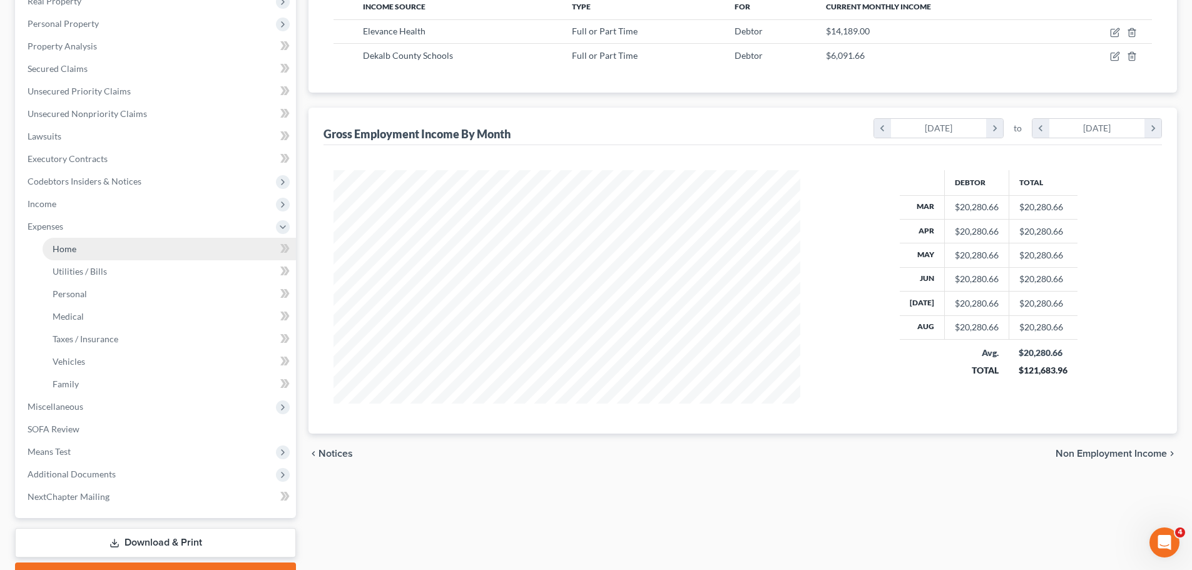
click at [133, 241] on link "Home" at bounding box center [169, 249] width 253 height 23
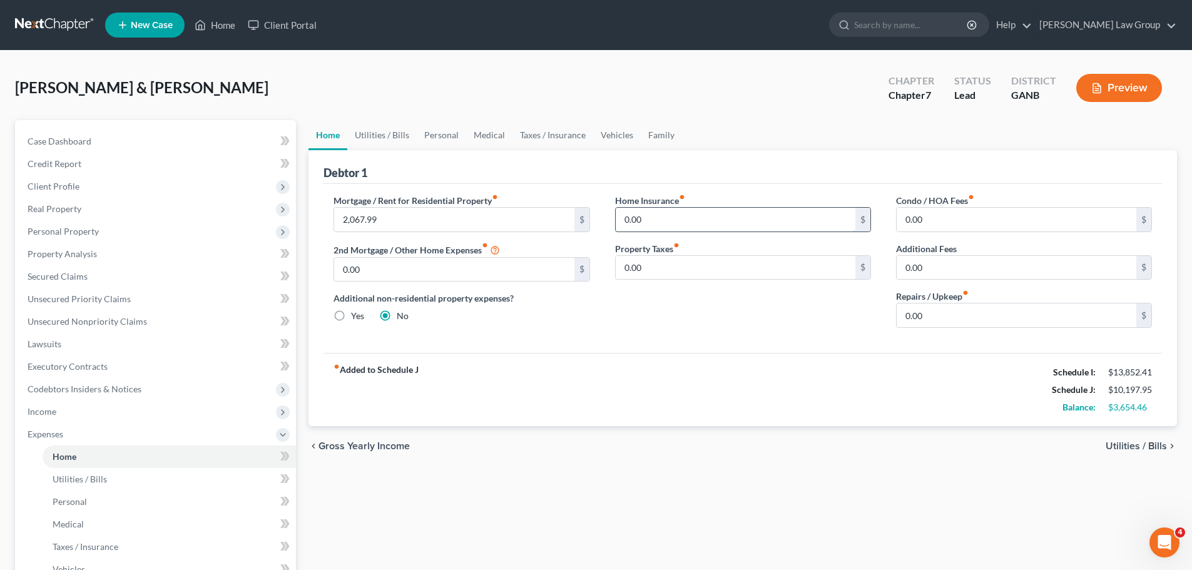
click at [669, 215] on input "0.00" at bounding box center [736, 220] width 240 height 24
click at [380, 138] on link "Utilities / Bills" at bounding box center [381, 135] width 69 height 30
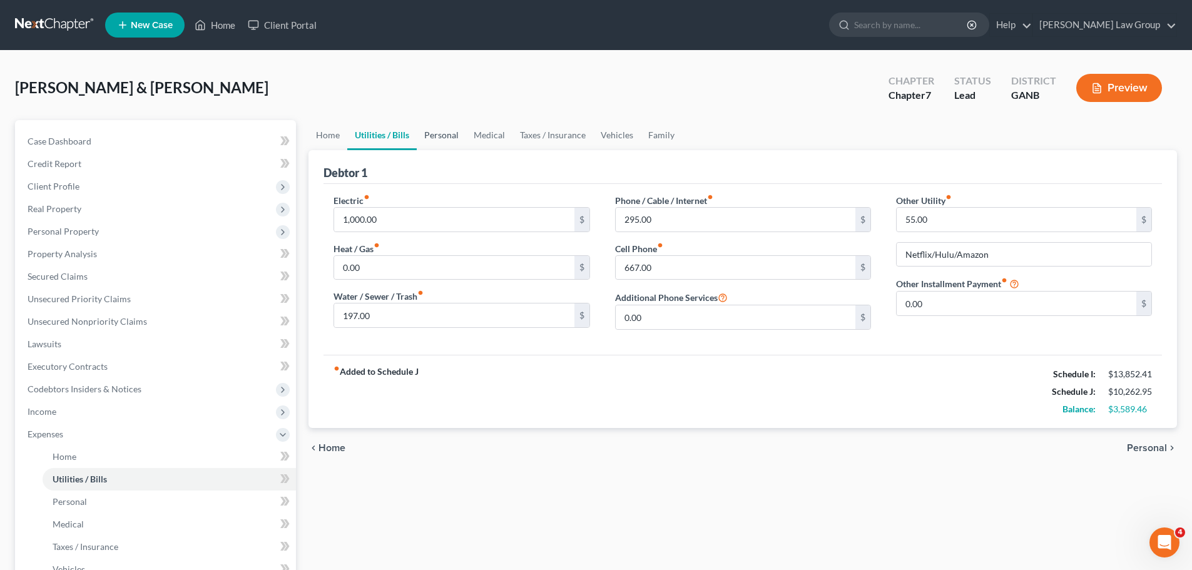
click at [438, 135] on link "Personal" at bounding box center [441, 135] width 49 height 30
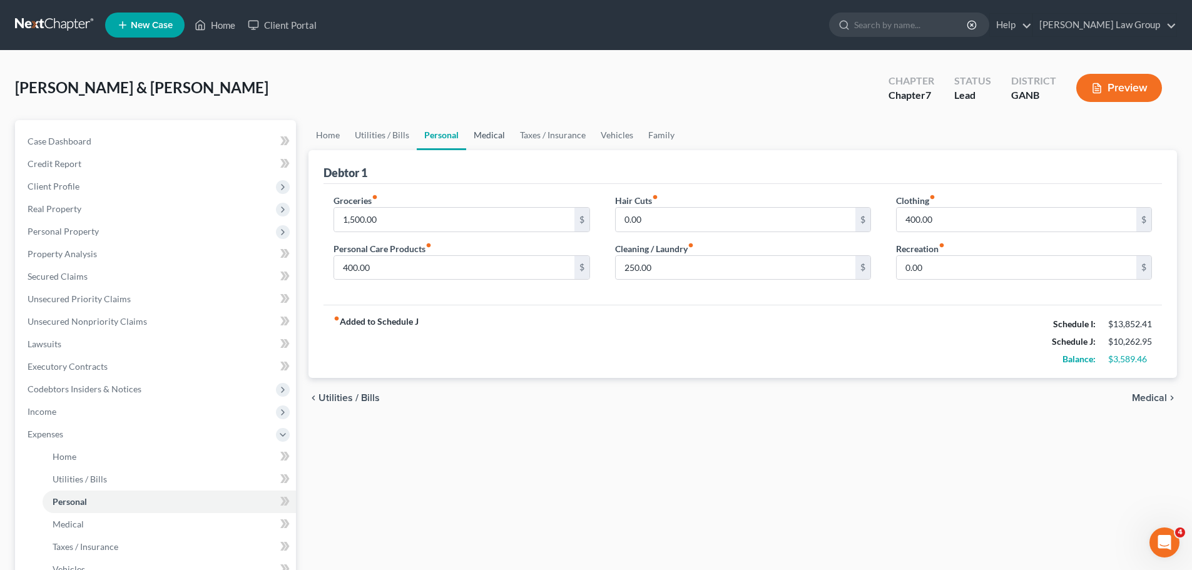
click at [498, 143] on link "Medical" at bounding box center [489, 135] width 46 height 30
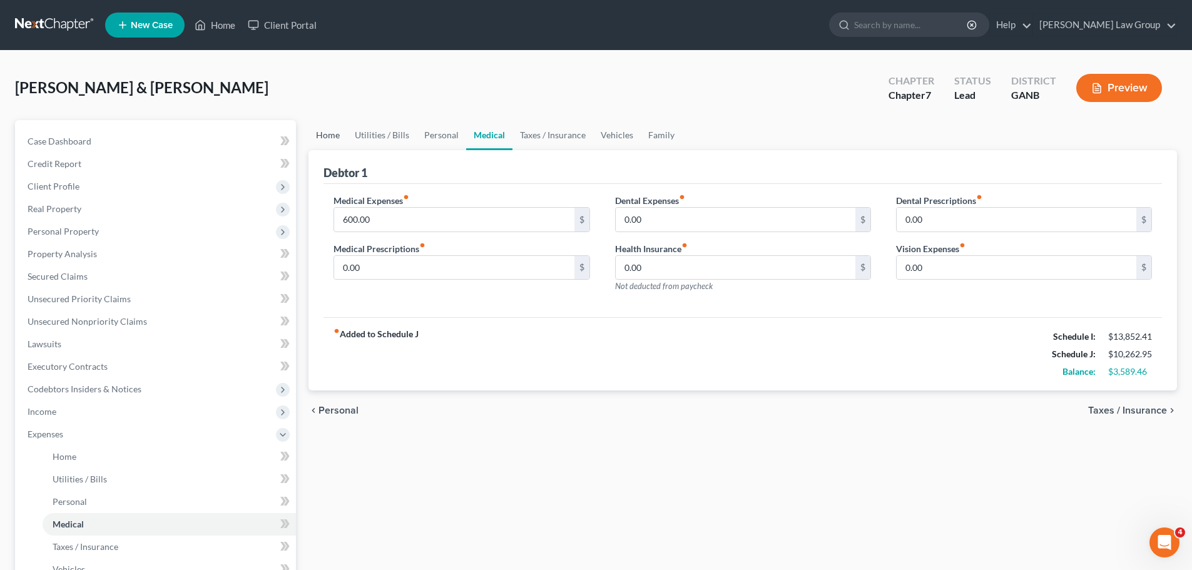
click at [333, 136] on link "Home" at bounding box center [327, 135] width 39 height 30
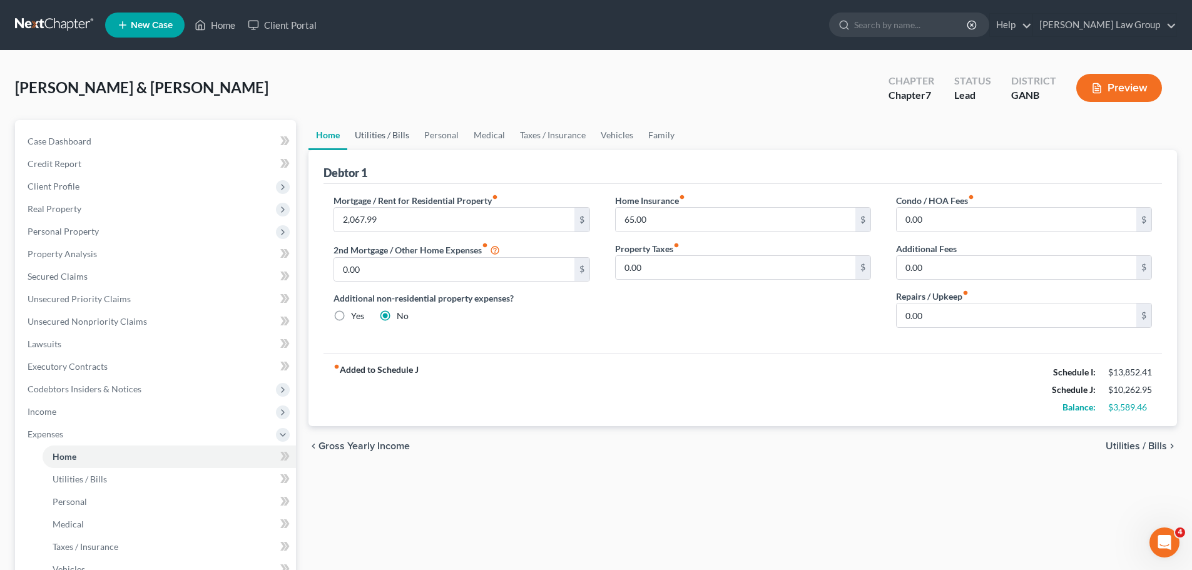
click at [380, 124] on link "Utilities / Bills" at bounding box center [381, 135] width 69 height 30
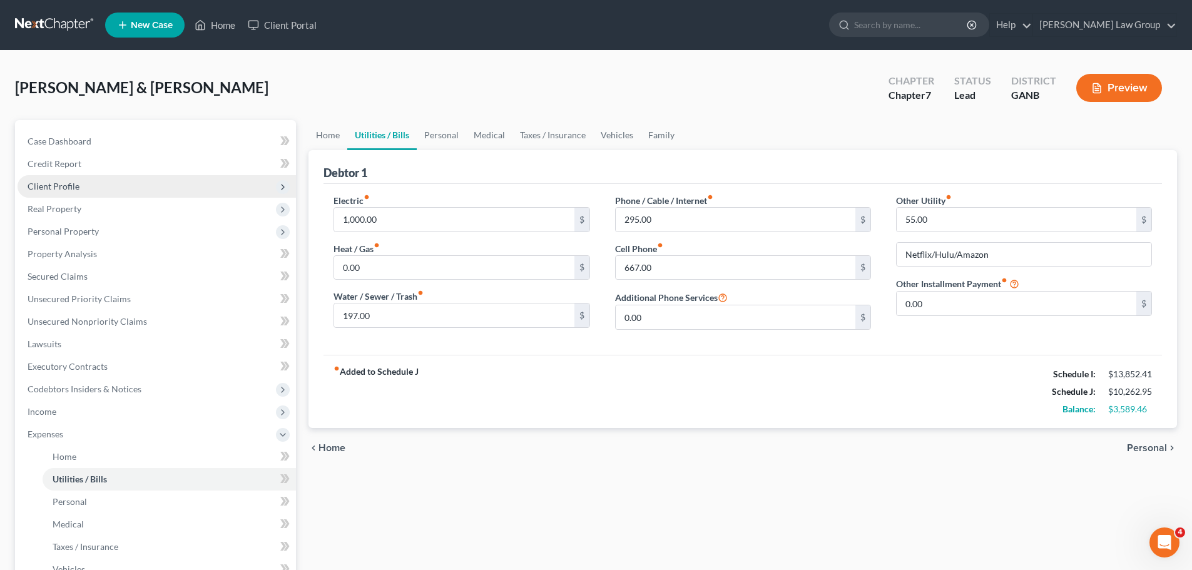
click at [135, 186] on span "Client Profile" at bounding box center [157, 186] width 278 height 23
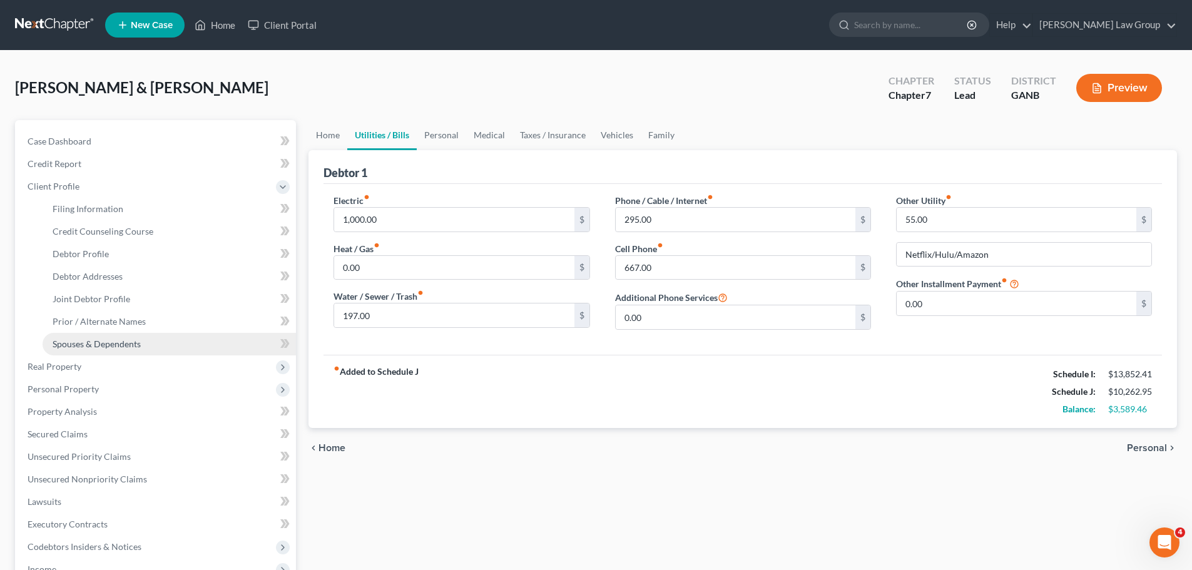
click at [98, 350] on link "Spouses & Dependents" at bounding box center [169, 344] width 253 height 23
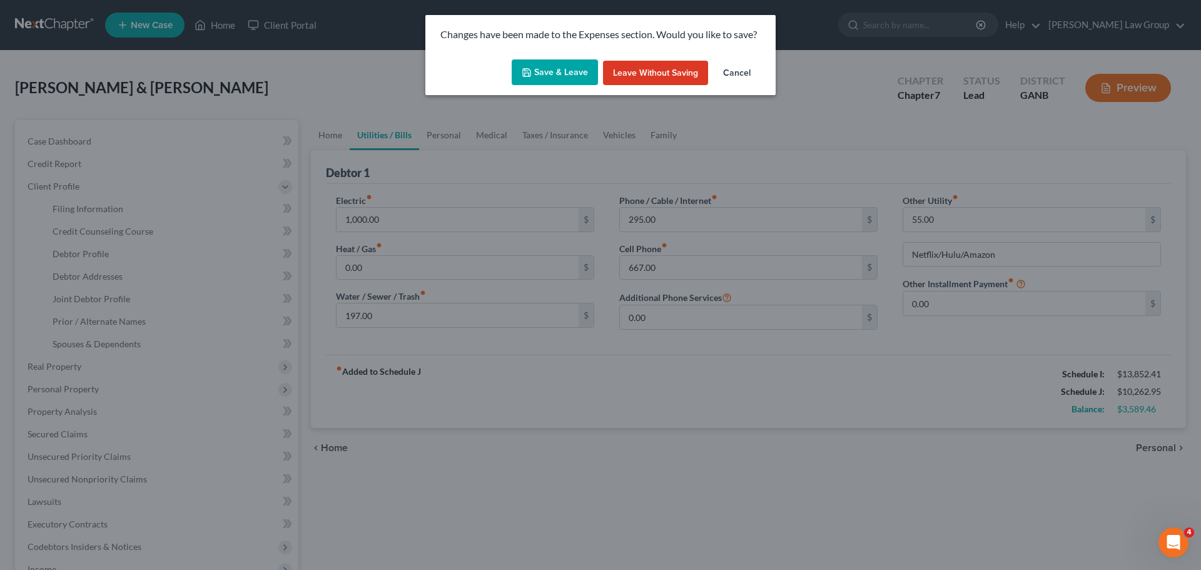
click at [566, 78] on button "Save & Leave" at bounding box center [555, 72] width 86 height 26
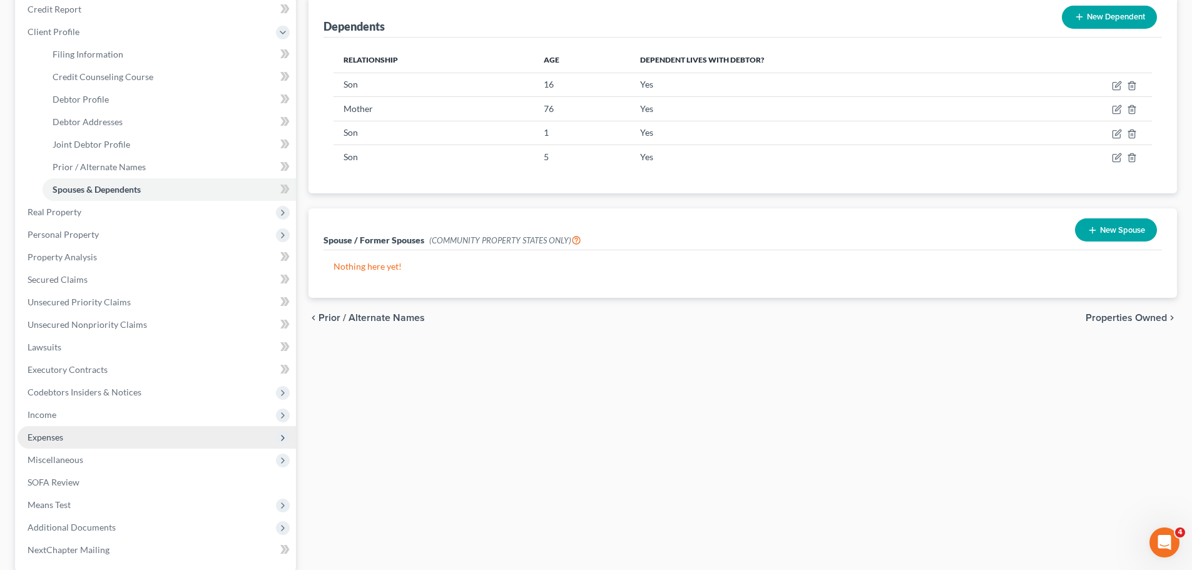
scroll to position [188, 0]
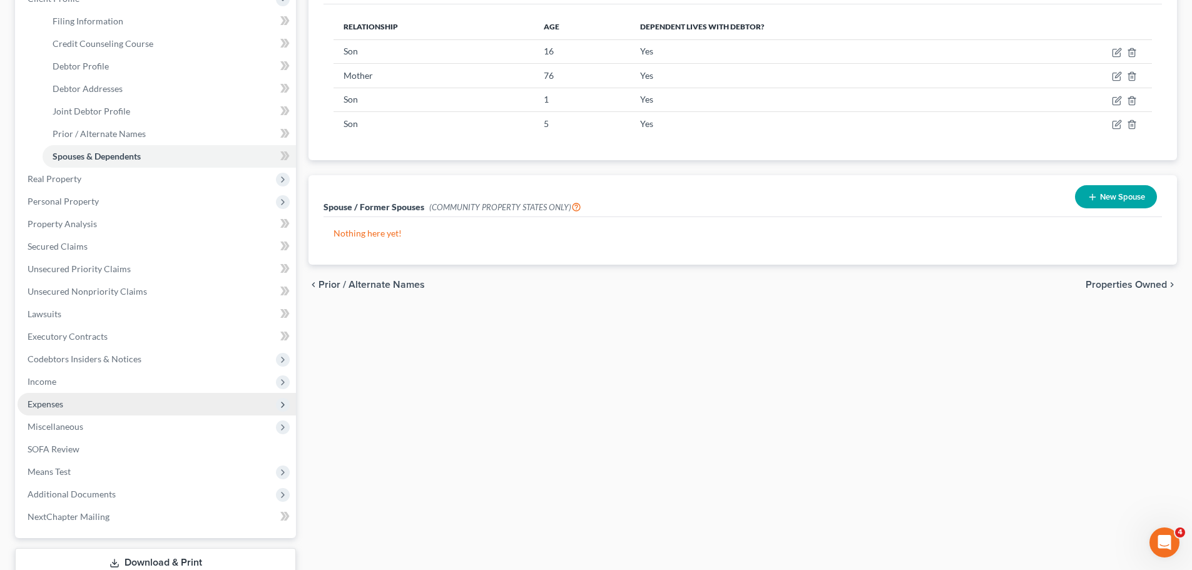
click at [140, 394] on span "Expenses" at bounding box center [157, 404] width 278 height 23
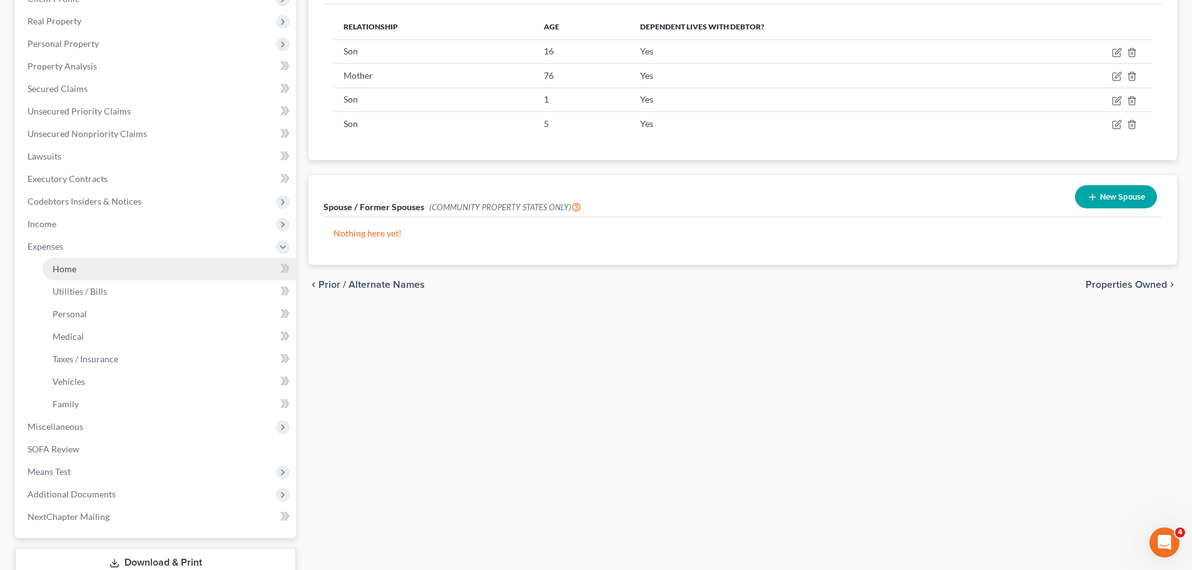
click at [157, 271] on link "Home" at bounding box center [169, 269] width 253 height 23
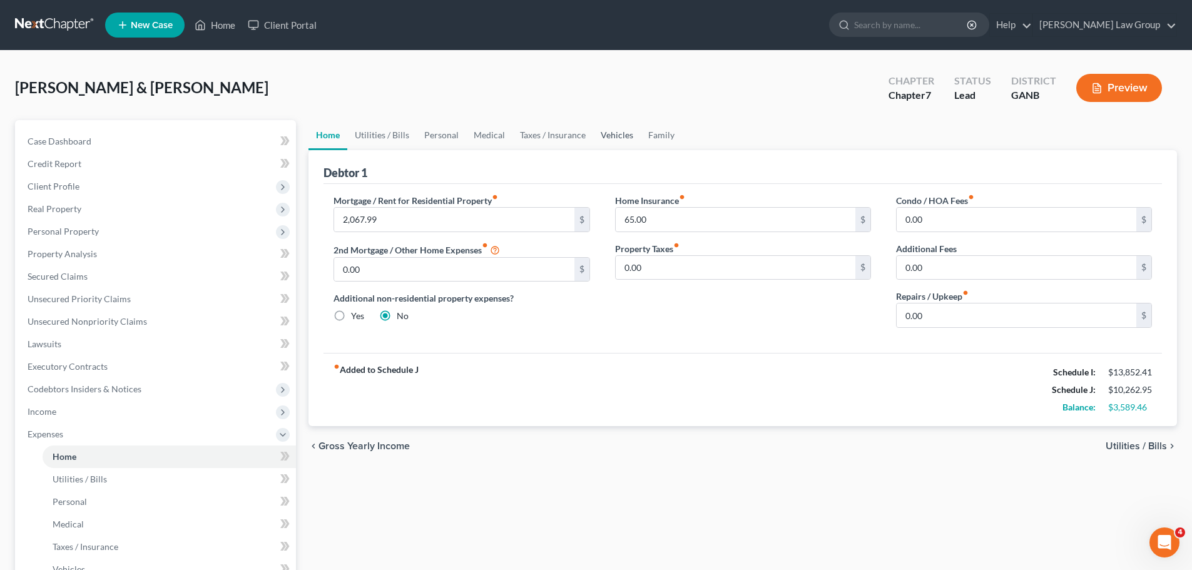
click at [611, 134] on link "Vehicles" at bounding box center [617, 135] width 48 height 30
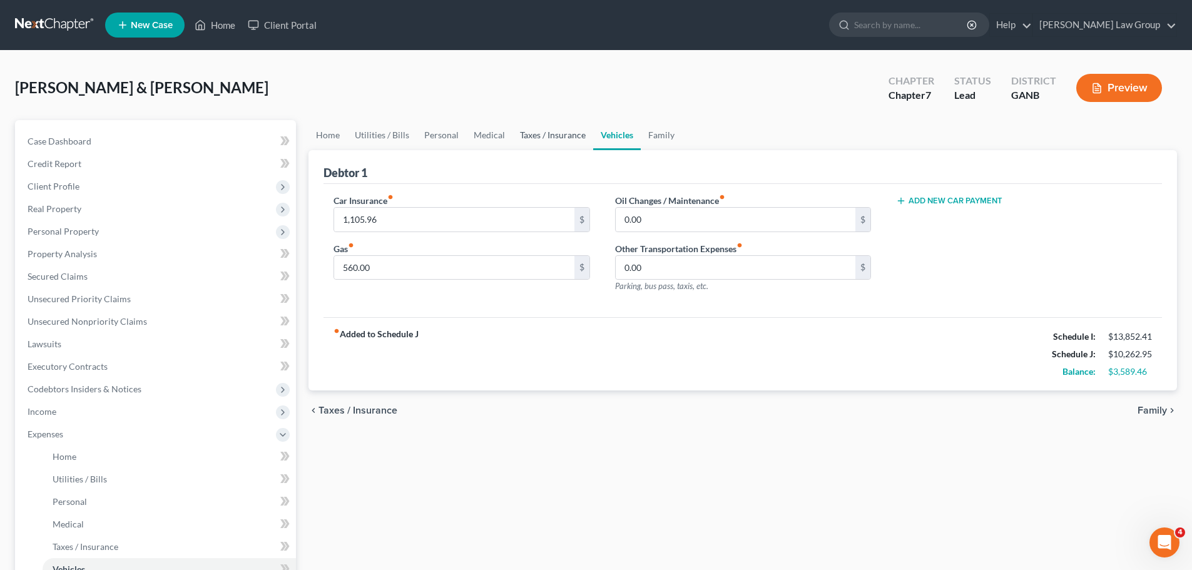
click at [558, 142] on link "Taxes / Insurance" at bounding box center [552, 135] width 81 height 30
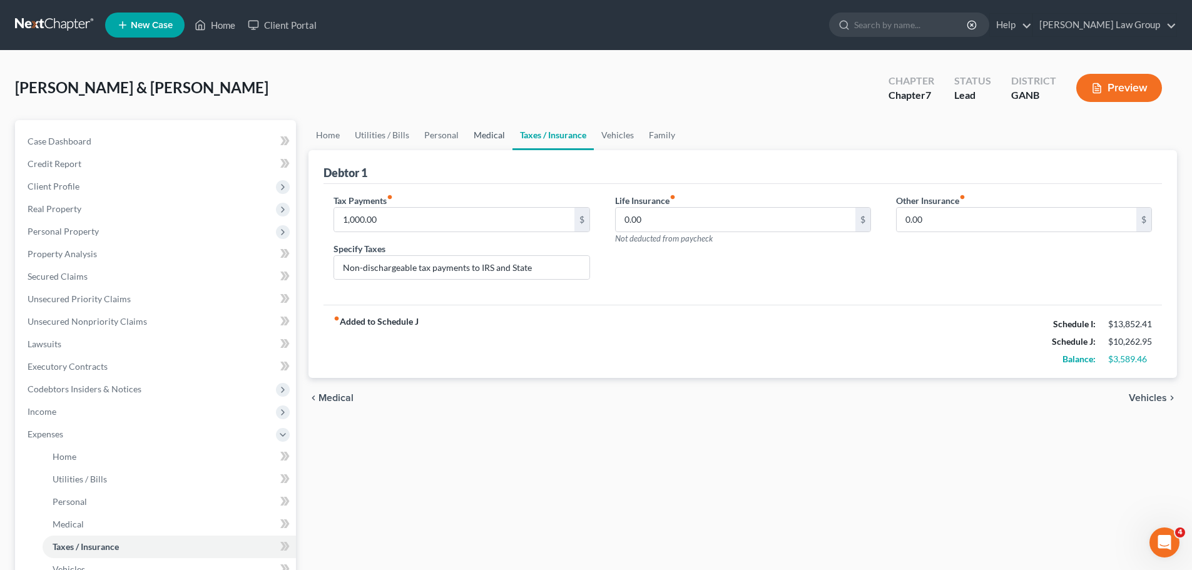
click at [492, 142] on link "Medical" at bounding box center [489, 135] width 46 height 30
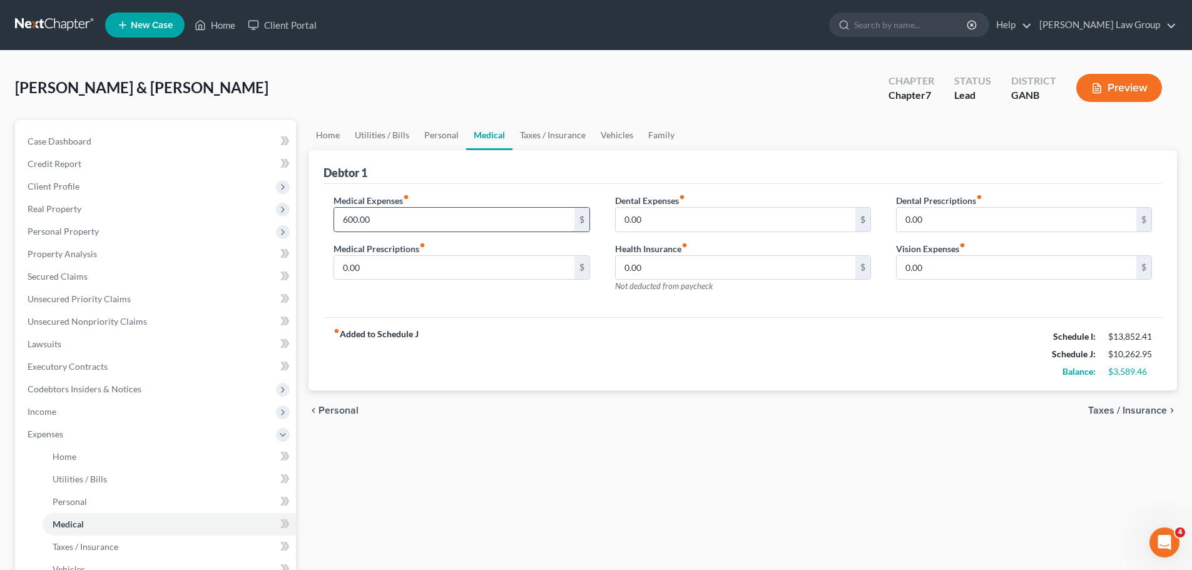
click at [377, 215] on input "600.00" at bounding box center [454, 220] width 240 height 24
click at [432, 133] on link "Personal" at bounding box center [441, 135] width 49 height 30
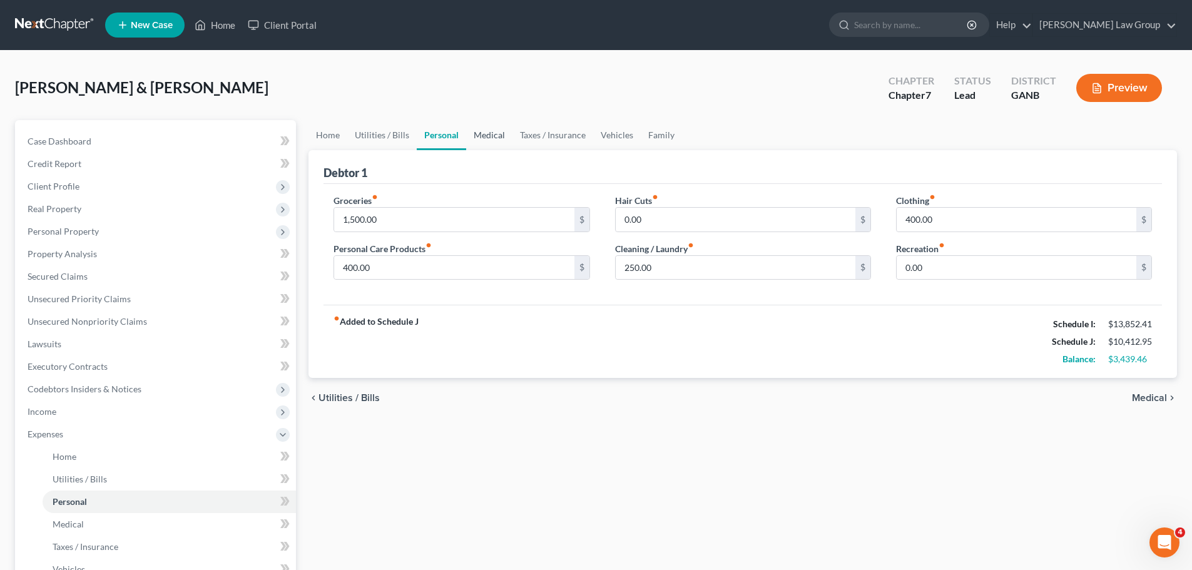
click at [487, 130] on link "Medical" at bounding box center [489, 135] width 46 height 30
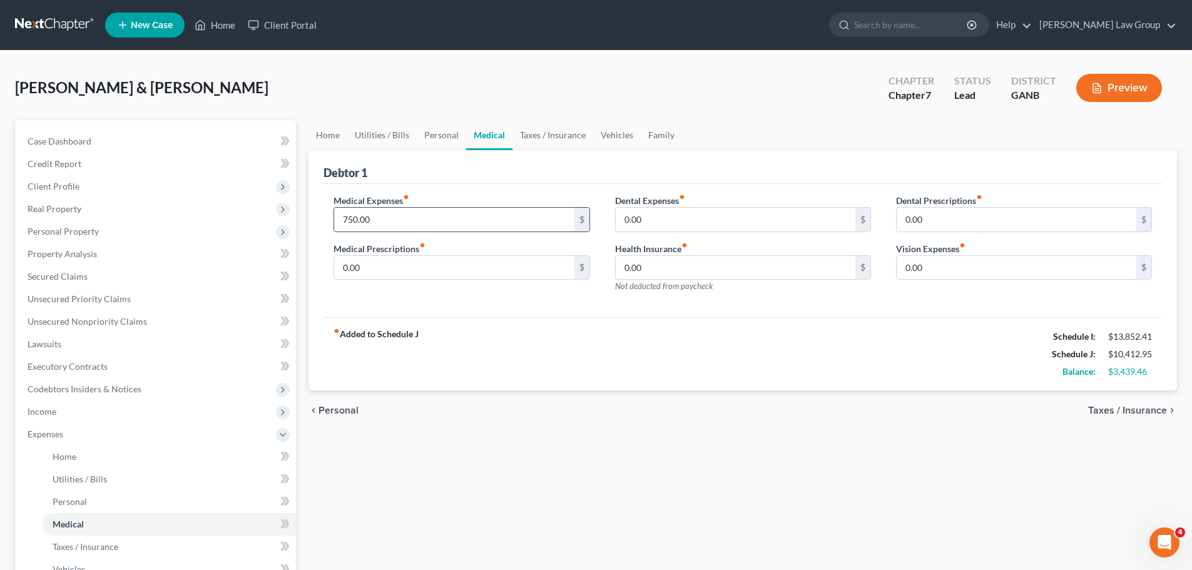
click at [392, 215] on input "750.00" at bounding box center [454, 220] width 240 height 24
click at [419, 133] on link "Personal" at bounding box center [441, 135] width 49 height 30
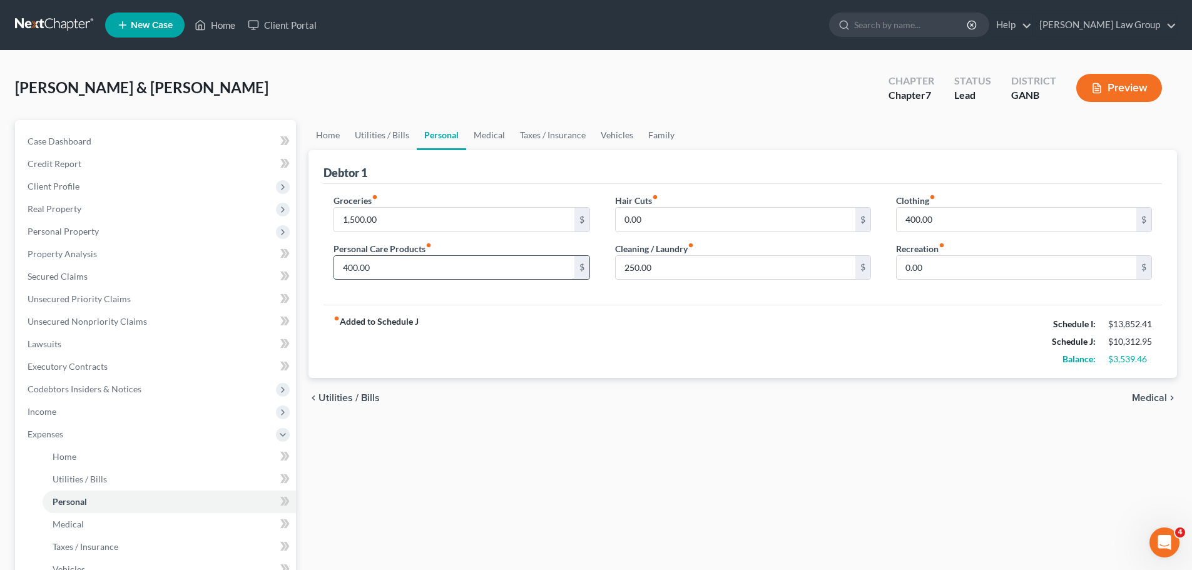
click at [395, 268] on input "400.00" at bounding box center [454, 268] width 240 height 24
click at [683, 265] on input "250.00" at bounding box center [736, 268] width 240 height 24
click at [968, 211] on input "400.00" at bounding box center [1017, 220] width 240 height 24
click at [335, 135] on link "Home" at bounding box center [327, 135] width 39 height 30
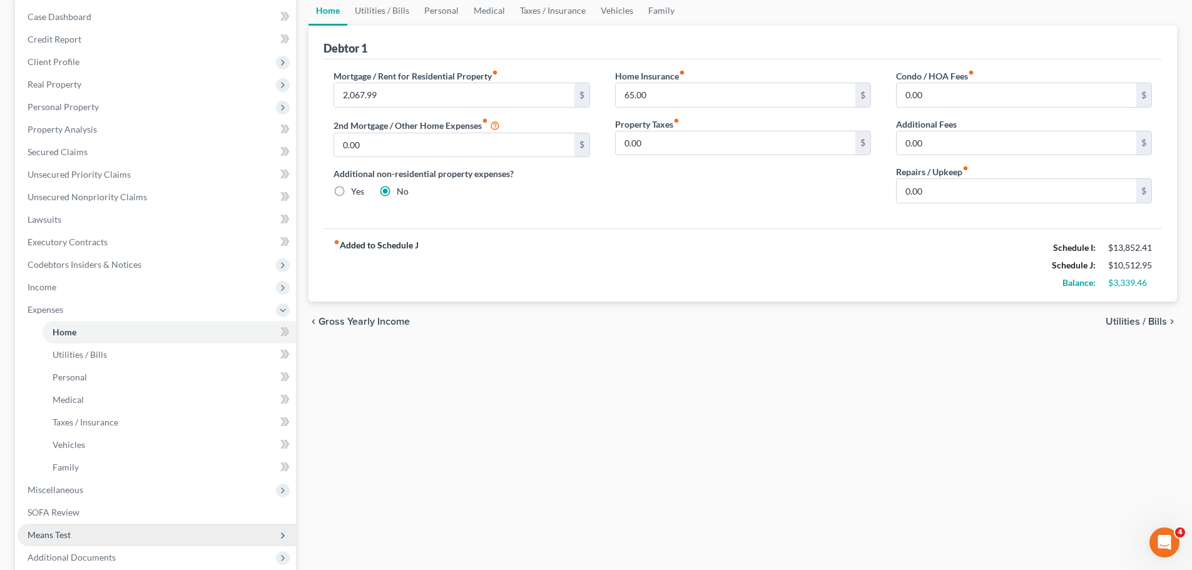
scroll to position [275, 0]
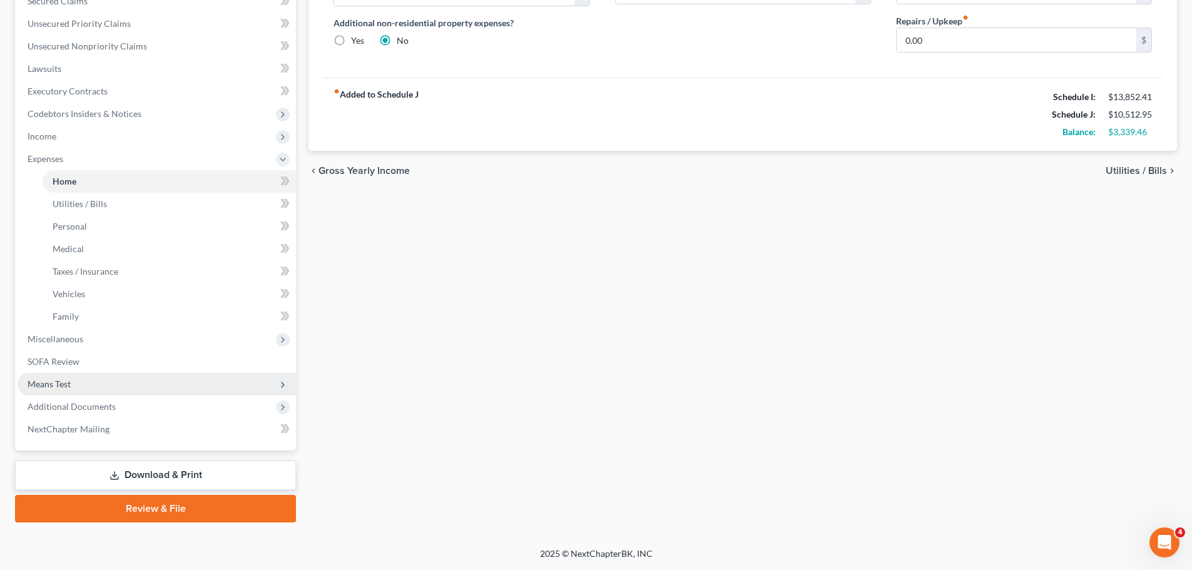
click at [136, 385] on span "Means Test" at bounding box center [157, 384] width 278 height 23
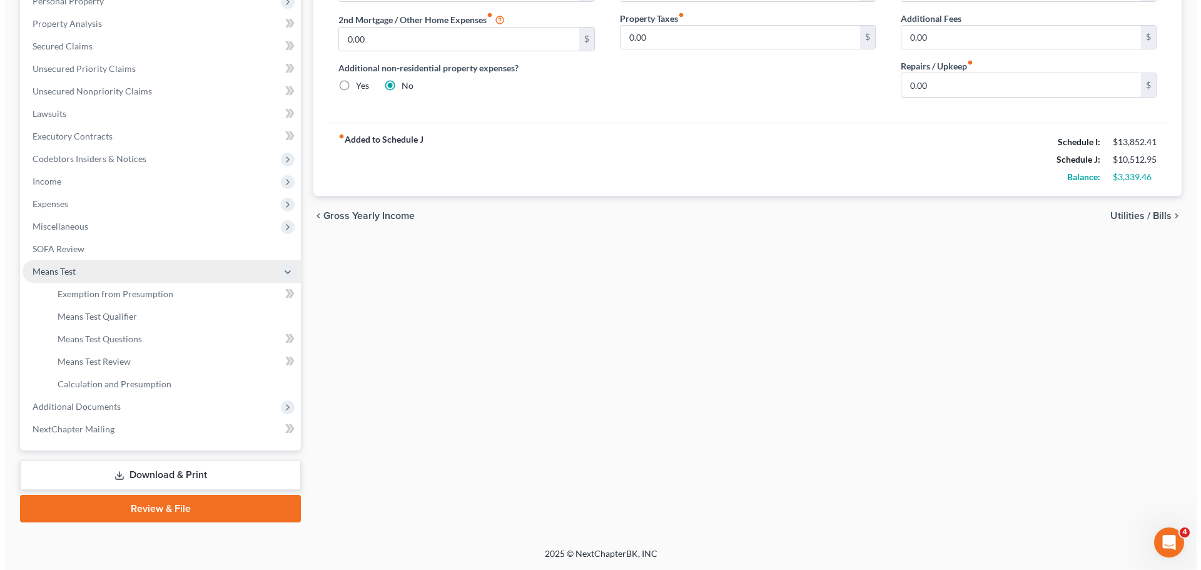
scroll to position [230, 0]
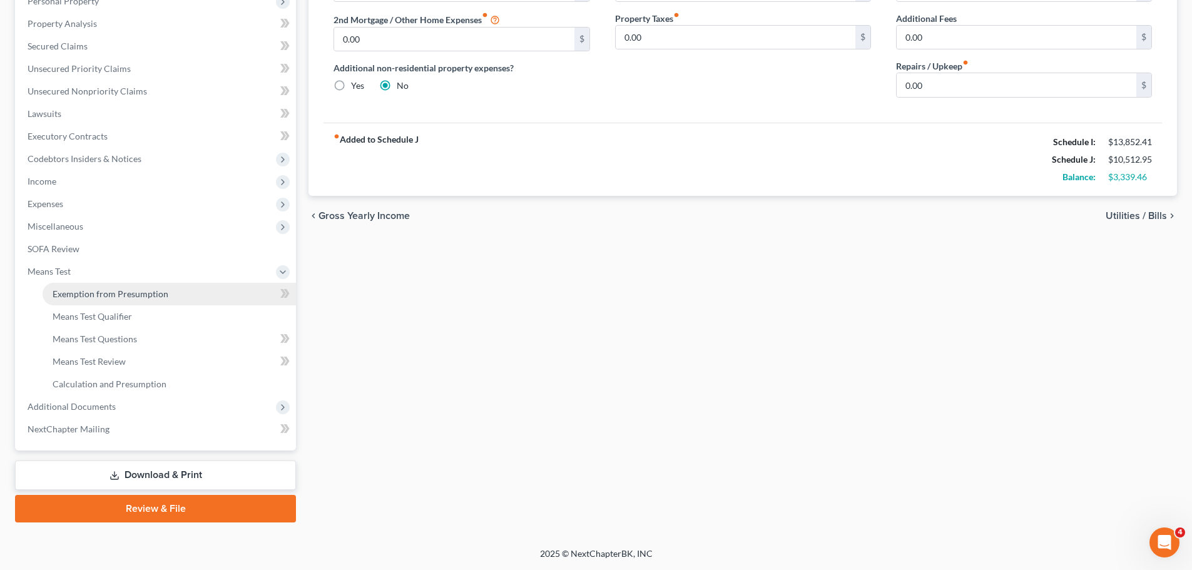
click at [201, 293] on link "Exemption from Presumption" at bounding box center [169, 294] width 253 height 23
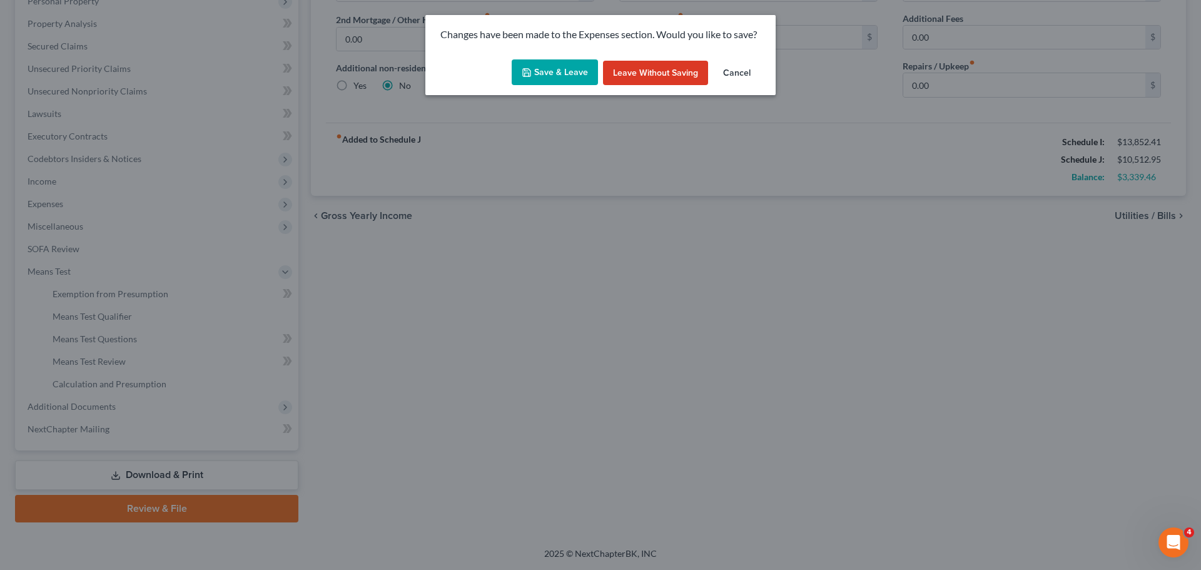
click at [567, 72] on button "Save & Leave" at bounding box center [555, 72] width 86 height 26
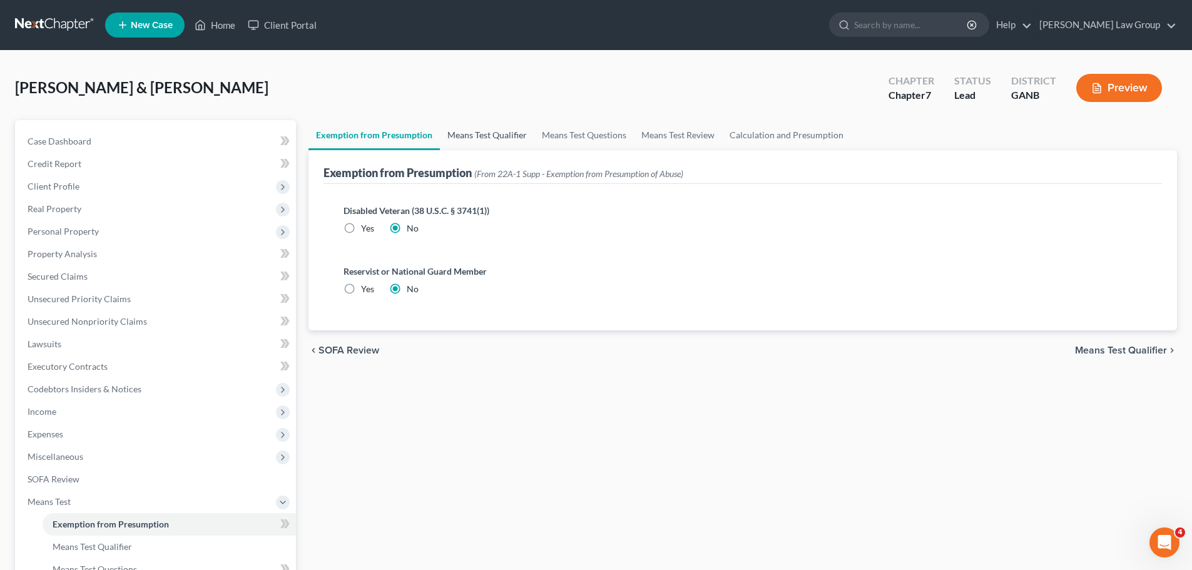
click at [479, 134] on link "Means Test Qualifier" at bounding box center [487, 135] width 94 height 30
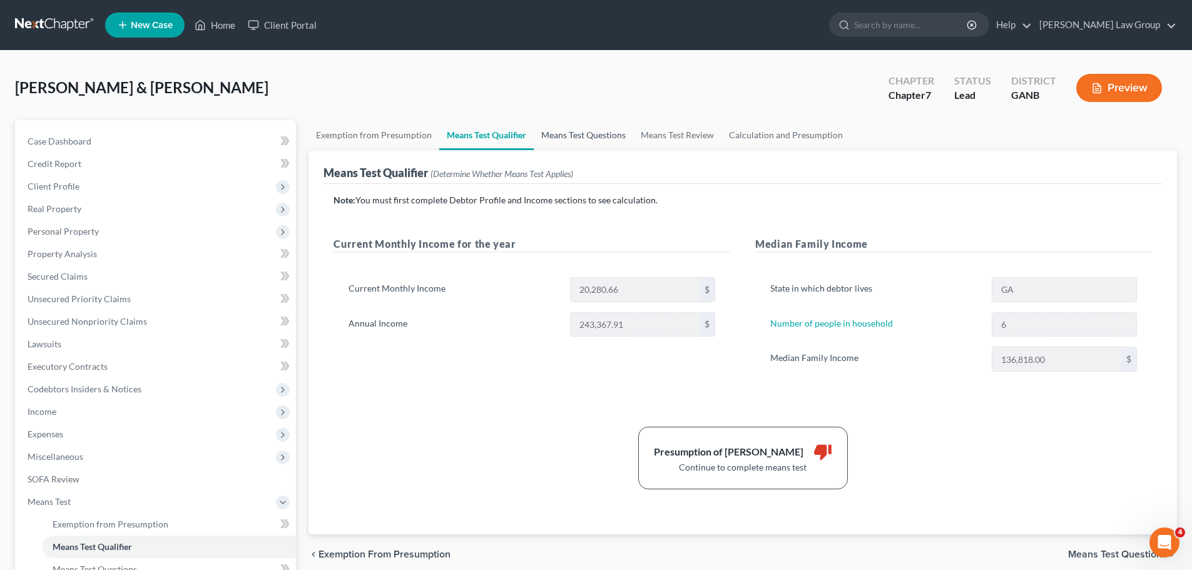
click at [581, 136] on link "Means Test Questions" at bounding box center [583, 135] width 99 height 30
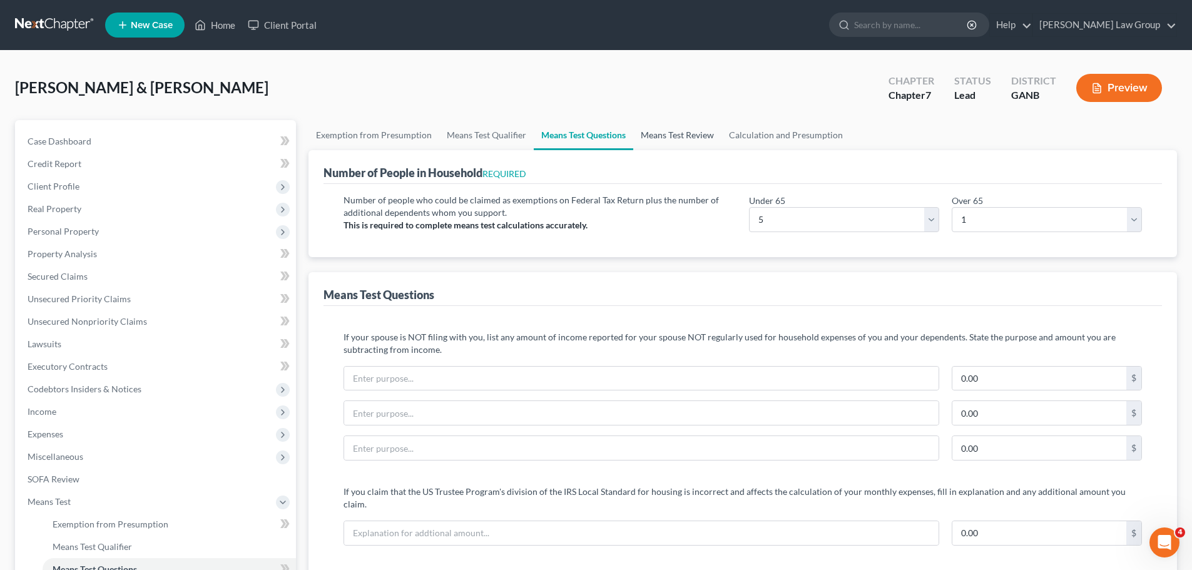
click at [656, 136] on link "Means Test Review" at bounding box center [677, 135] width 88 height 30
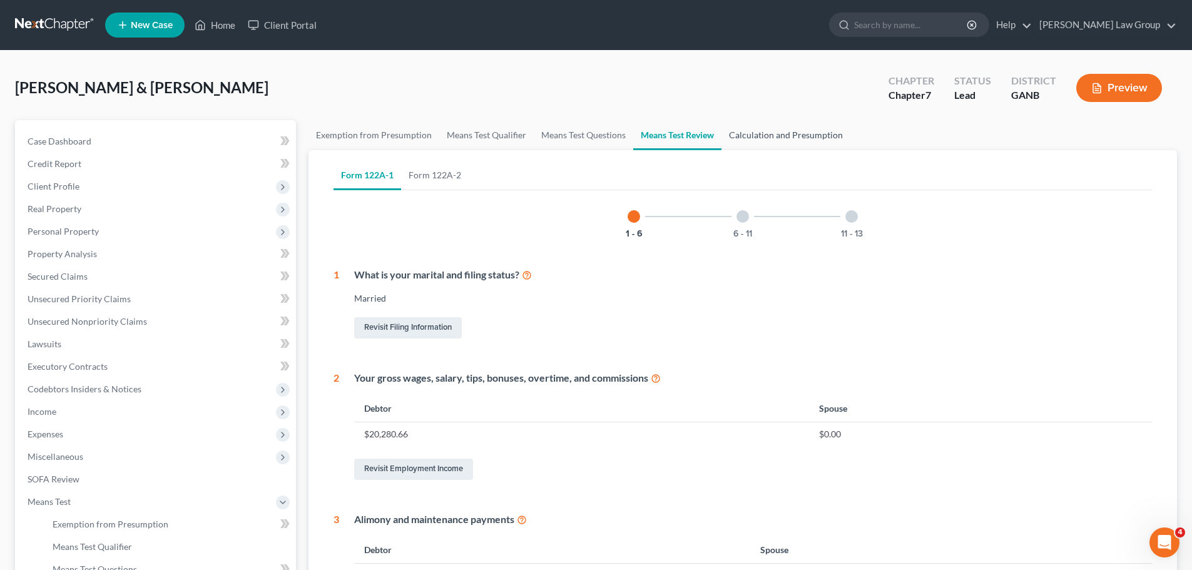
click at [770, 136] on link "Calculation and Presumption" at bounding box center [785, 135] width 129 height 30
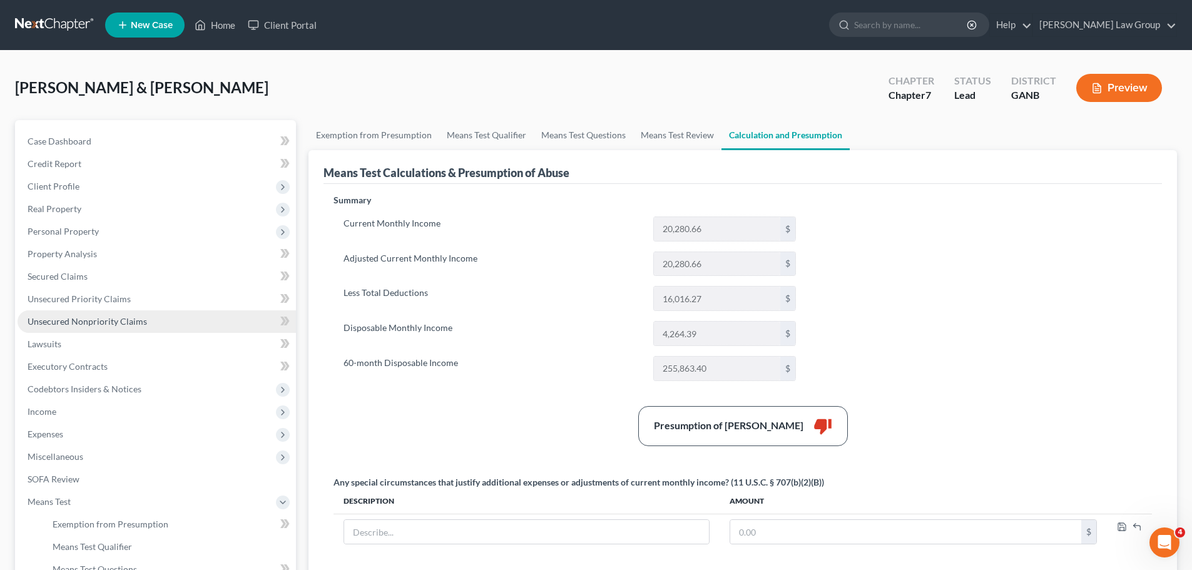
click at [117, 323] on span "Unsecured Nonpriority Claims" at bounding box center [87, 321] width 119 height 11
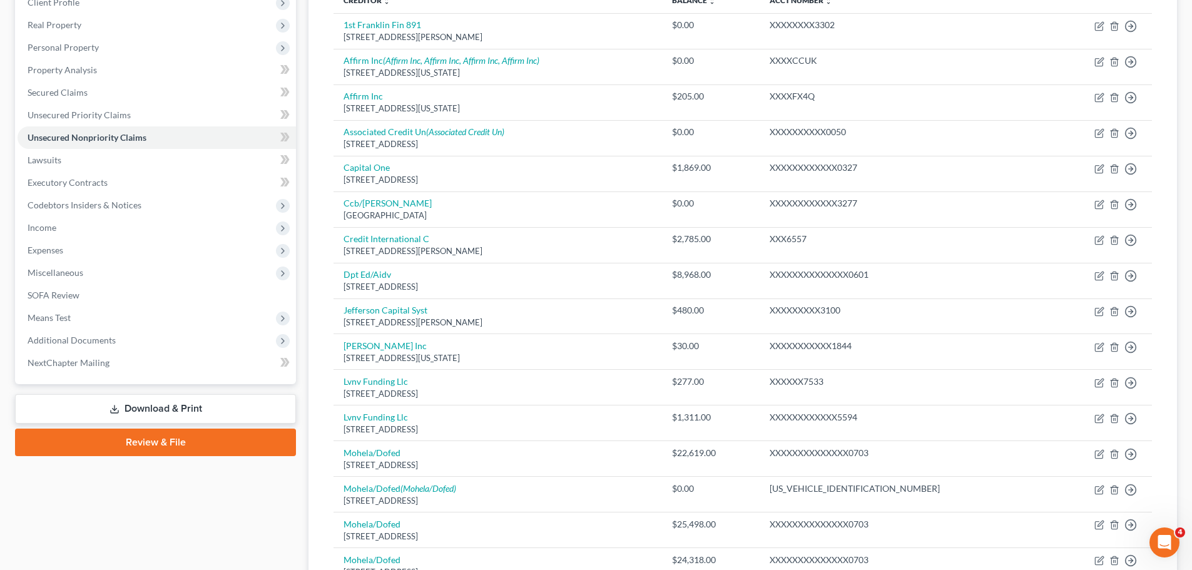
scroll to position [313, 0]
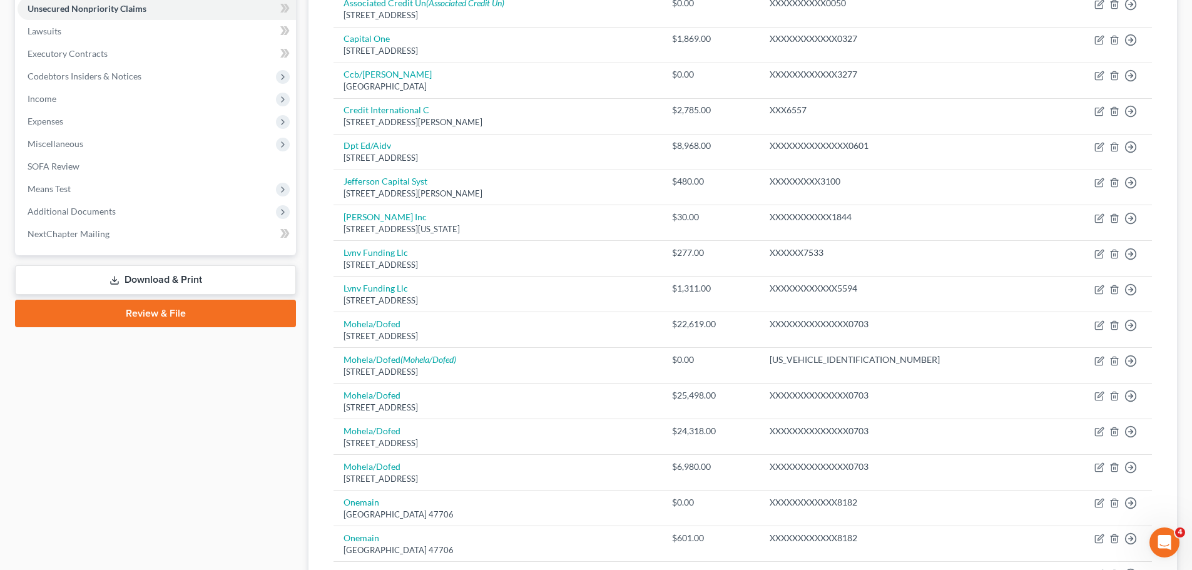
click at [160, 277] on link "Download & Print" at bounding box center [155, 279] width 281 height 29
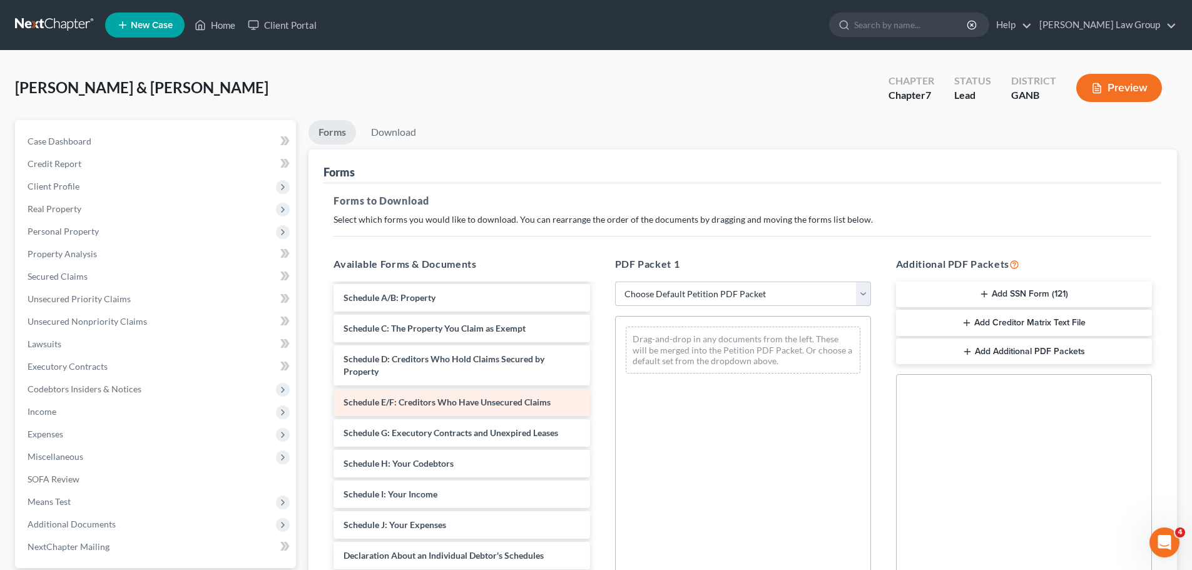
scroll to position [63, 0]
drag, startPoint x: 468, startPoint y: 498, endPoint x: 551, endPoint y: 400, distance: 127.8
click at [599, 340] on div "Schedule I: Your Income Voluntary Petition for Individuals Filing for Bankruptc…" at bounding box center [461, 521] width 276 height 599
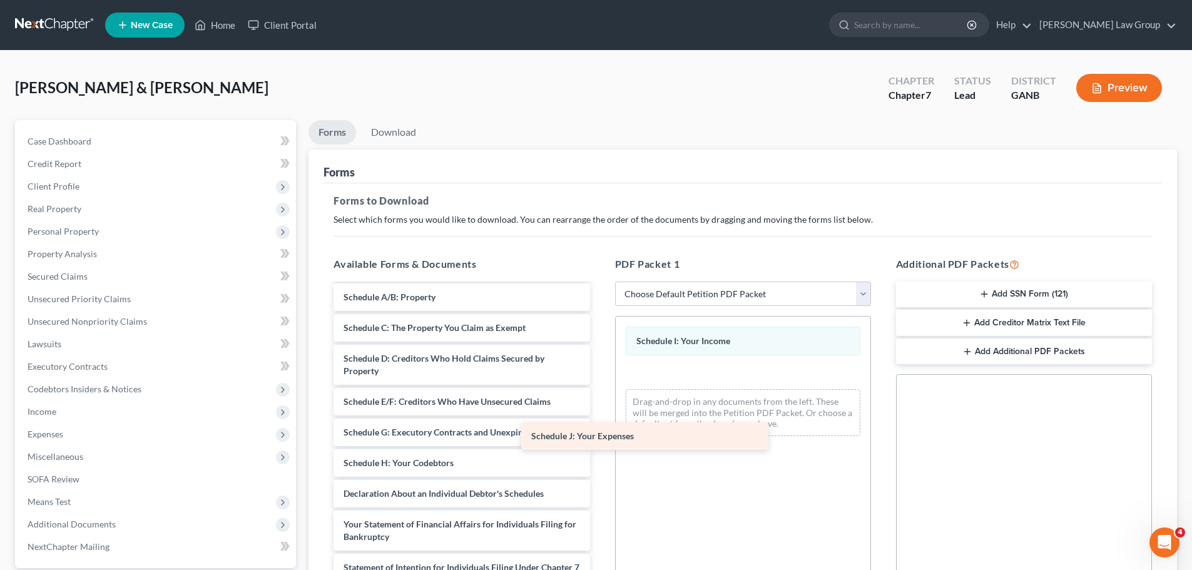
drag, startPoint x: 439, startPoint y: 487, endPoint x: 656, endPoint y: 415, distance: 229.3
click at [599, 415] on div "Schedule J: Your Expenses Voluntary Petition for Individuals Filing for Bankrup…" at bounding box center [461, 506] width 276 height 568
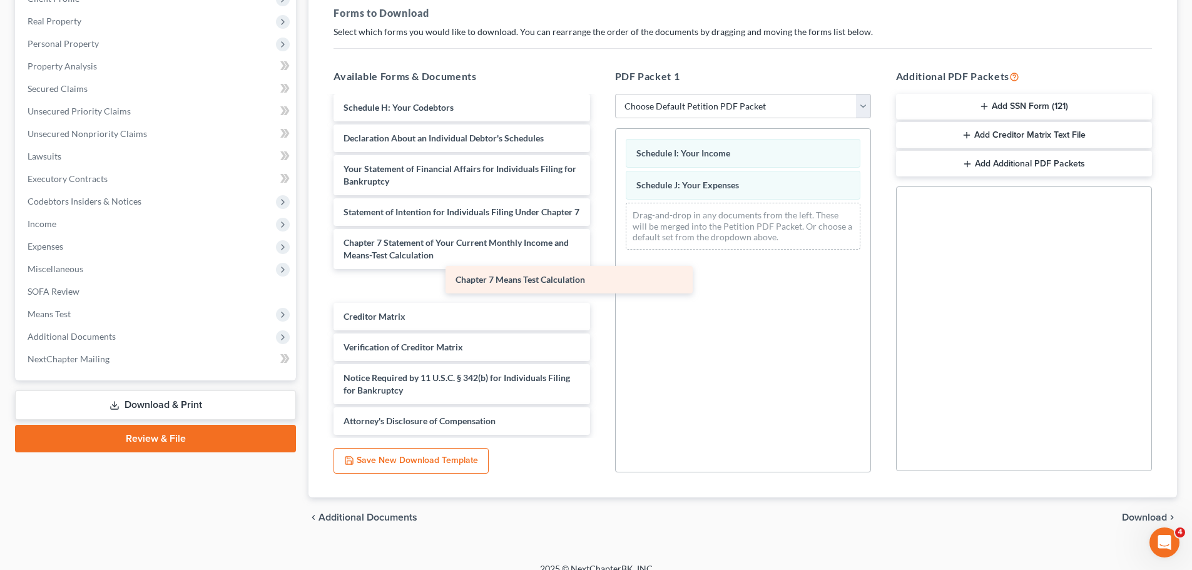
scroll to position [212, 0]
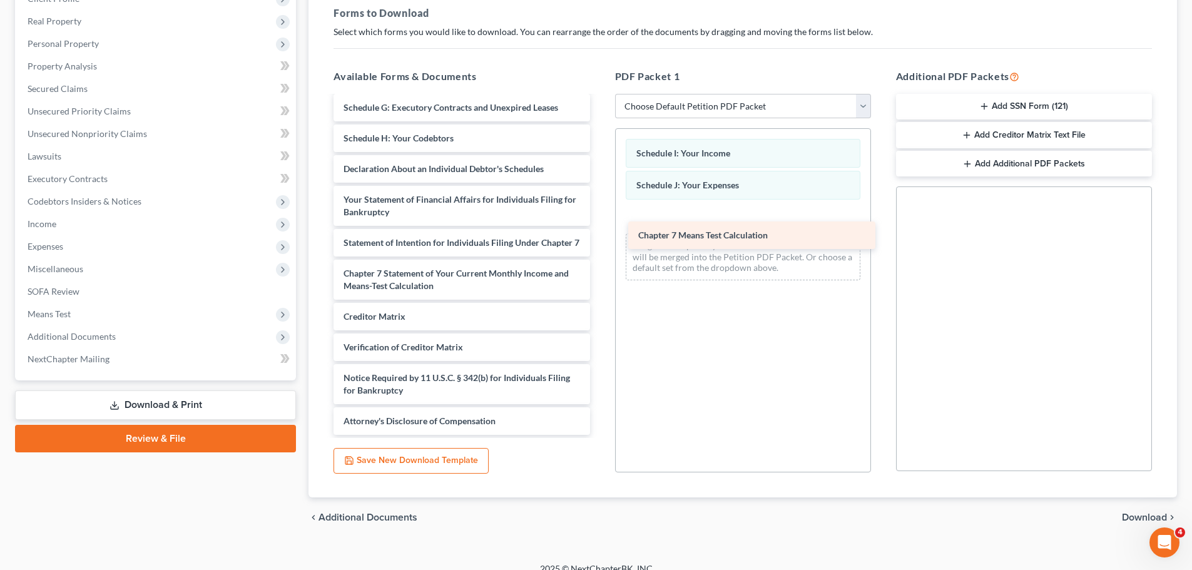
drag, startPoint x: 440, startPoint y: 283, endPoint x: 734, endPoint y: 232, distance: 299.0
click at [599, 232] on div "Chapter 7 Means Test Calculation Voluntary Petition for Individuals Filing for …" at bounding box center [461, 165] width 276 height 537
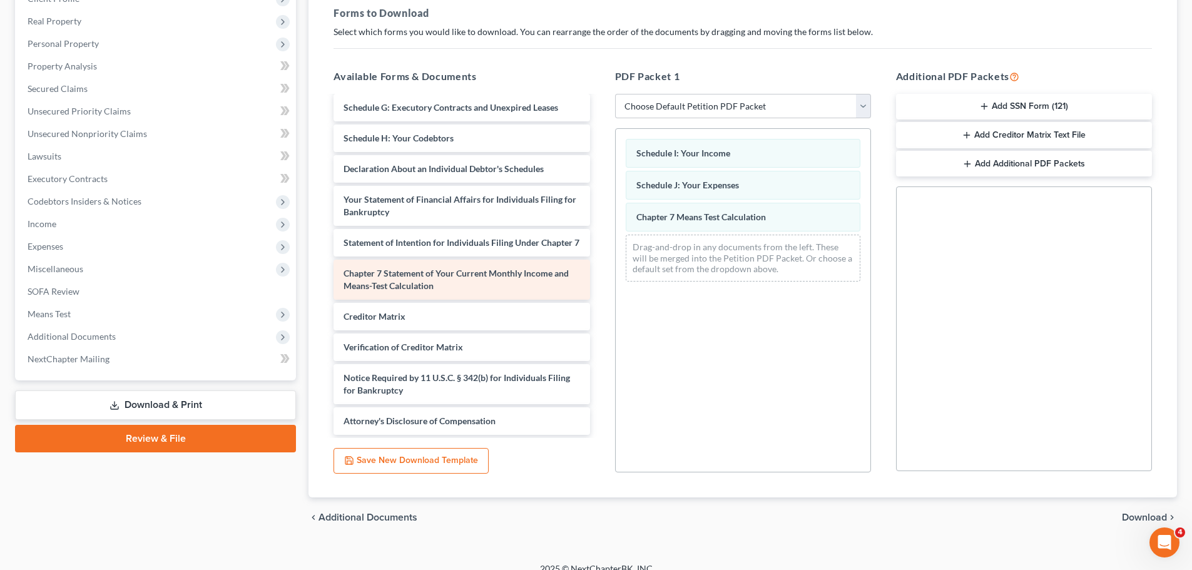
scroll to position [169, 0]
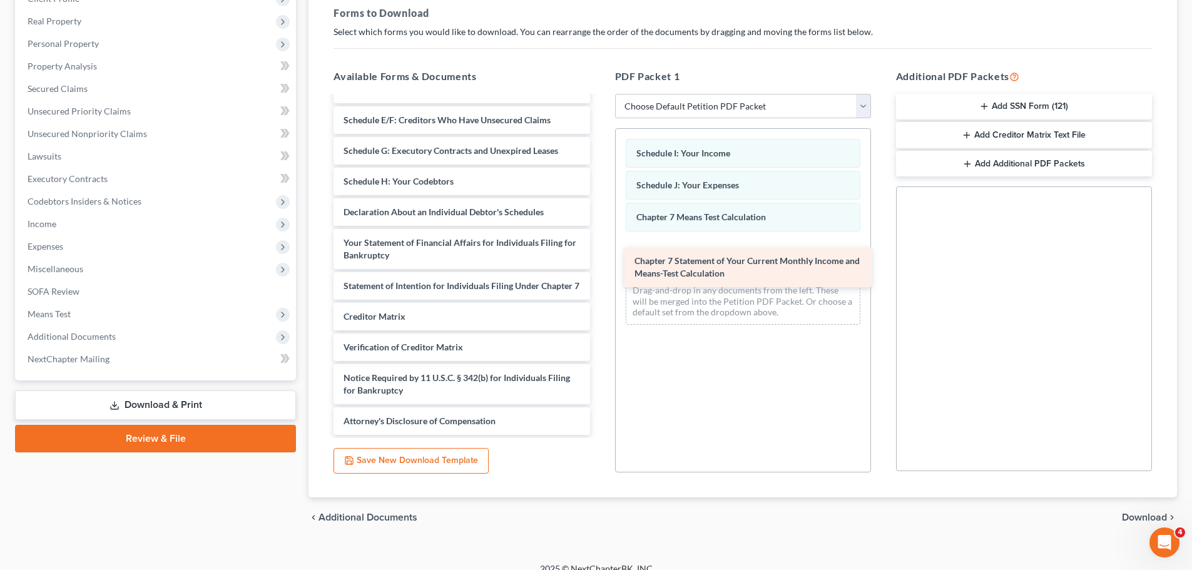
drag, startPoint x: 469, startPoint y: 276, endPoint x: 760, endPoint y: 263, distance: 291.2
click at [599, 263] on div "Chapter 7 Statement of Your Current Monthly Income and Means-Test Calculation V…" at bounding box center [461, 188] width 276 height 494
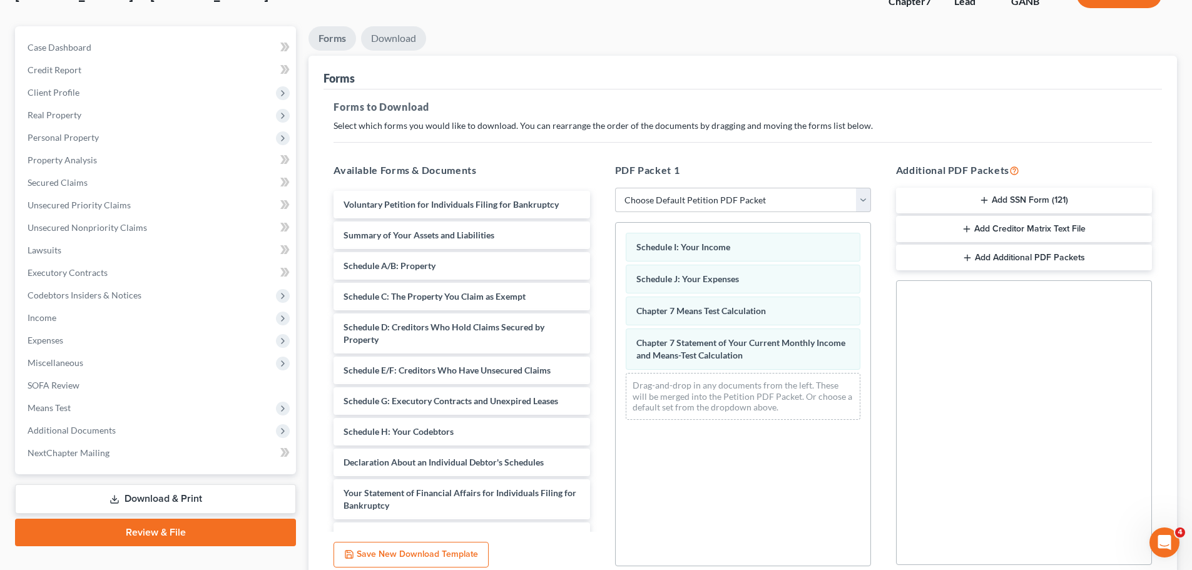
scroll to position [0, 0]
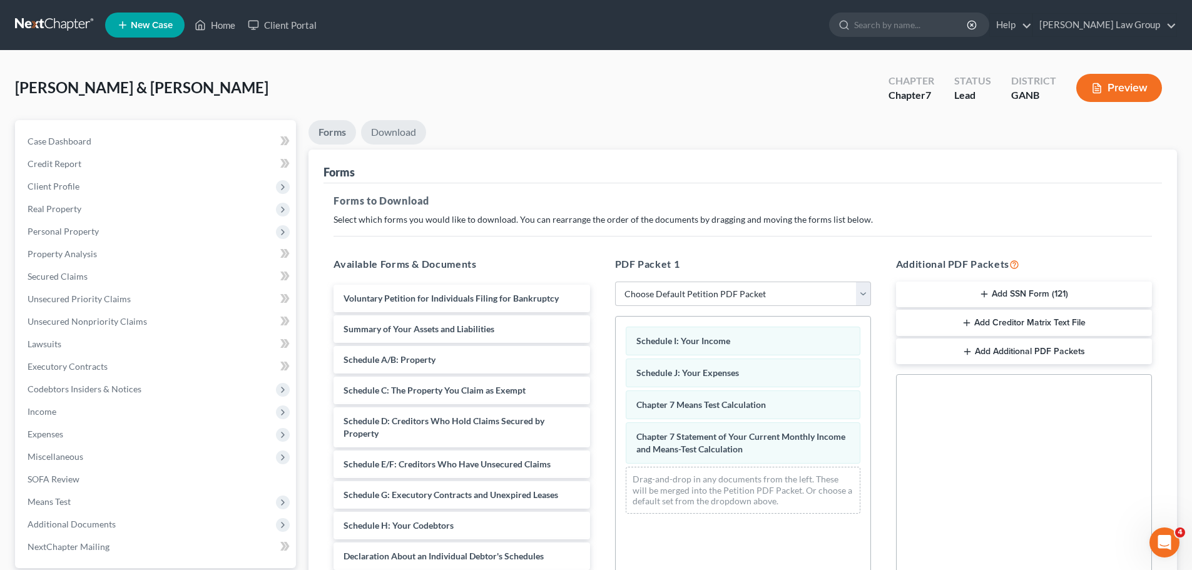
click at [417, 123] on link "Download" at bounding box center [393, 132] width 65 height 24
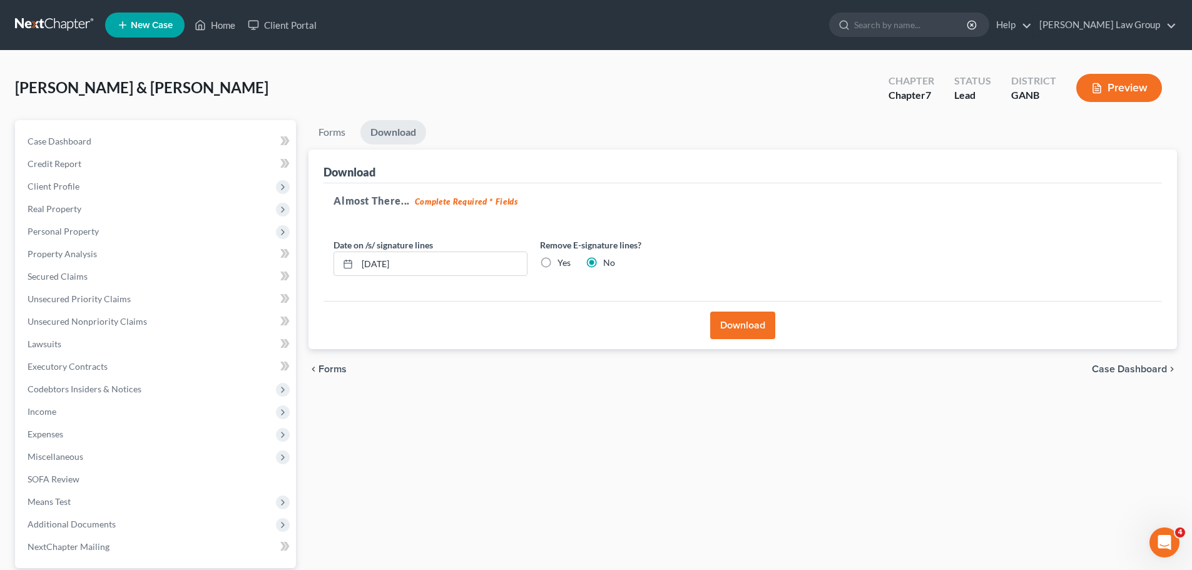
click at [740, 324] on button "Download" at bounding box center [742, 326] width 65 height 28
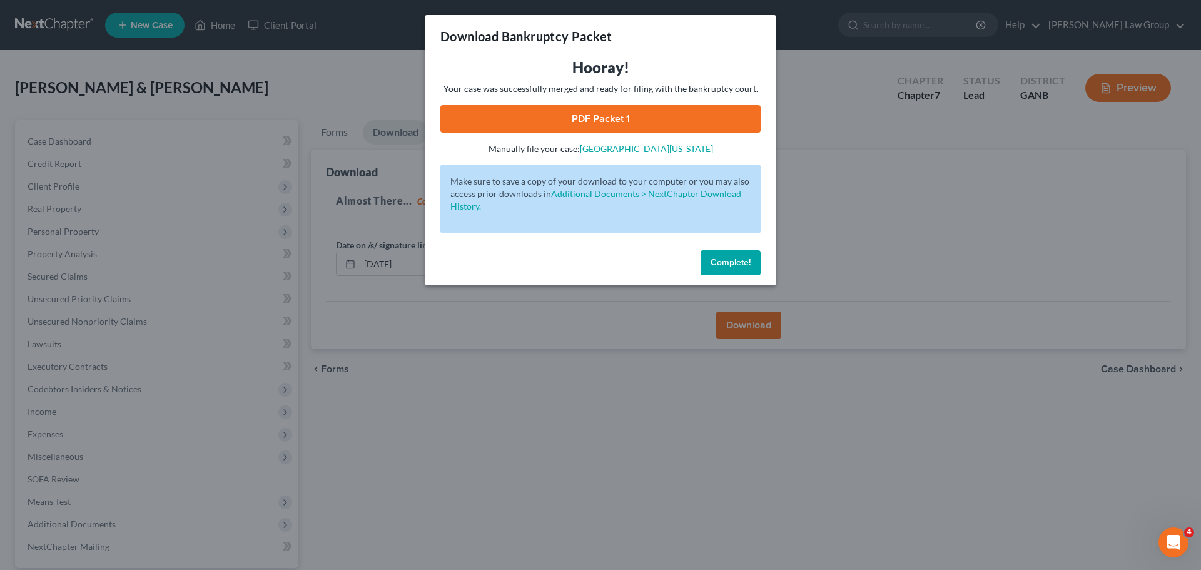
click at [594, 126] on link "PDF Packet 1" at bounding box center [600, 119] width 320 height 28
drag, startPoint x: 721, startPoint y: 262, endPoint x: 210, endPoint y: 243, distance: 511.5
click at [721, 262] on span "Complete!" at bounding box center [731, 262] width 40 height 11
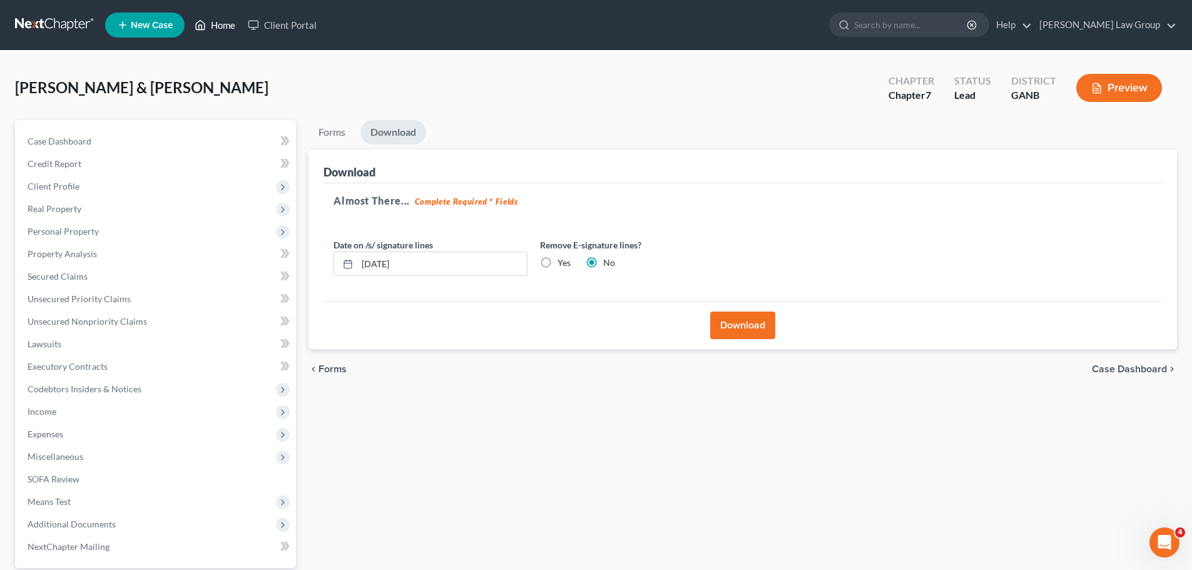
click at [209, 31] on link "Home" at bounding box center [214, 25] width 53 height 23
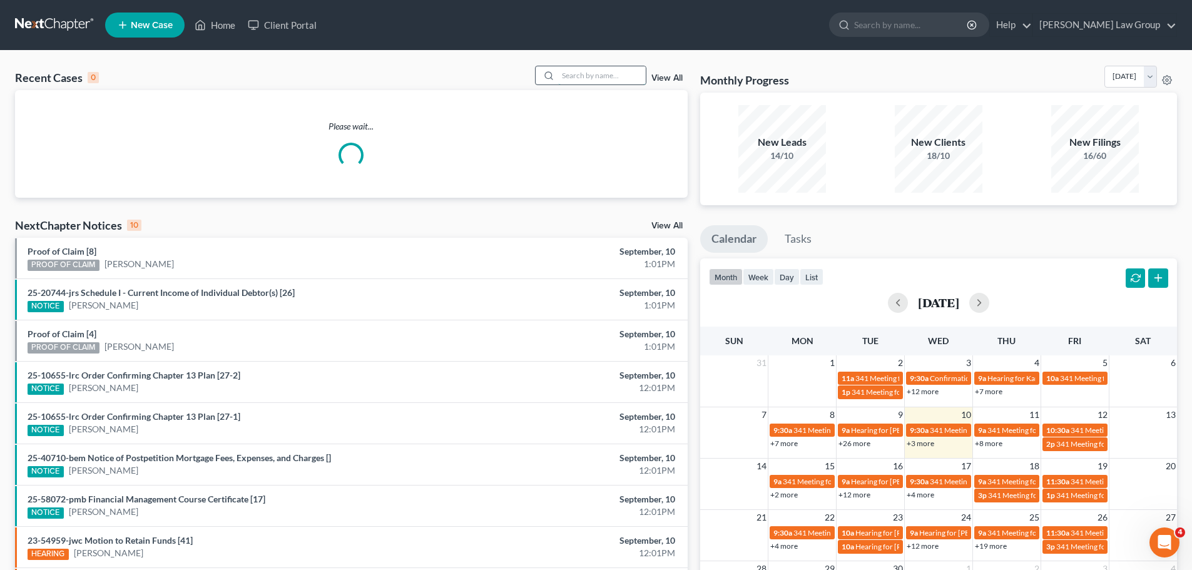
click at [559, 71] on input "search" at bounding box center [602, 75] width 88 height 18
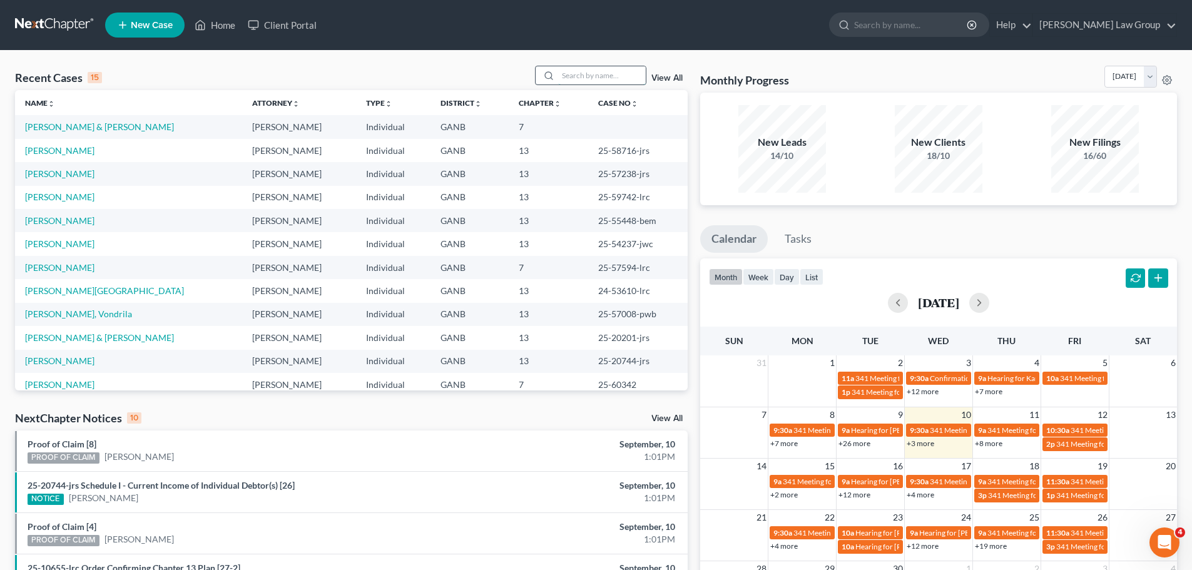
click at [612, 71] on input "search" at bounding box center [602, 75] width 88 height 18
click at [45, 127] on link "[PERSON_NAME]" at bounding box center [59, 126] width 69 height 11
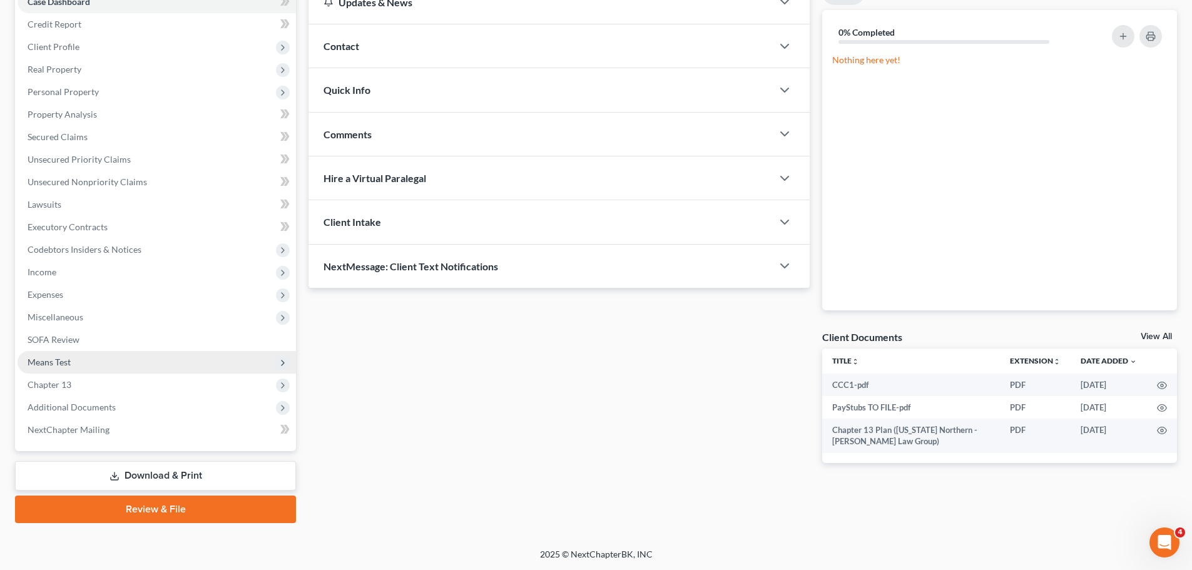
scroll to position [140, 0]
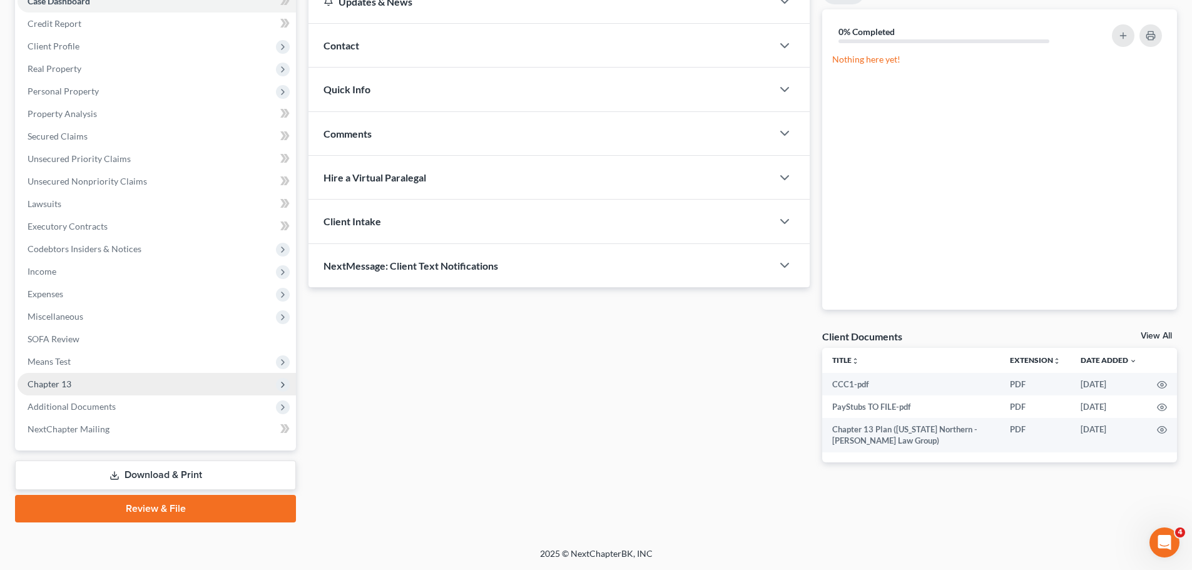
click at [105, 376] on span "Chapter 13" at bounding box center [157, 384] width 278 height 23
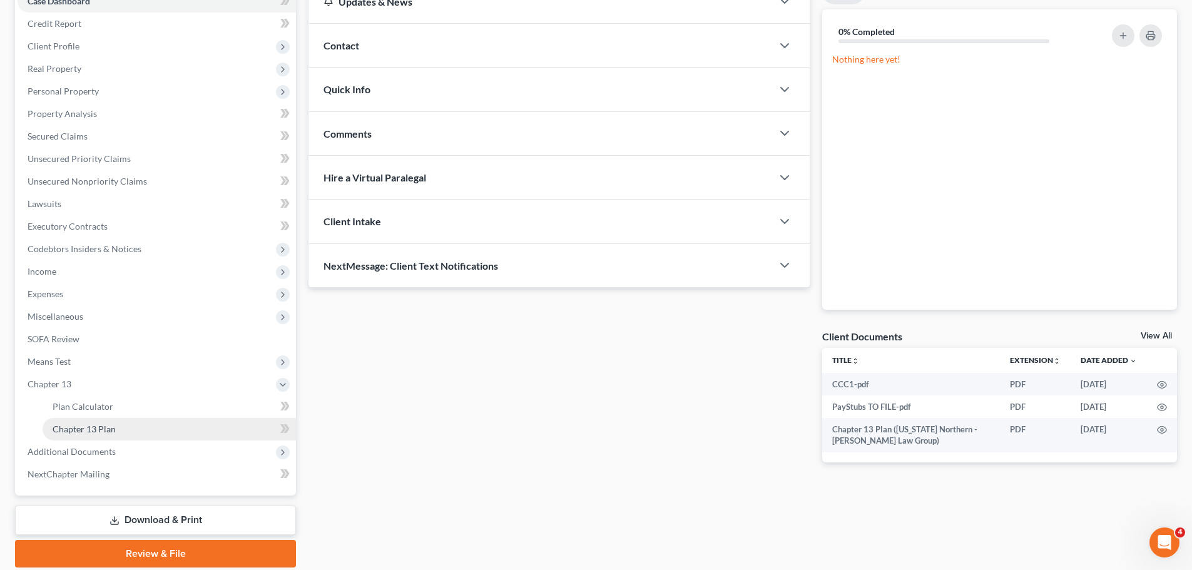
click at [143, 421] on link "Chapter 13 Plan" at bounding box center [169, 429] width 253 height 23
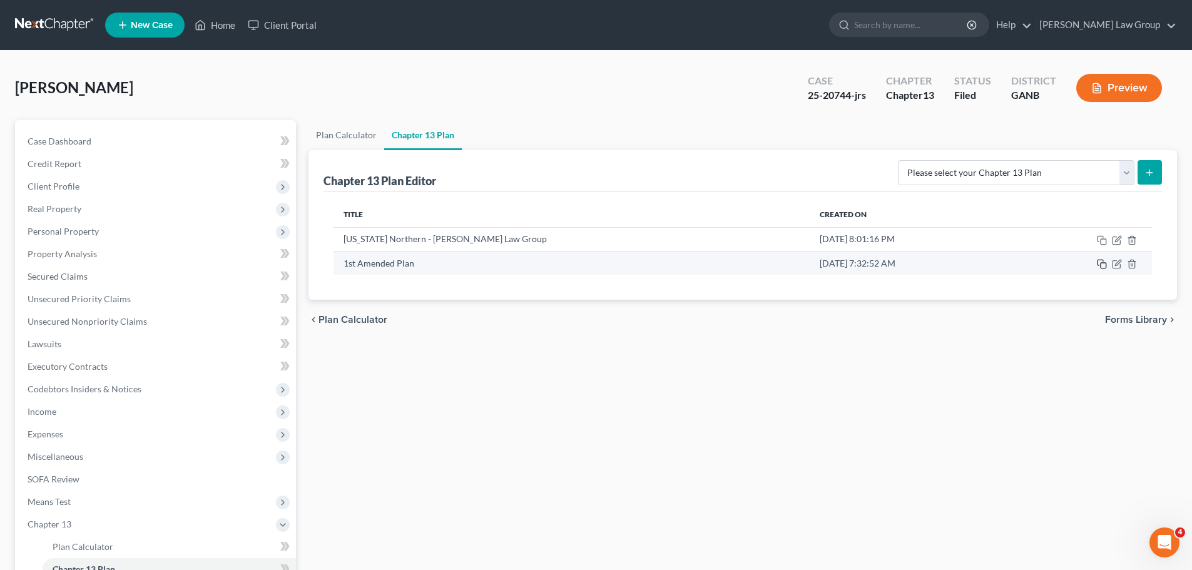
click at [1102, 262] on icon "button" at bounding box center [1102, 264] width 10 height 10
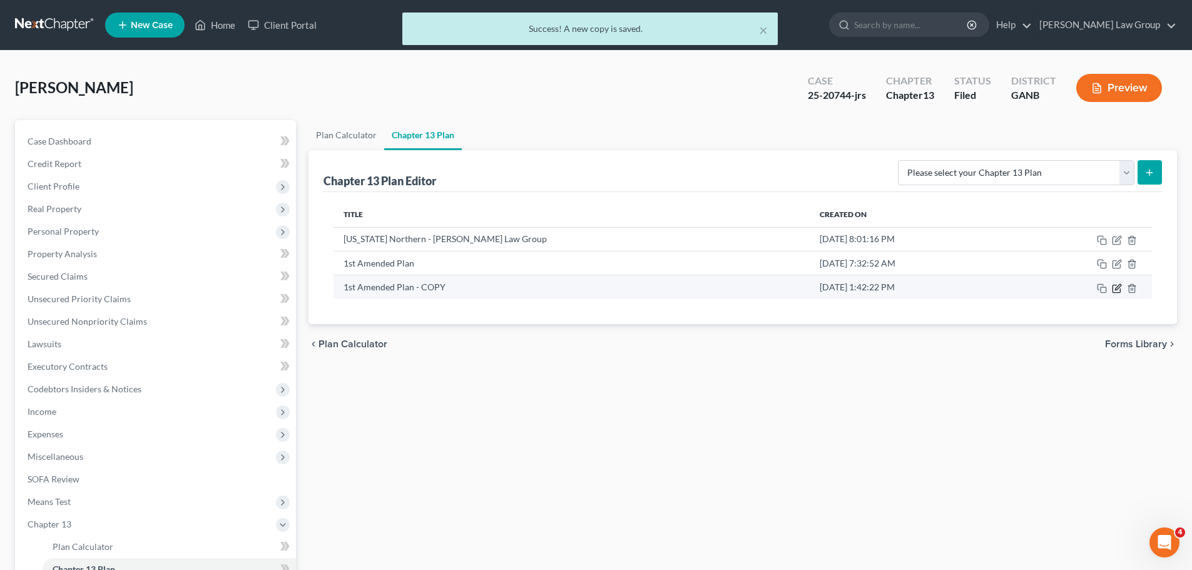
click at [1120, 287] on icon "button" at bounding box center [1118, 287] width 6 height 6
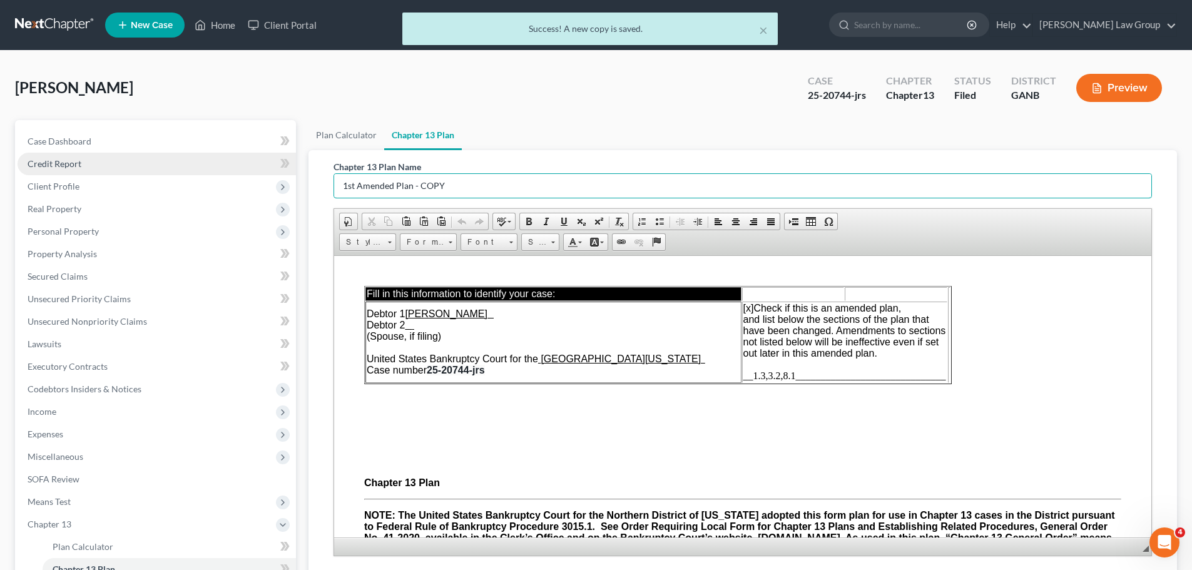
drag, startPoint x: 476, startPoint y: 188, endPoint x: 123, endPoint y: 169, distance: 354.0
click at [123, 169] on div "Petition Navigation Case Dashboard Payments Invoices Payments Payments Credit R…" at bounding box center [596, 413] width 1174 height 587
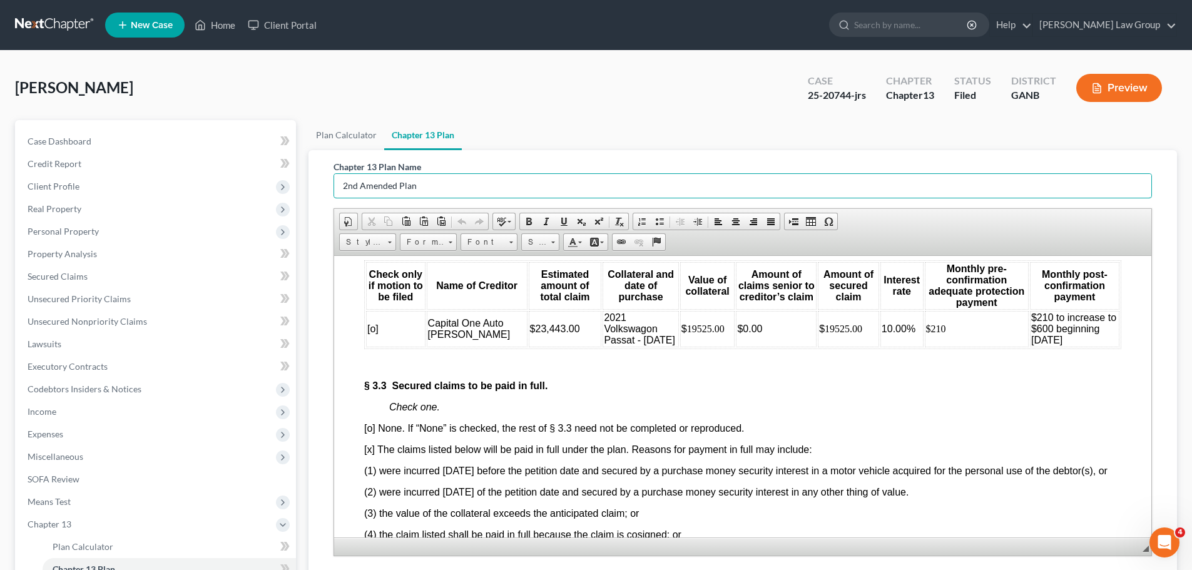
scroll to position [3003, 0]
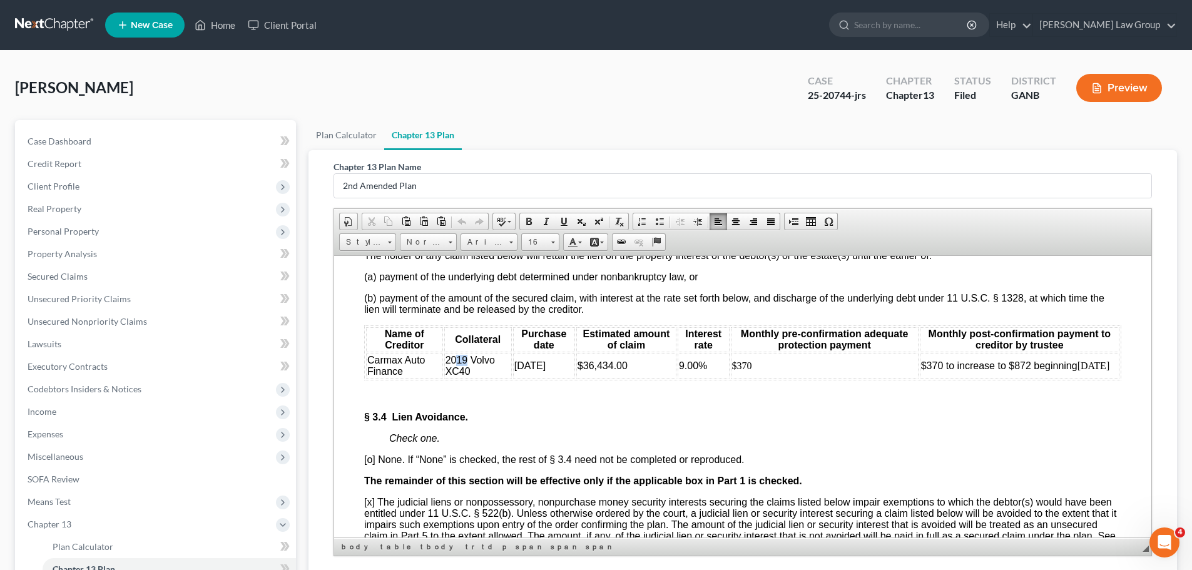
drag, startPoint x: 465, startPoint y: 391, endPoint x: 455, endPoint y: 393, distance: 9.6
click at [455, 376] on span "2019 Volvo XC40" at bounding box center [469, 365] width 49 height 22
click at [608, 444] on p "Check one." at bounding box center [755, 437] width 732 height 11
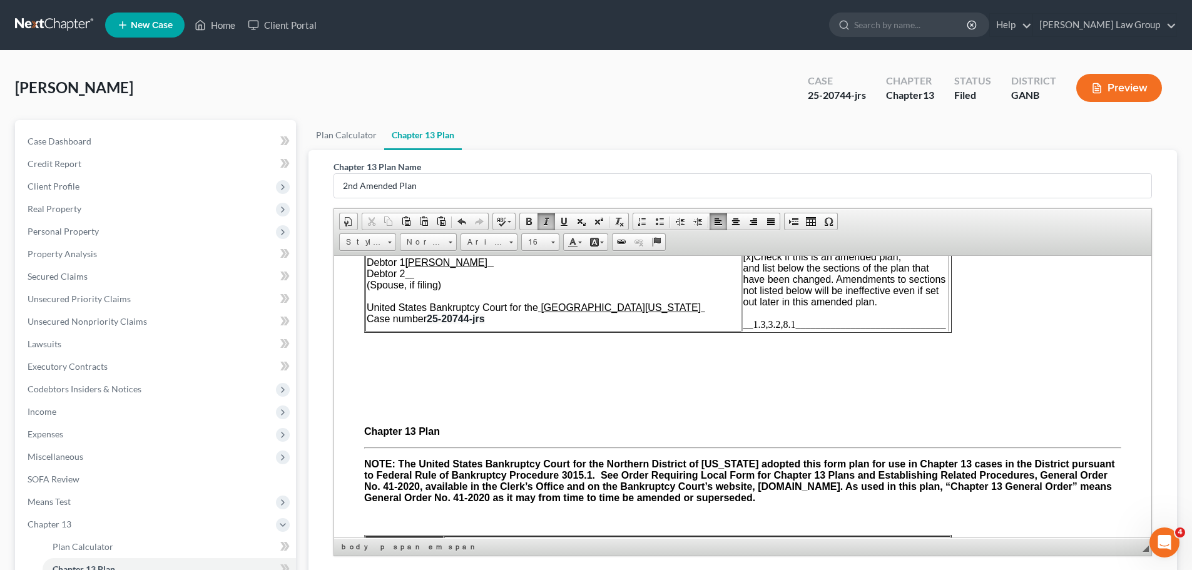
scroll to position [0, 0]
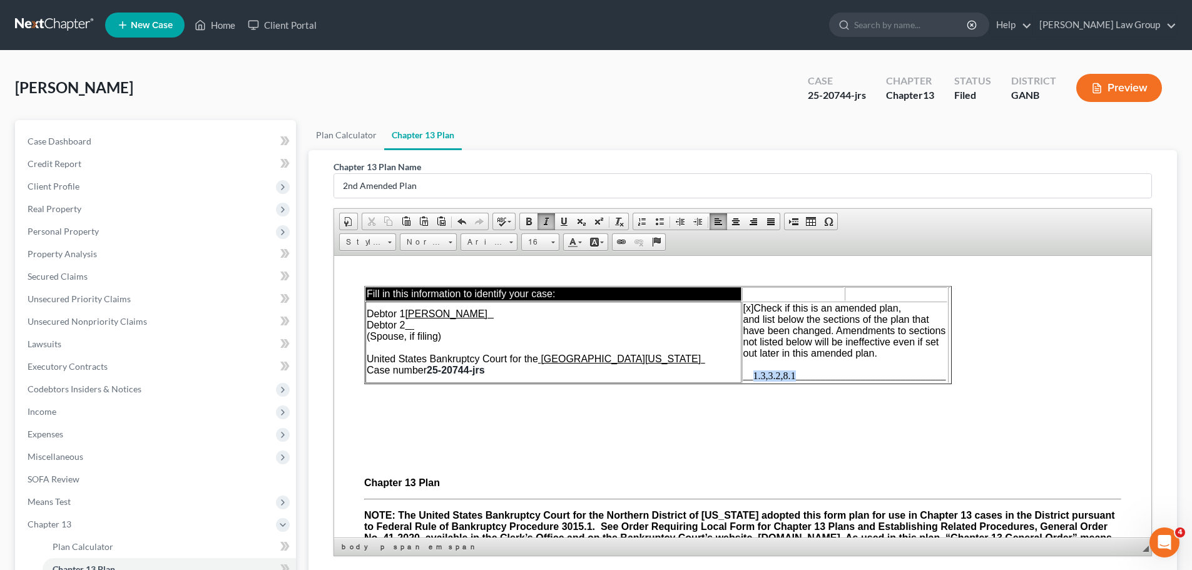
drag, startPoint x: 794, startPoint y: 374, endPoint x: 751, endPoint y: 373, distance: 42.5
click at [751, 373] on span "__1.3,3.2,8.1______________________________" at bounding box center [844, 375] width 203 height 11
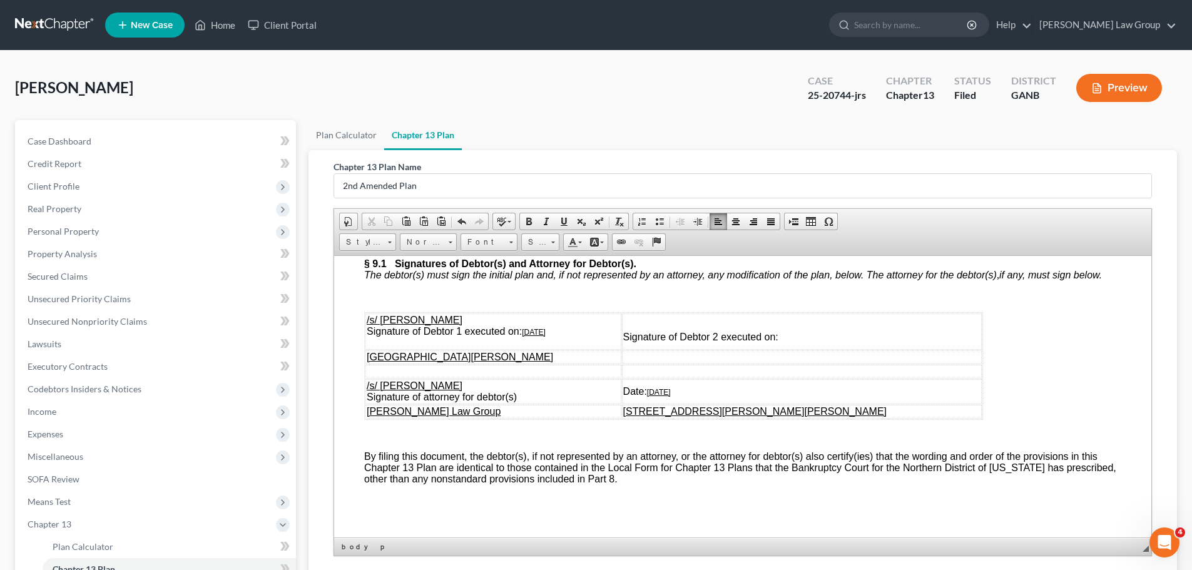
scroll to position [6208, 0]
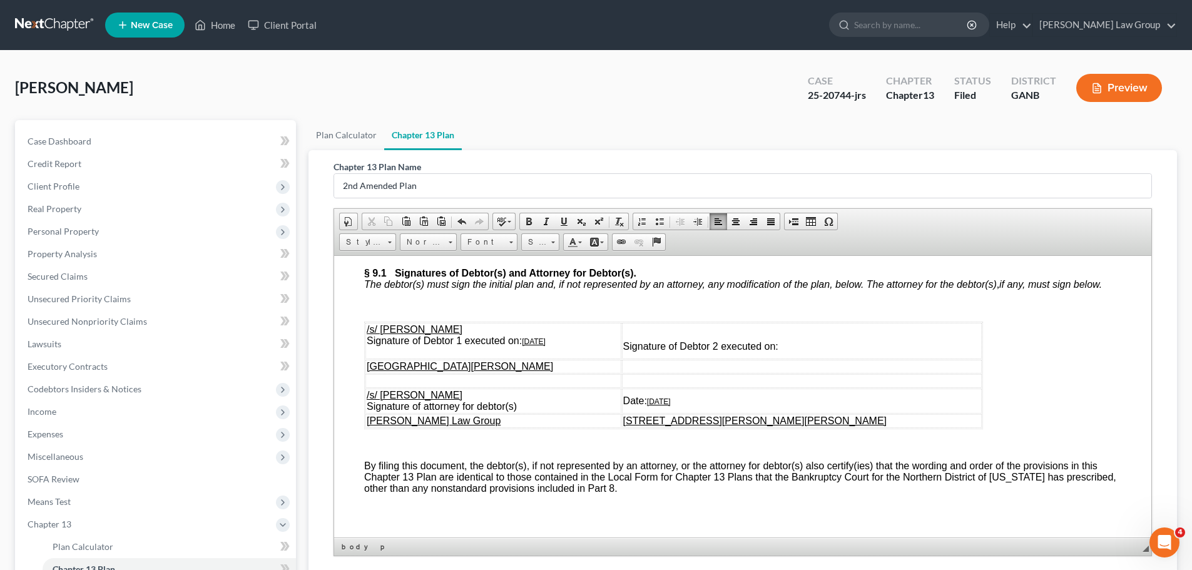
click at [531, 345] on u "[DATE]" at bounding box center [534, 341] width 24 height 9
drag, startPoint x: 565, startPoint y: 385, endPoint x: 536, endPoint y: 387, distance: 28.8
click at [537, 358] on td "/s/ [PERSON_NAME] Signature of Debtor 1 executed on: [DATE]" at bounding box center [493, 340] width 256 height 36
click at [535, 345] on u "[DATE]" at bounding box center [534, 341] width 24 height 9
drag, startPoint x: 564, startPoint y: 392, endPoint x: 526, endPoint y: 387, distance: 39.2
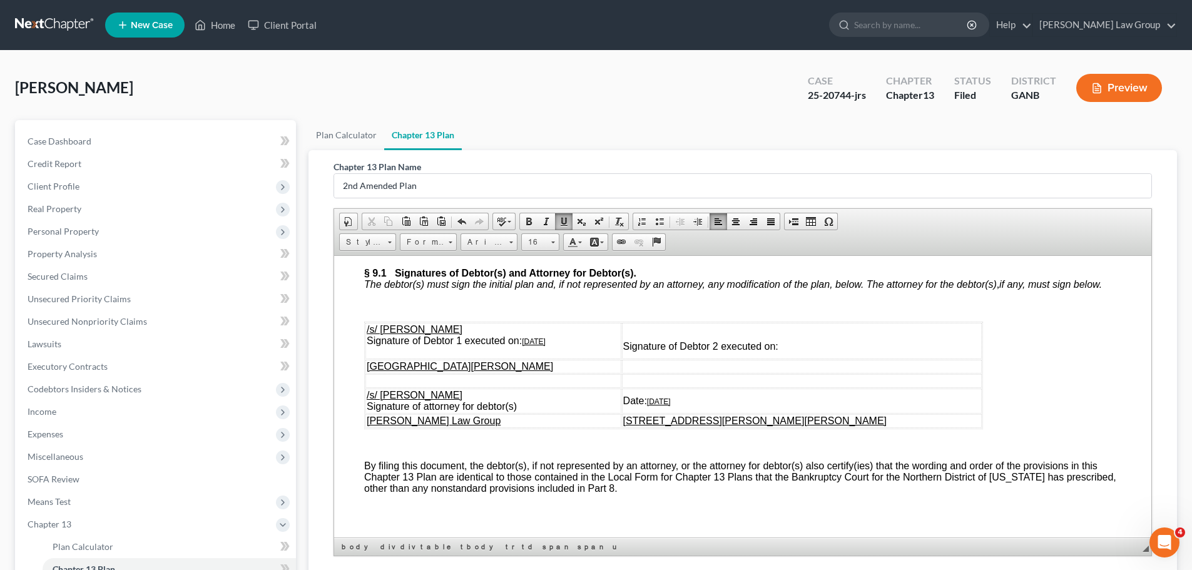
click at [526, 358] on td "/s/ [PERSON_NAME] Signature of Debtor 1 executed on: [DATE]" at bounding box center [493, 340] width 256 height 36
copy u "[DATE]"
click at [874, 358] on td "Signature of Debtor 2 executed on:" at bounding box center [802, 340] width 360 height 36
drag, startPoint x: 761, startPoint y: 455, endPoint x: 724, endPoint y: 450, distance: 36.5
click at [724, 413] on td "Date: [DATE]" at bounding box center [802, 400] width 360 height 25
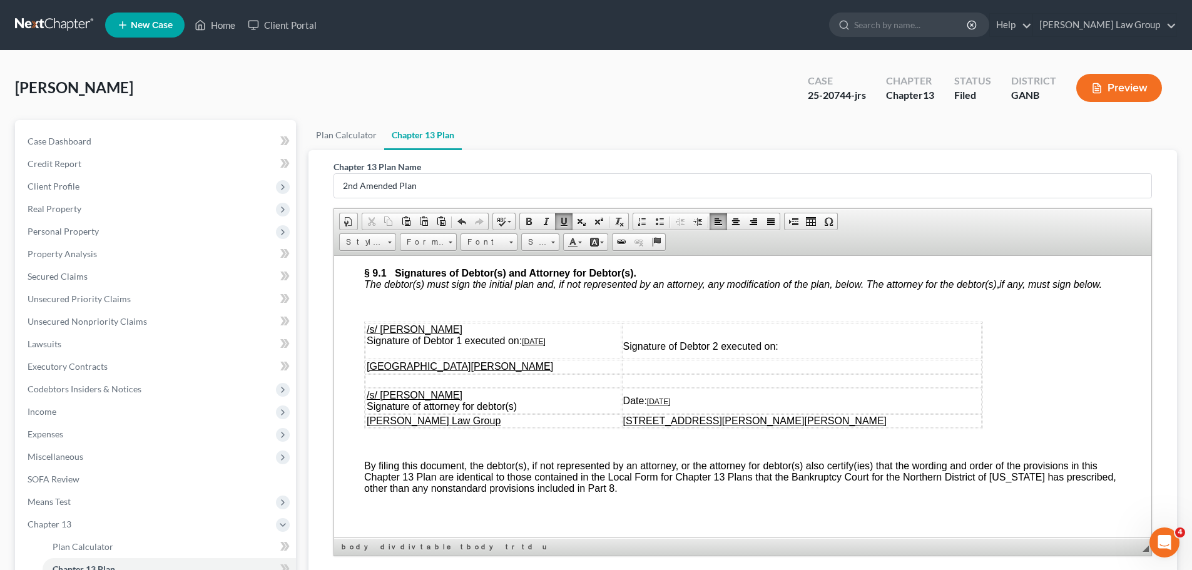
drag, startPoint x: 1154, startPoint y: 440, endPoint x: 816, endPoint y: 186, distance: 423.2
click at [1154, 440] on div "Chapter 13 Plan Name 2nd Amended Plan Rich Text Editor, document-ckeditor Edito…" at bounding box center [742, 360] width 838 height 421
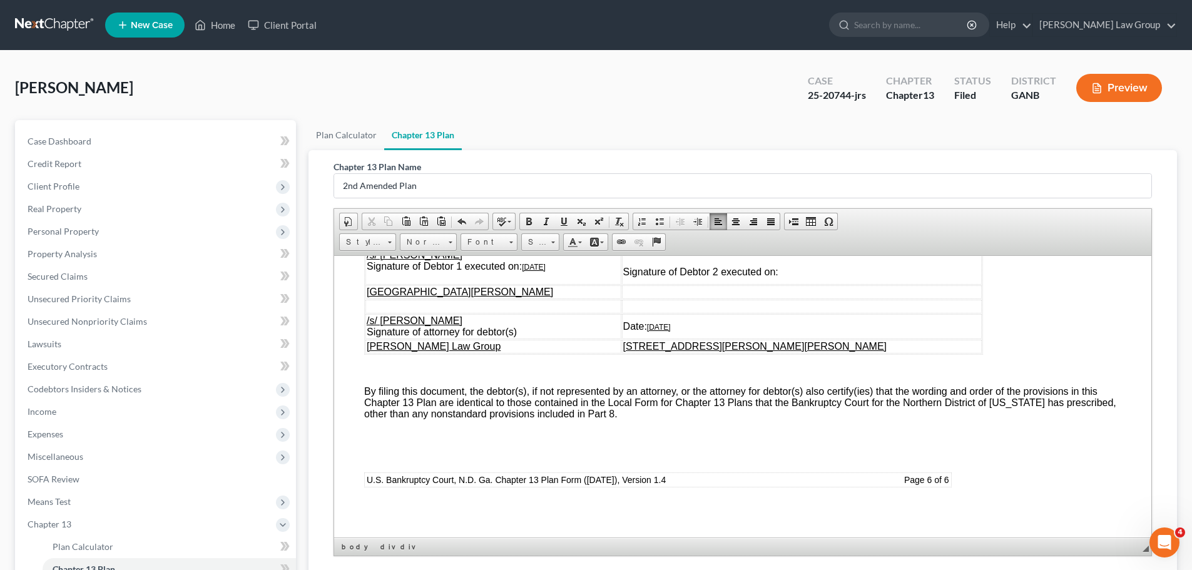
scroll to position [185, 0]
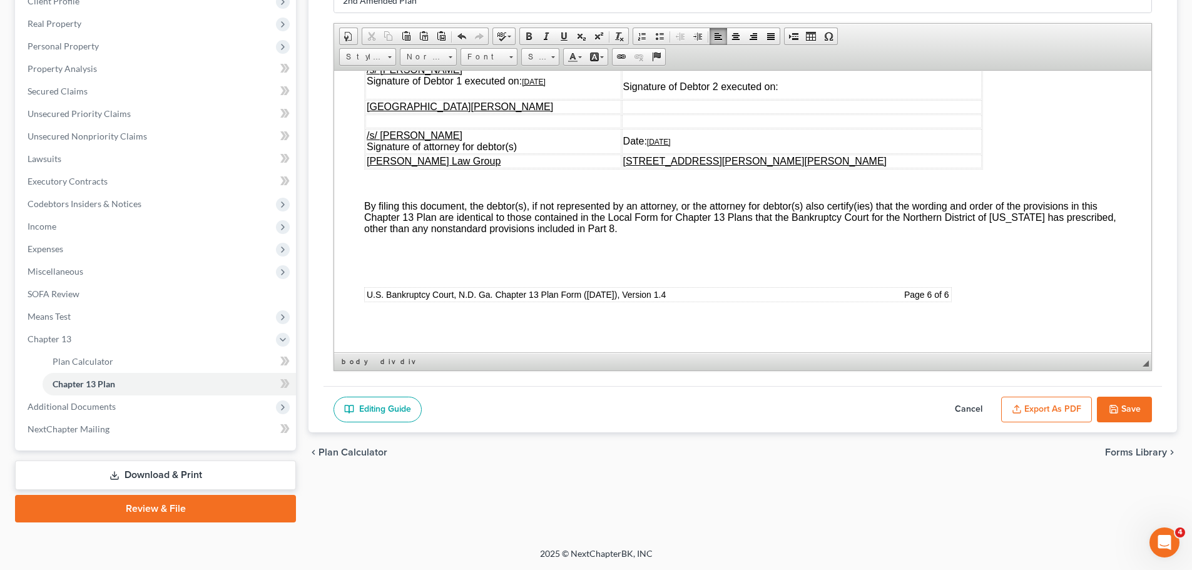
drag, startPoint x: 1003, startPoint y: 407, endPoint x: 1009, endPoint y: 404, distance: 6.4
click at [1005, 406] on button "Export as PDF" at bounding box center [1046, 410] width 91 height 26
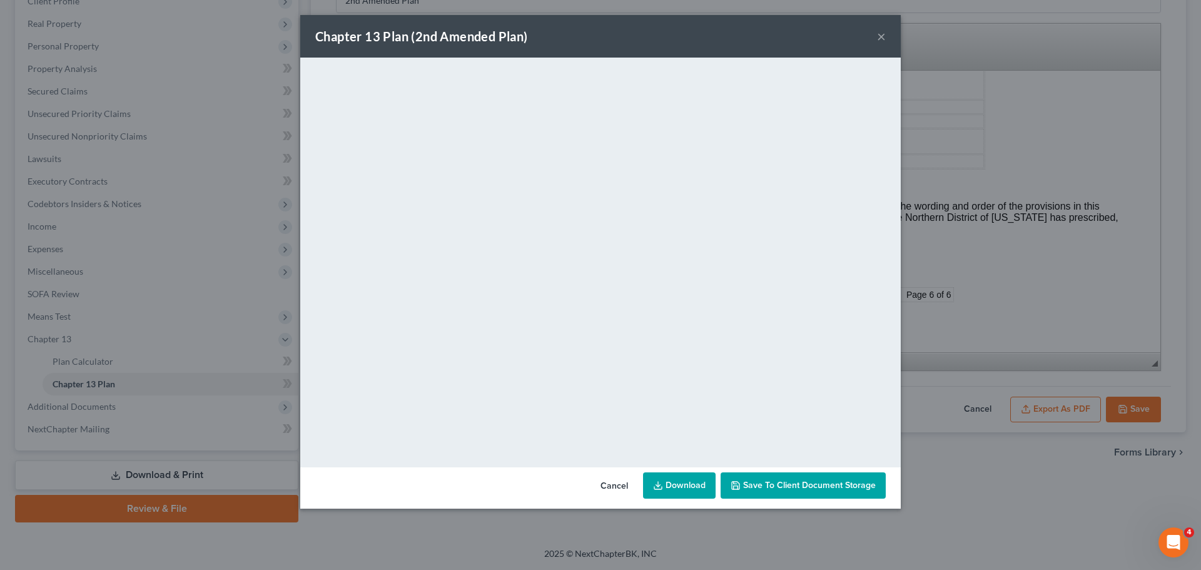
click at [676, 490] on link "Download" at bounding box center [679, 485] width 73 height 26
click at [875, 33] on div "Chapter 13 Plan (2nd Amended Plan) ×" at bounding box center [600, 36] width 601 height 43
click at [881, 46] on div "Chapter 13 Plan (2nd Amended Plan) ×" at bounding box center [600, 36] width 601 height 43
click at [881, 37] on button "×" at bounding box center [881, 36] width 9 height 15
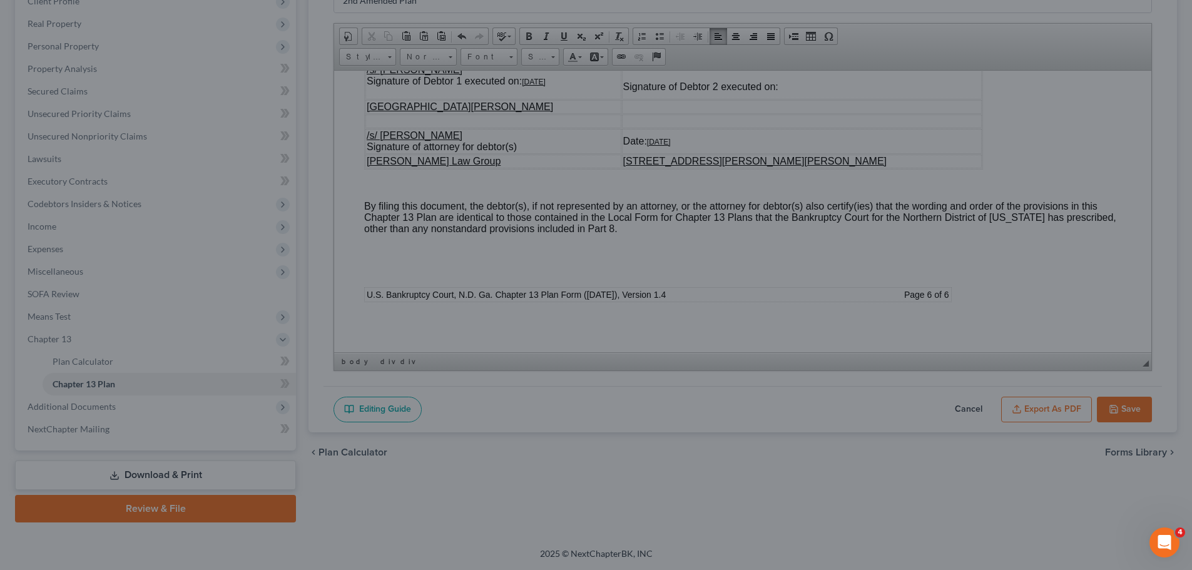
scroll to position [6333, 0]
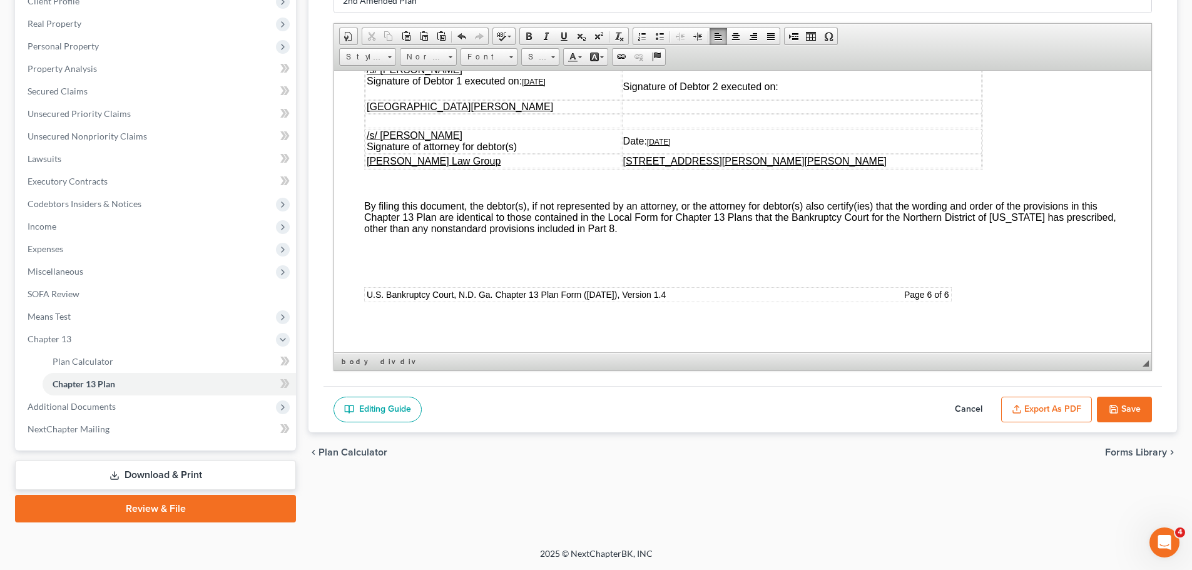
drag, startPoint x: 1124, startPoint y: 404, endPoint x: 502, endPoint y: 207, distance: 652.8
click at [1124, 404] on button "Save" at bounding box center [1124, 410] width 55 height 26
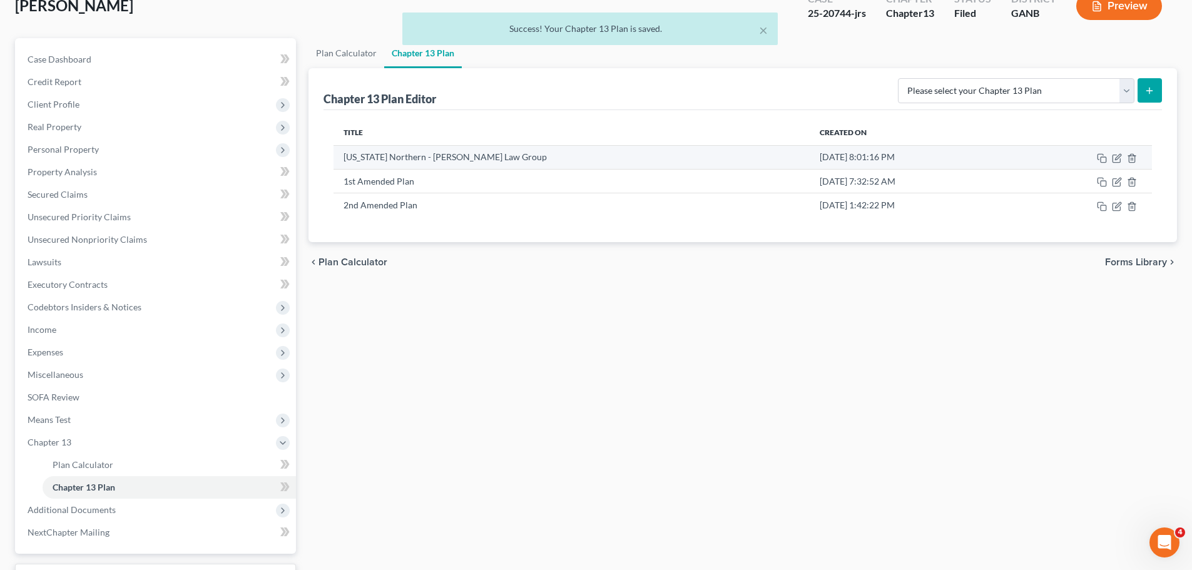
scroll to position [0, 0]
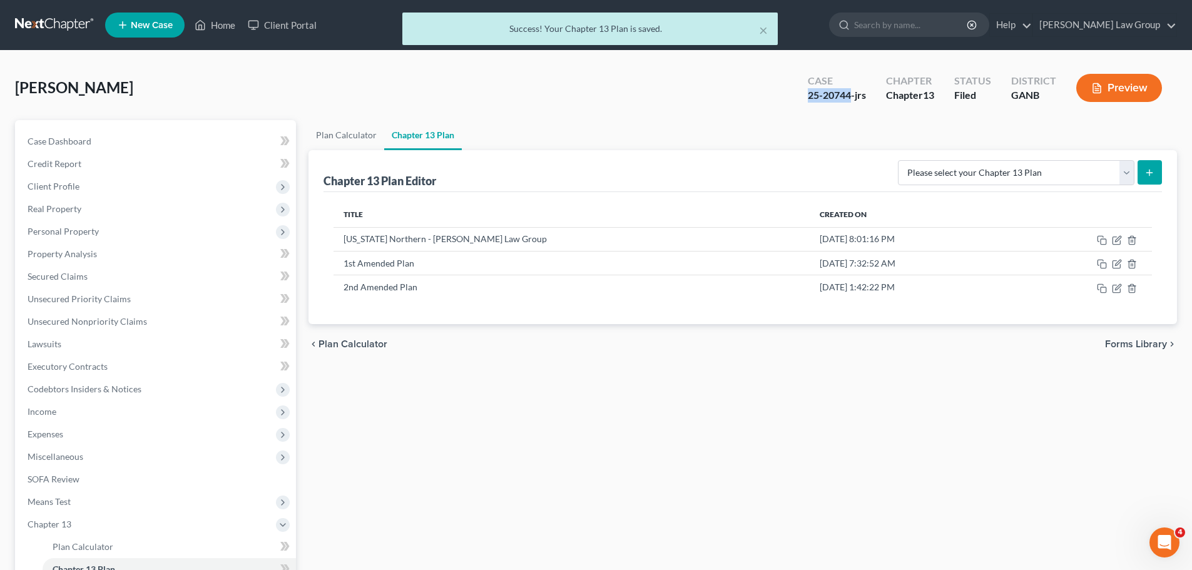
drag, startPoint x: 852, startPoint y: 95, endPoint x: 796, endPoint y: 106, distance: 56.8
click at [798, 106] on div "Case 25-20744-jrs" at bounding box center [837, 89] width 78 height 37
copy div "25-20744"
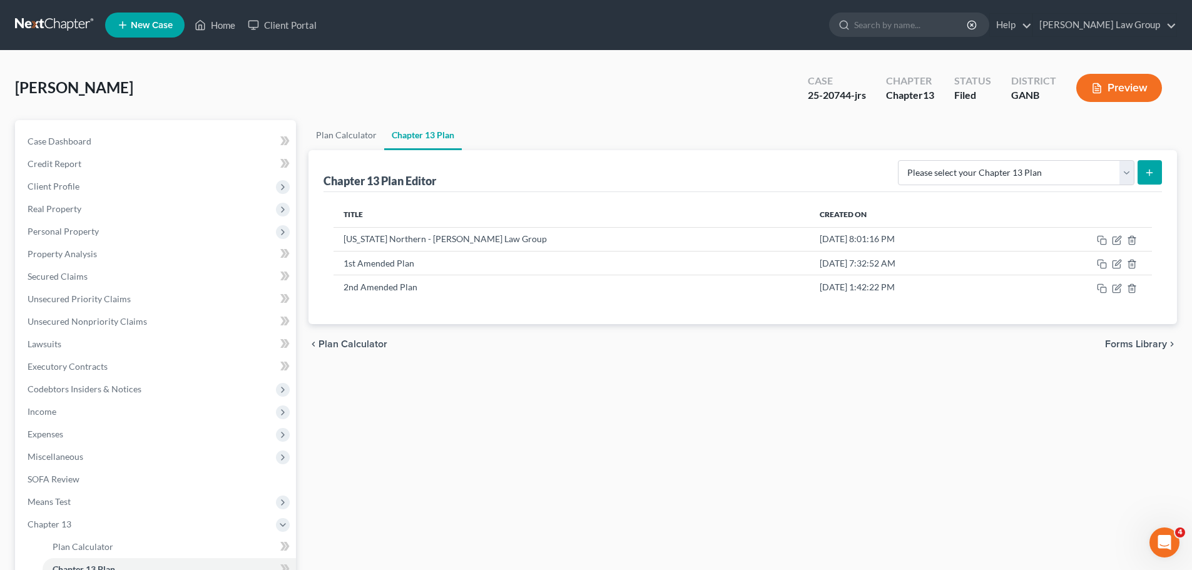
drag, startPoint x: 712, startPoint y: 72, endPoint x: 828, endPoint y: 104, distance: 120.2
click at [712, 73] on div "[PERSON_NAME] Upgraded Case 25-20744-jrs Chapter Chapter 13 Status Filed Distri…" at bounding box center [596, 93] width 1162 height 54
drag, startPoint x: 853, startPoint y: 91, endPoint x: 833, endPoint y: 95, distance: 21.1
click at [804, 87] on div "Case 25-20744-jrs" at bounding box center [837, 89] width 78 height 37
click at [801, 87] on div "Case 25-20744-jrs" at bounding box center [837, 89] width 78 height 37
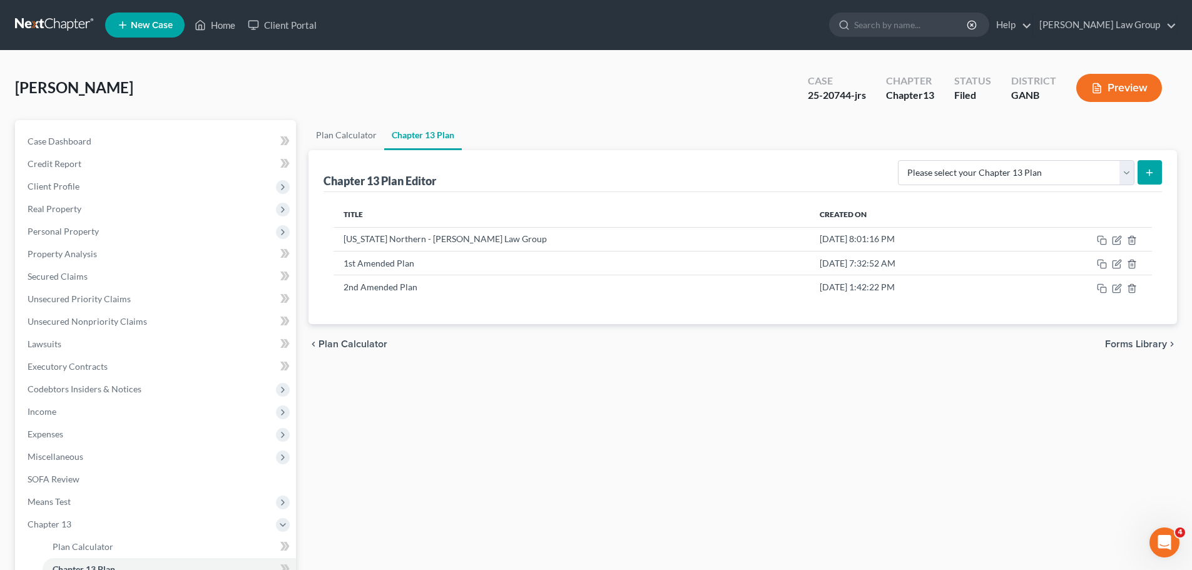
click at [833, 95] on div "25-20744-jrs" at bounding box center [837, 95] width 58 height 14
drag, startPoint x: 851, startPoint y: 96, endPoint x: 805, endPoint y: 88, distance: 46.3
click at [805, 88] on div "Case 25-20744-jrs" at bounding box center [837, 89] width 78 height 37
copy div "25-20744"
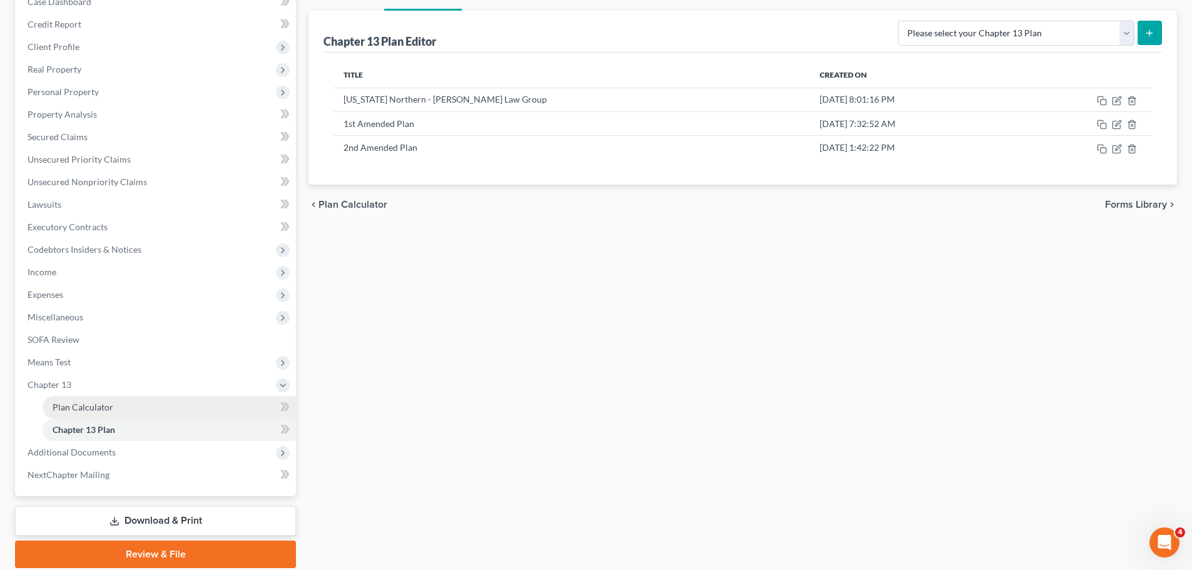
scroll to position [185, 0]
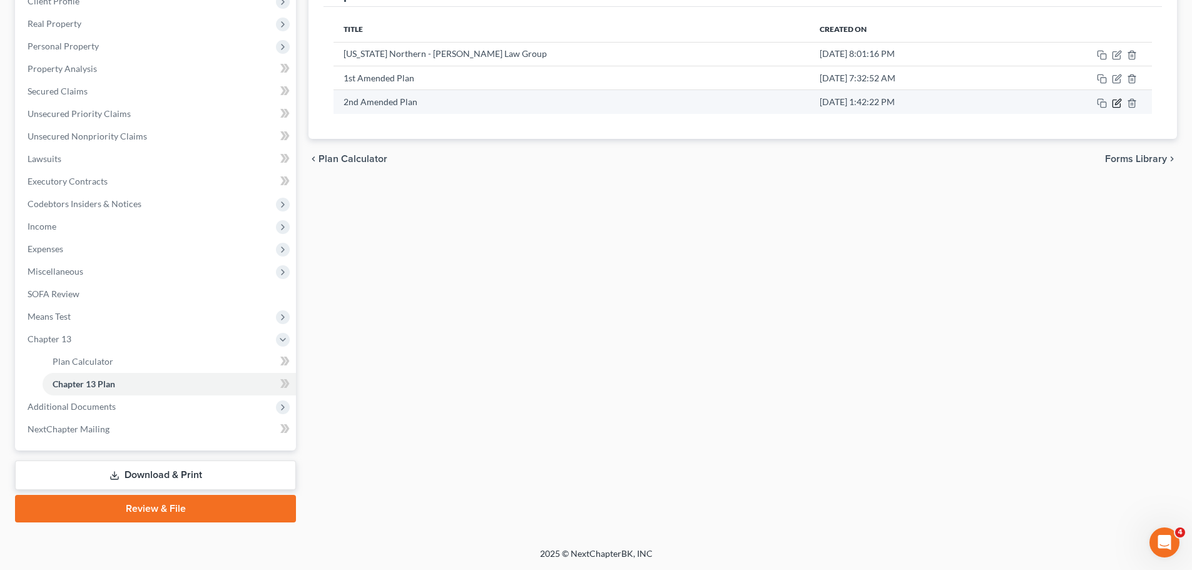
click at [1114, 105] on icon "button" at bounding box center [1117, 103] width 10 height 10
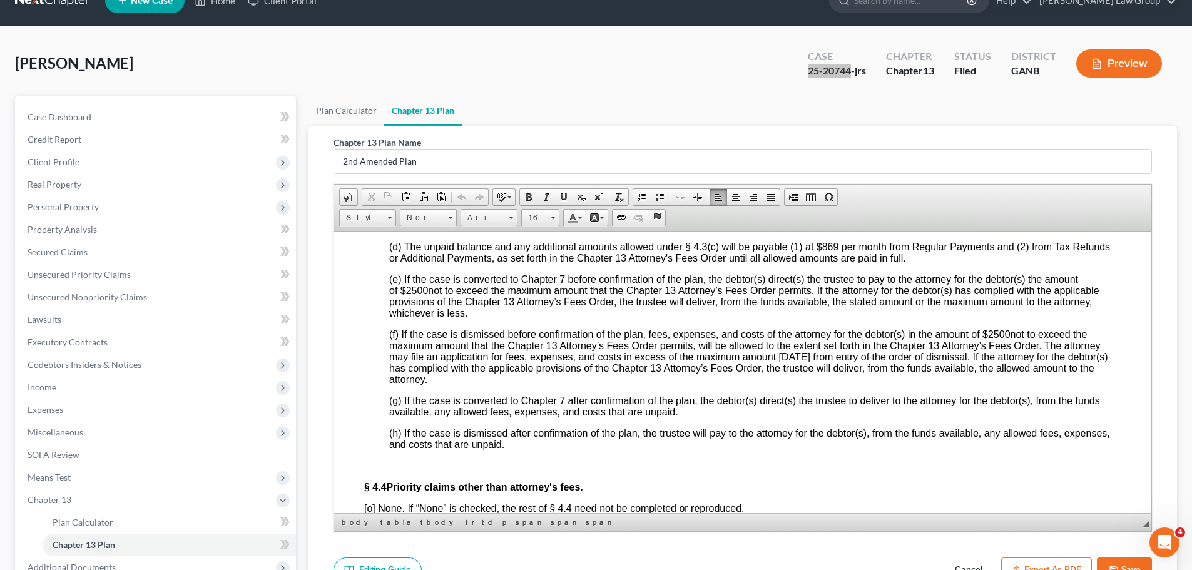
scroll to position [0, 0]
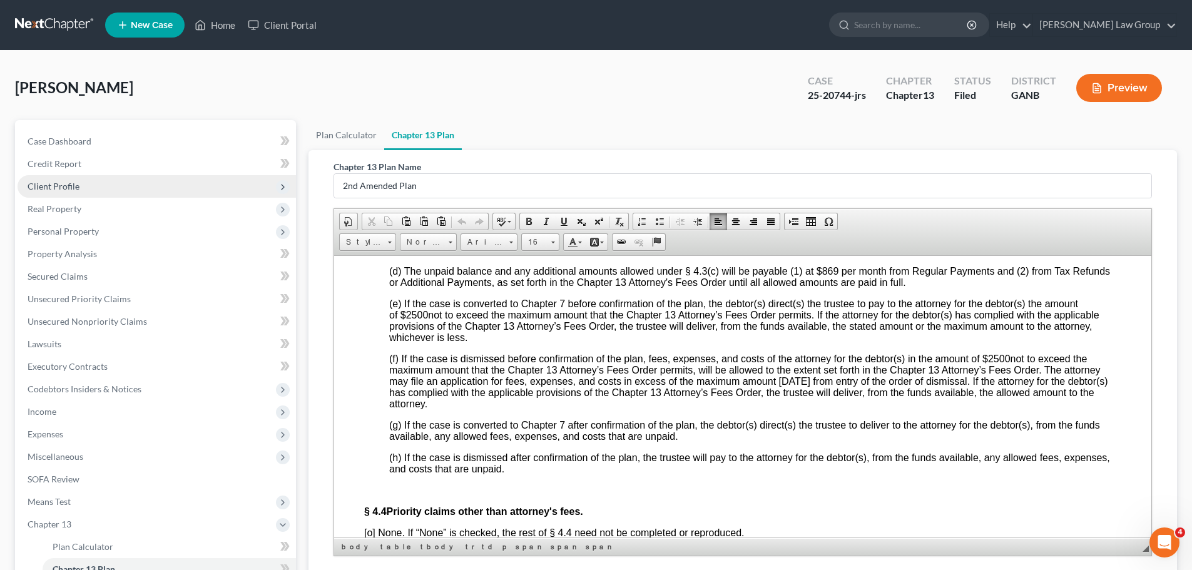
click at [76, 181] on span "Client Profile" at bounding box center [54, 186] width 52 height 11
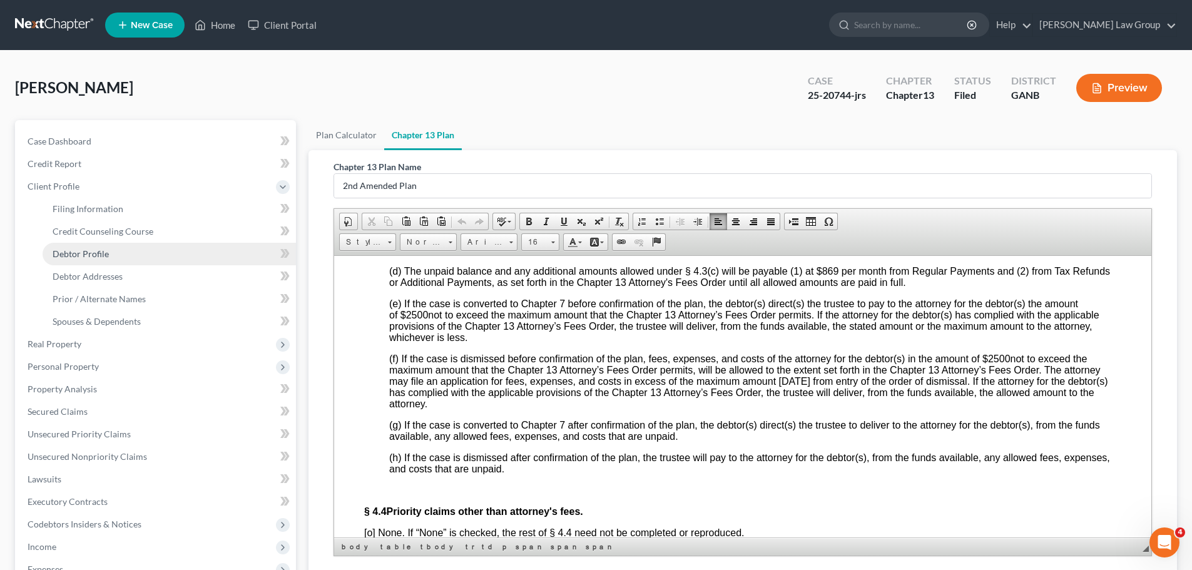
click at [99, 245] on link "Debtor Profile" at bounding box center [169, 254] width 253 height 23
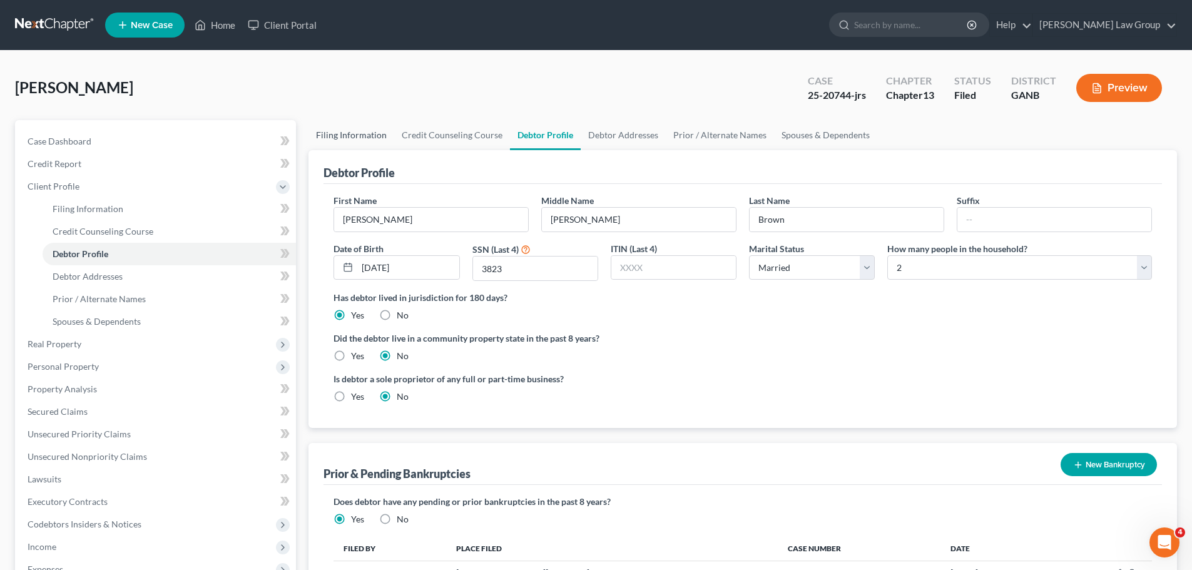
click at [337, 126] on link "Filing Information" at bounding box center [351, 135] width 86 height 30
